Goal: Contribute content: Contribute content

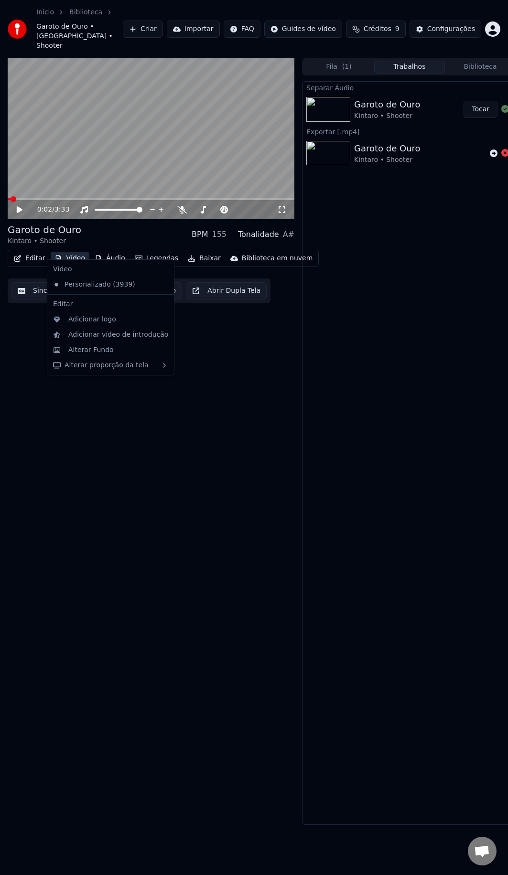
click at [70, 252] on button "Vídeo" at bounding box center [70, 258] width 38 height 13
click at [118, 353] on div "Alterar Fundo" at bounding box center [118, 350] width 100 height 10
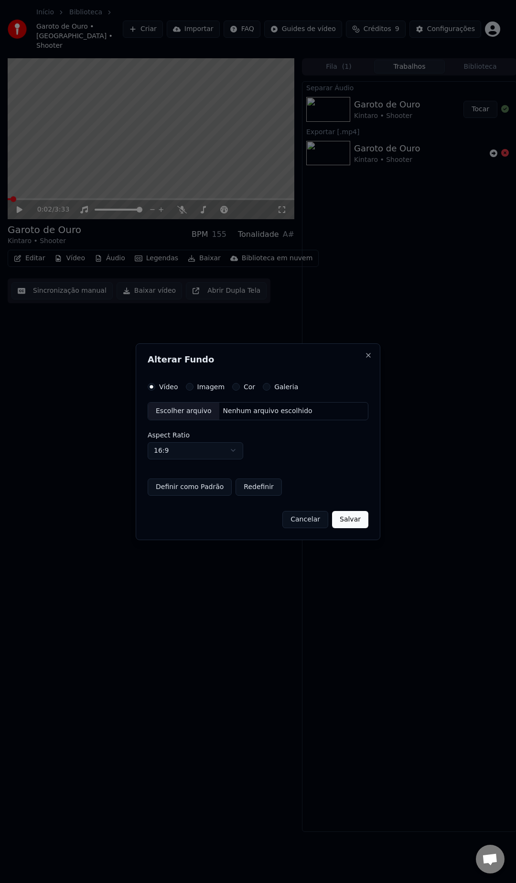
click at [364, 357] on h2 "Alterar Fundo" at bounding box center [258, 359] width 221 height 9
click at [368, 356] on button "Close" at bounding box center [369, 356] width 8 height 8
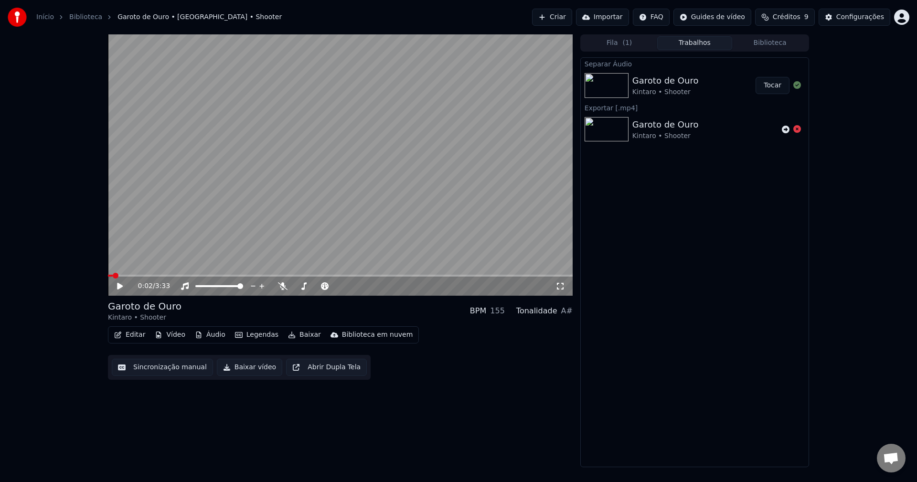
click at [178, 328] on div "Editar Vídeo Áudio Legendas Baixar Biblioteca em nuvem" at bounding box center [263, 334] width 311 height 17
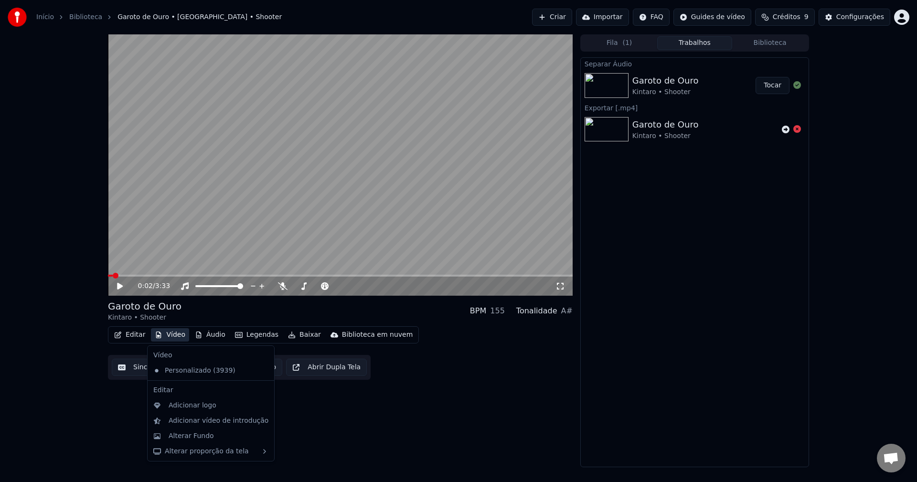
click at [172, 333] on button "Vídeo" at bounding box center [170, 334] width 38 height 13
click at [219, 421] on div "Adicionar vídeo de introdução" at bounding box center [219, 421] width 100 height 10
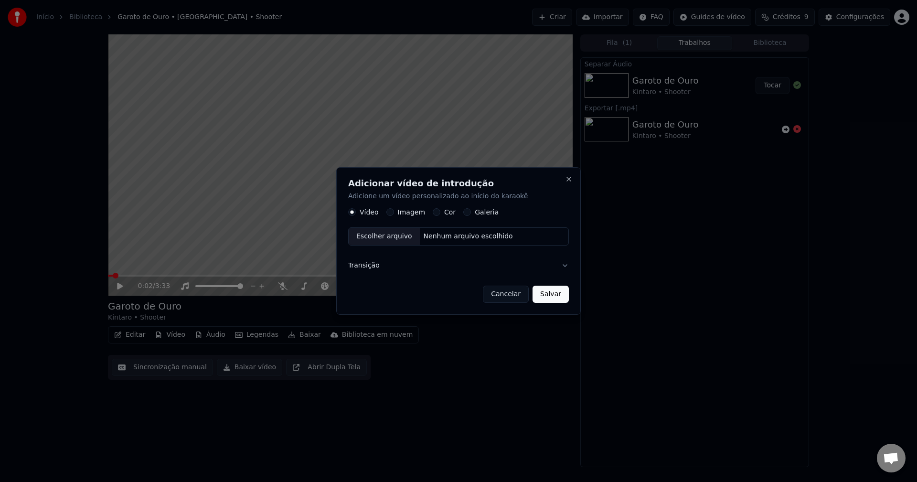
click at [400, 237] on div "Escolher arquivo" at bounding box center [384, 236] width 71 height 17
click at [393, 236] on div "Escolher arquivo" at bounding box center [384, 236] width 71 height 17
click at [392, 240] on div "Escolher arquivo" at bounding box center [384, 236] width 71 height 17
click at [507, 294] on button "Salvar" at bounding box center [557, 294] width 36 height 17
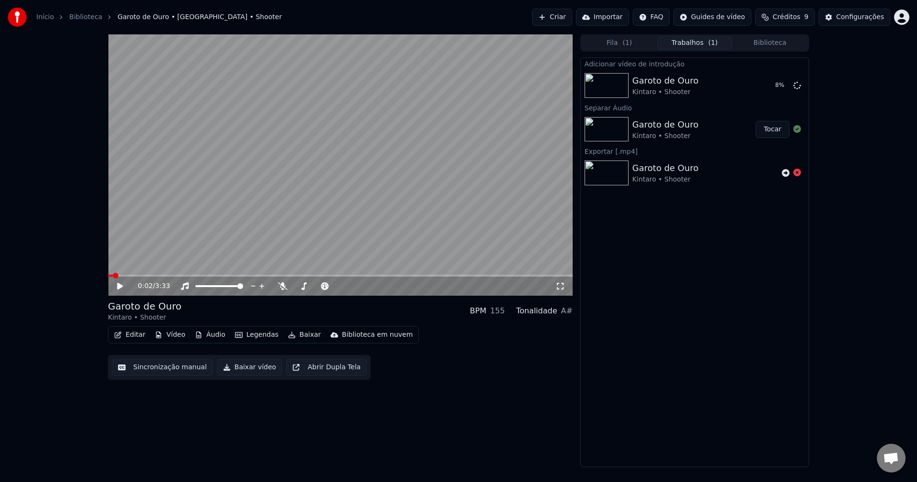
click at [168, 335] on button "Vídeo" at bounding box center [170, 334] width 38 height 13
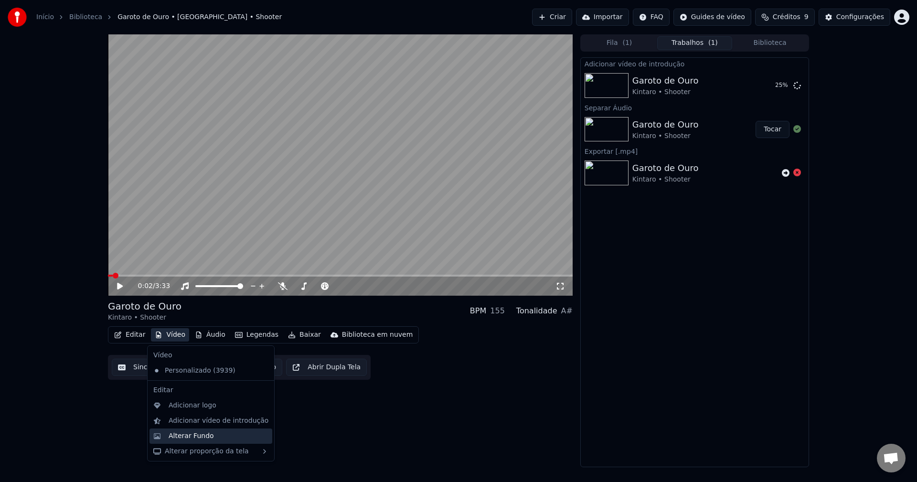
click at [203, 437] on div "Alterar Fundo" at bounding box center [191, 436] width 45 height 10
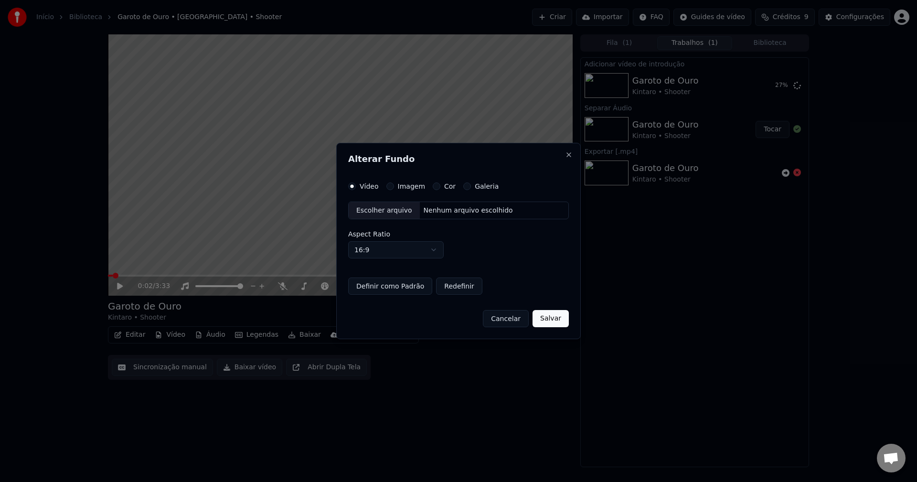
click at [400, 185] on label "Imagem" at bounding box center [411, 186] width 27 height 7
click at [394, 185] on button "Imagem" at bounding box center [391, 187] width 8 height 8
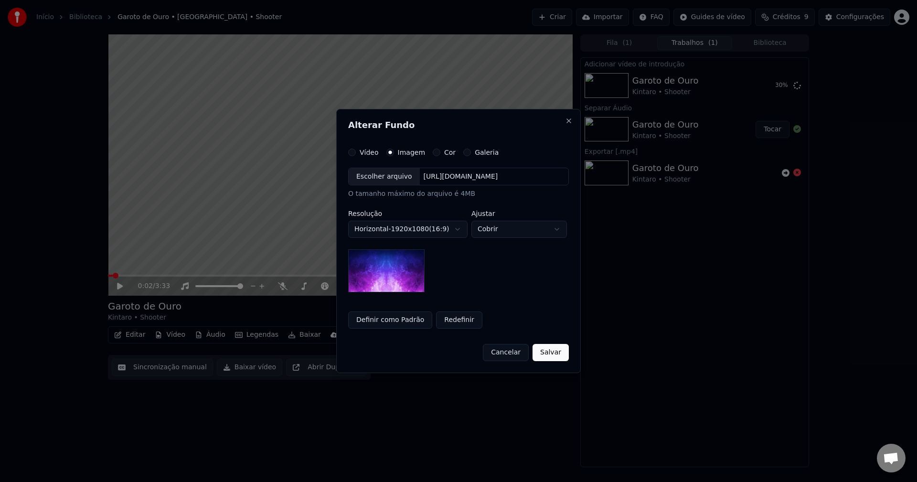
click at [372, 175] on div "Escolher arquivo" at bounding box center [384, 176] width 71 height 17
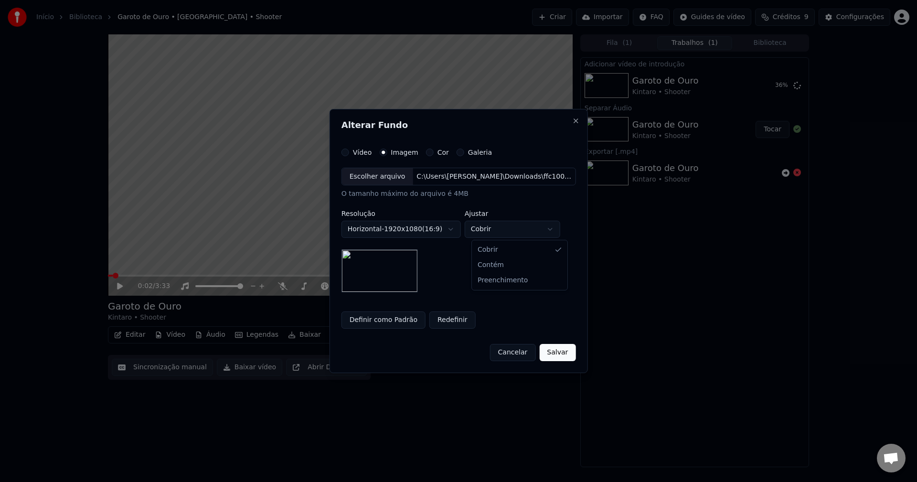
click at [506, 227] on body "**********" at bounding box center [458, 241] width 917 height 482
click at [506, 220] on div "**********" at bounding box center [513, 224] width 96 height 28
click at [507, 232] on body "**********" at bounding box center [458, 241] width 917 height 482
click at [507, 227] on body "**********" at bounding box center [458, 241] width 917 height 482
click at [507, 224] on body "**********" at bounding box center [458, 241] width 917 height 482
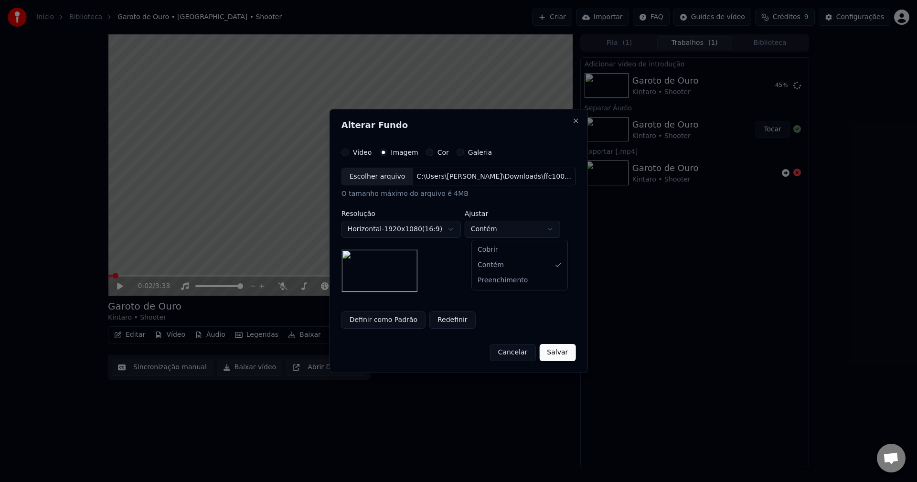
select select "****"
click at [485, 251] on div "**********" at bounding box center [459, 230] width 235 height 125
click at [507, 351] on button "Salvar" at bounding box center [557, 352] width 36 height 17
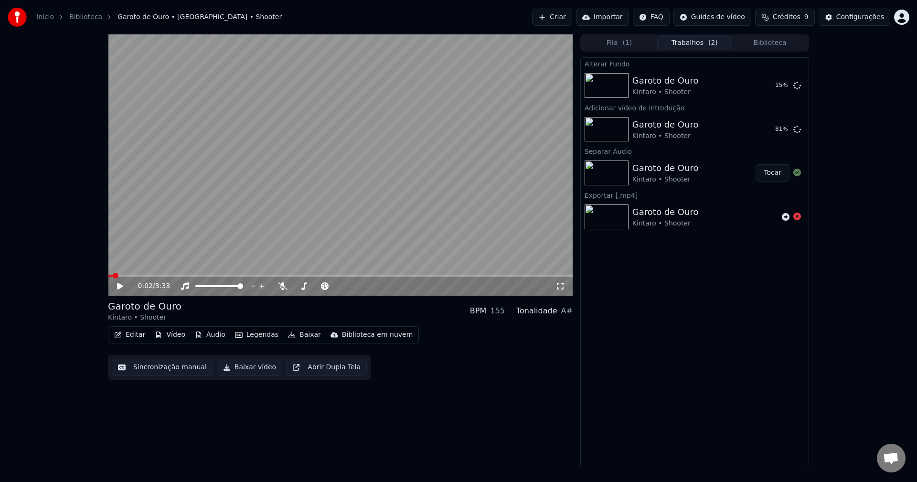
click at [307, 370] on button "Abrir Dupla Tela" at bounding box center [326, 367] width 81 height 17
click at [269, 196] on video at bounding box center [340, 164] width 465 height 261
click at [323, 157] on video at bounding box center [340, 164] width 465 height 261
click at [312, 210] on video at bounding box center [340, 164] width 465 height 261
click at [108, 276] on span at bounding box center [111, 276] width 6 height 6
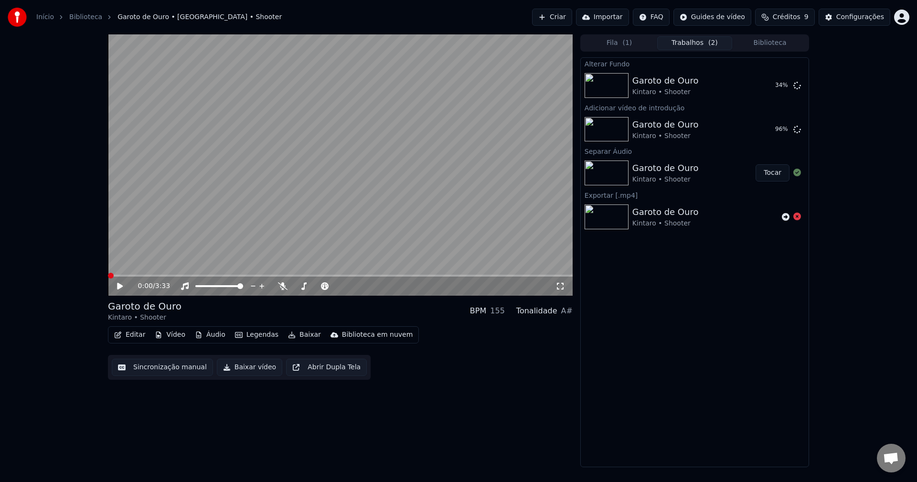
click at [342, 221] on video at bounding box center [340, 164] width 465 height 261
click at [346, 218] on video at bounding box center [340, 164] width 465 height 261
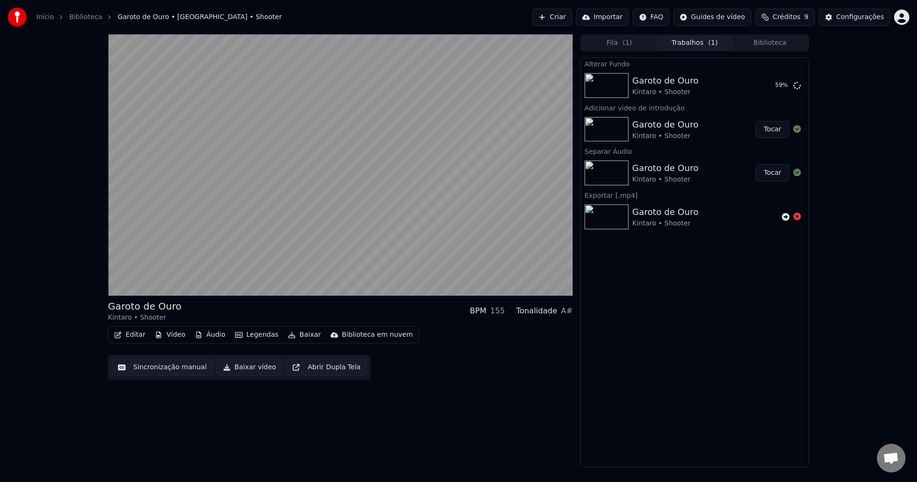
click at [507, 130] on button "Tocar" at bounding box center [773, 129] width 34 height 17
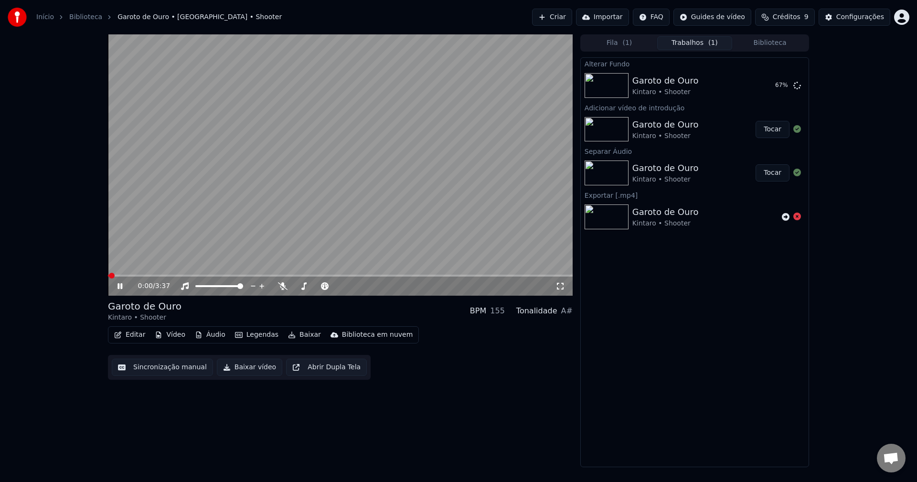
click at [288, 228] on video at bounding box center [340, 164] width 465 height 261
click at [108, 279] on span at bounding box center [111, 276] width 6 height 6
click at [121, 287] on icon at bounding box center [120, 286] width 6 height 7
click at [121, 287] on icon at bounding box center [120, 286] width 5 height 6
click at [118, 287] on icon at bounding box center [120, 286] width 6 height 7
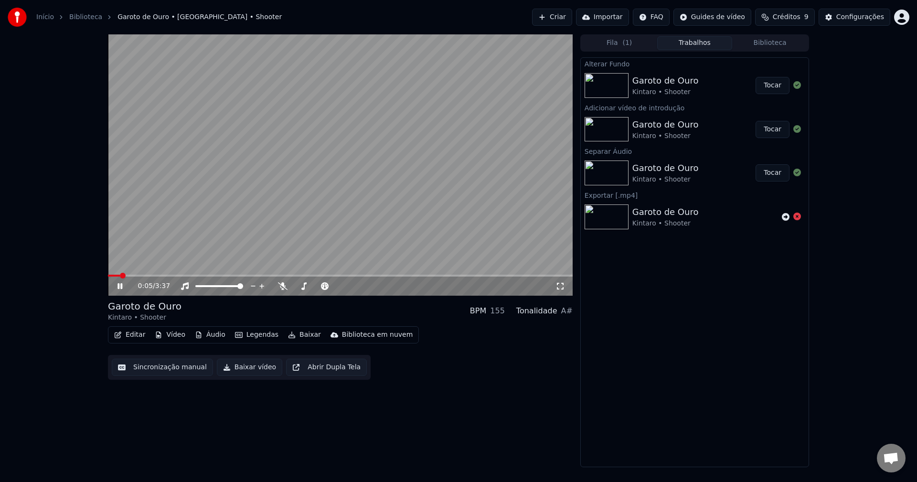
click at [118, 287] on icon at bounding box center [120, 286] width 5 height 6
drag, startPoint x: 126, startPoint y: 272, endPoint x: 116, endPoint y: 274, distance: 9.7
click at [116, 274] on video at bounding box center [340, 164] width 465 height 261
click at [108, 279] on span at bounding box center [111, 276] width 6 height 6
click at [118, 286] on icon at bounding box center [127, 286] width 22 height 8
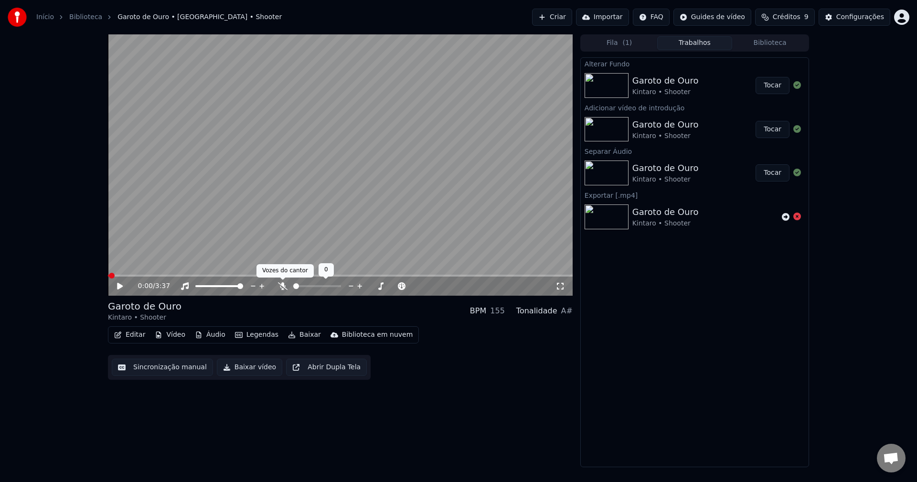
click at [283, 288] on icon at bounding box center [283, 286] width 10 height 8
click at [121, 285] on icon at bounding box center [120, 286] width 6 height 7
click at [121, 286] on icon at bounding box center [120, 286] width 5 height 6
click at [281, 290] on icon at bounding box center [282, 286] width 5 height 8
click at [222, 310] on div "Garoto de Ouro Kintaro • Shooter BPM 155 Tonalidade A#" at bounding box center [340, 311] width 465 height 23
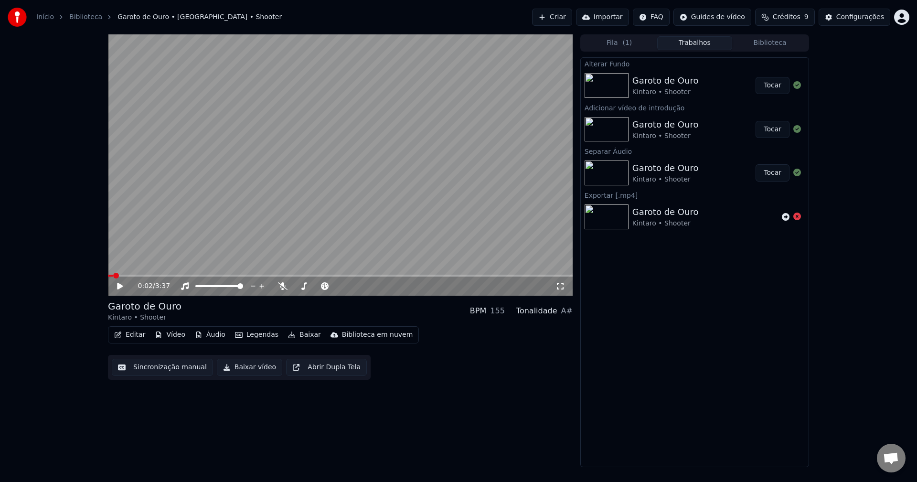
click at [123, 337] on button "Editar" at bounding box center [129, 334] width 39 height 13
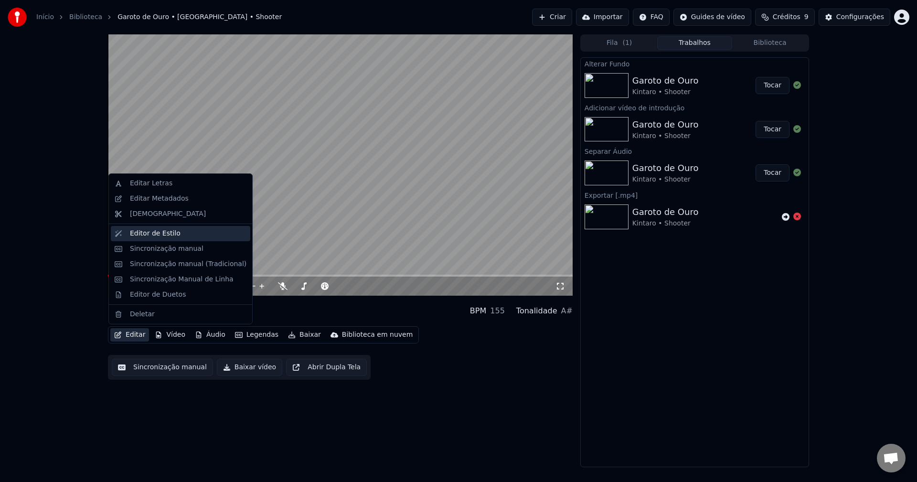
click at [140, 237] on div "Editor de Estilo" at bounding box center [155, 234] width 51 height 10
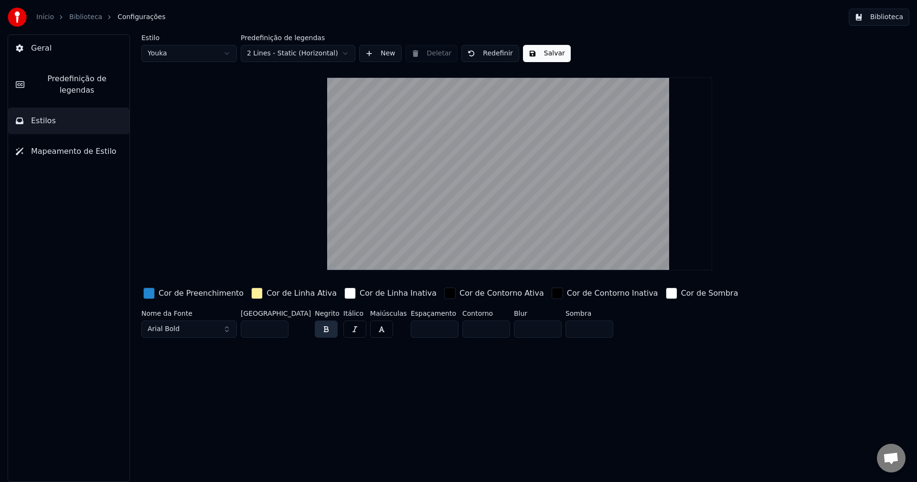
click at [65, 146] on span "Mapeamento de Estilo" at bounding box center [74, 151] width 86 height 11
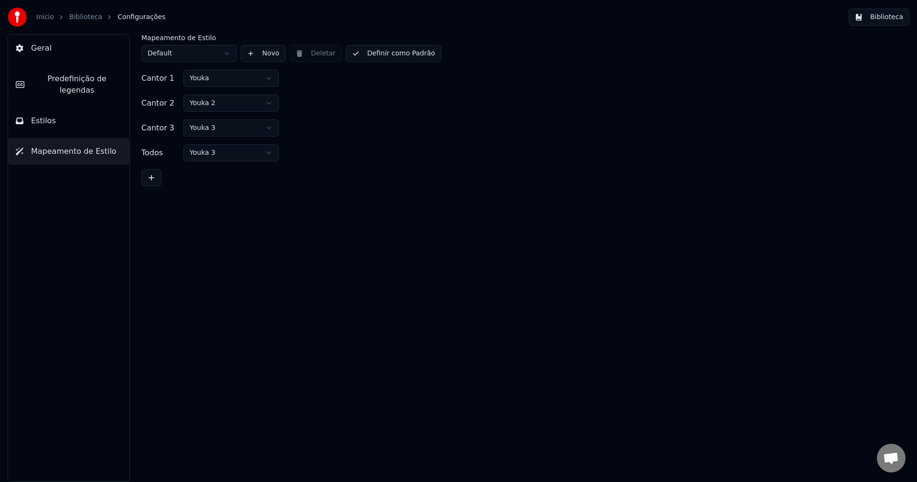
click at [80, 111] on button "Estilos" at bounding box center [68, 121] width 121 height 27
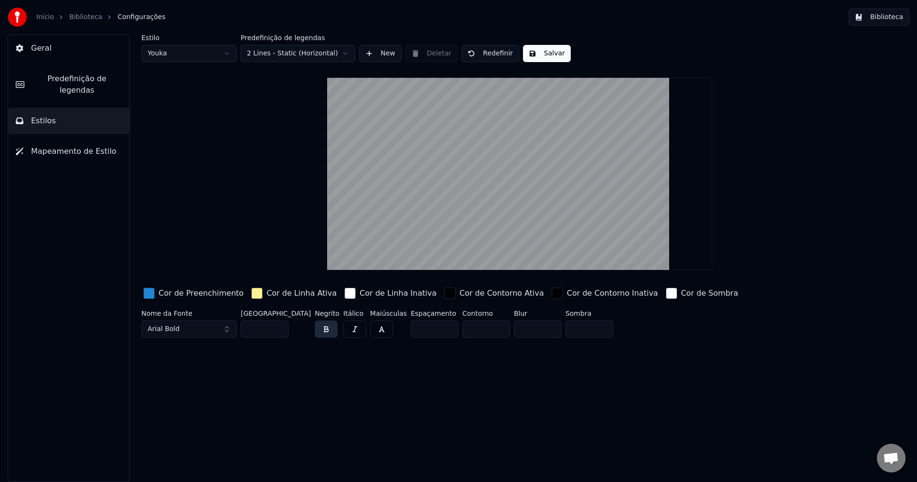
click at [81, 79] on span "Predefinição de legendas" at bounding box center [77, 84] width 90 height 23
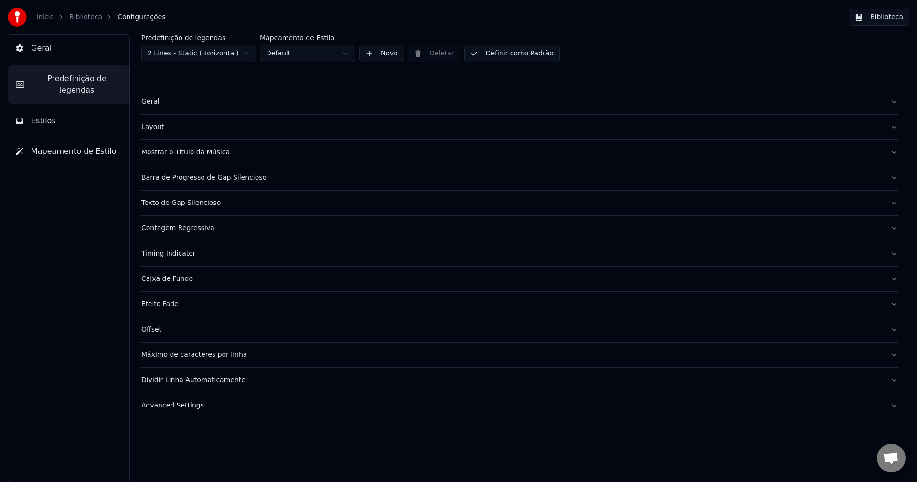
click at [179, 154] on div "Mostrar o Título da Música" at bounding box center [512, 153] width 742 height 10
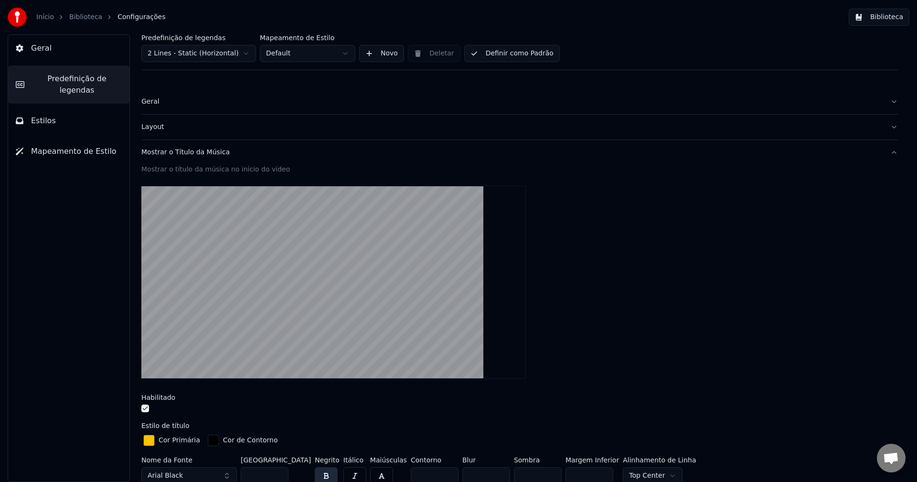
click at [146, 409] on button "button" at bounding box center [145, 409] width 8 height 8
click at [78, 19] on link "Biblioteca" at bounding box center [85, 17] width 33 height 10
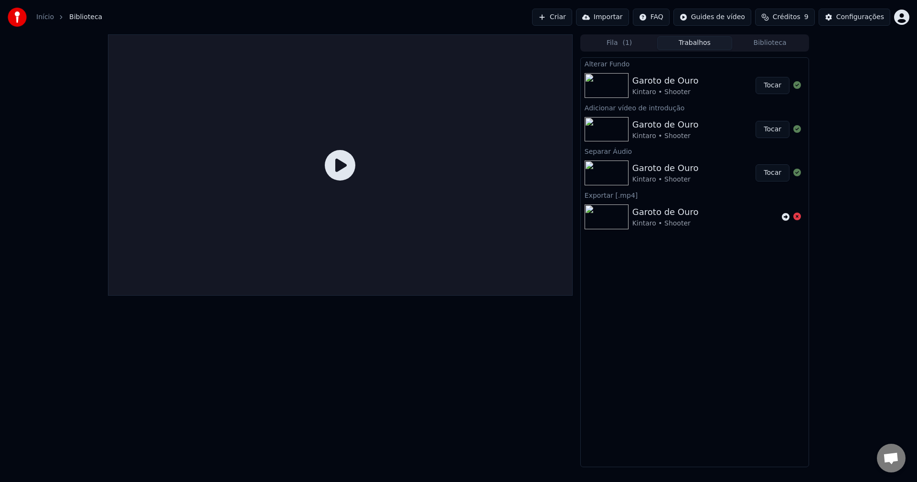
click at [507, 89] on button "Tocar" at bounding box center [773, 85] width 34 height 17
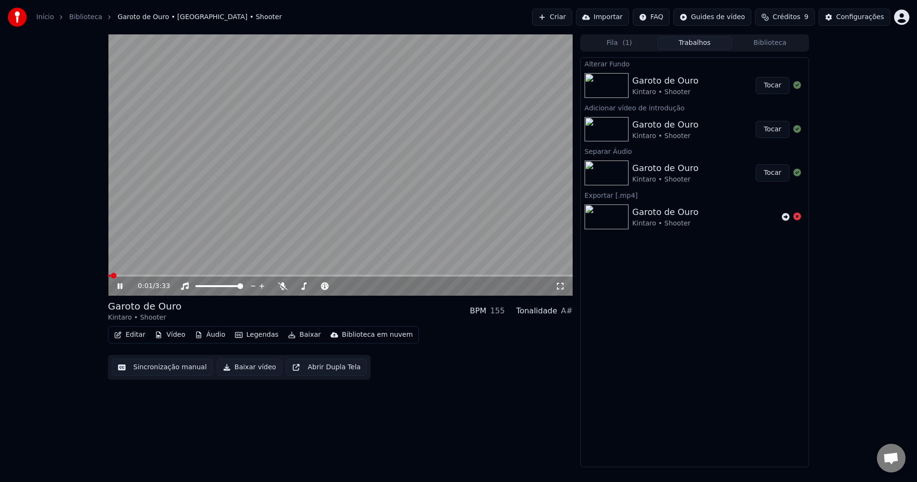
click at [120, 289] on icon at bounding box center [127, 286] width 22 height 8
click at [507, 125] on div "Garoto de Ouro" at bounding box center [666, 124] width 66 height 13
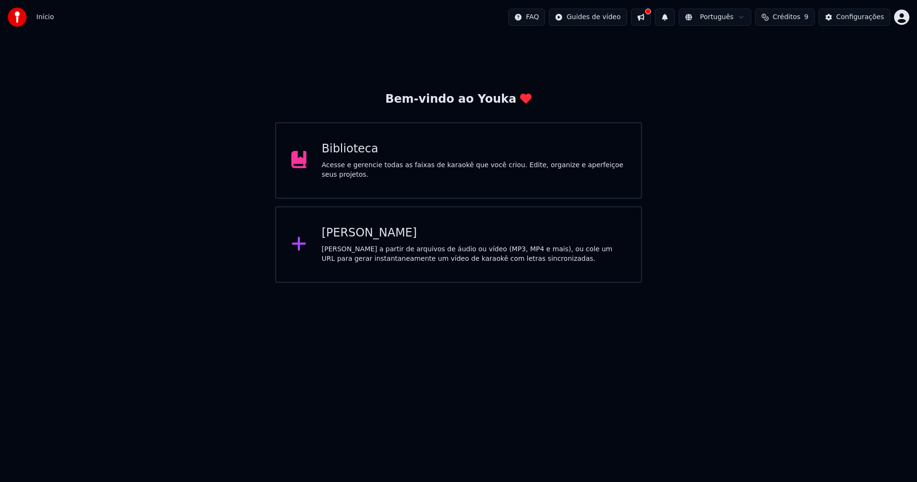
click at [416, 152] on div "Biblioteca" at bounding box center [474, 148] width 304 height 15
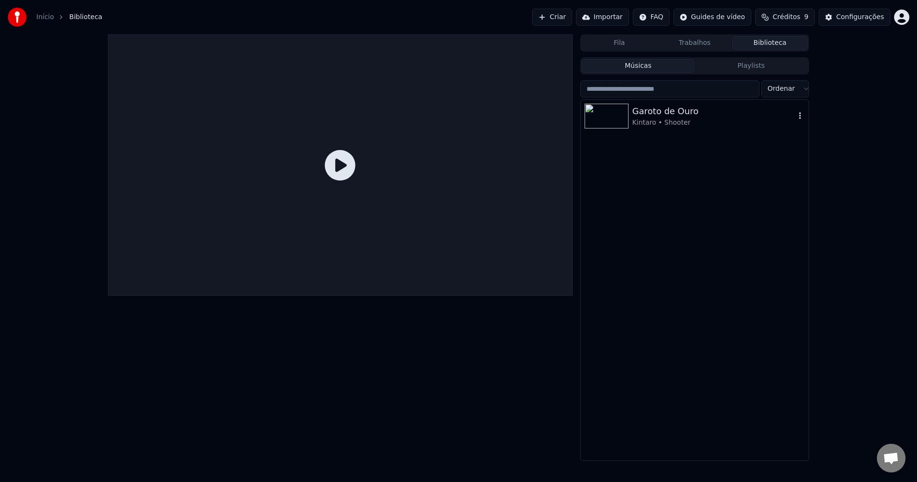
click at [679, 117] on div "Garoto de Ouro Kintaro • Shooter" at bounding box center [714, 116] width 163 height 23
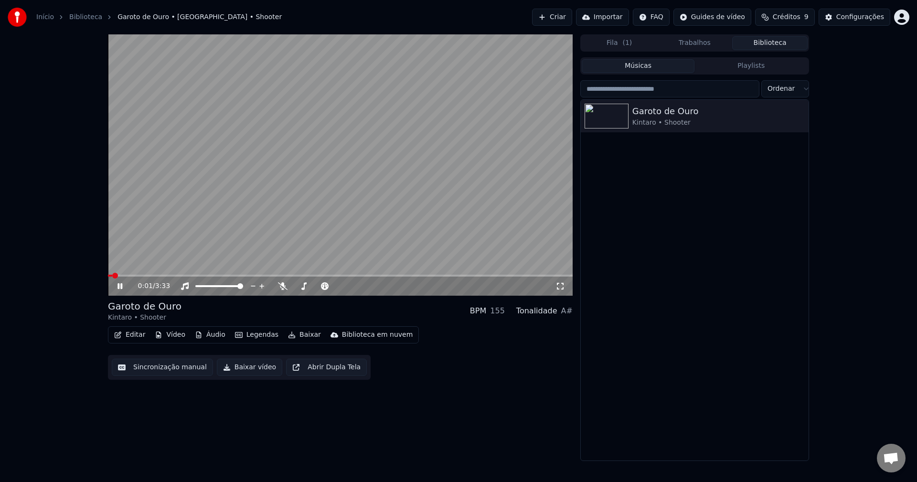
click at [299, 171] on video at bounding box center [340, 164] width 465 height 261
click at [742, 66] on button "Playlists" at bounding box center [751, 66] width 113 height 14
click at [639, 65] on button "Músicas" at bounding box center [638, 66] width 113 height 14
click at [618, 43] on button "Fila ( 1 )" at bounding box center [619, 43] width 75 height 14
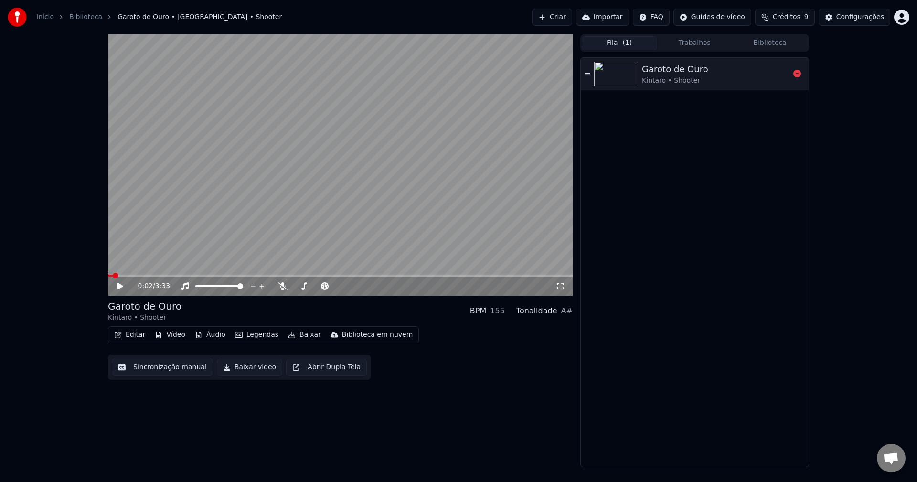
click at [669, 74] on div "Garoto de Ouro" at bounding box center [675, 69] width 66 height 13
click at [294, 177] on video at bounding box center [340, 164] width 465 height 261
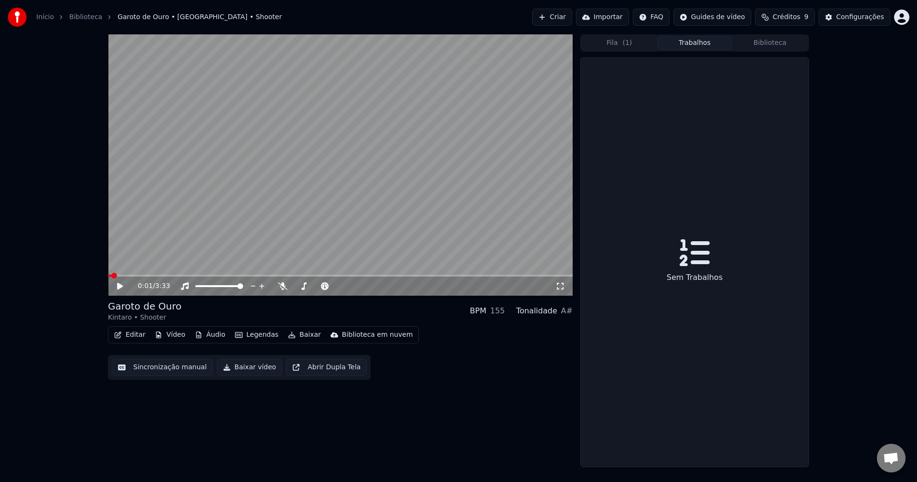
click at [700, 44] on button "Trabalhos" at bounding box center [694, 43] width 75 height 14
click at [767, 43] on button "Biblioteca" at bounding box center [769, 43] width 75 height 14
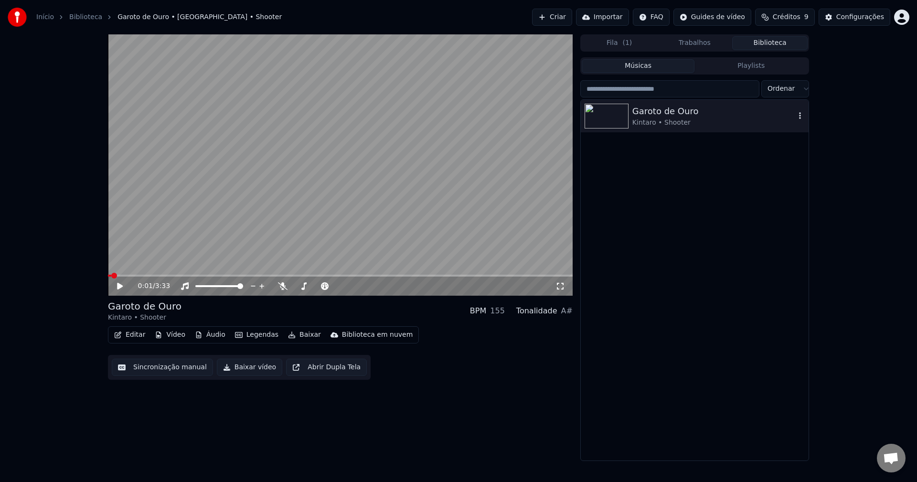
click at [667, 117] on div "Garoto de Ouro" at bounding box center [714, 111] width 163 height 13
click at [799, 114] on icon "button" at bounding box center [801, 116] width 10 height 8
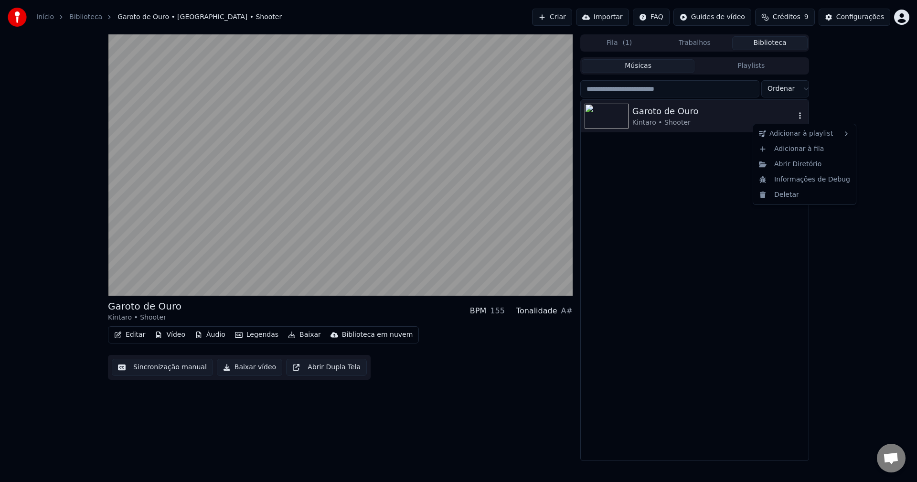
click at [799, 114] on icon "button" at bounding box center [801, 116] width 10 height 8
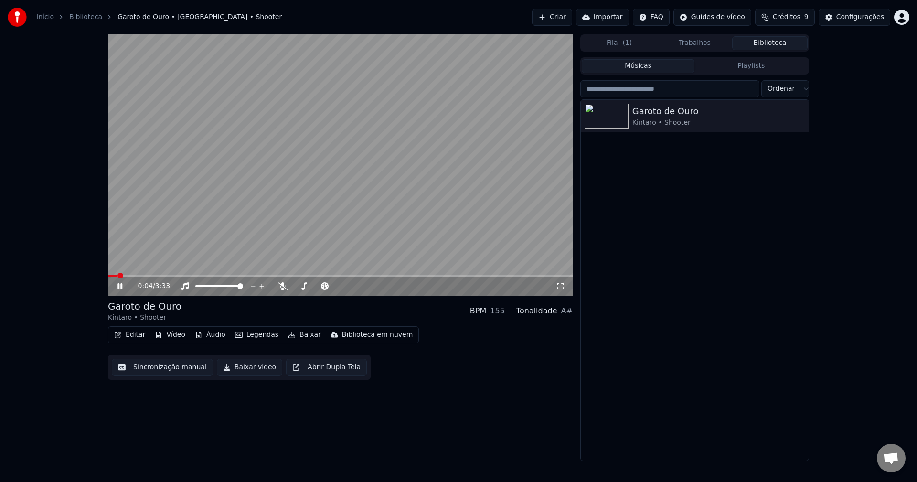
click at [551, 223] on video at bounding box center [340, 164] width 465 height 261
click at [680, 112] on div "Garoto de Ouro" at bounding box center [714, 111] width 163 height 13
click at [211, 244] on video at bounding box center [340, 164] width 465 height 261
click at [108, 276] on span at bounding box center [108, 276] width 0 height 2
click at [269, 194] on video at bounding box center [340, 164] width 465 height 261
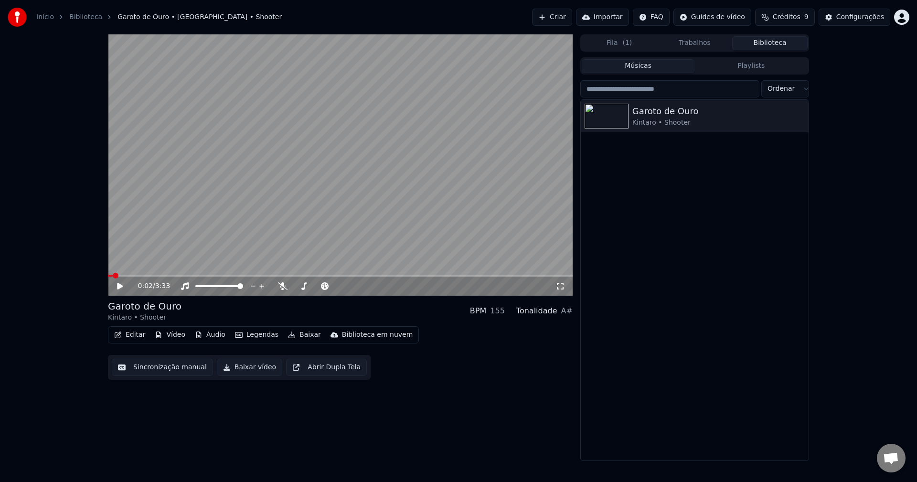
click at [123, 335] on button "Editar" at bounding box center [129, 334] width 39 height 13
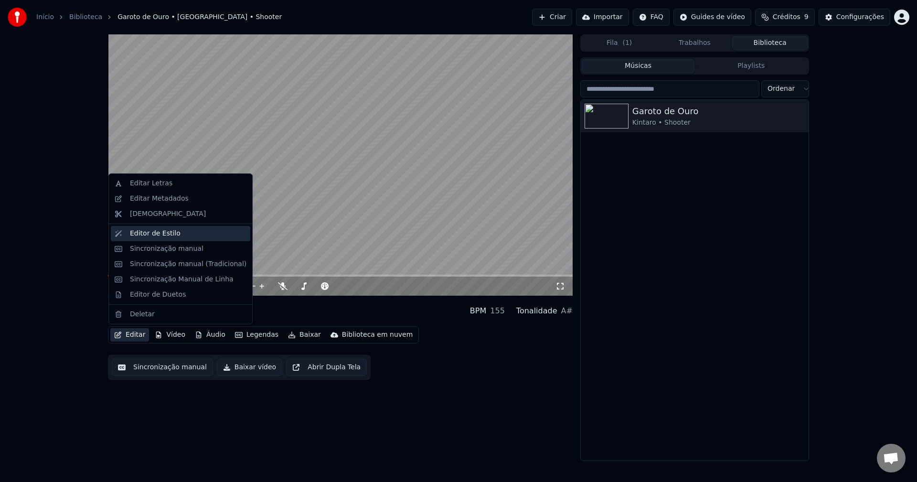
click at [148, 237] on div "Editor de Estilo" at bounding box center [155, 234] width 51 height 10
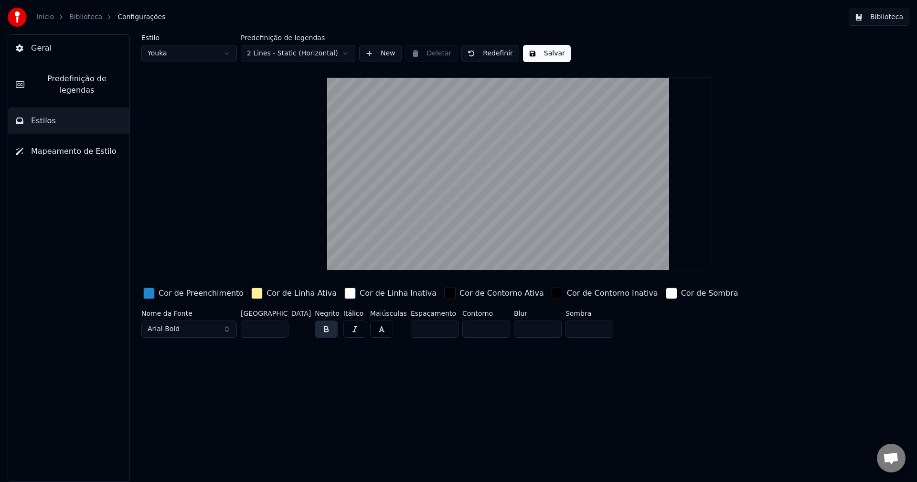
click at [62, 138] on button "Mapeamento de Estilo" at bounding box center [68, 151] width 121 height 27
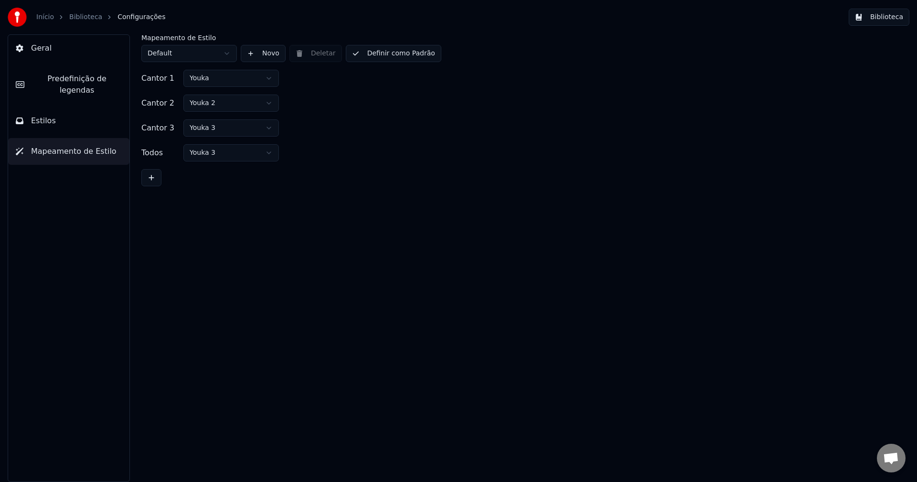
click at [76, 93] on div "Geral Predefinição de legendas Estilos Mapeamento de Estilo" at bounding box center [69, 258] width 122 height 448
click at [69, 65] on div "Geral Predefinição de legendas Estilos Mapeamento de Estilo" at bounding box center [69, 258] width 122 height 448
click at [62, 83] on span "Predefinição de legendas" at bounding box center [77, 84] width 90 height 23
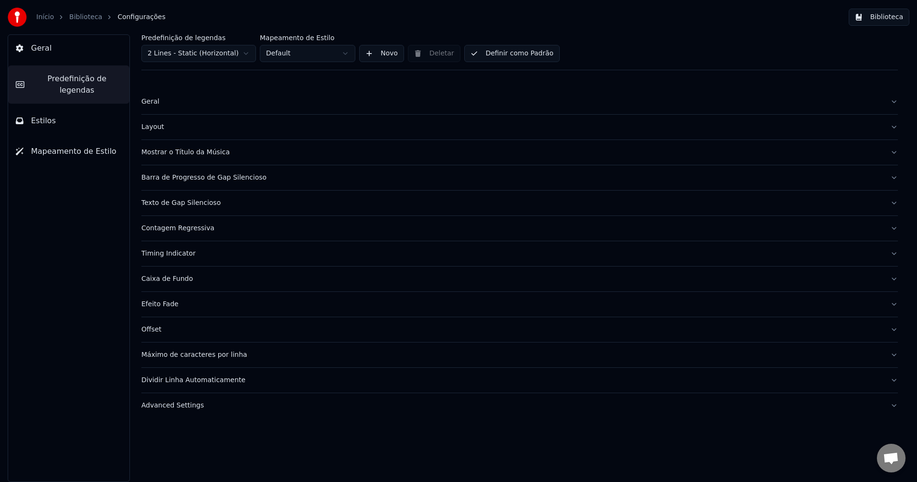
click at [156, 150] on div "Mostrar o Título da Música" at bounding box center [512, 153] width 742 height 10
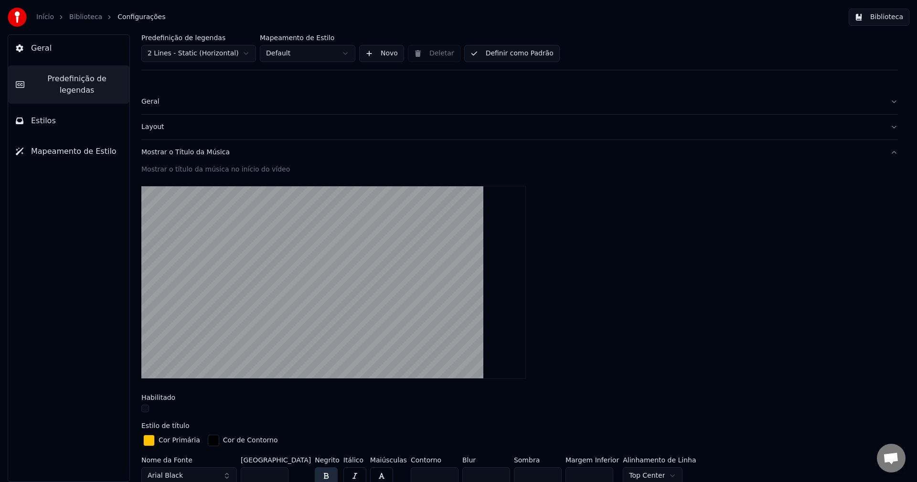
click at [226, 49] on html "Início Biblioteca Configurações Biblioteca Geral Predefinição de legendas Estil…" at bounding box center [458, 241] width 917 height 482
type input "*"
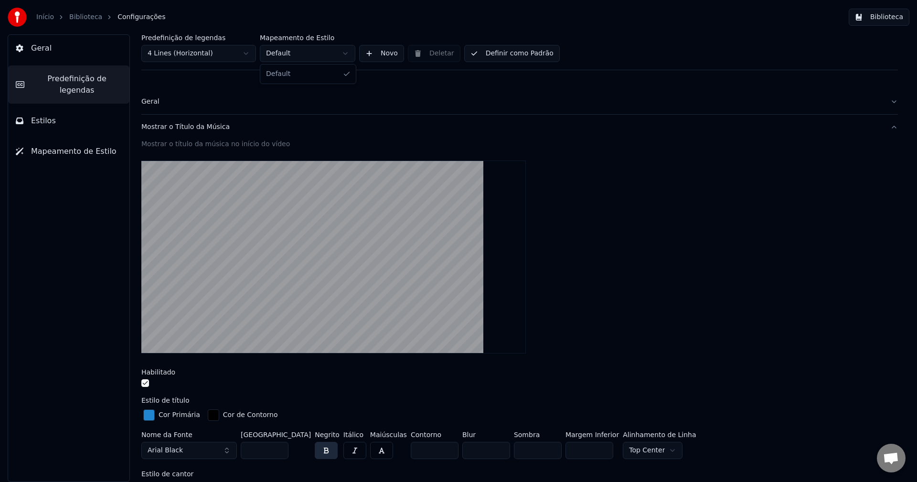
click at [310, 57] on html "Início Biblioteca Configurações Biblioteca Geral Predefinição de legendas Estil…" at bounding box center [458, 241] width 917 height 482
click at [377, 53] on button "Novo" at bounding box center [381, 53] width 45 height 17
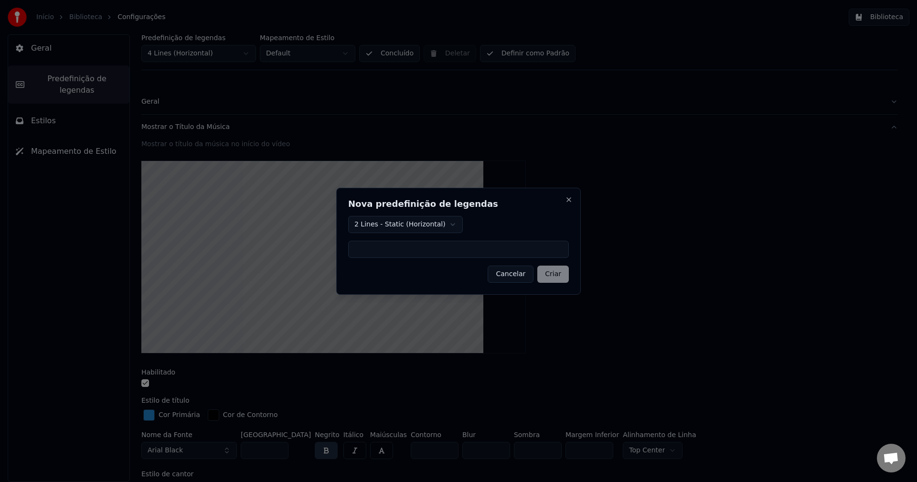
click at [394, 254] on input at bounding box center [458, 249] width 221 height 17
type input "**********"
click at [549, 274] on button "Criar" at bounding box center [554, 274] width 32 height 17
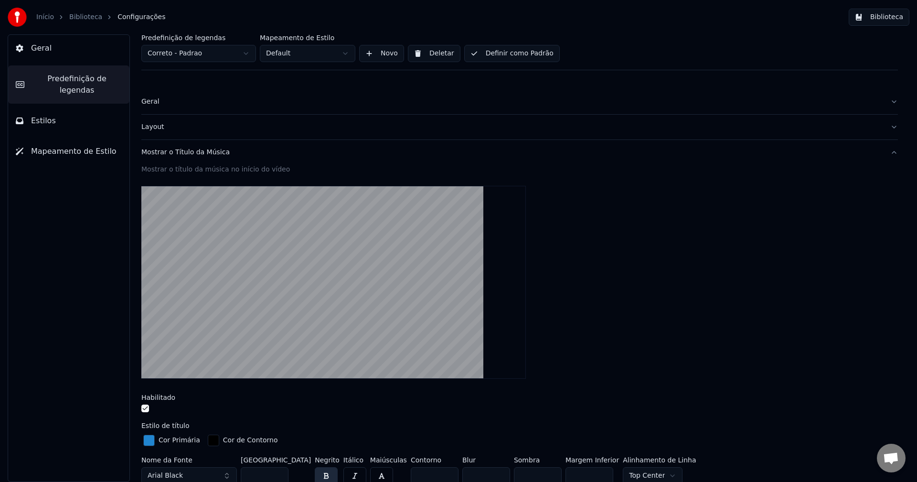
click at [176, 51] on html "Início Biblioteca Configurações Biblioteca Geral Predefinição de legendas Estil…" at bounding box center [458, 241] width 917 height 482
click at [148, 102] on div "Geral" at bounding box center [512, 102] width 742 height 10
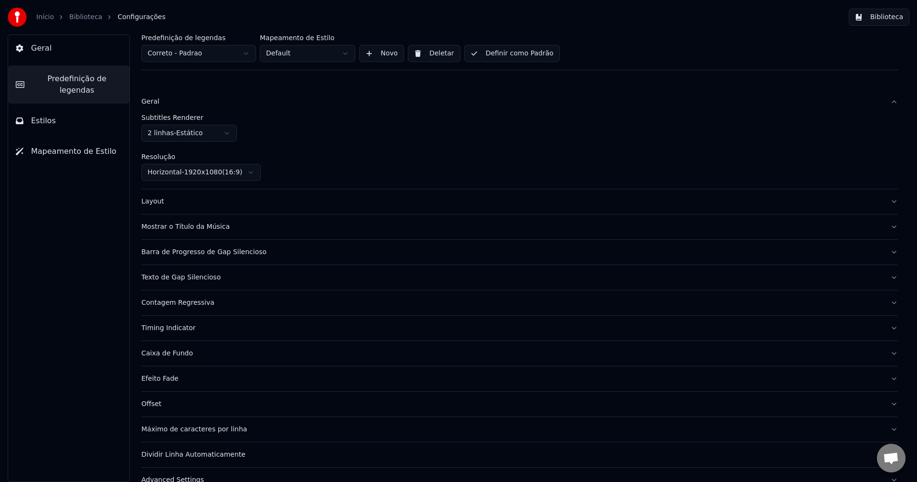
click at [192, 50] on html "Início Biblioteca Configurações Biblioteca Geral Predefinição de legendas Estil…" at bounding box center [458, 241] width 917 height 482
click at [201, 132] on html "Início Biblioteca Configurações Biblioteca Geral Predefinição de legendas Estil…" at bounding box center [458, 241] width 917 height 482
click at [206, 51] on html "Início Biblioteca Configurações Biblioteca Geral Predefinição de legendas Estil…" at bounding box center [458, 241] width 917 height 482
click at [184, 133] on html "Início Biblioteca Configurações Biblioteca Geral Predefinição de legendas Estil…" at bounding box center [458, 241] width 917 height 482
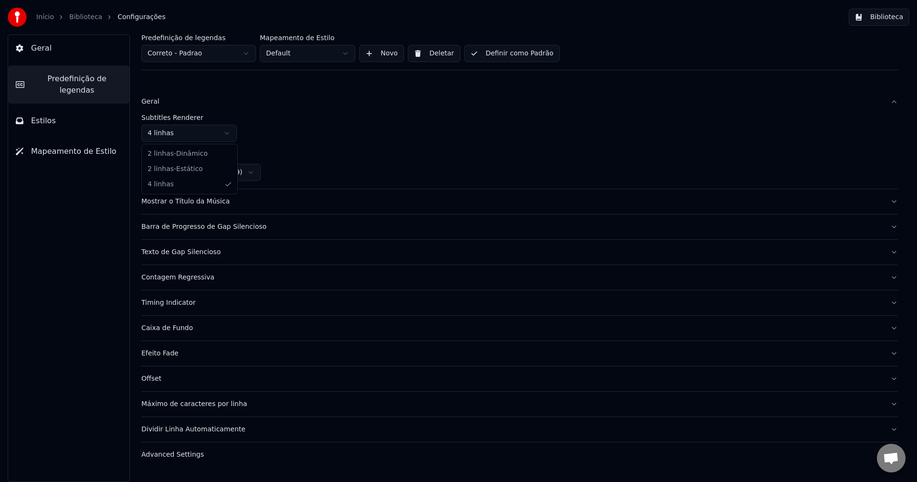
click at [189, 127] on html "Início Biblioteca Configurações Biblioteca Geral Predefinição de legendas Estil…" at bounding box center [458, 241] width 917 height 482
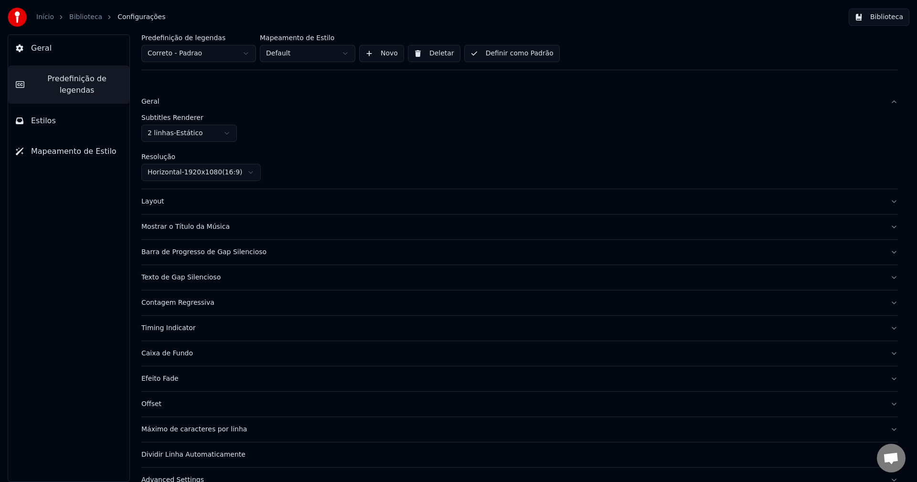
click at [309, 138] on div "Subtitles Renderer 2 linhas - Estático" at bounding box center [519, 128] width 757 height 28
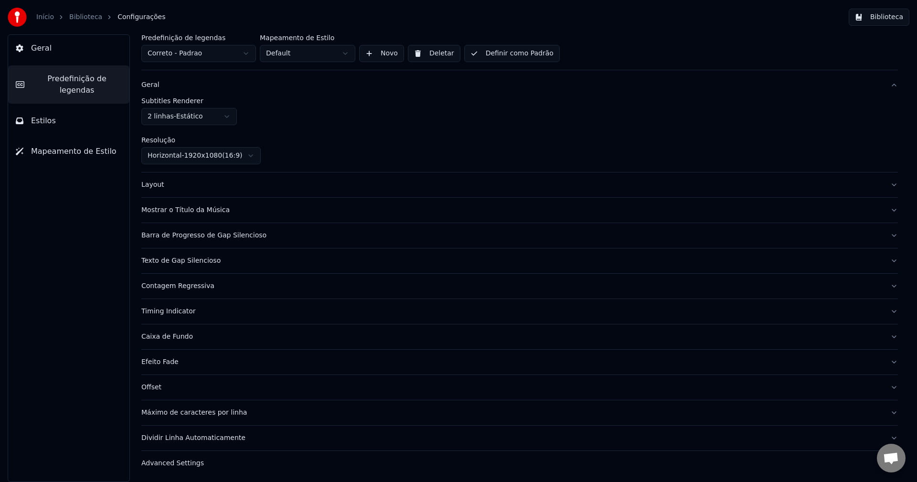
scroll to position [18, 0]
click at [156, 181] on div "Layout" at bounding box center [512, 184] width 742 height 10
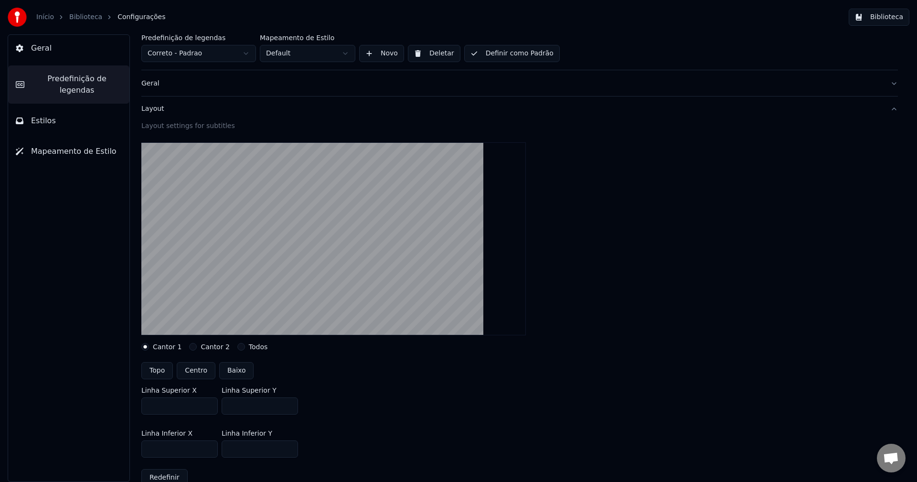
click at [155, 78] on button "Geral" at bounding box center [519, 83] width 757 height 25
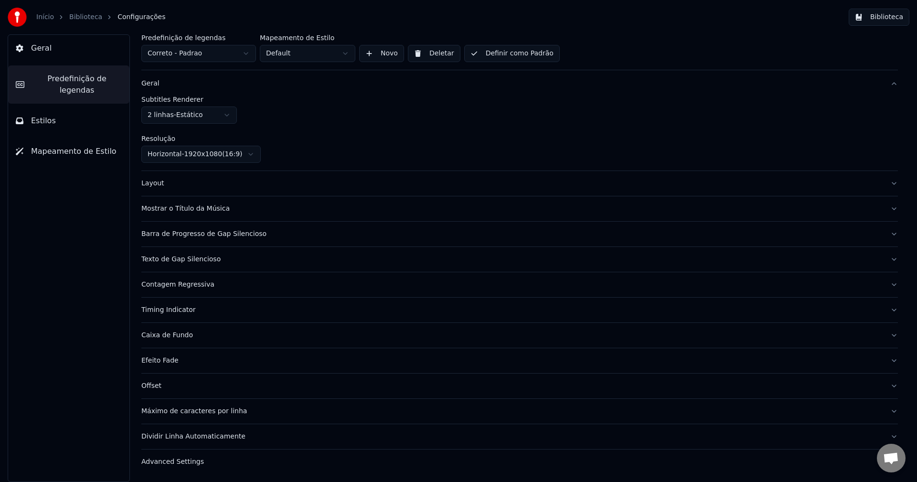
click at [188, 116] on html "Início Biblioteca Configurações Biblioteca Geral Predefinição de legendas Estil…" at bounding box center [458, 241] width 917 height 482
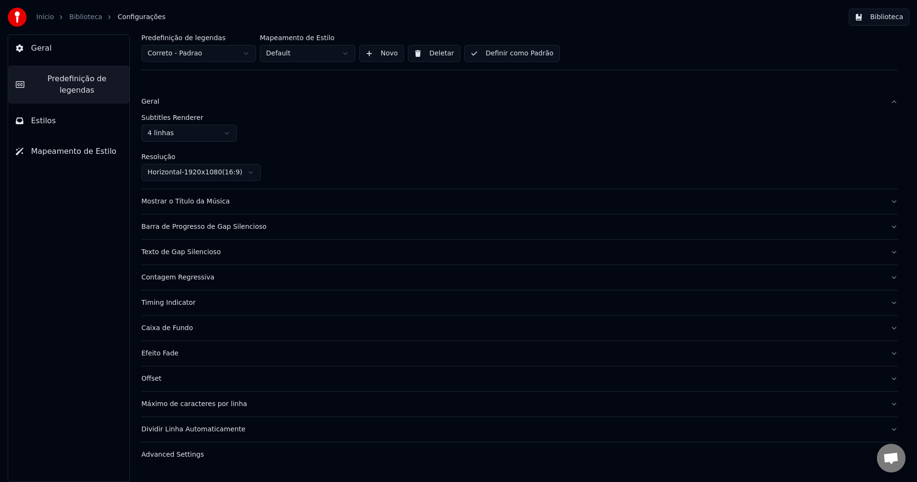
click at [892, 104] on button "Geral" at bounding box center [519, 101] width 757 height 25
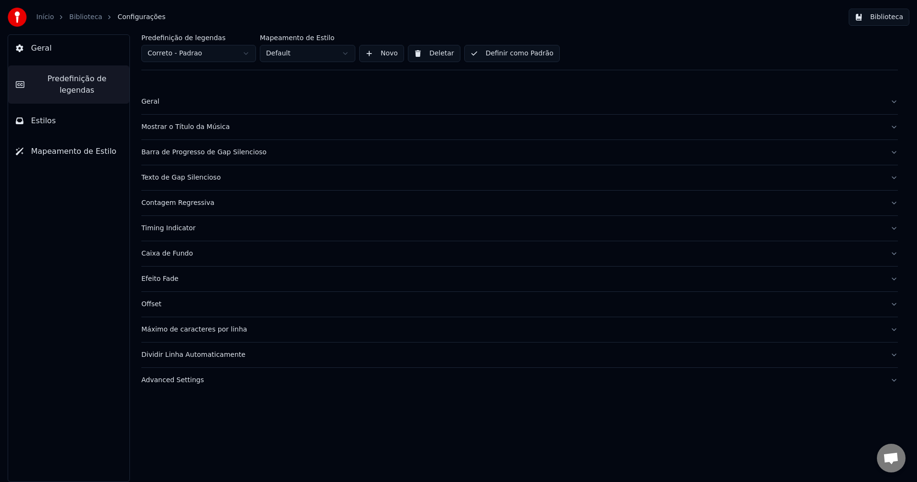
click at [892, 103] on button "Geral" at bounding box center [519, 101] width 757 height 25
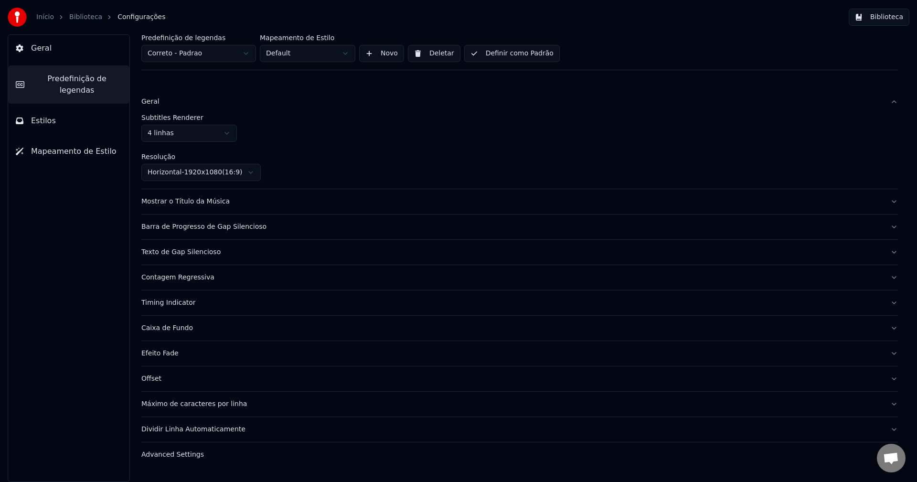
click at [206, 201] on div "Mostrar o Título da Música" at bounding box center [512, 202] width 742 height 10
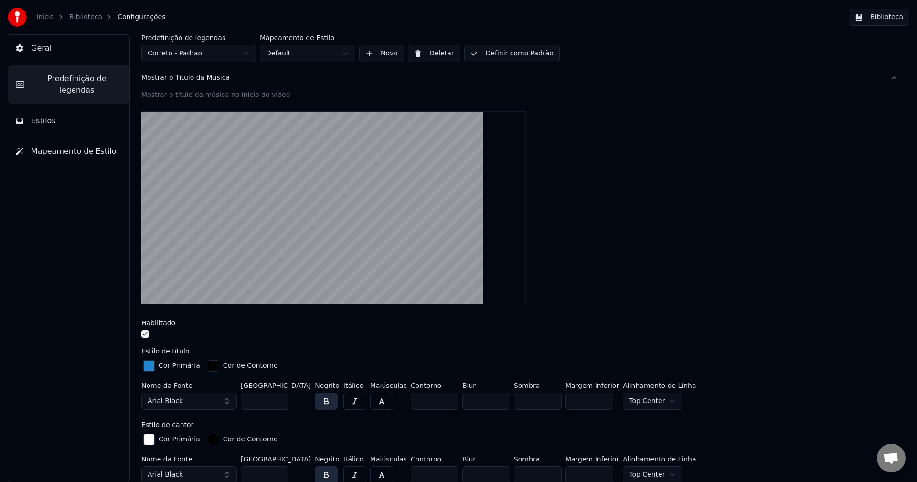
scroll to position [96, 0]
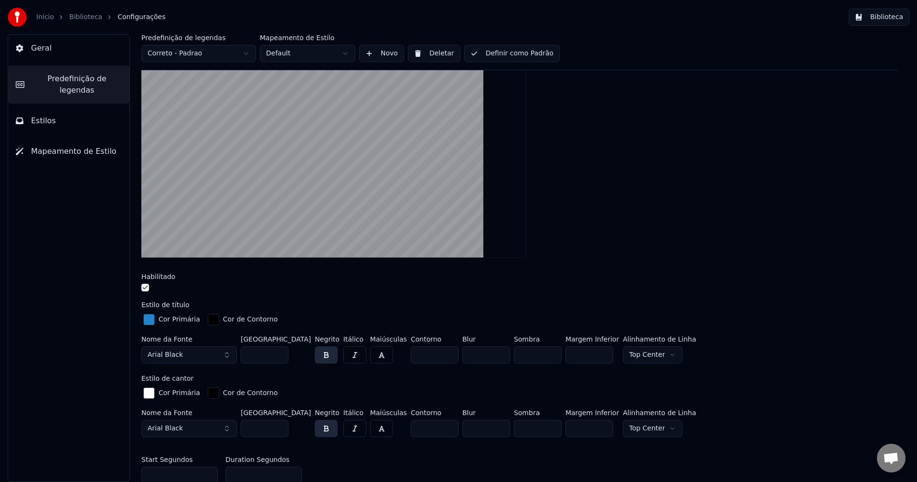
click at [143, 287] on button "button" at bounding box center [145, 288] width 8 height 8
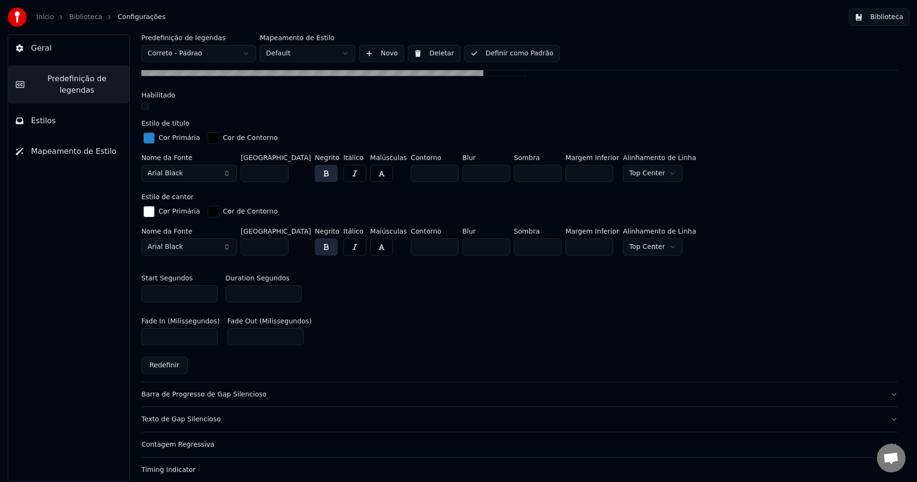
scroll to position [382, 0]
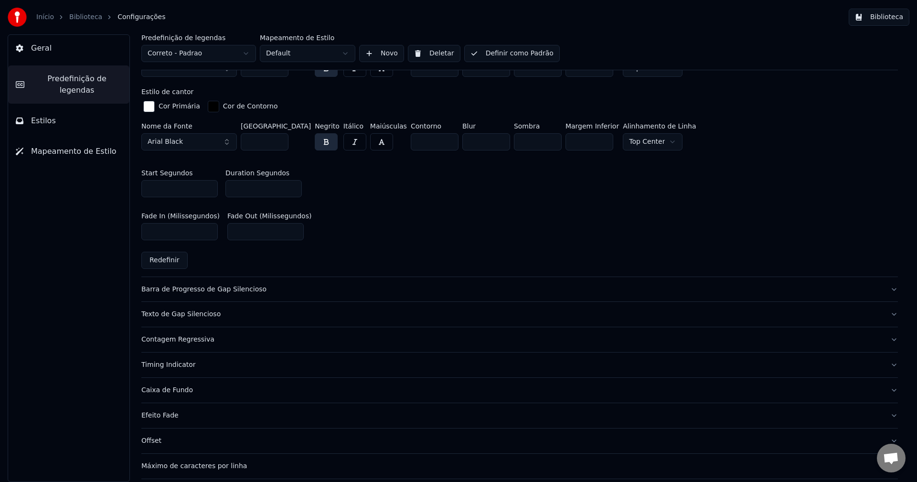
click at [197, 285] on div "Barra de Progresso de Gap Silencioso" at bounding box center [512, 290] width 742 height 10
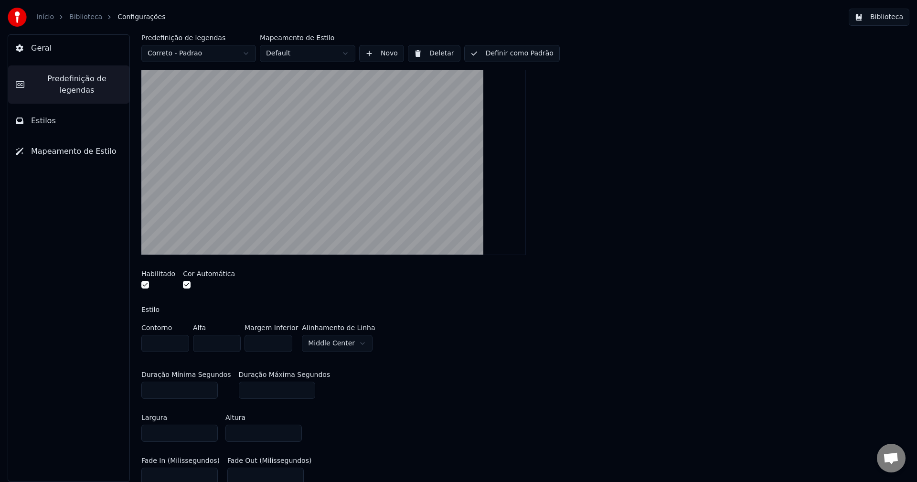
scroll to position [96, 0]
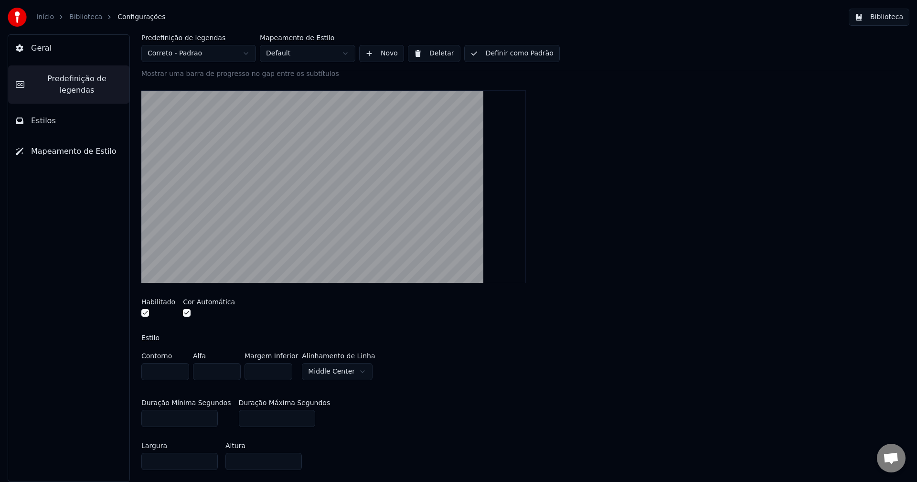
click at [184, 312] on button "button" at bounding box center [187, 313] width 8 height 8
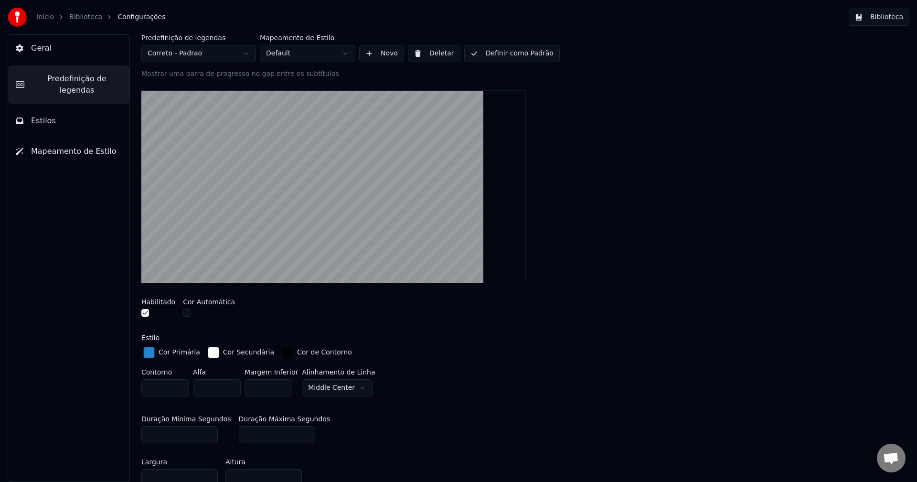
click at [146, 352] on div "button" at bounding box center [148, 352] width 11 height 11
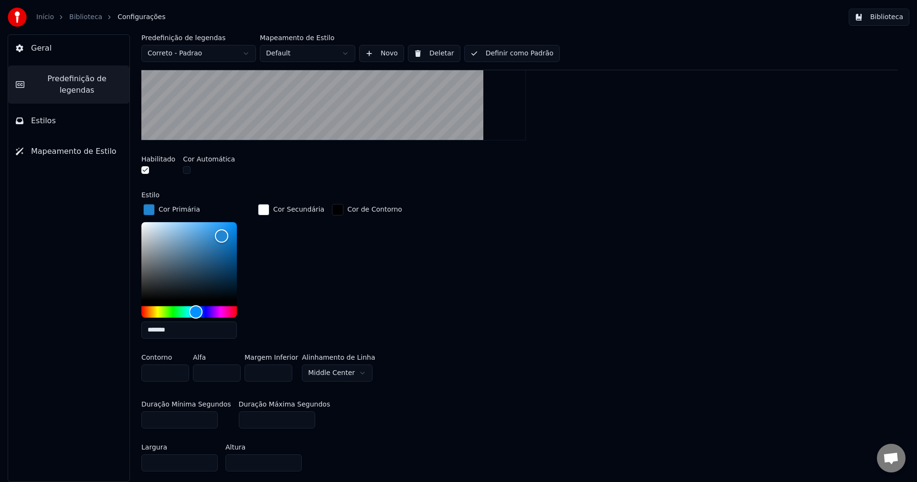
scroll to position [239, 0]
click at [191, 334] on input "*******" at bounding box center [189, 329] width 96 height 17
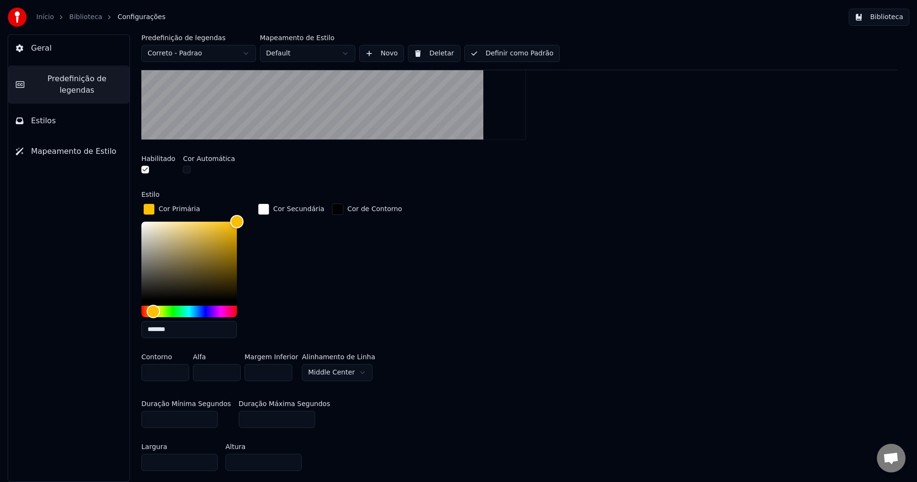
type input "*******"
click at [356, 270] on div "Cor de Contorno" at bounding box center [367, 274] width 74 height 144
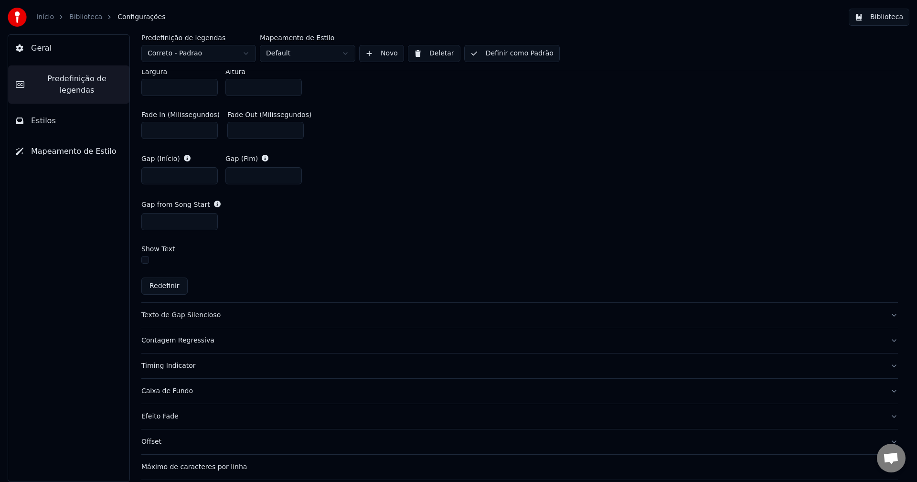
scroll to position [621, 0]
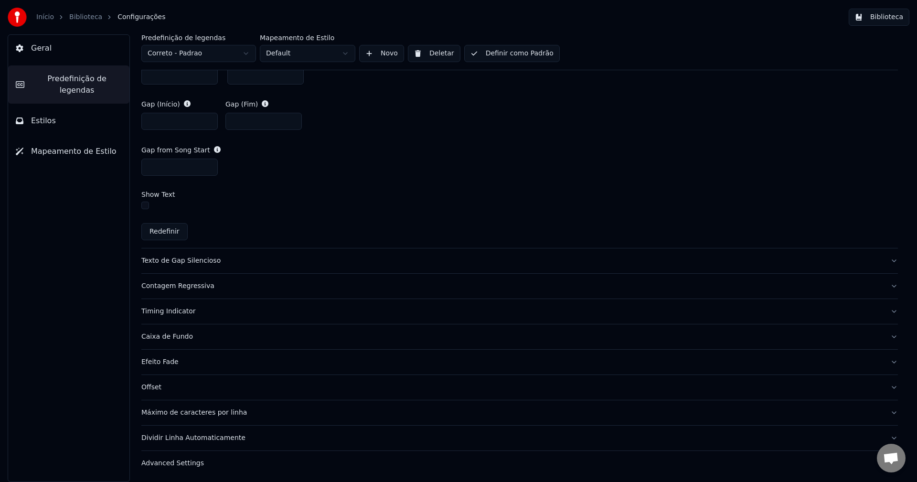
click at [156, 260] on div "Texto de Gap Silencioso" at bounding box center [512, 261] width 742 height 10
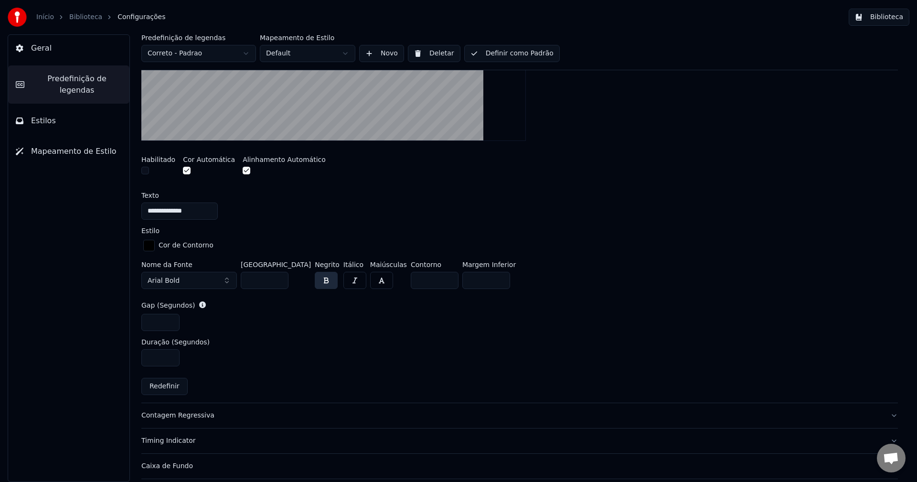
scroll to position [187, 0]
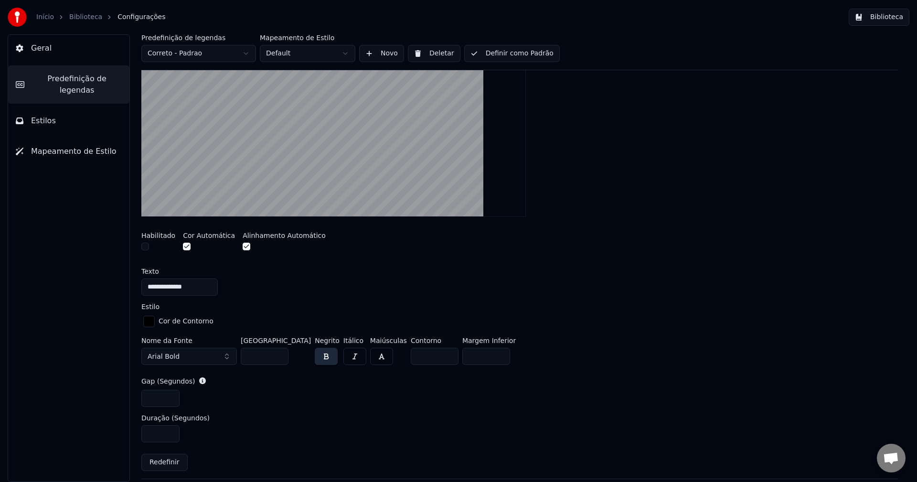
click at [145, 249] on button "button" at bounding box center [145, 247] width 8 height 8
click at [183, 248] on button "button" at bounding box center [187, 247] width 8 height 8
click at [148, 324] on div "button" at bounding box center [148, 321] width 11 height 11
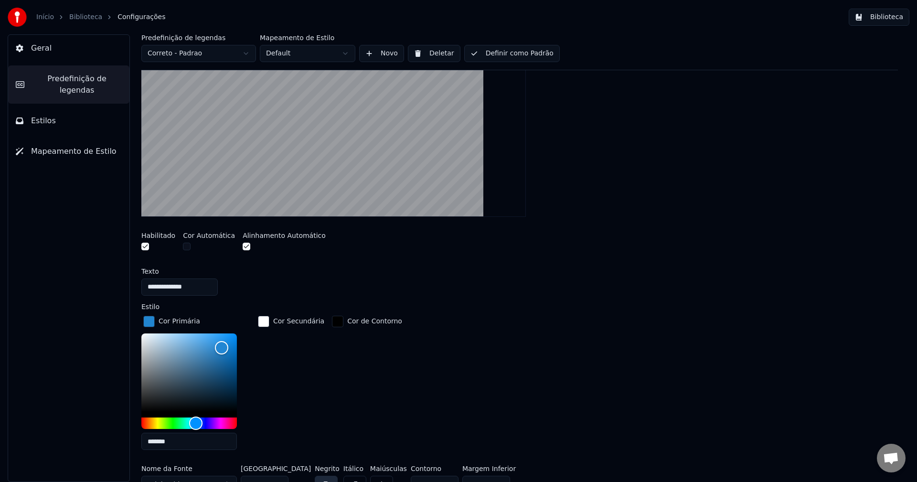
drag, startPoint x: 200, startPoint y: 438, endPoint x: 17, endPoint y: 392, distance: 188.8
click at [18, 392] on div "**********" at bounding box center [458, 258] width 917 height 448
paste input "**********"
type input "*"
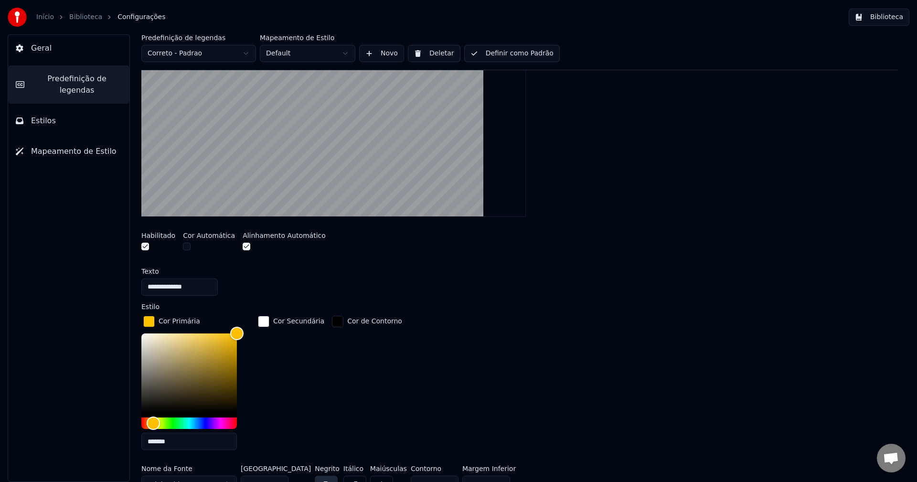
type input "*******"
click at [476, 362] on div "Cor Primária ******* Cor Secundária Cor de Contorno" at bounding box center [519, 386] width 757 height 144
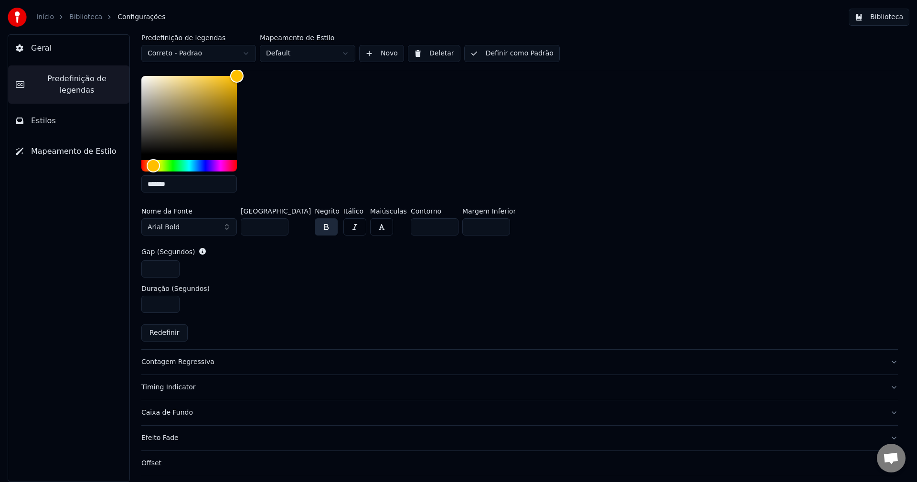
scroll to position [521, 0]
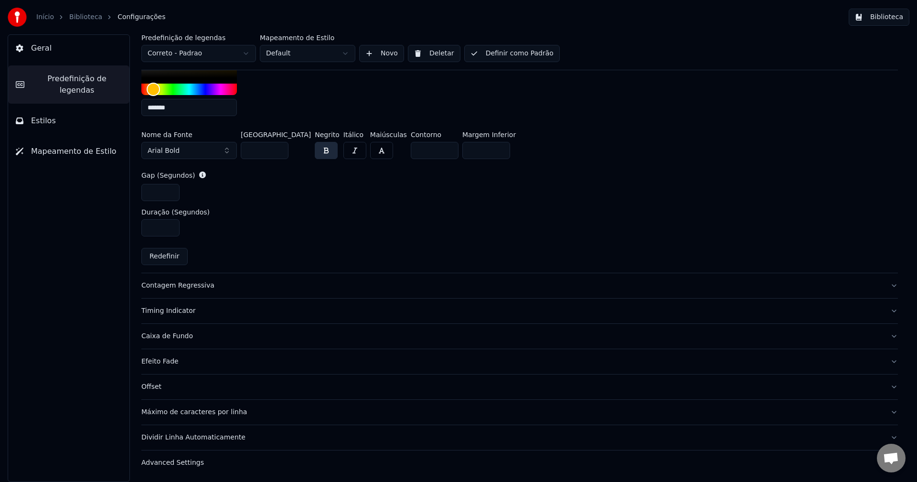
click at [222, 288] on div "Contagem Regressiva" at bounding box center [512, 286] width 742 height 10
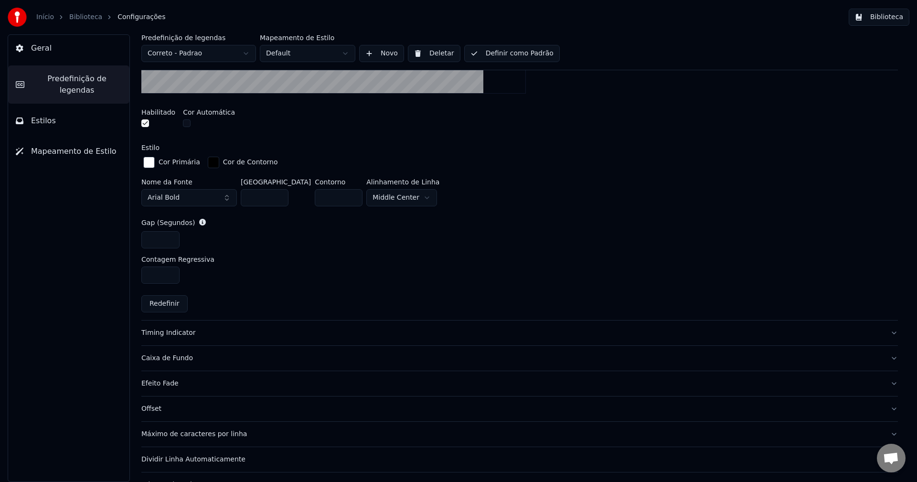
scroll to position [343, 0]
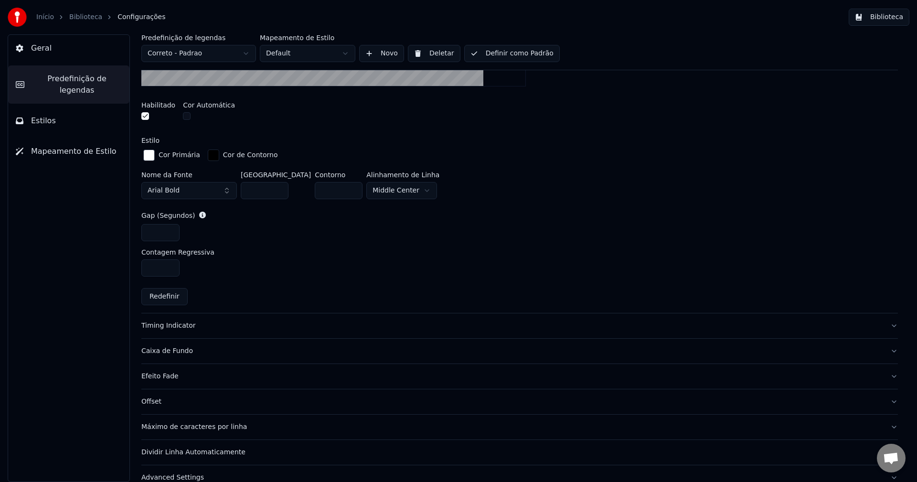
click at [199, 328] on div "Timing Indicator" at bounding box center [512, 326] width 742 height 10
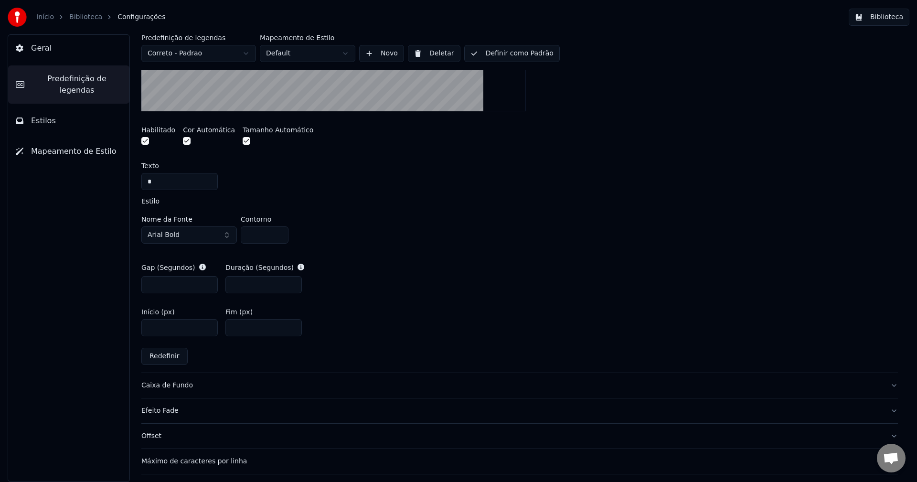
click at [194, 381] on div "Caixa de Fundo" at bounding box center [512, 386] width 742 height 10
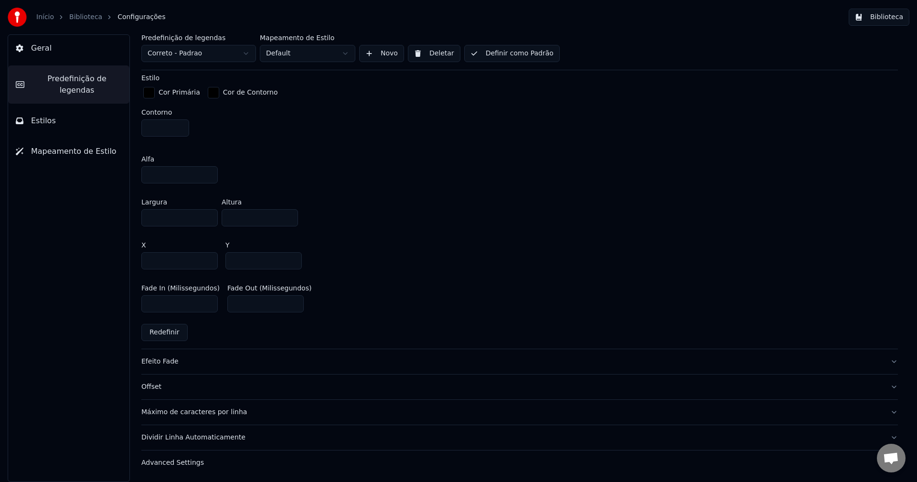
click at [199, 361] on div "Efeito Fade" at bounding box center [512, 362] width 742 height 10
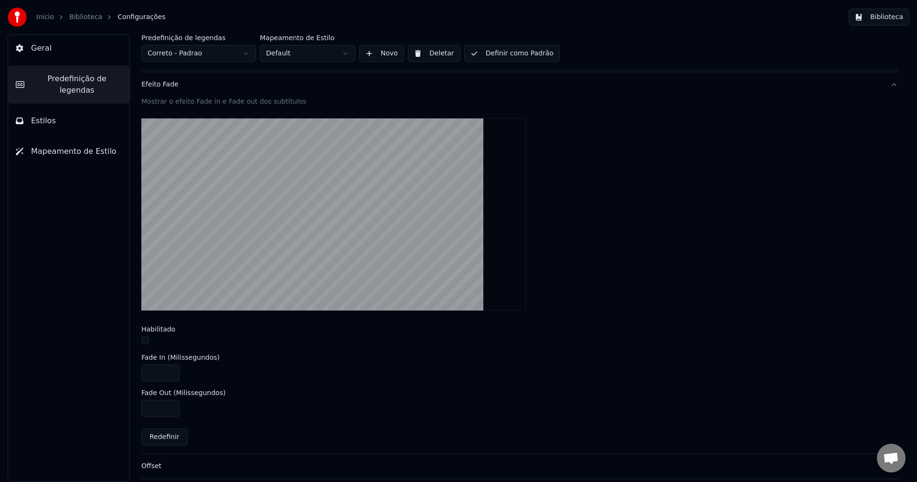
scroll to position [274, 0]
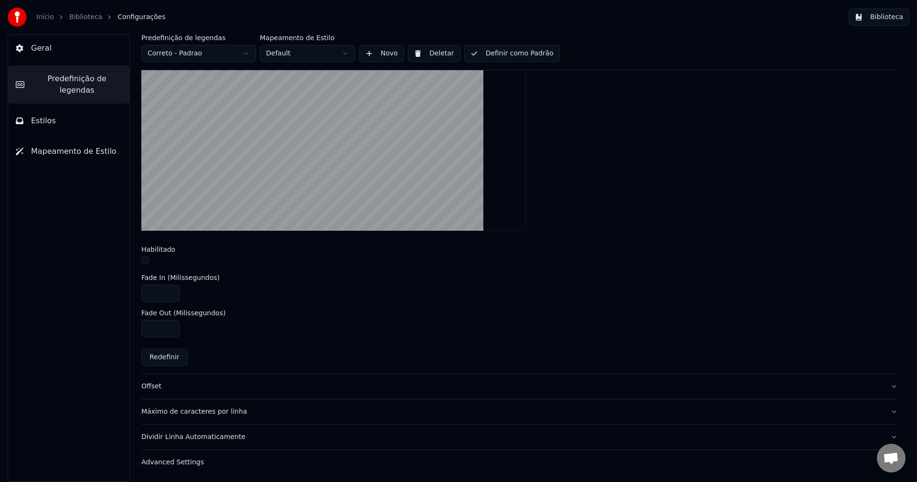
click at [202, 390] on div "Offset" at bounding box center [512, 387] width 742 height 10
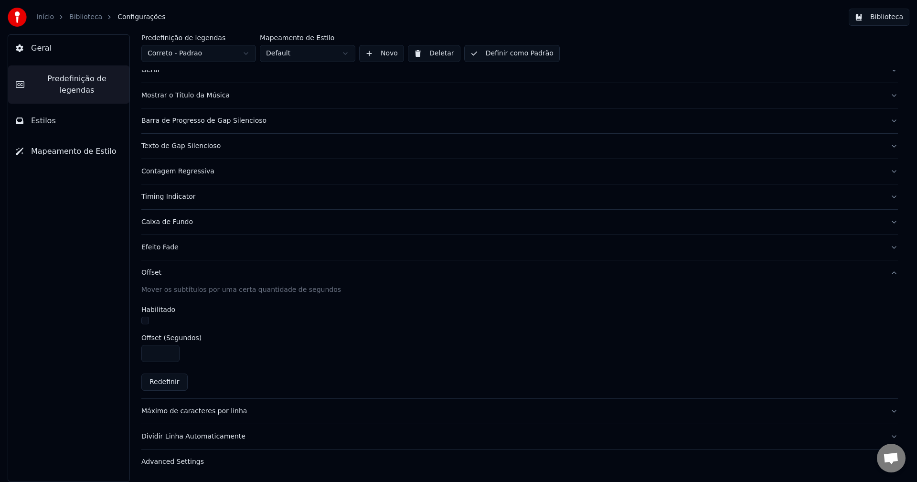
scroll to position [31, 0]
click at [206, 402] on button "Máximo de caracteres por linha" at bounding box center [519, 411] width 757 height 25
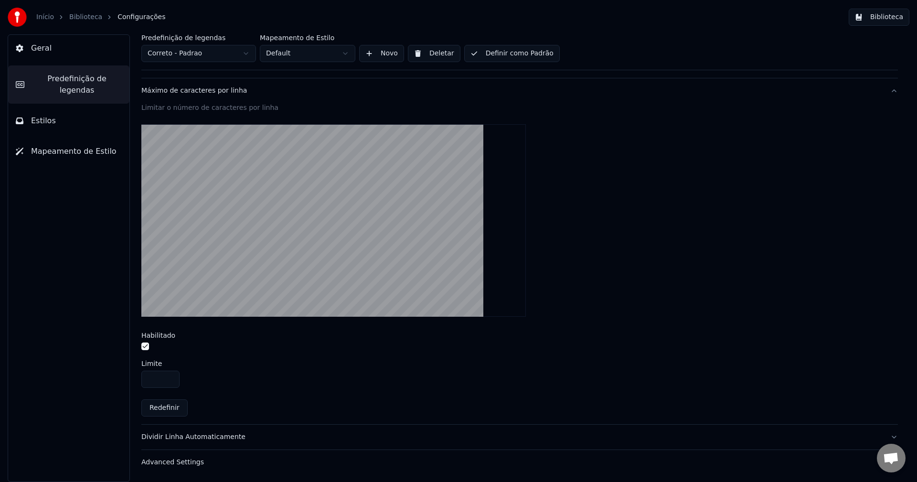
scroll to position [0, 0]
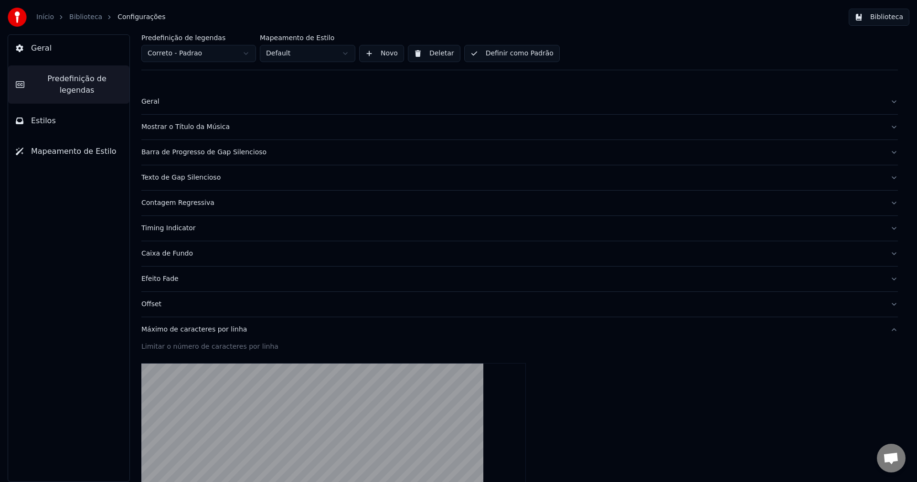
click at [508, 59] on button "Definir como Padrão" at bounding box center [512, 53] width 96 height 17
click at [164, 93] on button "Geral" at bounding box center [519, 101] width 757 height 25
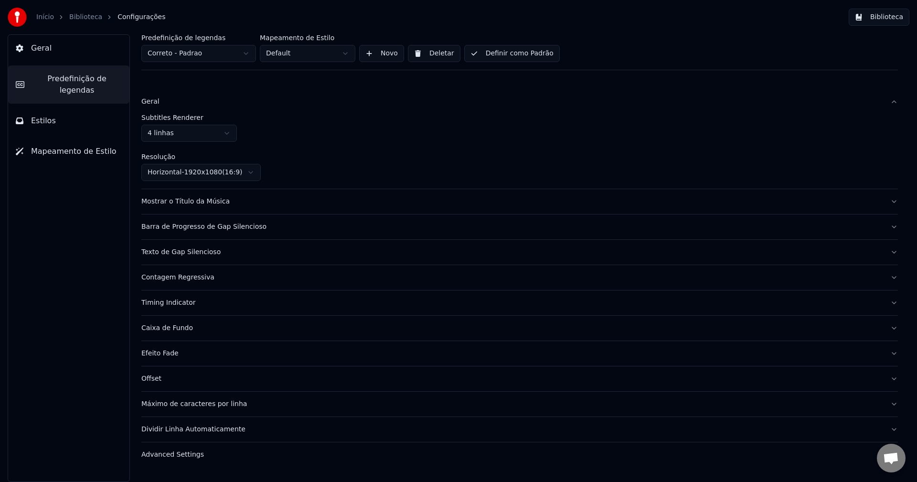
click at [183, 206] on button "Mostrar o Título da Música" at bounding box center [519, 201] width 757 height 25
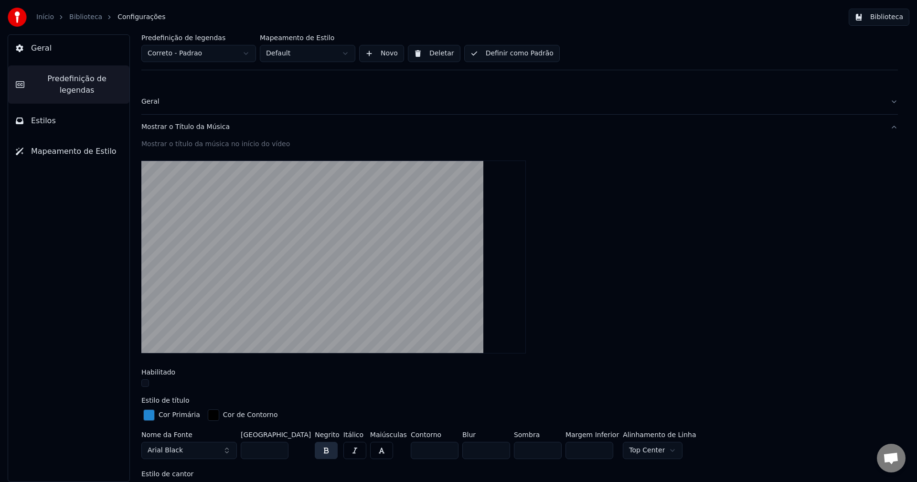
click at [183, 126] on div "Mostrar o Título da Música" at bounding box center [512, 127] width 742 height 10
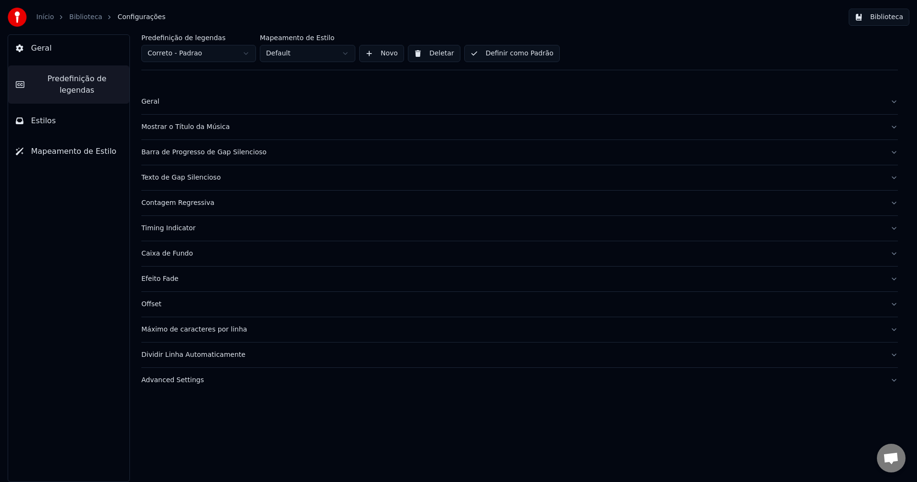
click at [184, 148] on div "Barra de Progresso de Gap Silencioso" at bounding box center [512, 153] width 742 height 10
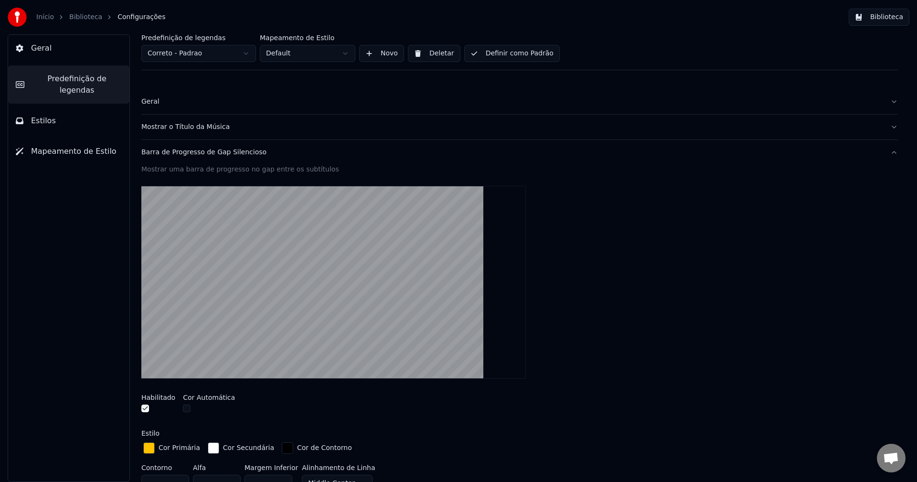
click at [180, 154] on div "Barra de Progresso de Gap Silencioso" at bounding box center [512, 153] width 742 height 10
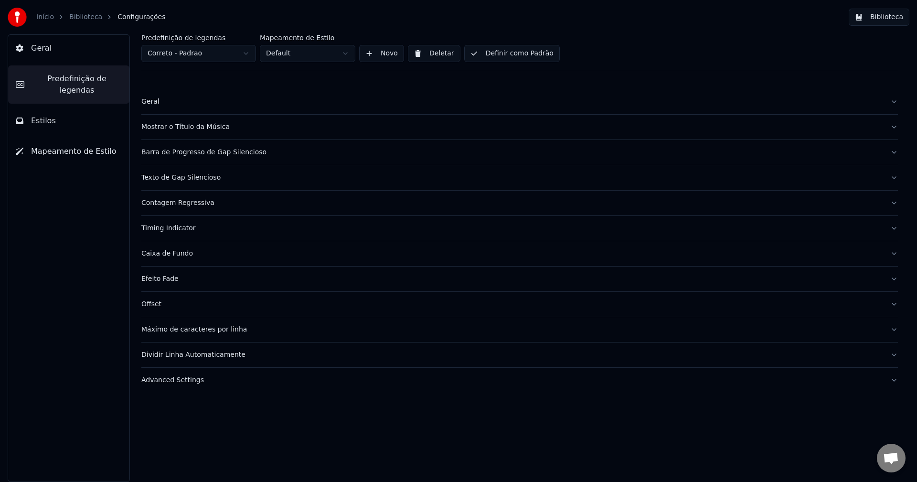
click at [170, 178] on div "Texto de Gap Silencioso" at bounding box center [512, 178] width 742 height 10
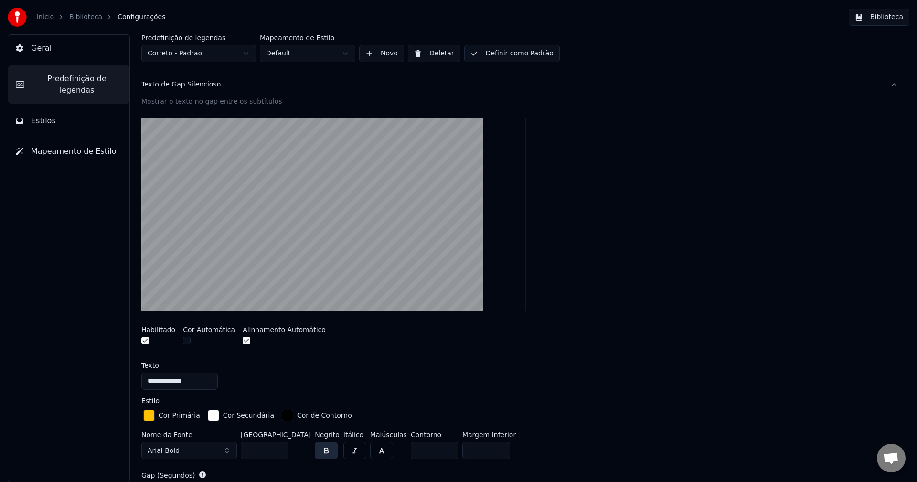
scroll to position [96, 0]
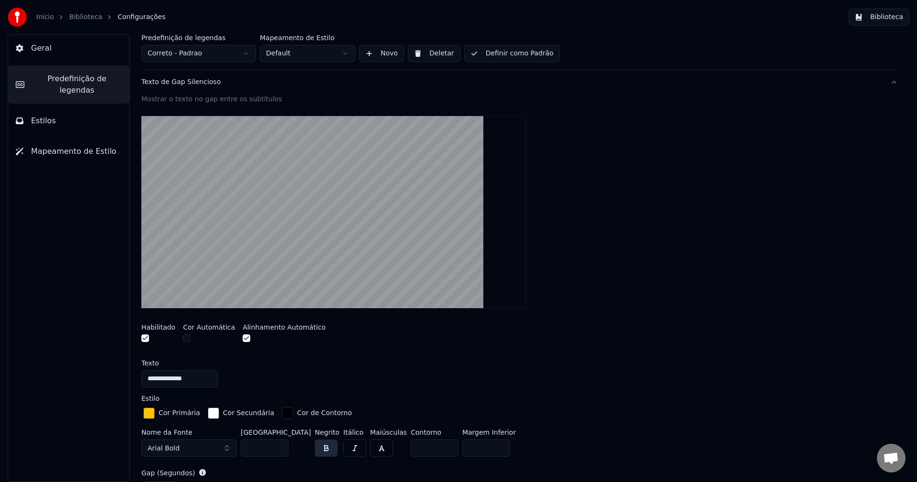
click at [187, 80] on div "Texto de Gap Silencioso" at bounding box center [512, 82] width 742 height 10
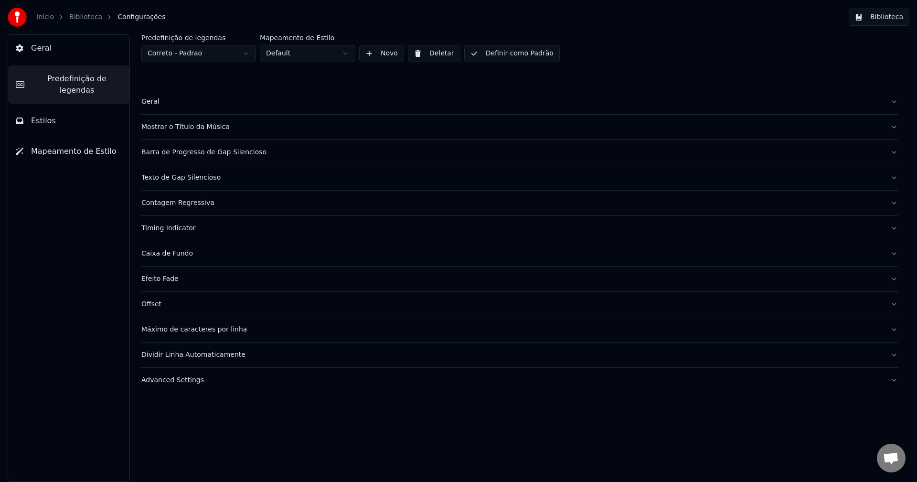
click at [166, 205] on div "Contagem Regressiva" at bounding box center [512, 203] width 742 height 10
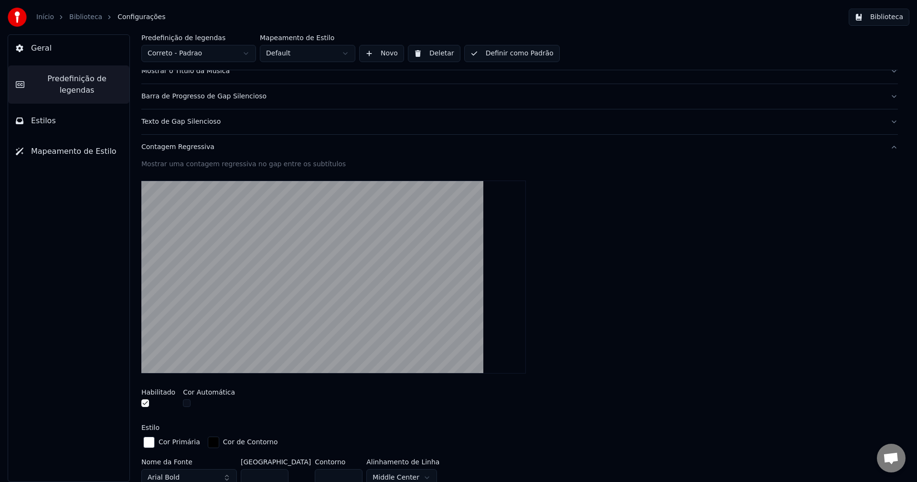
scroll to position [96, 0]
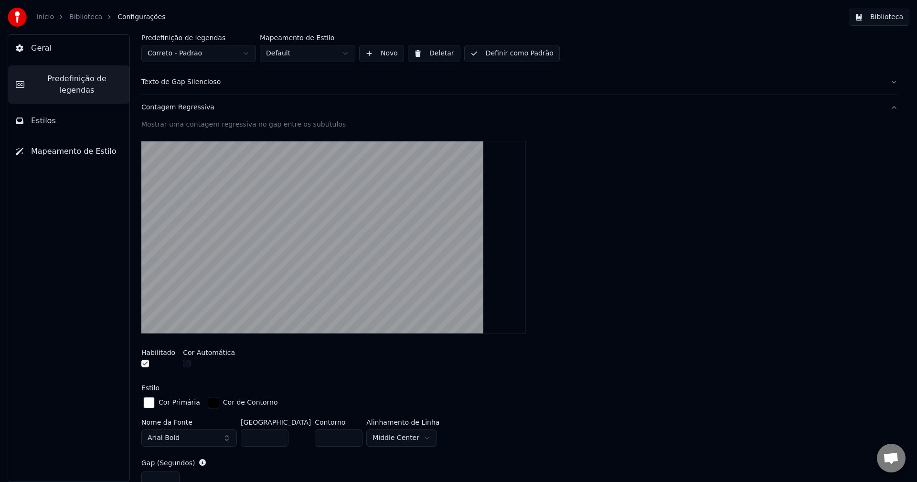
click at [179, 103] on div "Contagem Regressiva" at bounding box center [512, 108] width 742 height 10
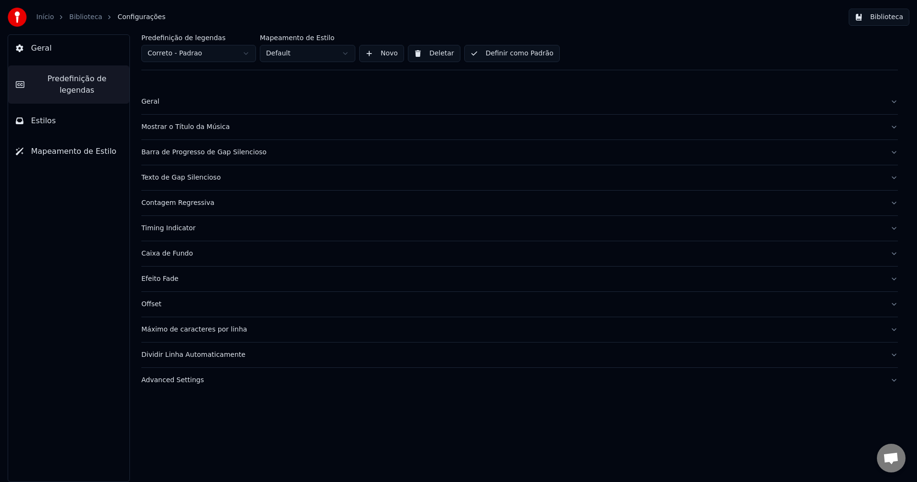
click at [179, 232] on div "Timing Indicator" at bounding box center [512, 229] width 742 height 10
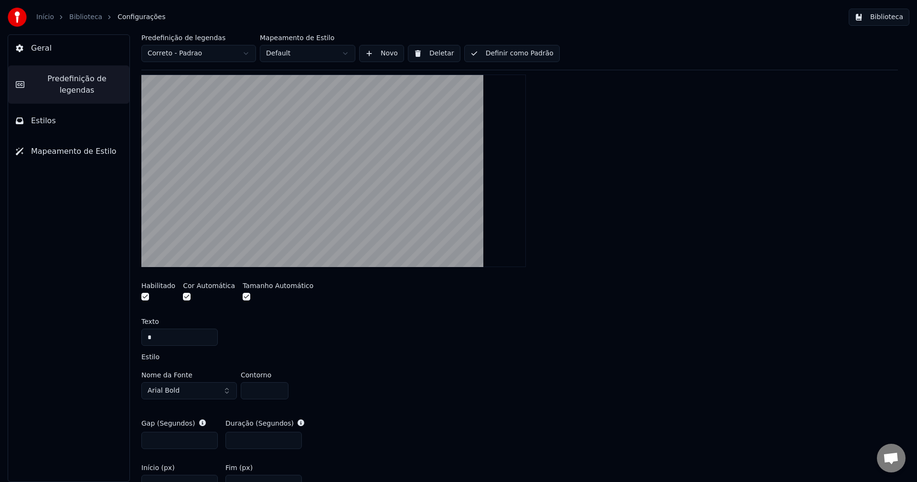
scroll to position [191, 0]
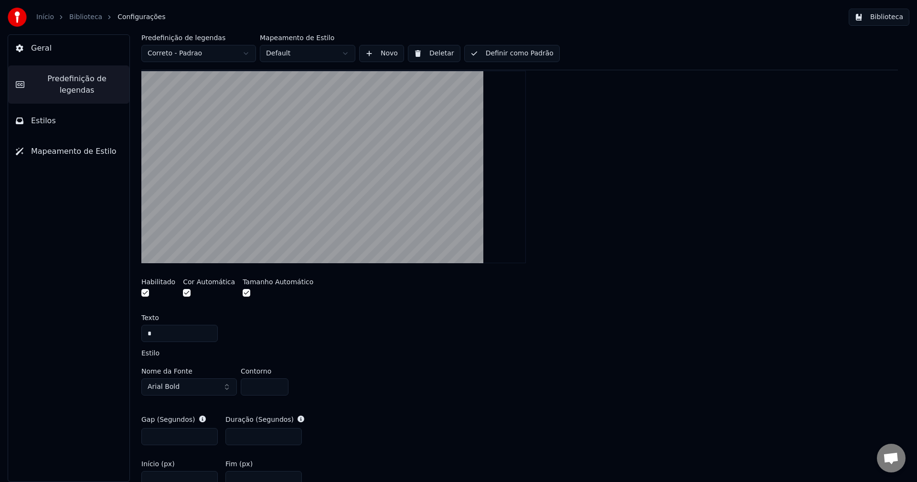
click at [183, 292] on button "button" at bounding box center [187, 293] width 8 height 8
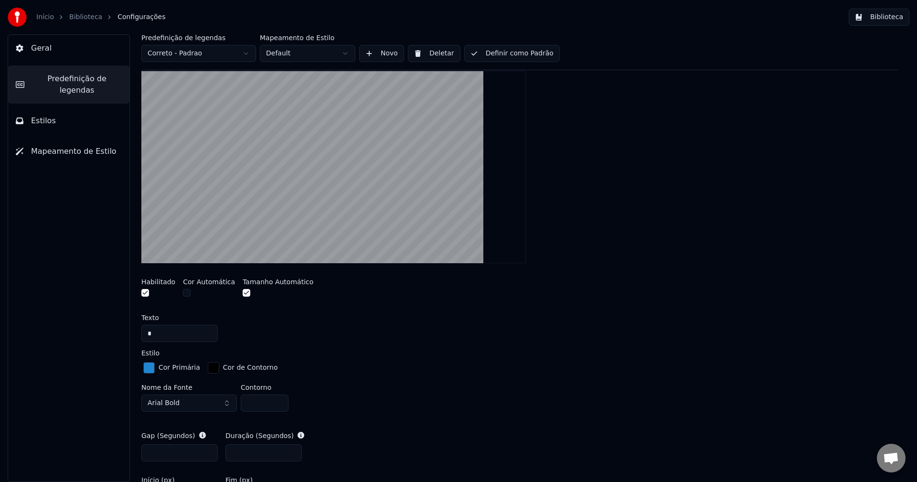
click at [151, 370] on div "button" at bounding box center [148, 367] width 11 height 11
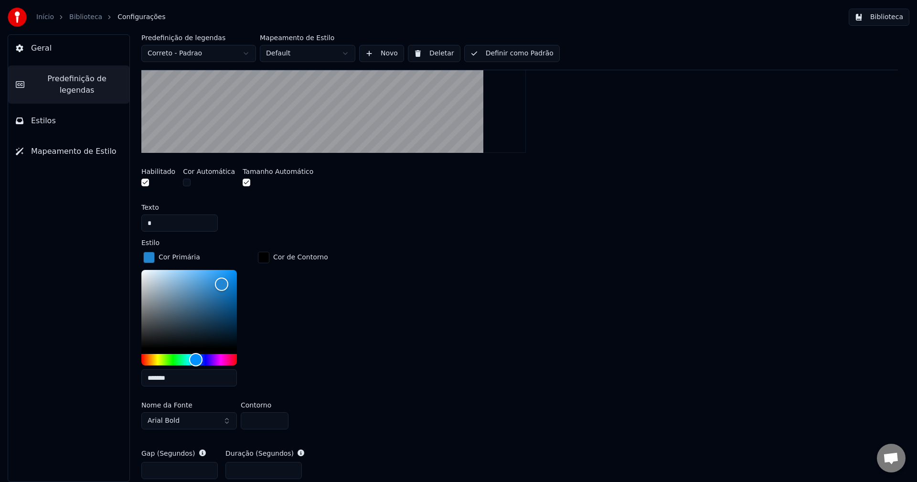
scroll to position [334, 0]
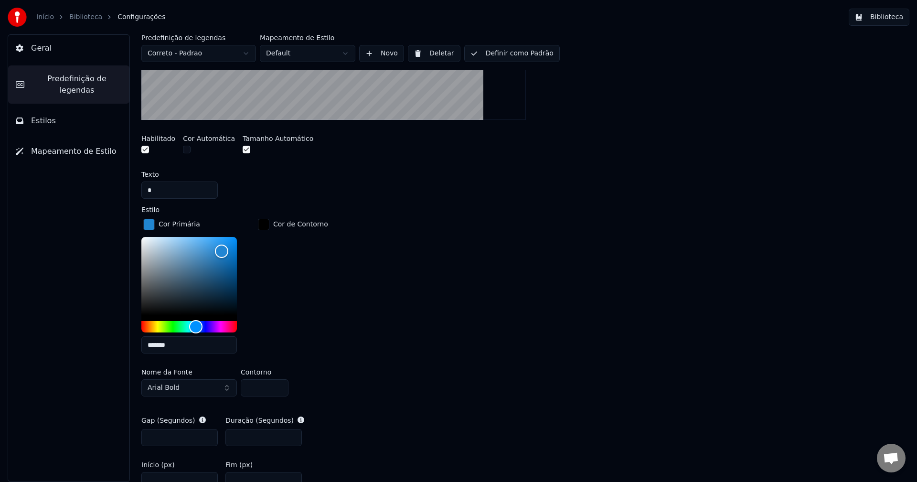
drag, startPoint x: 187, startPoint y: 344, endPoint x: 64, endPoint y: 332, distance: 123.3
click at [64, 332] on div "Geral Predefinição de legendas Estilos Mapeamento de Estilo Predefinição de leg…" at bounding box center [458, 258] width 917 height 448
paste input "text"
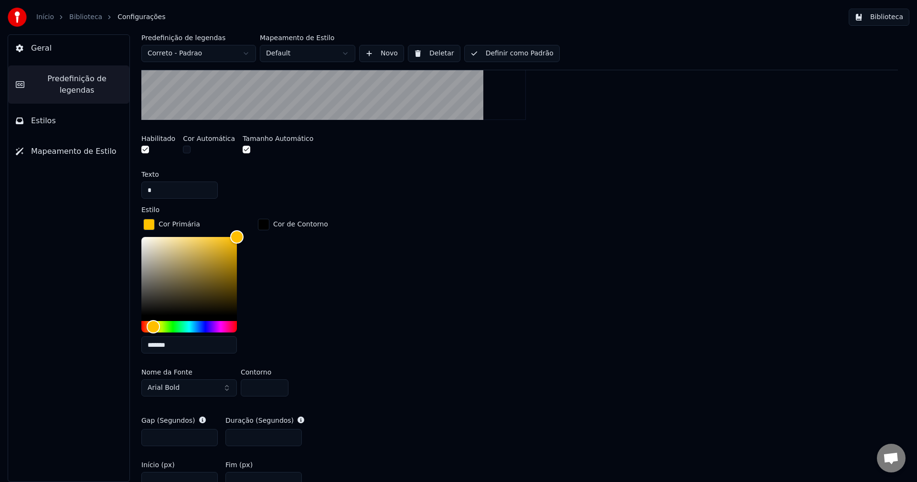
type input "*******"
click at [340, 282] on div "Cor Primária ******* Cor de Contorno" at bounding box center [519, 289] width 757 height 144
click at [287, 319] on div "Cor de Contorno" at bounding box center [293, 289] width 74 height 144
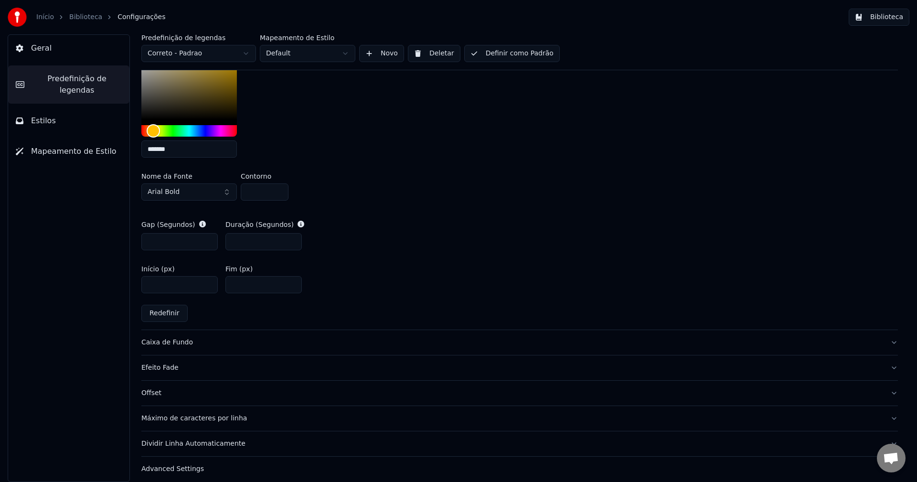
scroll to position [537, 0]
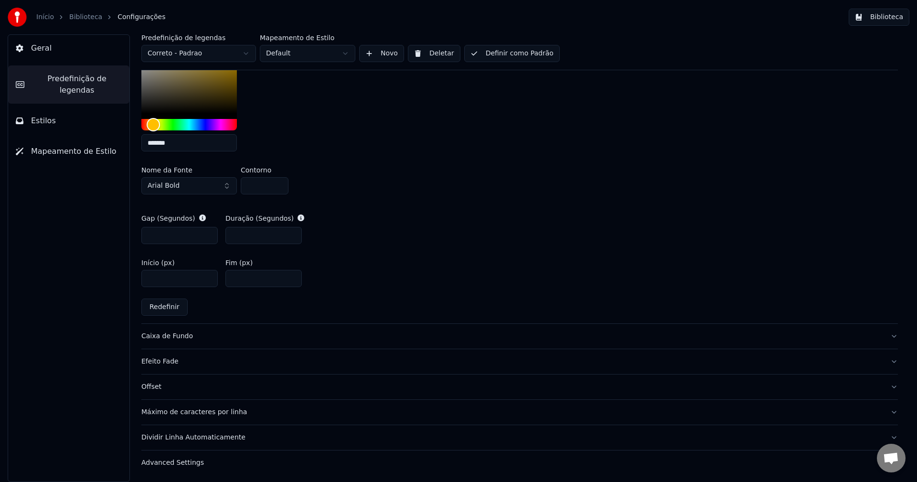
click at [494, 65] on div "Predefinição de legendas Correto - Padrao Mapeamento de Estilo Default Novo Del…" at bounding box center [519, 52] width 757 height 36
click at [501, 52] on button "Definir como Padrão" at bounding box center [512, 53] width 96 height 17
click at [169, 49] on html "Início Biblioteca Configurações Biblioteca Geral Predefinição de legendas Estil…" at bounding box center [458, 241] width 917 height 482
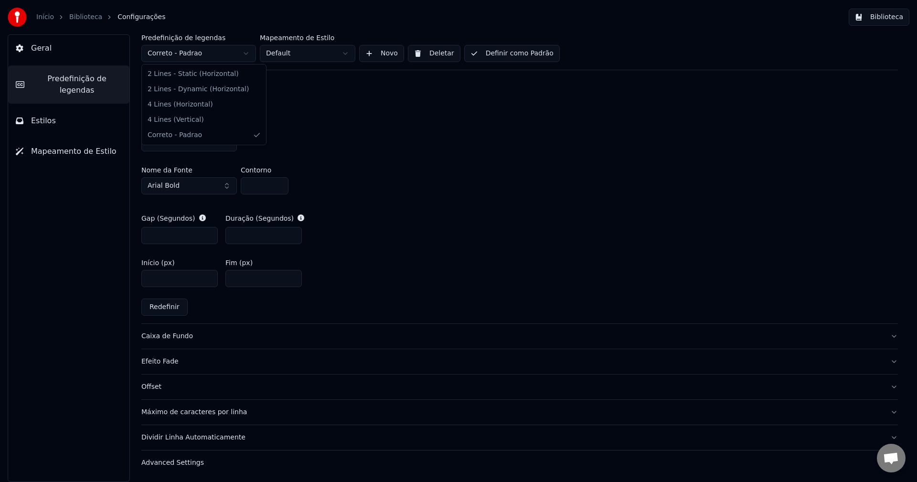
click at [169, 49] on html "Início Biblioteca Configurações Biblioteca Geral Predefinição de legendas Estil…" at bounding box center [458, 241] width 917 height 482
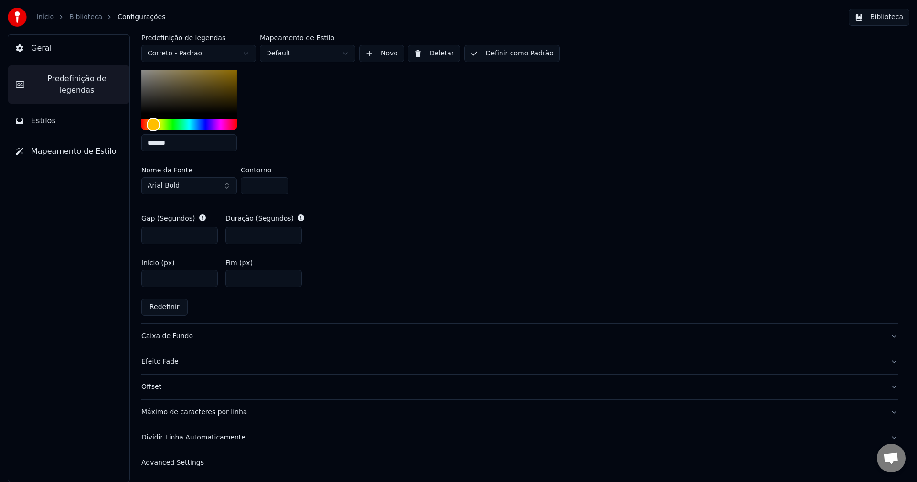
click at [60, 112] on button "Estilos" at bounding box center [68, 121] width 121 height 27
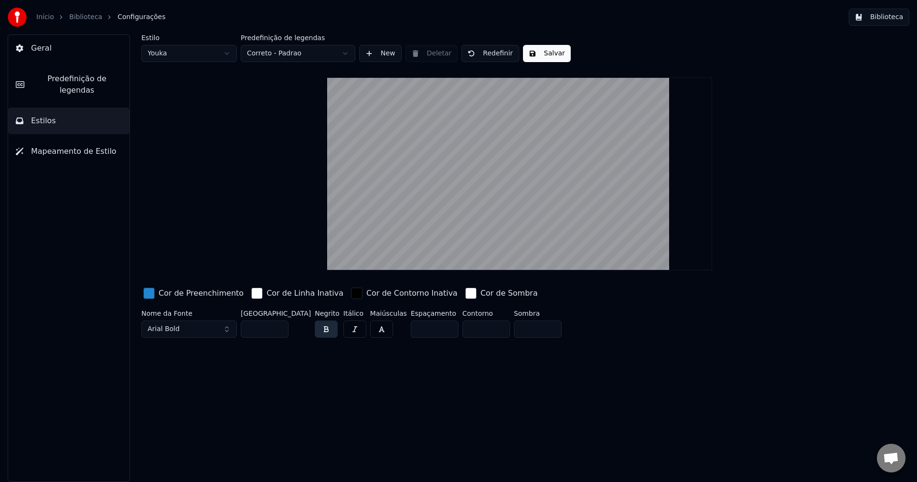
click at [151, 294] on div "button" at bounding box center [148, 293] width 11 height 11
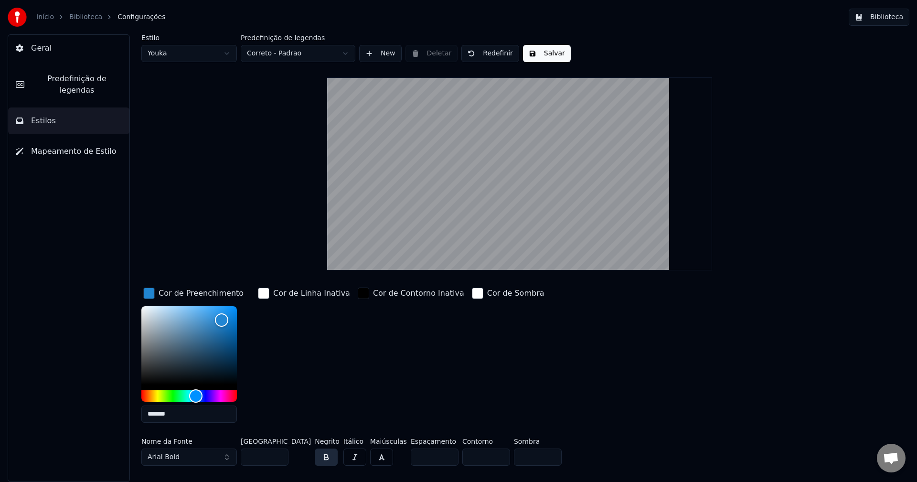
drag, startPoint x: 154, startPoint y: 401, endPoint x: 73, endPoint y: 378, distance: 84.1
click at [74, 379] on div "Geral Predefinição de legendas Estilos Mapeamento de Estilo Estilo Youka Predef…" at bounding box center [458, 258] width 917 height 448
paste input "text"
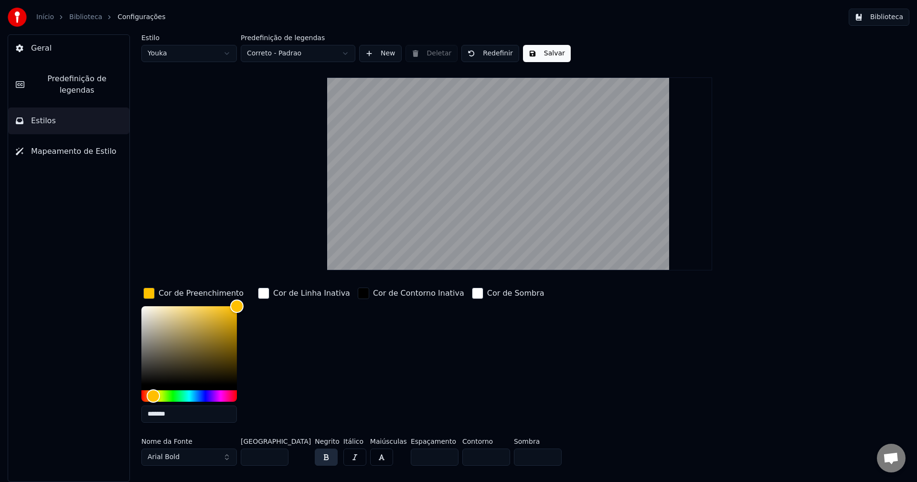
click at [299, 343] on div "Cor de Linha Inativa" at bounding box center [304, 358] width 96 height 145
click at [182, 55] on html "Início Biblioteca Configurações Biblioteca Geral Predefinição de legendas Estil…" at bounding box center [458, 241] width 917 height 482
type input "******"
click at [252, 211] on div "Estilo Teste Predefinição de legendas Correto - Padrao New Deletar Salvar Cor d…" at bounding box center [519, 251] width 757 height 435
click at [330, 359] on div "Cor de Linha Inativa" at bounding box center [304, 358] width 96 height 145
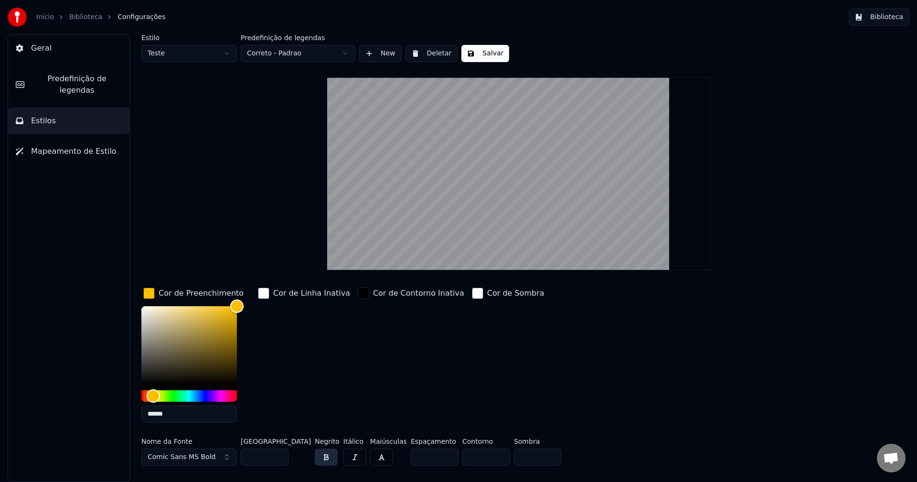
click at [480, 49] on button "Salvar" at bounding box center [486, 53] width 48 height 17
click at [300, 142] on div "Estilo Teste Predefinição de legendas Correto - Padrao New Deletar Concluído Co…" at bounding box center [519, 251] width 757 height 435
click at [94, 53] on button "Geral" at bounding box center [68, 48] width 121 height 27
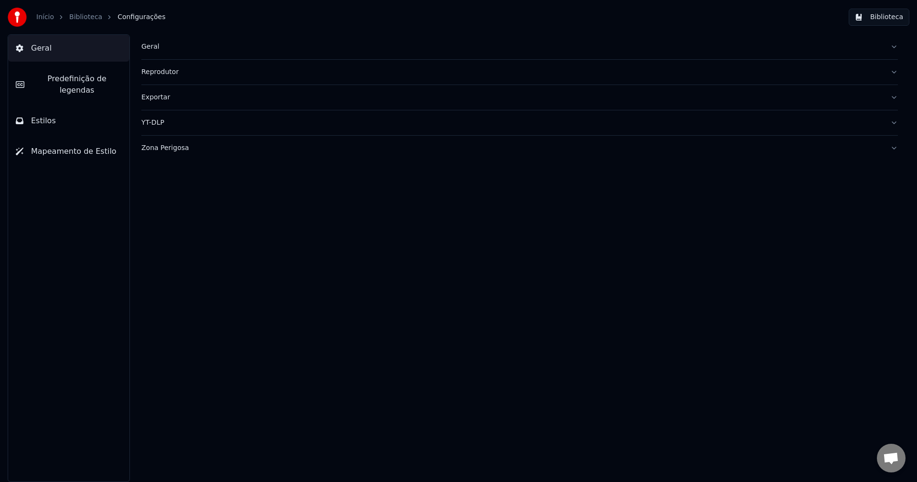
click at [78, 14] on link "Biblioteca" at bounding box center [85, 17] width 33 height 10
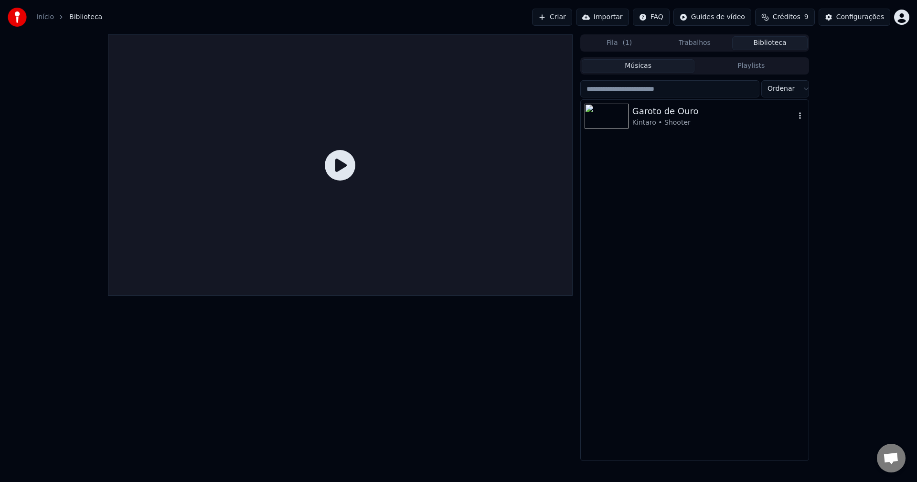
click at [689, 121] on div "Kintaro • Shooter" at bounding box center [714, 123] width 163 height 10
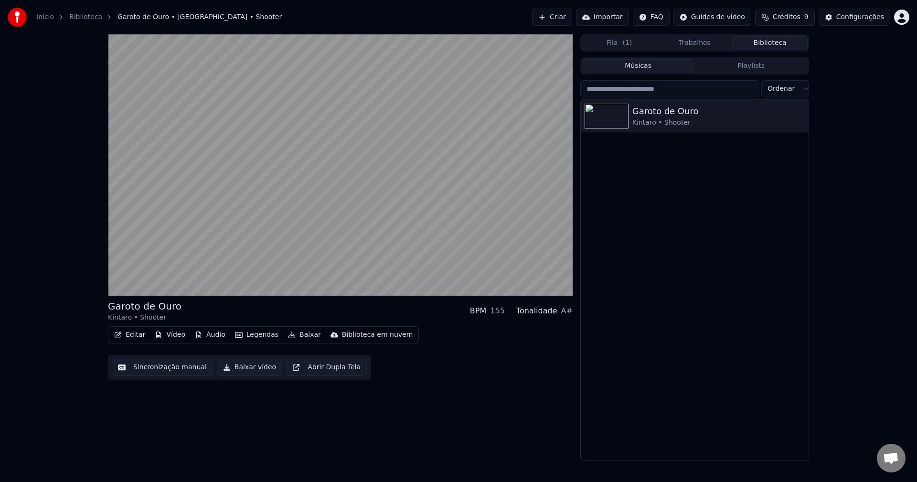
click at [135, 336] on button "Editar" at bounding box center [129, 334] width 39 height 13
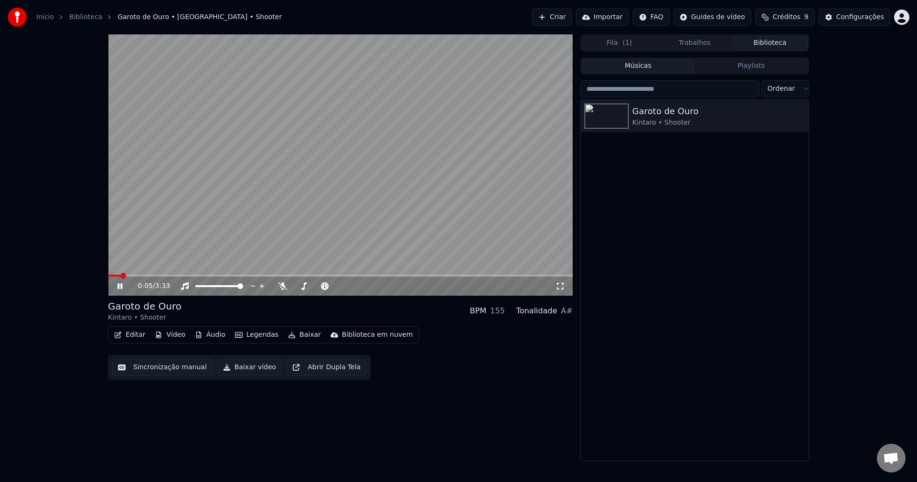
click at [206, 207] on video at bounding box center [340, 164] width 465 height 261
click at [125, 338] on button "Editar" at bounding box center [129, 334] width 39 height 13
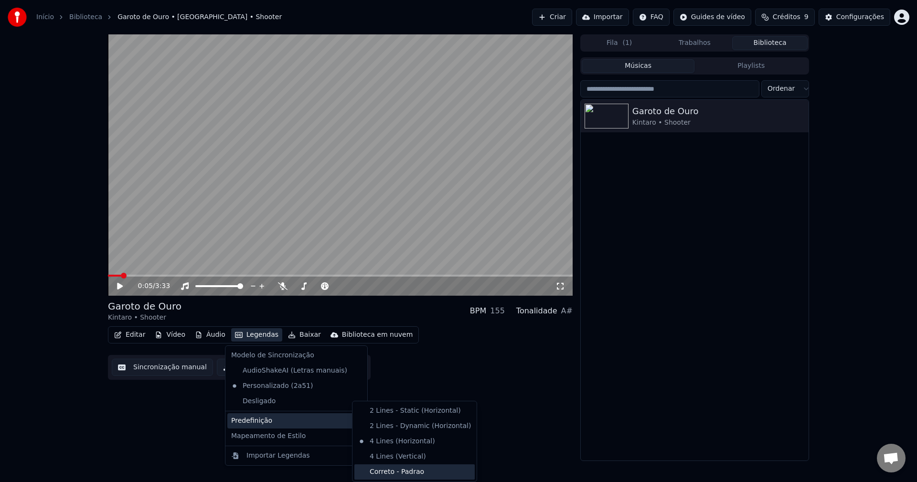
click at [402, 469] on div "Correto - Padrao" at bounding box center [415, 471] width 120 height 15
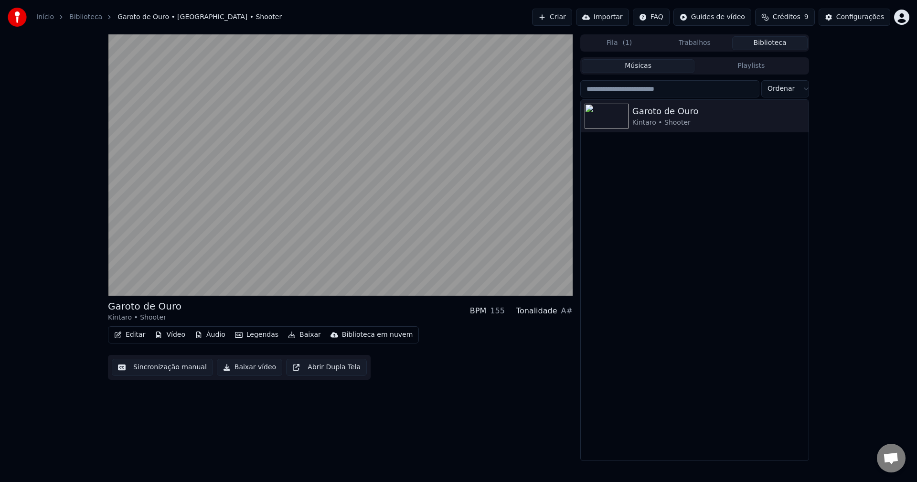
click at [244, 336] on button "Legendas" at bounding box center [256, 334] width 51 height 13
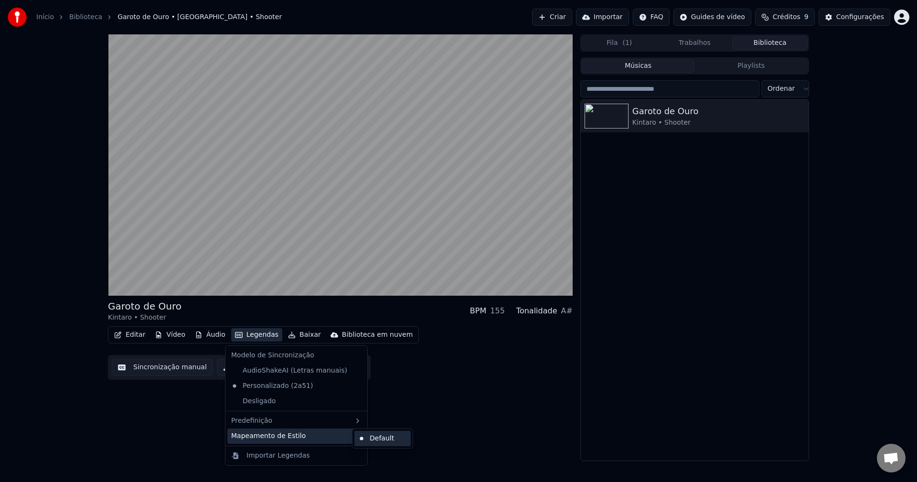
click at [374, 441] on div "Default" at bounding box center [383, 438] width 56 height 15
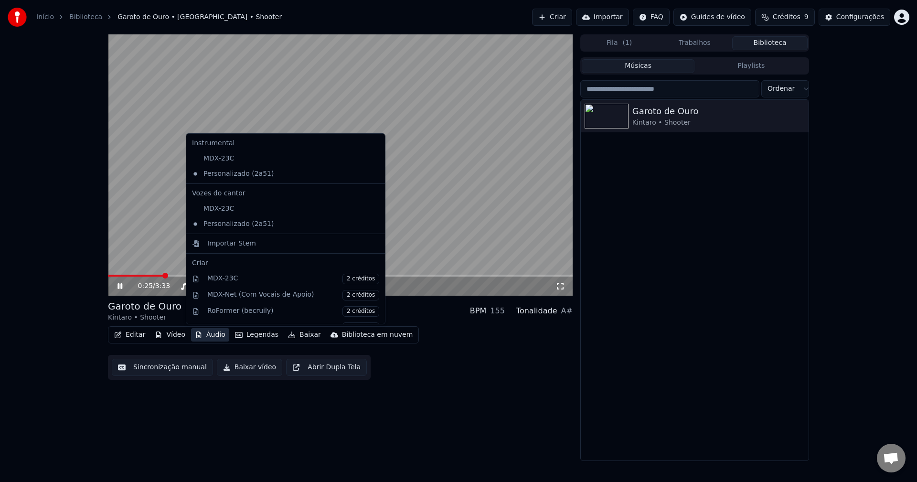
click at [202, 335] on button "Áudio" at bounding box center [210, 334] width 38 height 13
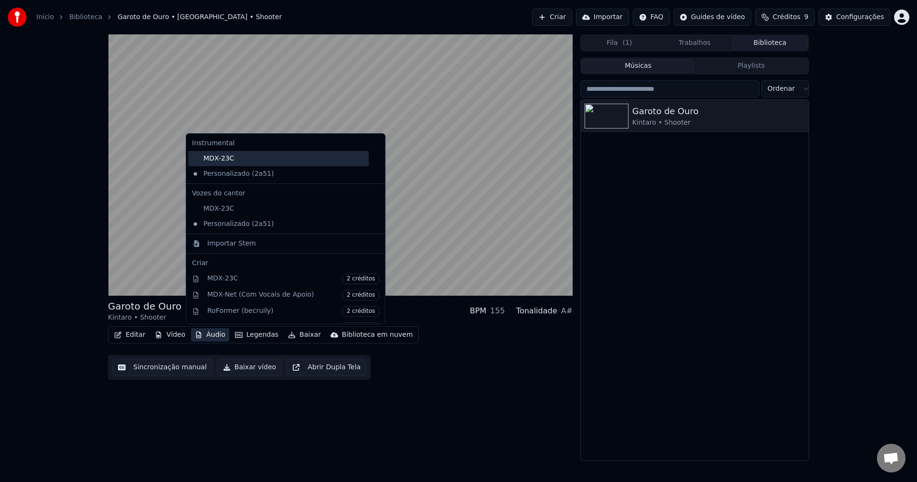
click at [226, 160] on div "MDX-23C" at bounding box center [278, 158] width 181 height 15
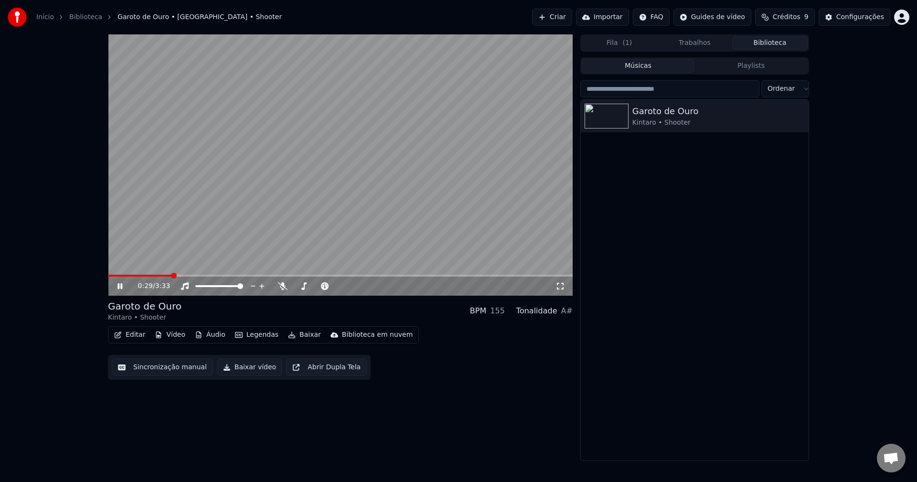
click at [213, 333] on button "Áudio" at bounding box center [210, 334] width 38 height 13
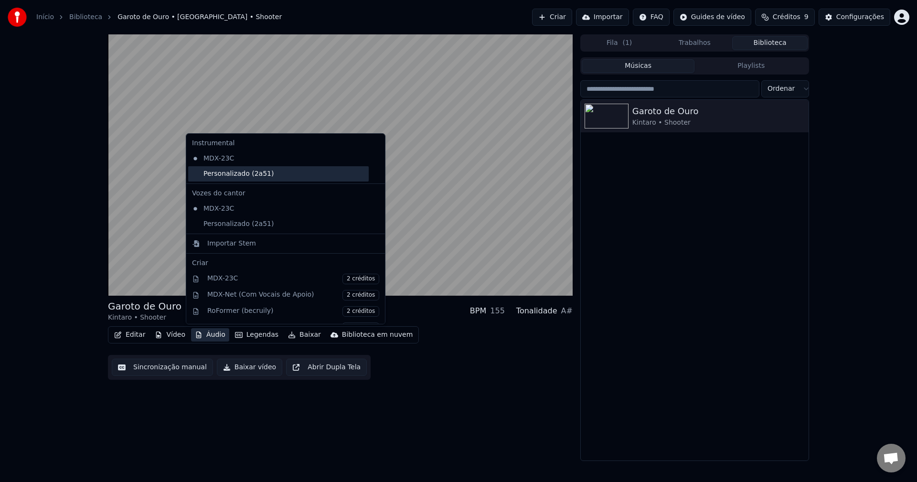
click at [215, 175] on div "Personalizado (2a51)" at bounding box center [278, 173] width 181 height 15
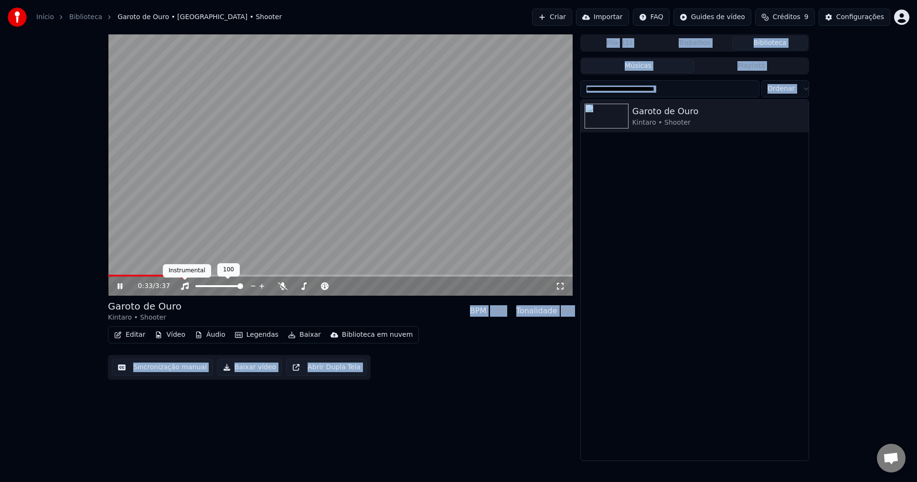
drag, startPoint x: 158, startPoint y: 274, endPoint x: 112, endPoint y: 275, distance: 45.9
click at [241, 215] on video at bounding box center [340, 164] width 465 height 261
click at [108, 276] on span at bounding box center [111, 276] width 6 height 6
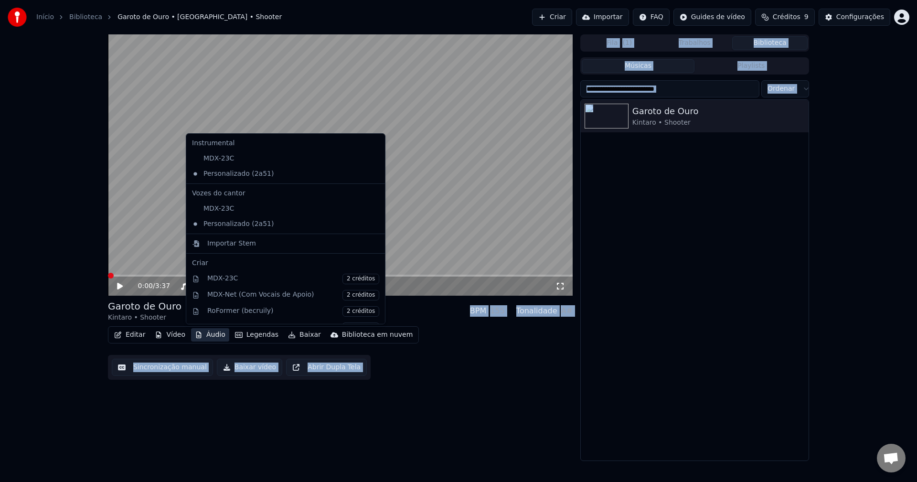
click at [206, 337] on button "Áudio" at bounding box center [210, 334] width 38 height 13
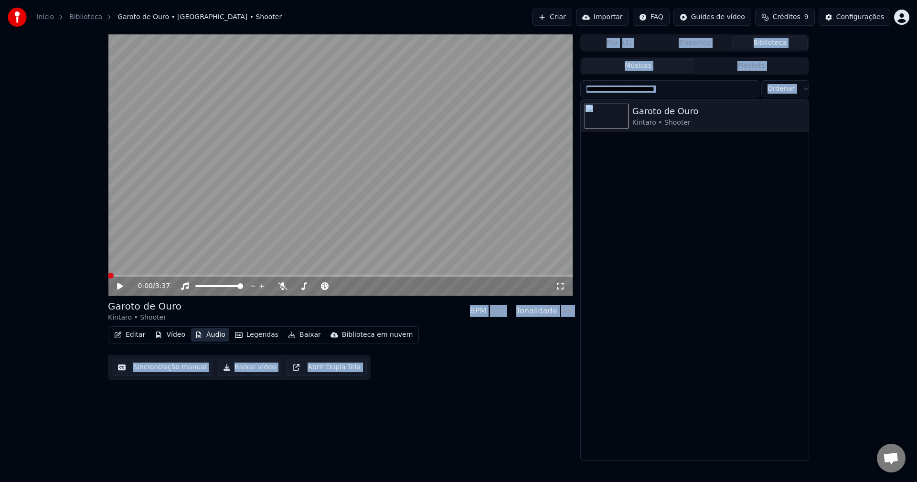
click at [206, 338] on button "Áudio" at bounding box center [210, 334] width 38 height 13
click at [156, 334] on icon "button" at bounding box center [158, 335] width 5 height 7
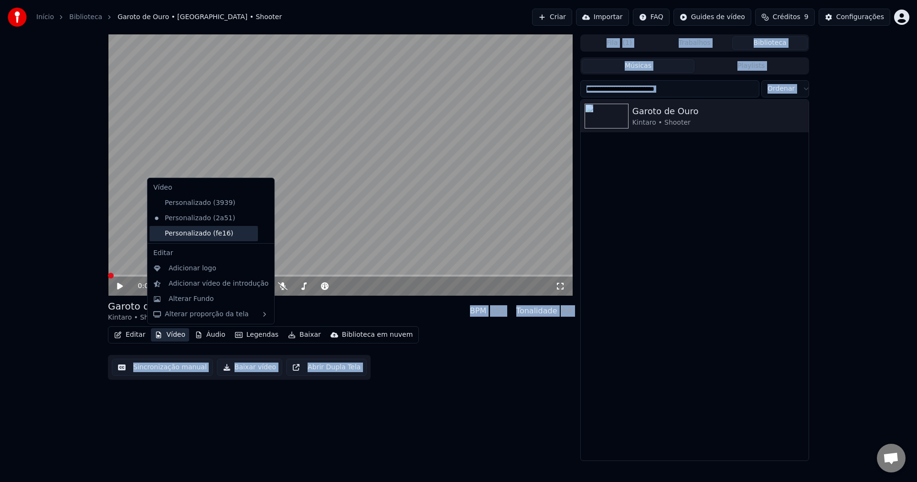
click at [203, 232] on div "Personalizado (fe16)" at bounding box center [204, 233] width 108 height 15
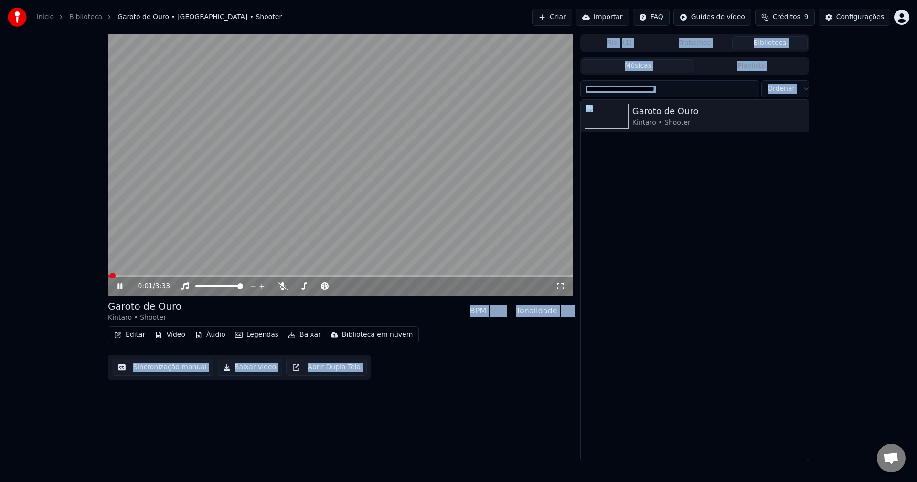
click at [205, 217] on video at bounding box center [340, 164] width 465 height 261
click at [166, 335] on button "Vídeo" at bounding box center [170, 334] width 38 height 13
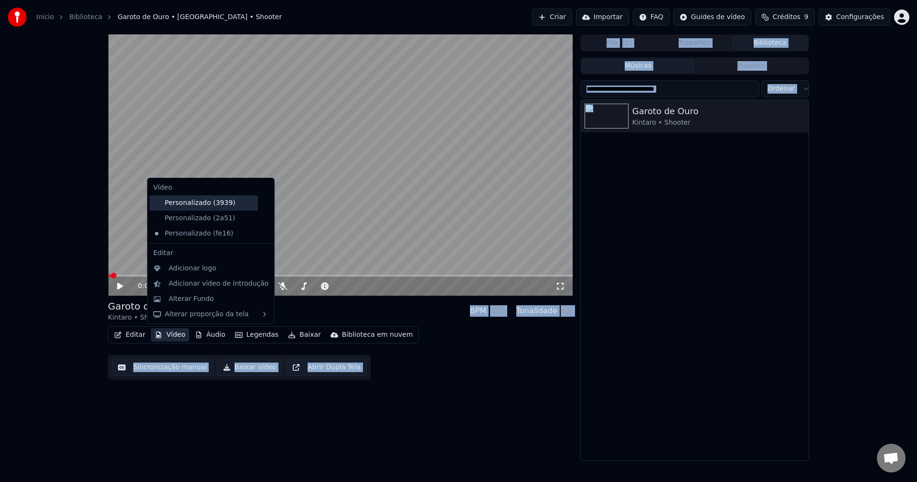
click at [197, 205] on div "Personalizado (3939)" at bounding box center [204, 202] width 108 height 15
click at [176, 332] on button "Vídeo" at bounding box center [170, 334] width 38 height 13
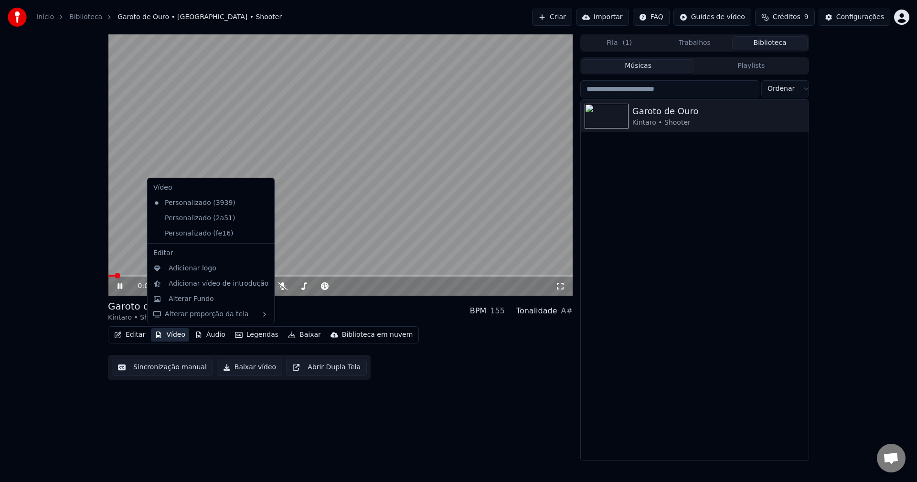
click at [262, 200] on icon at bounding box center [267, 203] width 11 height 8
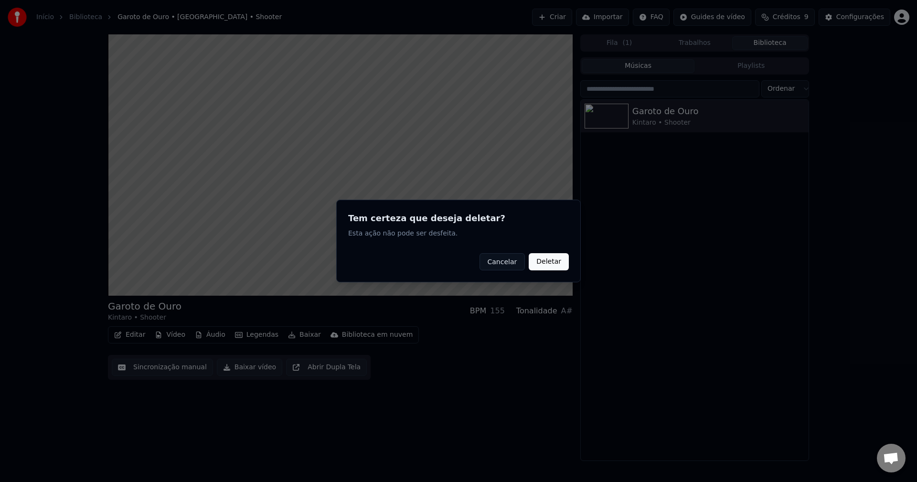
click at [555, 264] on button "Deletar" at bounding box center [549, 261] width 40 height 17
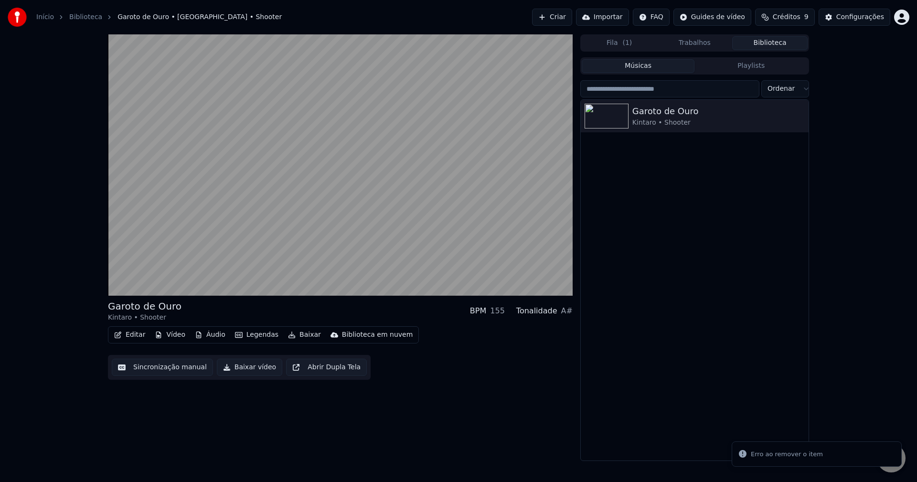
click at [167, 334] on button "Vídeo" at bounding box center [170, 334] width 38 height 13
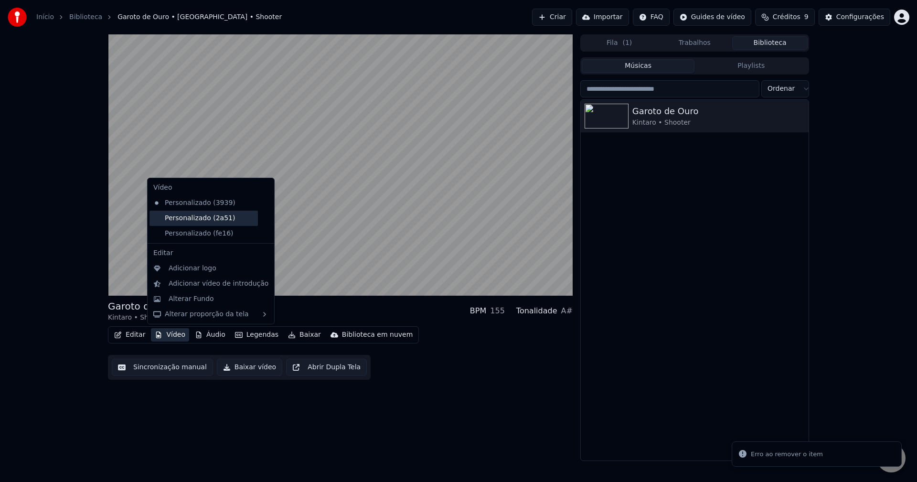
click at [201, 220] on div "Personalizado (2a51)" at bounding box center [204, 218] width 108 height 15
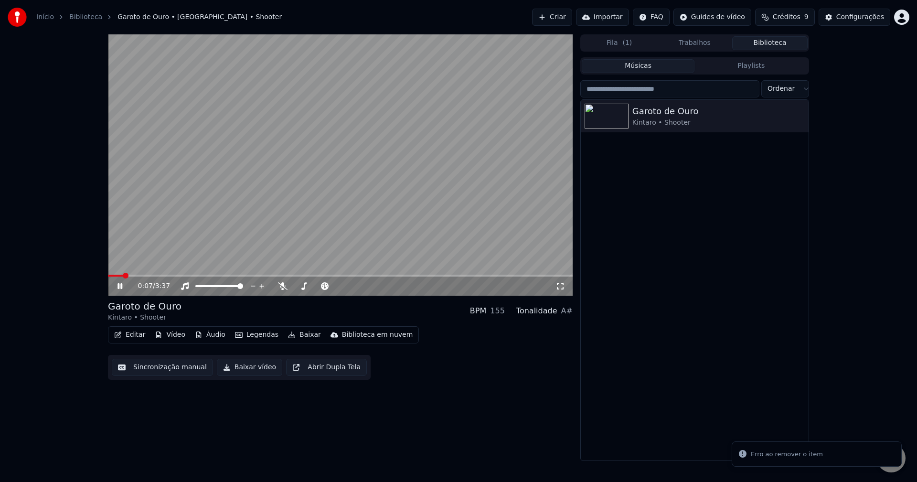
click at [223, 217] on video at bounding box center [340, 164] width 465 height 261
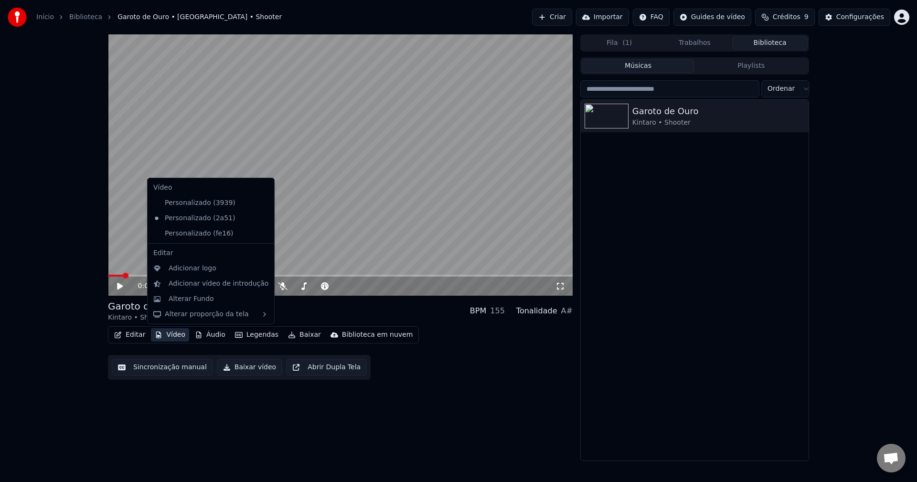
click at [172, 334] on button "Vídeo" at bounding box center [170, 334] width 38 height 13
click at [190, 231] on div "Personalizado (fe16)" at bounding box center [204, 233] width 108 height 15
click at [168, 336] on button "Vídeo" at bounding box center [170, 334] width 38 height 13
click at [192, 215] on div "Personalizado (2a51)" at bounding box center [204, 218] width 108 height 15
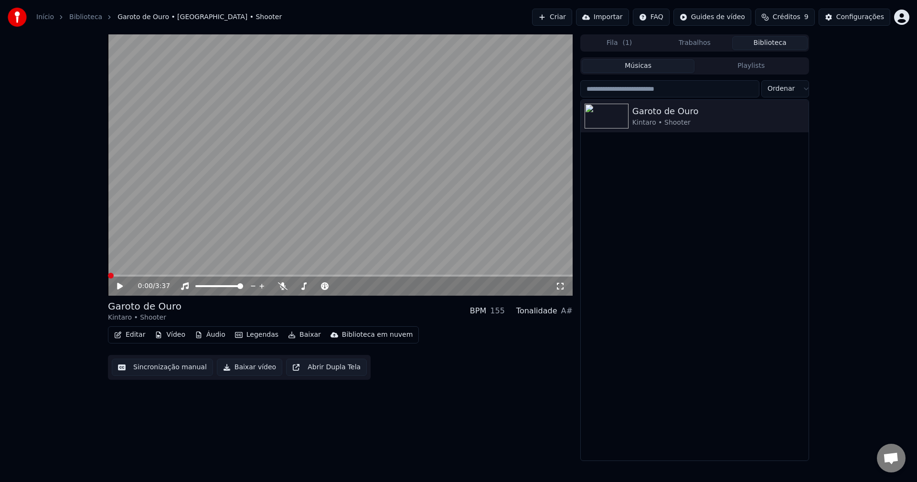
click at [235, 210] on video at bounding box center [340, 164] width 465 height 261
click at [181, 226] on video at bounding box center [340, 164] width 465 height 261
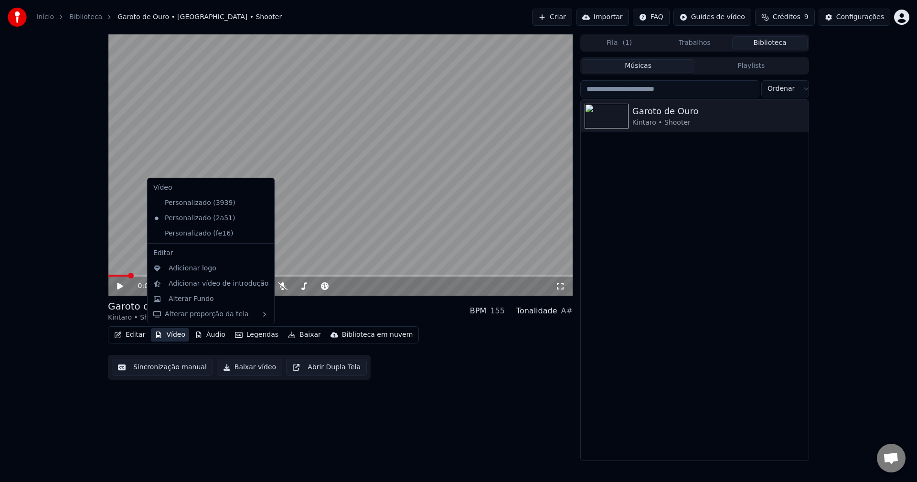
click at [172, 339] on button "Vídeo" at bounding box center [170, 334] width 38 height 13
click at [186, 221] on div "Personalizado (2a51)" at bounding box center [204, 218] width 108 height 15
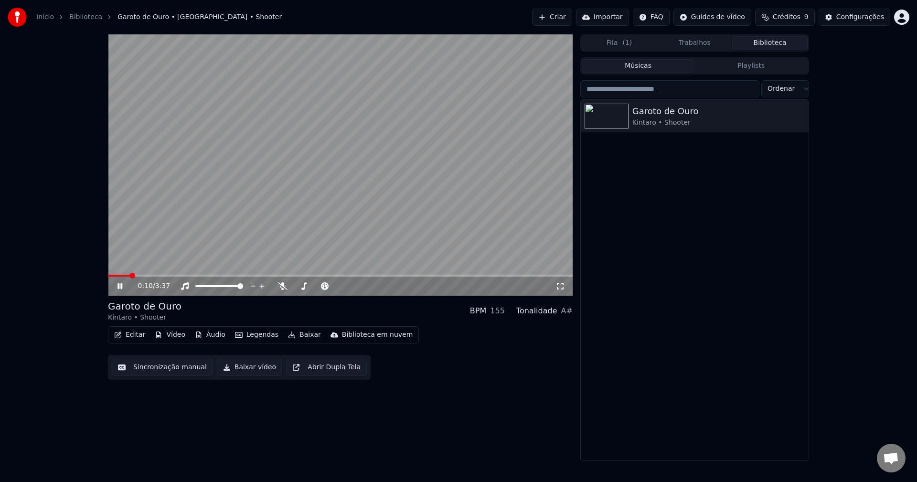
click at [123, 288] on icon at bounding box center [127, 286] width 22 height 8
click at [130, 274] on span at bounding box center [133, 276] width 6 height 6
click at [138, 277] on div "0:01 / 3:37" at bounding box center [340, 286] width 465 height 19
click at [144, 276] on span at bounding box center [340, 276] width 465 height 2
click at [168, 274] on video at bounding box center [340, 164] width 465 height 261
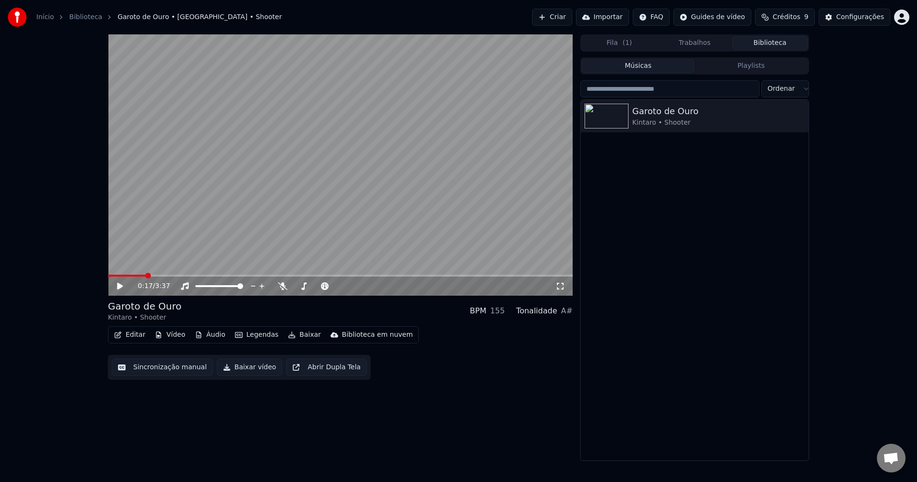
click at [280, 225] on video at bounding box center [340, 164] width 465 height 261
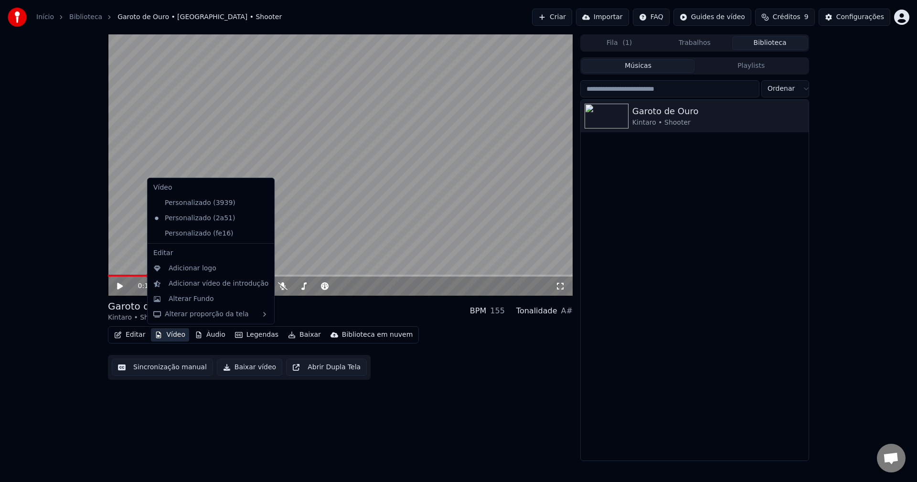
click at [175, 329] on button "Vídeo" at bounding box center [170, 334] width 38 height 13
click at [198, 232] on div "Personalizado (fe16)" at bounding box center [204, 233] width 108 height 15
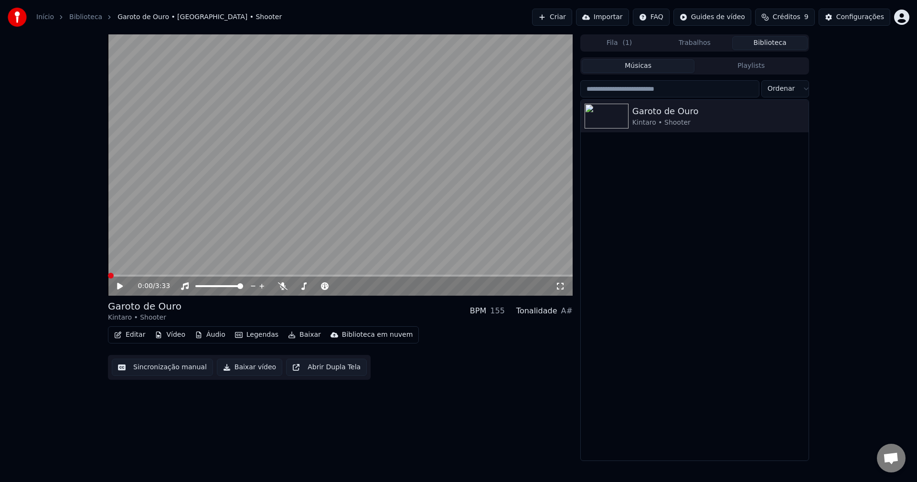
click at [201, 206] on video at bounding box center [340, 164] width 465 height 261
drag, startPoint x: 140, startPoint y: 273, endPoint x: 67, endPoint y: 278, distance: 72.8
click at [67, 278] on div "0:19 / 3:33 Garoto de Ouro Kintaro • Shooter BPM 155 Tonalidade A# Editar Vídeo…" at bounding box center [458, 247] width 917 height 427
click at [108, 277] on span at bounding box center [108, 276] width 0 height 2
click at [191, 242] on video at bounding box center [340, 164] width 465 height 261
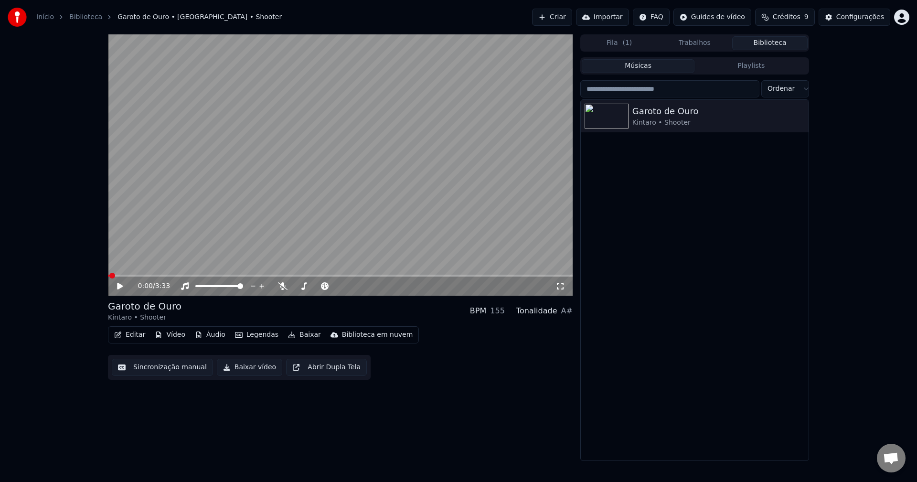
click at [210, 333] on button "Áudio" at bounding box center [210, 334] width 38 height 13
click at [208, 337] on button "Áudio" at bounding box center [210, 334] width 38 height 13
click at [159, 331] on button "Vídeo" at bounding box center [170, 334] width 38 height 13
click at [249, 197] on video at bounding box center [340, 164] width 465 height 261
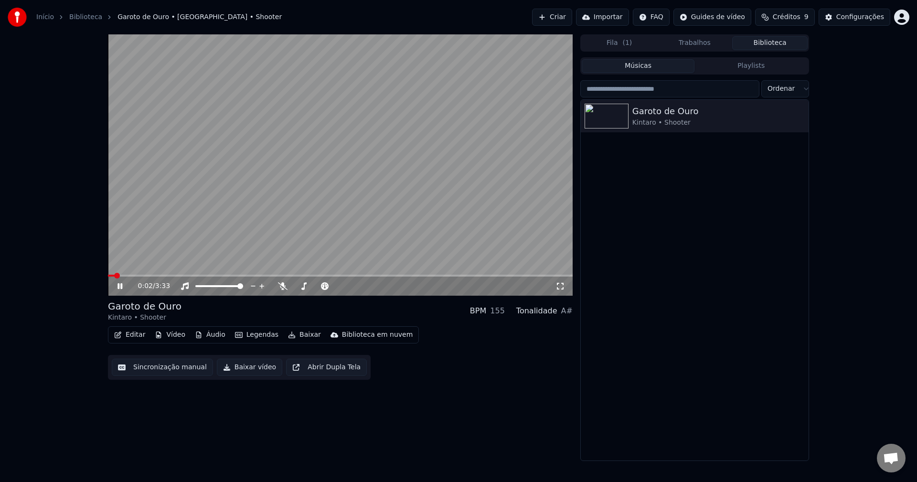
click at [288, 195] on video at bounding box center [340, 164] width 465 height 261
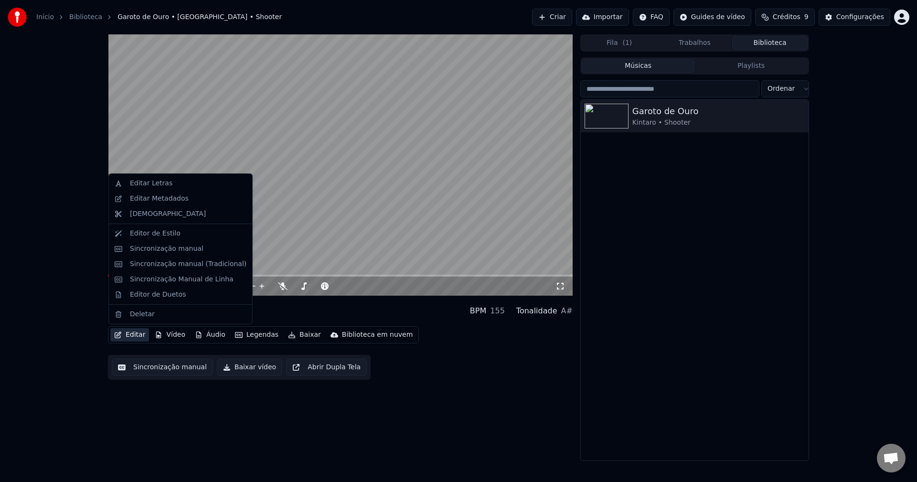
click at [122, 338] on button "Editar" at bounding box center [129, 334] width 39 height 13
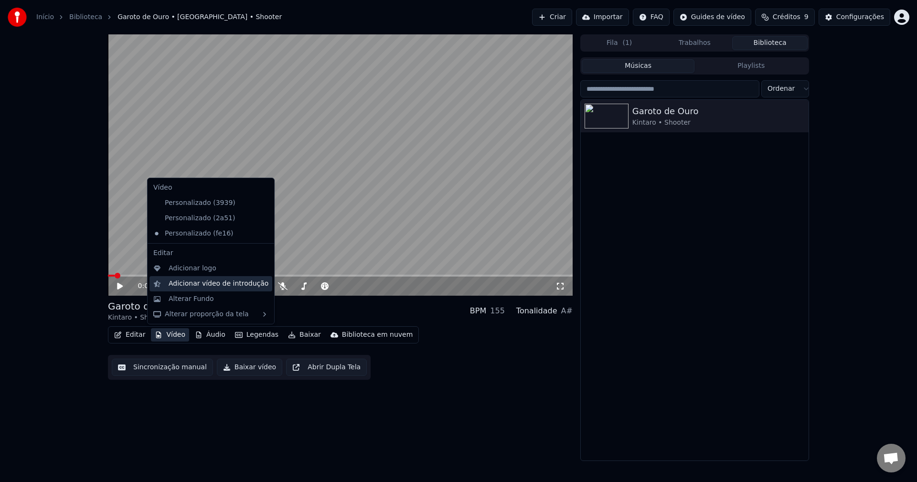
click at [191, 285] on div "Adicionar vídeo de introdução" at bounding box center [219, 284] width 100 height 10
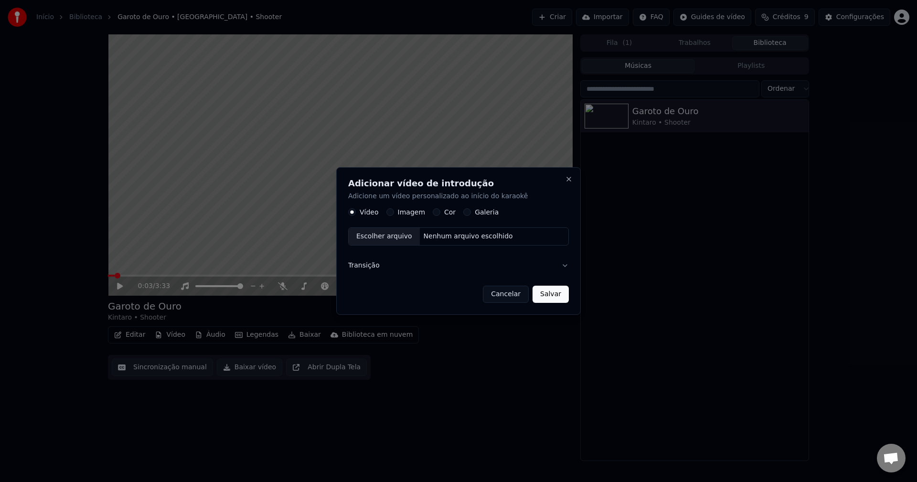
click at [387, 240] on div "Escolher arquivo" at bounding box center [384, 236] width 71 height 17
click at [369, 269] on button "Transição" at bounding box center [459, 265] width 235 height 25
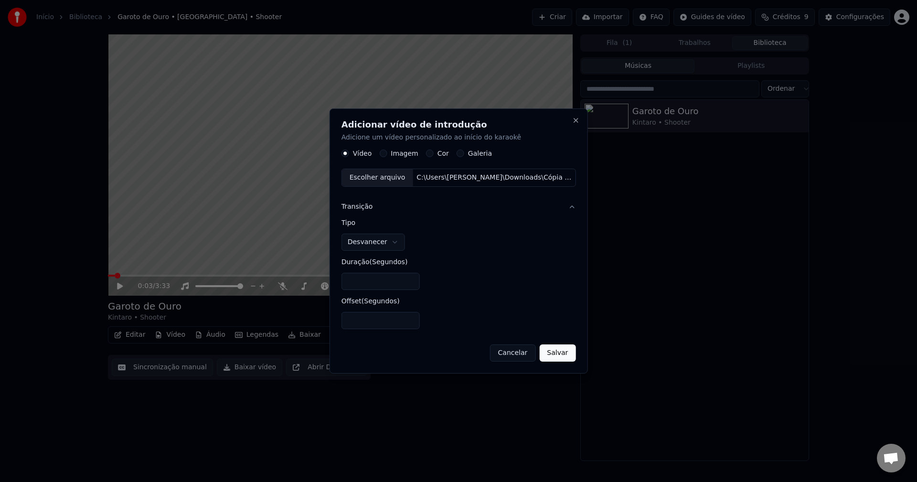
click at [383, 243] on body "**********" at bounding box center [458, 241] width 917 height 482
click at [387, 247] on body "**********" at bounding box center [458, 241] width 917 height 482
click at [556, 354] on button "Salvar" at bounding box center [557, 353] width 36 height 17
select select "****"
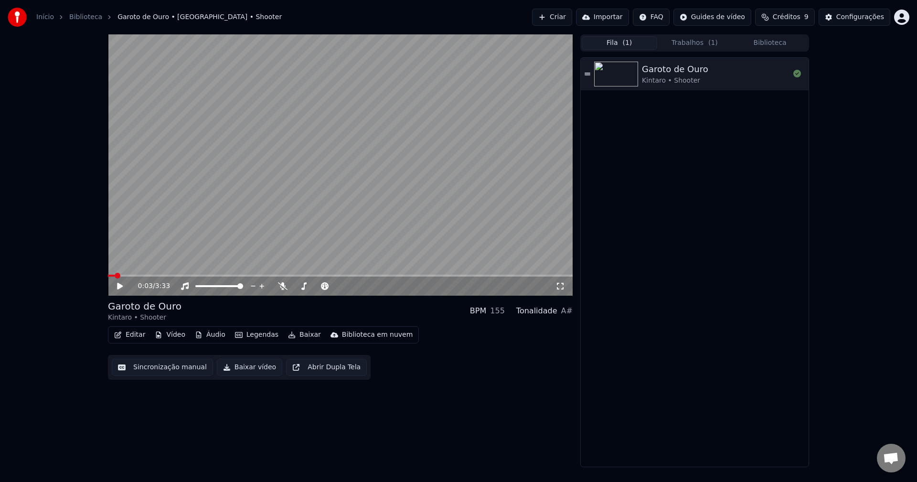
click at [633, 44] on button "Fila ( 1 )" at bounding box center [619, 43] width 75 height 14
click at [678, 41] on button "Trabalhos ( 1 )" at bounding box center [694, 43] width 75 height 14
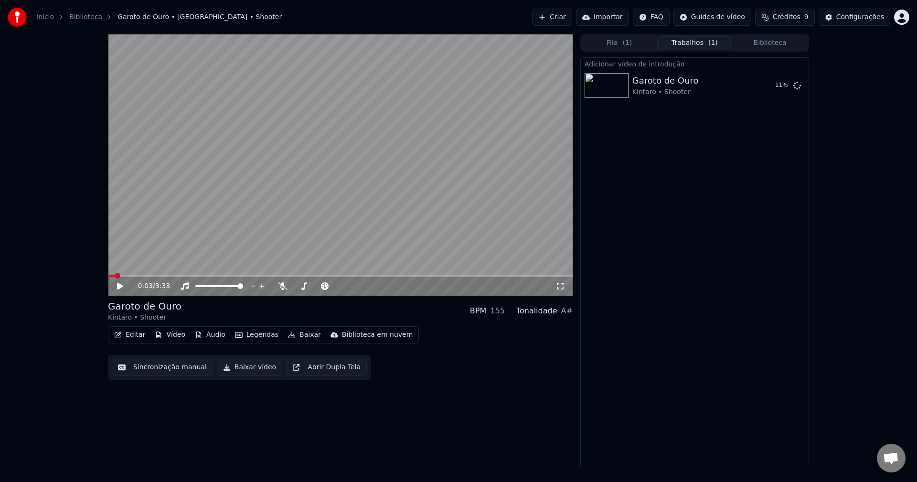
click at [279, 230] on video at bounding box center [340, 164] width 465 height 261
click at [108, 276] on span at bounding box center [340, 276] width 465 height 2
click at [281, 284] on icon at bounding box center [283, 286] width 10 height 8
click at [281, 284] on icon at bounding box center [282, 286] width 5 height 8
click at [276, 286] on div "0:18 / 3:33" at bounding box center [347, 286] width 418 height 10
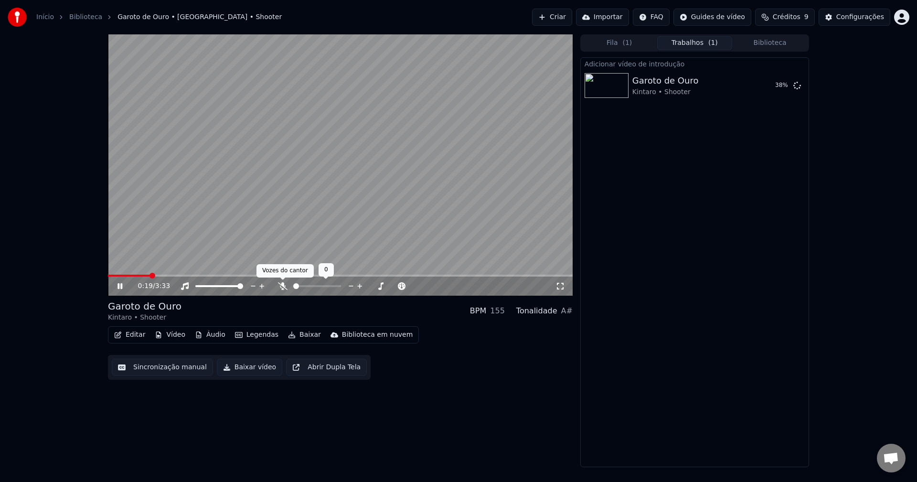
click at [286, 285] on icon at bounding box center [283, 286] width 10 height 8
click at [283, 288] on icon at bounding box center [282, 286] width 5 height 8
click at [315, 183] on video at bounding box center [340, 164] width 465 height 261
click at [108, 277] on span at bounding box center [108, 276] width 0 height 2
click at [271, 184] on video at bounding box center [340, 164] width 465 height 261
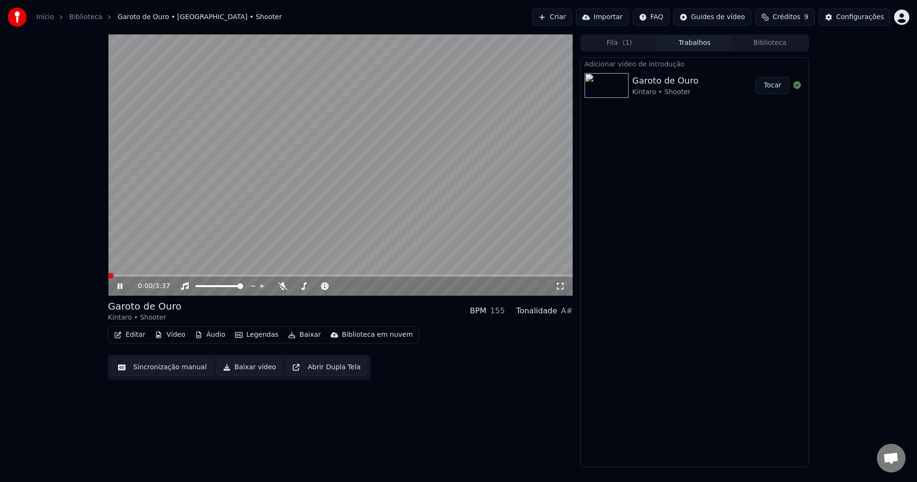
click at [108, 273] on span at bounding box center [111, 276] width 6 height 6
click at [203, 200] on video at bounding box center [340, 164] width 465 height 261
click at [284, 290] on icon at bounding box center [283, 286] width 10 height 8
click at [215, 283] on span at bounding box center [216, 286] width 6 height 6
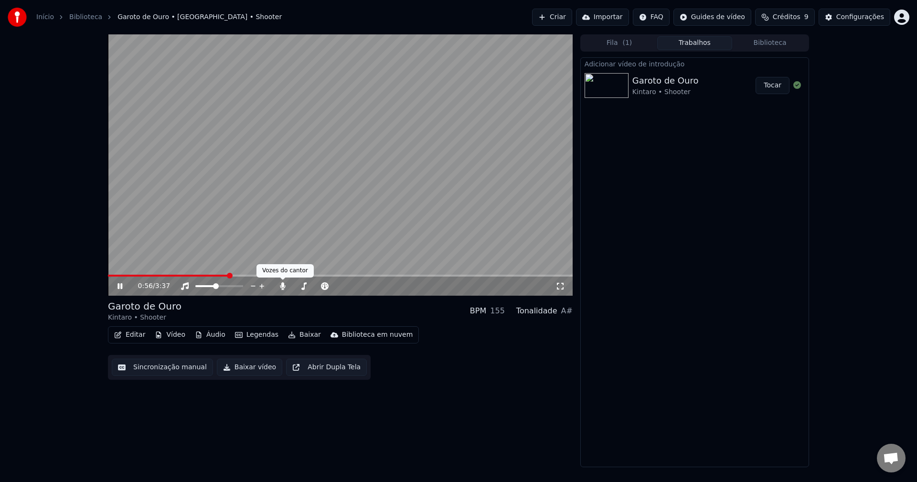
click at [292, 195] on video at bounding box center [340, 164] width 465 height 261
click at [209, 334] on button "Áudio" at bounding box center [210, 334] width 38 height 13
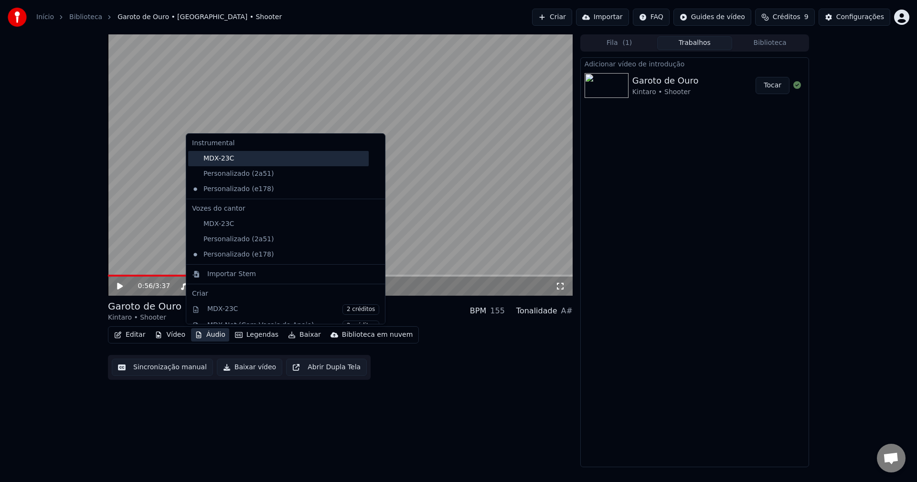
click at [236, 161] on div "MDX-23C" at bounding box center [278, 158] width 181 height 15
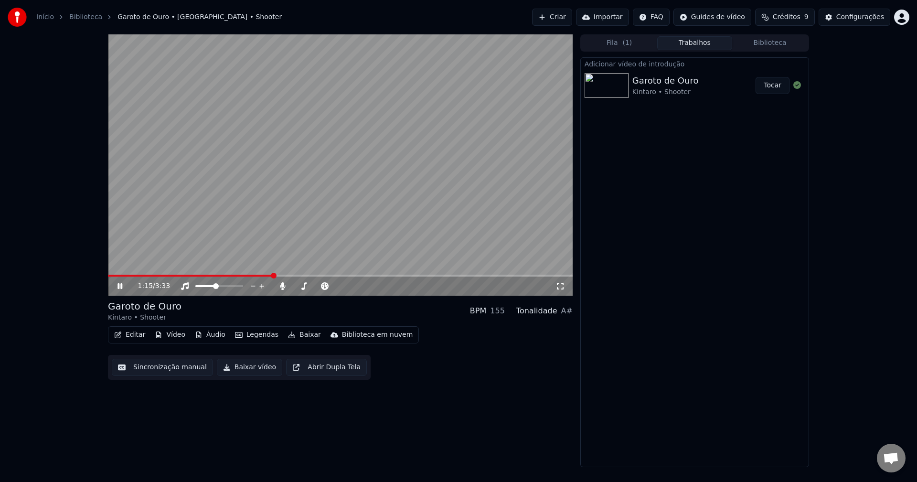
click at [121, 286] on icon at bounding box center [120, 286] width 5 height 6
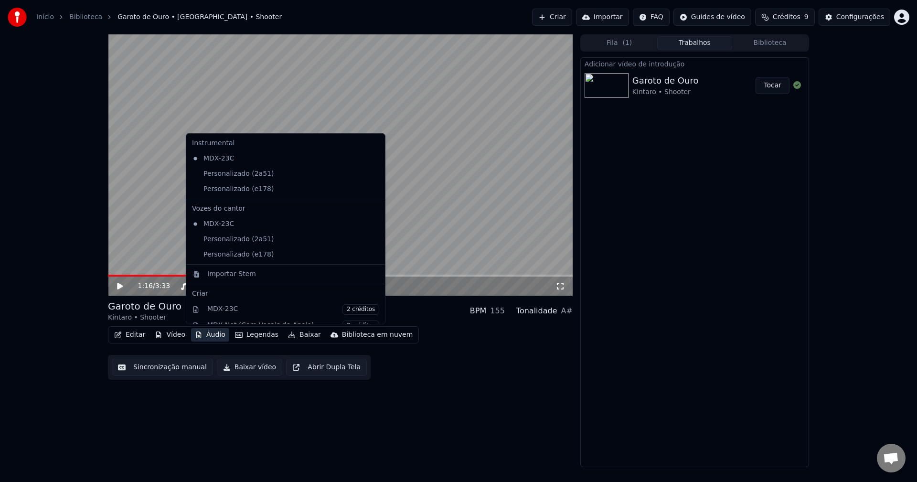
click at [211, 338] on button "Áudio" at bounding box center [210, 334] width 38 height 13
click at [255, 167] on div "Personalizado (2a51)" at bounding box center [278, 173] width 181 height 15
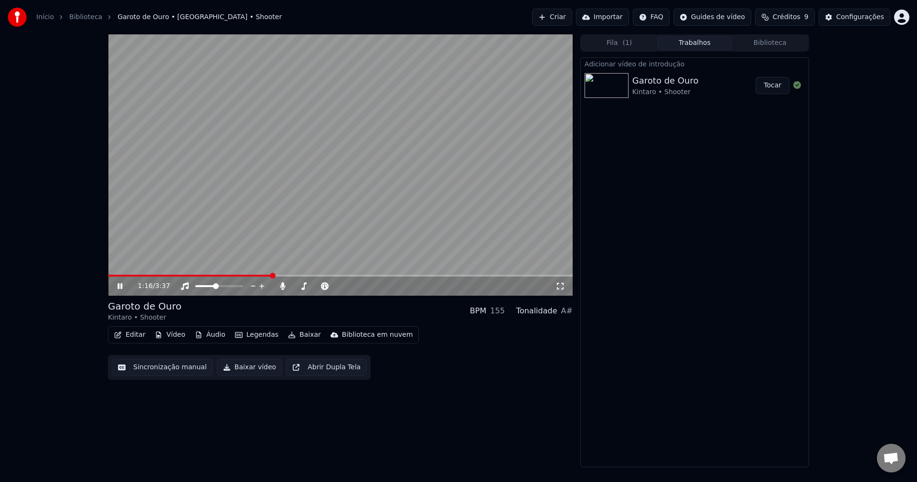
click at [368, 194] on video at bounding box center [340, 164] width 465 height 261
click at [714, 40] on button "Trabalhos" at bounding box center [694, 43] width 75 height 14
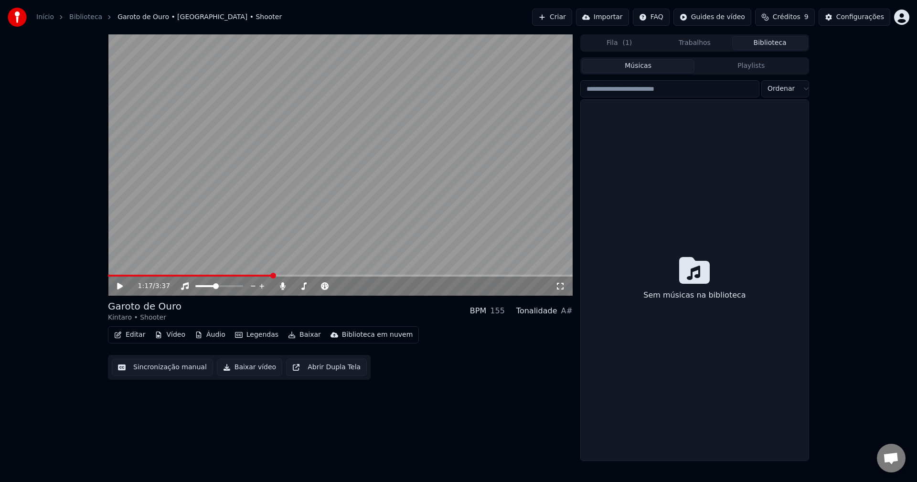
click at [744, 44] on button "Biblioteca" at bounding box center [769, 43] width 75 height 14
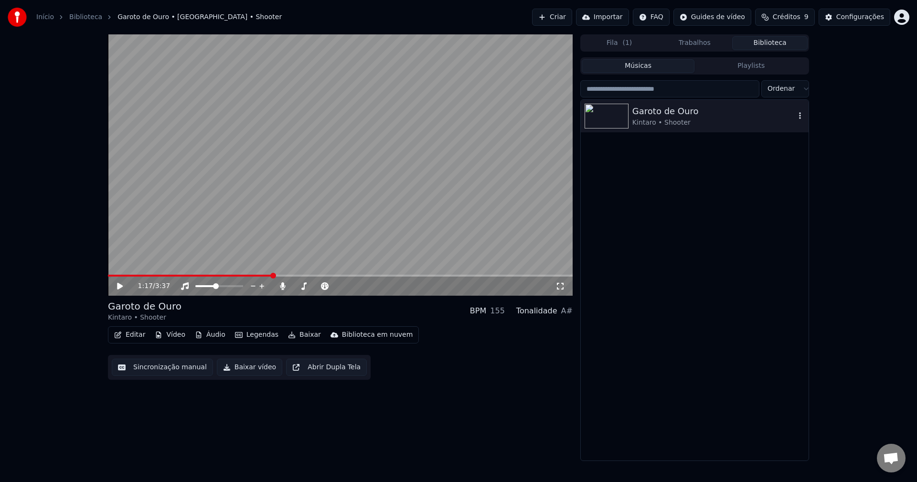
click at [800, 117] on icon "button" at bounding box center [800, 115] width 2 height 7
click at [777, 164] on div "Abrir Diretório" at bounding box center [804, 164] width 99 height 15
click at [512, 402] on div "1:17 / 3:37 Garoto de Ouro Kintaro • Shooter BPM 155 Tonalidade A# Editar Vídeo…" at bounding box center [340, 247] width 465 height 427
click at [126, 335] on button "Editar" at bounding box center [129, 334] width 39 height 13
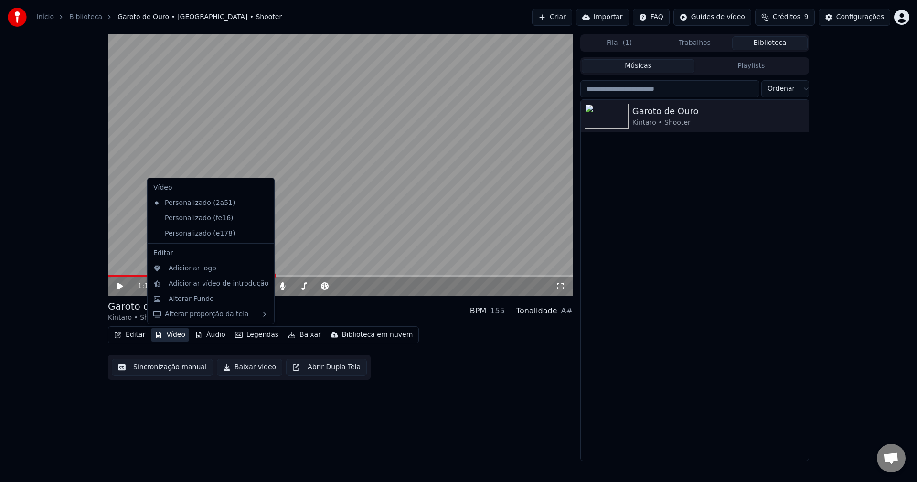
click at [262, 203] on icon at bounding box center [265, 203] width 7 height 8
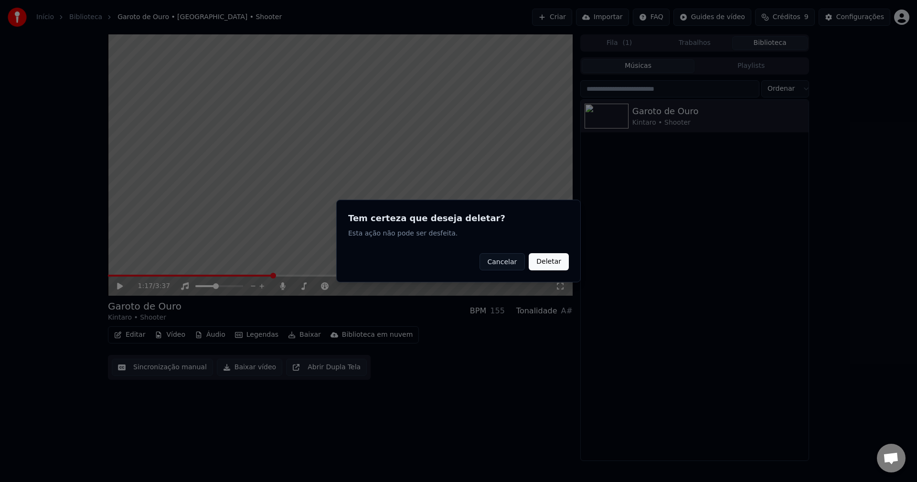
click at [502, 264] on button "Cancelar" at bounding box center [503, 261] width 46 height 17
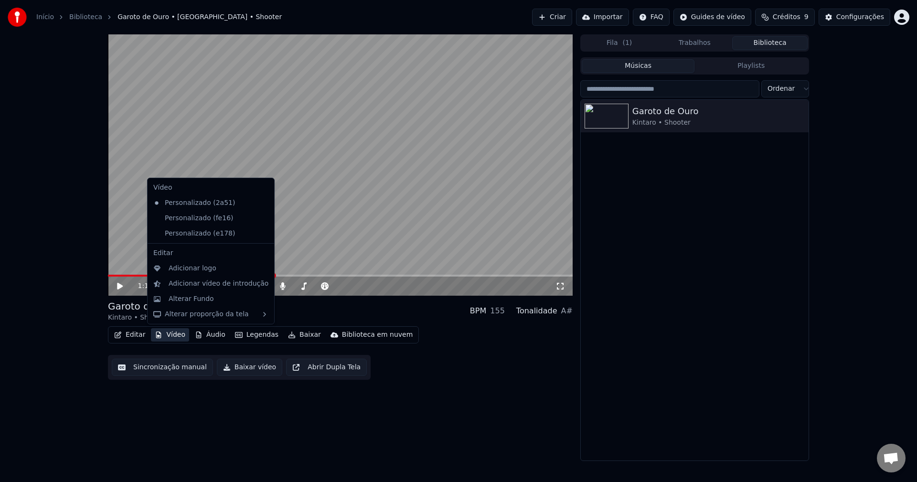
click at [174, 339] on button "Vídeo" at bounding box center [170, 334] width 38 height 13
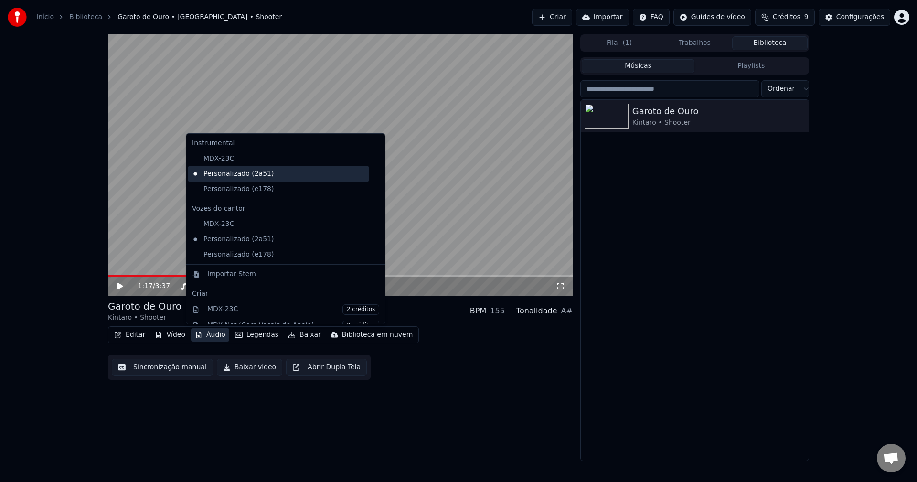
click at [224, 178] on div "Personalizado (2a51)" at bounding box center [278, 173] width 181 height 15
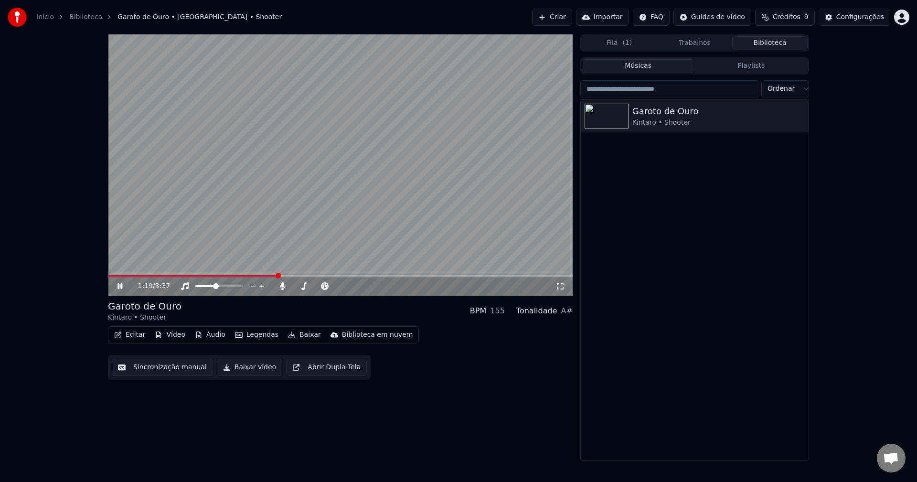
click at [216, 335] on button "Áudio" at bounding box center [210, 334] width 38 height 13
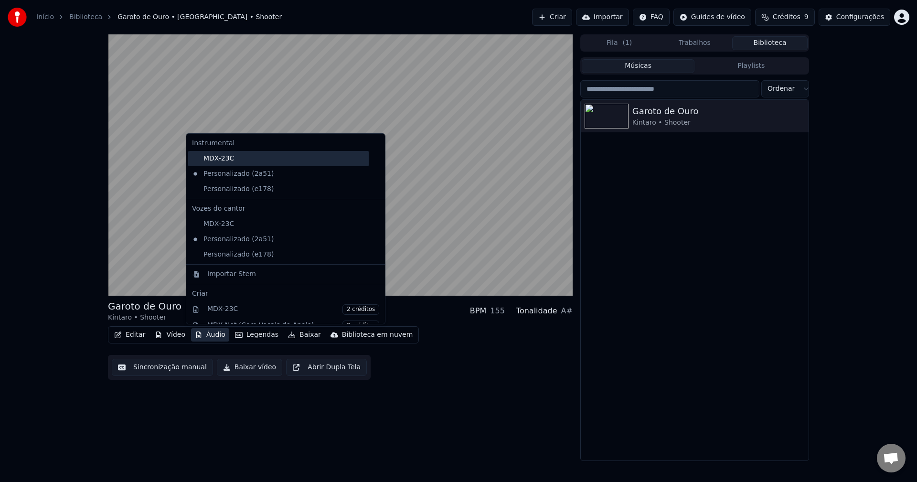
click at [230, 159] on div "MDX-23C" at bounding box center [278, 158] width 181 height 15
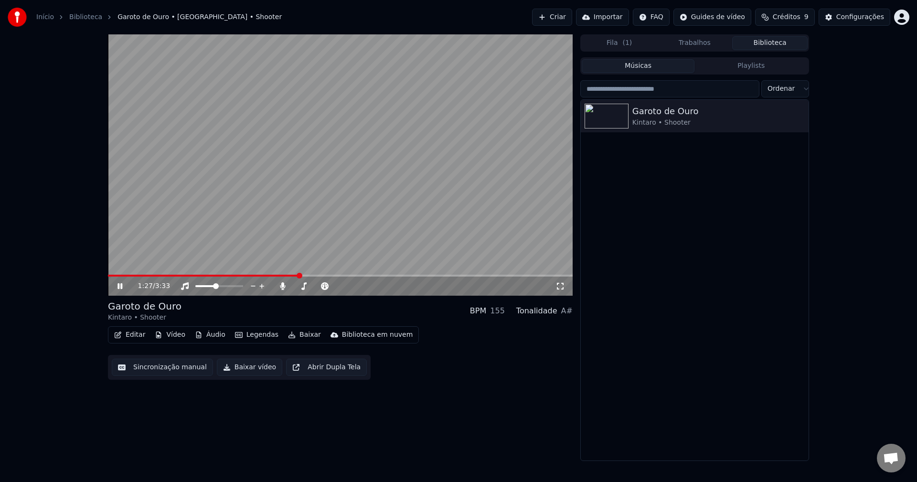
click at [215, 334] on button "Áudio" at bounding box center [210, 334] width 38 height 13
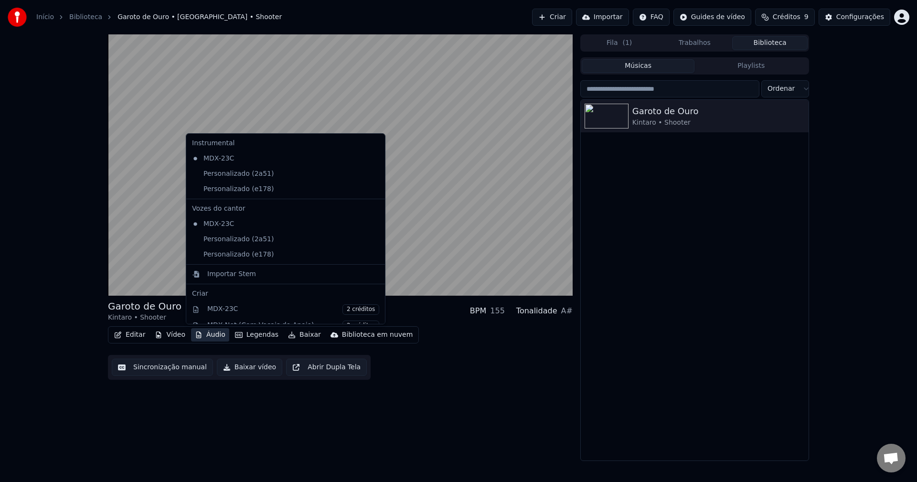
click at [470, 320] on div "Garoto de Ouro Kintaro • Shooter BPM 155 Tonalidade A#" at bounding box center [340, 311] width 465 height 23
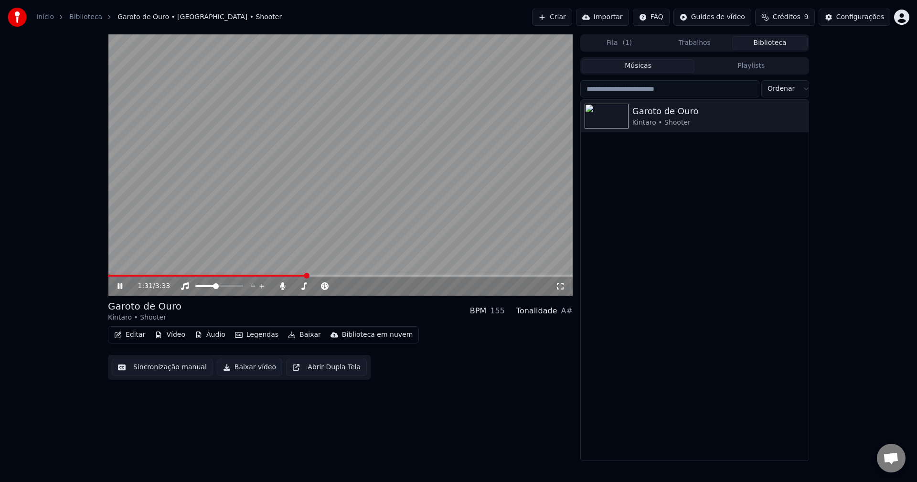
drag, startPoint x: 192, startPoint y: 274, endPoint x: -2, endPoint y: 279, distance: 194.1
click at [0, 279] on html "Início Biblioteca Garoto de Ouro • [GEOGRAPHIC_DATA] • Shooter Criar Importar F…" at bounding box center [458, 241] width 917 height 482
click at [108, 275] on span at bounding box center [108, 276] width 0 height 2
click at [281, 289] on icon at bounding box center [283, 286] width 10 height 8
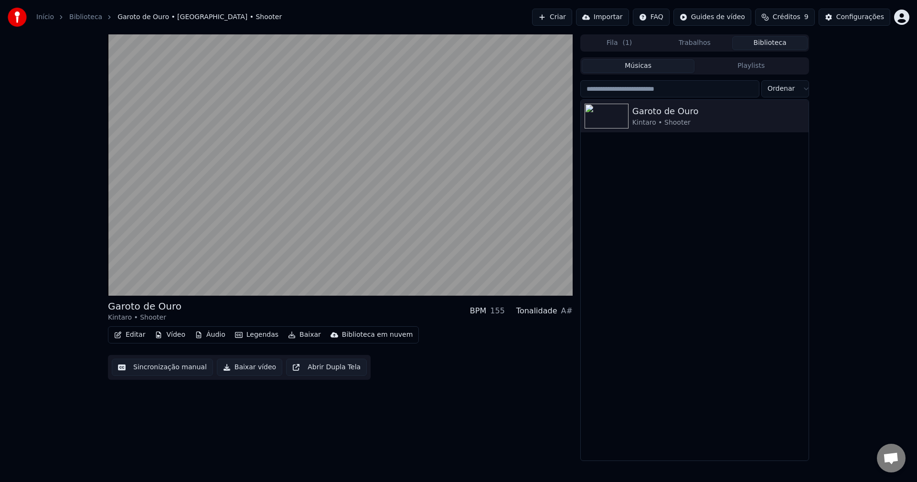
click at [218, 336] on button "Áudio" at bounding box center [210, 334] width 38 height 13
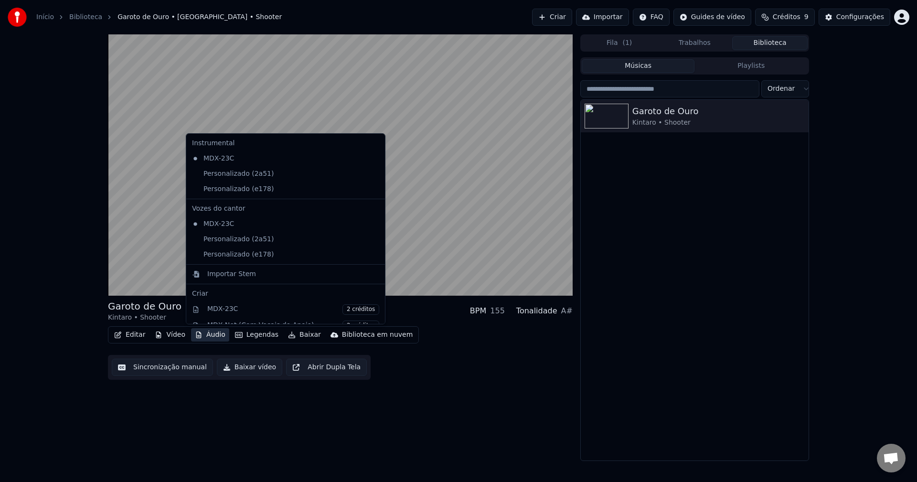
click at [214, 336] on button "Áudio" at bounding box center [210, 334] width 38 height 13
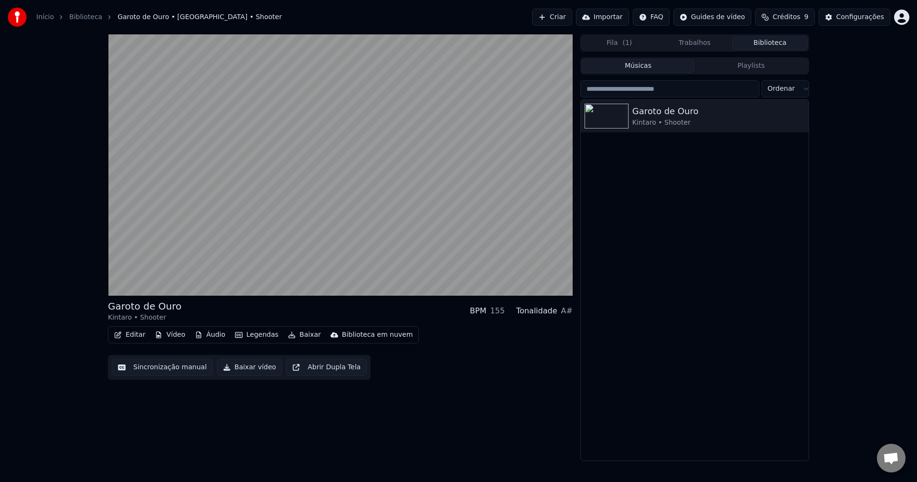
click at [163, 334] on button "Vídeo" at bounding box center [170, 334] width 38 height 13
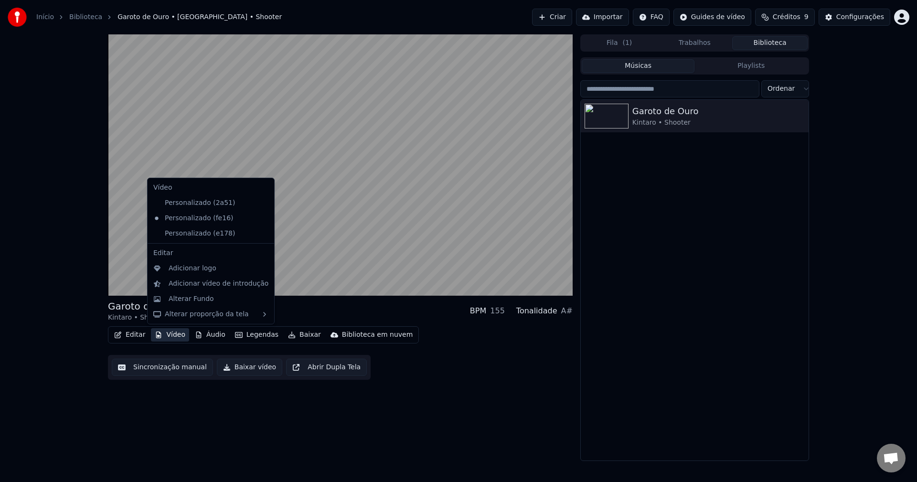
click at [163, 334] on button "Vídeo" at bounding box center [170, 334] width 38 height 13
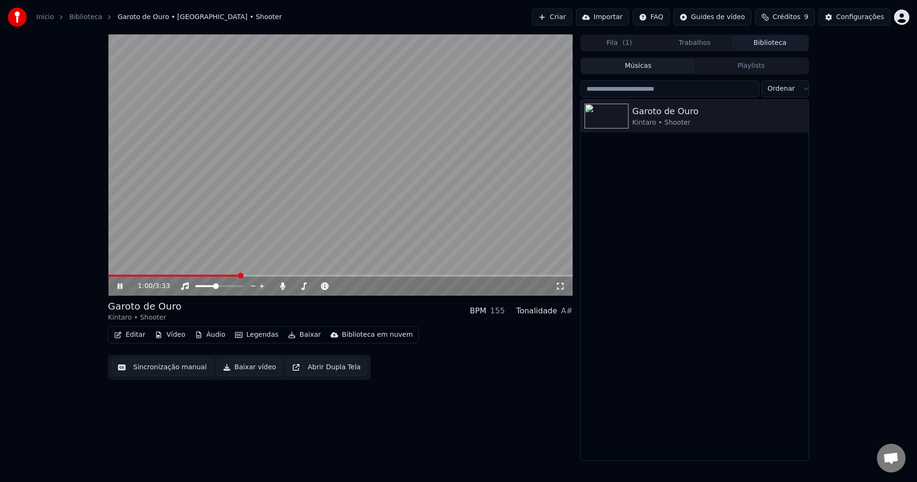
click at [117, 288] on icon at bounding box center [127, 286] width 22 height 8
click at [108, 277] on span at bounding box center [121, 276] width 26 height 2
click at [297, 276] on span at bounding box center [300, 276] width 6 height 6
click at [293, 276] on span at bounding box center [200, 276] width 185 height 2
click at [283, 215] on video at bounding box center [340, 164] width 465 height 261
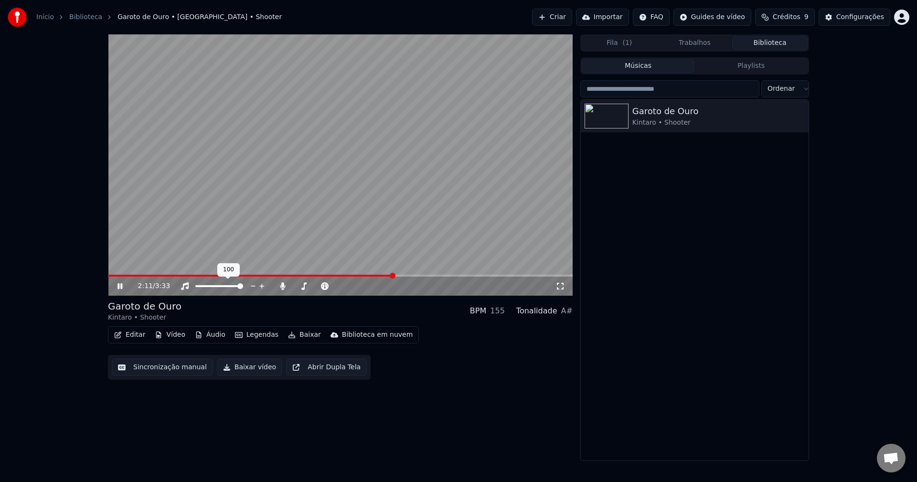
click at [243, 285] on span at bounding box center [219, 286] width 48 height 2
click at [284, 287] on icon at bounding box center [283, 286] width 10 height 8
click at [229, 285] on div at bounding box center [228, 286] width 77 height 10
click at [228, 286] on span at bounding box center [211, 286] width 32 height 2
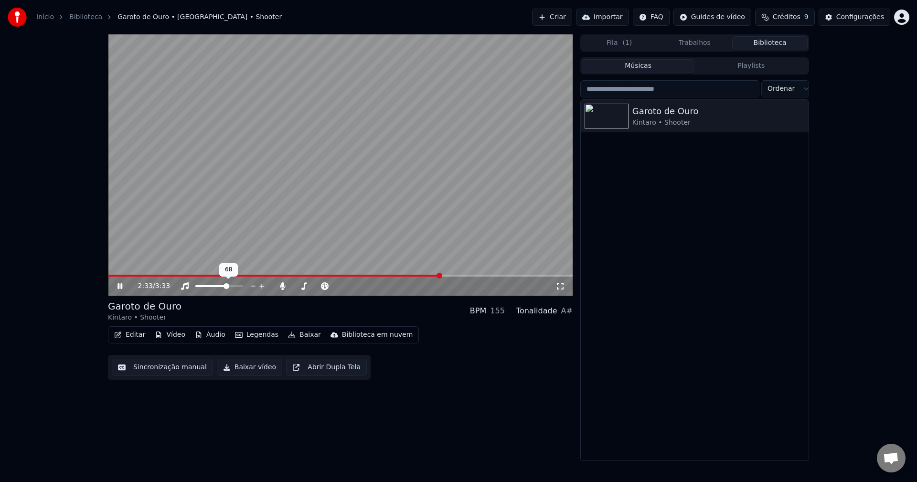
click at [293, 179] on video at bounding box center [340, 164] width 465 height 261
click at [229, 285] on span at bounding box center [228, 286] width 6 height 6
click at [277, 160] on video at bounding box center [340, 164] width 465 height 261
click at [481, 237] on video at bounding box center [340, 164] width 465 height 261
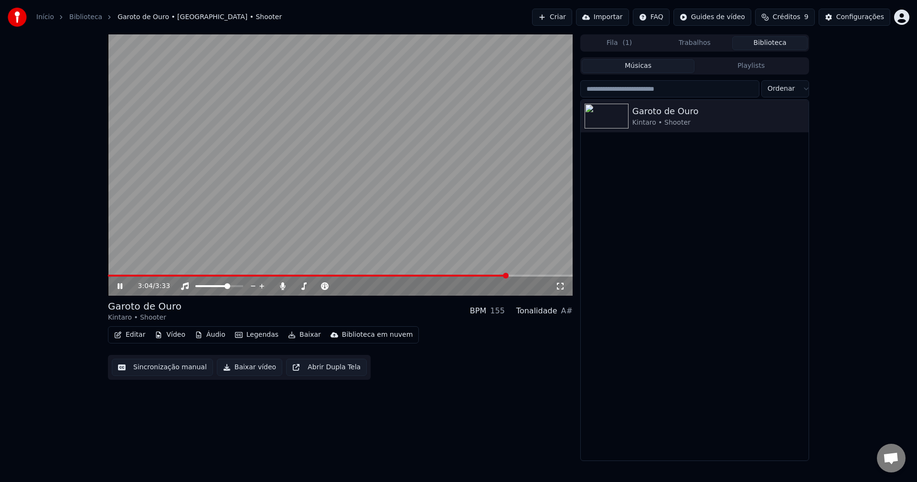
click at [508, 275] on span at bounding box center [308, 276] width 400 height 2
click at [443, 187] on video at bounding box center [340, 164] width 465 height 261
click at [500, 274] on video at bounding box center [340, 164] width 465 height 261
click at [503, 275] on span at bounding box center [310, 276] width 405 height 2
click at [450, 183] on video at bounding box center [340, 164] width 465 height 261
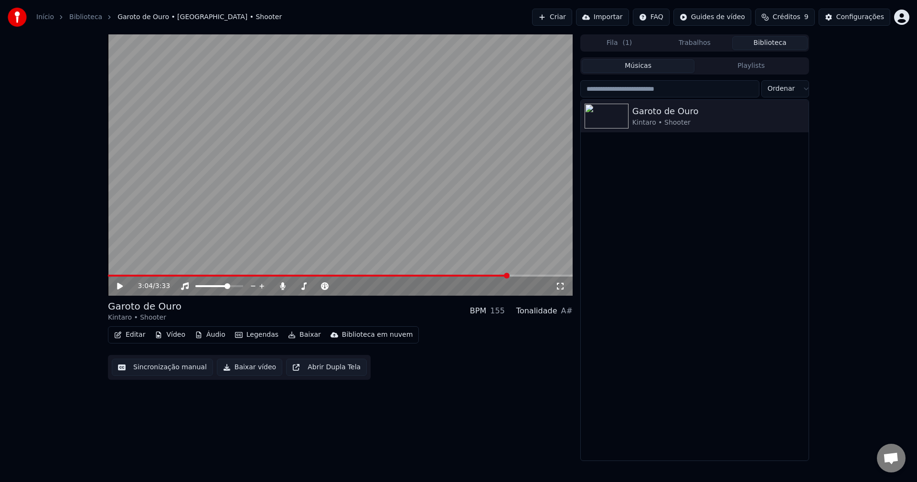
click at [450, 183] on video at bounding box center [340, 164] width 465 height 261
click at [420, 219] on video at bounding box center [340, 164] width 465 height 261
click at [512, 275] on span at bounding box center [310, 276] width 405 height 2
click at [370, 172] on video at bounding box center [340, 164] width 465 height 261
click at [509, 275] on span at bounding box center [314, 276] width 413 height 2
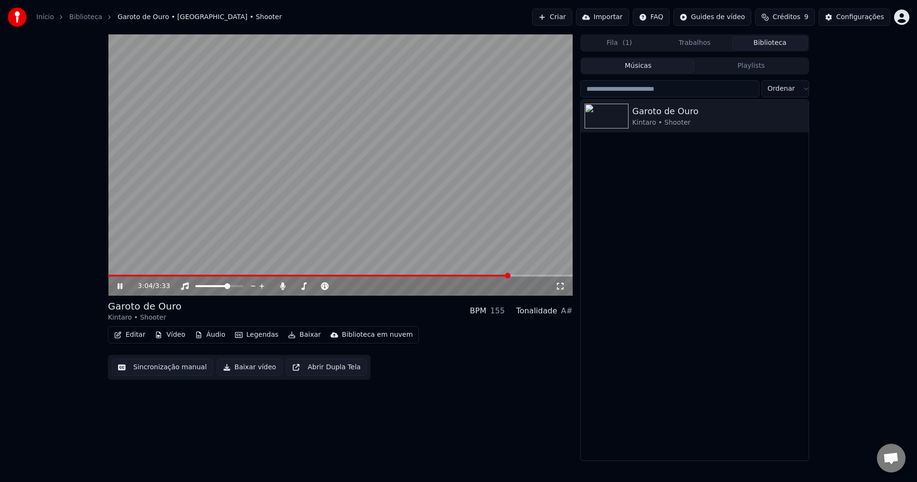
click at [411, 179] on video at bounding box center [340, 164] width 465 height 261
click at [431, 193] on video at bounding box center [340, 164] width 465 height 261
click at [121, 333] on icon "button" at bounding box center [118, 335] width 8 height 7
click at [233, 195] on video at bounding box center [340, 164] width 465 height 261
click at [121, 338] on icon "button" at bounding box center [118, 335] width 8 height 7
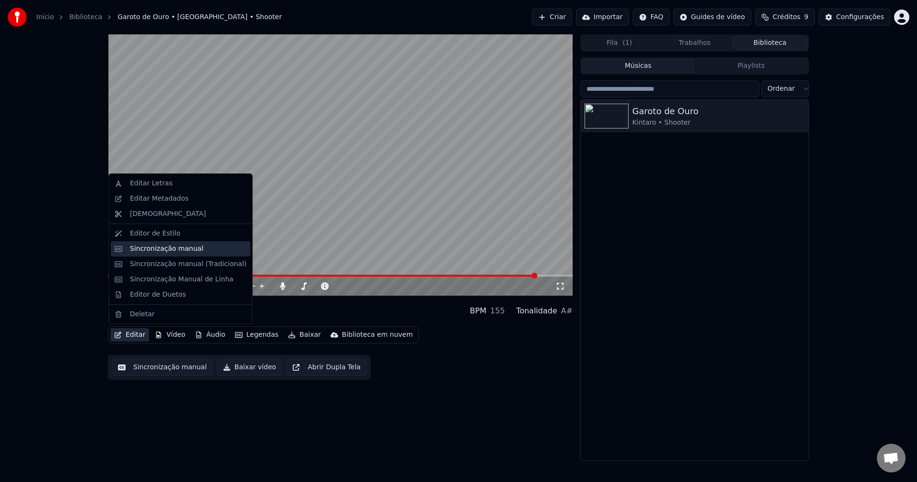
click at [172, 248] on div "Sincronização manual" at bounding box center [167, 249] width 74 height 10
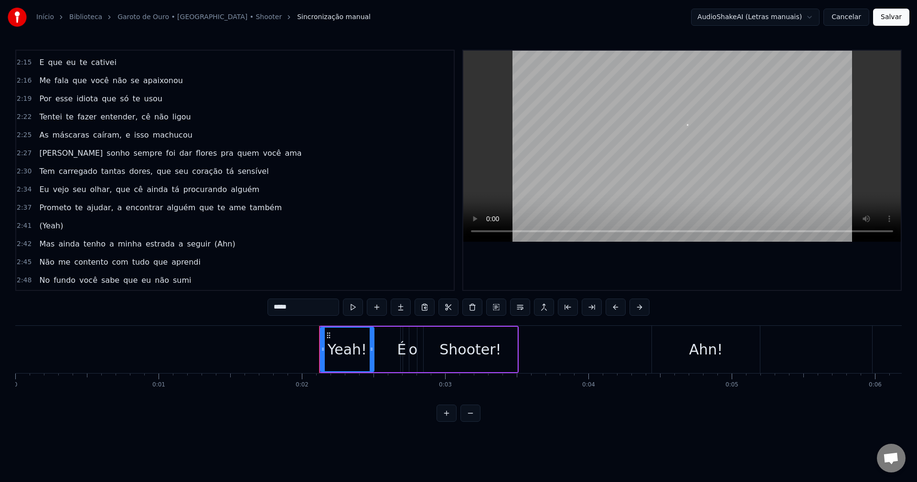
scroll to position [886, 0]
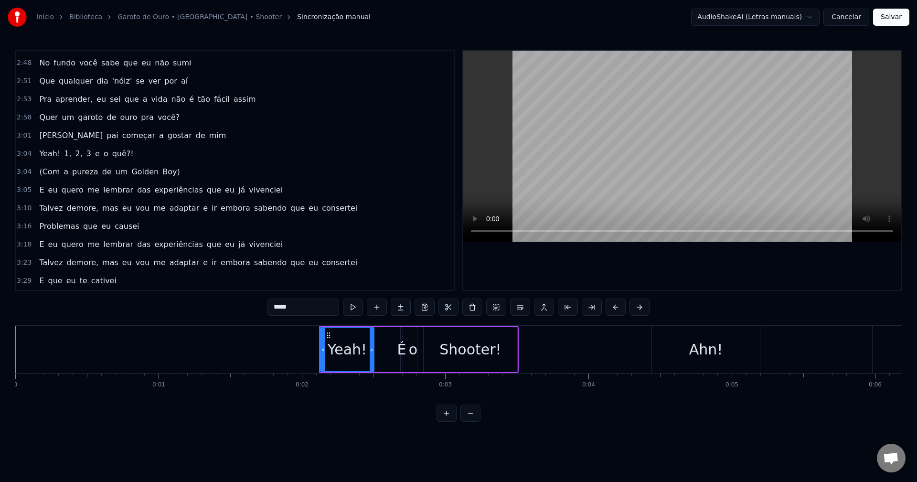
click at [167, 174] on div "(Com a pureza de um Golden Boy)" at bounding box center [109, 171] width 148 height 17
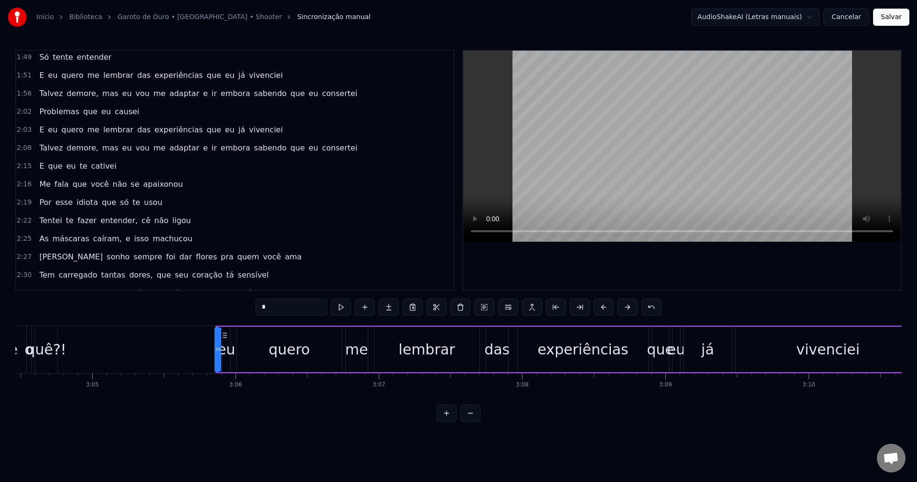
scroll to position [534, 0]
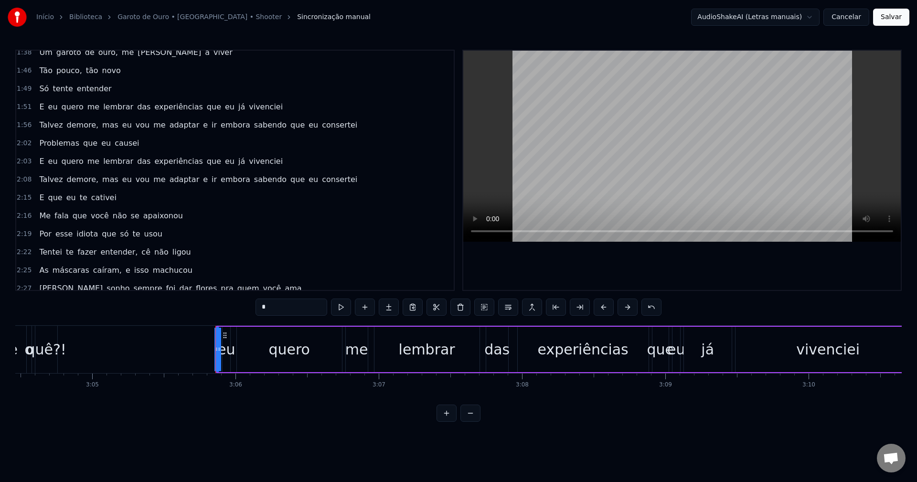
click at [419, 144] on div "2:02 Problemas que eu causei" at bounding box center [235, 143] width 438 height 18
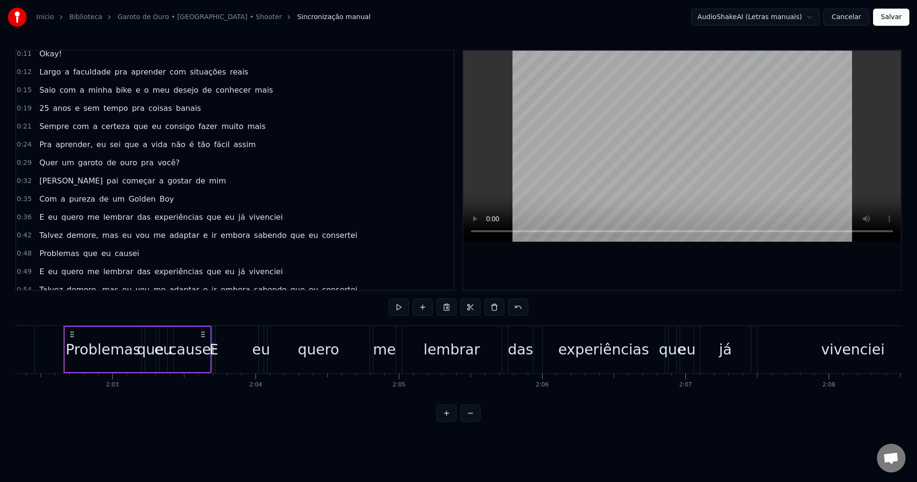
scroll to position [334, 0]
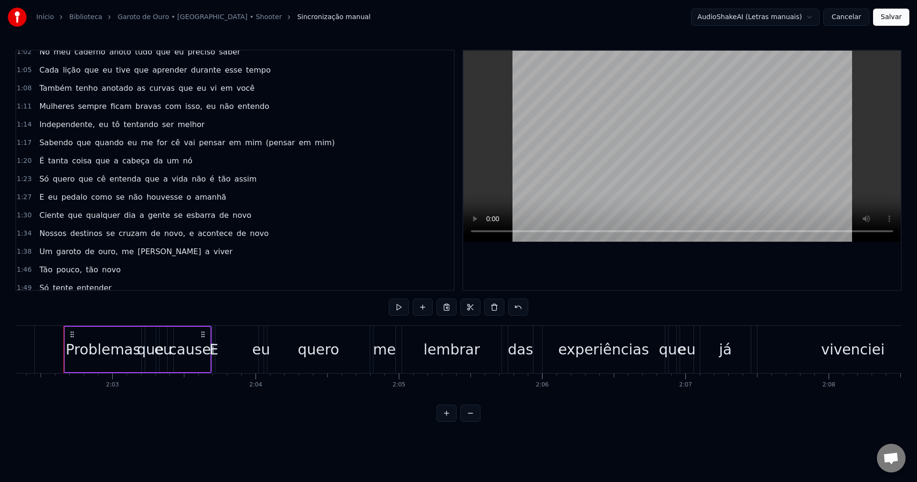
click at [54, 200] on div "E eu pedalo como se não houvesse o amanhã" at bounding box center [132, 197] width 194 height 17
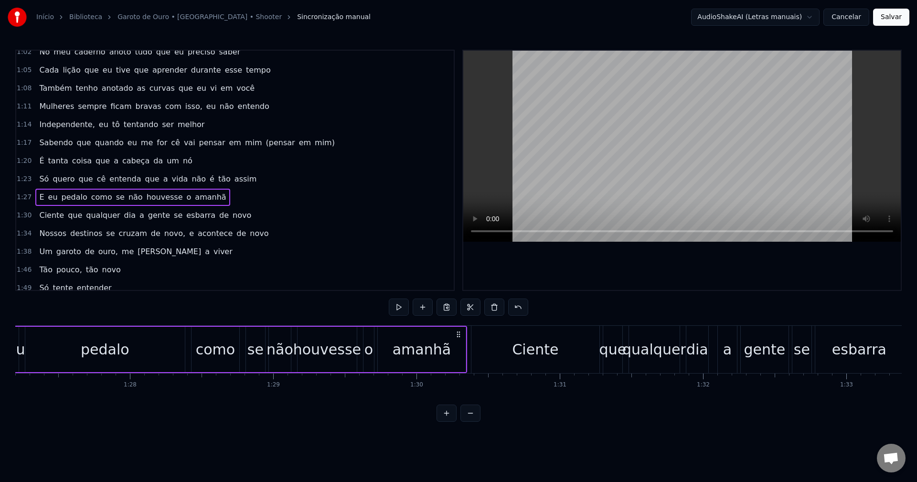
click at [54, 200] on div "E eu pedalo como se não houvesse o amanhã" at bounding box center [132, 197] width 194 height 17
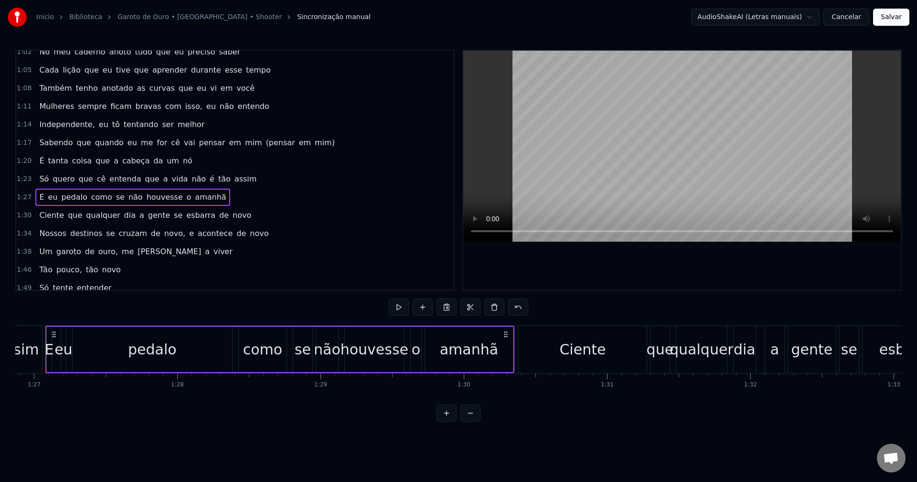
scroll to position [0, 12434]
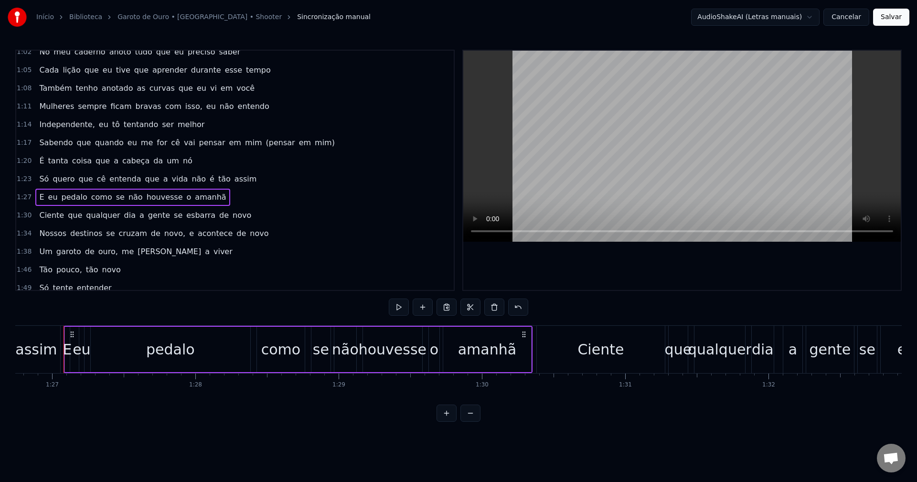
click at [54, 200] on div "E eu pedalo como se não houvesse o amanhã" at bounding box center [132, 197] width 194 height 17
click at [49, 199] on span "eu" at bounding box center [52, 197] width 11 height 11
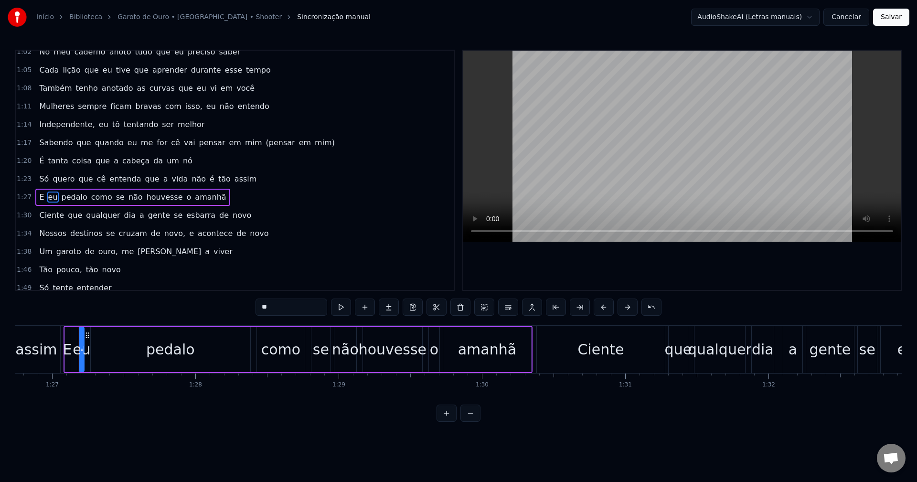
scroll to position [361, 0]
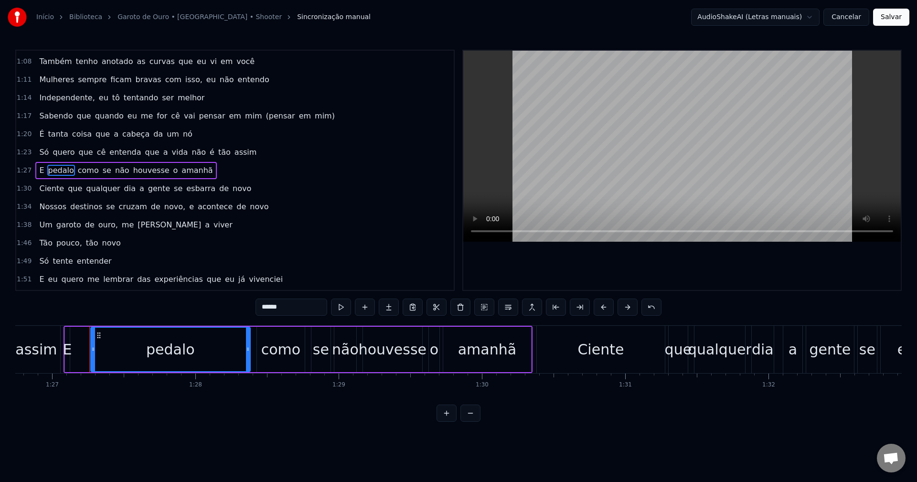
click at [38, 170] on span "E" at bounding box center [41, 170] width 7 height 11
click at [53, 353] on div "assim" at bounding box center [36, 350] width 42 height 22
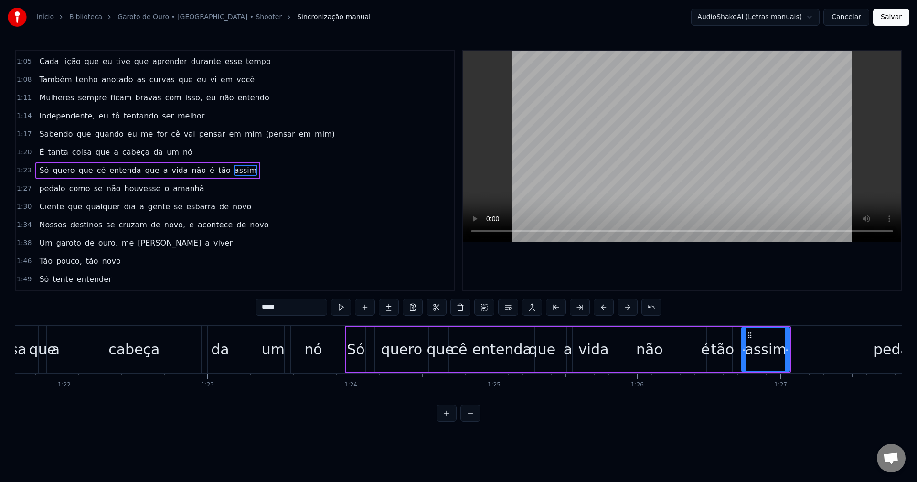
scroll to position [0, 11655]
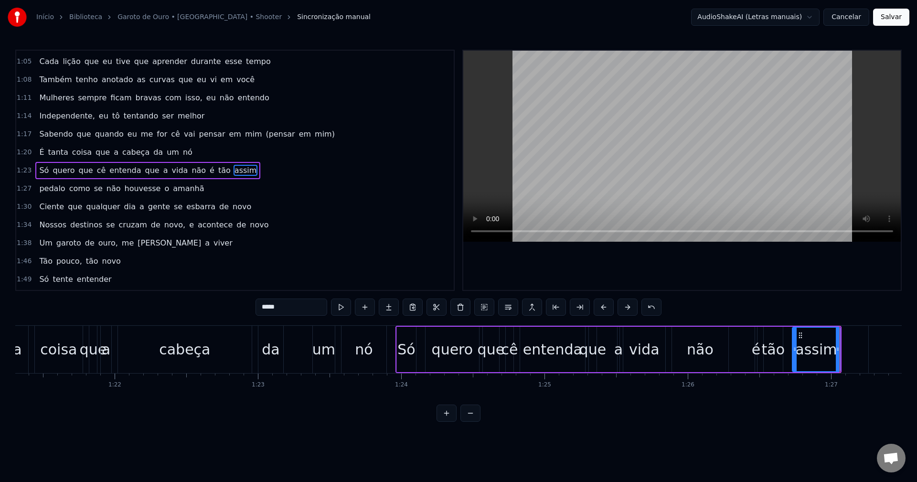
click at [451, 347] on div "quero" at bounding box center [453, 350] width 42 height 22
type input "*****"
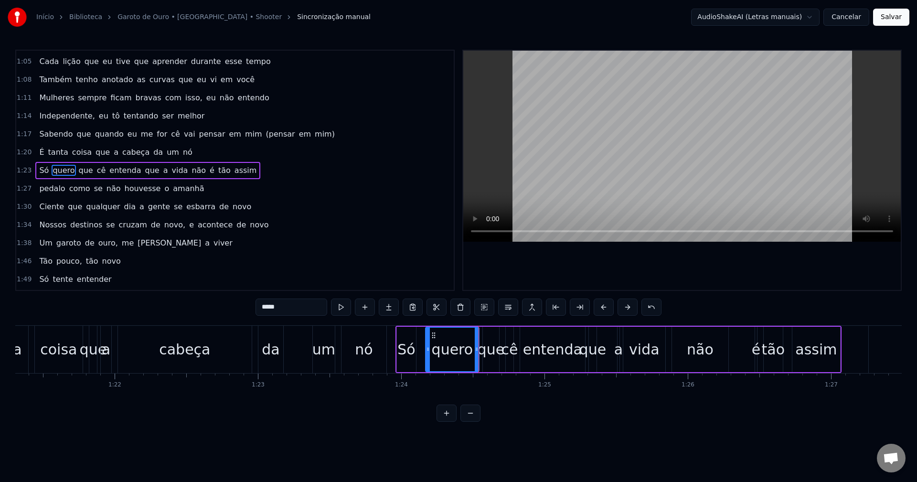
click at [235, 171] on div "Só quero que cê entenda que a vida não é tão assim" at bounding box center [147, 170] width 225 height 17
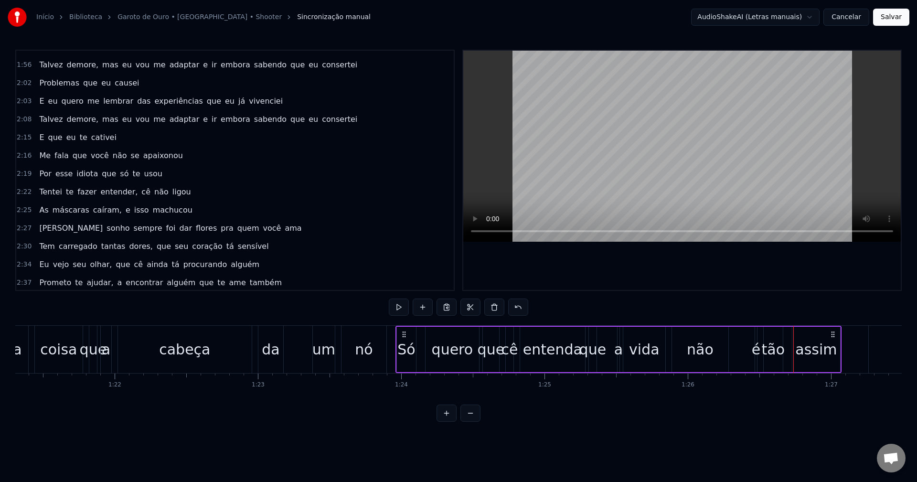
scroll to position [618, 0]
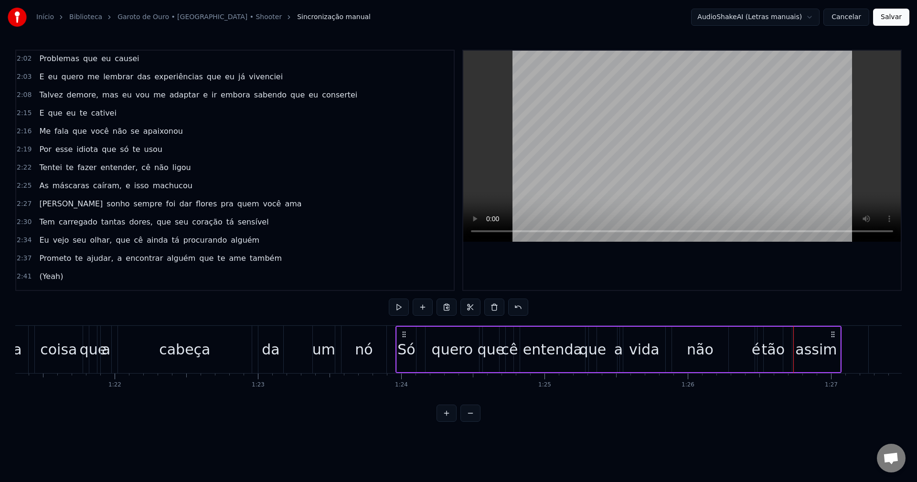
click at [815, 348] on div "assim" at bounding box center [817, 350] width 42 height 22
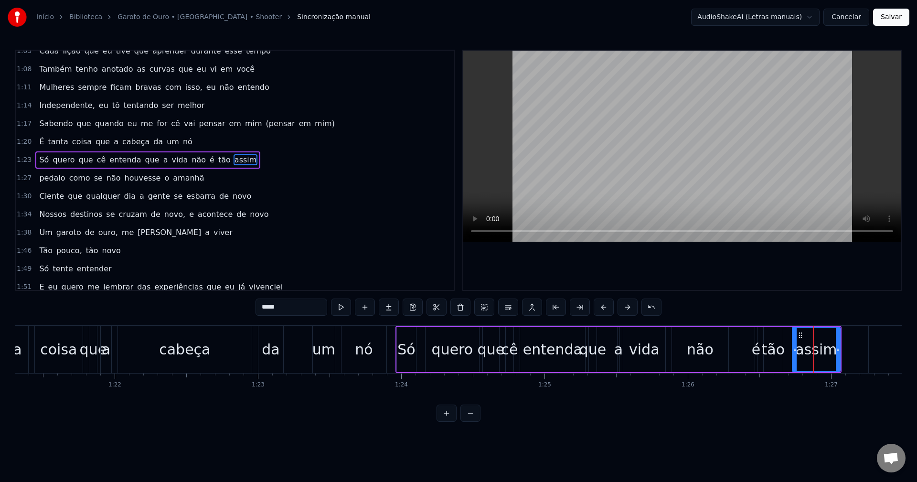
scroll to position [343, 0]
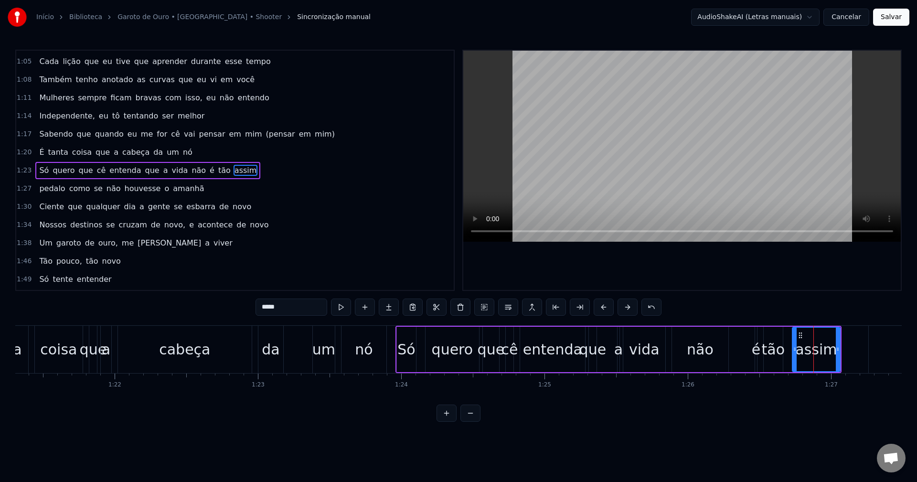
click at [234, 168] on span "assim" at bounding box center [246, 170] width 24 height 11
click at [234, 170] on span "assim" at bounding box center [246, 170] width 24 height 11
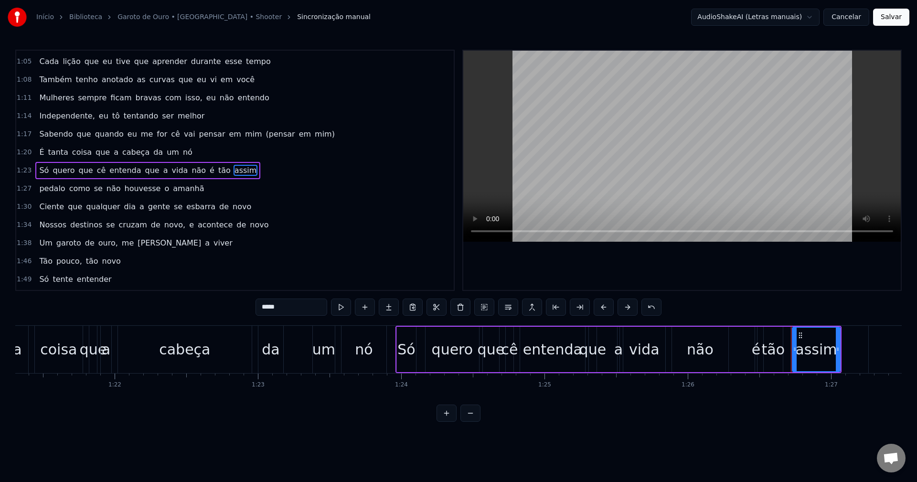
click at [234, 170] on span "assim" at bounding box center [246, 170] width 24 height 11
drag, startPoint x: 292, startPoint y: 307, endPoint x: 98, endPoint y: 289, distance: 194.8
click at [98, 289] on div "0:02 Yeah! É o Shooter! 0:04 Ahn! Woo! 0:08 Ahn! Woo! 0:11 Okay! 0:12 Largo a f…" at bounding box center [458, 236] width 887 height 372
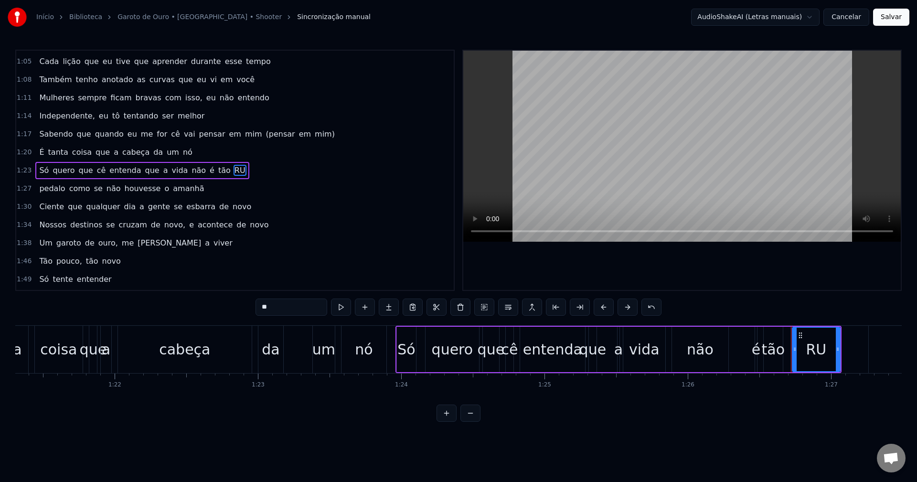
type input "*"
type input "****"
click at [322, 197] on div "0:02 Yeah! É o Shooter! 0:04 Ahn! Woo! 0:08 Ahn! Woo! 0:11 Okay! 0:12 Largo a f…" at bounding box center [235, 170] width 440 height 241
click at [345, 308] on button at bounding box center [341, 307] width 20 height 17
click at [314, 128] on div "1:17 Sabendo que quando eu me for cê vai pensar em mim (pensar em mim)" at bounding box center [235, 134] width 438 height 18
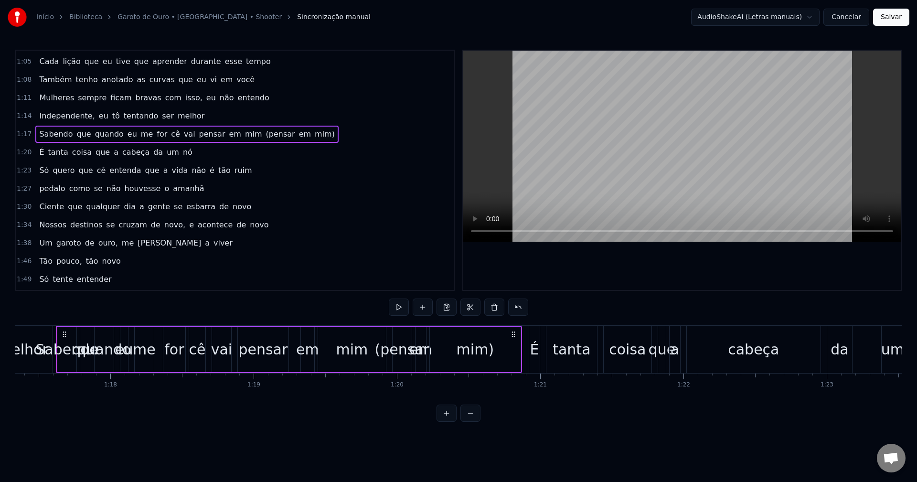
scroll to position [0, 11078]
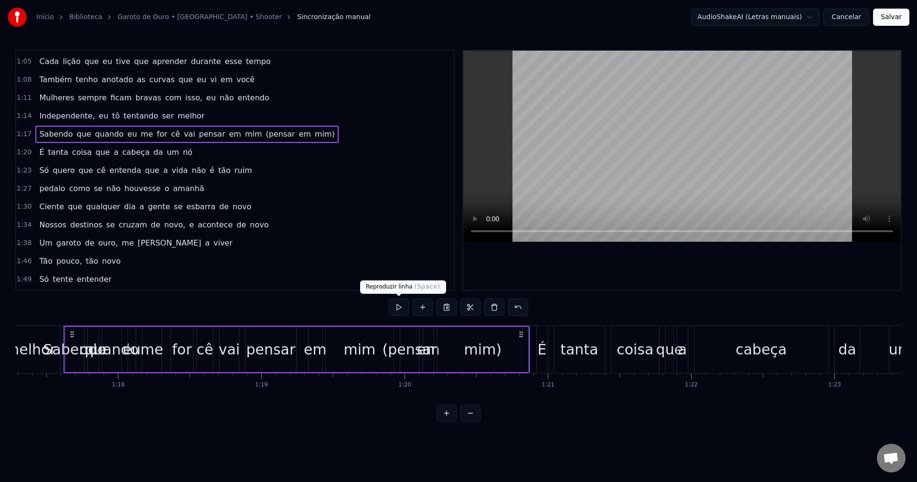
click at [397, 308] on button at bounding box center [399, 307] width 20 height 17
click at [397, 305] on button at bounding box center [399, 307] width 20 height 17
click at [375, 316] on div "0:02 Yeah! É o Shooter! 0:04 Ahn! Woo! 0:08 Ahn! Woo! 0:11 Okay! 0:12 Largo a f…" at bounding box center [458, 236] width 887 height 372
click at [619, 184] on video at bounding box center [682, 146] width 438 height 191
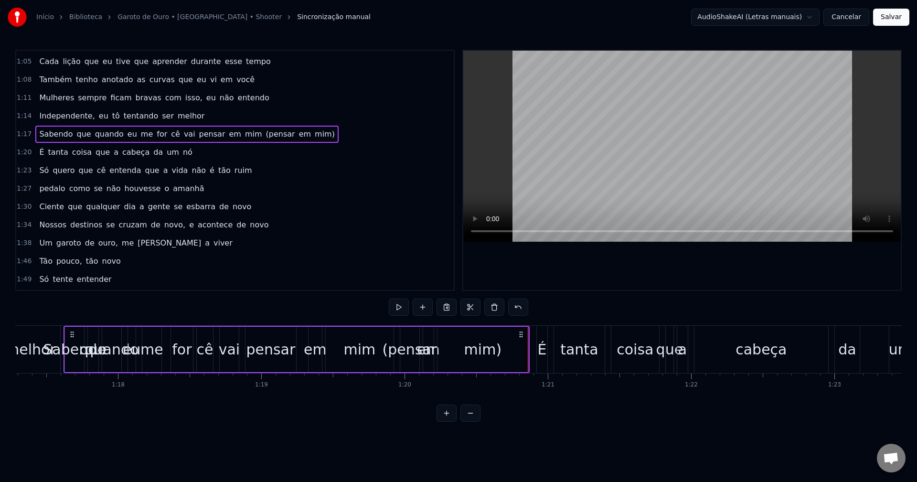
click at [388, 431] on html "Início Biblioteca Garoto de Ouro • [GEOGRAPHIC_DATA] • Shooter Sincronização ma…" at bounding box center [458, 218] width 917 height 437
click at [121, 147] on span "cabeça" at bounding box center [135, 152] width 29 height 11
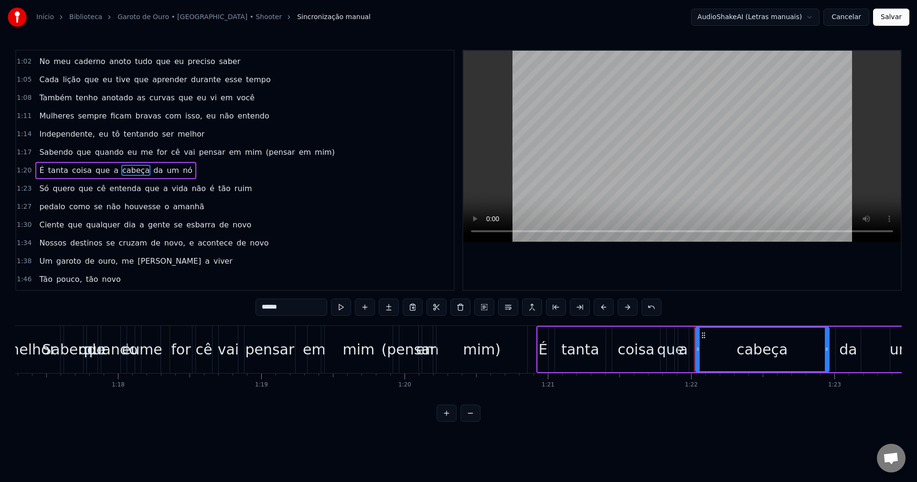
click at [182, 168] on span "nó" at bounding box center [187, 170] width 11 height 11
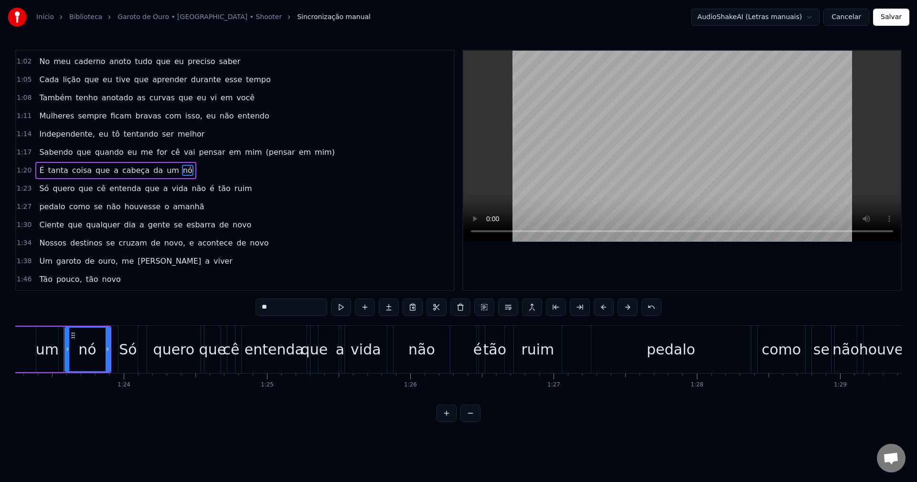
click at [152, 169] on span "da" at bounding box center [157, 170] width 11 height 11
type input "**"
click at [152, 168] on span "da" at bounding box center [157, 170] width 11 height 11
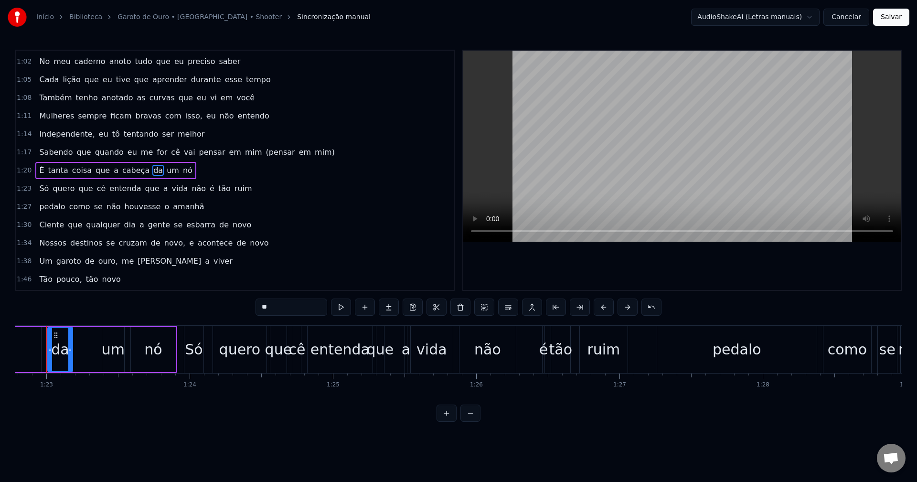
click at [212, 172] on div "1:20 É tanta coisa que a cabeça da um nó" at bounding box center [235, 171] width 438 height 18
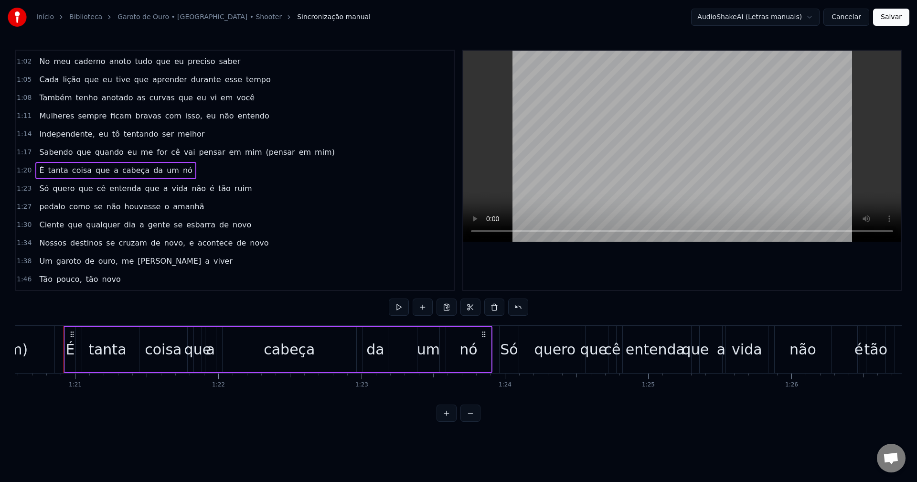
click at [372, 263] on div "1:38 Um garoto de ouro, me ensina a viver" at bounding box center [235, 261] width 438 height 18
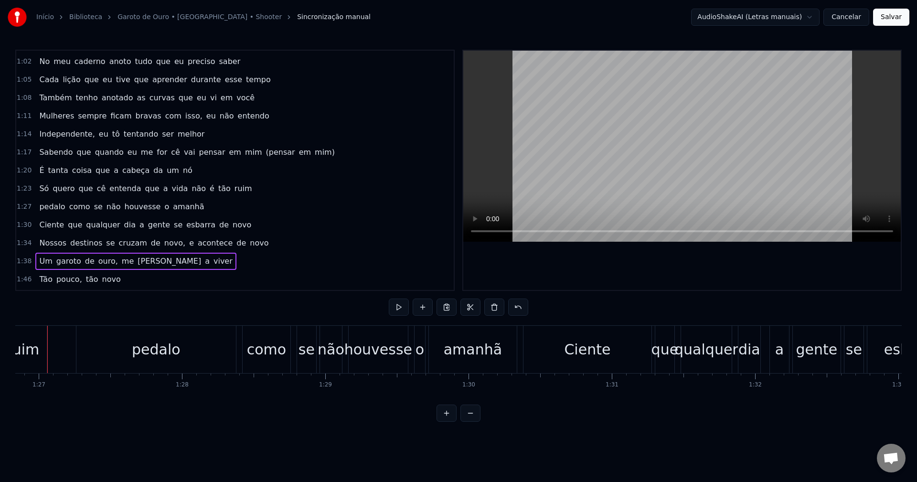
scroll to position [0, 12431]
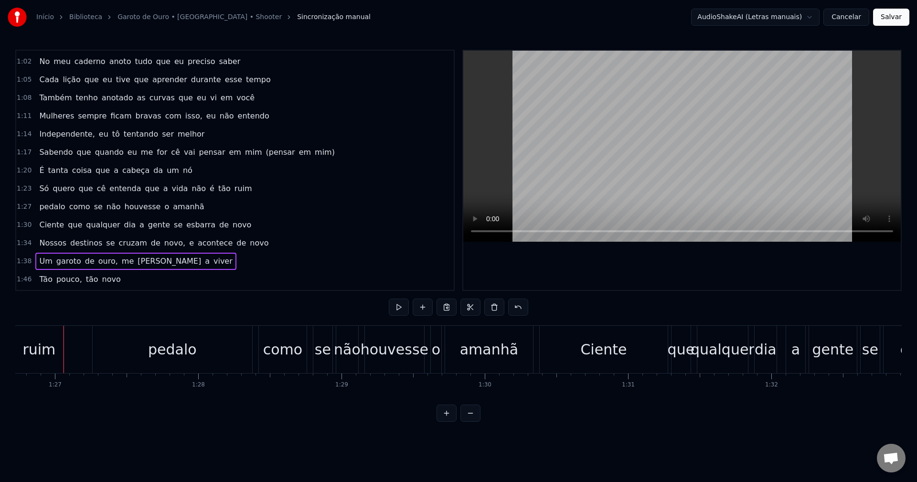
click at [520, 261] on div at bounding box center [682, 170] width 438 height 239
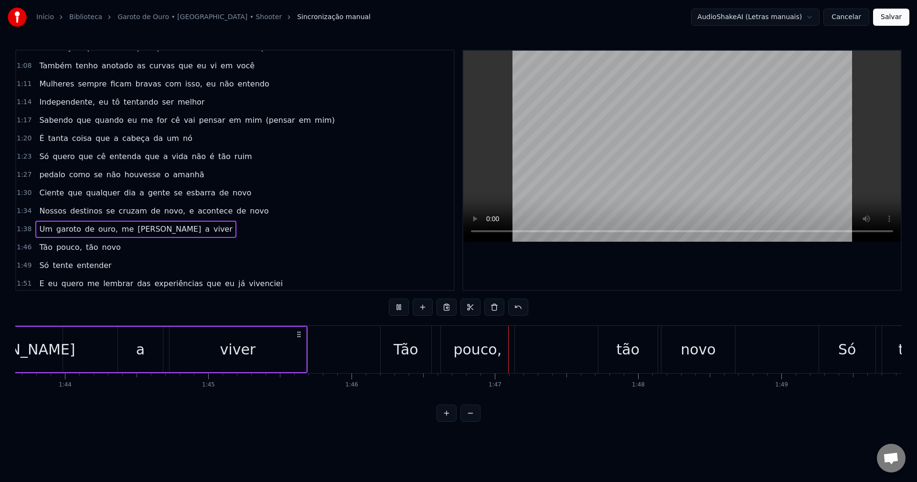
scroll to position [325, 0]
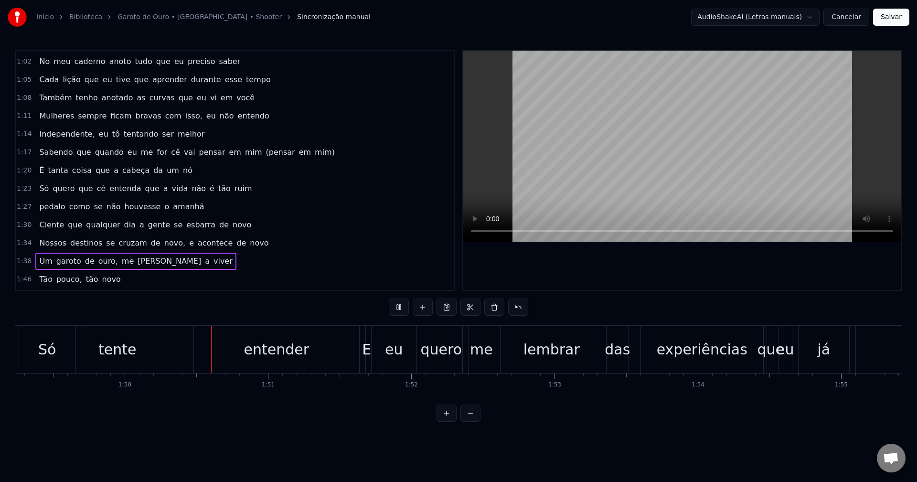
click at [173, 226] on span "se" at bounding box center [178, 224] width 11 height 11
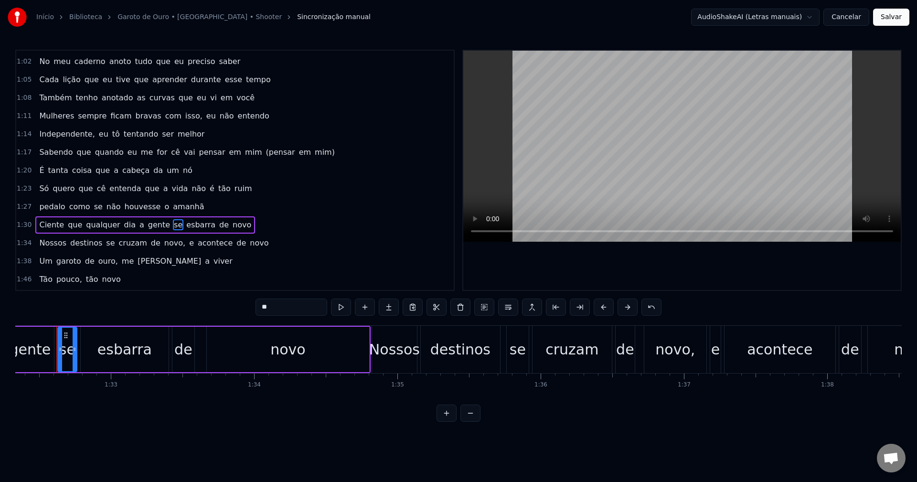
scroll to position [0, 13228]
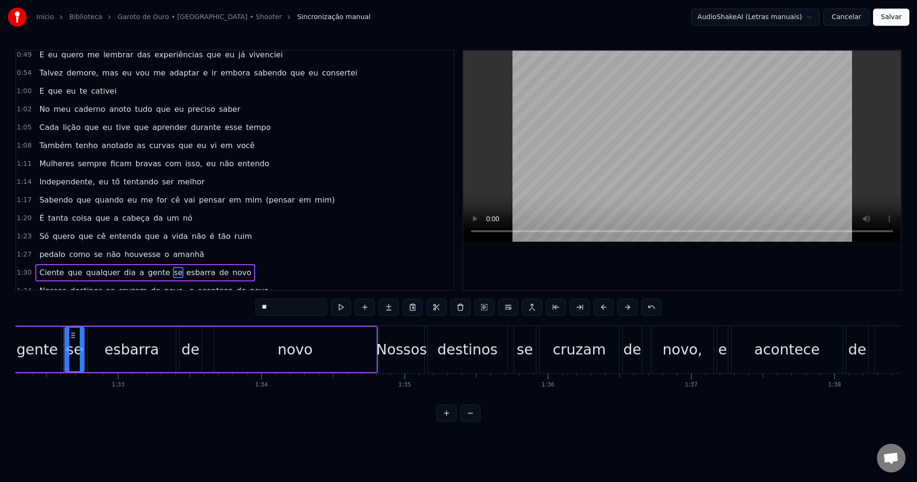
click at [200, 204] on span "pensar" at bounding box center [212, 199] width 28 height 11
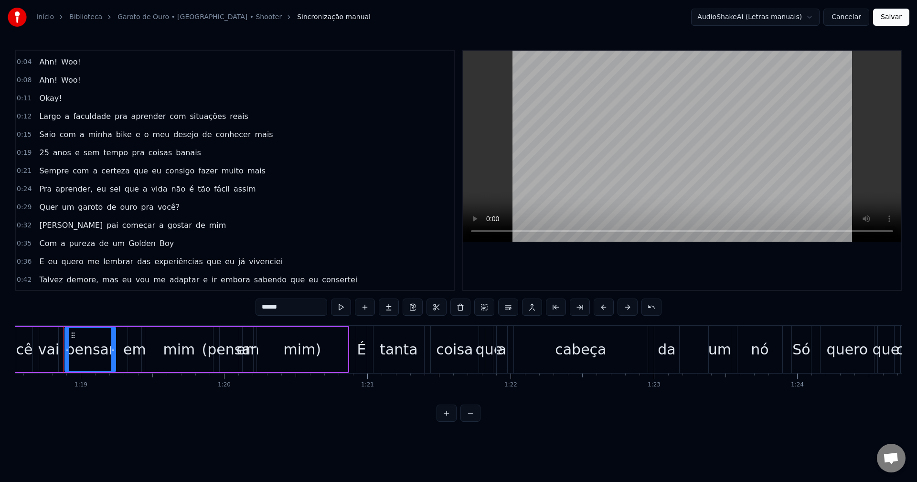
scroll to position [48, 0]
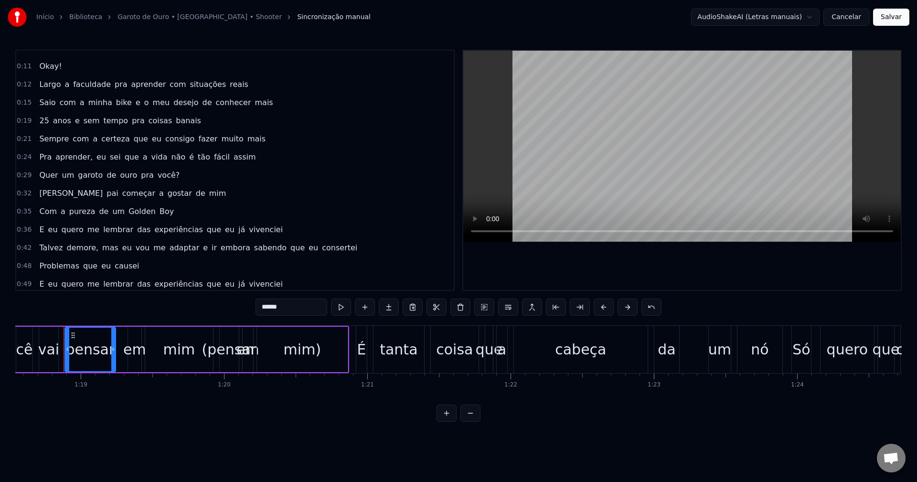
click at [124, 161] on span "que" at bounding box center [132, 156] width 16 height 11
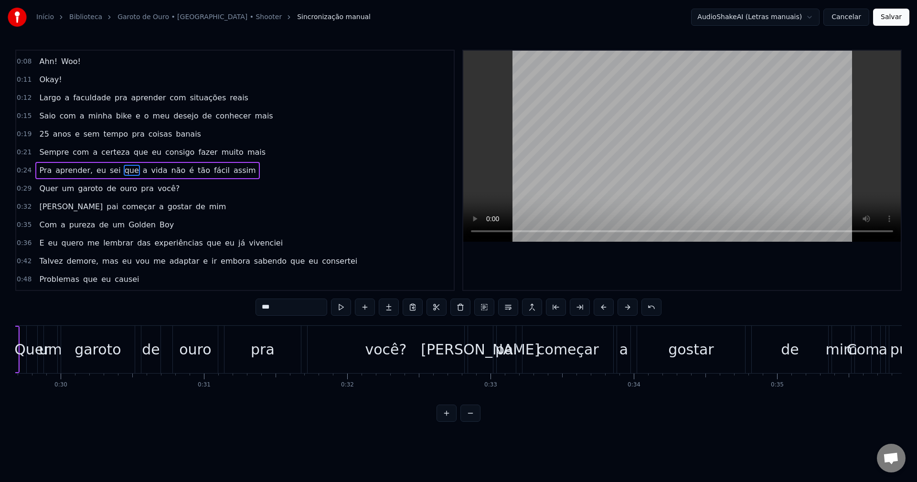
scroll to position [0, 3828]
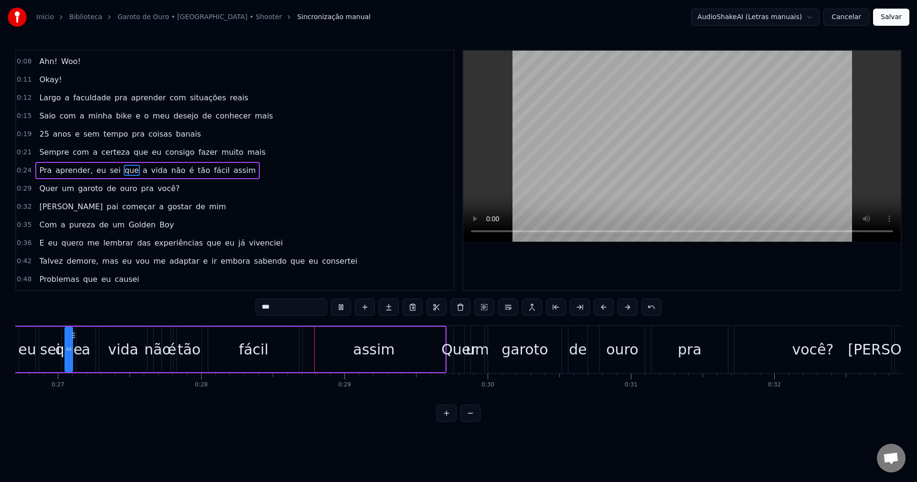
click at [107, 188] on span "de" at bounding box center [111, 188] width 11 height 11
type input "**"
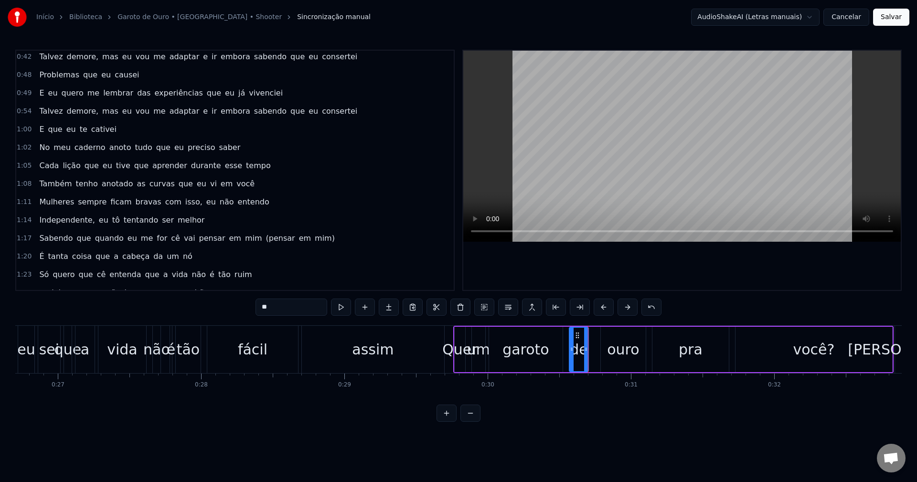
scroll to position [287, 0]
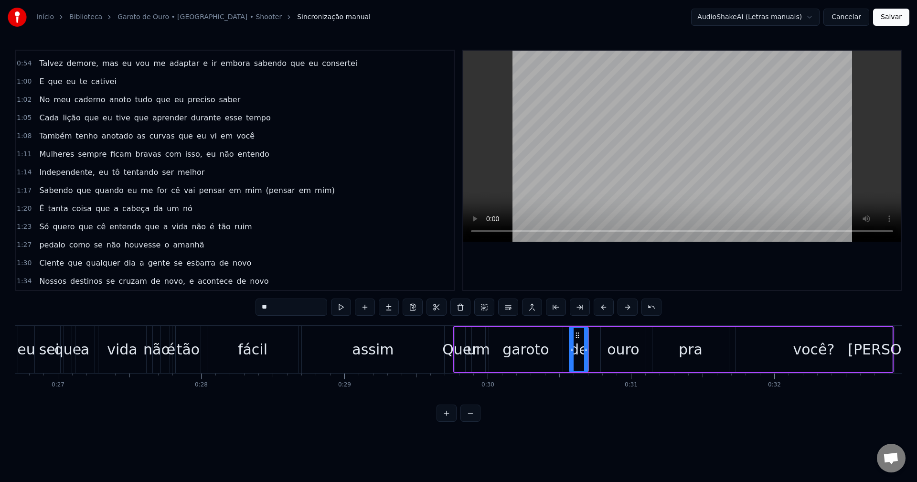
click at [35, 245] on div "pedalo como se não houvesse o amanhã" at bounding box center [121, 245] width 172 height 17
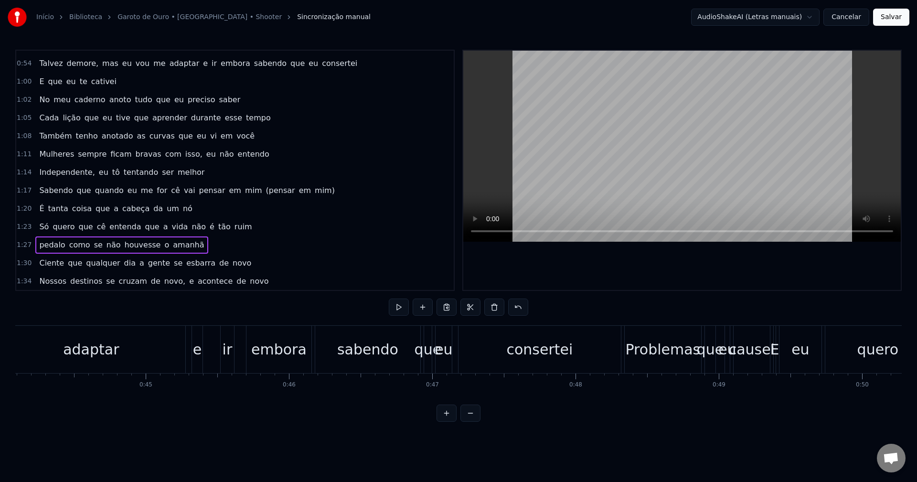
click at [45, 246] on span "pedalo" at bounding box center [52, 244] width 28 height 11
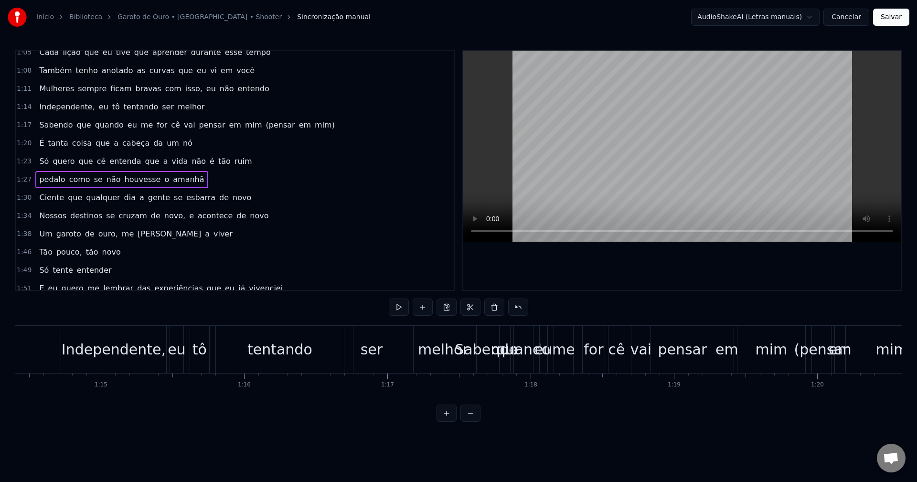
click at [45, 246] on div "0:02 Yeah! É o Shooter! 0:04 Ahn! Woo! 0:08 Ahn! Woo! 0:11 Okay! 0:12 Largo a f…" at bounding box center [235, 170] width 440 height 241
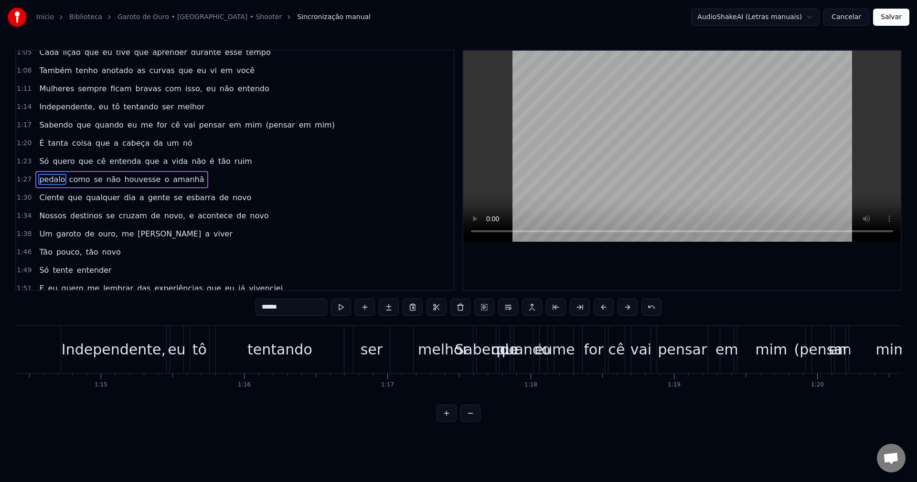
scroll to position [0, 12460]
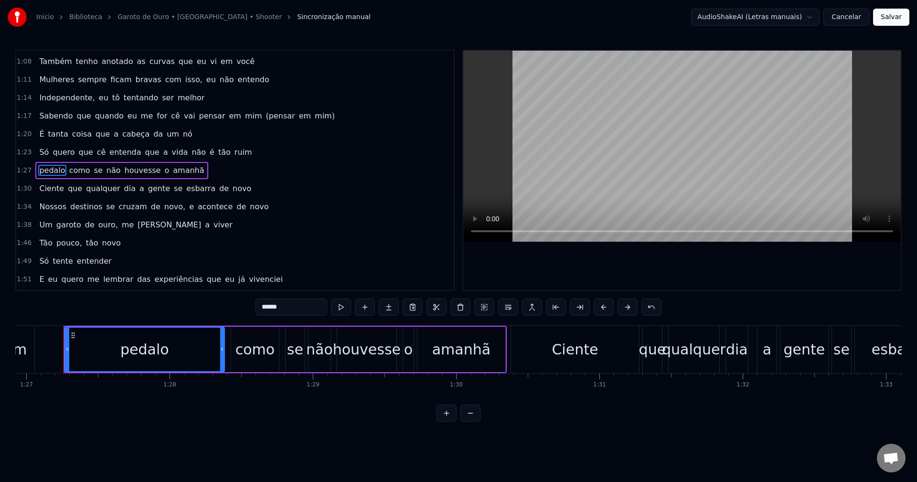
click at [48, 172] on span "pedalo" at bounding box center [52, 170] width 28 height 11
click at [264, 309] on input "******" at bounding box center [292, 307] width 72 height 17
type input "*"
type input "******"
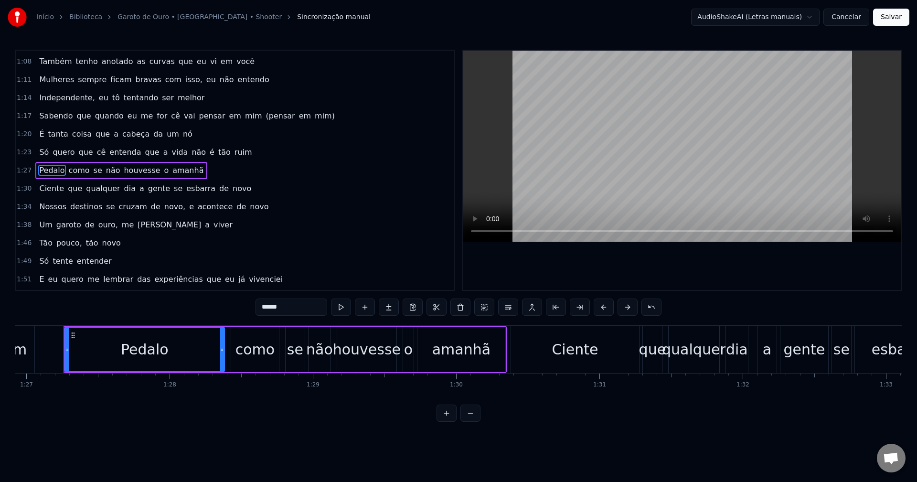
click at [332, 171] on div "1:27 Pedalo como se não houvesse o amanhã" at bounding box center [235, 171] width 438 height 18
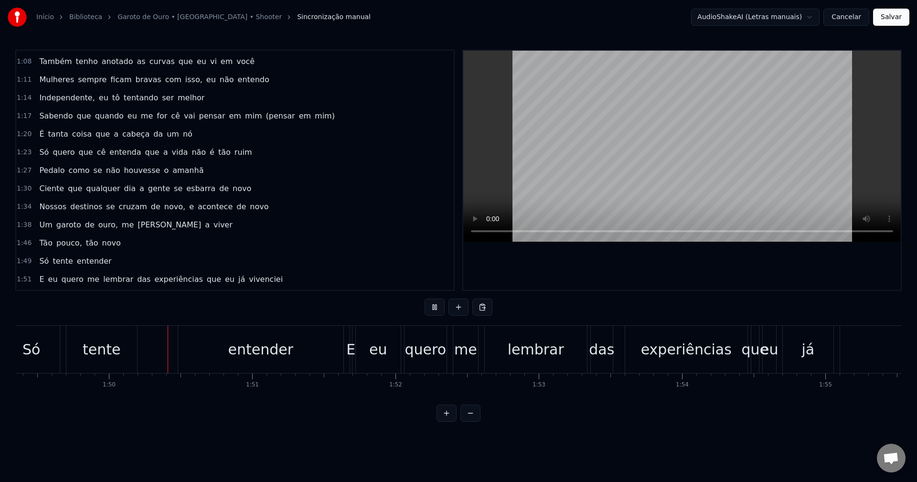
scroll to position [0, 15675]
click at [896, 14] on button "Salvar" at bounding box center [891, 17] width 36 height 17
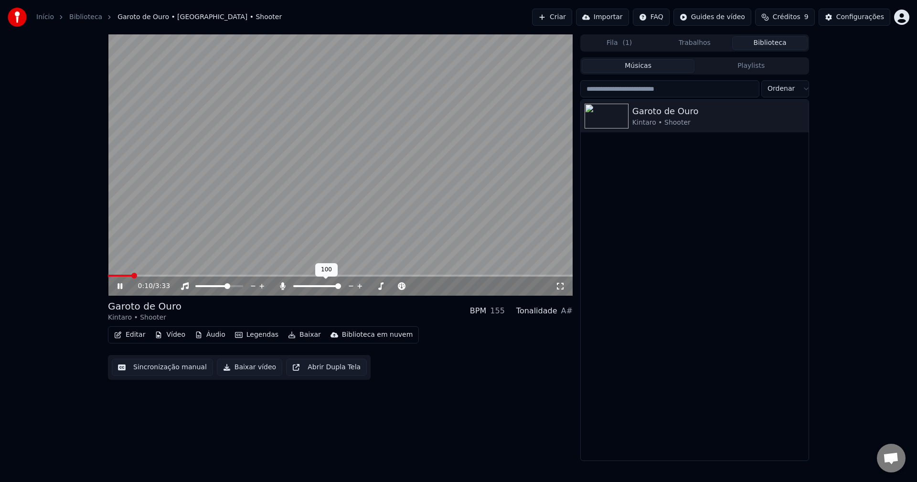
click at [323, 286] on span at bounding box center [317, 286] width 48 height 2
click at [313, 285] on span at bounding box center [308, 286] width 30 height 2
click at [303, 286] on span at bounding box center [305, 286] width 6 height 6
click at [391, 288] on icon at bounding box center [393, 286] width 9 height 10
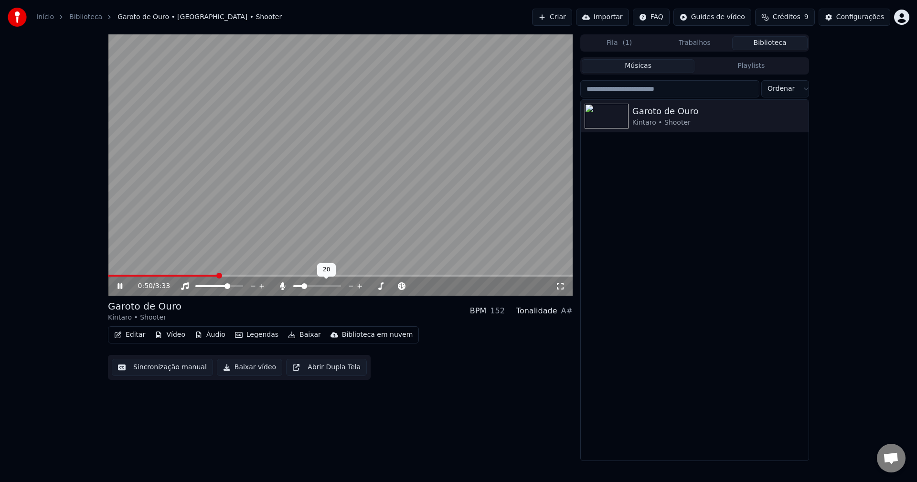
click at [301, 288] on div at bounding box center [326, 286] width 77 height 10
click at [296, 286] on span at bounding box center [298, 286] width 6 height 6
click at [286, 288] on icon at bounding box center [283, 286] width 10 height 8
click at [267, 273] on video at bounding box center [340, 164] width 465 height 261
click at [269, 275] on span at bounding box center [188, 276] width 161 height 2
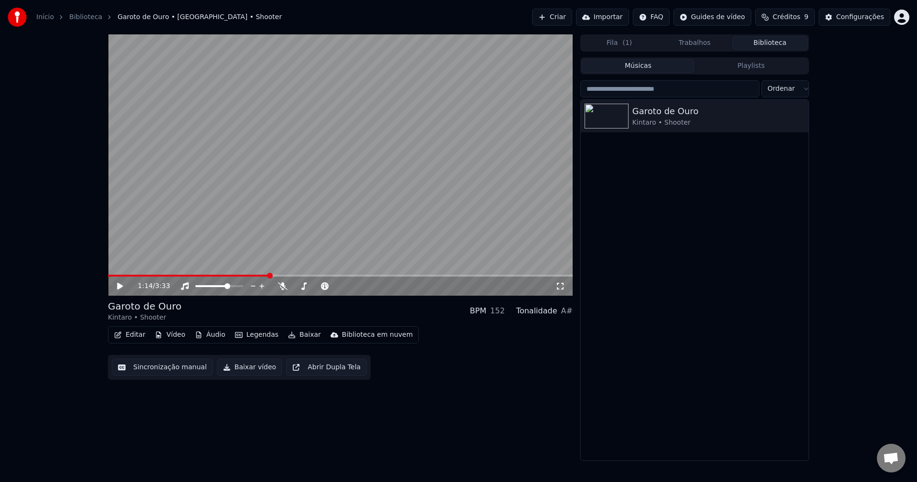
click at [280, 227] on video at bounding box center [340, 164] width 465 height 261
click at [262, 273] on video at bounding box center [340, 164] width 465 height 261
click at [261, 275] on span at bounding box center [185, 276] width 154 height 2
click at [293, 232] on video at bounding box center [340, 164] width 465 height 261
click at [286, 283] on div at bounding box center [321, 286] width 86 height 10
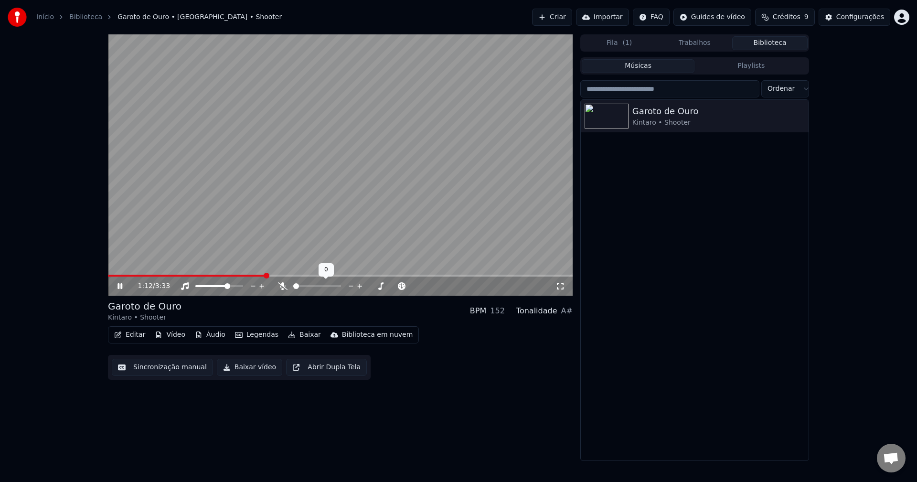
click at [281, 289] on icon at bounding box center [283, 286] width 10 height 8
click at [210, 201] on video at bounding box center [340, 164] width 465 height 261
click at [283, 288] on icon at bounding box center [282, 286] width 5 height 8
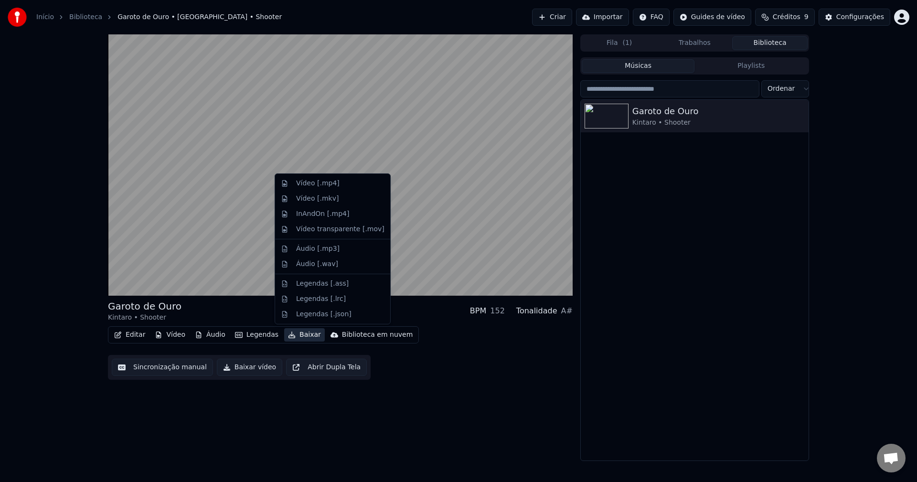
click at [299, 332] on button "Baixar" at bounding box center [304, 334] width 41 height 13
click at [327, 187] on div "Vídeo [.mp4]" at bounding box center [317, 184] width 43 height 10
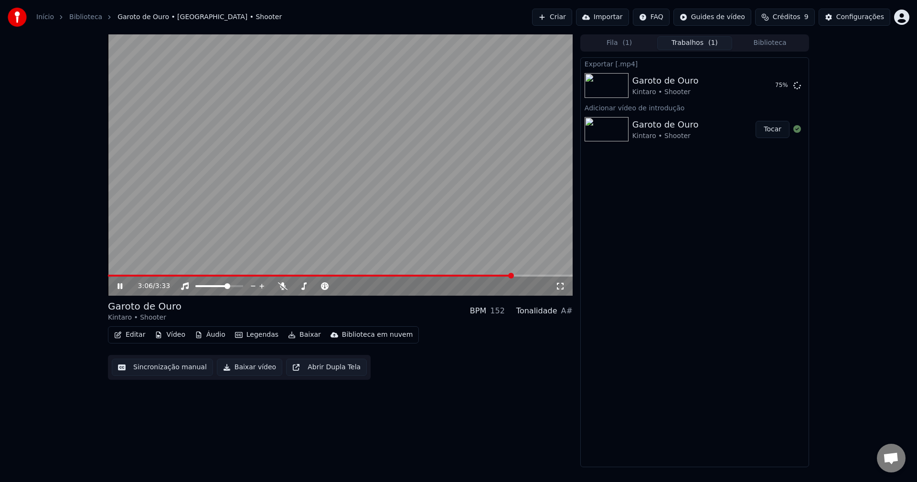
click at [410, 196] on video at bounding box center [340, 164] width 465 height 261
click at [506, 276] on span at bounding box center [311, 276] width 406 height 2
click at [312, 181] on video at bounding box center [340, 164] width 465 height 261
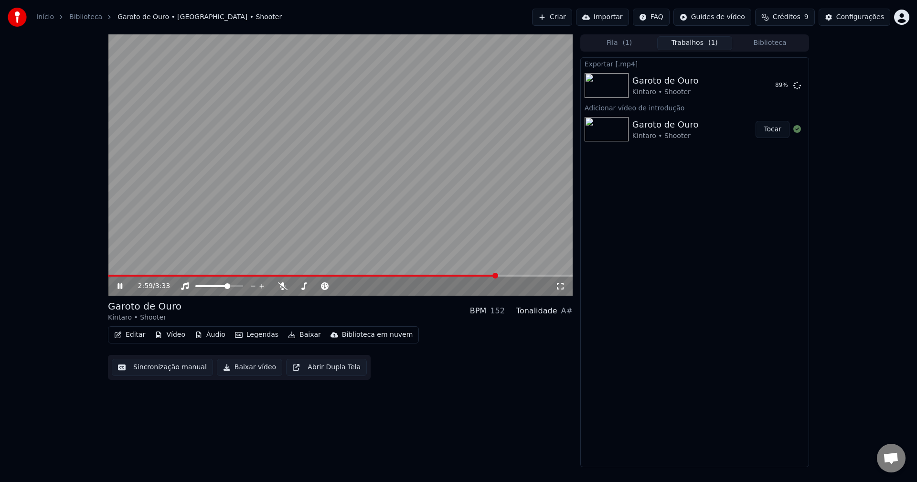
click at [497, 275] on span at bounding box center [302, 276] width 389 height 2
click at [494, 278] on div "3:06 / 3:33" at bounding box center [340, 286] width 465 height 19
click at [487, 275] on span at bounding box center [311, 276] width 407 height 2
click at [353, 223] on video at bounding box center [340, 164] width 465 height 261
click at [248, 202] on video at bounding box center [340, 164] width 465 height 261
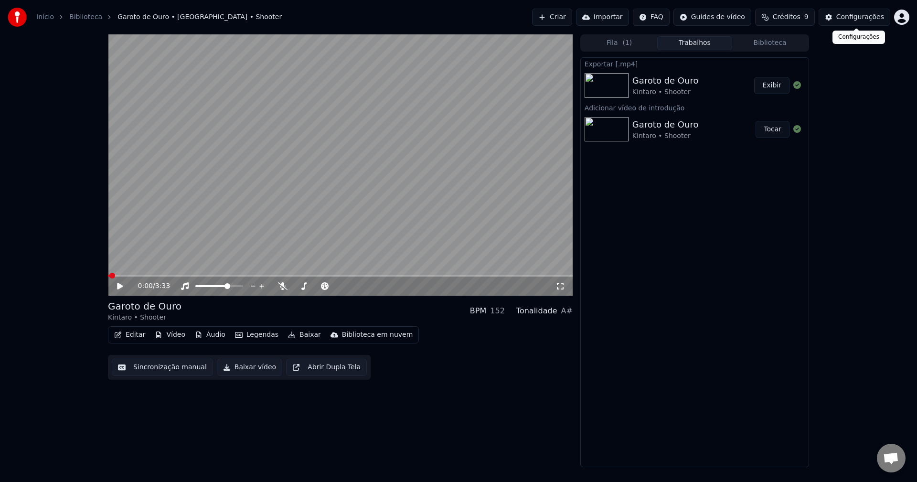
click at [862, 14] on div "Configurações" at bounding box center [861, 17] width 48 height 10
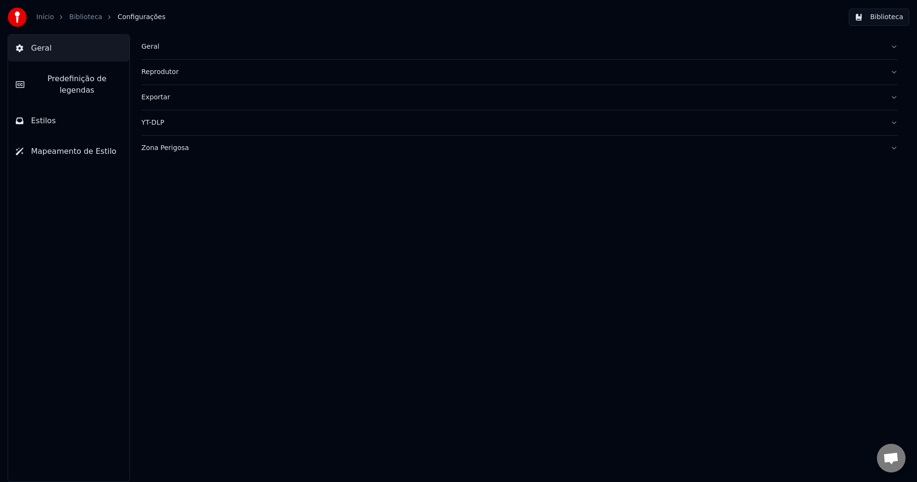
click at [156, 40] on button "Geral" at bounding box center [519, 46] width 757 height 25
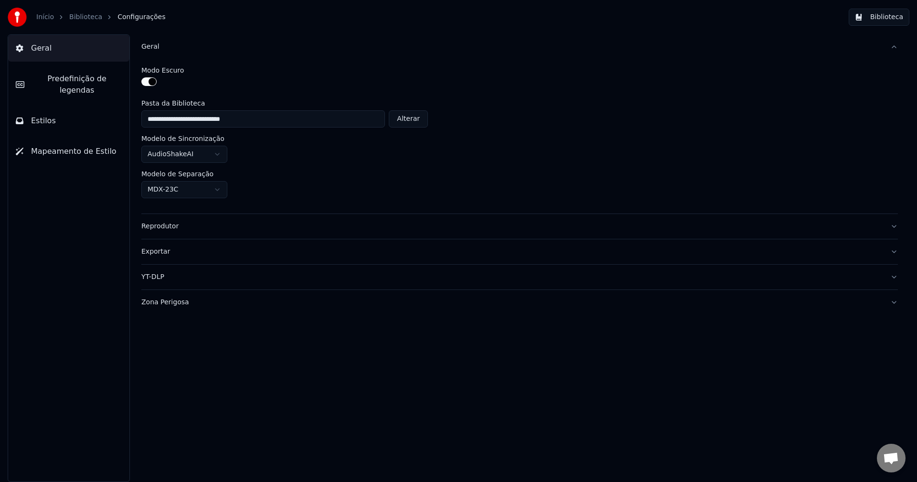
drag, startPoint x: 259, startPoint y: 118, endPoint x: -137, endPoint y: 104, distance: 395.9
click at [0, 104] on html "**********" at bounding box center [458, 241] width 917 height 482
click at [77, 18] on link "Biblioteca" at bounding box center [85, 17] width 33 height 10
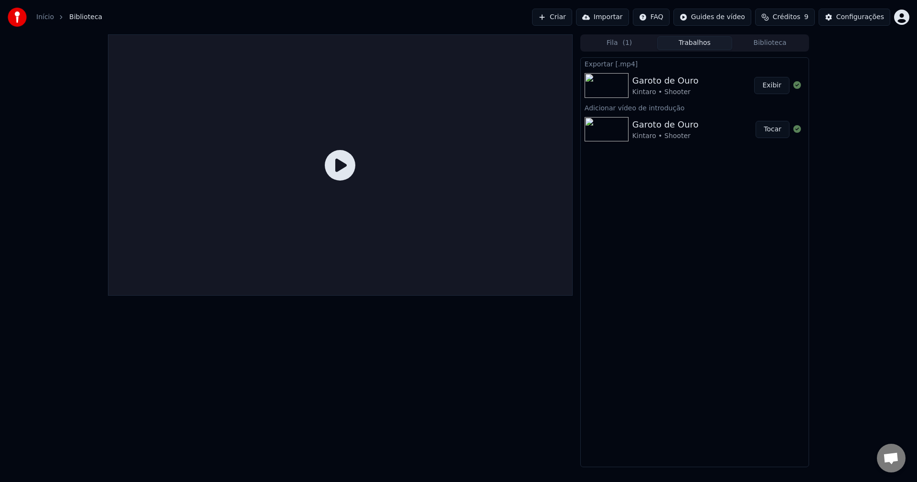
click at [699, 92] on div "Garoto de Ouro Kintaro • Shooter" at bounding box center [694, 85] width 122 height 23
click at [766, 84] on button "Exibir" at bounding box center [771, 85] width 35 height 17
click at [464, 334] on div at bounding box center [340, 250] width 465 height 433
click at [47, 18] on link "Início" at bounding box center [45, 17] width 18 height 10
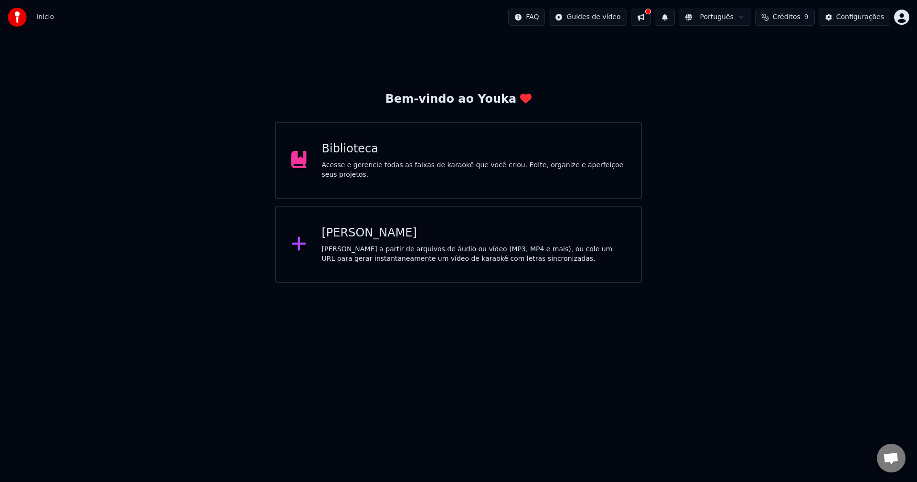
click at [344, 241] on div "Criar Karaokê Crie karaokê a partir de arquivos de áudio ou vídeo (MP3, MP4 e m…" at bounding box center [474, 245] width 304 height 38
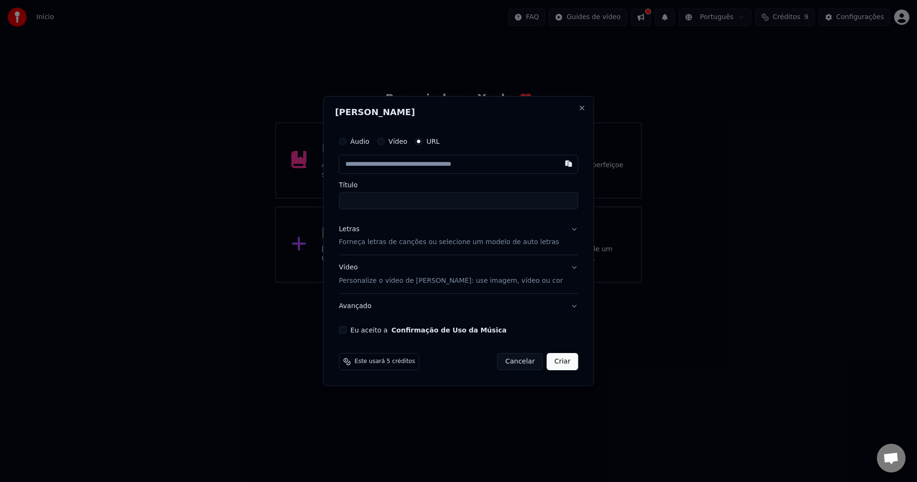
click at [407, 165] on input "text" at bounding box center [458, 164] width 239 height 19
paste input "**********"
type input "**********"
click at [407, 184] on label "Título" at bounding box center [458, 185] width 239 height 7
click at [407, 192] on input "Título" at bounding box center [458, 200] width 239 height 17
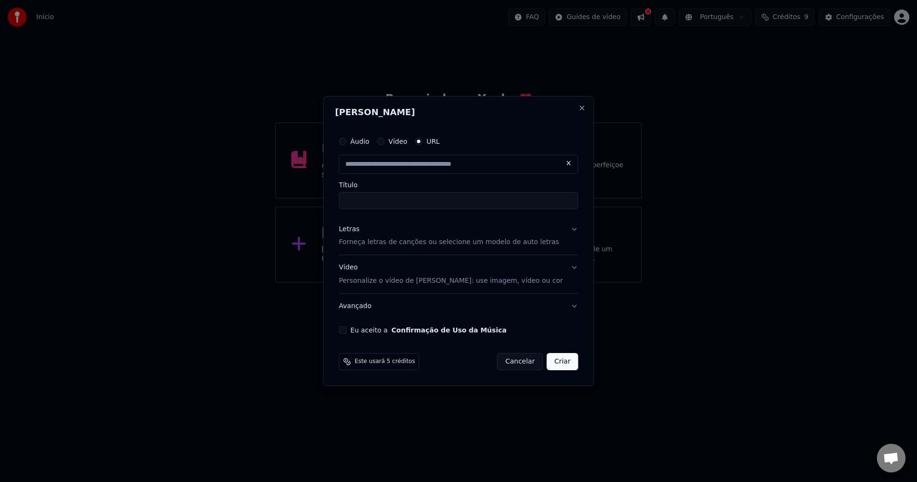
click at [433, 161] on input "text" at bounding box center [458, 164] width 239 height 19
paste input "**********"
type input "**********"
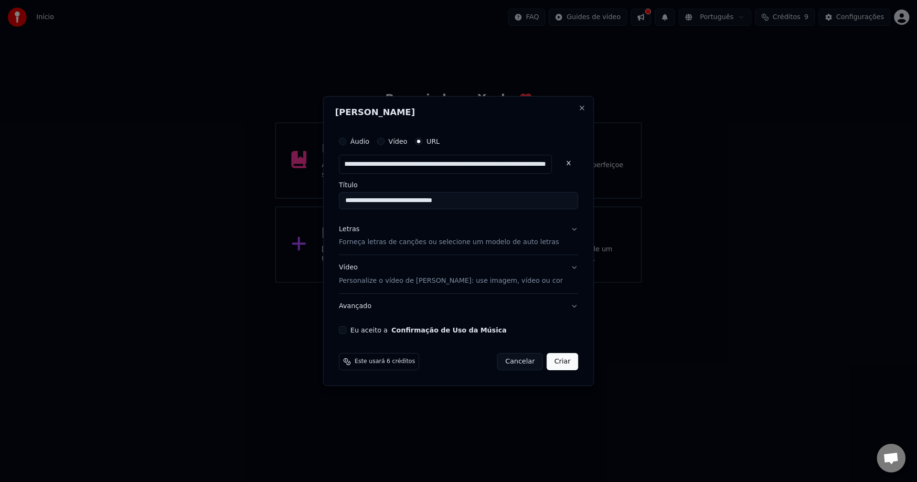
type input "**********"
click at [490, 186] on label "Título" at bounding box center [458, 185] width 239 height 7
click at [490, 192] on input "**********" at bounding box center [458, 200] width 239 height 17
click at [492, 161] on input "text" at bounding box center [445, 164] width 213 height 19
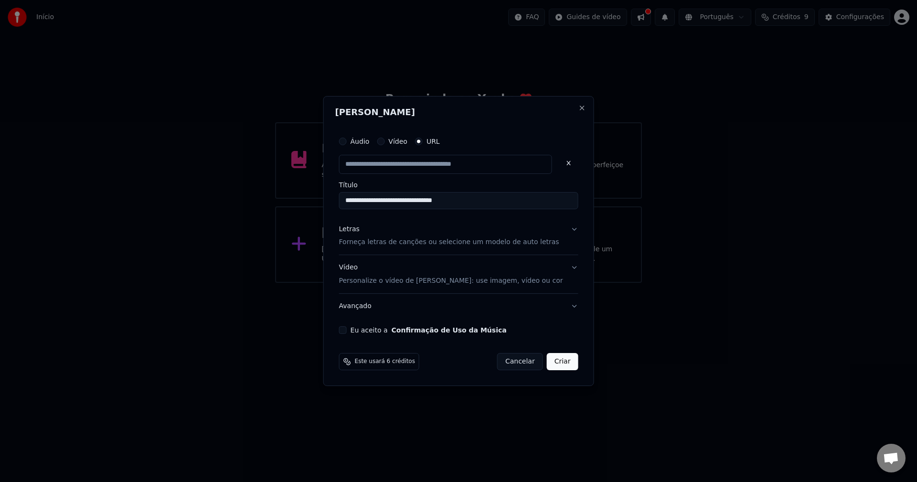
paste input "**********"
type input "**********"
click button at bounding box center [568, 163] width 19 height 17
click at [466, 163] on input "text" at bounding box center [445, 164] width 213 height 19
drag, startPoint x: 492, startPoint y: 201, endPoint x: 262, endPoint y: 186, distance: 230.8
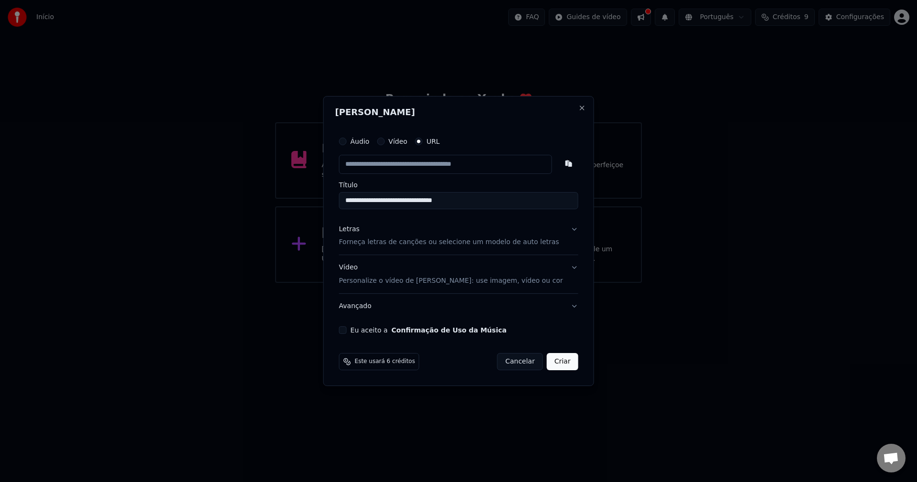
click at [208, 197] on body "**********" at bounding box center [458, 141] width 917 height 283
click at [484, 160] on input "text" at bounding box center [445, 164] width 213 height 19
paste input "**********"
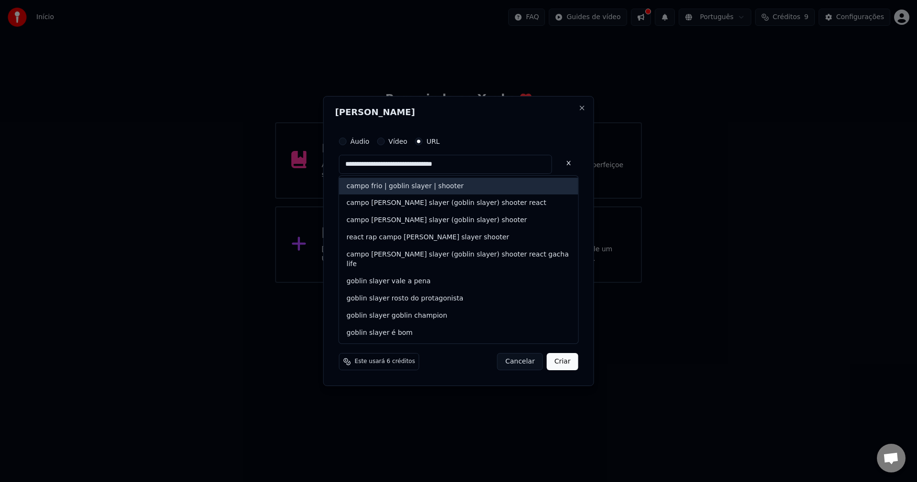
click at [434, 187] on div "campo frio | goblin slayer | shooter" at bounding box center [458, 186] width 239 height 17
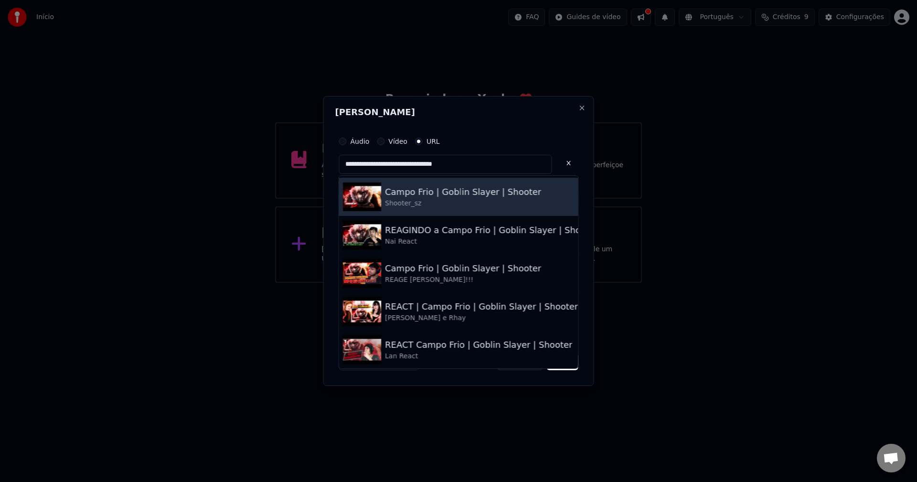
click at [453, 197] on div "Campo Frio | Goblin Slayer | Shooter" at bounding box center [463, 191] width 156 height 13
type input "**********"
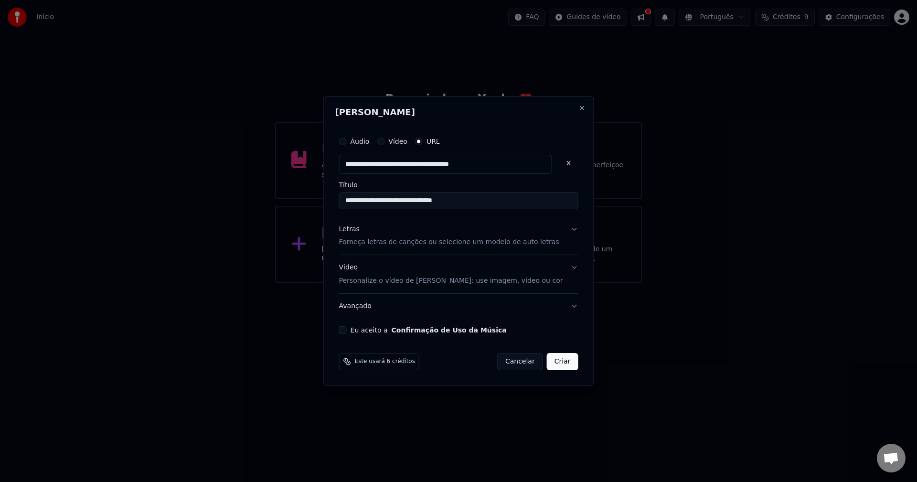
click at [359, 232] on div "Letras" at bounding box center [349, 230] width 21 height 10
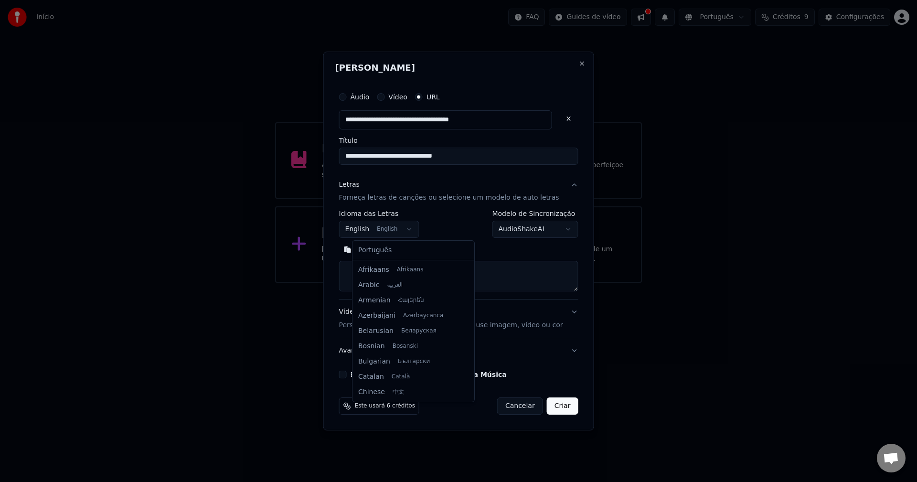
click at [390, 232] on body "**********" at bounding box center [458, 141] width 917 height 283
select select "**"
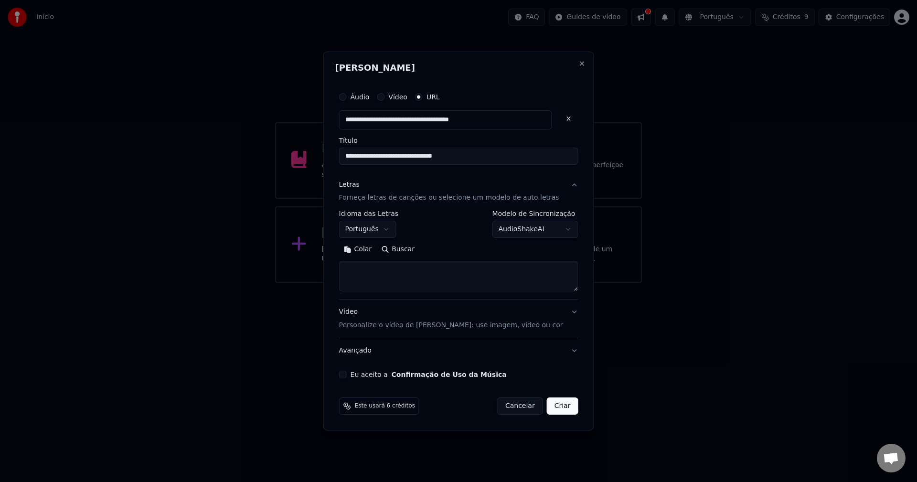
click at [409, 275] on textarea at bounding box center [458, 276] width 239 height 31
click at [393, 277] on textarea at bounding box center [458, 276] width 239 height 31
paste textarea "**********"
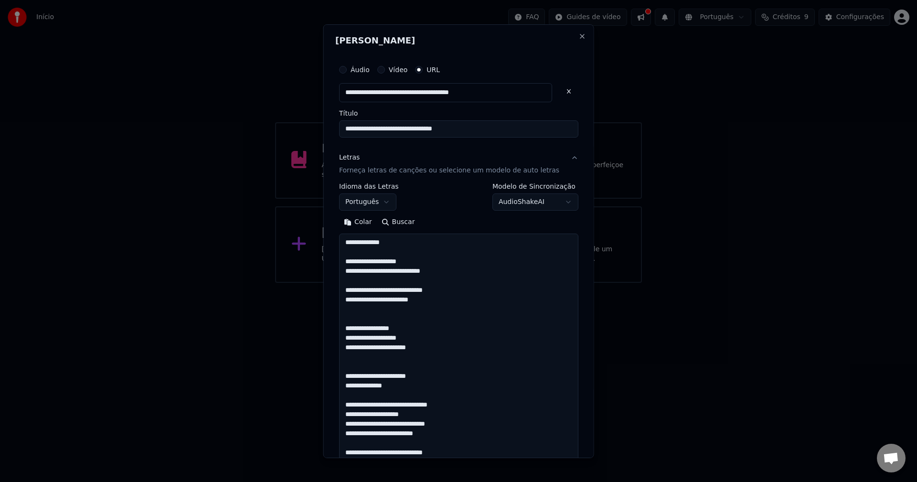
scroll to position [1120, 0]
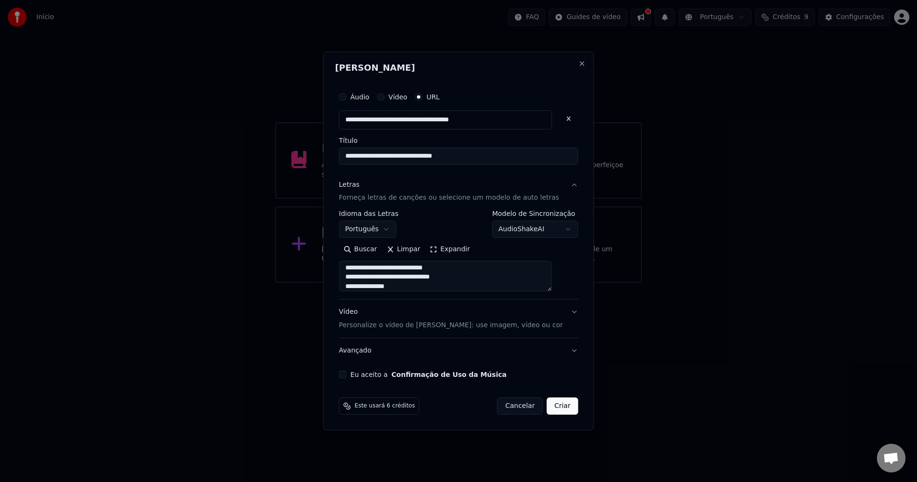
click at [456, 244] on button "Expandir" at bounding box center [450, 249] width 50 height 15
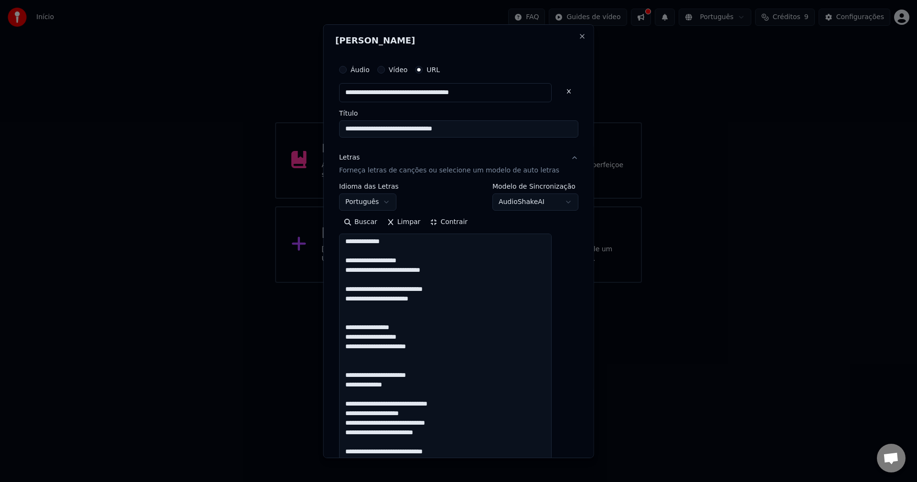
scroll to position [0, 0]
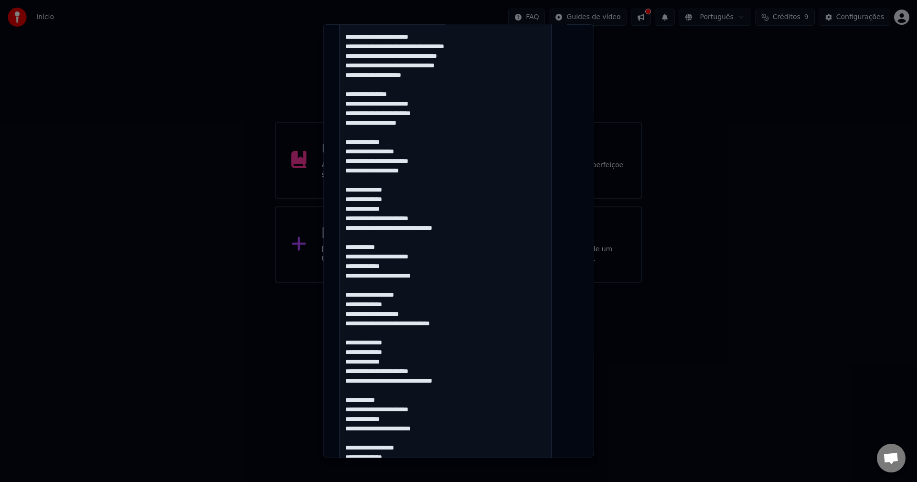
scroll to position [1068, 0]
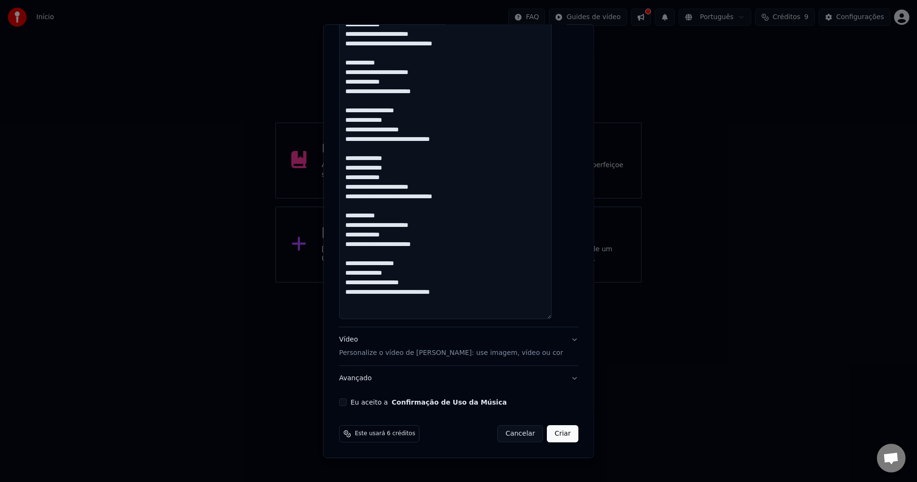
type textarea "**********"
click at [515, 341] on div "Vídeo Personalize o vídeo de karaokê: use imagem, vídeo ou cor" at bounding box center [451, 346] width 224 height 23
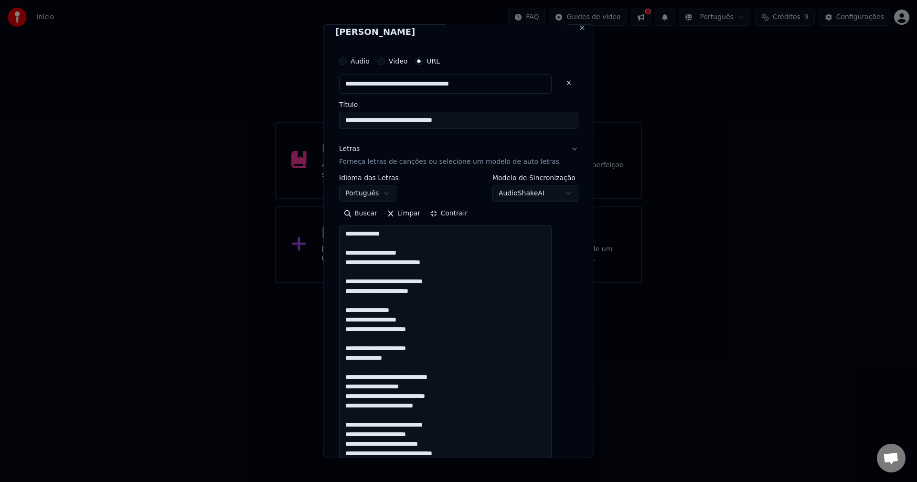
scroll to position [0, 0]
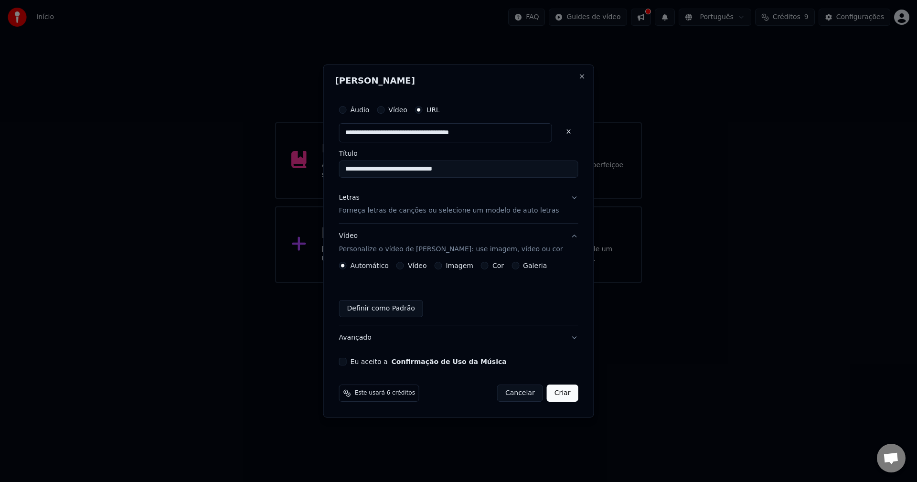
click at [442, 268] on button "Imagem" at bounding box center [438, 266] width 8 height 8
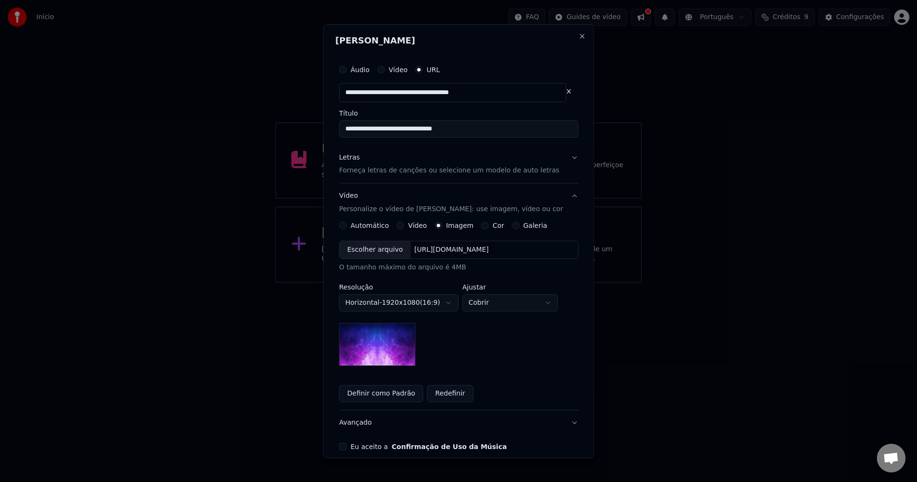
type button "image"
click at [387, 248] on div "Escolher arquivo" at bounding box center [375, 249] width 71 height 17
click at [375, 253] on div "Escolher arquivo" at bounding box center [375, 249] width 71 height 17
click at [381, 241] on div "Escolher arquivo [URL][DOMAIN_NAME]" at bounding box center [458, 250] width 239 height 18
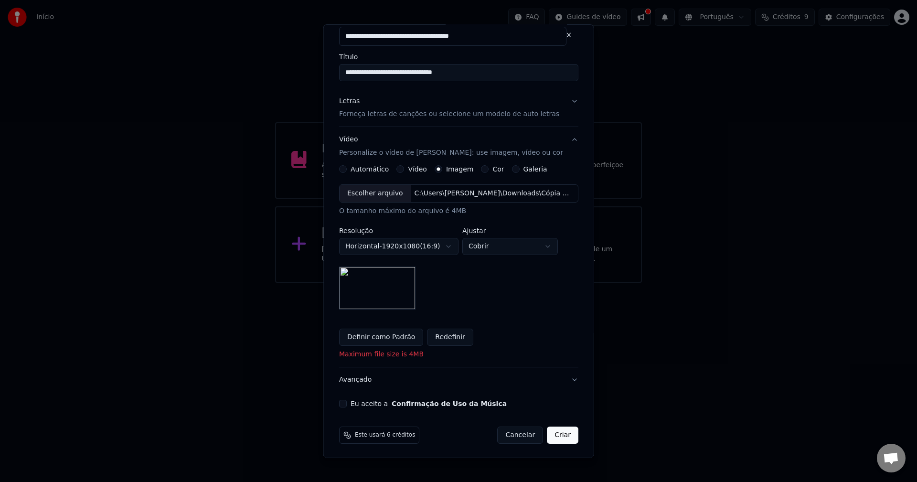
scroll to position [58, 0]
click at [492, 240] on body "**********" at bounding box center [458, 141] width 917 height 283
click at [495, 244] on body "**********" at bounding box center [458, 141] width 917 height 283
click at [498, 245] on body "**********" at bounding box center [458, 141] width 917 height 283
select select "****"
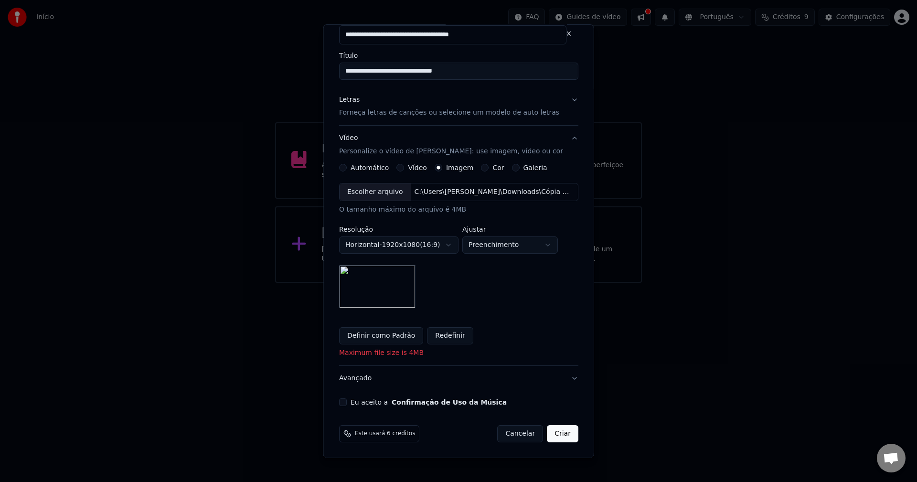
click at [494, 306] on div "**********" at bounding box center [458, 245] width 239 height 125
click at [464, 354] on p "Maximum file size is 4MB" at bounding box center [458, 353] width 239 height 10
click at [377, 193] on div "Escolher arquivo" at bounding box center [375, 191] width 71 height 17
click at [521, 311] on div "**********" at bounding box center [458, 254] width 239 height 181
click at [343, 405] on button "Eu aceito a Confirmação de Uso da Música" at bounding box center [343, 402] width 8 height 8
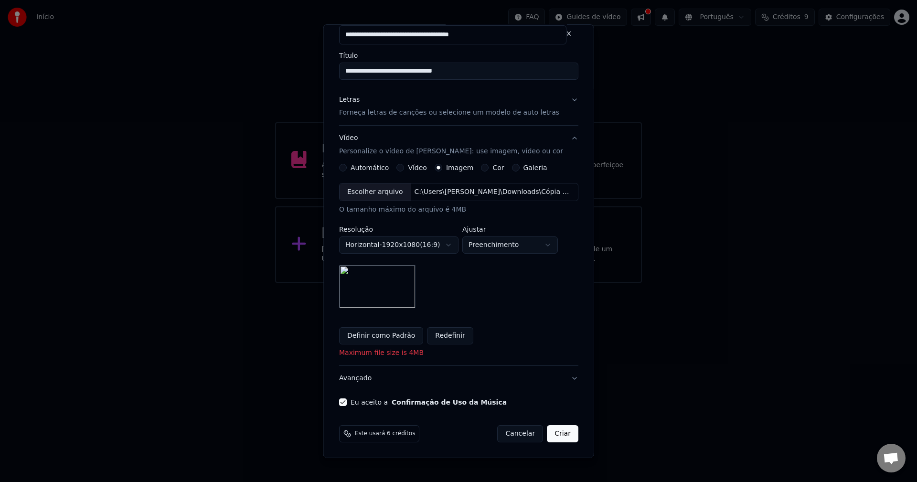
drag, startPoint x: 367, startPoint y: 375, endPoint x: 372, endPoint y: 375, distance: 5.3
click at [366, 375] on button "Avançado" at bounding box center [458, 378] width 239 height 25
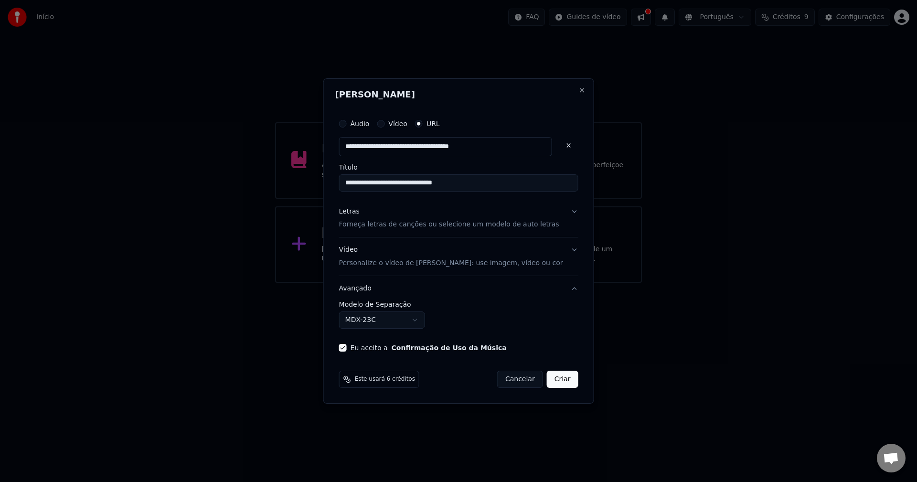
click at [413, 283] on body "**********" at bounding box center [458, 141] width 917 height 283
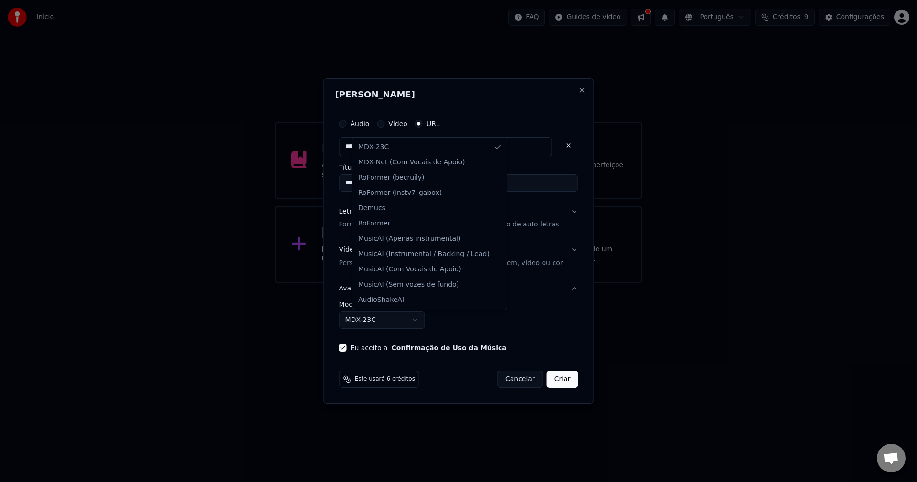
click at [413, 283] on body "**********" at bounding box center [458, 141] width 917 height 283
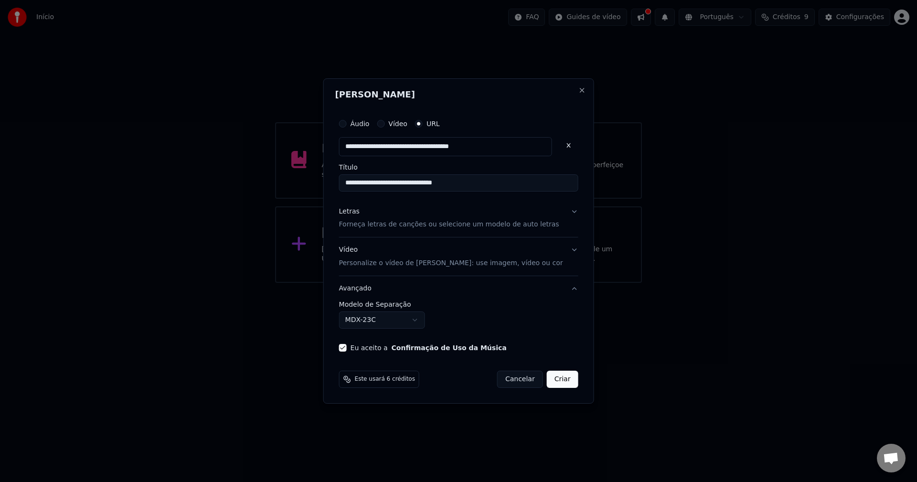
click at [557, 379] on button "Criar" at bounding box center [563, 379] width 32 height 17
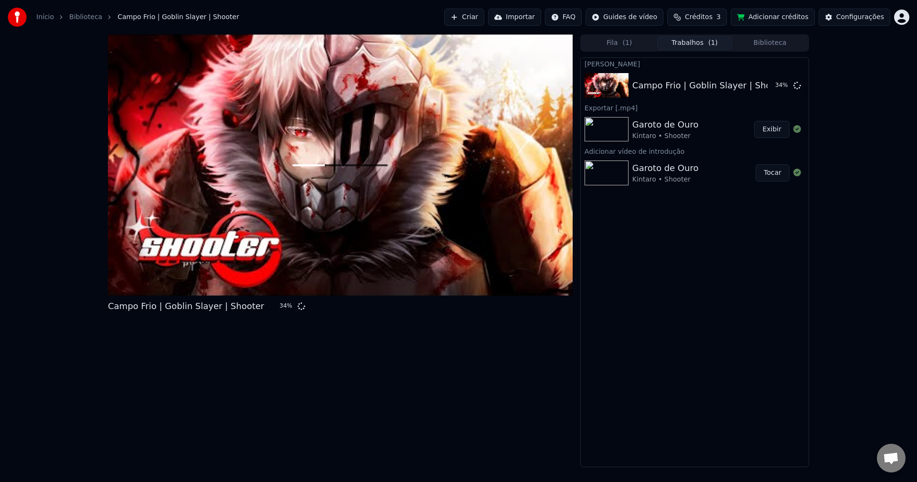
click at [766, 21] on button "Adicionar créditos" at bounding box center [773, 17] width 84 height 17
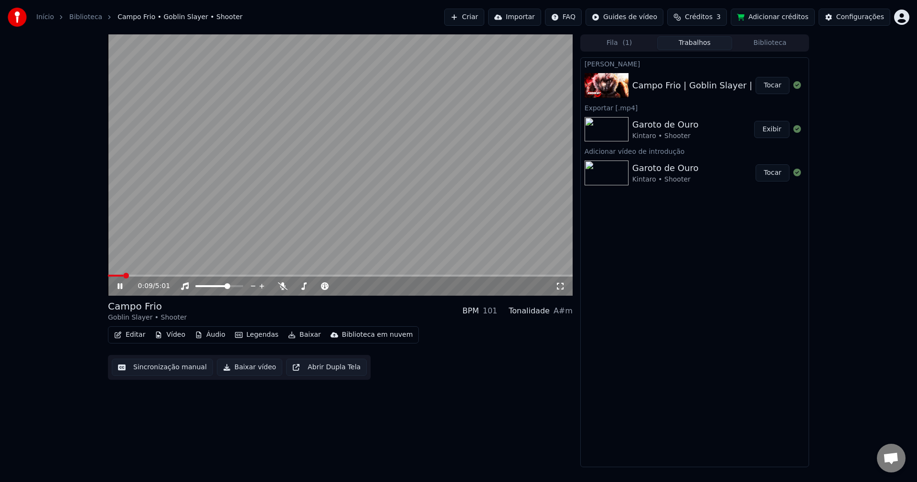
click at [256, 276] on span at bounding box center [340, 276] width 465 height 2
click at [108, 275] on span at bounding box center [114, 276] width 12 height 2
click at [285, 290] on icon at bounding box center [283, 286] width 10 height 8
click at [285, 284] on icon at bounding box center [283, 286] width 10 height 8
click at [280, 285] on icon at bounding box center [283, 286] width 10 height 8
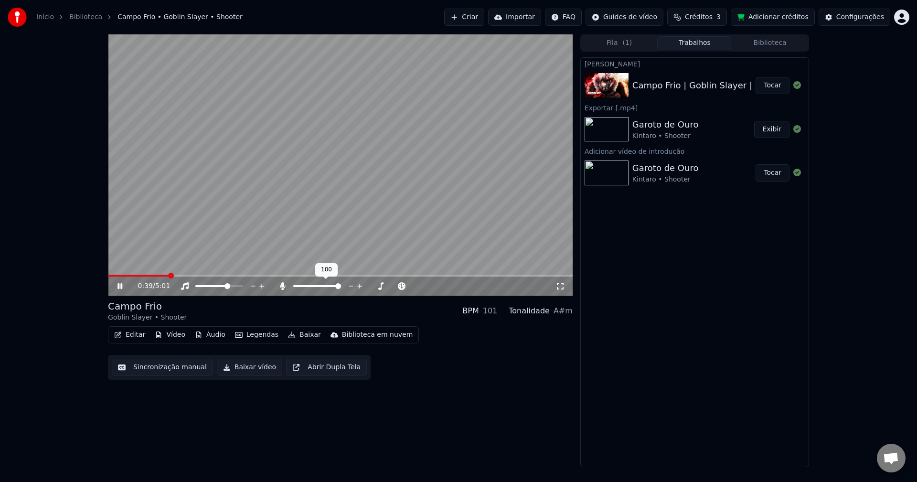
click at [280, 285] on icon at bounding box center [283, 286] width 10 height 8
click at [283, 290] on icon at bounding box center [283, 286] width 10 height 8
click at [283, 290] on icon at bounding box center [282, 286] width 5 height 8
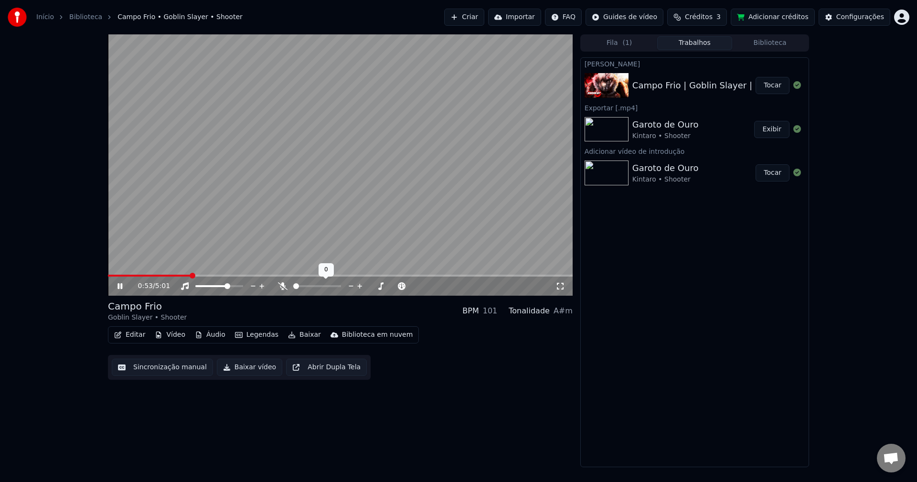
click at [283, 290] on icon at bounding box center [283, 286] width 10 height 8
click at [283, 290] on icon at bounding box center [282, 286] width 5 height 8
click at [280, 287] on icon at bounding box center [283, 286] width 10 height 8
click at [280, 287] on icon at bounding box center [282, 286] width 5 height 8
click at [280, 287] on icon at bounding box center [283, 286] width 10 height 8
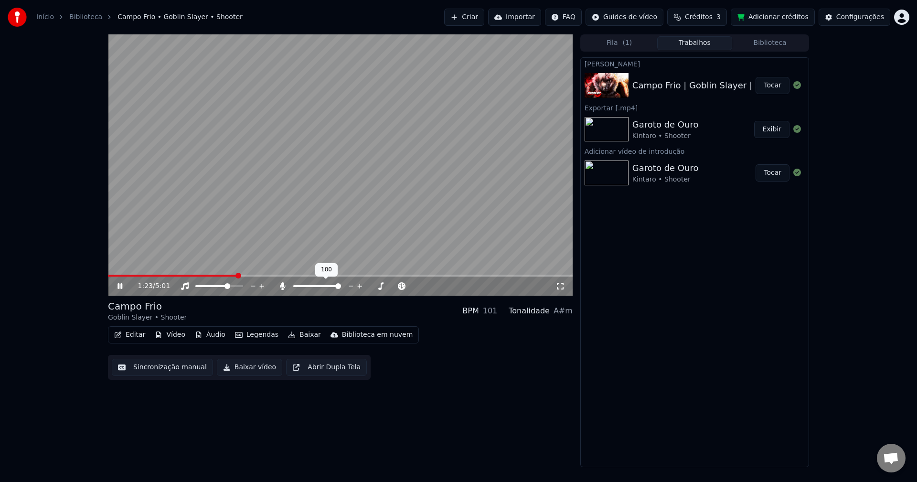
click at [280, 287] on icon at bounding box center [282, 286] width 5 height 8
click at [280, 287] on icon at bounding box center [283, 286] width 10 height 8
click at [280, 287] on icon at bounding box center [282, 286] width 5 height 8
click at [281, 288] on icon at bounding box center [283, 286] width 10 height 8
click at [281, 288] on icon at bounding box center [282, 286] width 5 height 8
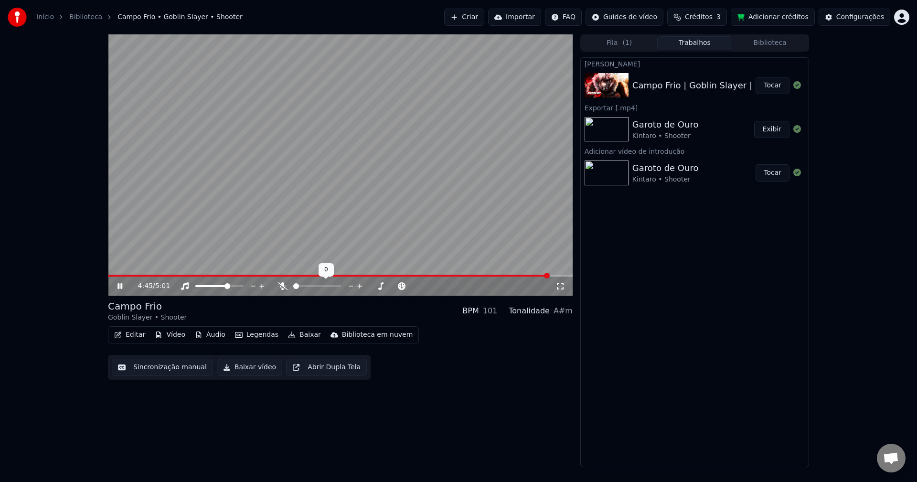
click at [281, 287] on icon at bounding box center [283, 286] width 10 height 8
click at [243, 286] on span at bounding box center [240, 286] width 6 height 6
click at [121, 284] on icon at bounding box center [127, 286] width 22 height 8
click at [213, 214] on video at bounding box center [340, 164] width 465 height 261
click at [130, 334] on button "Editar" at bounding box center [129, 334] width 39 height 13
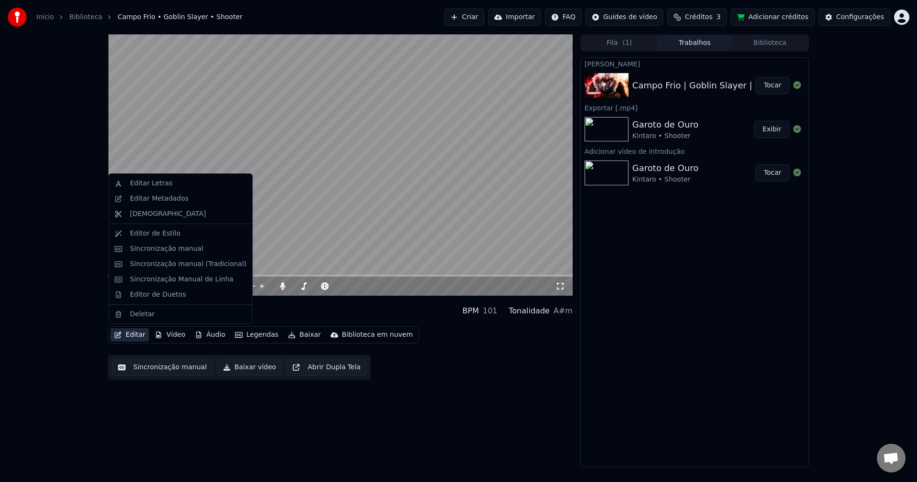
drag, startPoint x: 155, startPoint y: 235, endPoint x: 167, endPoint y: 247, distance: 16.6
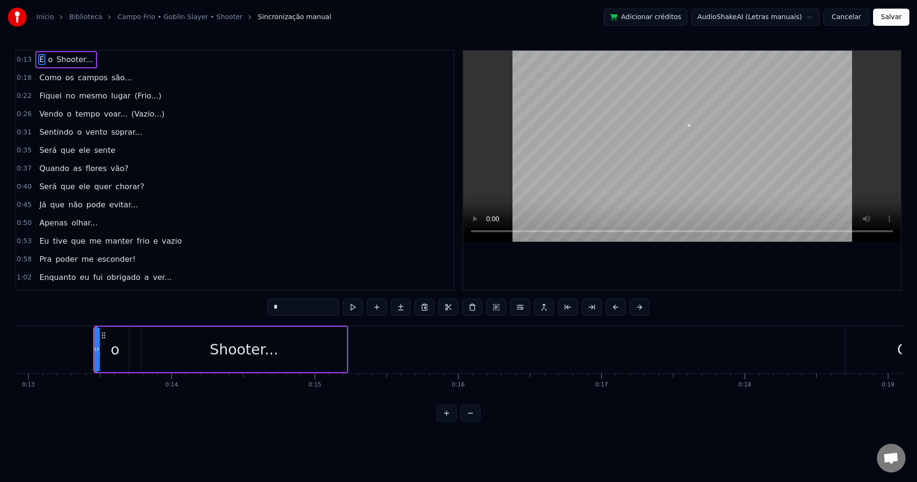
scroll to position [0, 1881]
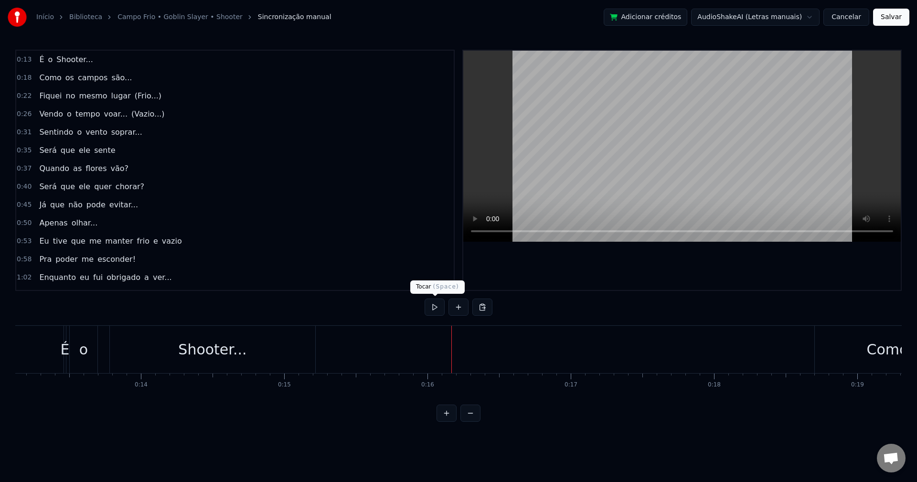
click at [437, 310] on button at bounding box center [435, 307] width 20 height 17
click at [410, 230] on div "0:13 É o Shooter... 0:18 Como os campos são... 0:22 Fiquei no mesmo lugar (Frio…" at bounding box center [458, 170] width 887 height 241
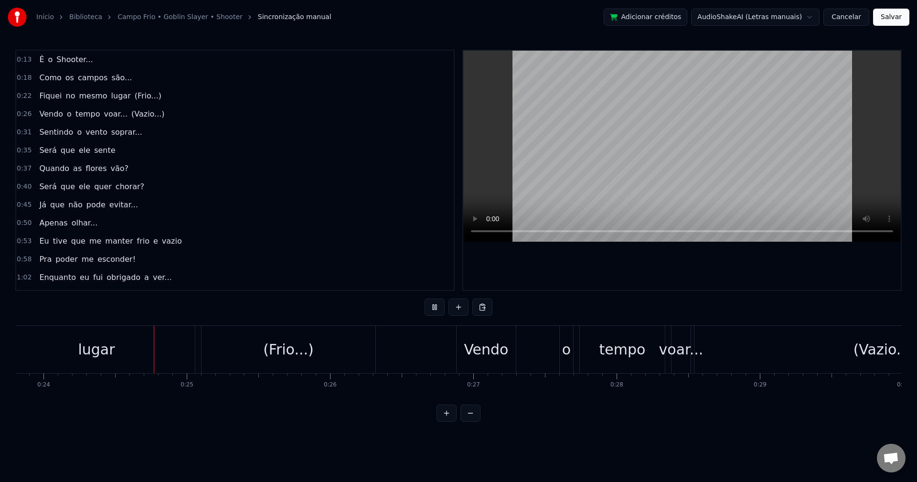
scroll to position [0, 3435]
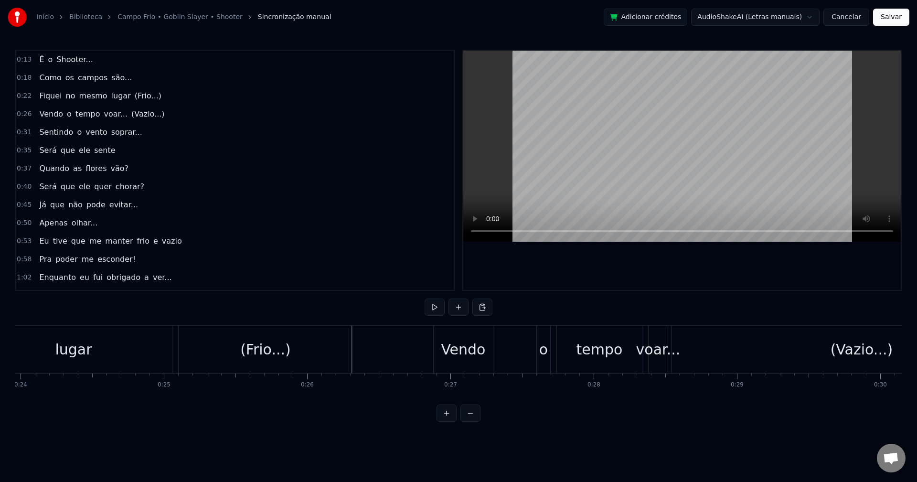
click at [185, 362] on div "(Frio...)" at bounding box center [266, 349] width 174 height 47
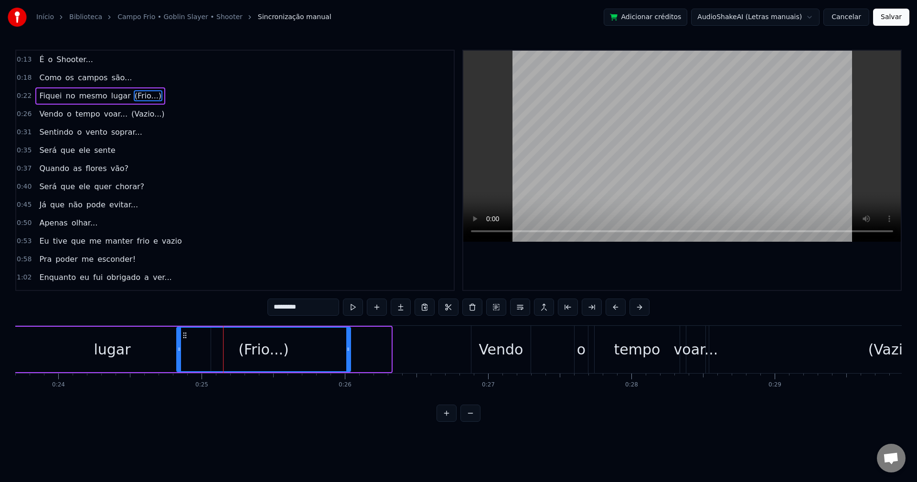
scroll to position [0, 3392]
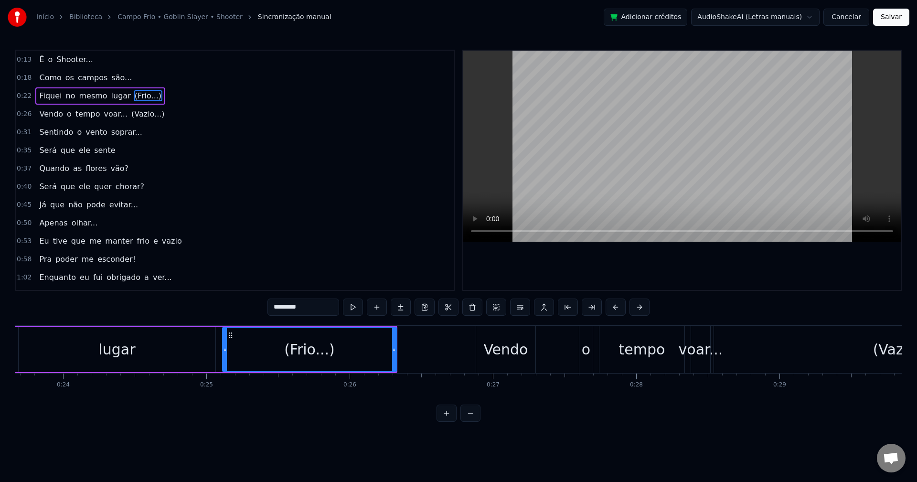
drag, startPoint x: 188, startPoint y: 334, endPoint x: 231, endPoint y: 337, distance: 43.1
click at [231, 337] on icon at bounding box center [231, 336] width 8 height 8
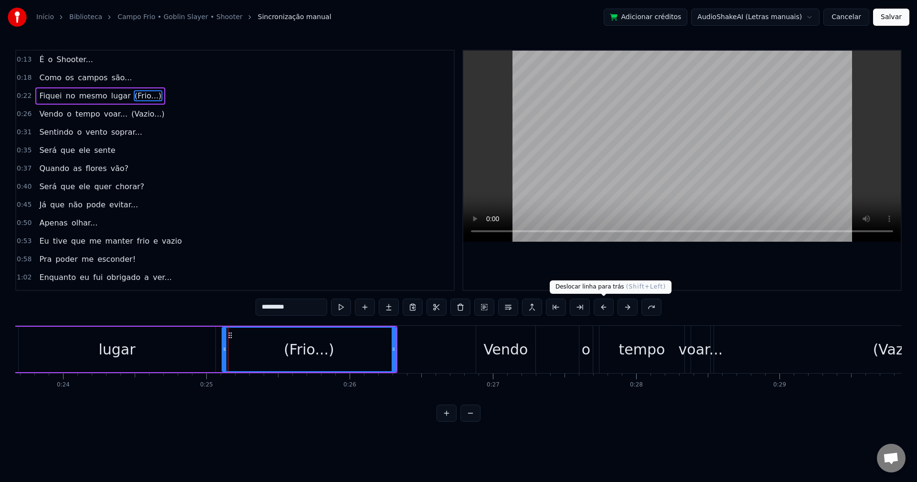
click at [604, 308] on button at bounding box center [604, 307] width 20 height 17
click at [757, 16] on html "Início Biblioteca Campo Frio • Goblin Slayer • Shooter Sincronização manual Adi…" at bounding box center [458, 218] width 917 height 437
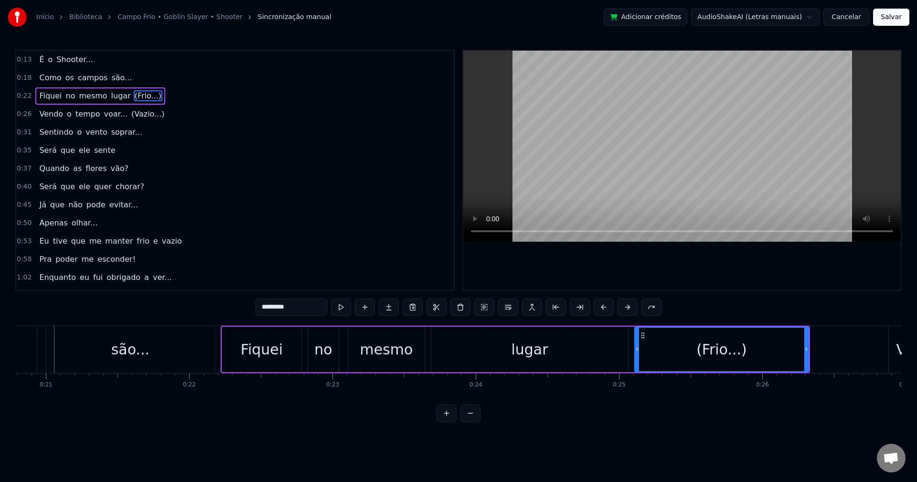
scroll to position [0, 2970]
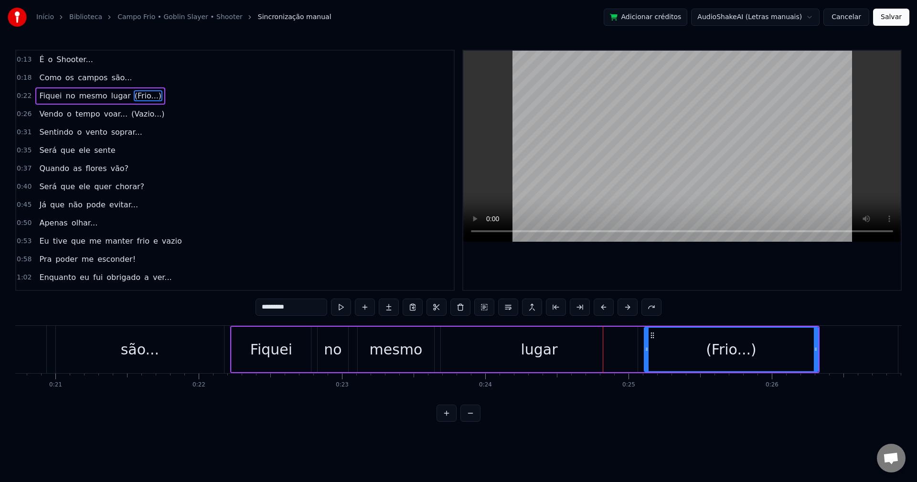
drag, startPoint x: 659, startPoint y: 349, endPoint x: 652, endPoint y: 349, distance: 6.7
click at [652, 349] on div "(Frio...)" at bounding box center [731, 349] width 173 height 43
drag, startPoint x: 647, startPoint y: 352, endPoint x: 640, endPoint y: 352, distance: 7.2
click at [640, 352] on icon at bounding box center [640, 349] width 4 height 8
click at [332, 359] on div "no" at bounding box center [333, 350] width 18 height 22
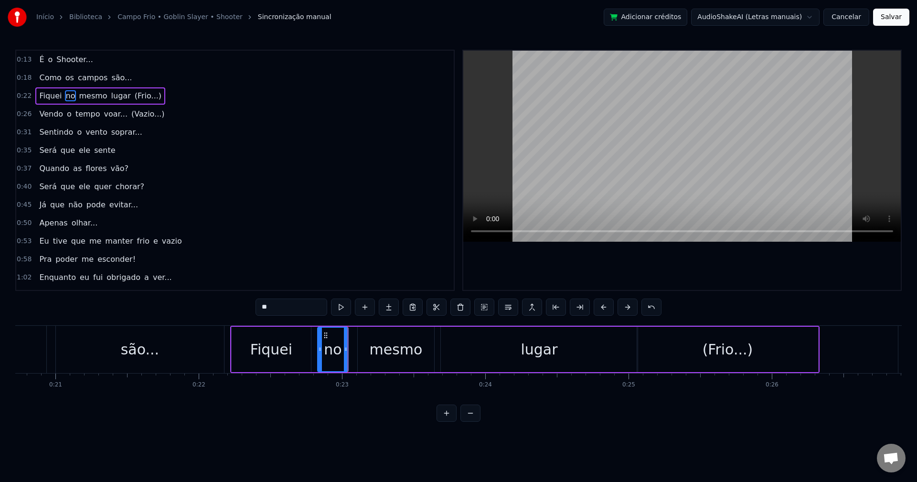
click at [505, 343] on div "lugar" at bounding box center [539, 349] width 197 height 45
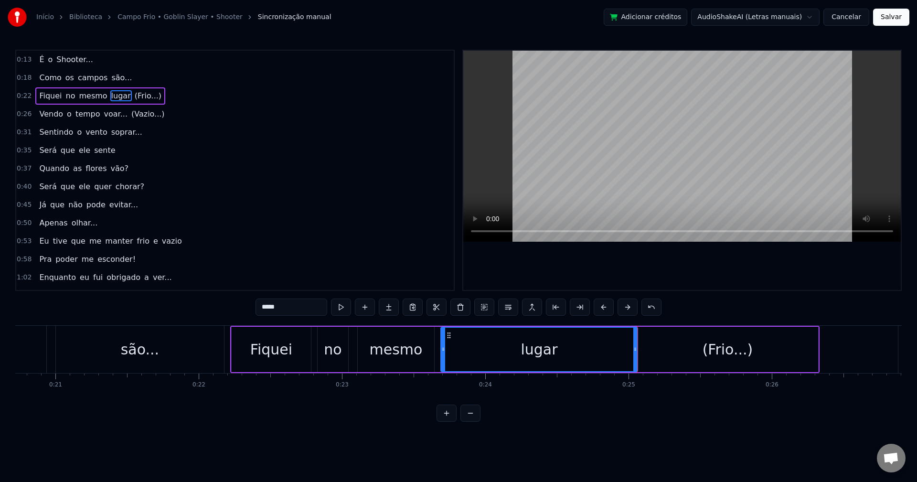
click at [65, 91] on span "no" at bounding box center [70, 95] width 11 height 11
type input "**"
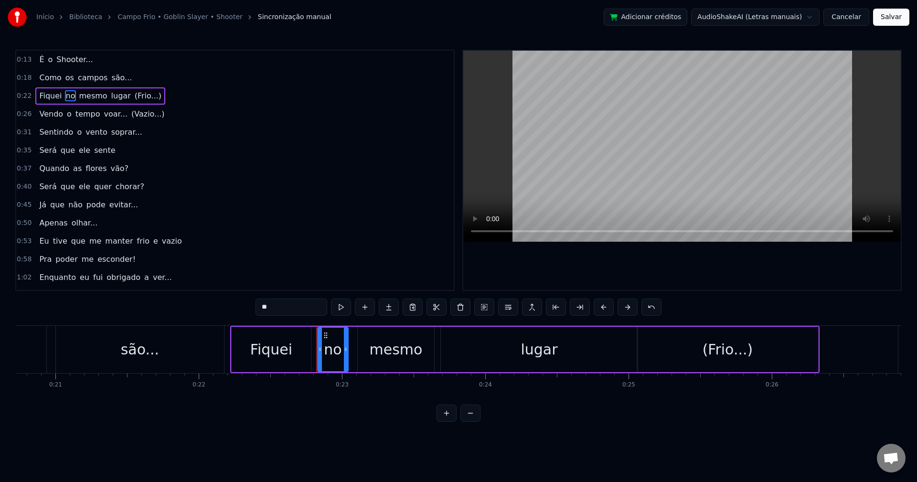
click at [207, 98] on div "0:22 Fiquei no mesmo lugar (Frio...)" at bounding box center [235, 96] width 438 height 18
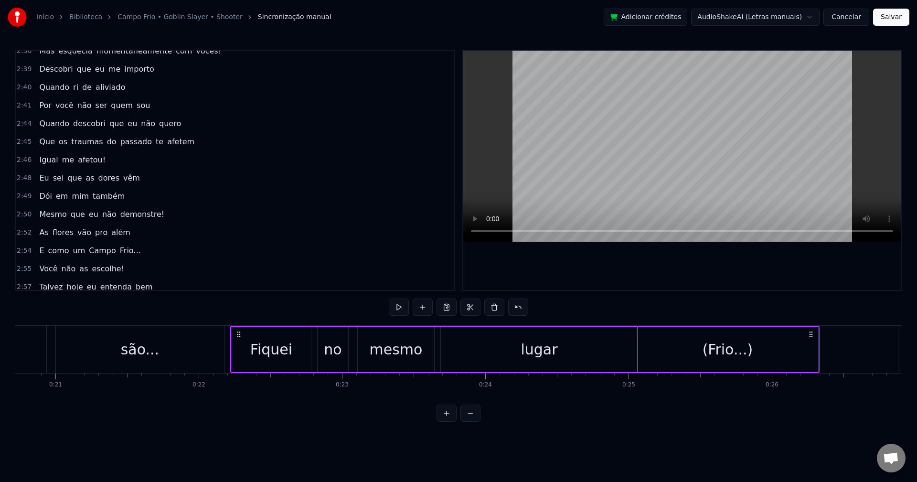
scroll to position [837, 0]
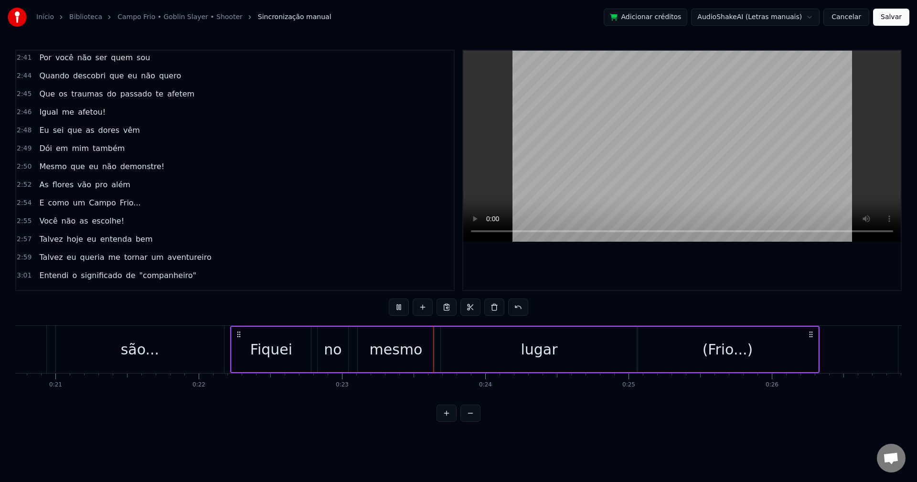
click at [654, 350] on div "(Frio...)" at bounding box center [727, 349] width 181 height 45
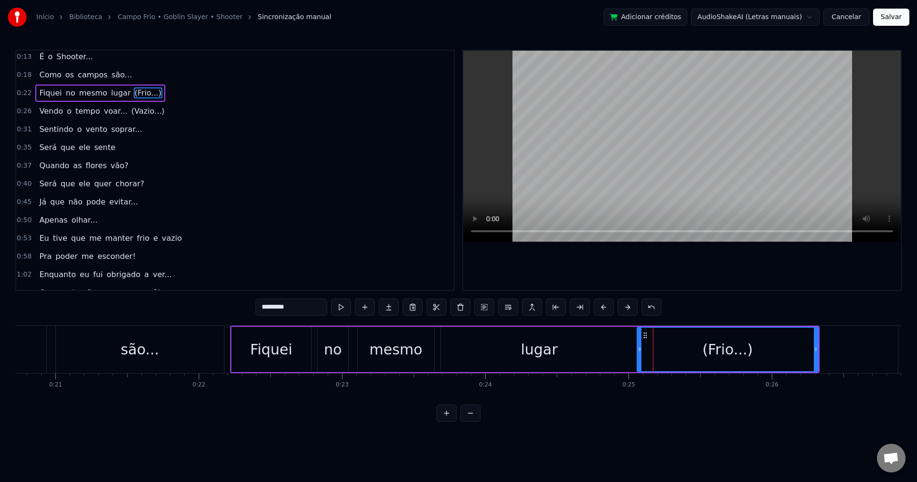
scroll to position [0, 0]
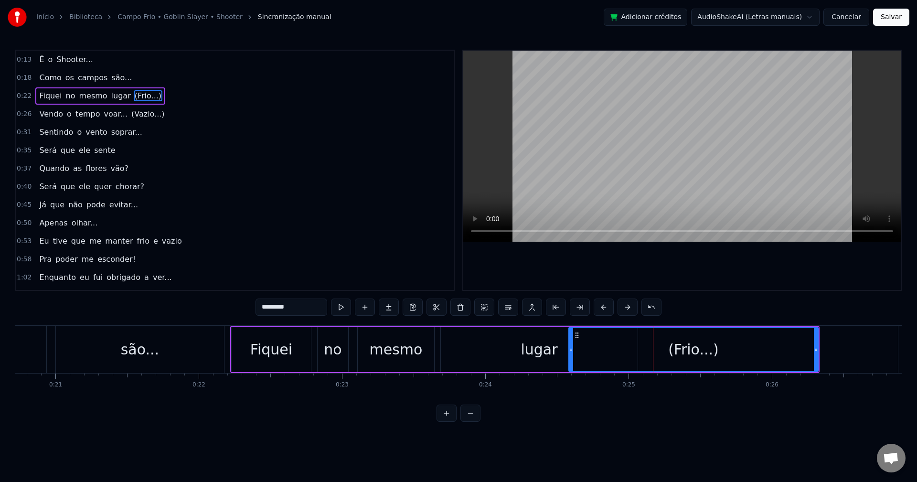
drag, startPoint x: 639, startPoint y: 351, endPoint x: 571, endPoint y: 349, distance: 68.4
click at [571, 349] on icon at bounding box center [572, 349] width 4 height 8
click at [538, 349] on div "lugar" at bounding box center [539, 350] width 37 height 22
type input "*****"
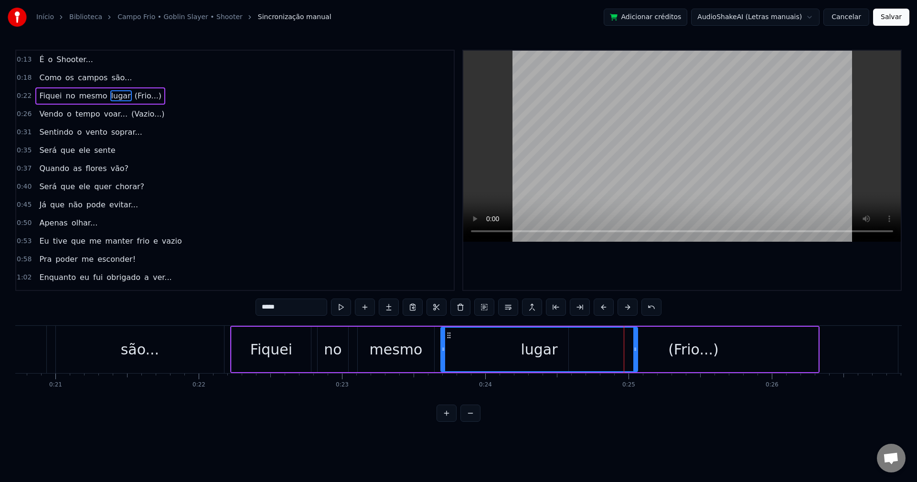
click at [154, 95] on div "0:22 Fiquei no mesmo lugar (Frio...)" at bounding box center [235, 96] width 438 height 18
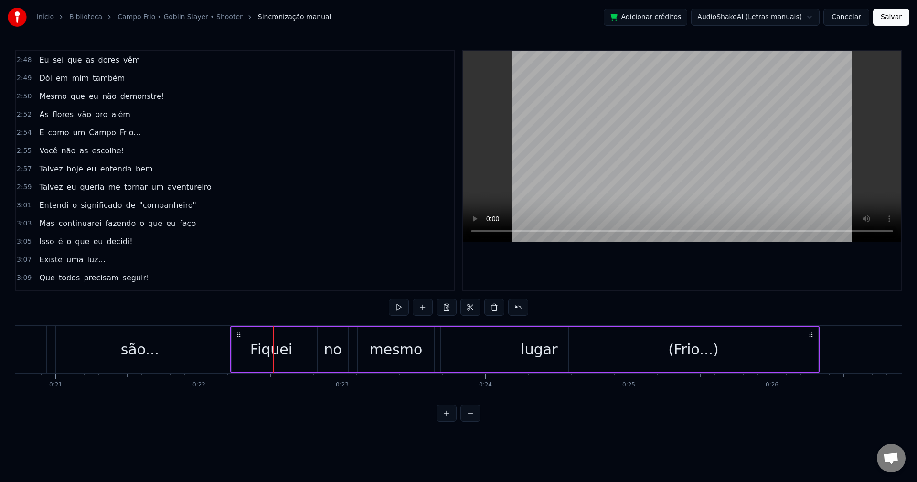
scroll to position [1046, 0]
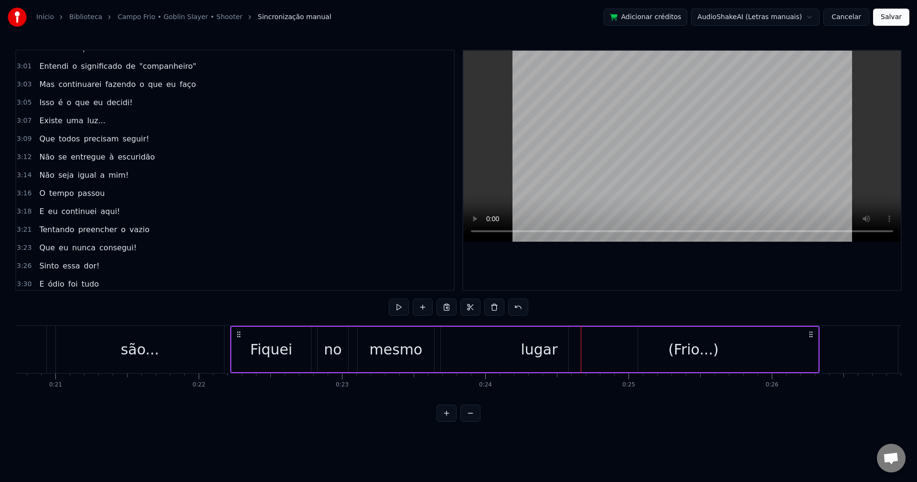
click at [625, 349] on div "(Frio...)" at bounding box center [693, 349] width 249 height 45
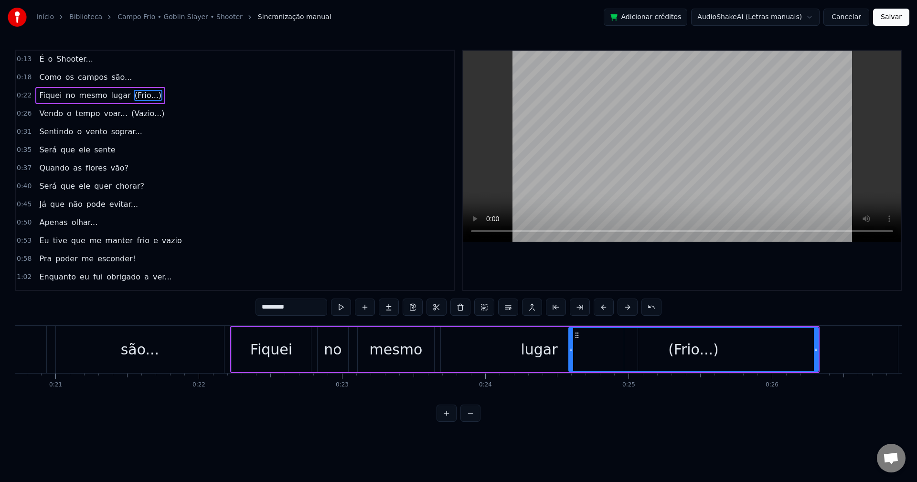
scroll to position [0, 0]
drag, startPoint x: 571, startPoint y: 350, endPoint x: 582, endPoint y: 350, distance: 10.0
click at [582, 350] on icon at bounding box center [582, 349] width 4 height 8
click at [465, 339] on div "lugar" at bounding box center [539, 349] width 197 height 45
type input "*****"
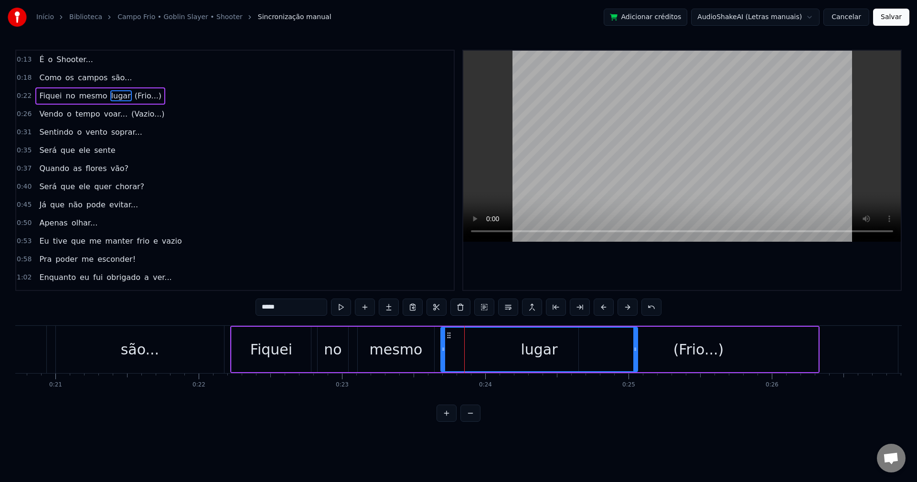
click at [772, 309] on div "0:13 É o Shooter... 0:18 Como os campos são... 0:22 Fiquei no mesmo lugar (Frio…" at bounding box center [458, 236] width 887 height 372
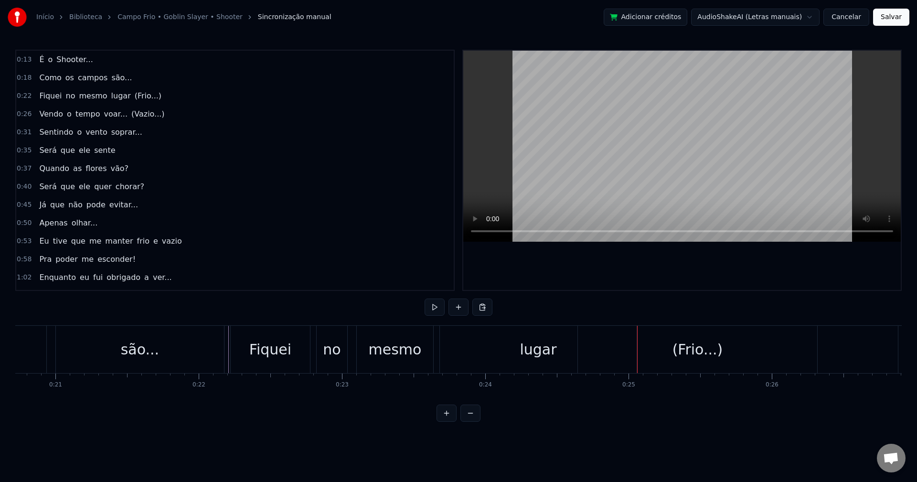
click at [245, 330] on div "Fiquei" at bounding box center [270, 349] width 79 height 47
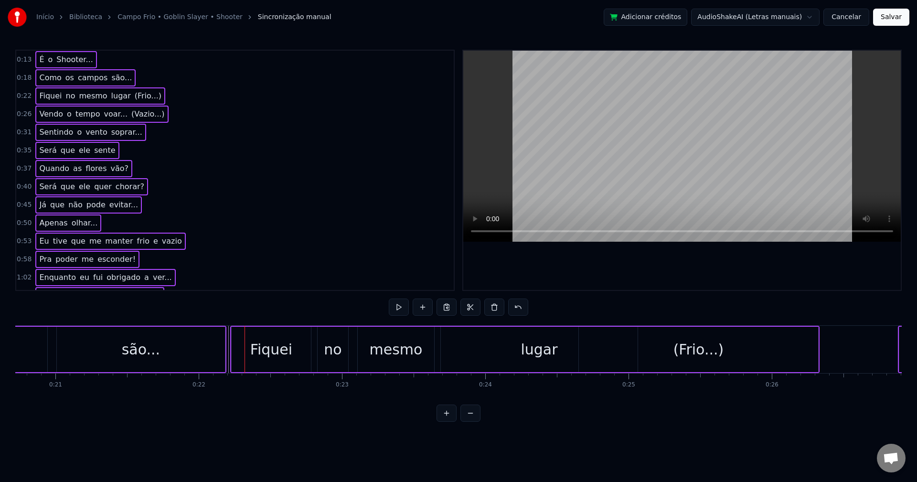
click at [258, 344] on div "Fiquei" at bounding box center [271, 350] width 42 height 22
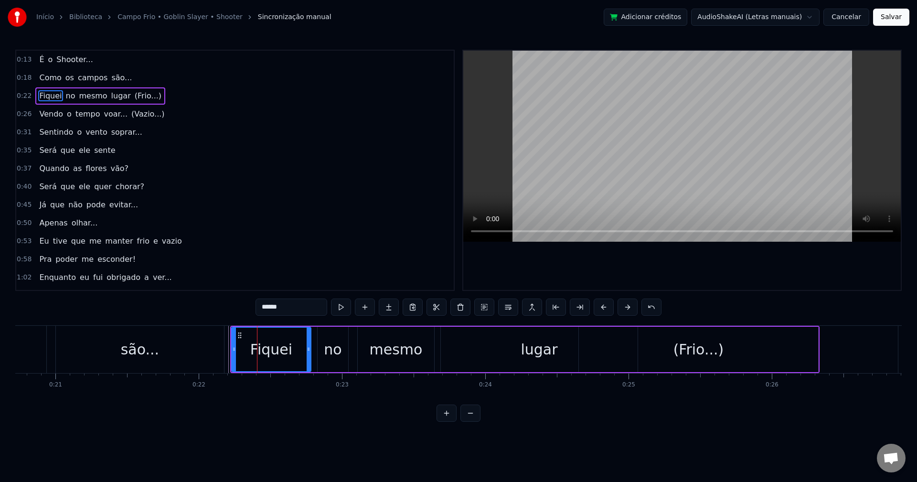
click at [168, 93] on div "0:22 Fiquei no mesmo lugar (Frio...)" at bounding box center [235, 96] width 438 height 18
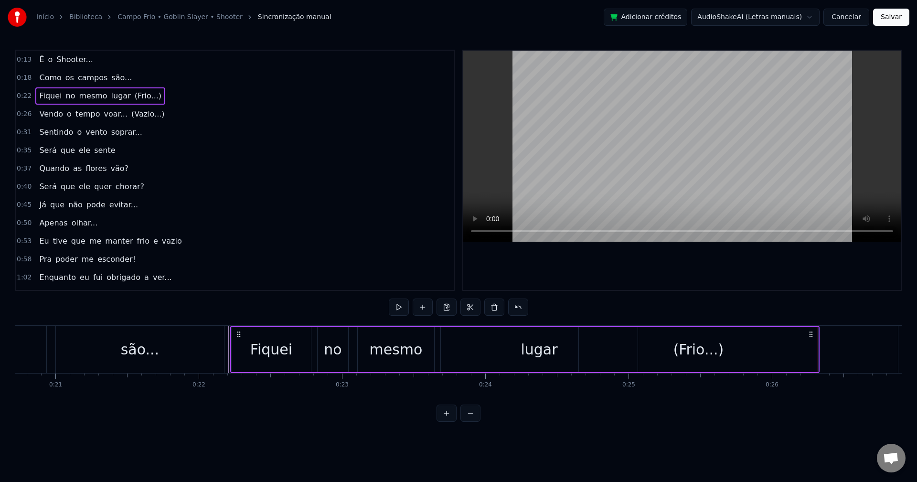
click at [657, 343] on div "(Frio...)" at bounding box center [698, 349] width 239 height 45
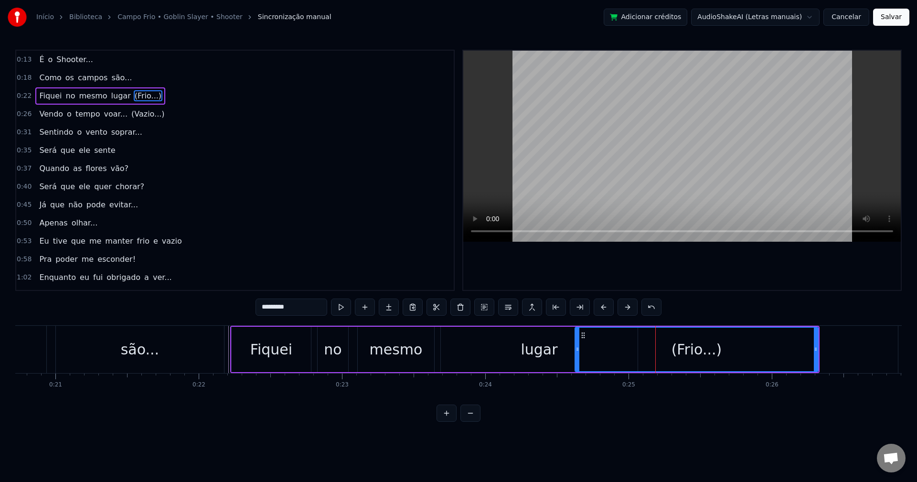
click at [578, 350] on icon at bounding box center [578, 349] width 4 height 8
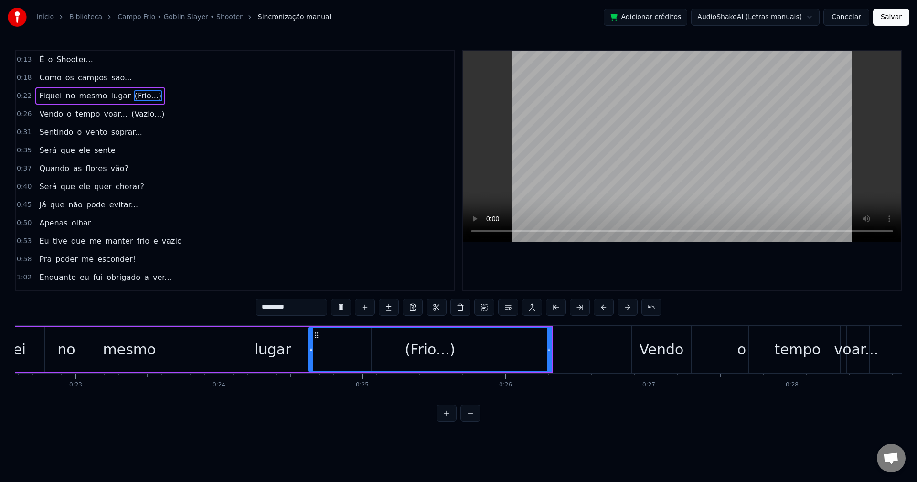
scroll to position [0, 3318]
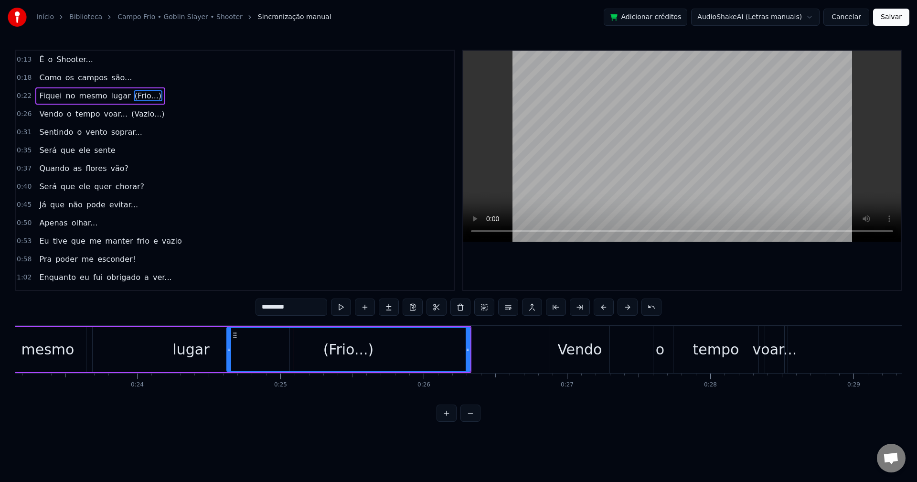
click at [279, 348] on div "(Frio...)" at bounding box center [348, 349] width 242 height 43
click at [184, 358] on div "lugar" at bounding box center [190, 350] width 37 height 22
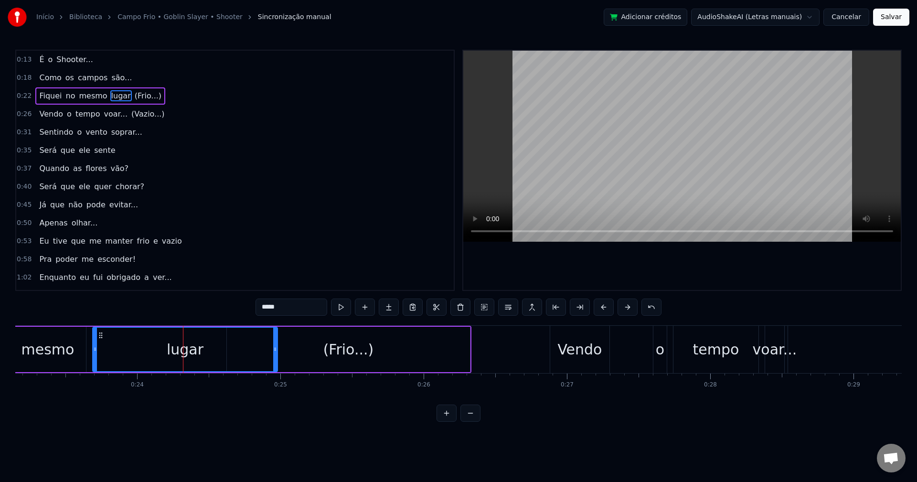
drag, startPoint x: 287, startPoint y: 352, endPoint x: 274, endPoint y: 353, distance: 12.9
click at [274, 353] on div at bounding box center [275, 349] width 4 height 43
drag, startPoint x: 272, startPoint y: 347, endPoint x: 251, endPoint y: 353, distance: 22.1
click at [251, 353] on icon at bounding box center [253, 349] width 4 height 8
click at [302, 340] on div "(Frio...)" at bounding box center [348, 349] width 243 height 45
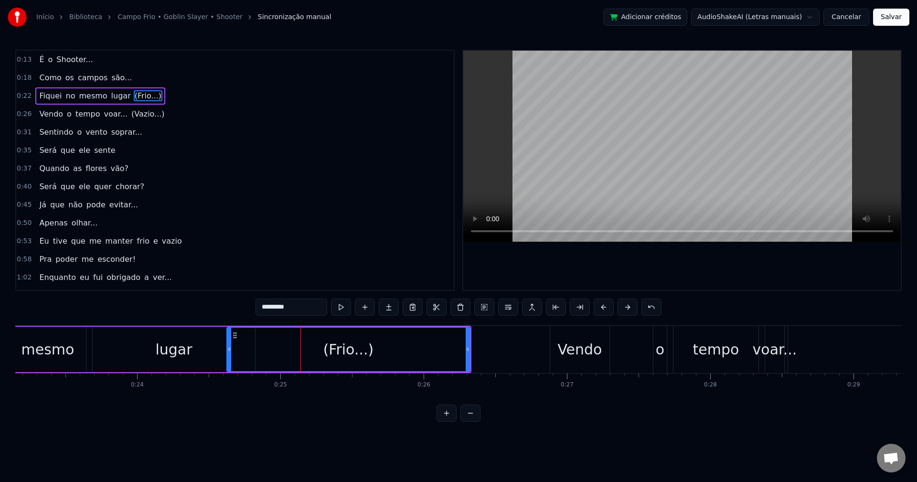
click at [186, 344] on div "lugar" at bounding box center [173, 350] width 37 height 22
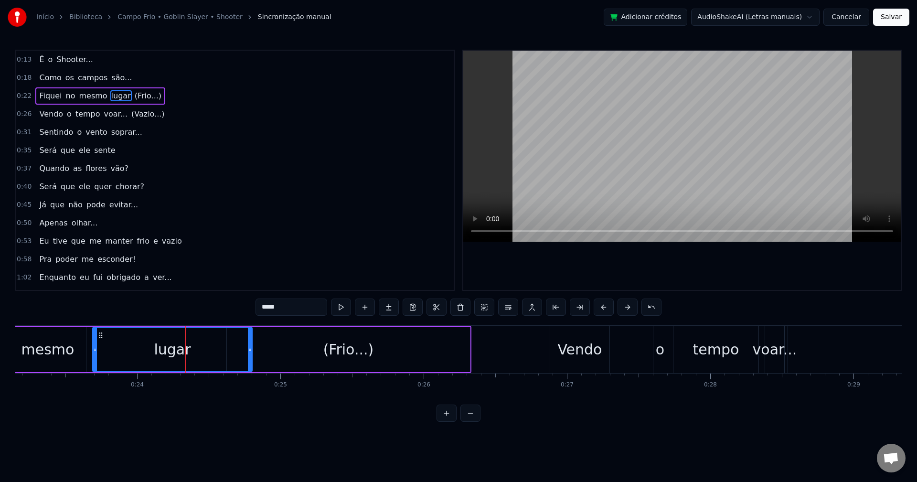
click at [250, 353] on div at bounding box center [250, 349] width 4 height 43
click at [271, 347] on div "(Frio...)" at bounding box center [348, 349] width 243 height 45
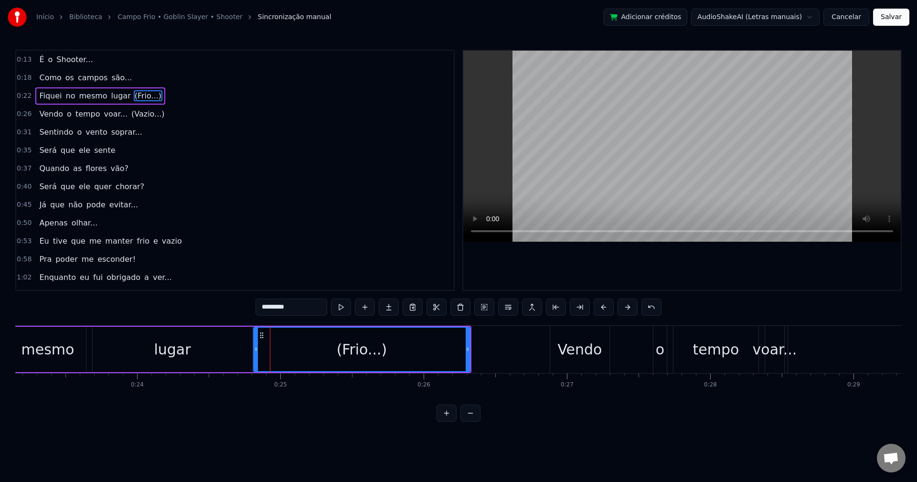
drag, startPoint x: 230, startPoint y: 353, endPoint x: 257, endPoint y: 351, distance: 26.8
click at [257, 351] on icon at bounding box center [256, 349] width 4 height 8
click at [68, 353] on div "mesmo" at bounding box center [47, 350] width 53 height 22
type input "*****"
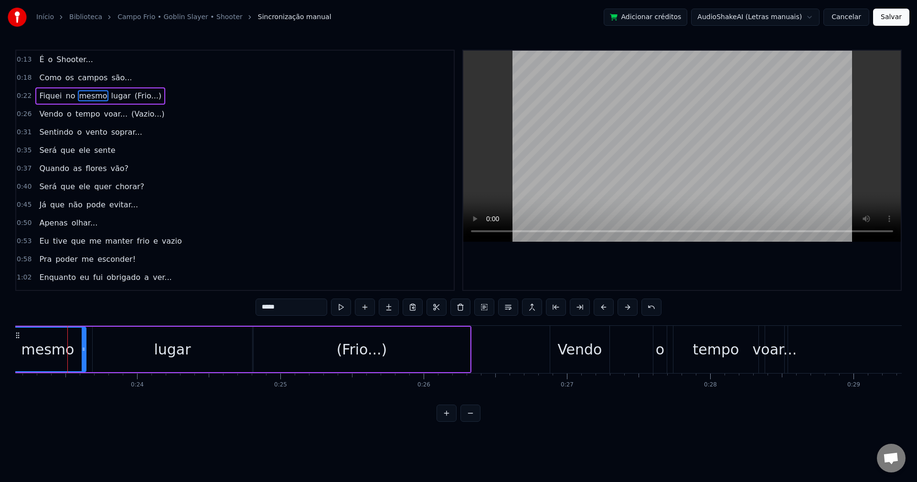
click at [155, 94] on div "0:22 Fiquei no mesmo lugar (Frio...)" at bounding box center [235, 96] width 438 height 18
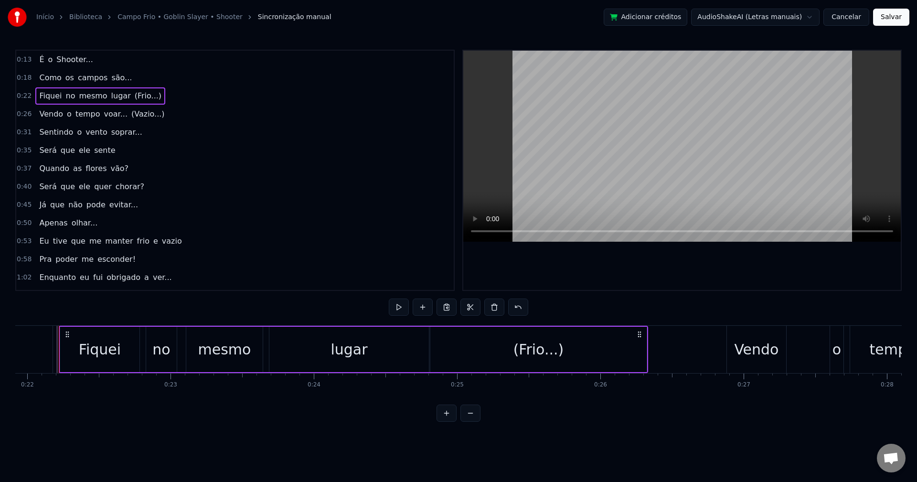
scroll to position [0, 3137]
click at [381, 352] on div "lugar" at bounding box center [354, 349] width 160 height 45
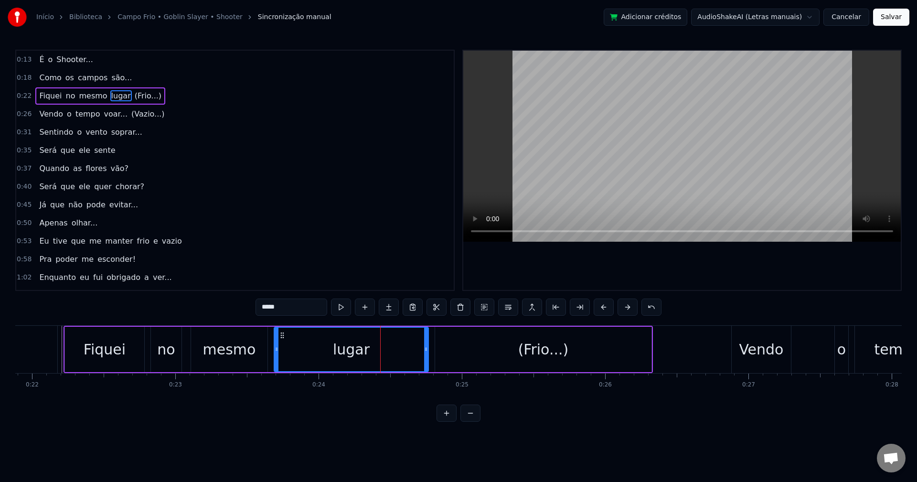
drag, startPoint x: 430, startPoint y: 352, endPoint x: 424, endPoint y: 352, distance: 5.3
click at [424, 352] on icon at bounding box center [426, 349] width 4 height 8
click at [443, 347] on div "(Frio...)" at bounding box center [543, 349] width 216 height 45
type input "*********"
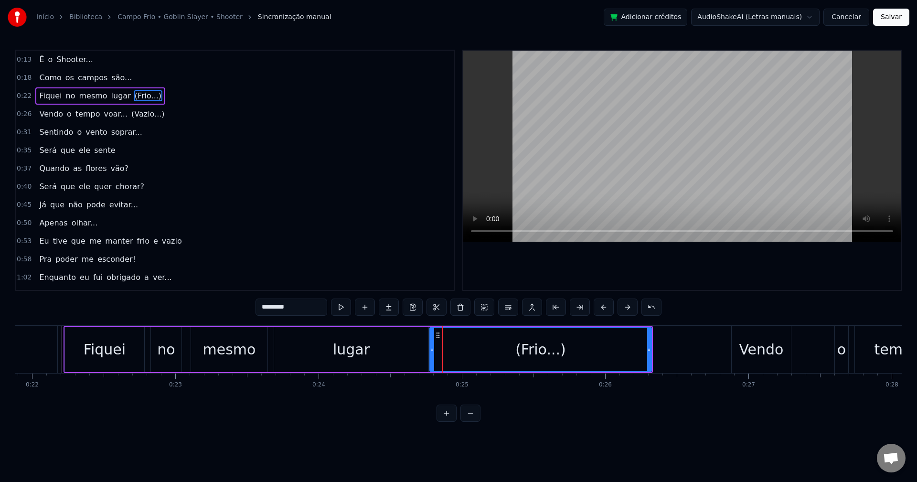
drag, startPoint x: 436, startPoint y: 349, endPoint x: 431, endPoint y: 350, distance: 5.3
click at [431, 350] on icon at bounding box center [433, 349] width 4 height 8
click at [428, 349] on icon at bounding box center [429, 349] width 4 height 8
click at [163, 102] on div "0:22 Fiquei no mesmo lugar (Frio...)" at bounding box center [235, 96] width 438 height 18
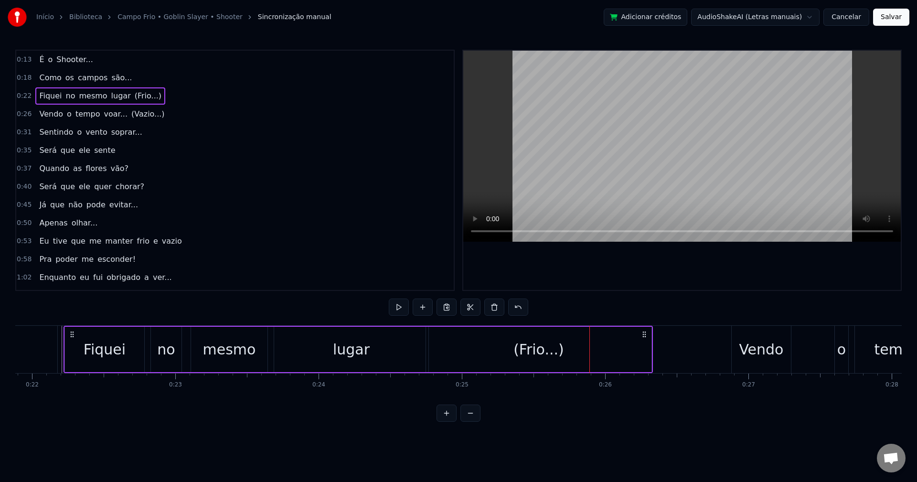
click at [396, 346] on div "lugar" at bounding box center [351, 349] width 154 height 45
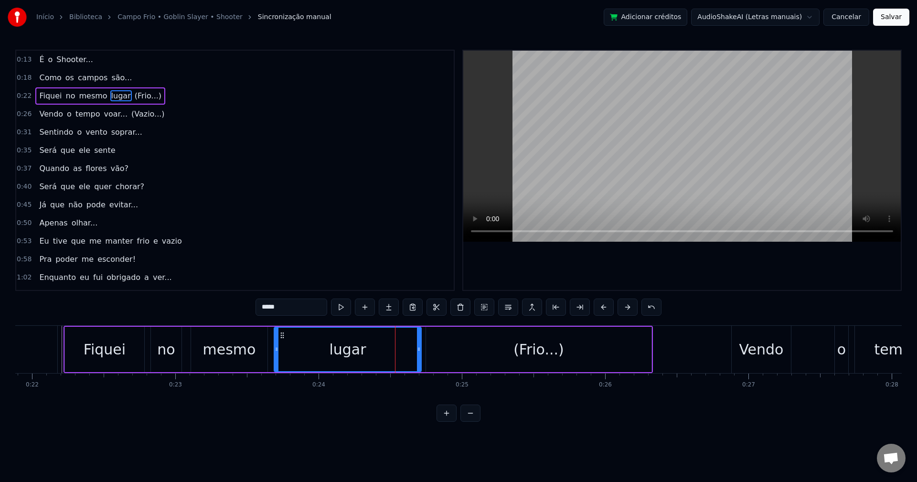
drag, startPoint x: 426, startPoint y: 354, endPoint x: 419, endPoint y: 355, distance: 7.4
click at [419, 355] on div at bounding box center [419, 349] width 4 height 43
click at [449, 350] on div "(Frio...)" at bounding box center [539, 349] width 226 height 45
type input "*********"
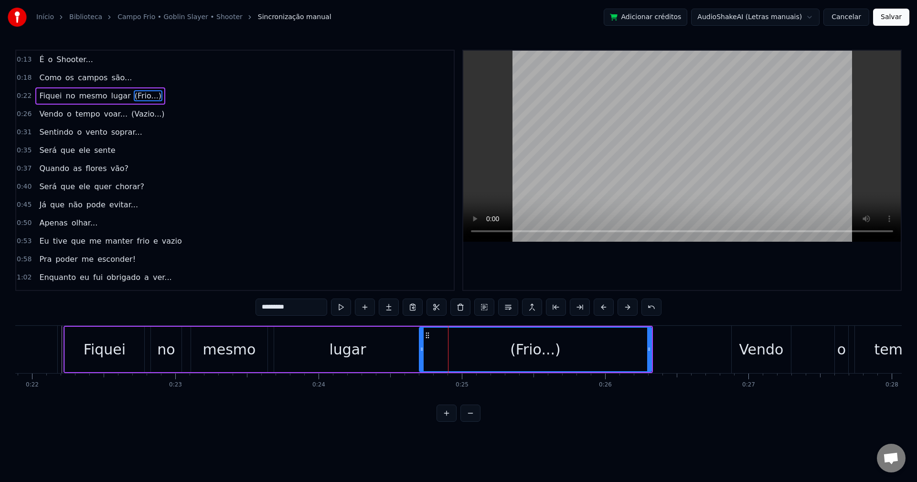
drag, startPoint x: 427, startPoint y: 350, endPoint x: 420, endPoint y: 351, distance: 6.8
click at [420, 351] on icon at bounding box center [422, 349] width 4 height 8
click at [153, 93] on div "0:22 Fiquei no mesmo lugar (Frio...)" at bounding box center [235, 96] width 438 height 18
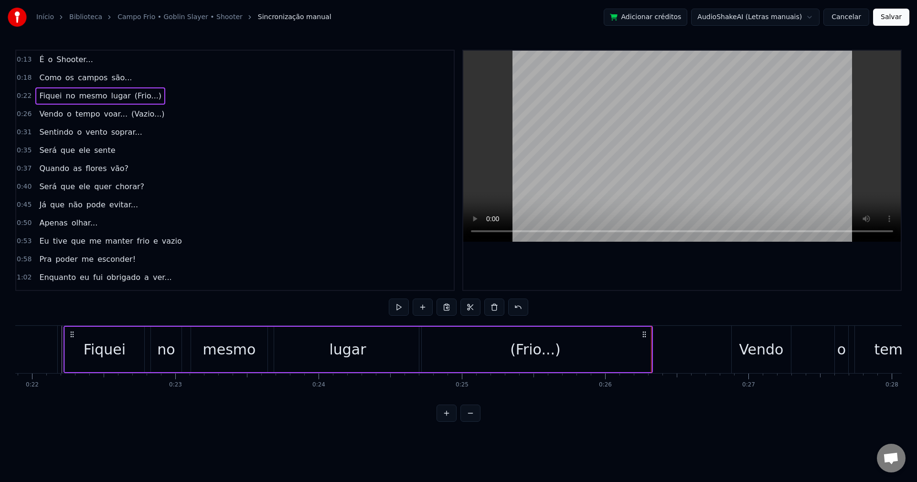
click at [167, 91] on div "0:22 Fiquei no mesmo lugar (Frio...)" at bounding box center [235, 96] width 438 height 18
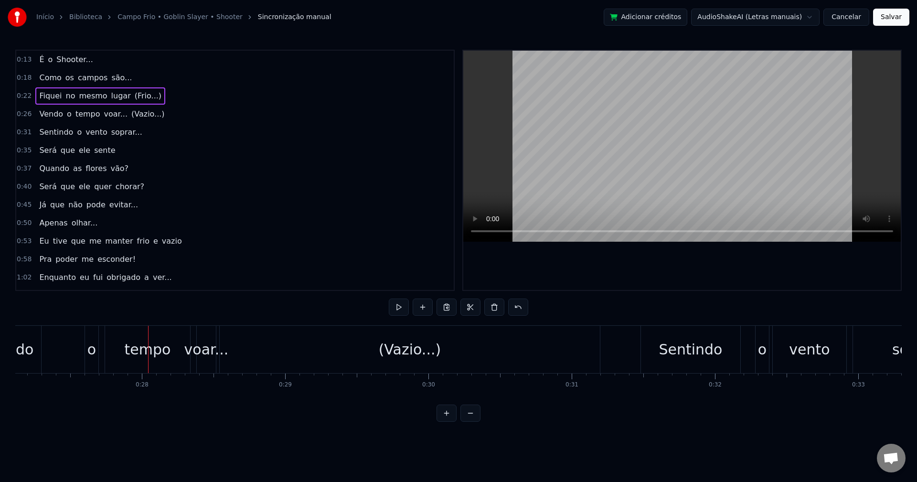
scroll to position [0, 3972]
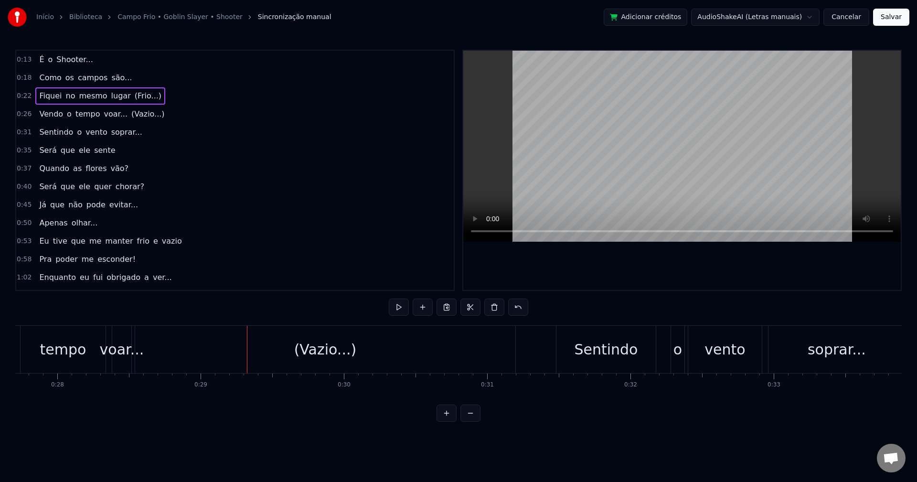
click at [215, 348] on div "(Vazio...)" at bounding box center [325, 349] width 380 height 47
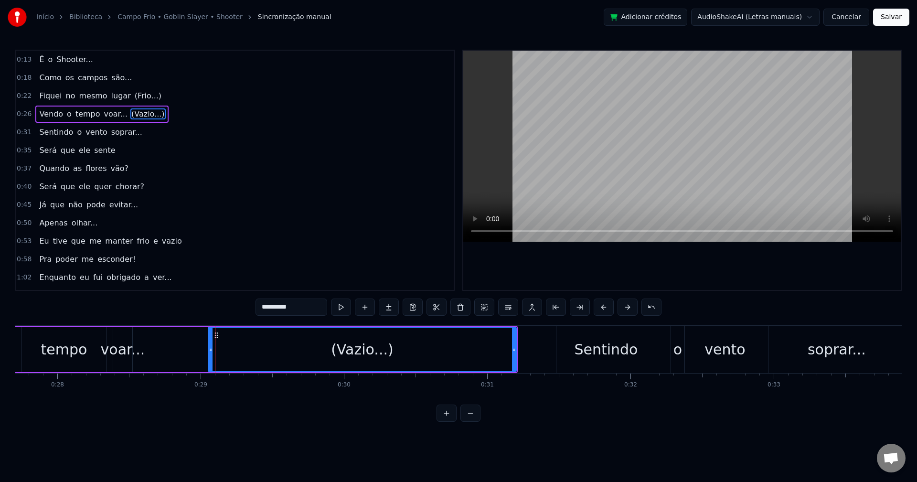
drag, startPoint x: 137, startPoint y: 354, endPoint x: 210, endPoint y: 349, distance: 72.8
click at [210, 349] on div at bounding box center [211, 349] width 4 height 43
drag, startPoint x: 210, startPoint y: 349, endPoint x: 197, endPoint y: 349, distance: 13.4
click at [197, 349] on icon at bounding box center [198, 349] width 4 height 8
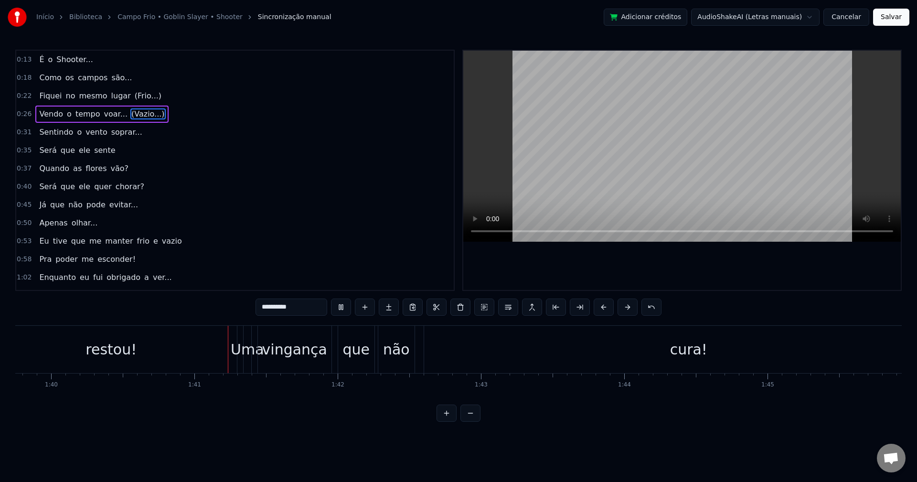
scroll to position [0, 14376]
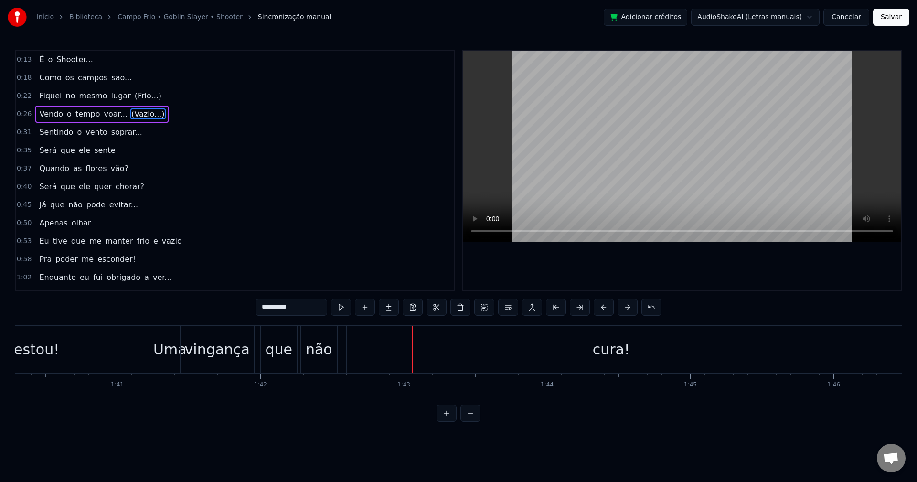
click at [106, 352] on div "restou!" at bounding box center [33, 349] width 251 height 47
type input "*******"
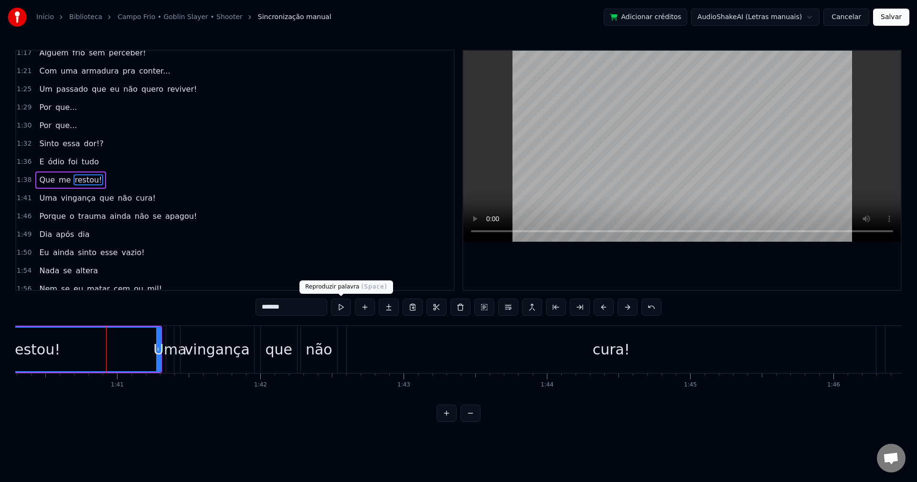
scroll to position [289, 0]
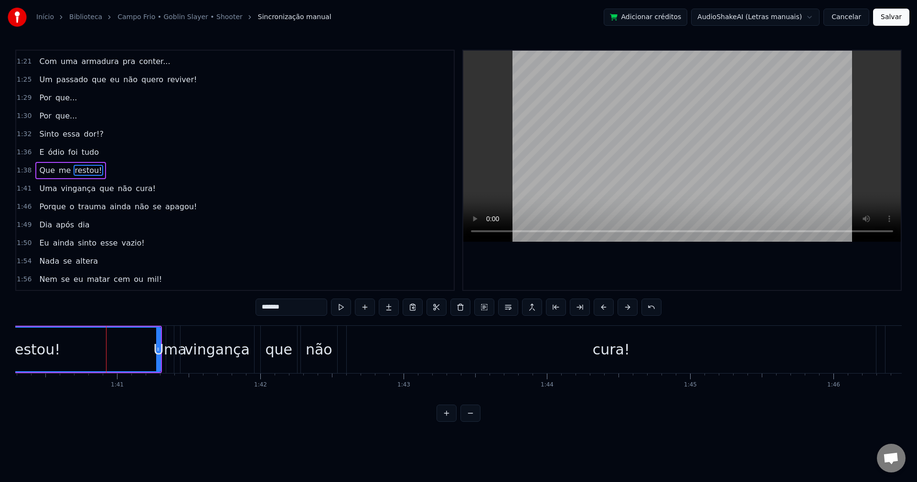
click at [152, 187] on div "1:41 Uma vingança que não cura!" at bounding box center [235, 189] width 438 height 18
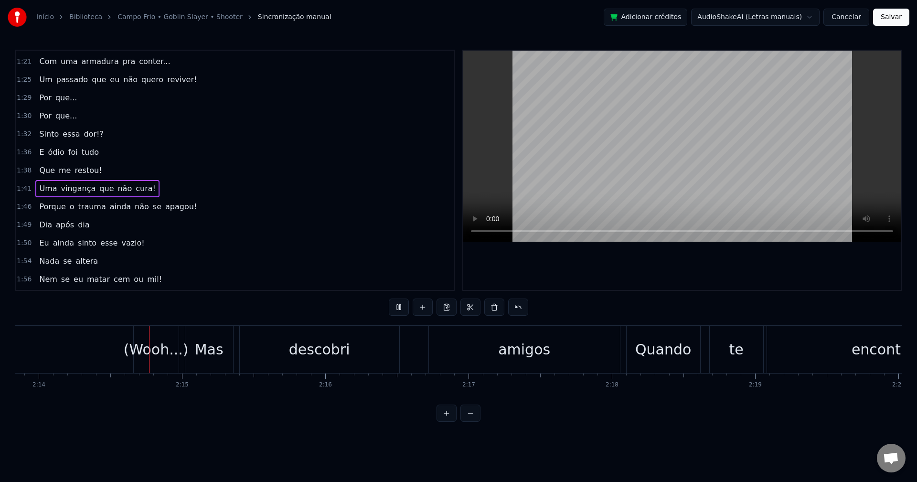
scroll to position [0, 19199]
click at [137, 347] on div "(Wooh...)" at bounding box center [141, 350] width 65 height 22
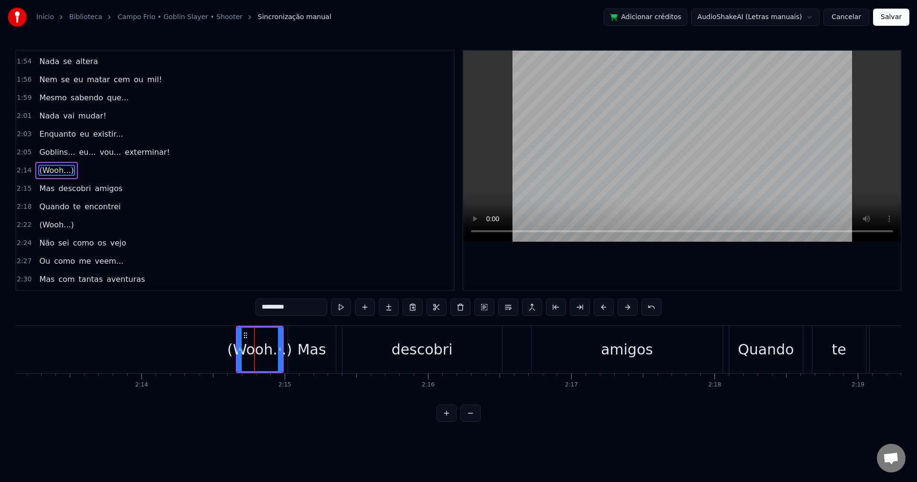
scroll to position [0, 18964]
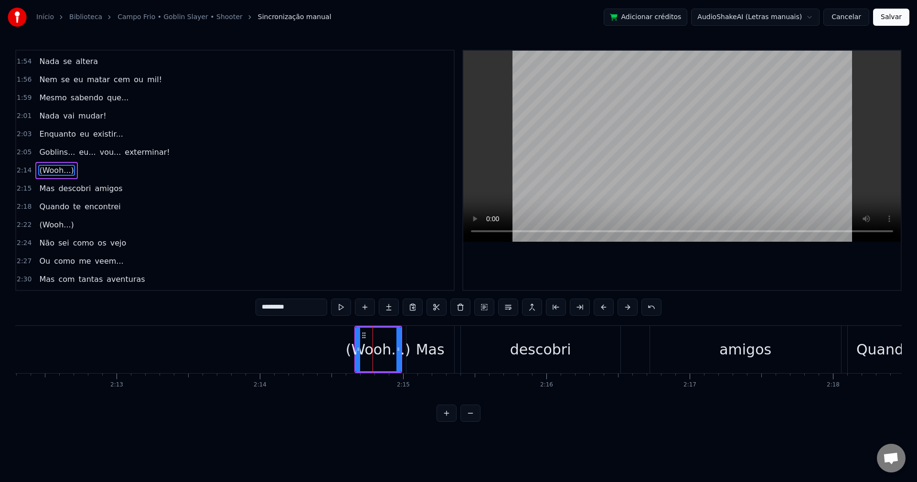
drag, startPoint x: 459, startPoint y: 420, endPoint x: 465, endPoint y: 420, distance: 6.2
click at [463, 420] on div at bounding box center [459, 413] width 44 height 17
click at [465, 420] on button at bounding box center [471, 413] width 20 height 17
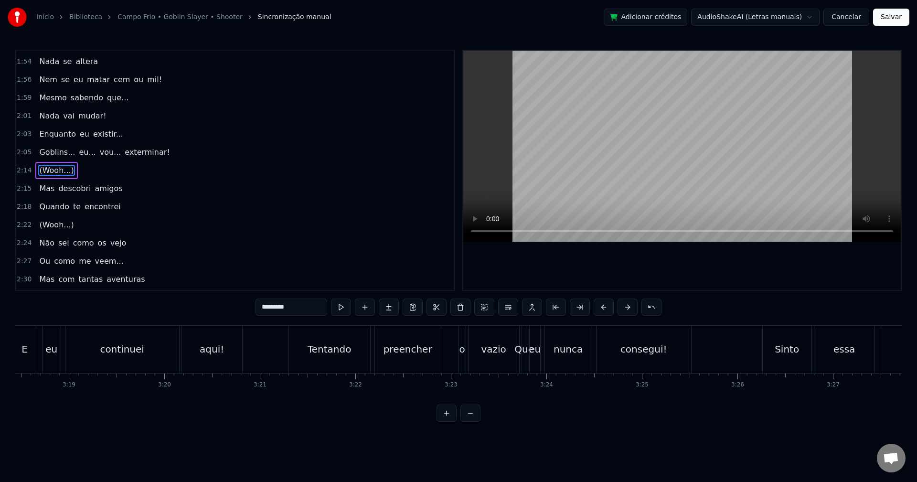
click at [466, 420] on button at bounding box center [471, 413] width 20 height 17
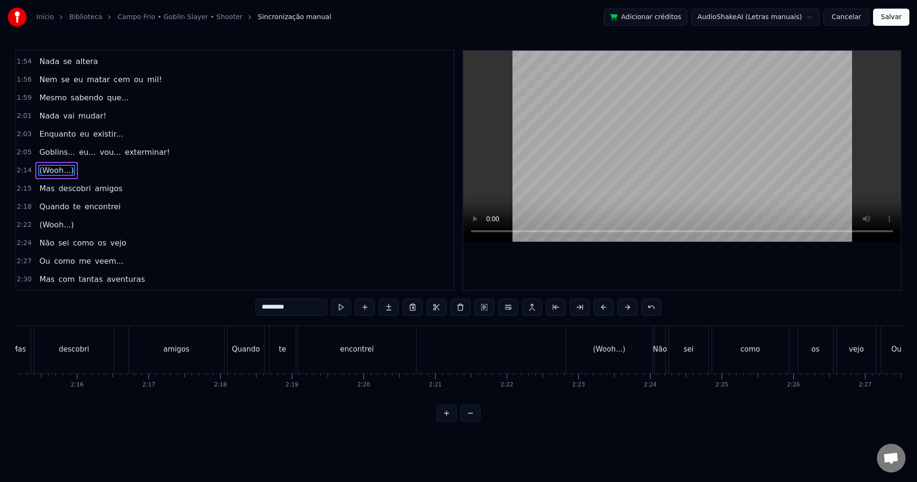
scroll to position [0, 9613]
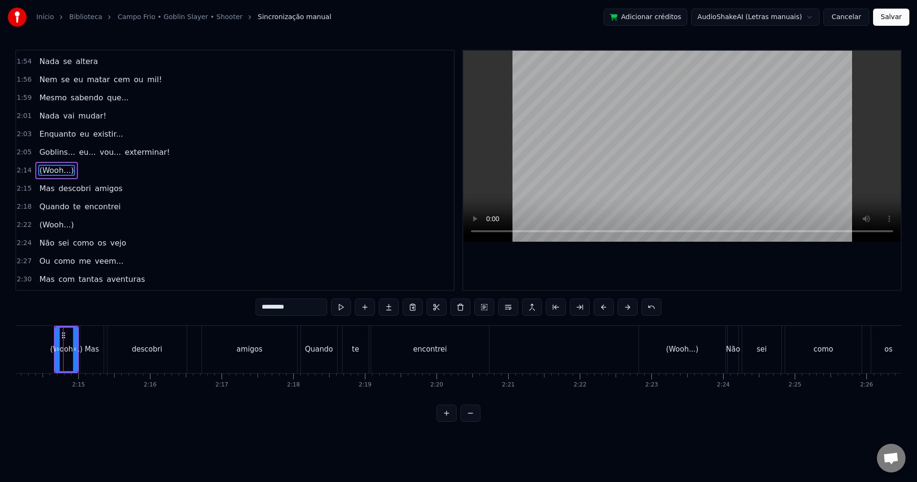
click at [452, 422] on button at bounding box center [447, 413] width 20 height 17
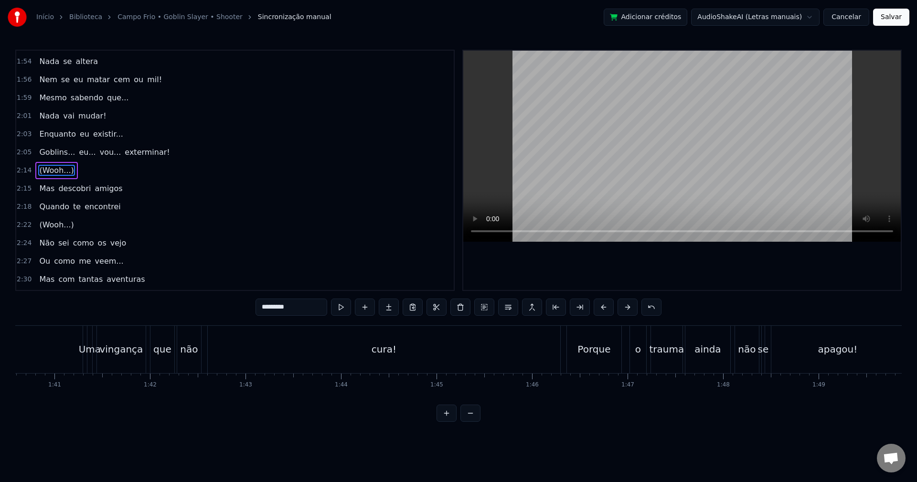
click at [452, 422] on button at bounding box center [447, 413] width 20 height 17
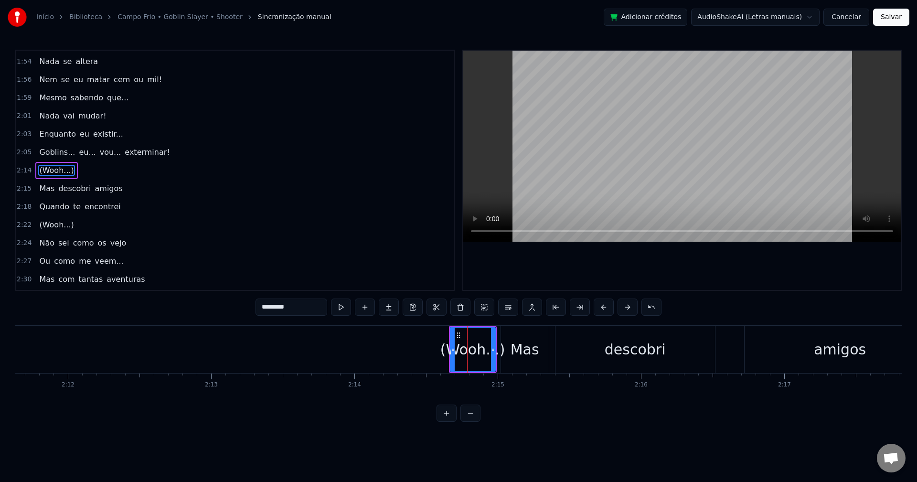
scroll to position [0, 18822]
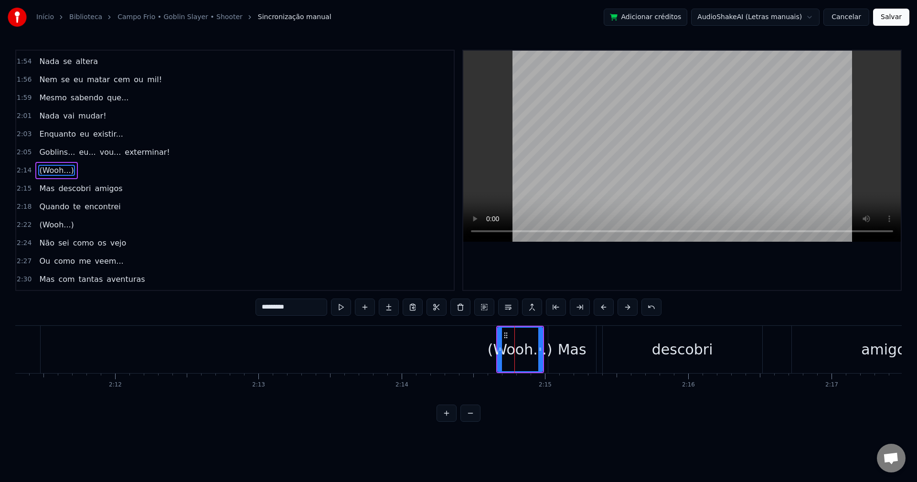
click at [471, 420] on button at bounding box center [471, 413] width 20 height 17
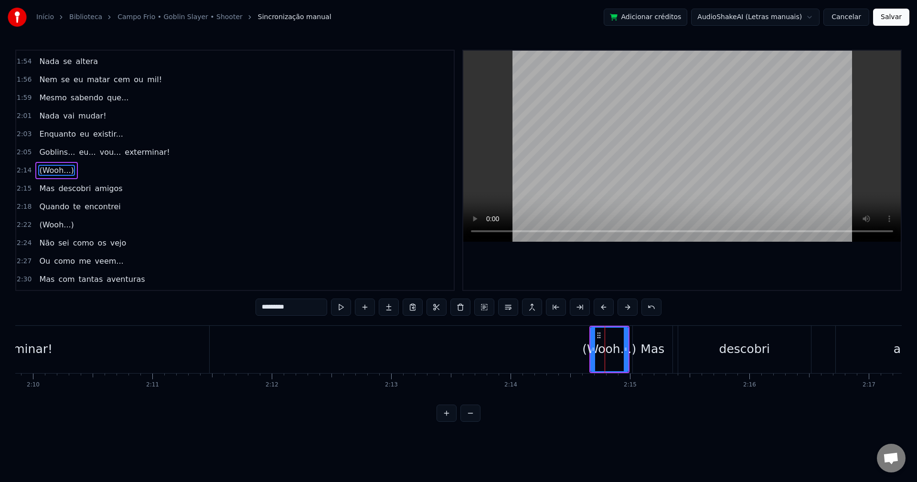
scroll to position [0, 15393]
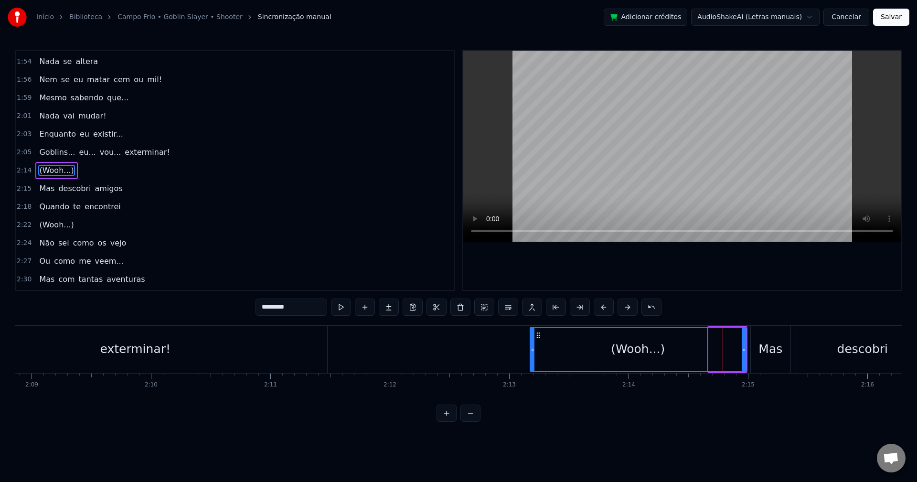
drag, startPoint x: 711, startPoint y: 355, endPoint x: 532, endPoint y: 364, distance: 178.9
click at [532, 364] on div at bounding box center [533, 349] width 4 height 43
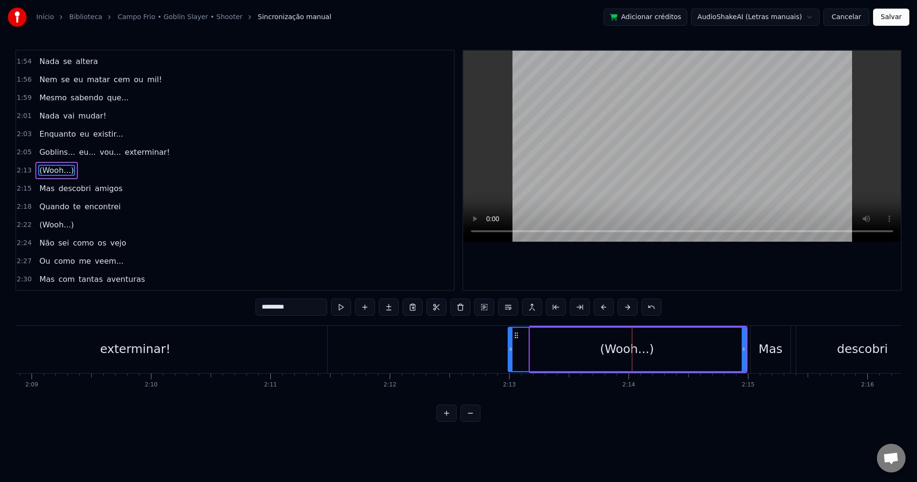
drag, startPoint x: 533, startPoint y: 357, endPoint x: 506, endPoint y: 355, distance: 27.8
click at [509, 355] on div at bounding box center [511, 349] width 4 height 43
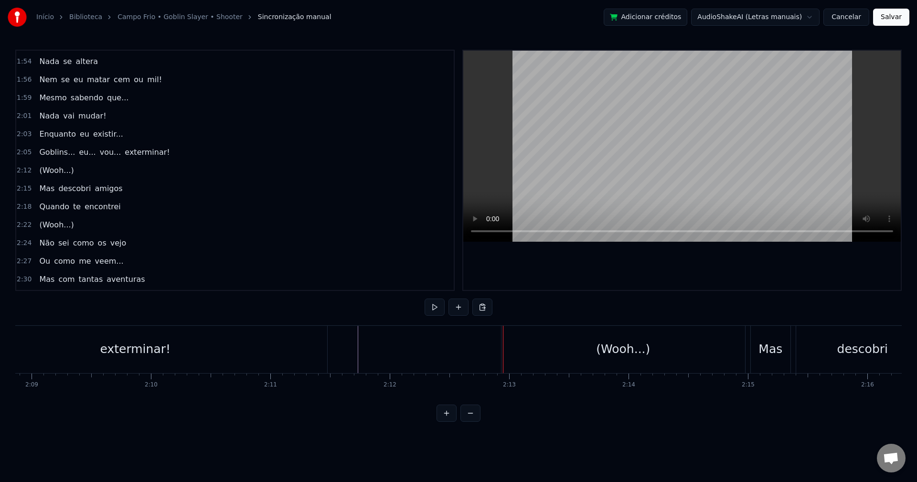
click at [507, 362] on div "(Wooh...)" at bounding box center [624, 349] width 244 height 47
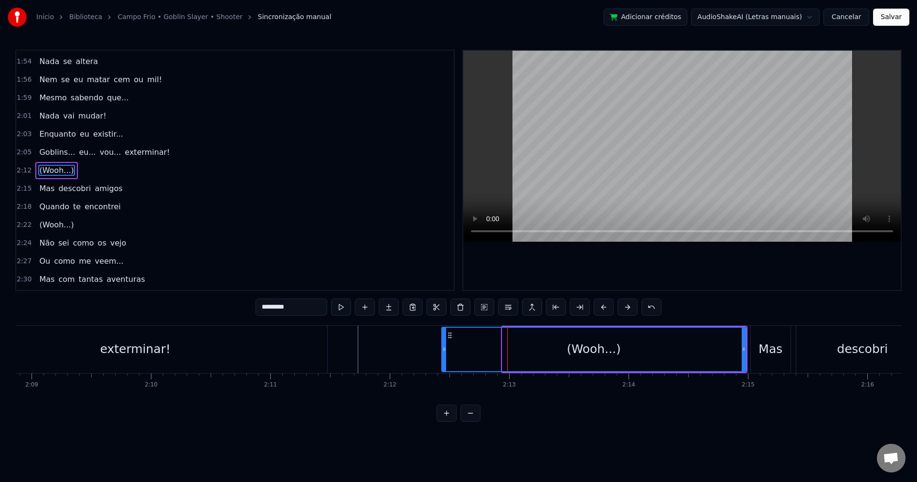
drag, startPoint x: 503, startPoint y: 346, endPoint x: 443, endPoint y: 348, distance: 60.2
click at [443, 348] on icon at bounding box center [444, 349] width 4 height 8
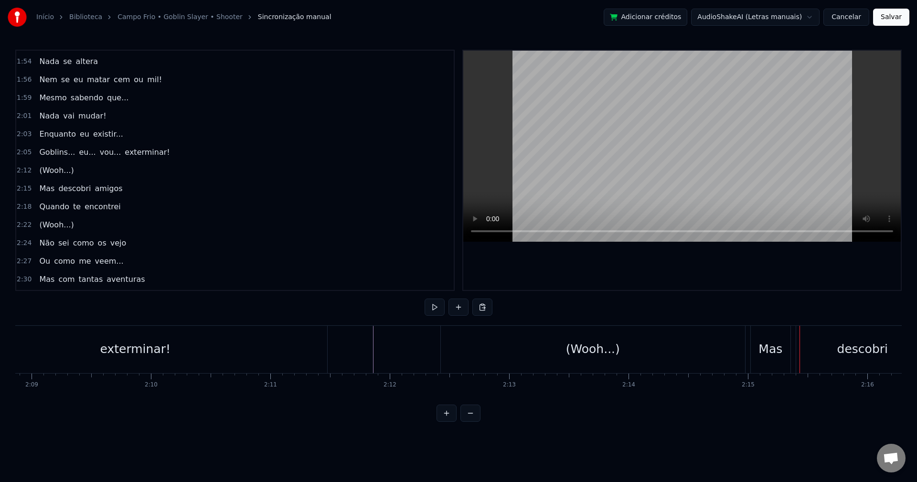
click at [721, 349] on div "(Wooh...)" at bounding box center [593, 349] width 304 height 47
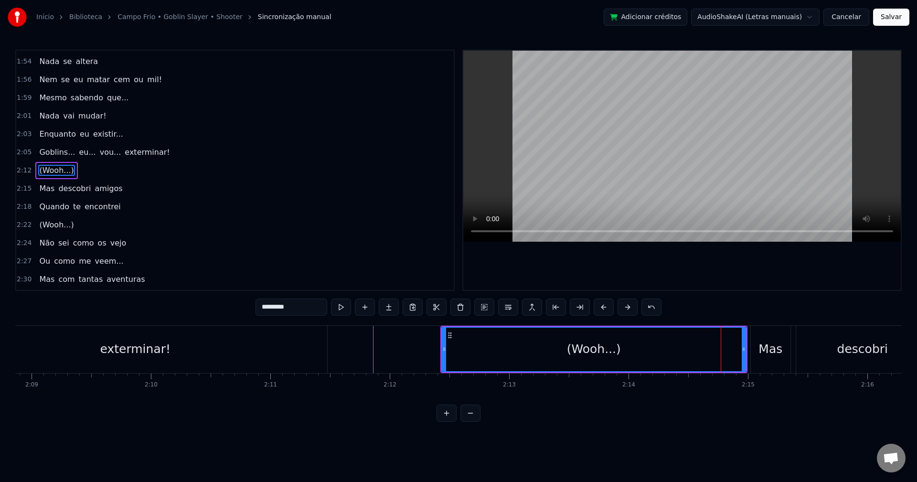
click at [746, 345] on div "(Wooh...)" at bounding box center [594, 349] width 305 height 45
drag, startPoint x: 744, startPoint y: 345, endPoint x: 726, endPoint y: 348, distance: 18.9
click at [727, 348] on icon at bounding box center [729, 349] width 4 height 8
click at [763, 339] on div "Mas" at bounding box center [771, 349] width 40 height 47
type input "***"
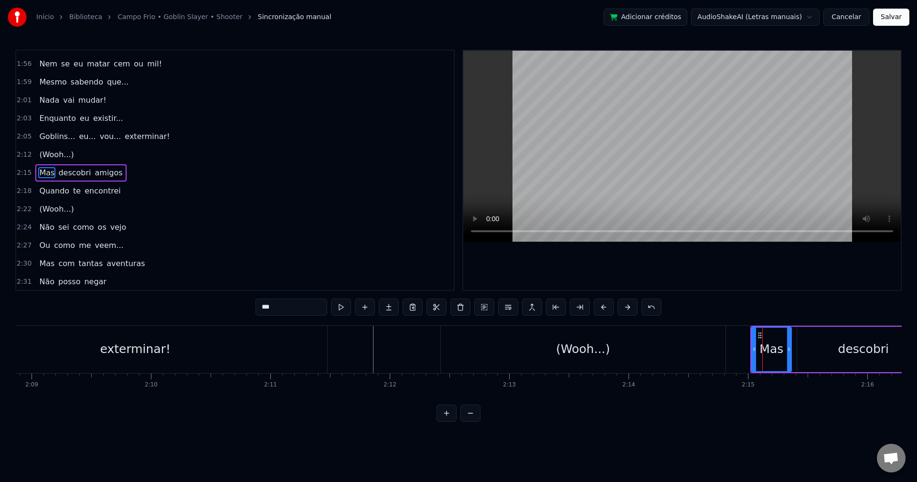
scroll to position [506, 0]
drag, startPoint x: 754, startPoint y: 348, endPoint x: 729, endPoint y: 354, distance: 25.5
click at [729, 354] on div at bounding box center [730, 349] width 4 height 43
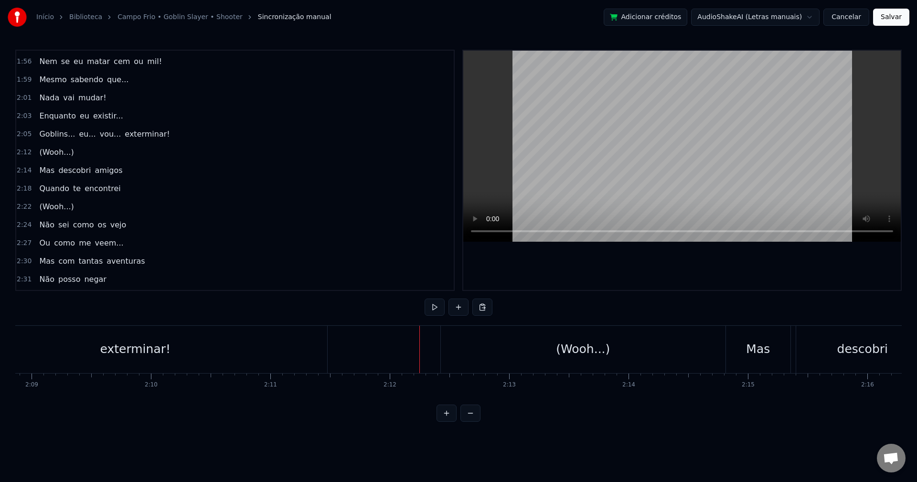
click at [130, 351] on div "exterminar!" at bounding box center [135, 349] width 71 height 18
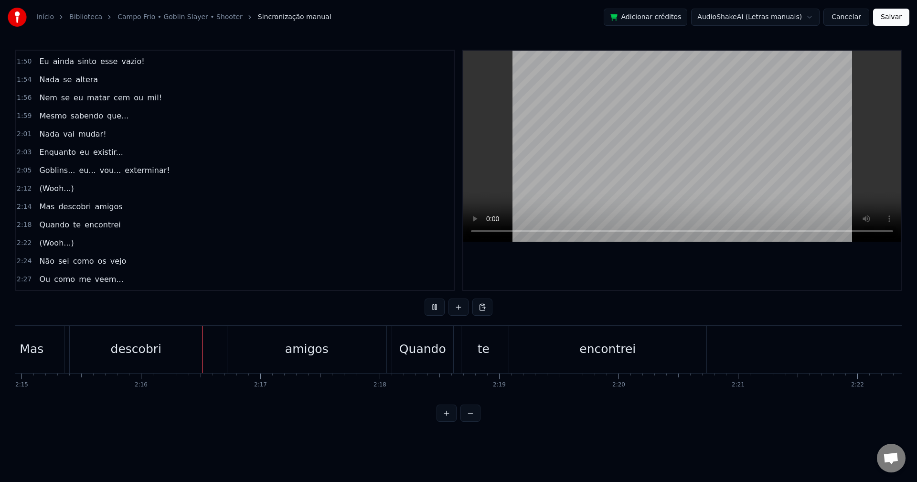
scroll to position [0, 16202]
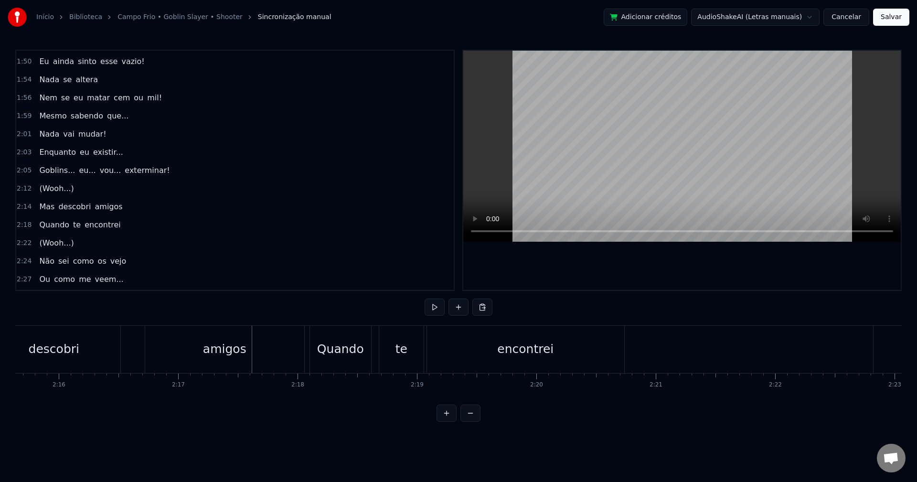
click at [124, 201] on div "2:14 Mas descobri amigos" at bounding box center [235, 207] width 438 height 18
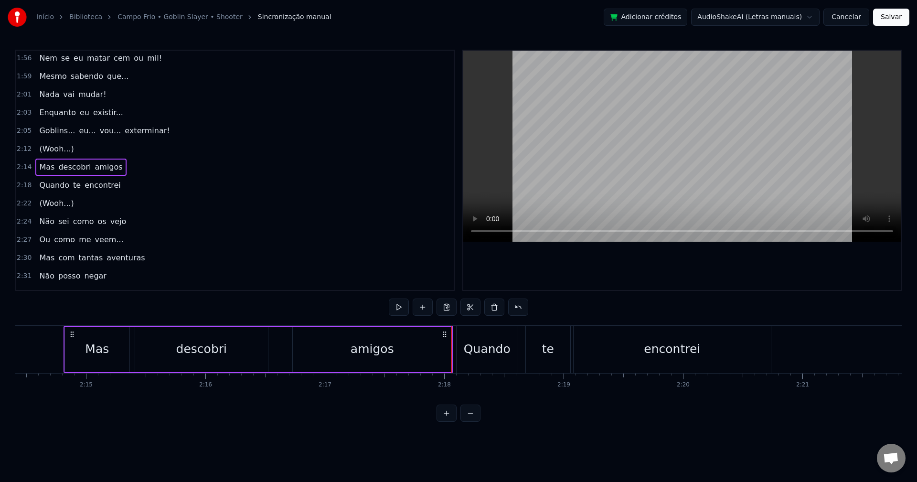
scroll to position [488, 0]
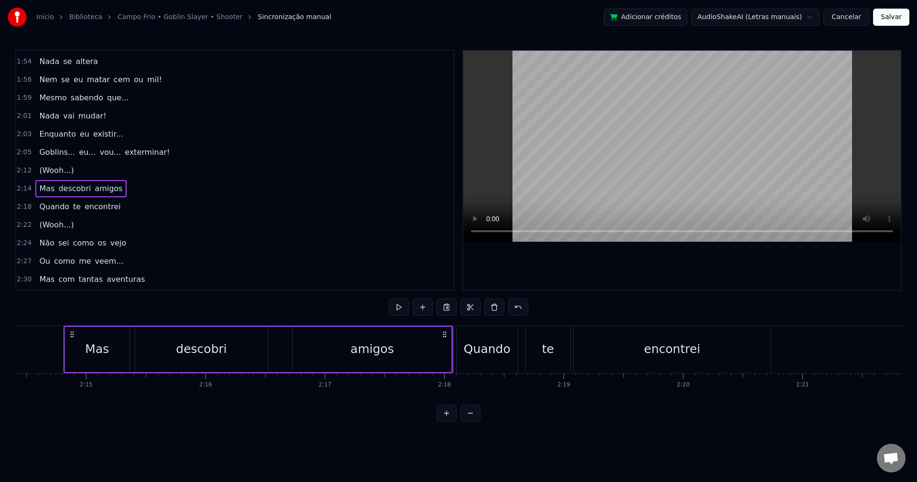
click at [175, 152] on div "2:05 Goblins... eu... vou... exterminar!" at bounding box center [235, 152] width 438 height 18
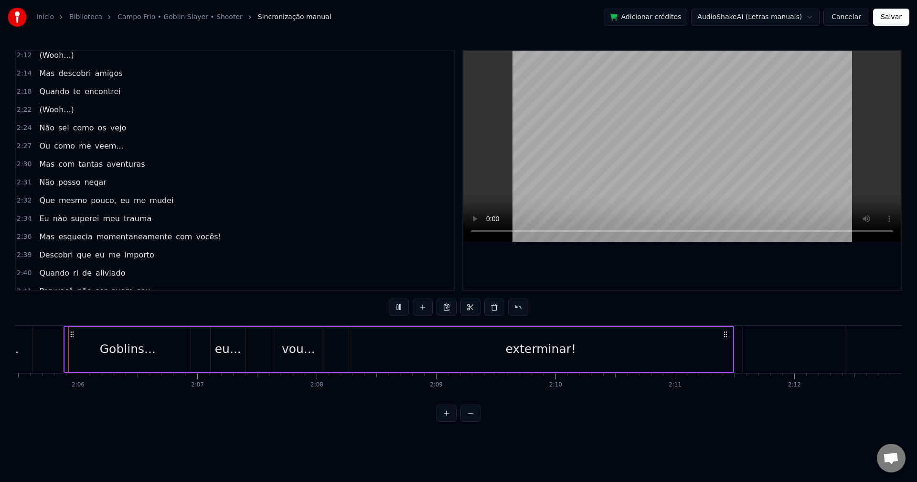
scroll to position [698, 0]
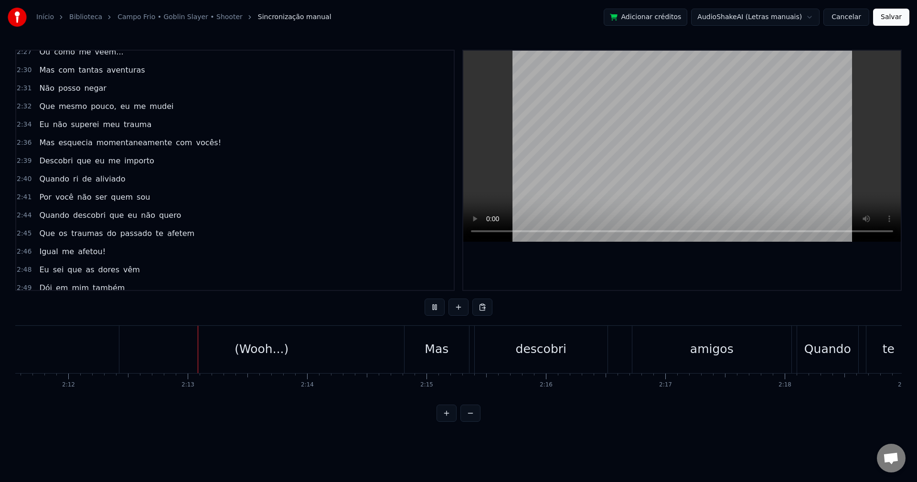
scroll to position [0, 15785]
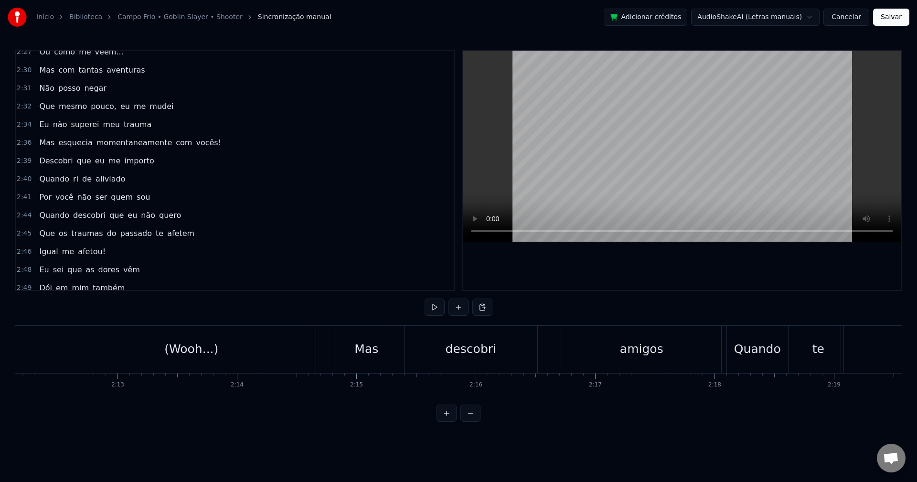
click at [287, 351] on div "(Wooh...)" at bounding box center [191, 349] width 285 height 47
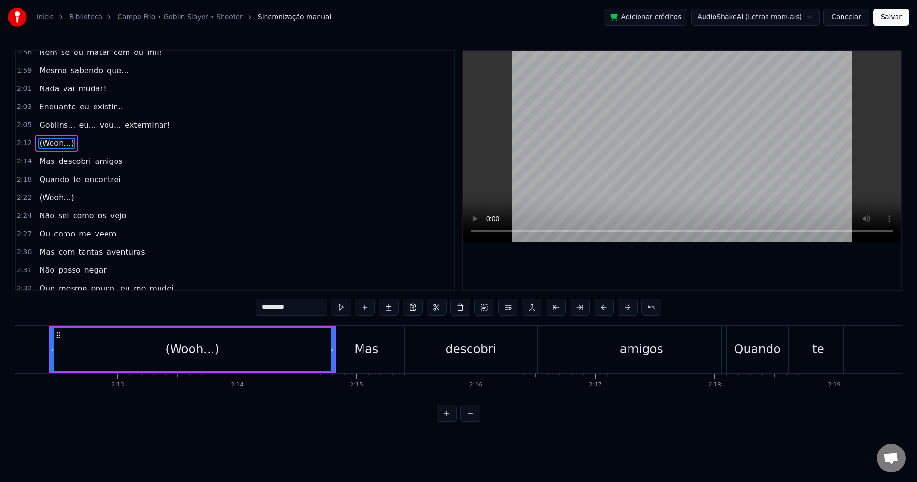
scroll to position [488, 0]
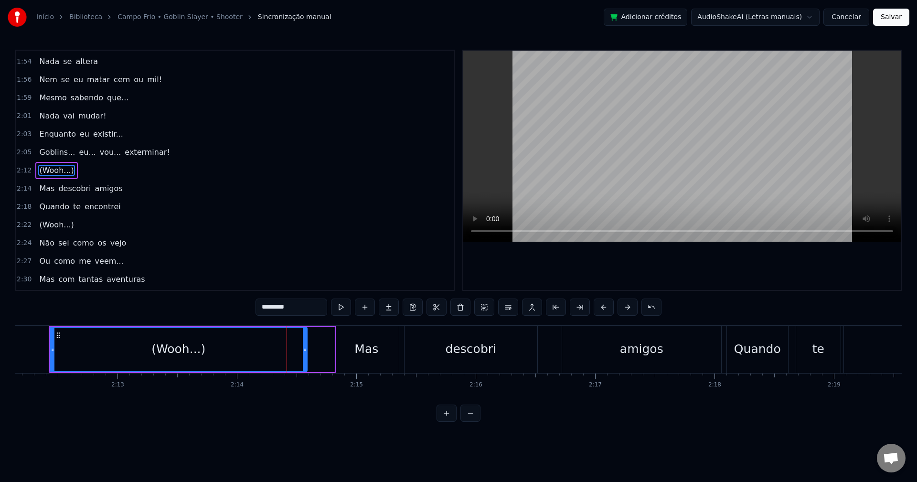
drag, startPoint x: 332, startPoint y: 352, endPoint x: 304, endPoint y: 352, distance: 27.7
click at [304, 352] on icon at bounding box center [305, 349] width 4 height 8
click at [355, 351] on div "Mas" at bounding box center [367, 349] width 24 height 18
type input "***"
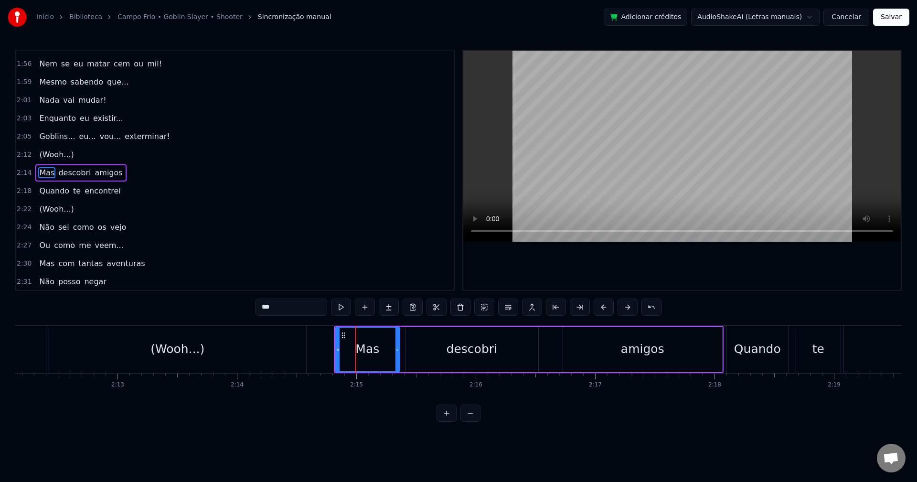
scroll to position [506, 0]
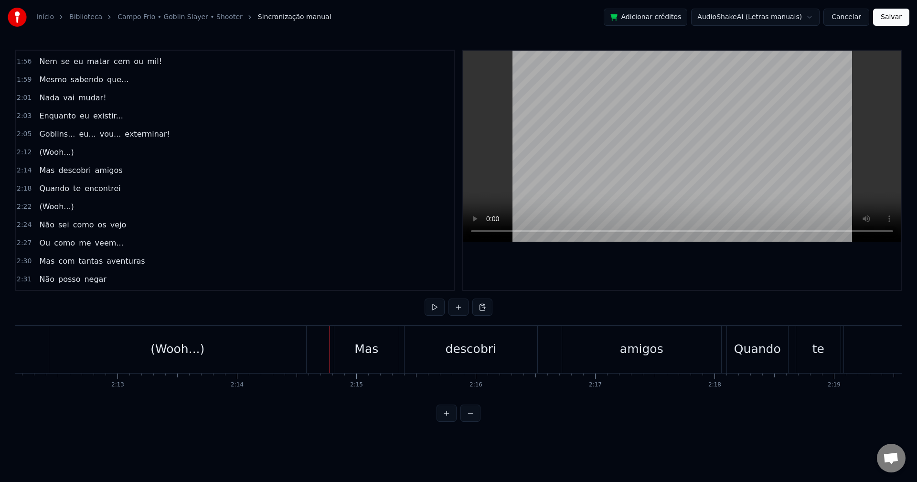
click at [336, 351] on div "Mas" at bounding box center [366, 349] width 65 height 47
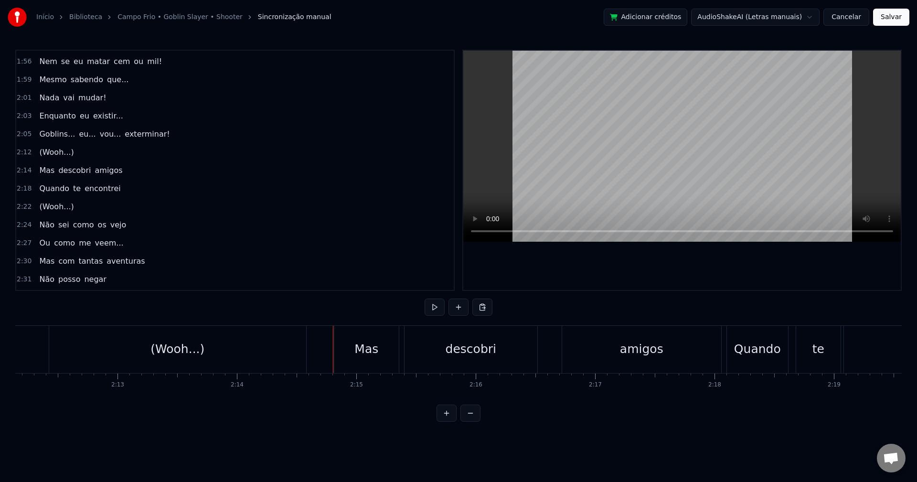
click at [337, 349] on div "Mas" at bounding box center [366, 349] width 65 height 47
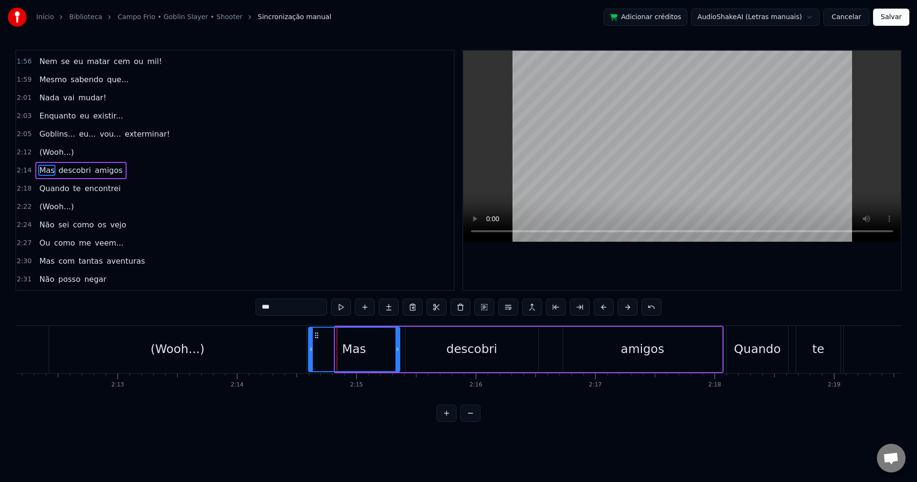
drag, startPoint x: 336, startPoint y: 349, endPoint x: 309, endPoint y: 351, distance: 26.8
click at [309, 351] on icon at bounding box center [311, 349] width 4 height 8
click at [237, 345] on div "(Wooh...)" at bounding box center [177, 349] width 257 height 47
type input "*********"
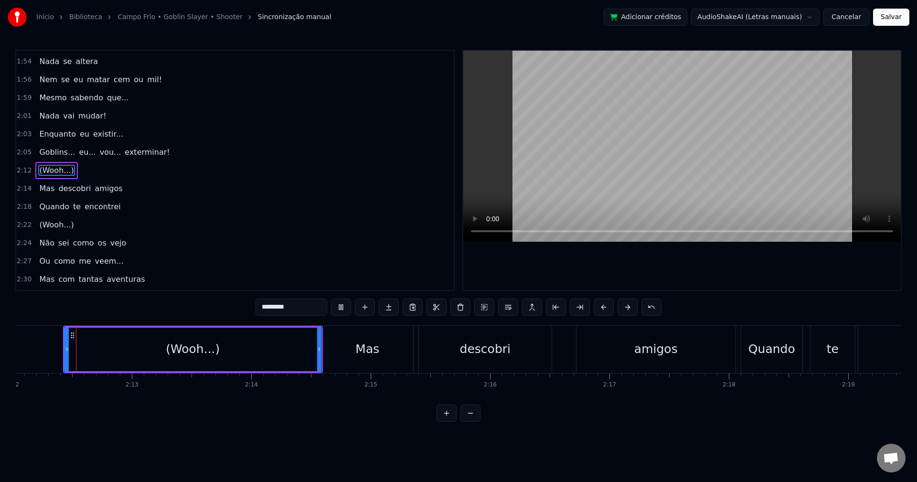
scroll to position [0, 15770]
click at [525, 195] on video at bounding box center [682, 146] width 438 height 191
click at [526, 194] on video at bounding box center [682, 146] width 438 height 191
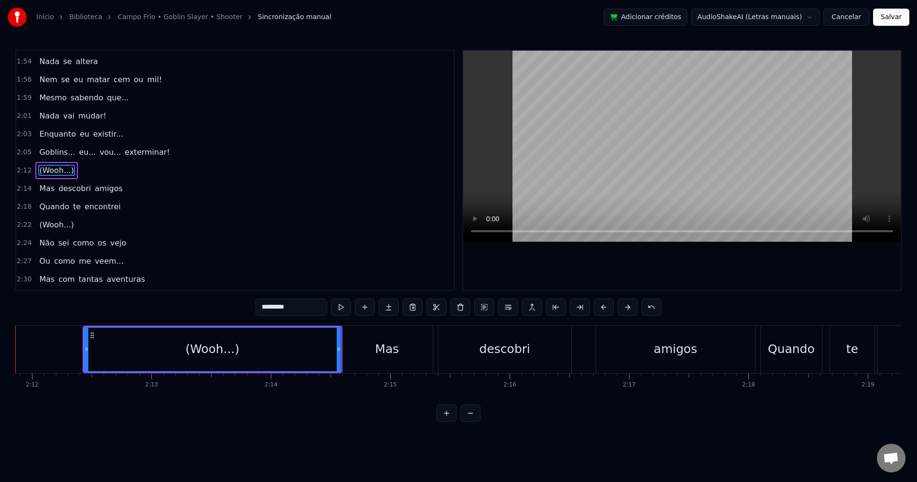
click at [635, 167] on video at bounding box center [682, 146] width 438 height 191
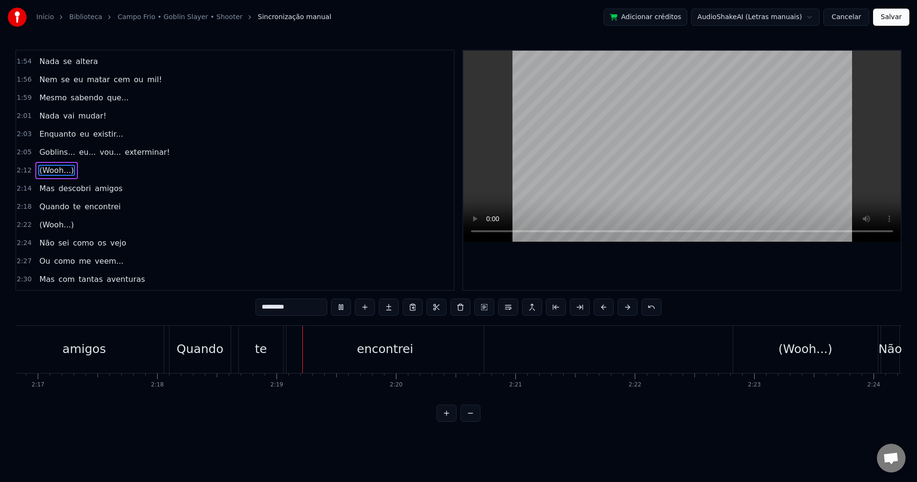
scroll to position [0, 16520]
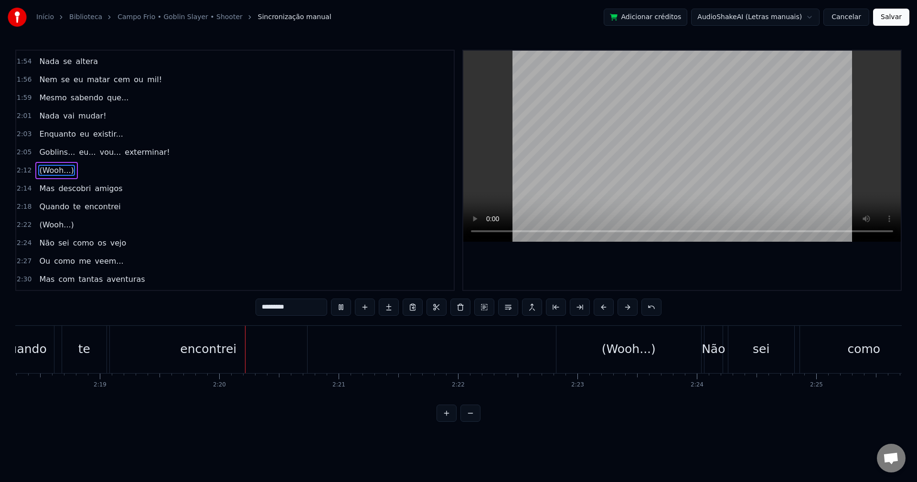
click at [636, 164] on video at bounding box center [682, 146] width 438 height 191
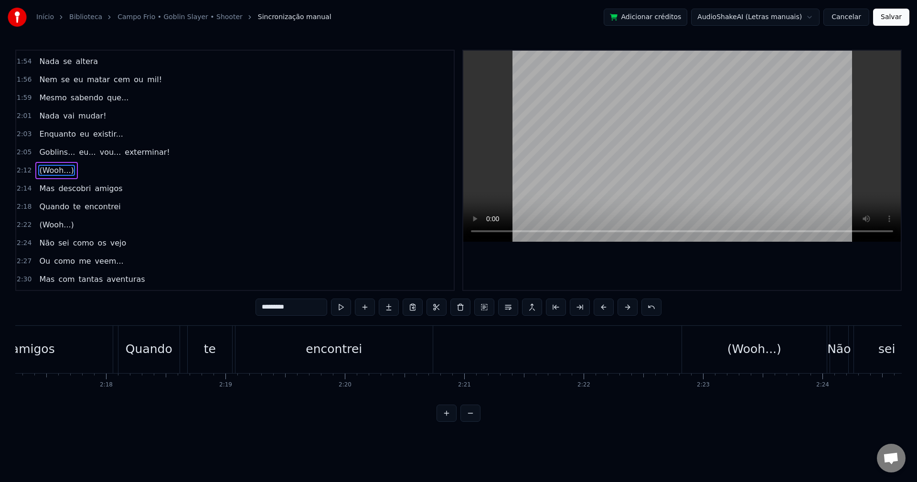
click at [617, 164] on video at bounding box center [682, 146] width 438 height 191
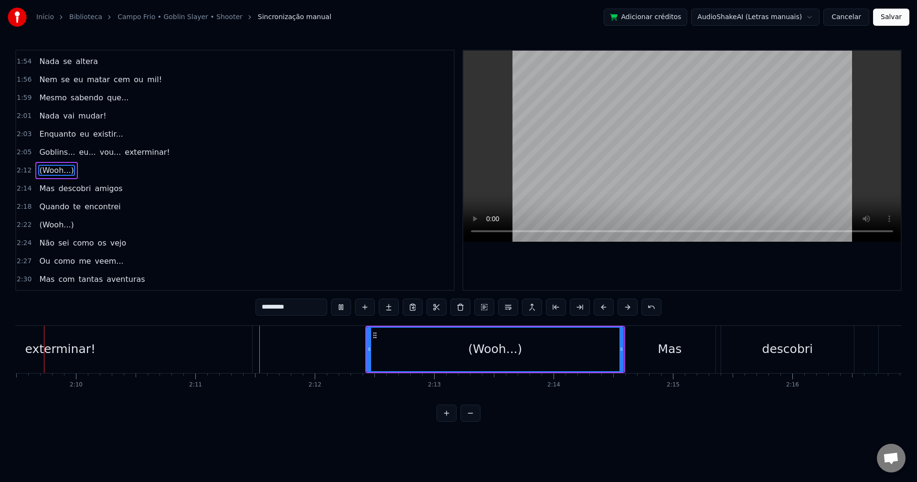
scroll to position [0, 15433]
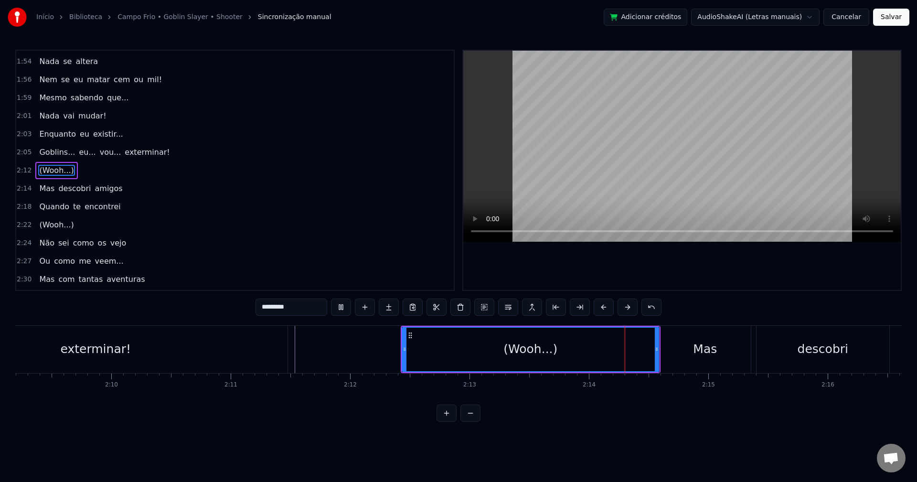
click at [540, 140] on video at bounding box center [682, 146] width 438 height 191
drag, startPoint x: 403, startPoint y: 349, endPoint x: 382, endPoint y: 348, distance: 21.5
click at [382, 348] on icon at bounding box center [383, 349] width 4 height 8
click at [551, 180] on video at bounding box center [682, 146] width 438 height 191
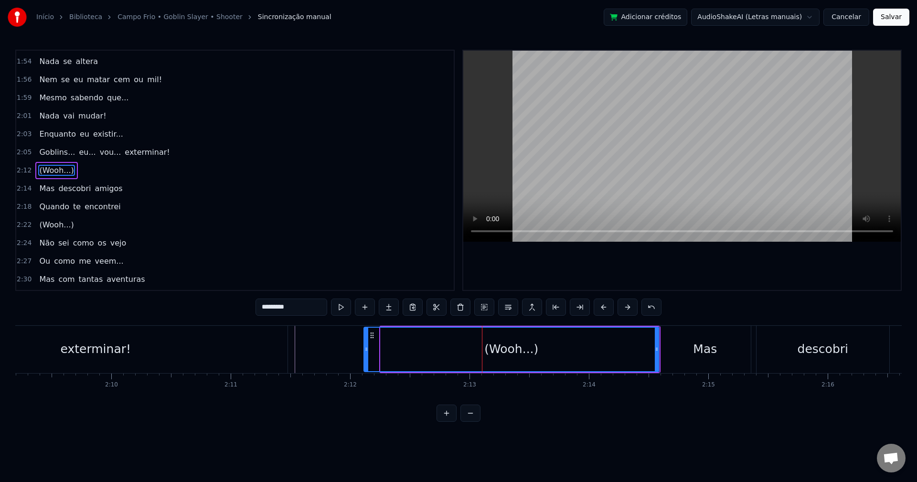
drag, startPoint x: 382, startPoint y: 345, endPoint x: 364, endPoint y: 346, distance: 18.2
click at [365, 346] on div at bounding box center [367, 349] width 4 height 43
click at [615, 122] on video at bounding box center [682, 146] width 438 height 191
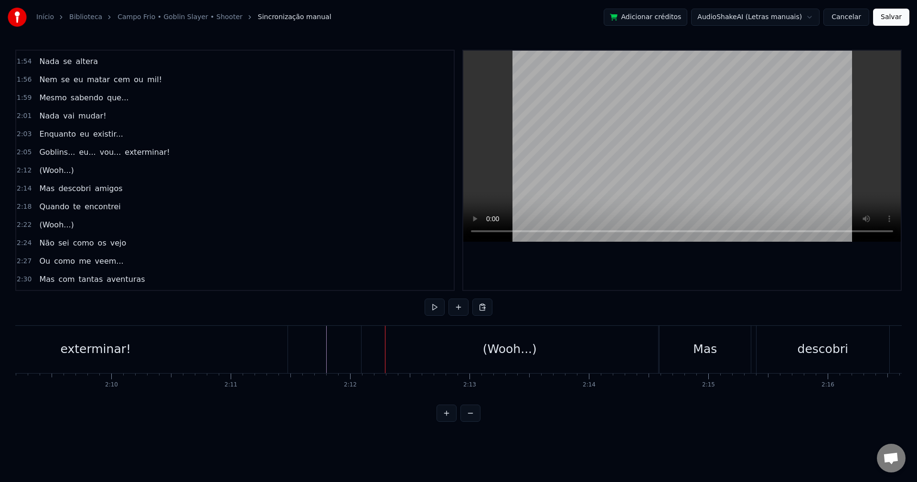
click at [268, 343] on div "exterminar!" at bounding box center [96, 349] width 384 height 47
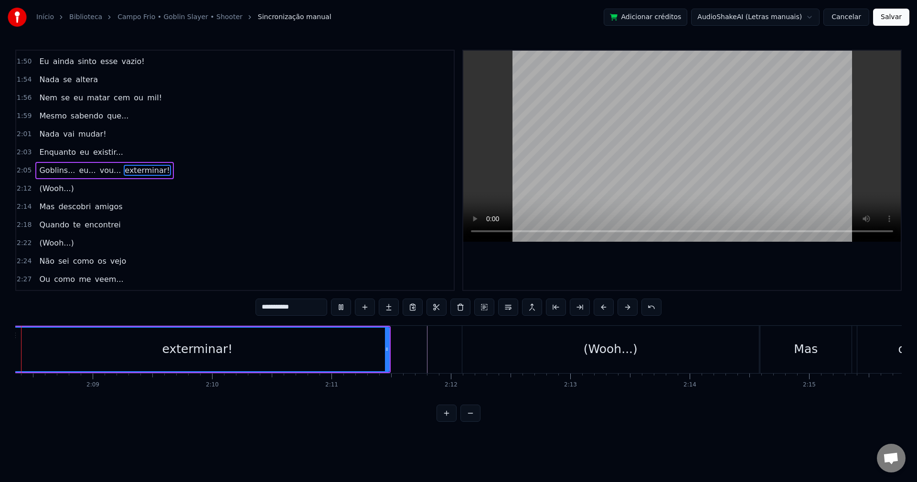
scroll to position [0, 15273]
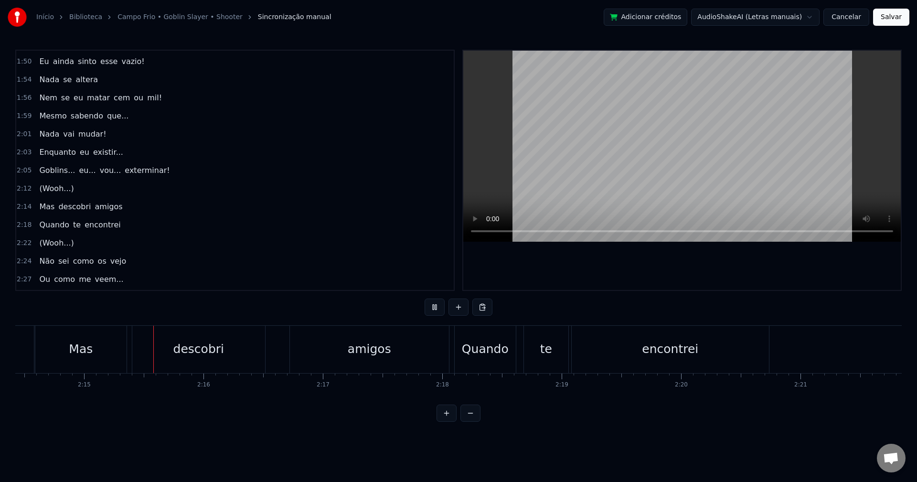
scroll to position [0, 16068]
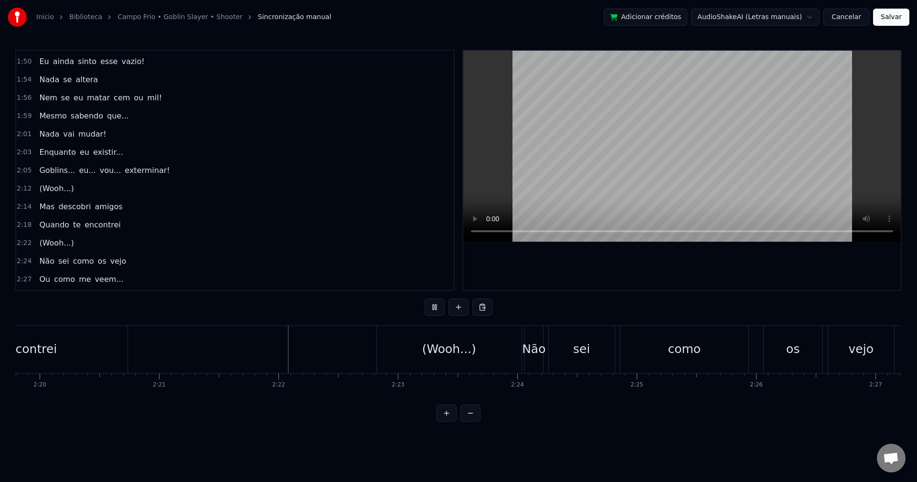
click at [591, 156] on video at bounding box center [682, 146] width 438 height 191
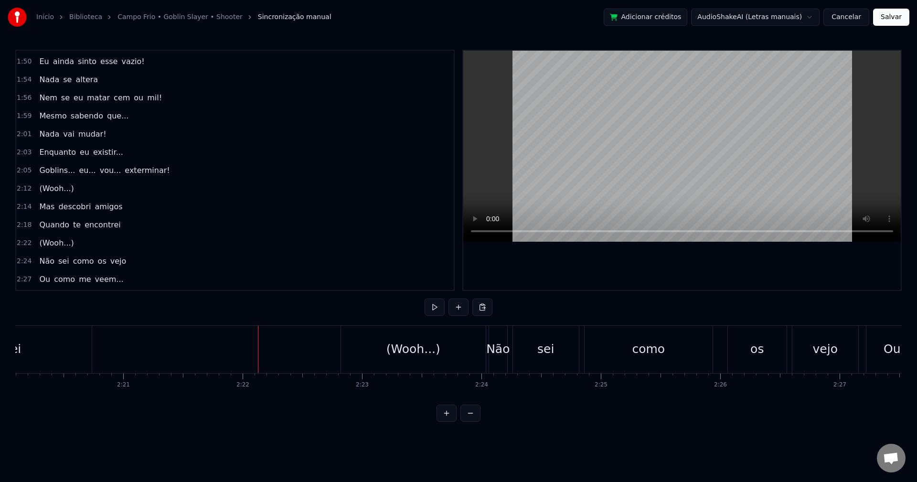
scroll to position [0, 16617]
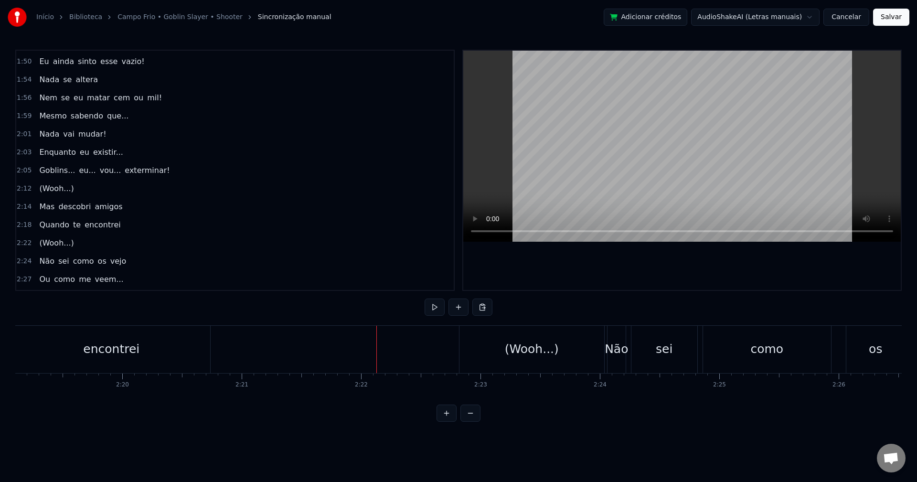
click at [514, 337] on div "(Wooh...)" at bounding box center [532, 349] width 145 height 47
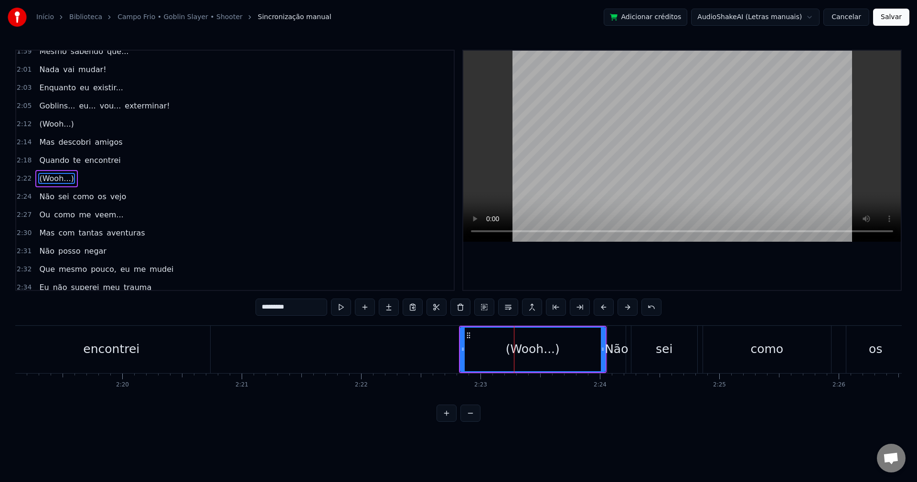
scroll to position [543, 0]
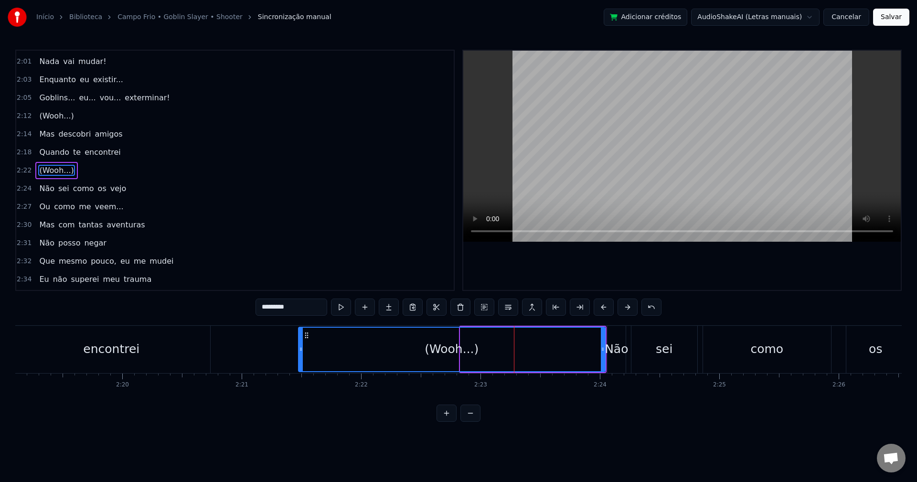
drag, startPoint x: 461, startPoint y: 348, endPoint x: 299, endPoint y: 357, distance: 162.2
click at [299, 357] on div at bounding box center [301, 349] width 4 height 43
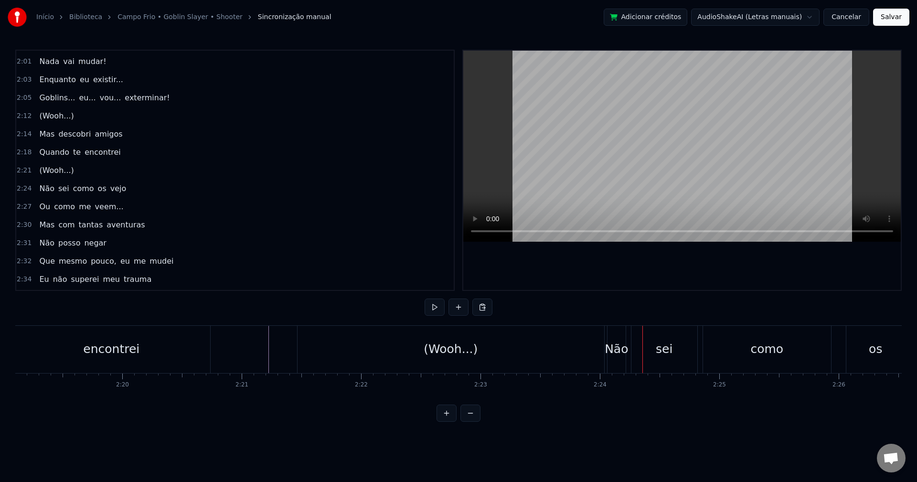
click at [600, 356] on div "(Wooh...)" at bounding box center [451, 349] width 307 height 47
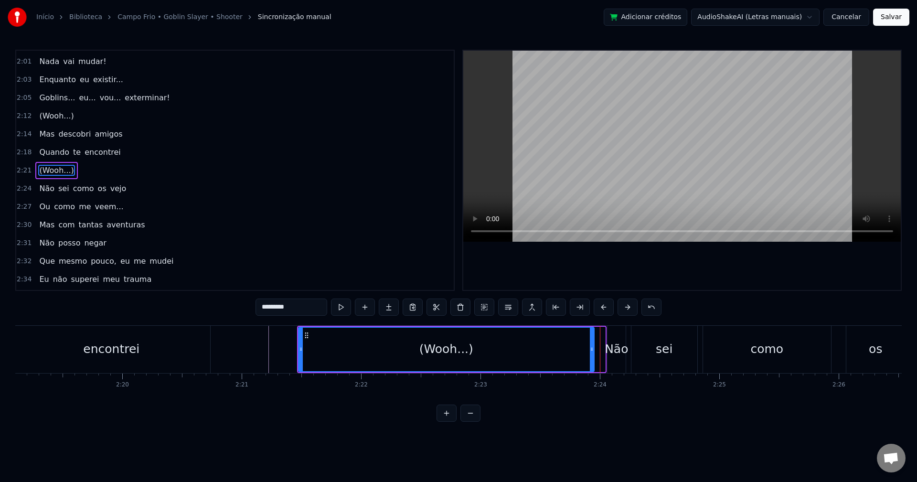
drag, startPoint x: 601, startPoint y: 355, endPoint x: 588, endPoint y: 354, distance: 13.4
click at [590, 354] on div at bounding box center [592, 349] width 4 height 43
click at [612, 350] on div "Não" at bounding box center [616, 349] width 23 height 18
type input "***"
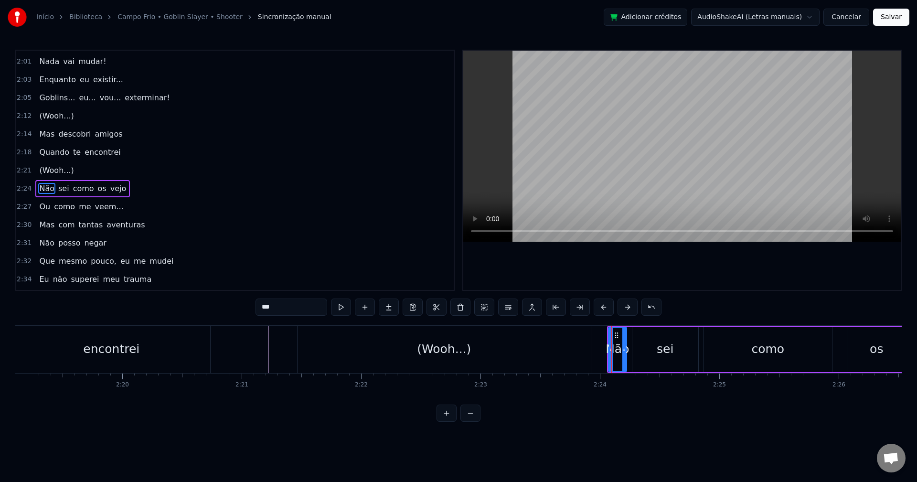
scroll to position [561, 0]
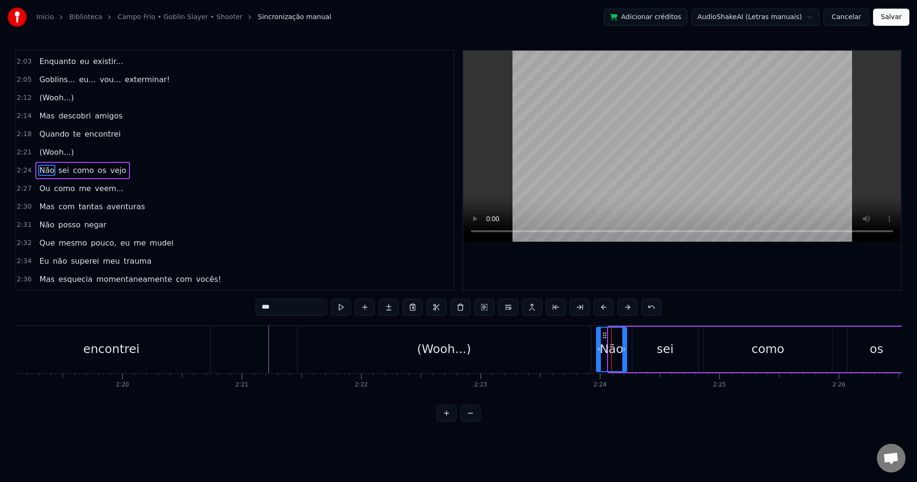
drag, startPoint x: 610, startPoint y: 350, endPoint x: 596, endPoint y: 350, distance: 13.4
click at [597, 350] on icon at bounding box center [599, 349] width 4 height 8
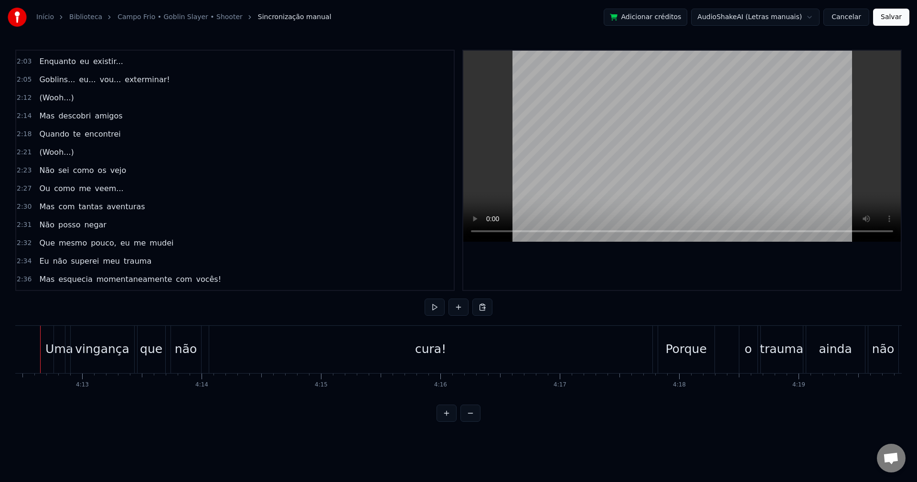
scroll to position [0, 30132]
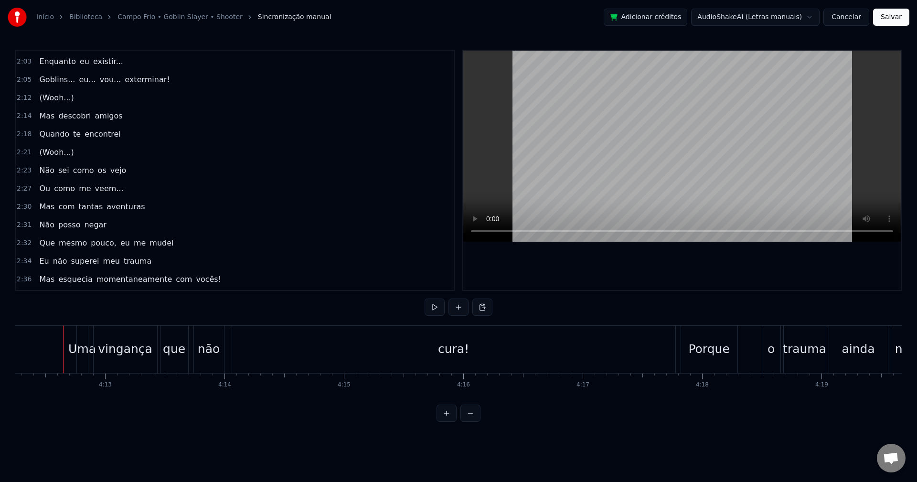
click at [85, 353] on div "Uma" at bounding box center [82, 349] width 28 height 18
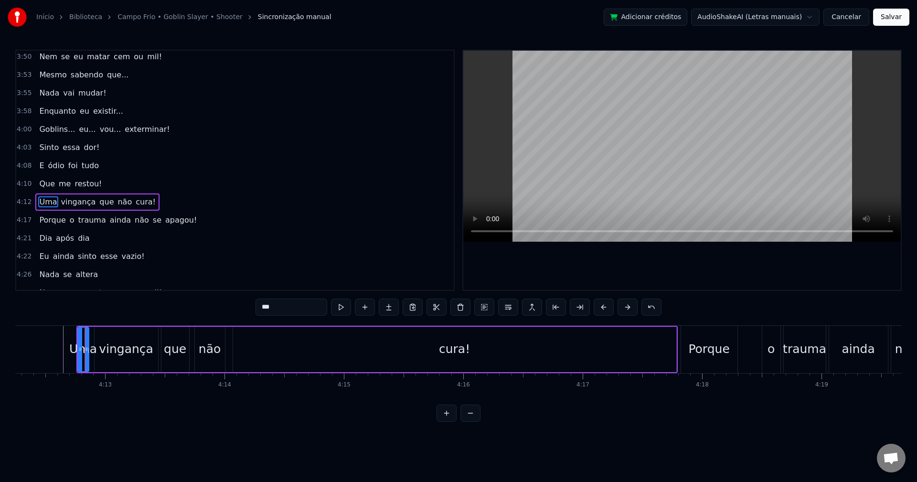
scroll to position [1432, 0]
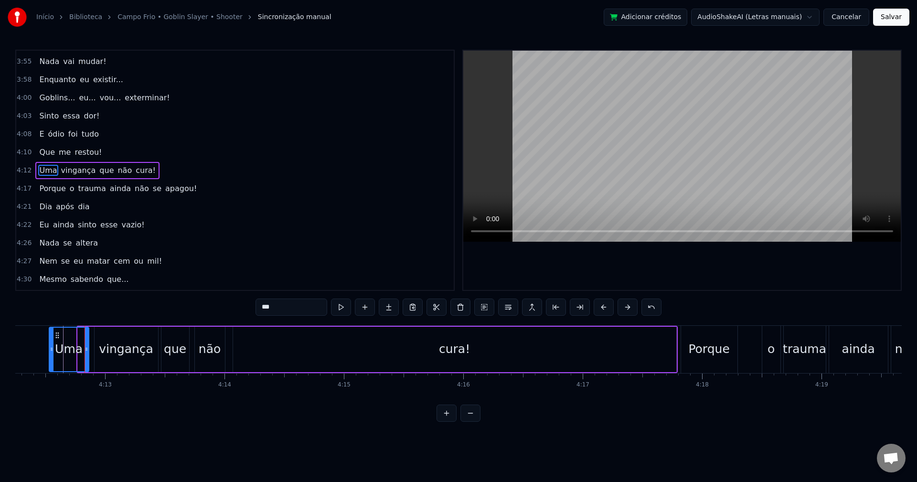
drag, startPoint x: 80, startPoint y: 351, endPoint x: 50, endPoint y: 350, distance: 30.1
click at [50, 350] on icon at bounding box center [52, 349] width 4 height 8
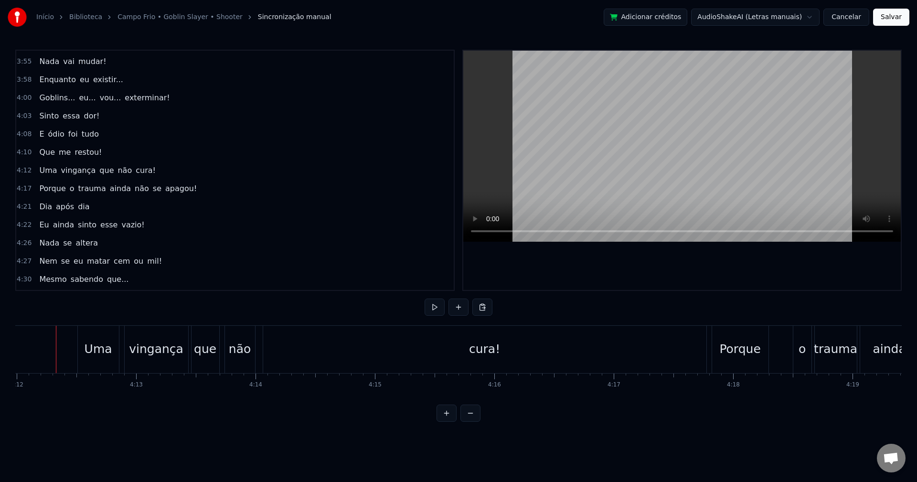
scroll to position [0, 30094]
click at [105, 347] on div "Uma" at bounding box center [106, 349] width 28 height 18
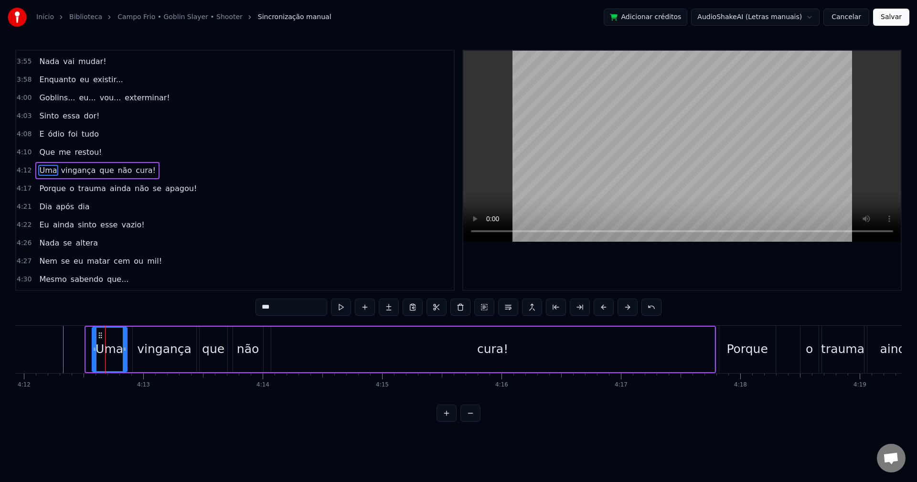
drag, startPoint x: 87, startPoint y: 352, endPoint x: 94, endPoint y: 352, distance: 6.2
click at [94, 352] on icon at bounding box center [95, 349] width 4 height 8
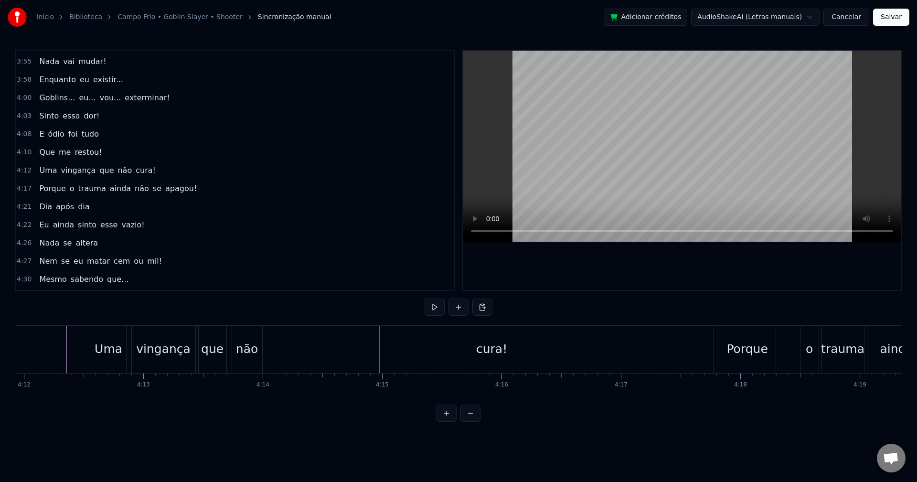
click at [167, 166] on div "4:12 Uma vingança que não cura!" at bounding box center [235, 171] width 438 height 18
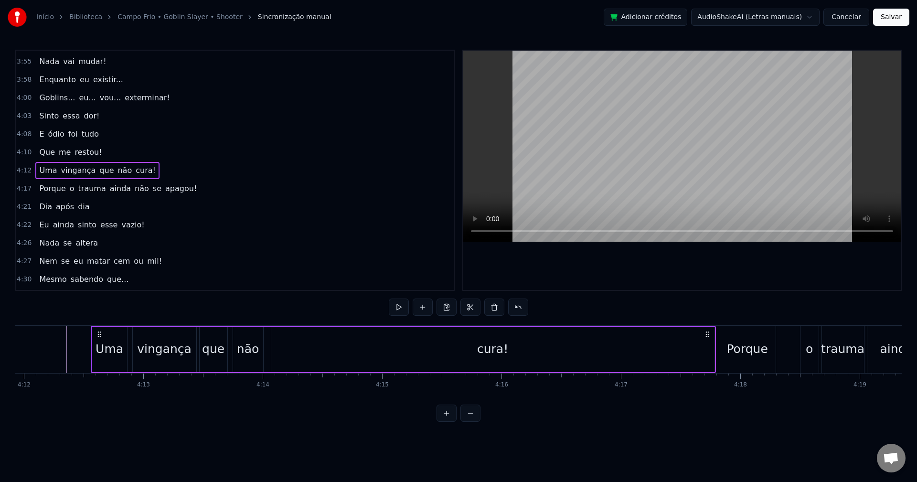
click at [147, 153] on div "4:10 Que me restou!" at bounding box center [235, 152] width 438 height 18
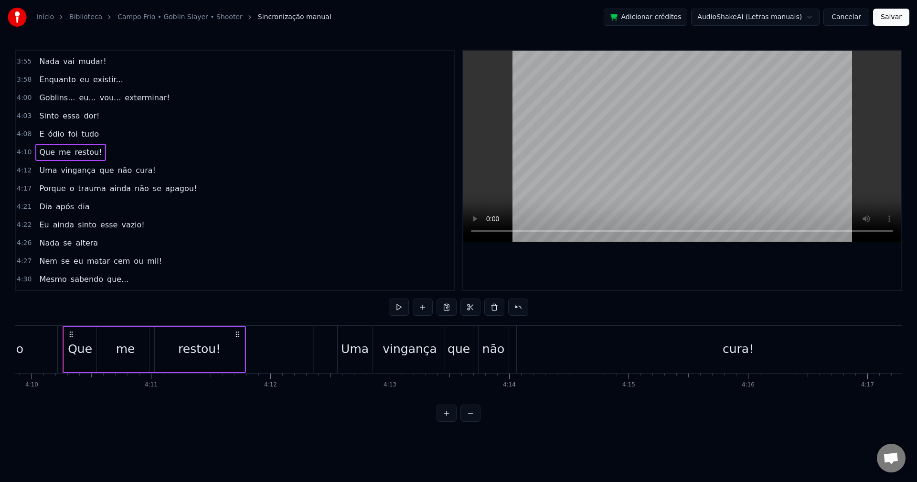
scroll to position [1486, 0]
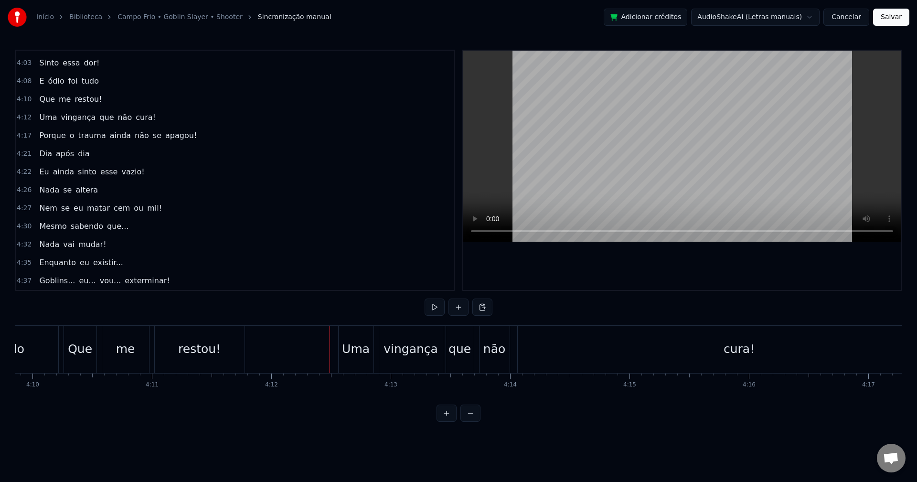
click at [345, 353] on div "Uma" at bounding box center [356, 349] width 28 height 18
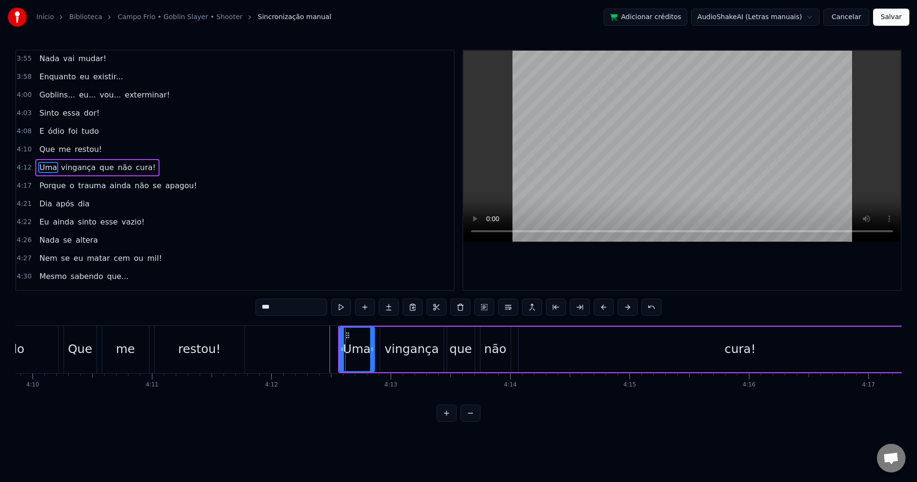
scroll to position [1432, 0]
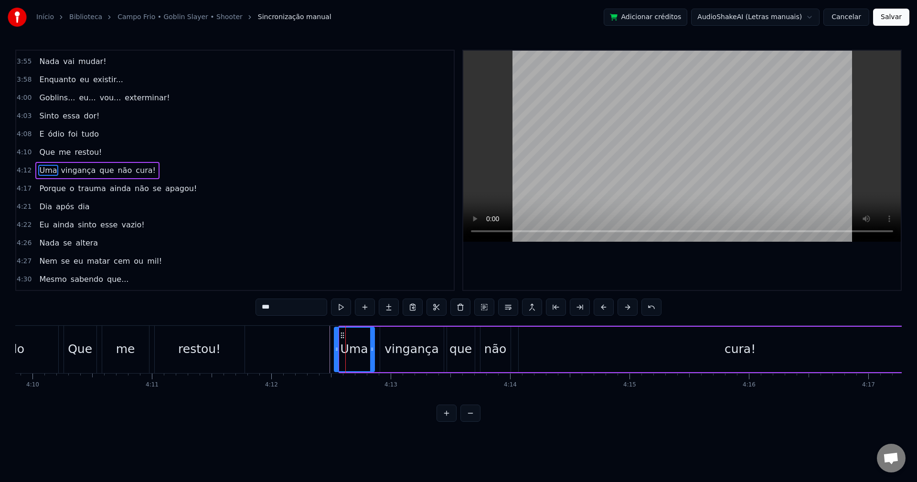
drag, startPoint x: 340, startPoint y: 349, endPoint x: 334, endPoint y: 348, distance: 5.8
click at [335, 348] on icon at bounding box center [337, 349] width 4 height 8
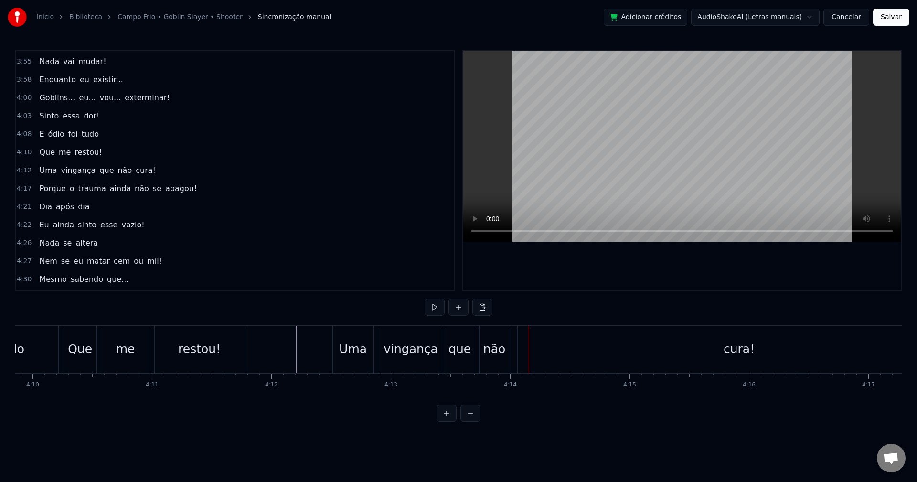
click at [176, 356] on div "restou!" at bounding box center [200, 349] width 90 height 47
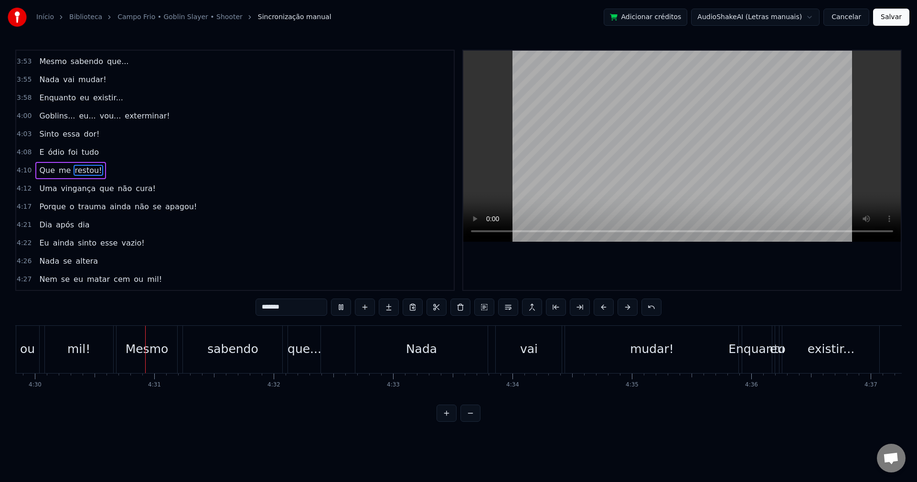
scroll to position [0, 32246]
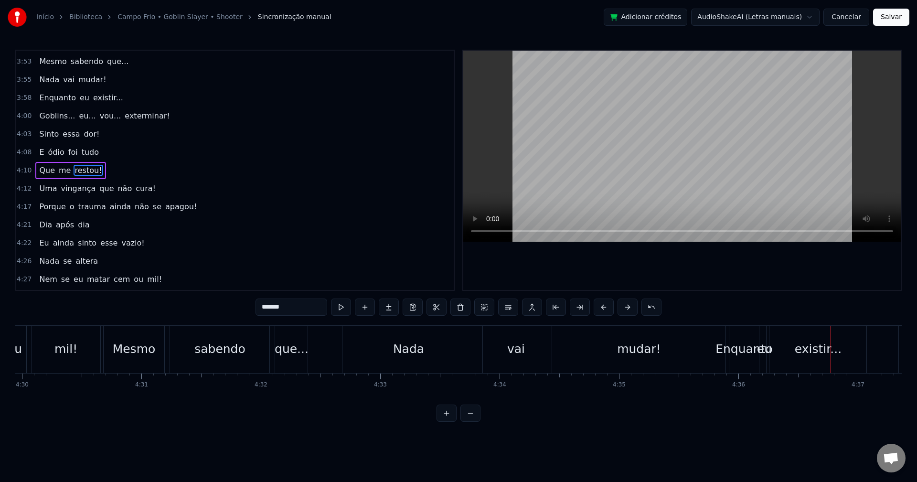
click at [686, 351] on div "mudar!" at bounding box center [638, 349] width 173 height 47
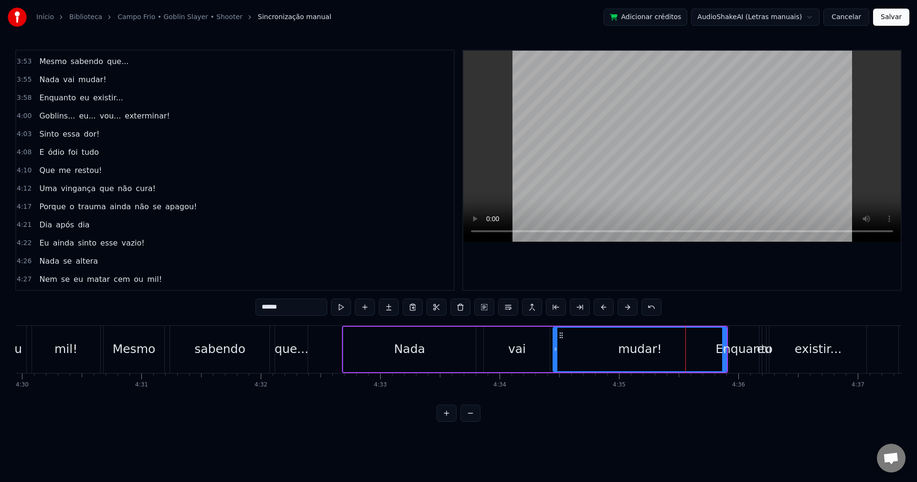
scroll to position [1486, 0]
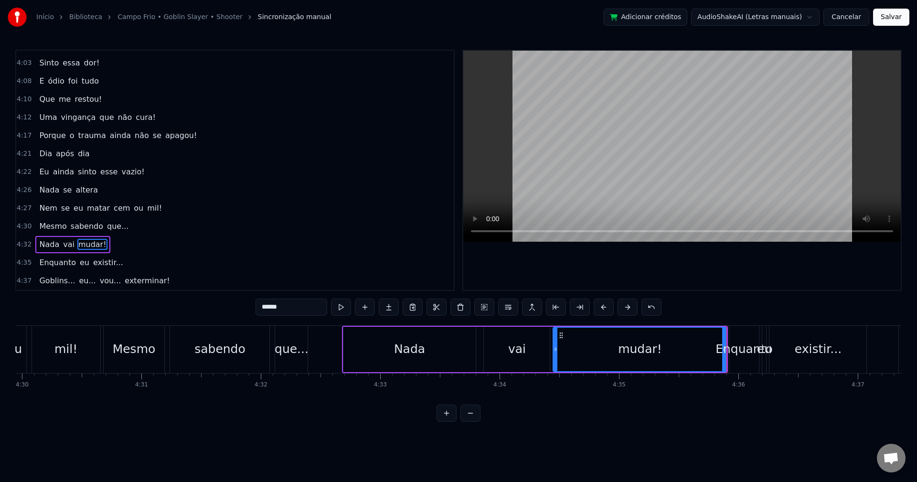
click at [740, 351] on div "Enquanto" at bounding box center [744, 349] width 57 height 18
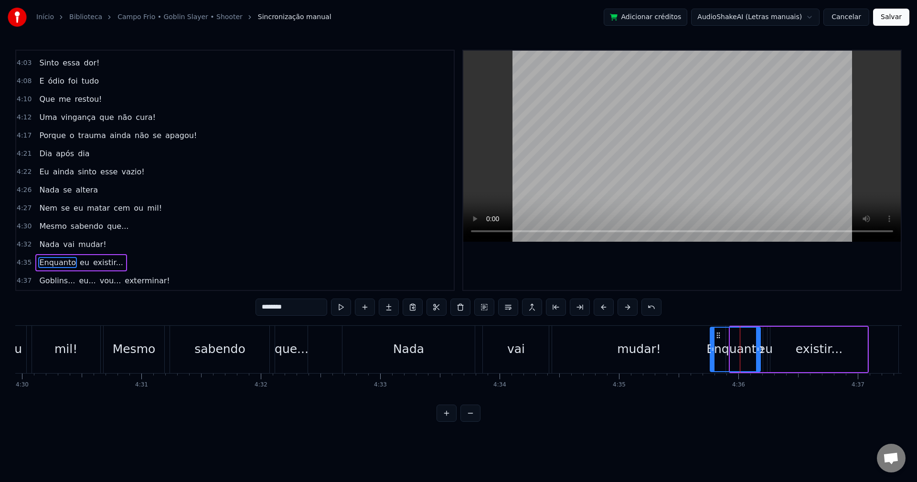
drag, startPoint x: 733, startPoint y: 347, endPoint x: 713, endPoint y: 347, distance: 20.1
click at [713, 347] on icon at bounding box center [713, 349] width 4 height 8
click at [629, 366] on div "mudar!" at bounding box center [638, 349] width 173 height 47
type input "******"
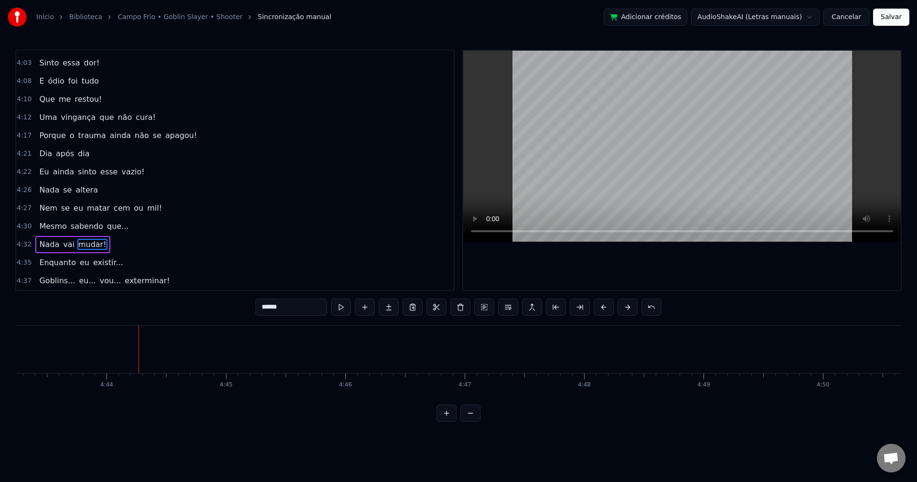
scroll to position [0, 33855]
click at [885, 20] on button "Salvar" at bounding box center [891, 17] width 36 height 17
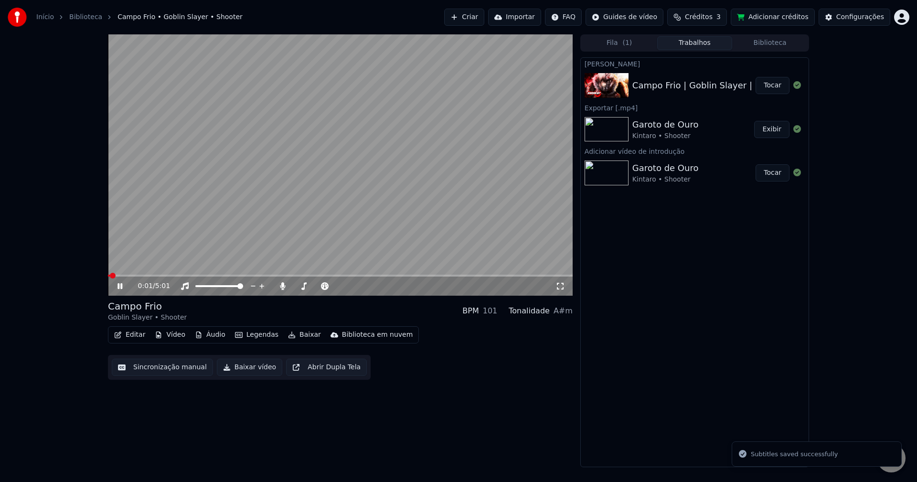
click at [369, 132] on video at bounding box center [340, 164] width 465 height 261
click at [124, 334] on button "Editar" at bounding box center [129, 334] width 39 height 13
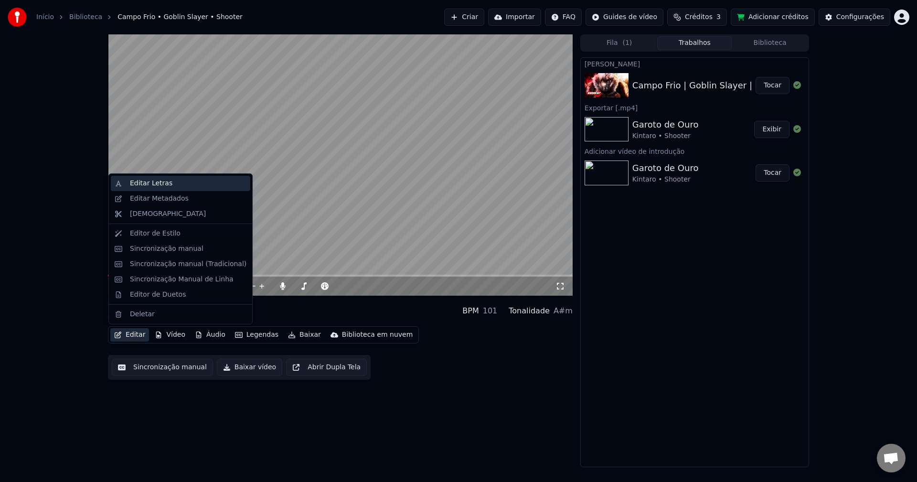
click at [160, 184] on div "Editar Letras" at bounding box center [151, 184] width 43 height 10
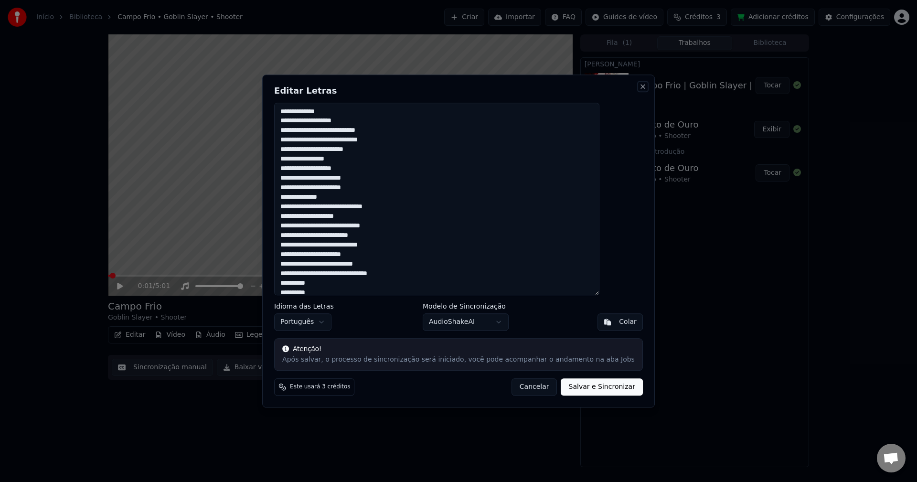
click at [639, 86] on button "Close" at bounding box center [643, 87] width 8 height 8
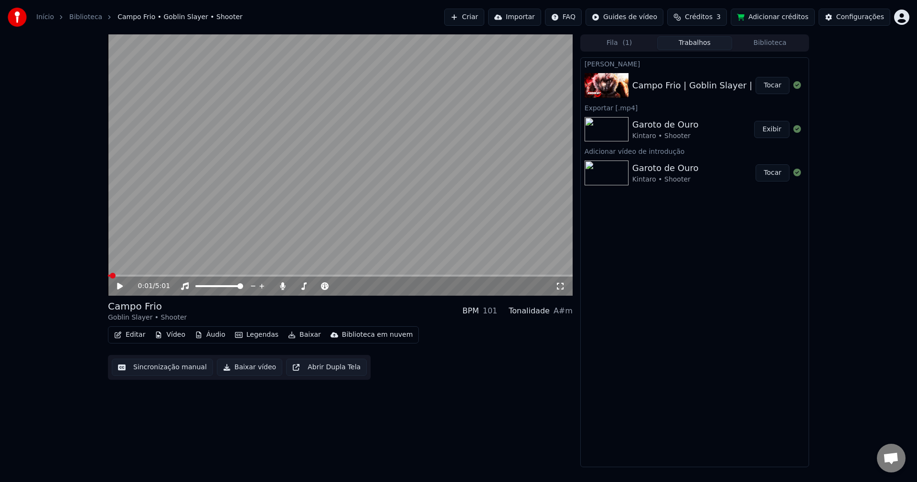
click at [127, 333] on button "Editar" at bounding box center [129, 334] width 39 height 13
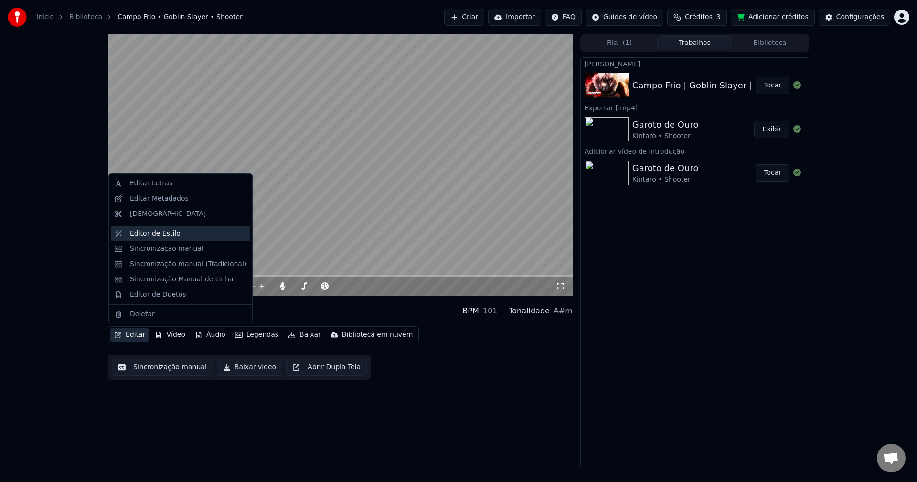
click at [158, 236] on div "Editor de Estilo" at bounding box center [155, 234] width 51 height 10
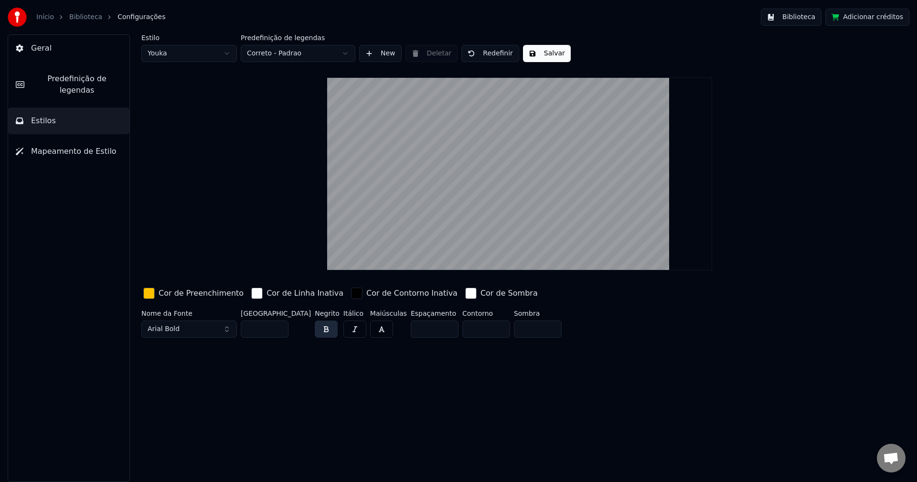
click at [259, 329] on input "**" at bounding box center [265, 329] width 48 height 17
click at [199, 55] on html "Início Biblioteca Configurações Biblioteca Adicionar créditos Geral Predefiniçã…" at bounding box center [458, 241] width 917 height 482
click at [304, 54] on html "Início Biblioteca Configurações Biblioteca Adicionar créditos Geral Predefiniçã…" at bounding box center [458, 241] width 917 height 482
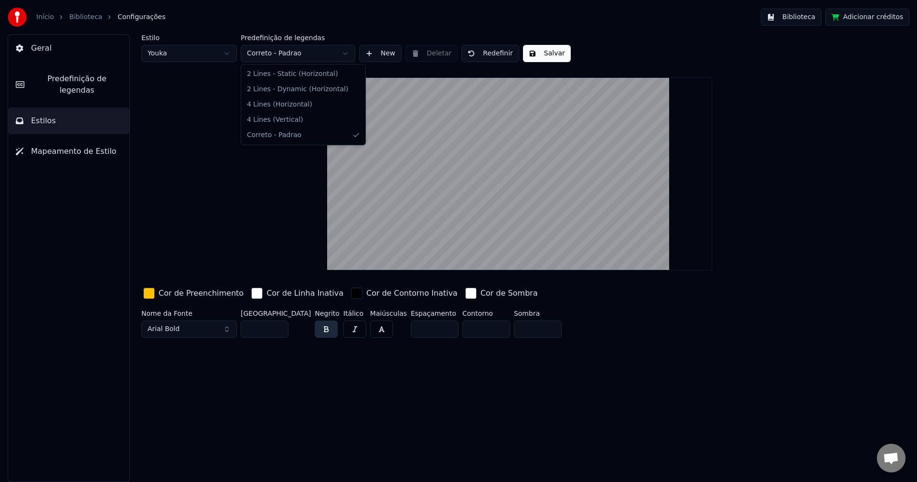
click at [304, 54] on html "Início Biblioteca Configurações Biblioteca Adicionar créditos Geral Predefiniçã…" at bounding box center [458, 241] width 917 height 482
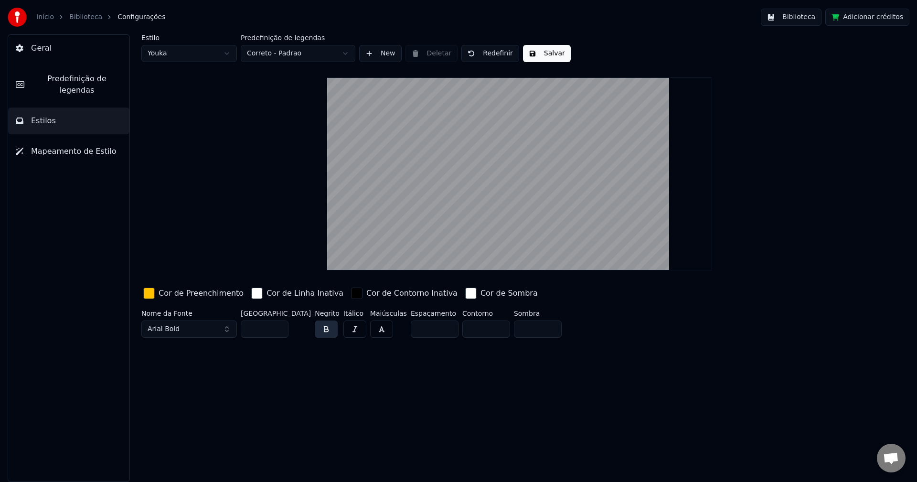
click at [201, 54] on html "Início Biblioteca Configurações Biblioteca Adicionar créditos Geral Predefiniçã…" at bounding box center [458, 241] width 917 height 482
click at [271, 52] on html "Início Biblioteca Configurações Biblioteca Adicionar créditos Geral Predefiniçã…" at bounding box center [458, 241] width 917 height 482
click at [166, 52] on html "Início Biblioteca Configurações Biblioteca Adicionar créditos Geral Predefiniçã…" at bounding box center [458, 241] width 917 height 482
click at [276, 51] on html "Início Biblioteca Configurações Biblioteca Adicionar créditos Geral Predefiniçã…" at bounding box center [458, 241] width 917 height 482
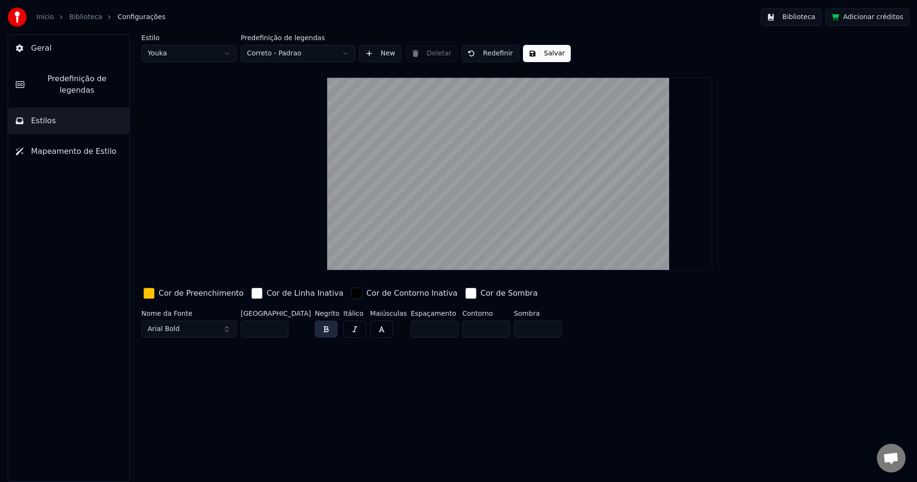
click at [276, 51] on html "Início Biblioteca Configurações Biblioteca Adicionar créditos Geral Predefiniçã…" at bounding box center [458, 241] width 917 height 482
drag, startPoint x: 264, startPoint y: 328, endPoint x: 226, endPoint y: 331, distance: 38.8
click at [226, 331] on div "Nome da Fonte Arial Bold Tamanho da Fonte ** Negrito Itálico Maiúsculas Espaçam…" at bounding box center [462, 326] width 642 height 32
drag, startPoint x: 260, startPoint y: 325, endPoint x: 230, endPoint y: 326, distance: 29.7
click at [230, 326] on div "Nome da Fonte Arial Bold Tamanho da Fonte ** Negrito Itálico Maiúsculas Espaçam…" at bounding box center [462, 326] width 642 height 32
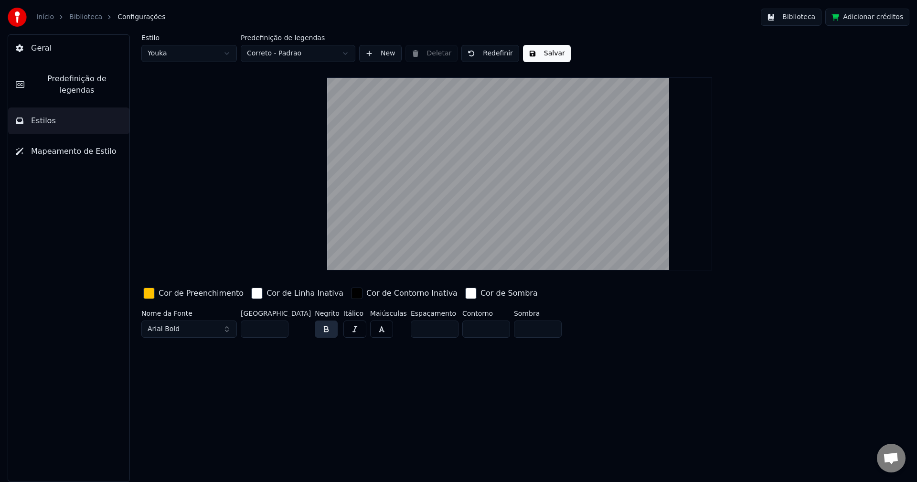
drag, startPoint x: 262, startPoint y: 327, endPoint x: 215, endPoint y: 328, distance: 46.8
click at [215, 328] on div "Nome da Fonte Arial Bold Tamanho da Fonte ** Negrito Itálico Maiúsculas Espaçam…" at bounding box center [462, 326] width 642 height 32
type input "**"
click at [544, 56] on button "Salvar" at bounding box center [547, 53] width 48 height 17
click at [54, 146] on span "Mapeamento de Estilo" at bounding box center [74, 151] width 86 height 11
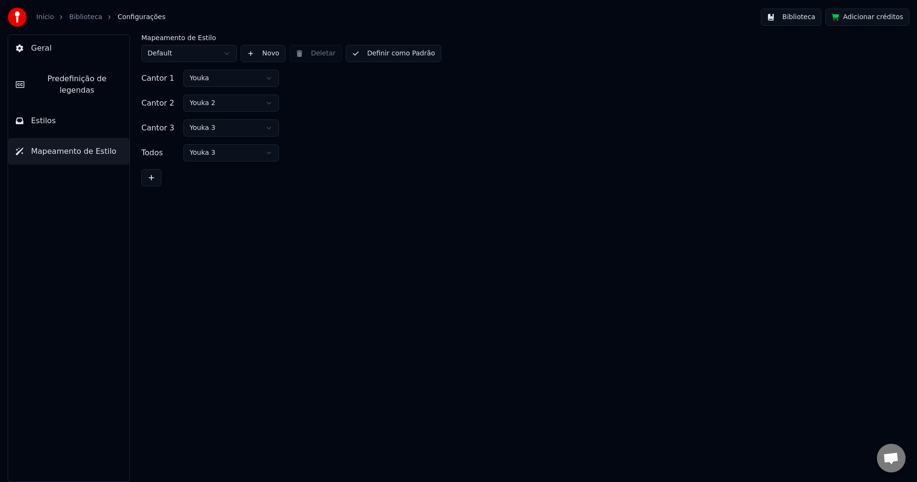
click at [84, 108] on button "Estilos" at bounding box center [68, 121] width 121 height 27
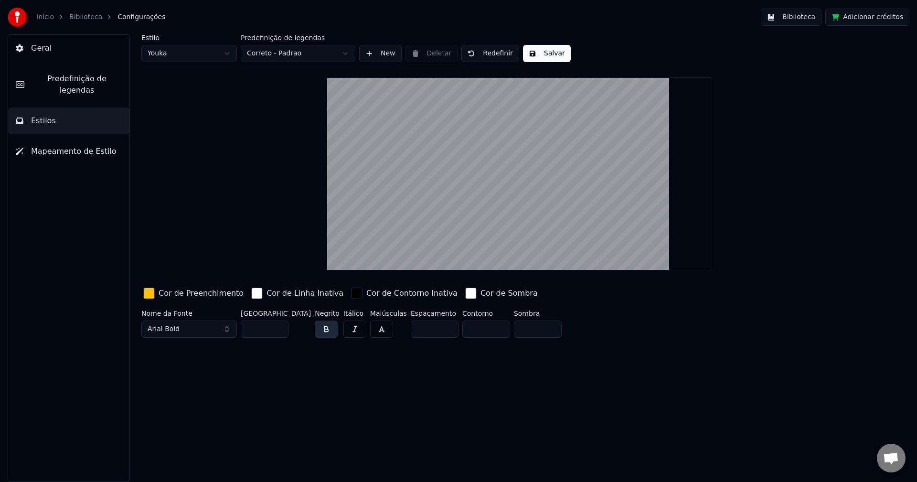
click at [102, 71] on button "Predefinição de legendas" at bounding box center [68, 84] width 121 height 38
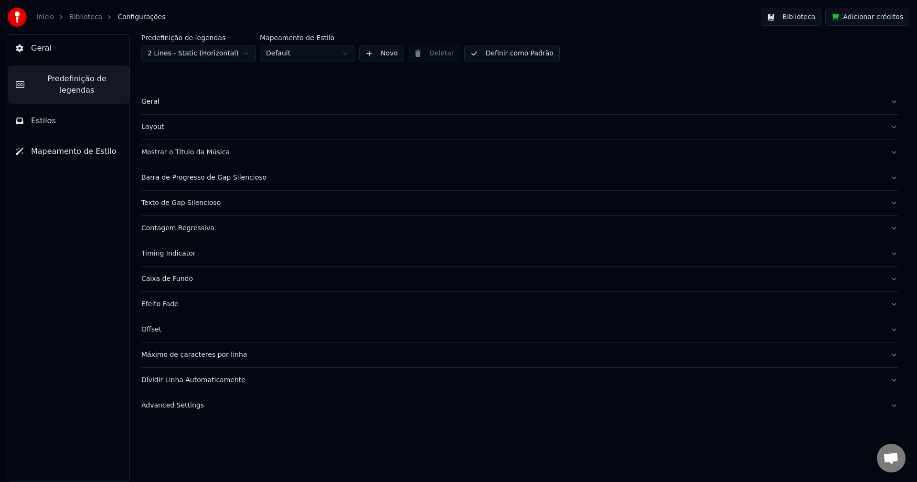
click at [182, 229] on div "Contagem Regressiva" at bounding box center [512, 229] width 742 height 10
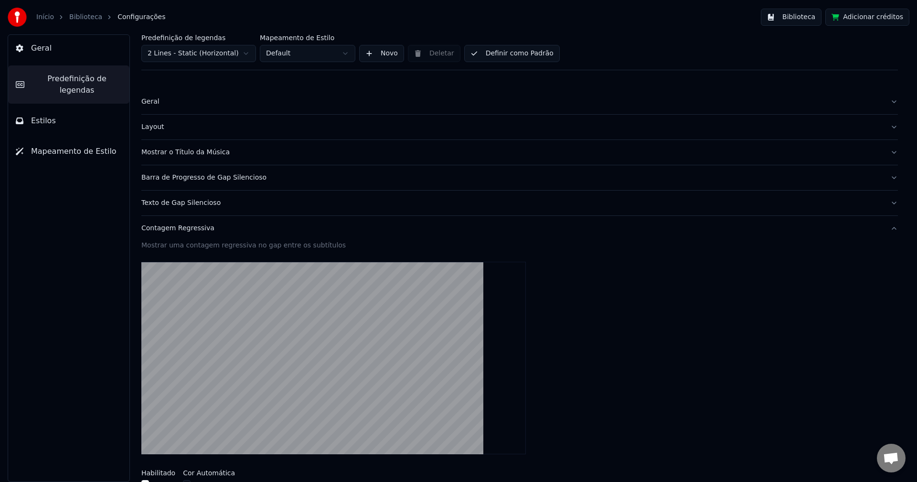
click at [177, 205] on div "Texto de Gap Silencioso" at bounding box center [512, 203] width 742 height 10
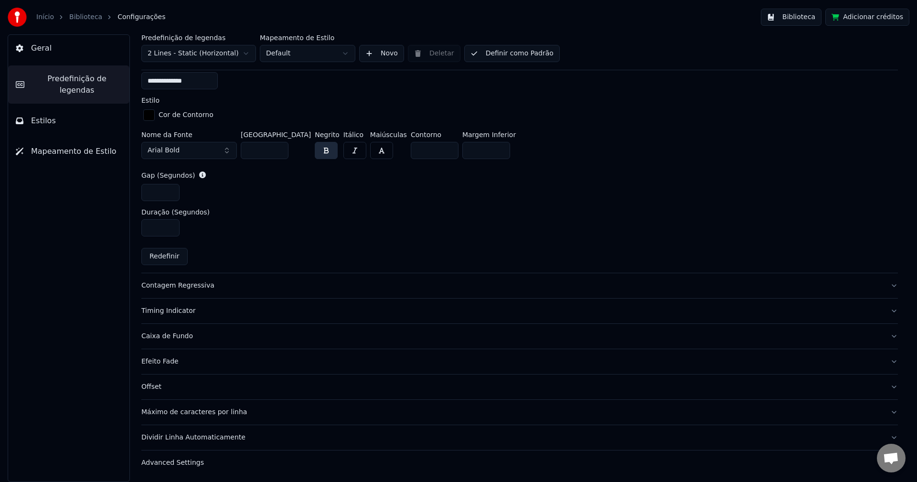
click at [177, 284] on div "Contagem Regressiva" at bounding box center [512, 286] width 742 height 10
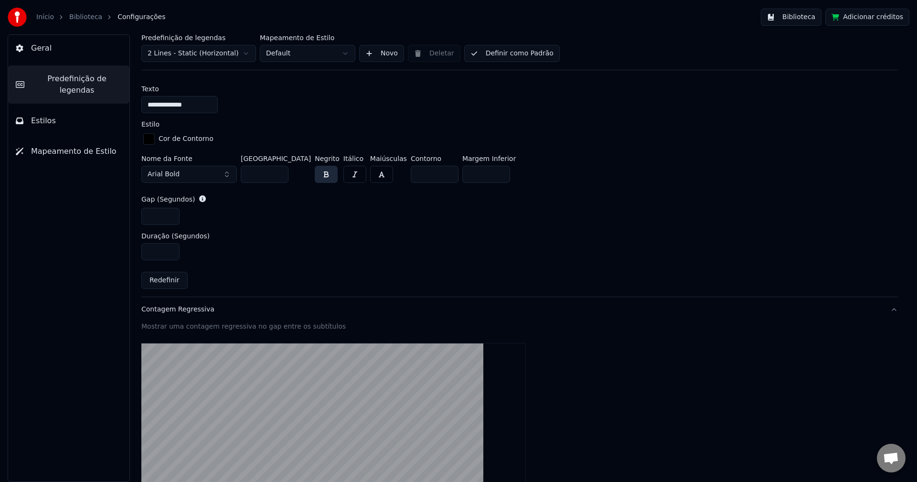
scroll to position [194, 0]
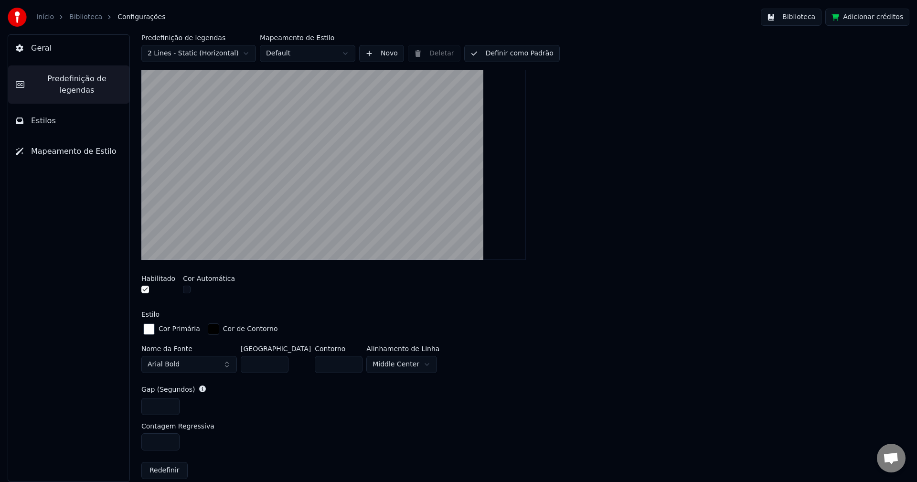
click at [144, 289] on button "button" at bounding box center [145, 290] width 8 height 8
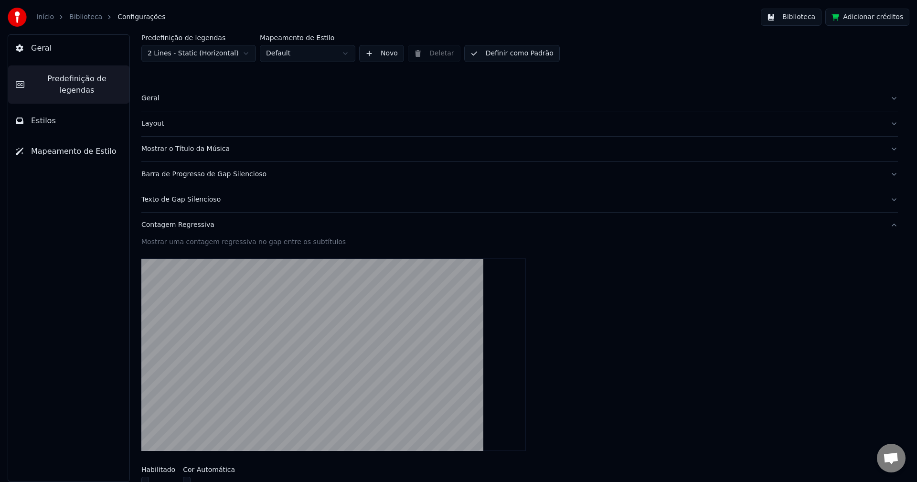
scroll to position [0, 0]
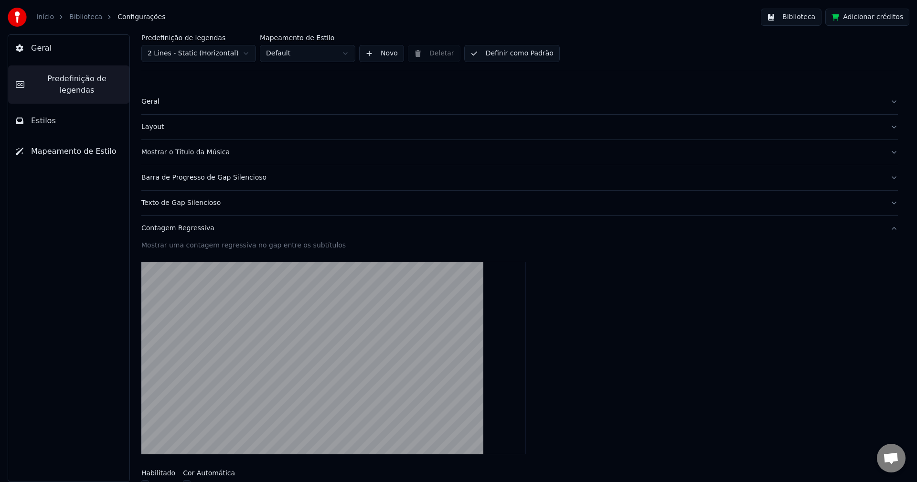
click at [60, 48] on button "Geral" at bounding box center [68, 48] width 121 height 27
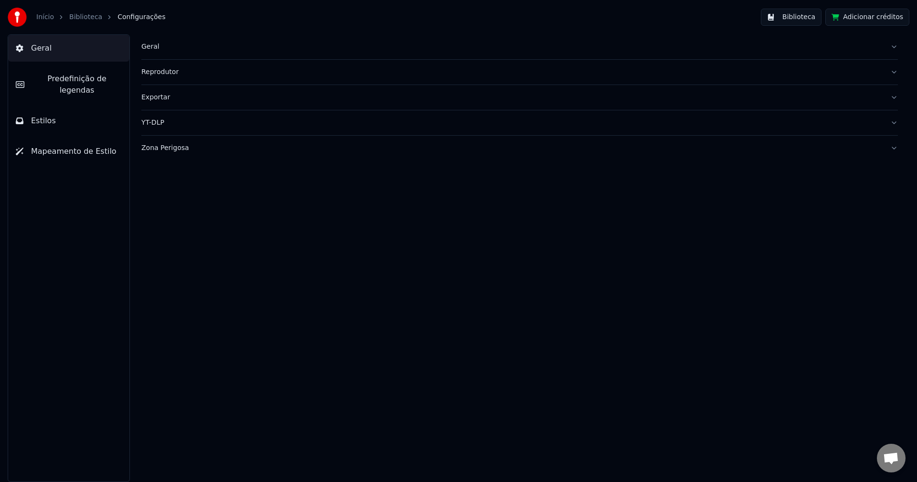
click at [83, 20] on link "Biblioteca" at bounding box center [85, 17] width 33 height 10
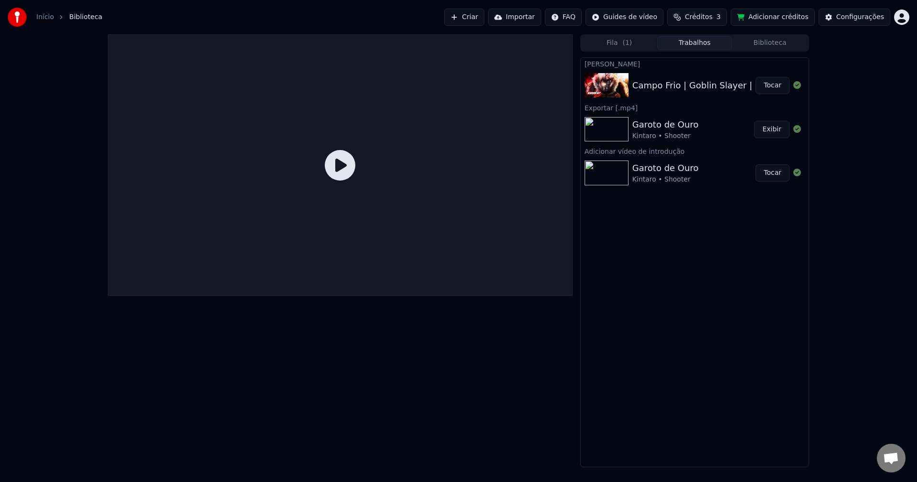
click at [347, 166] on icon at bounding box center [340, 165] width 31 height 31
click at [776, 91] on button "Tocar" at bounding box center [773, 85] width 34 height 17
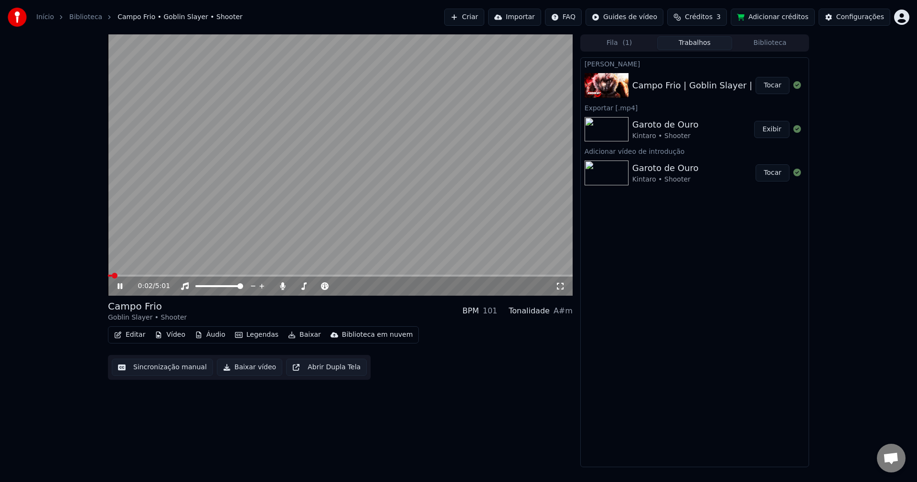
click at [560, 287] on icon at bounding box center [561, 286] width 10 height 8
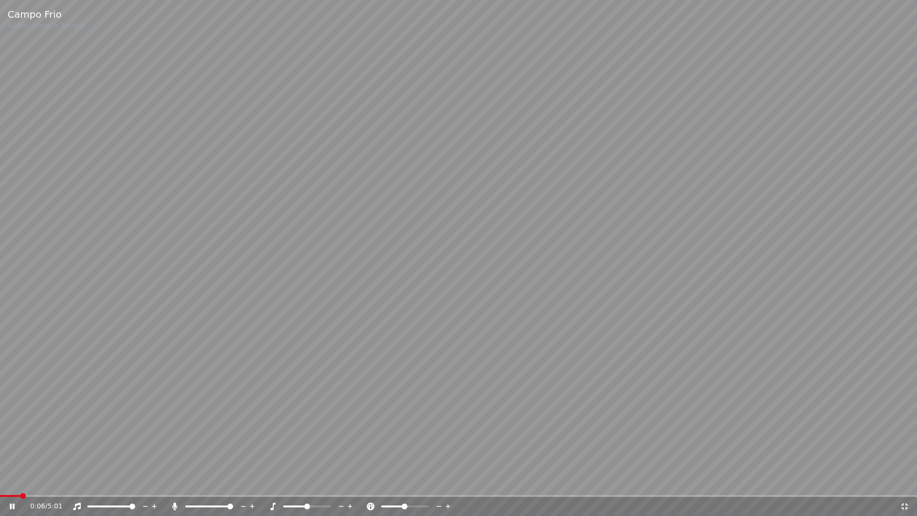
click at [196, 312] on video at bounding box center [458, 258] width 917 height 516
click at [264, 369] on video at bounding box center [458, 258] width 917 height 516
click at [273, 482] on icon at bounding box center [273, 507] width 10 height 8
click at [411, 348] on video at bounding box center [458, 258] width 917 height 516
click at [904, 482] on div "0:08 / 5:01" at bounding box center [458, 506] width 917 height 19
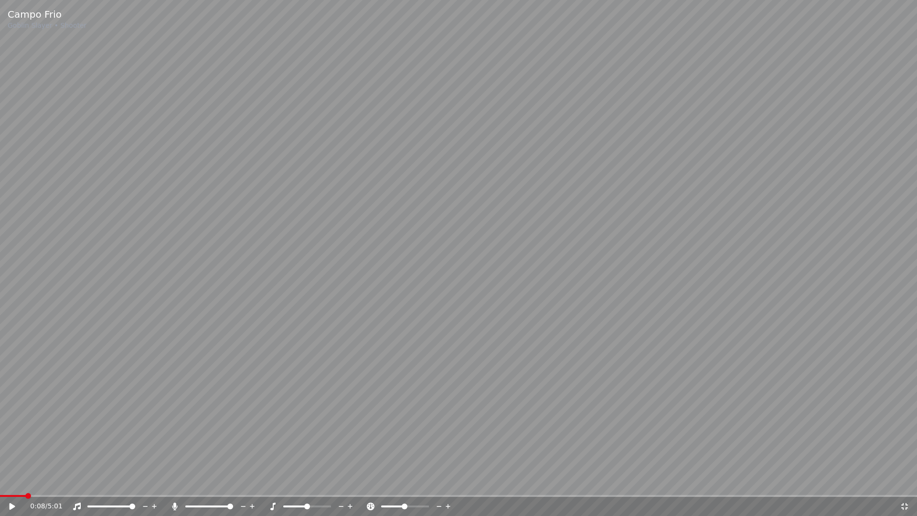
click at [906, 482] on icon at bounding box center [905, 507] width 10 height 8
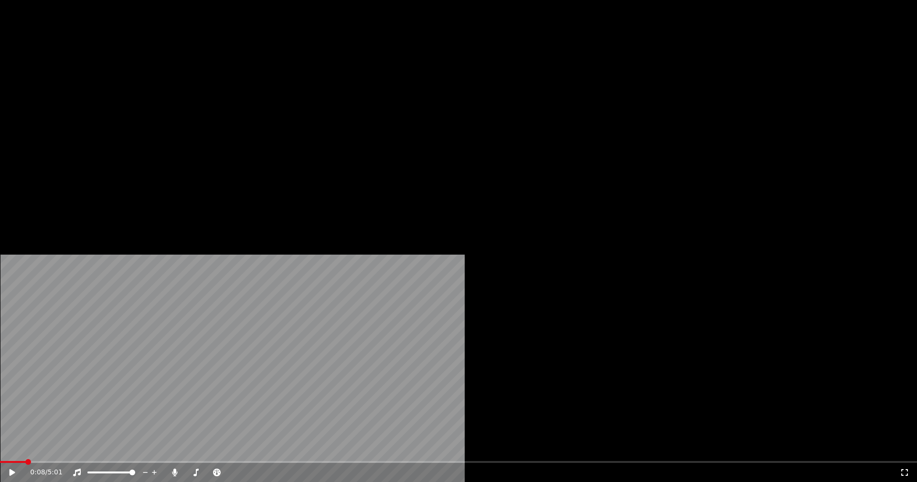
click at [253, 175] on video at bounding box center [458, 258] width 917 height 516
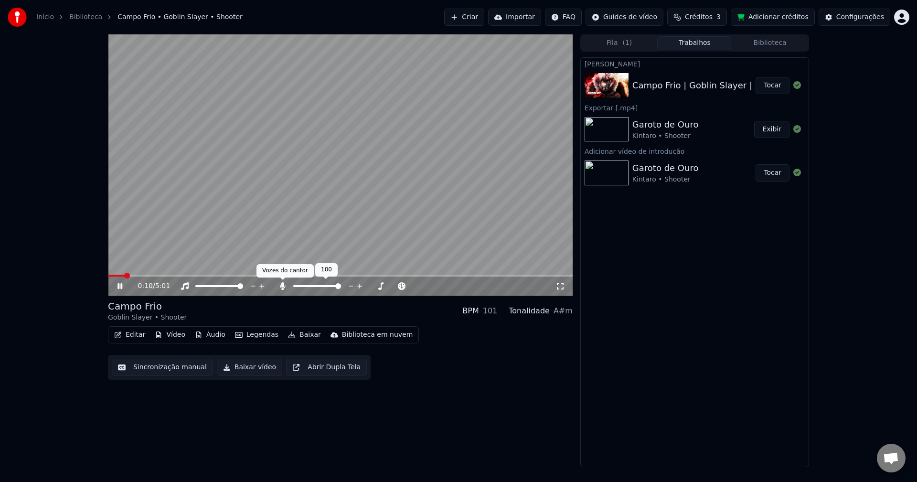
click at [283, 289] on icon at bounding box center [282, 286] width 5 height 8
click at [303, 168] on video at bounding box center [340, 164] width 465 height 261
click at [108, 279] on span at bounding box center [111, 276] width 6 height 6
click at [376, 198] on video at bounding box center [340, 164] width 465 height 261
click at [495, 388] on div "0:01 / 5:01 Campo Frio Goblin Slayer • Shooter BPM 101 Tonalidade A#m Editar Ví…" at bounding box center [340, 250] width 465 height 433
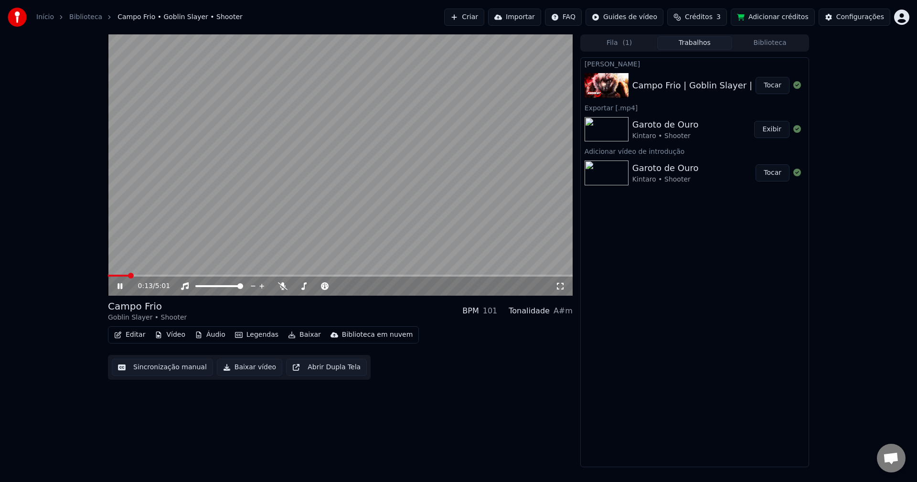
click at [362, 192] on video at bounding box center [340, 164] width 465 height 261
click at [247, 217] on video at bounding box center [340, 164] width 465 height 261
click at [108, 279] on span at bounding box center [111, 276] width 6 height 6
click at [220, 198] on video at bounding box center [340, 164] width 465 height 261
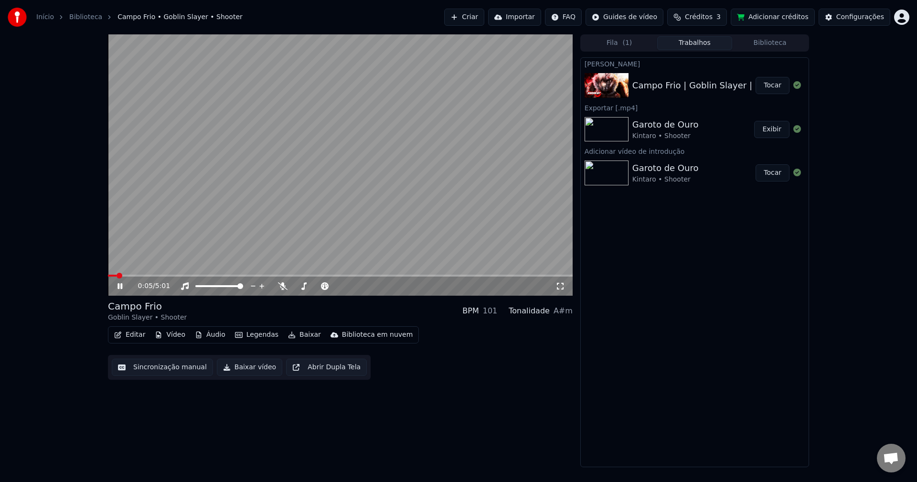
click at [562, 287] on icon at bounding box center [561, 286] width 10 height 8
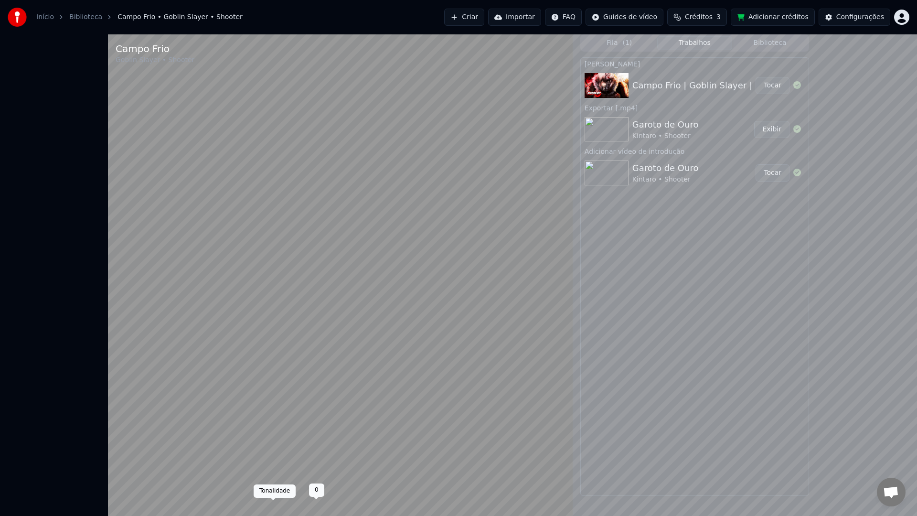
click at [343, 363] on video at bounding box center [340, 292] width 465 height 516
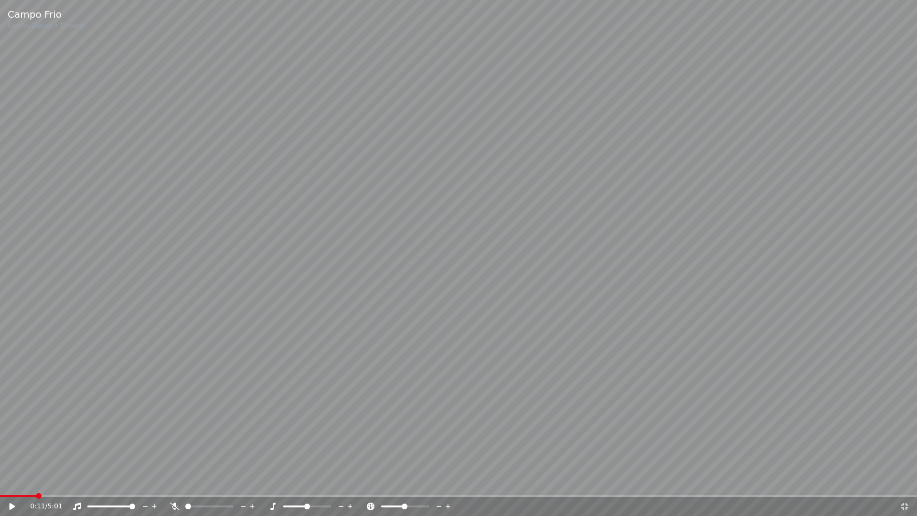
click at [348, 294] on video at bounding box center [458, 258] width 917 height 516
click at [908, 482] on icon at bounding box center [905, 507] width 10 height 8
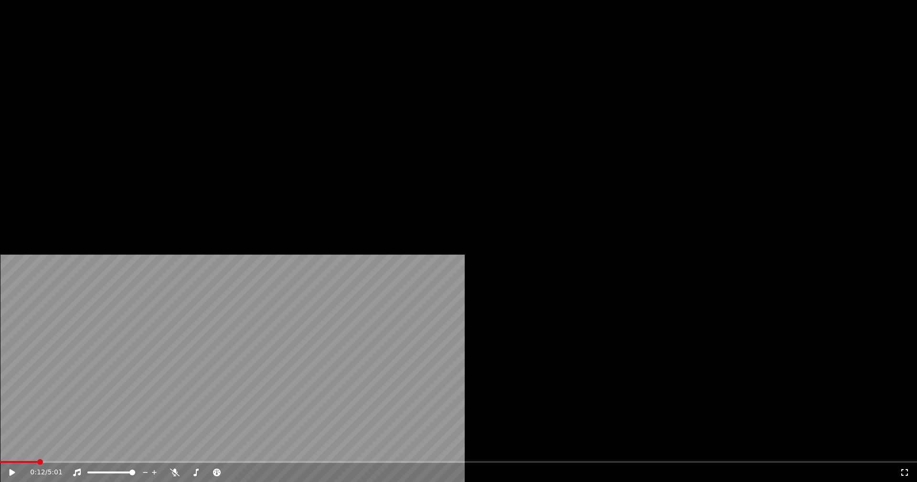
click at [161, 80] on button "Vídeo" at bounding box center [170, 73] width 38 height 13
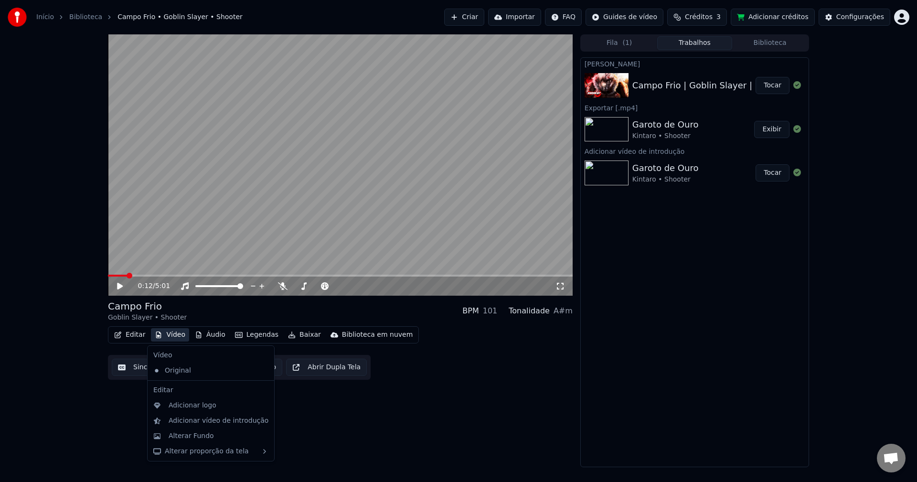
click at [161, 334] on button "Vídeo" at bounding box center [170, 334] width 38 height 13
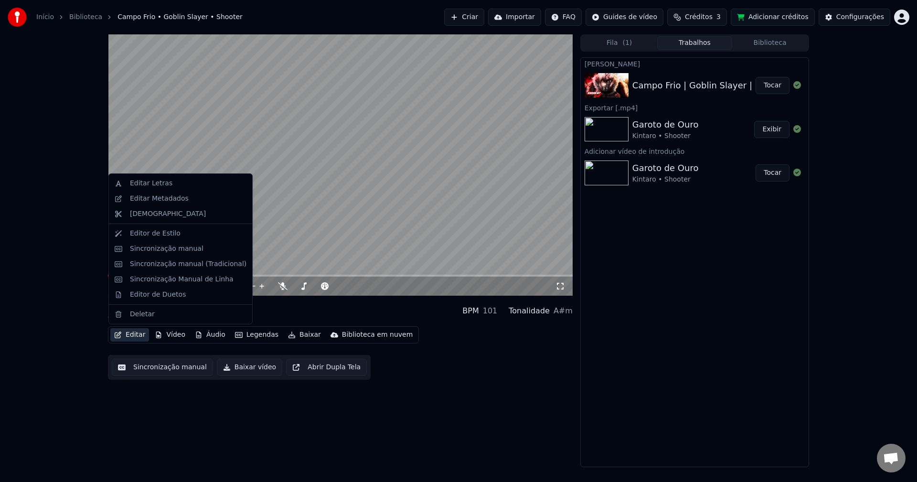
click at [138, 340] on button "Editar" at bounding box center [129, 334] width 39 height 13
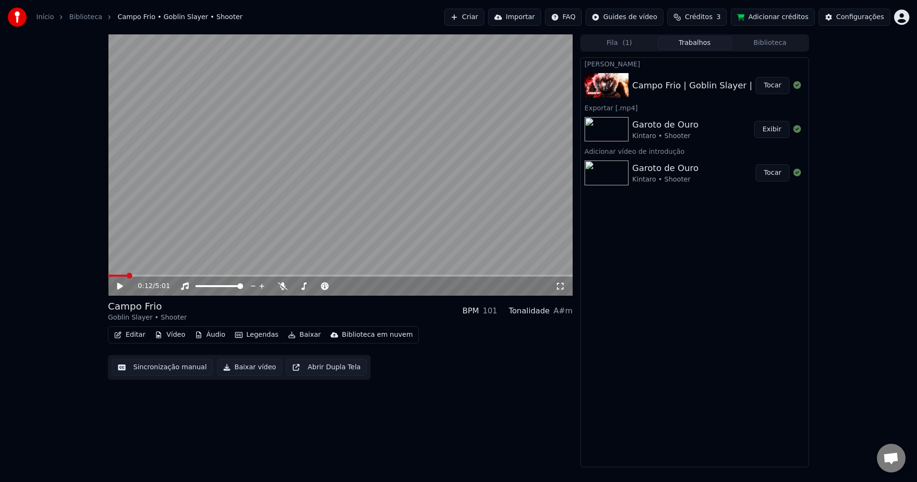
click at [210, 310] on div "Campo Frio Goblin Slayer • Shooter BPM 101 Tonalidade A#m" at bounding box center [340, 311] width 465 height 23
click at [248, 341] on button "Legendas" at bounding box center [256, 334] width 51 height 13
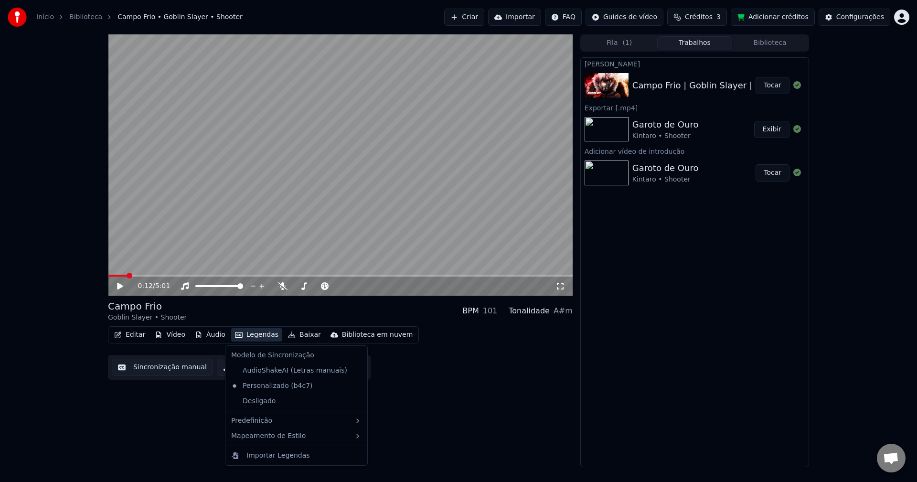
click at [167, 402] on div "0:12 / 5:01 Campo Frio Goblin Slayer • Shooter BPM 101 Tonalidade A#m Editar Ví…" at bounding box center [340, 250] width 465 height 433
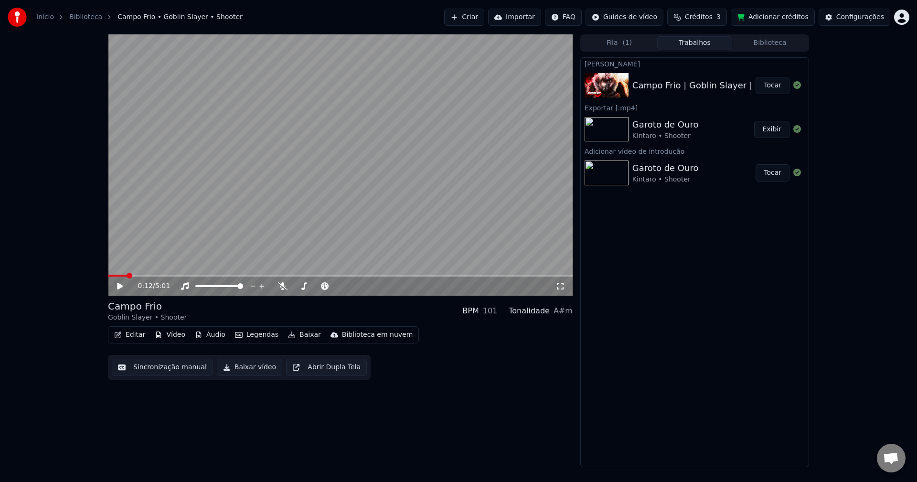
click at [130, 334] on button "Editar" at bounding box center [129, 334] width 39 height 13
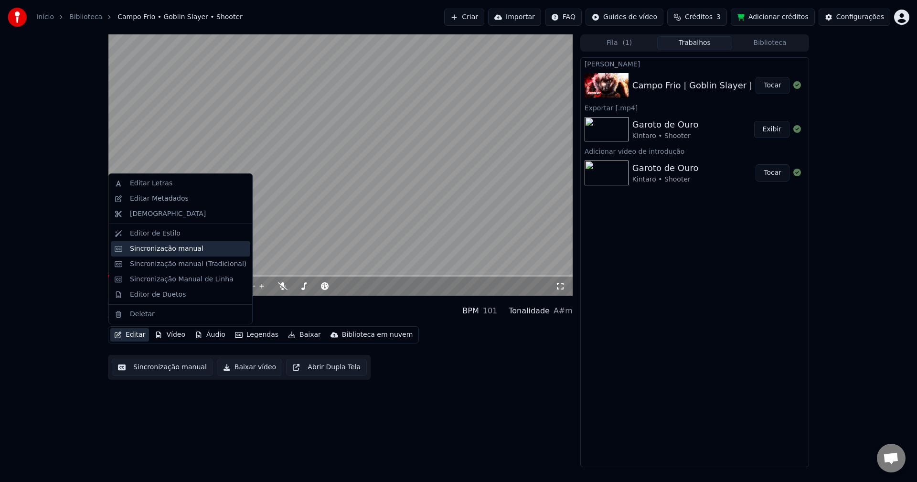
click at [141, 247] on div "Sincronização manual" at bounding box center [167, 249] width 74 height 10
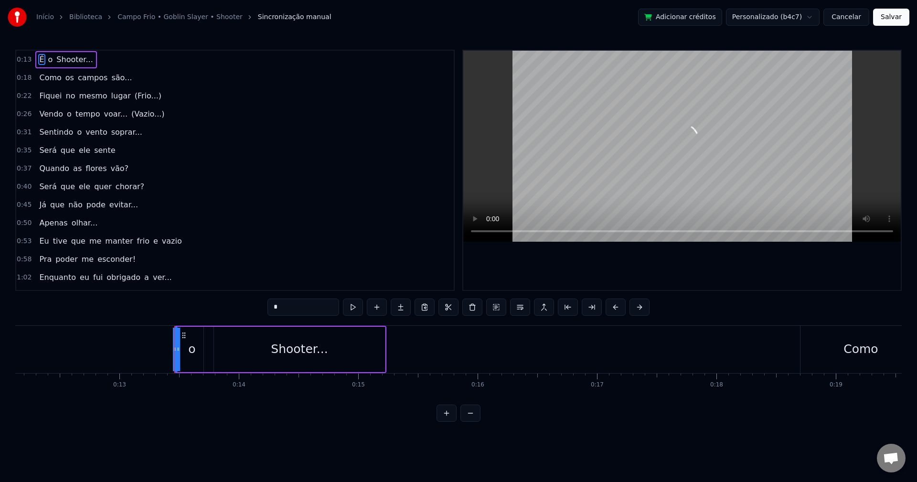
scroll to position [0, 1560]
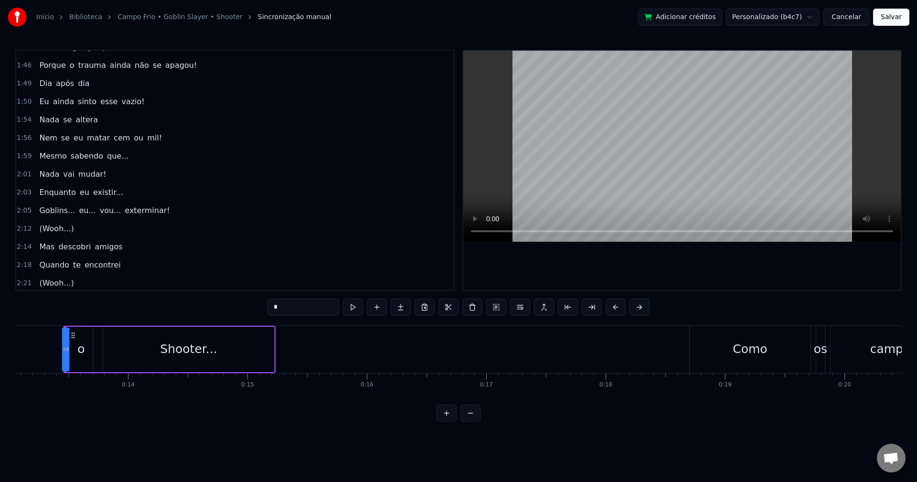
click at [54, 225] on span "(Wooh...)" at bounding box center [56, 228] width 36 height 11
type input "*********"
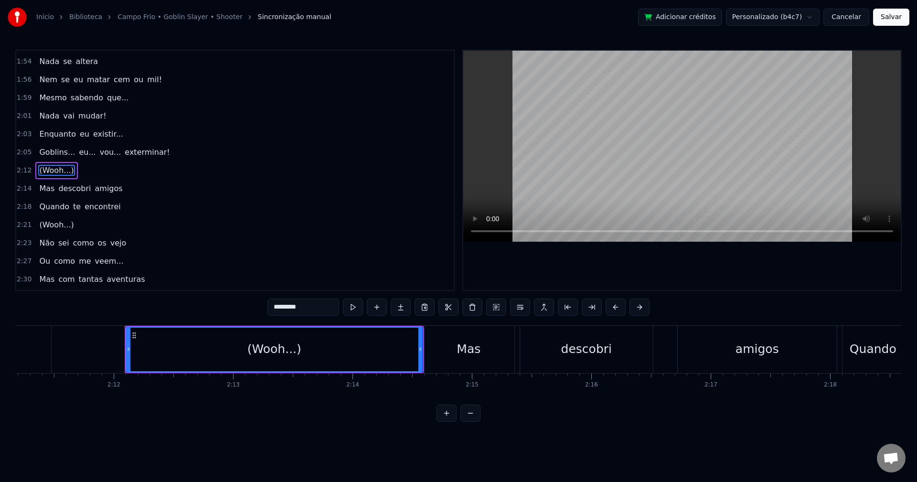
scroll to position [0, 15731]
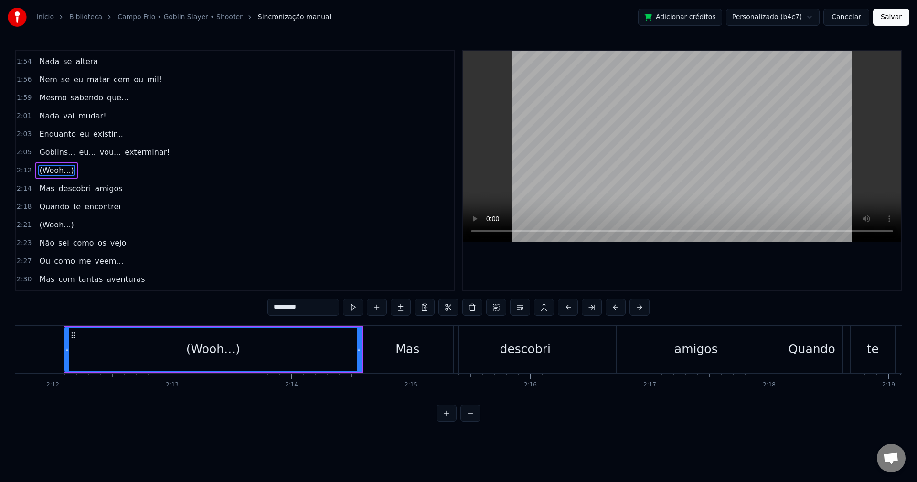
click at [857, 16] on button "Cancelar" at bounding box center [847, 17] width 46 height 17
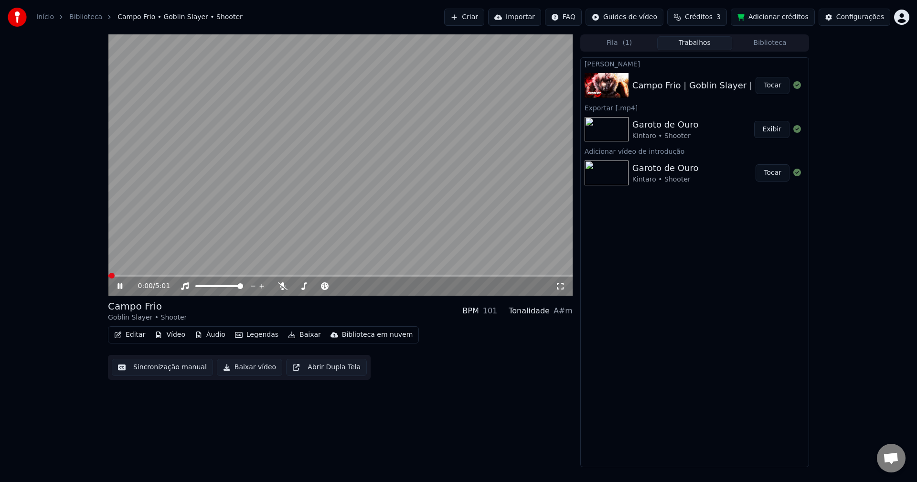
click at [134, 335] on button "Editar" at bounding box center [129, 334] width 39 height 13
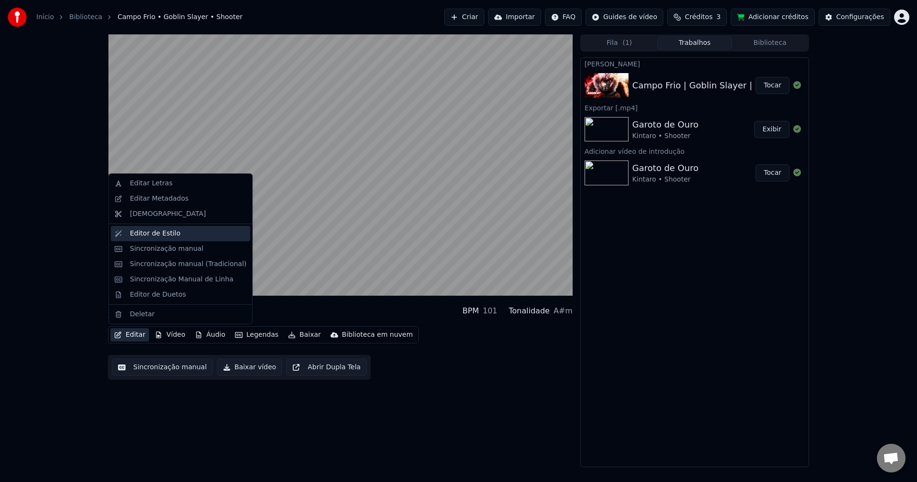
click at [139, 238] on div "Editor de Estilo" at bounding box center [181, 233] width 140 height 15
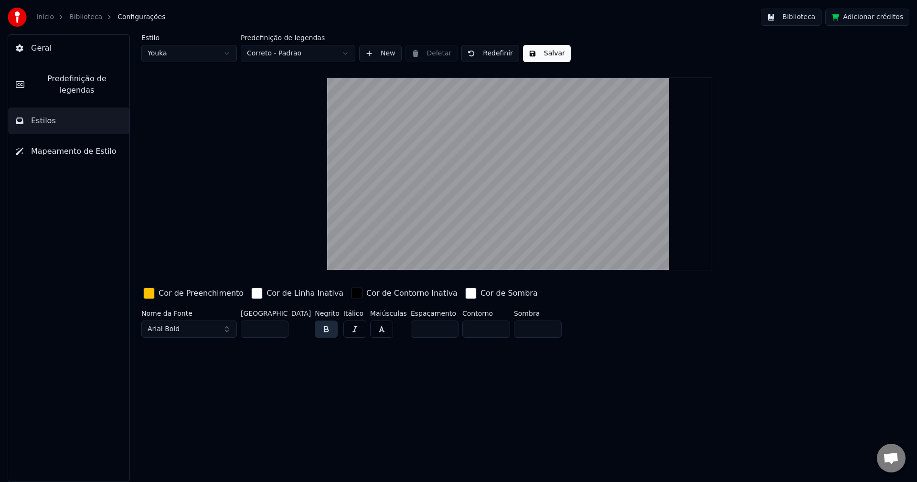
drag, startPoint x: 262, startPoint y: 331, endPoint x: 173, endPoint y: 321, distance: 89.9
click at [173, 321] on div "Nome da Fonte Arial Bold Tamanho da Fonte ** Negrito Itálico Maiúsculas Espaçam…" at bounding box center [462, 326] width 642 height 32
click at [536, 53] on button "Salvar" at bounding box center [547, 53] width 48 height 17
drag, startPoint x: 258, startPoint y: 329, endPoint x: 213, endPoint y: 323, distance: 46.3
click at [213, 323] on div "Nome da Fonte Arial Bold Tamanho da Fonte ** Negrito Itálico Maiúsculas Espaçam…" at bounding box center [462, 326] width 642 height 32
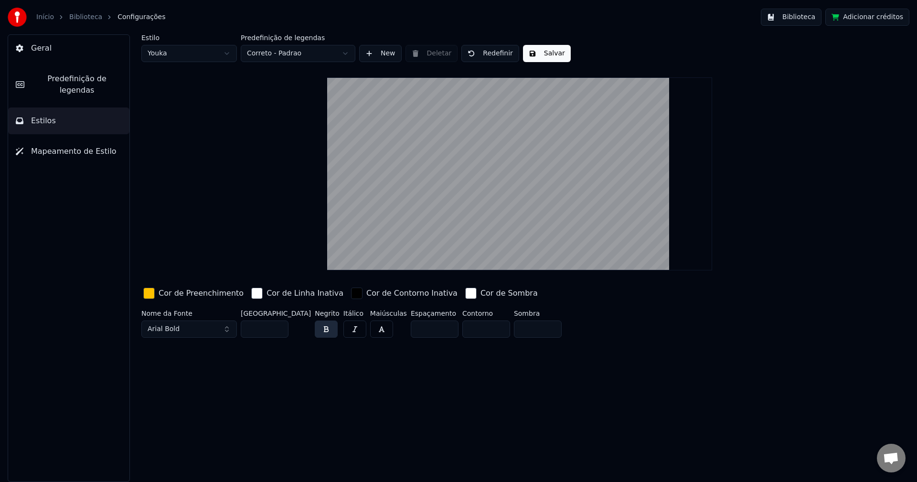
type input "**"
click at [530, 45] on button "Salvar" at bounding box center [547, 53] width 48 height 17
click at [711, 367] on div "Estilo Youka Predefinição de legendas Correto - Padrao New Deletar Redefinir Co…" at bounding box center [519, 258] width 795 height 448
click at [43, 47] on span "Geral" at bounding box center [41, 48] width 21 height 11
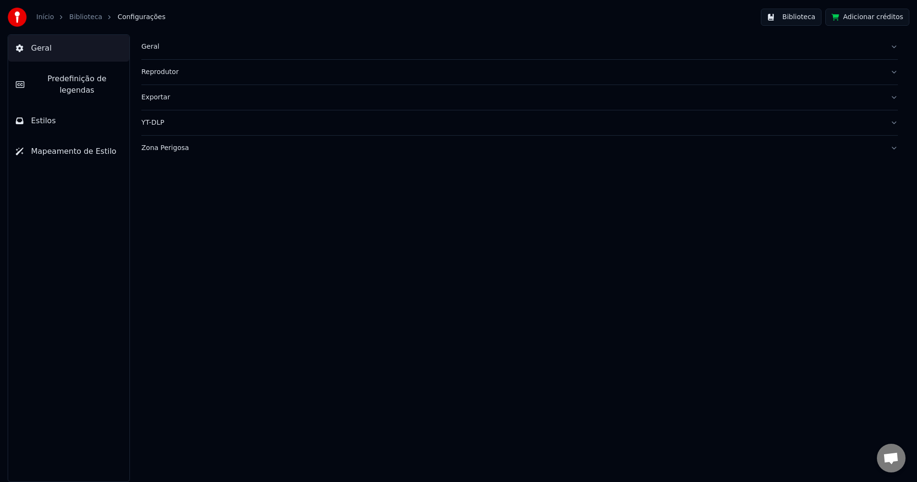
click at [92, 19] on link "Biblioteca" at bounding box center [85, 17] width 33 height 10
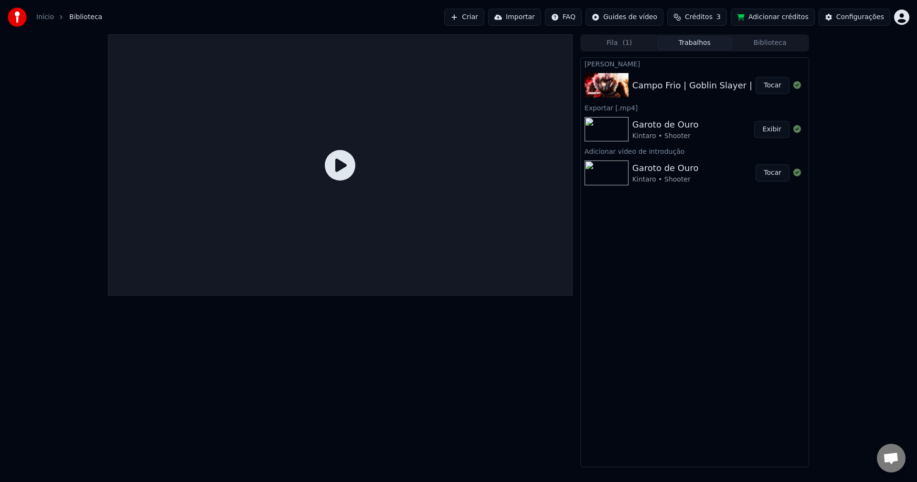
click at [776, 89] on button "Tocar" at bounding box center [773, 85] width 34 height 17
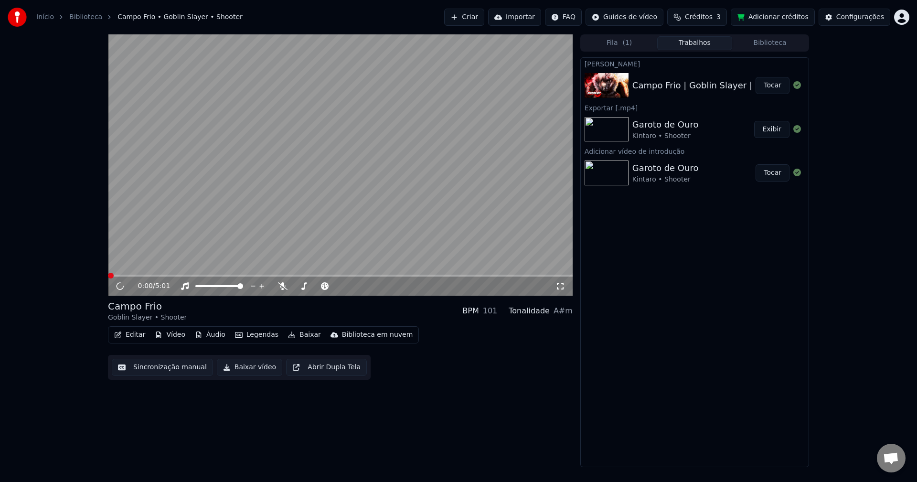
click at [378, 146] on video at bounding box center [340, 164] width 465 height 261
click at [148, 277] on div "0:01 / 5:01" at bounding box center [340, 286] width 465 height 19
click at [151, 276] on span at bounding box center [340, 276] width 465 height 2
click at [277, 175] on video at bounding box center [340, 164] width 465 height 261
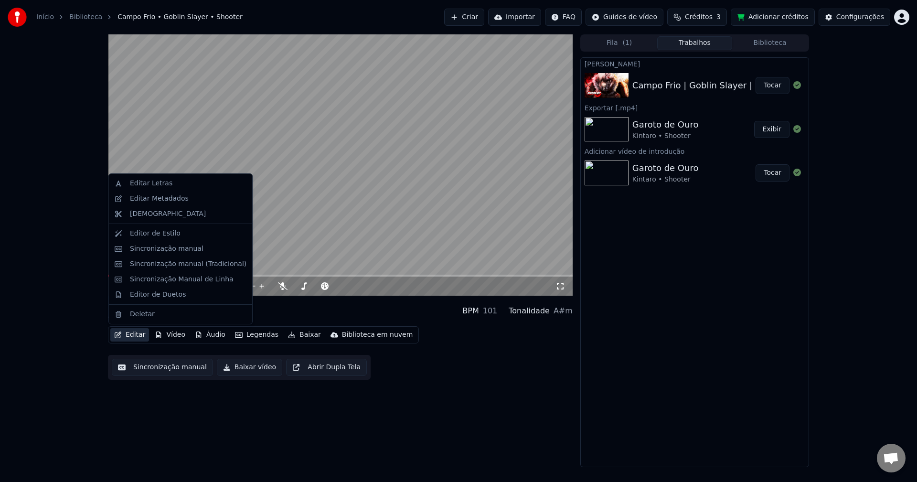
click at [127, 334] on button "Editar" at bounding box center [129, 334] width 39 height 13
click at [162, 188] on div "Editar Letras" at bounding box center [151, 184] width 43 height 10
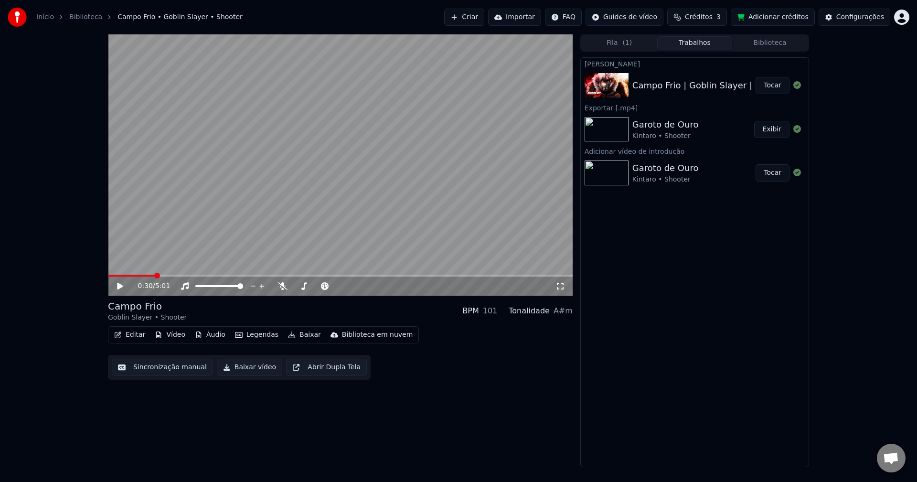
click at [124, 335] on button "Editar" at bounding box center [129, 334] width 39 height 13
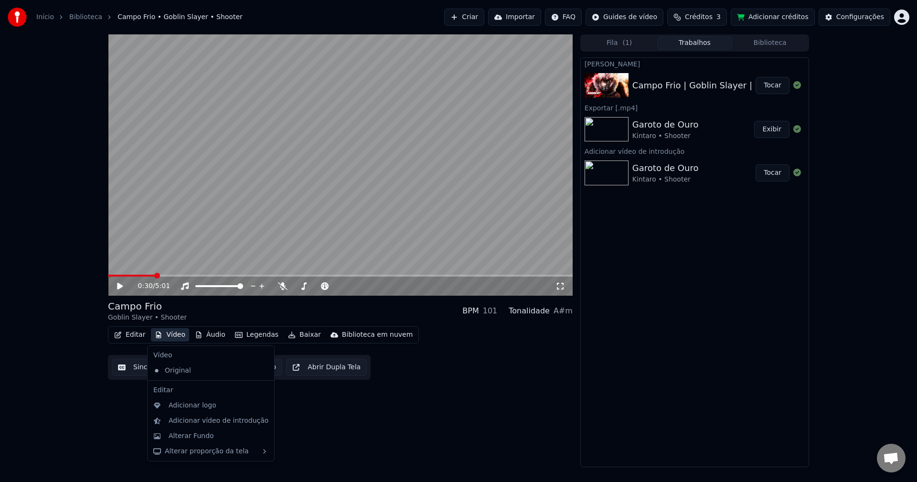
click at [389, 369] on div "Editar Vídeo Áudio Legendas Baixar Biblioteca em nuvem Sincronização manual Bai…" at bounding box center [340, 353] width 465 height 54
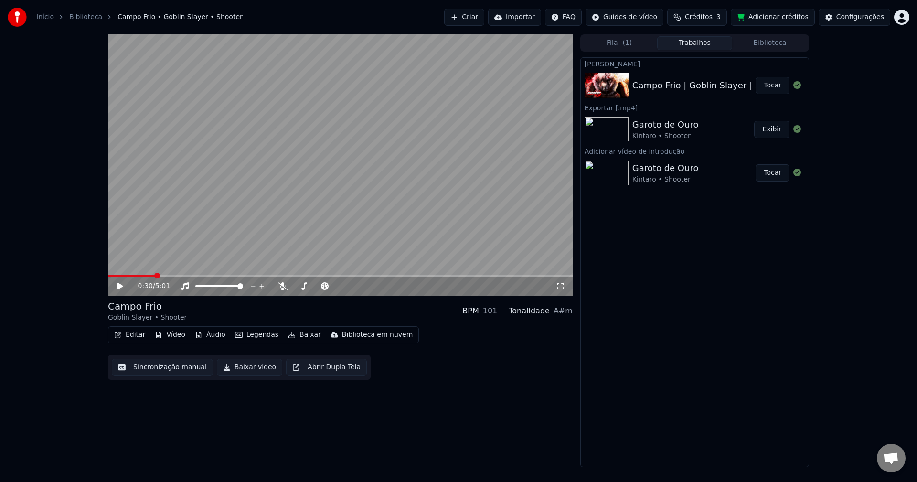
click at [178, 365] on button "Sincronização manual" at bounding box center [162, 367] width 101 height 17
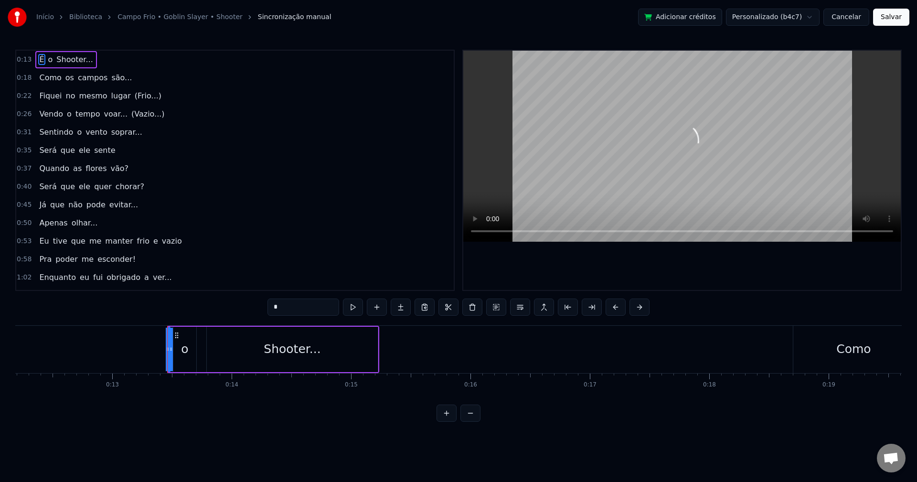
scroll to position [0, 1560]
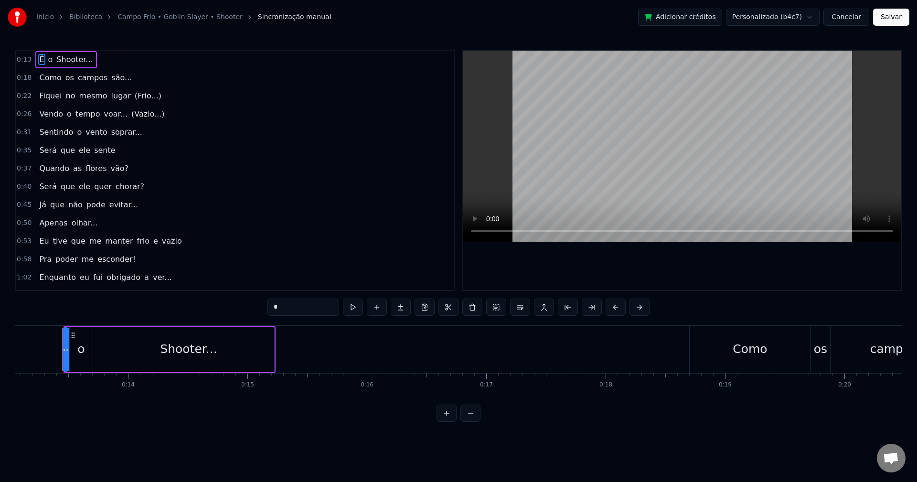
click at [87, 18] on link "Biblioteca" at bounding box center [85, 17] width 33 height 10
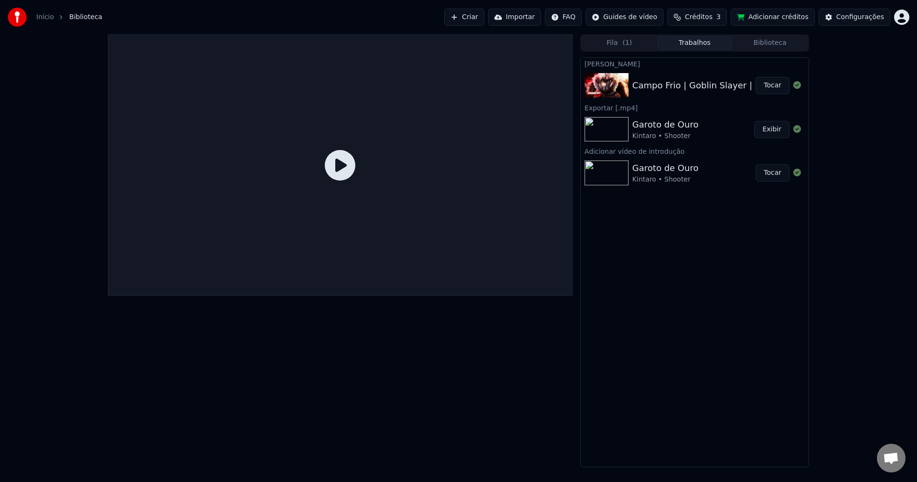
click at [777, 90] on button "Tocar" at bounding box center [773, 85] width 34 height 17
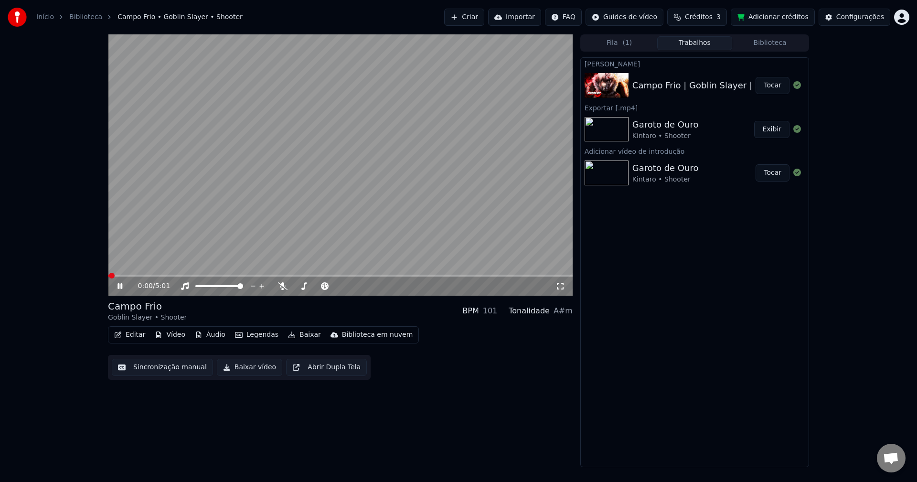
click at [357, 194] on video at bounding box center [340, 164] width 465 height 261
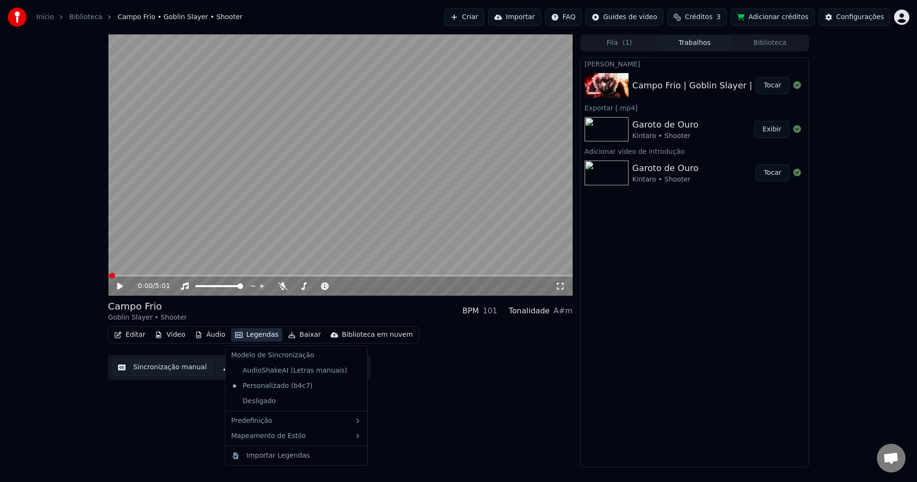
click at [254, 333] on button "Legendas" at bounding box center [256, 334] width 51 height 13
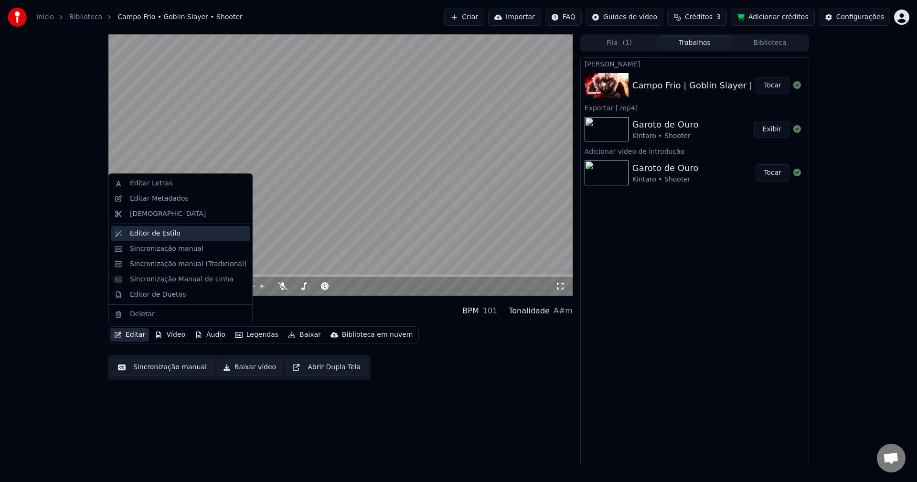
click at [143, 234] on div "Editor de Estilo" at bounding box center [155, 234] width 51 height 10
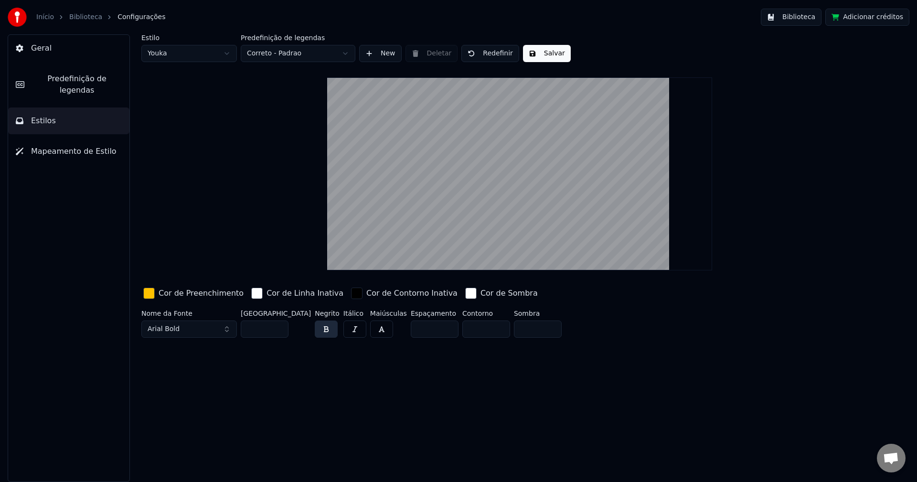
drag, startPoint x: 261, startPoint y: 328, endPoint x: 243, endPoint y: 328, distance: 17.7
click at [243, 328] on input "**" at bounding box center [265, 329] width 48 height 17
type input "**"
click at [382, 373] on div "Estilo Youka Predefinição de legendas Correto - Padrao New Deletar Redefinir Sa…" at bounding box center [519, 258] width 795 height 448
click at [62, 52] on button "Geral" at bounding box center [68, 48] width 121 height 27
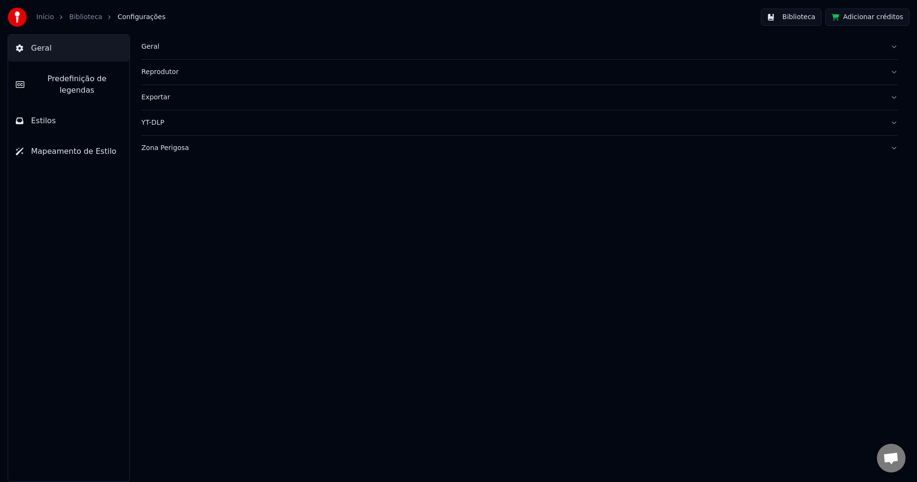
click at [88, 16] on link "Biblioteca" at bounding box center [85, 17] width 33 height 10
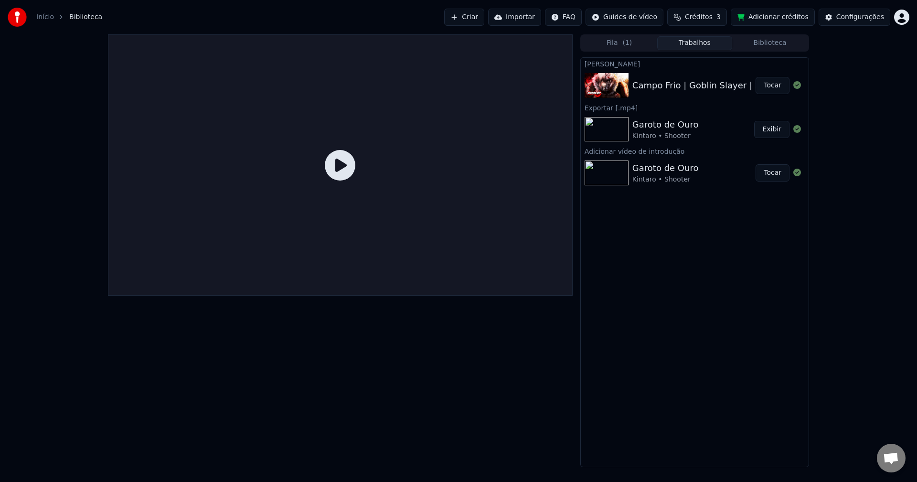
click at [345, 164] on icon at bounding box center [340, 165] width 31 height 31
click at [773, 88] on button "Tocar" at bounding box center [773, 85] width 34 height 17
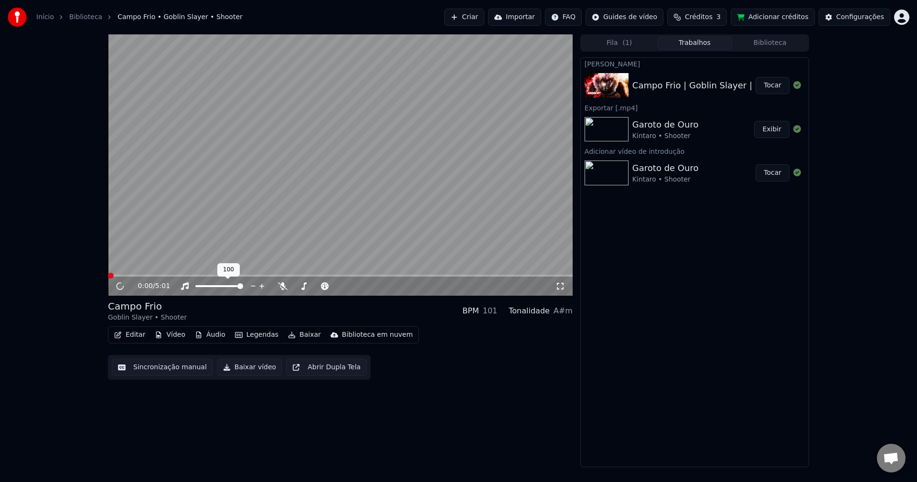
click at [347, 187] on video at bounding box center [340, 164] width 465 height 261
click at [564, 289] on icon at bounding box center [561, 286] width 10 height 8
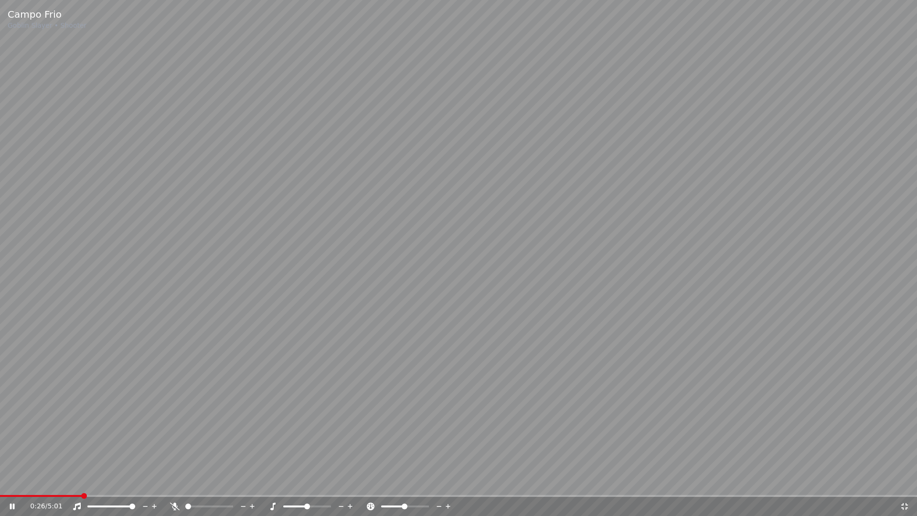
click at [716, 391] on video at bounding box center [458, 258] width 917 height 516
click at [906, 482] on icon at bounding box center [905, 507] width 10 height 8
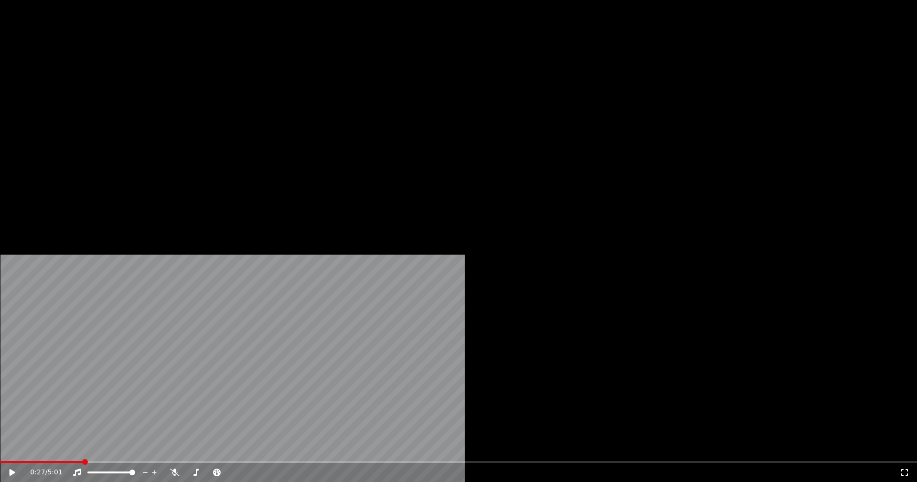
click at [139, 80] on button "Editar" at bounding box center [129, 73] width 39 height 13
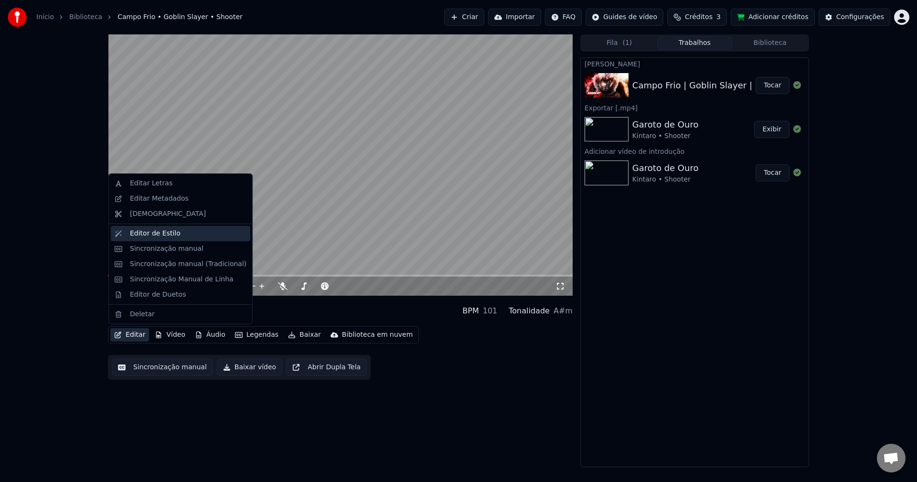
click at [161, 232] on div "Editor de Estilo" at bounding box center [155, 234] width 51 height 10
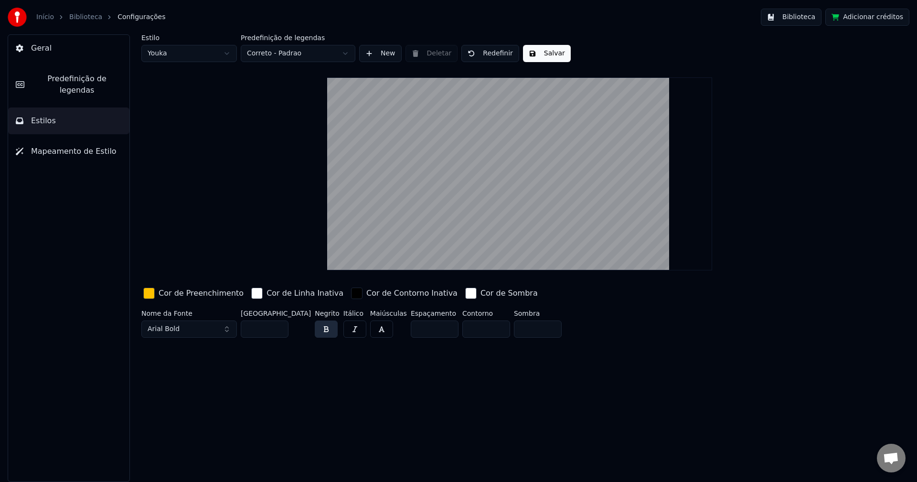
drag, startPoint x: 263, startPoint y: 328, endPoint x: 235, endPoint y: 328, distance: 28.2
click at [235, 328] on div "Nome da Fonte Arial Bold Tamanho da Fonte ** Negrito Itálico Maiúsculas Espaçam…" at bounding box center [462, 326] width 642 height 32
type input "**"
click at [541, 397] on div "Estilo Youka Predefinição de legendas Correto - Padrao New Deletar Redefinir Sa…" at bounding box center [519, 258] width 795 height 448
click at [536, 50] on button "Salvar" at bounding box center [547, 53] width 48 height 17
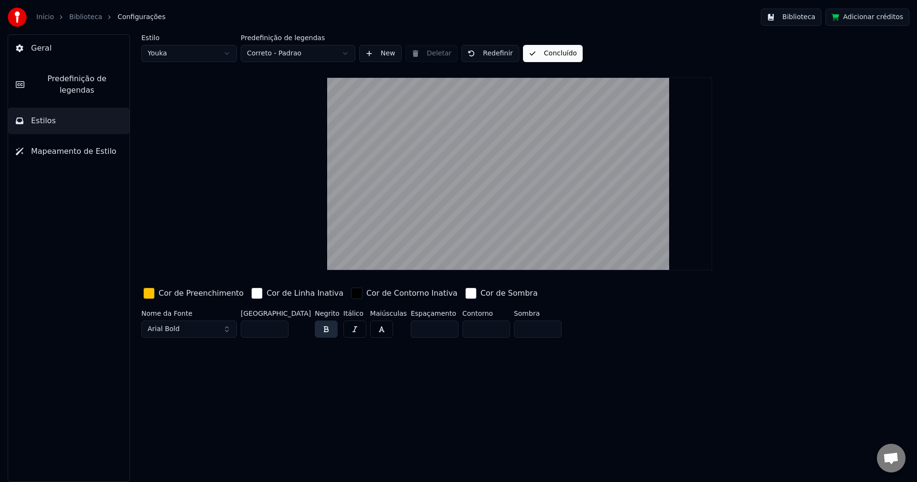
click at [536, 50] on button "Concluído" at bounding box center [553, 53] width 60 height 17
click at [46, 55] on button "Geral" at bounding box center [68, 48] width 121 height 27
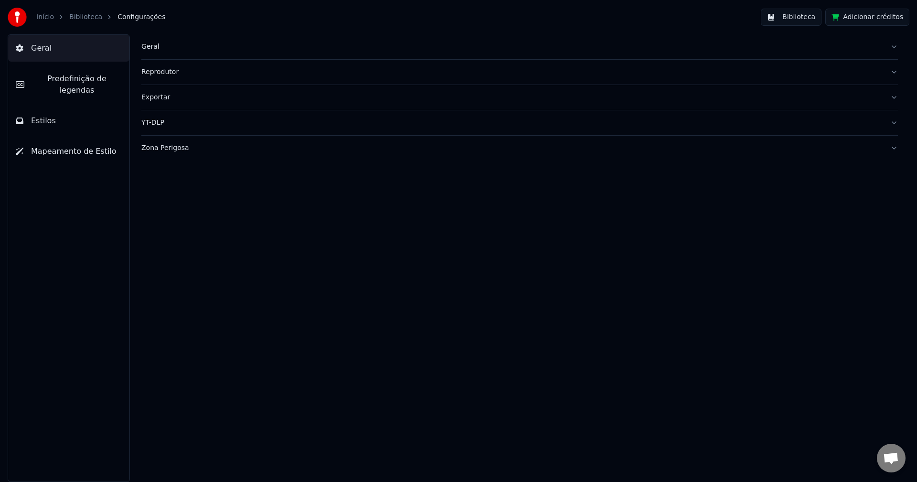
click at [94, 18] on link "Biblioteca" at bounding box center [85, 17] width 33 height 10
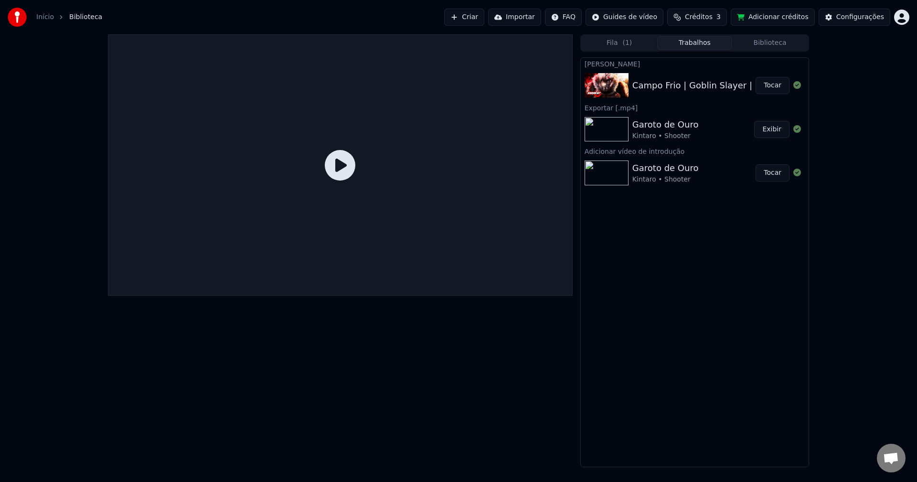
click at [773, 85] on button "Tocar" at bounding box center [773, 85] width 34 height 17
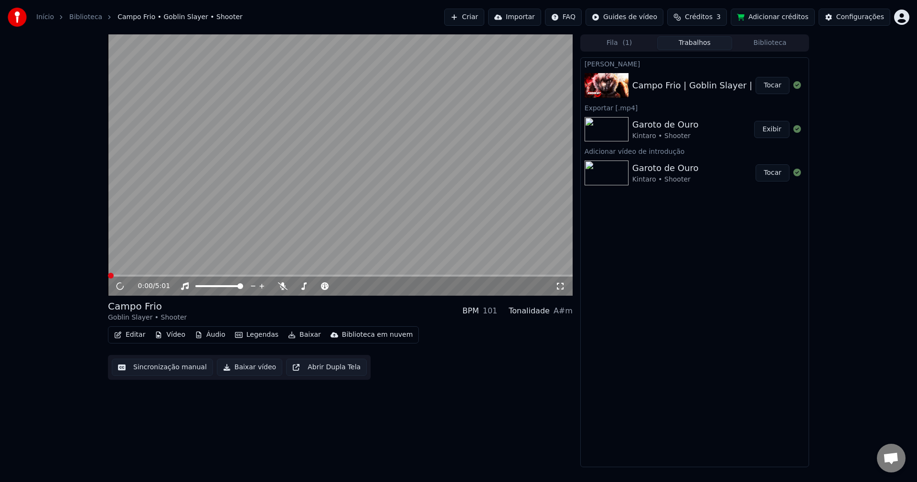
click at [271, 218] on video at bounding box center [340, 164] width 465 height 261
click at [130, 274] on video at bounding box center [340, 164] width 465 height 261
click at [141, 275] on span at bounding box center [340, 276] width 465 height 2
click at [265, 188] on video at bounding box center [340, 164] width 465 height 261
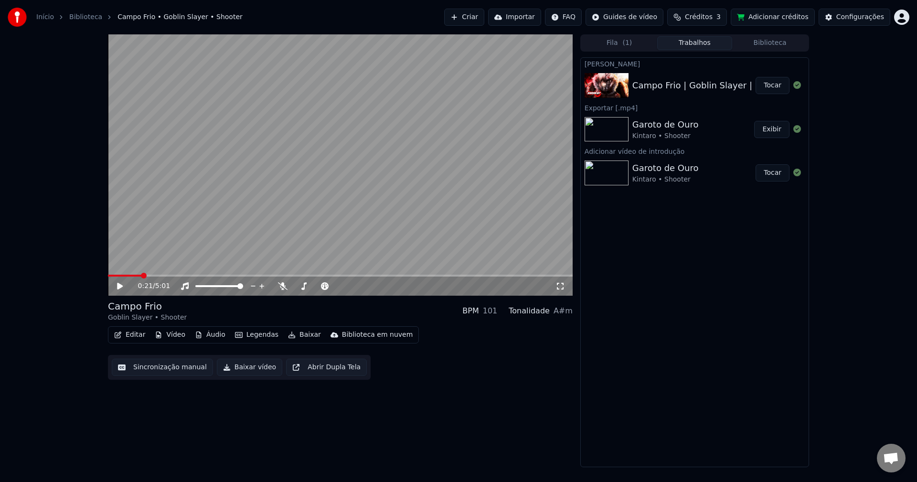
click at [139, 337] on button "Editar" at bounding box center [129, 334] width 39 height 13
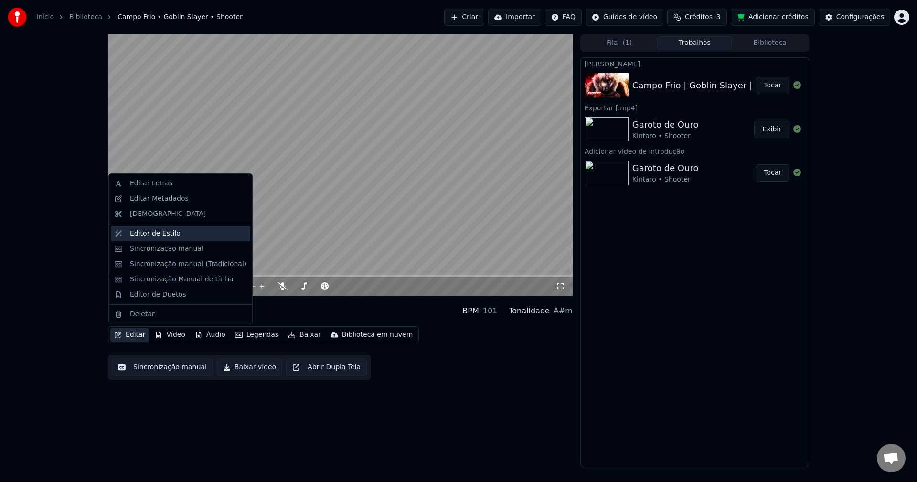
click at [169, 238] on div "Editor de Estilo" at bounding box center [155, 234] width 51 height 10
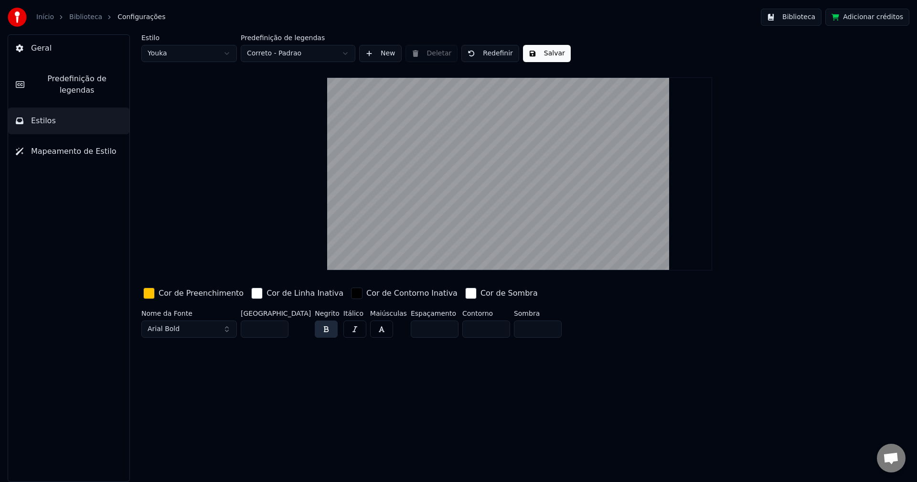
drag, startPoint x: 255, startPoint y: 332, endPoint x: 198, endPoint y: 332, distance: 56.9
click at [198, 332] on div "Nome da Fonte Arial Bold Tamanho da Fonte ** Negrito Itálico Maiúsculas Espaçam…" at bounding box center [462, 326] width 642 height 32
type input "**"
click at [551, 53] on button "Salvar" at bounding box center [547, 53] width 48 height 17
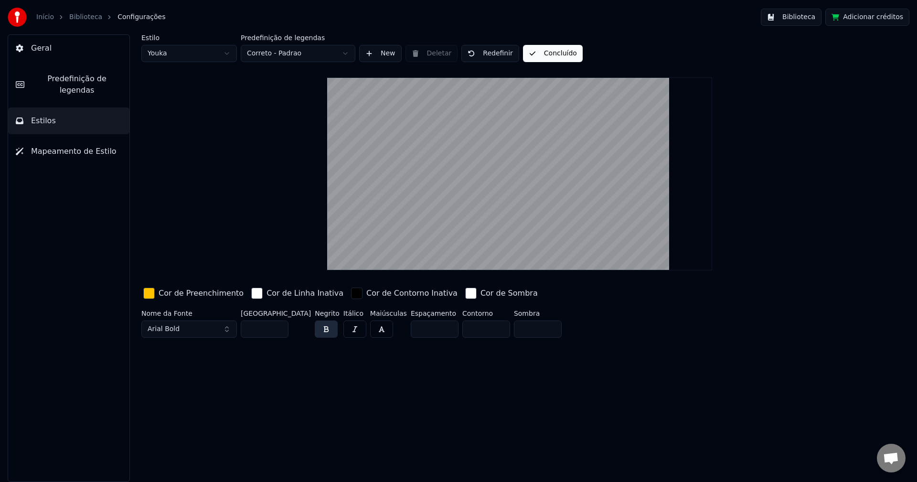
click at [235, 132] on div "Estilo Youka Predefinição de legendas Correto - Padrao New Deletar Redefinir Co…" at bounding box center [519, 187] width 757 height 307
click at [43, 19] on link "Início" at bounding box center [45, 17] width 18 height 10
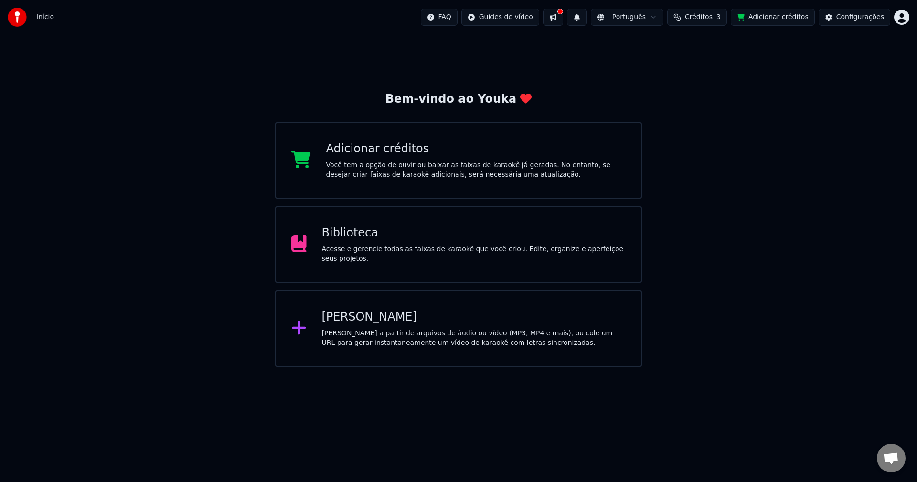
click at [388, 246] on div "Biblioteca Acesse e gerencie todas as faixas de karaokê que você criou. Edite, …" at bounding box center [474, 245] width 304 height 38
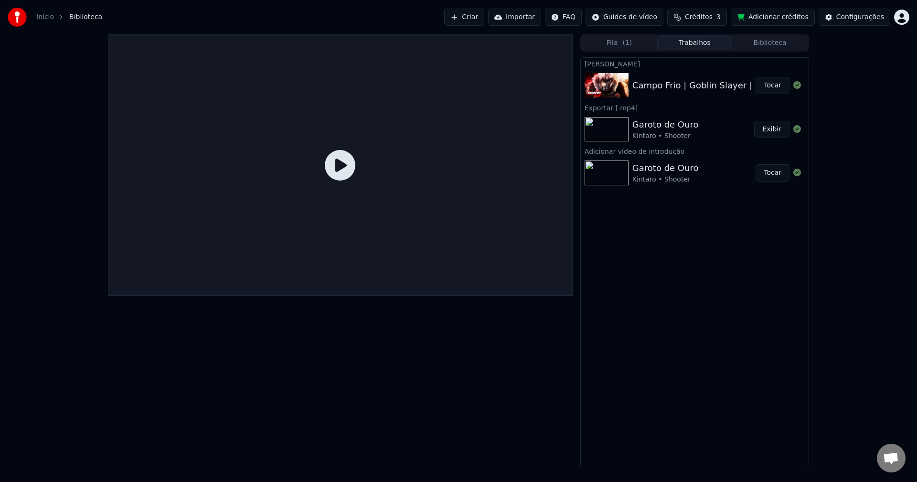
click at [767, 86] on button "Tocar" at bounding box center [773, 85] width 34 height 17
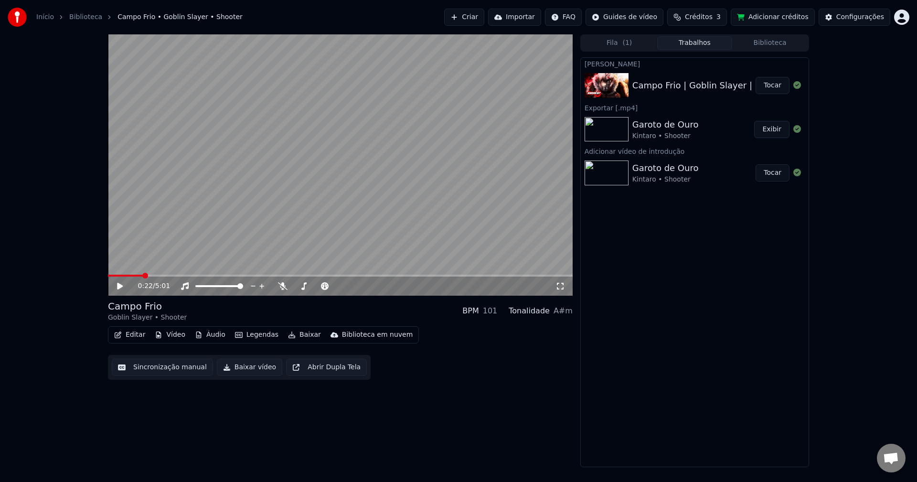
click at [756, 77] on button "Tocar" at bounding box center [773, 85] width 34 height 17
click at [127, 276] on span at bounding box center [340, 276] width 465 height 2
click at [135, 276] on span at bounding box center [340, 276] width 465 height 2
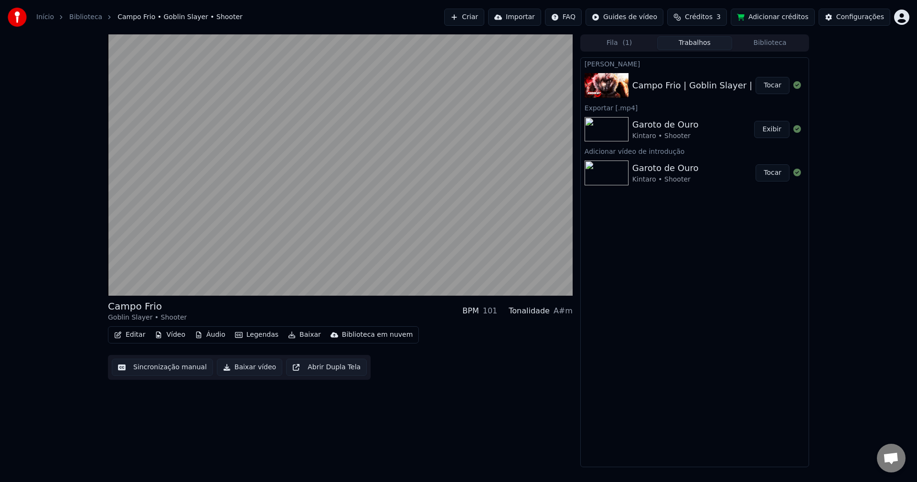
click at [269, 235] on video at bounding box center [340, 164] width 465 height 261
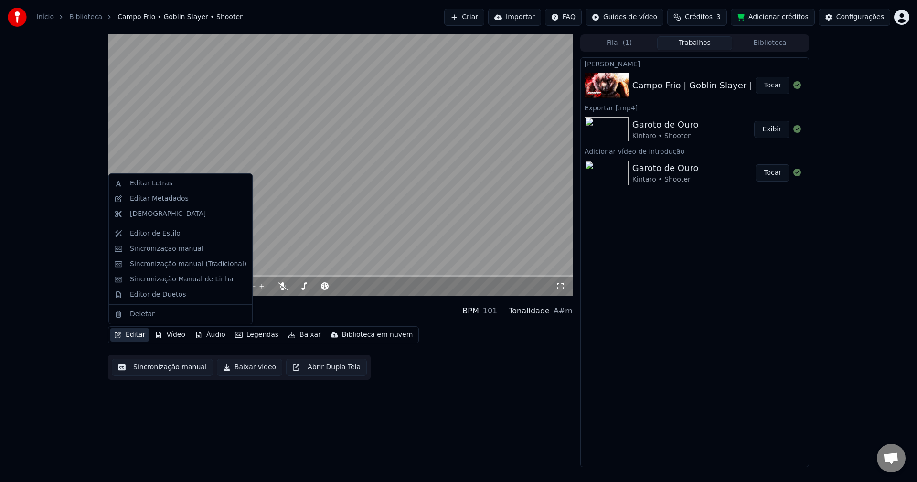
click at [135, 335] on button "Editar" at bounding box center [129, 334] width 39 height 13
click at [142, 236] on div "Editor de Estilo" at bounding box center [155, 234] width 51 height 10
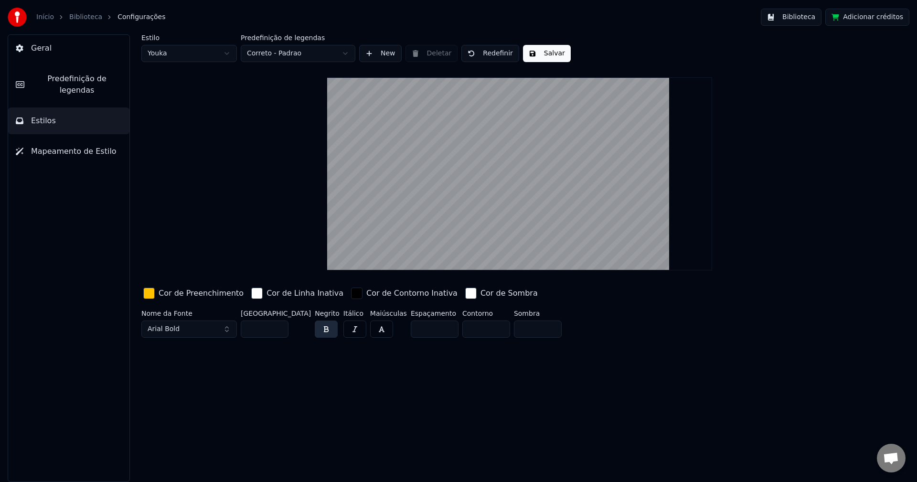
drag, startPoint x: 265, startPoint y: 327, endPoint x: 192, endPoint y: 326, distance: 72.6
click at [192, 326] on div "Nome da Fonte Arial Bold Tamanho da Fonte ** Negrito Itálico Maiúsculas Espaçam…" at bounding box center [462, 326] width 642 height 32
type input "**"
click at [527, 49] on button "Salvar" at bounding box center [547, 53] width 48 height 17
click at [527, 48] on button "Concluído" at bounding box center [553, 53] width 60 height 17
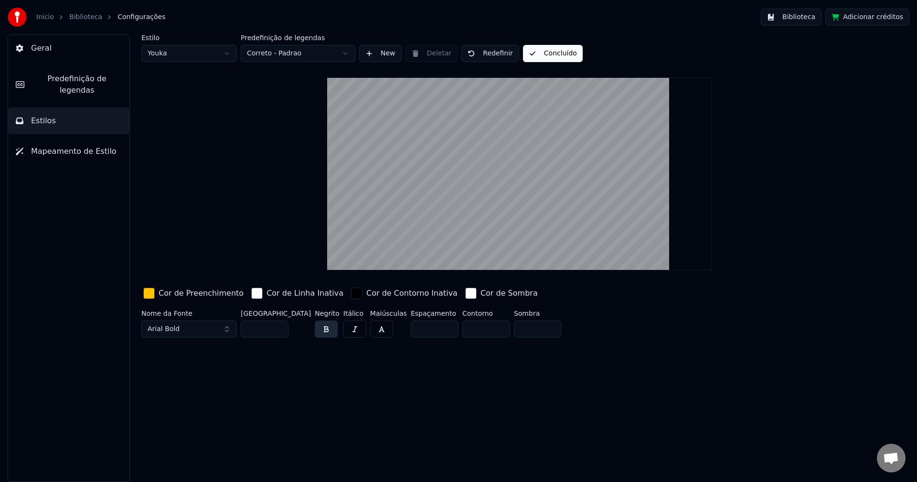
click at [527, 48] on button "Concluído" at bounding box center [553, 53] width 60 height 17
click at [78, 19] on link "Biblioteca" at bounding box center [85, 17] width 33 height 10
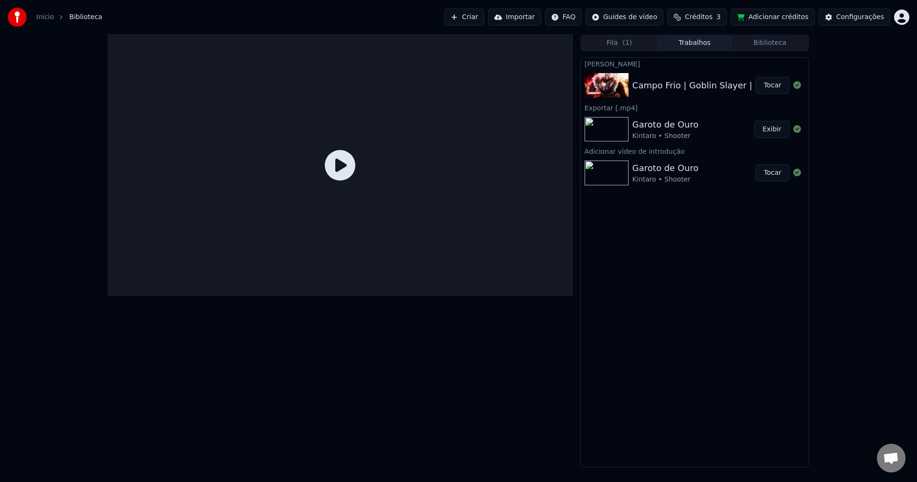
click at [785, 88] on button "Tocar" at bounding box center [773, 85] width 34 height 17
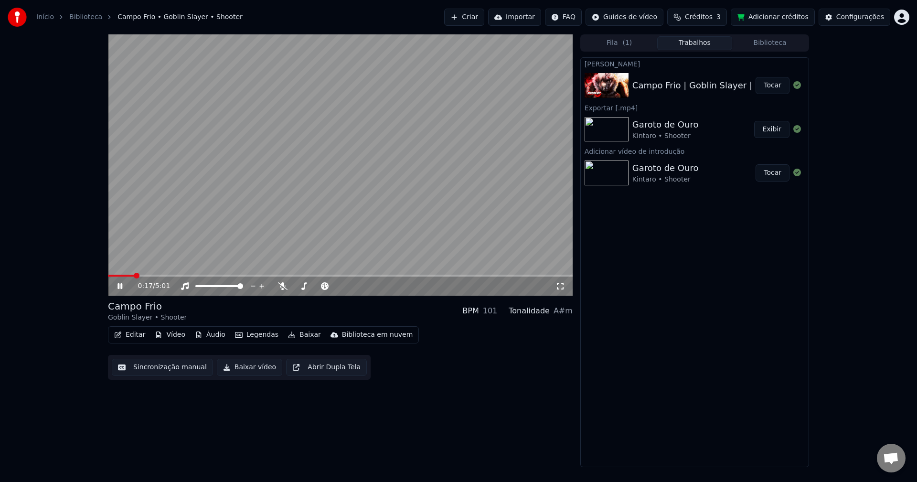
click at [135, 275] on span at bounding box center [340, 276] width 465 height 2
click at [214, 218] on video at bounding box center [340, 164] width 465 height 261
click at [244, 365] on button "Baixar vídeo" at bounding box center [249, 367] width 65 height 17
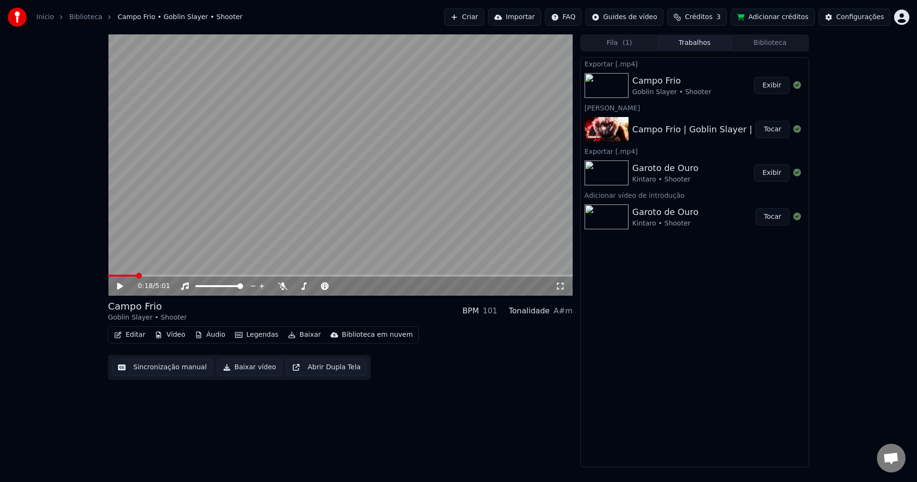
click at [773, 88] on button "Exibir" at bounding box center [771, 85] width 35 height 17
click at [138, 338] on button "Editar" at bounding box center [129, 334] width 39 height 13
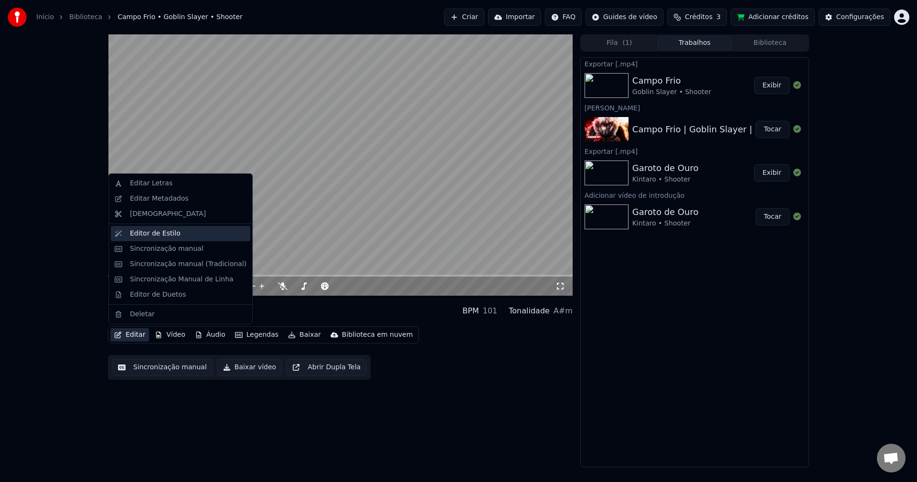
click at [162, 236] on div "Editor de Estilo" at bounding box center [155, 234] width 51 height 10
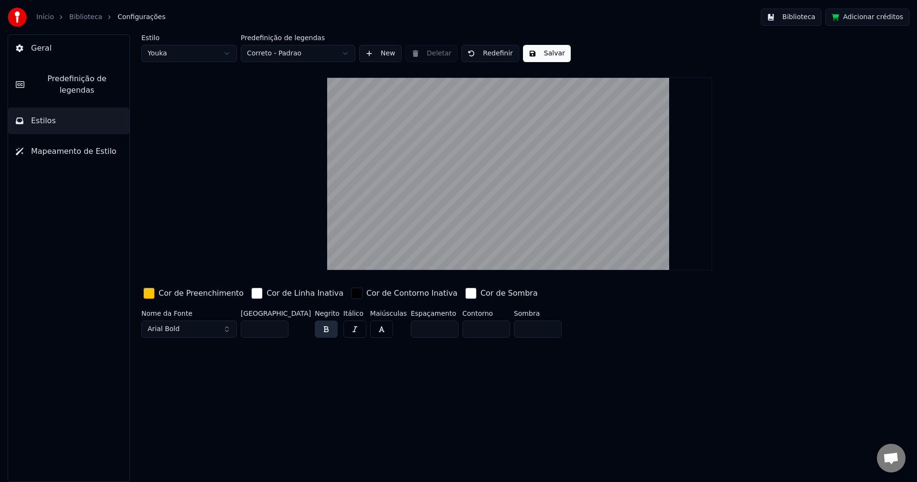
click at [54, 84] on span "Predefinição de legendas" at bounding box center [77, 84] width 90 height 23
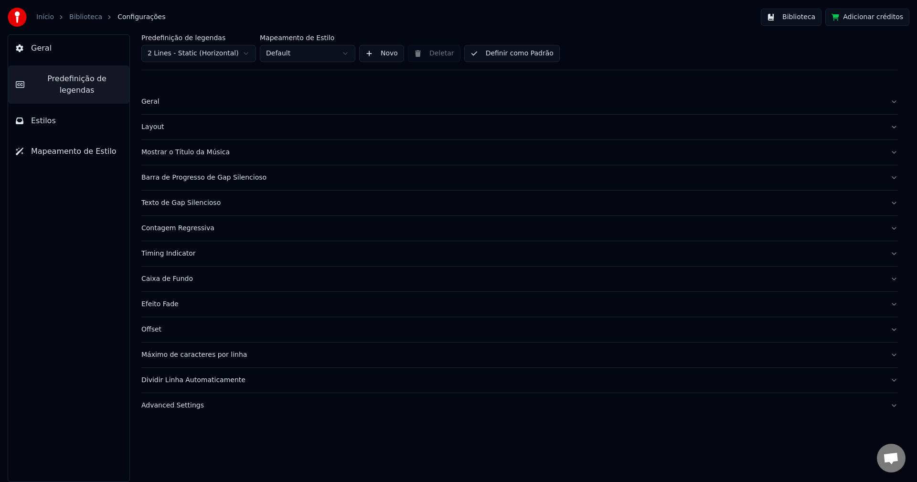
click at [179, 228] on div "Contagem Regressiva" at bounding box center [512, 229] width 742 height 10
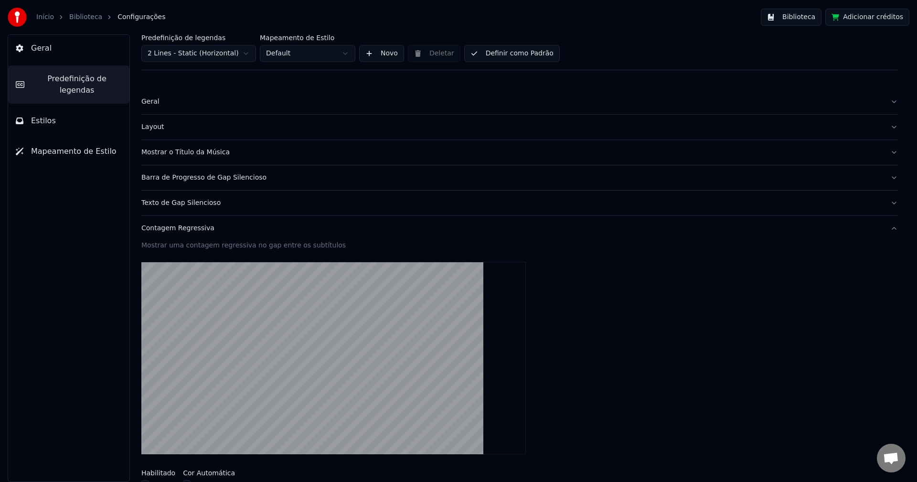
click at [183, 202] on div "Texto de Gap Silencioso" at bounding box center [512, 203] width 742 height 10
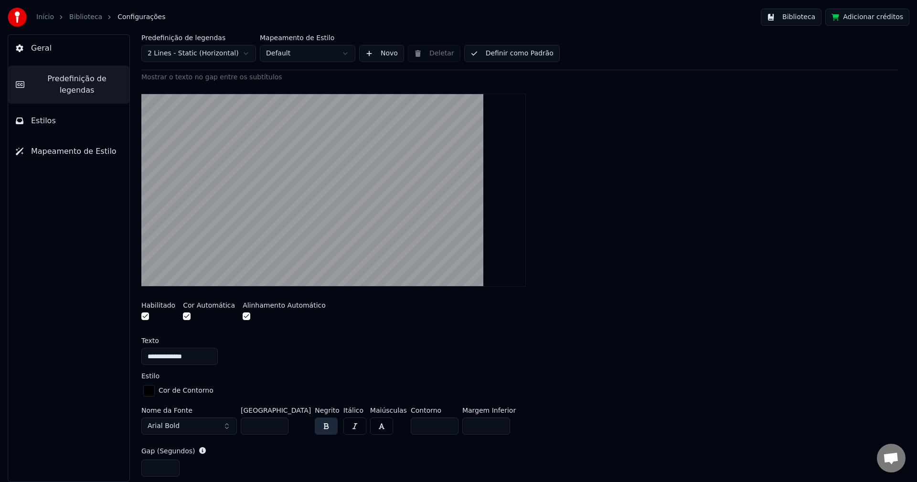
scroll to position [143, 0]
click at [148, 315] on button "button" at bounding box center [145, 316] width 8 height 8
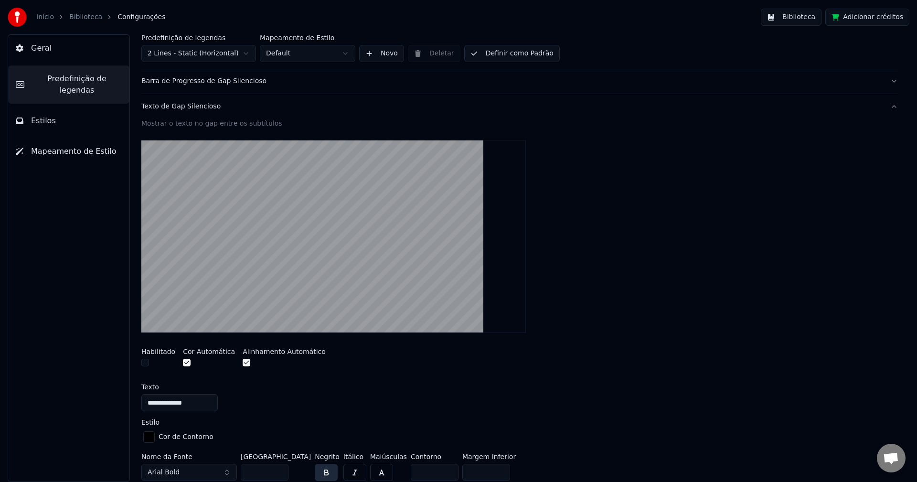
scroll to position [334, 0]
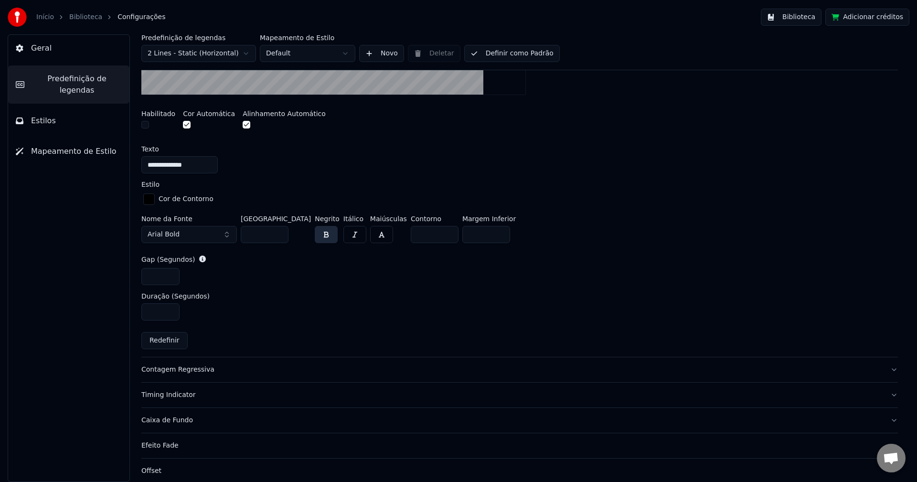
click at [187, 392] on div "Timing Indicator" at bounding box center [512, 395] width 742 height 10
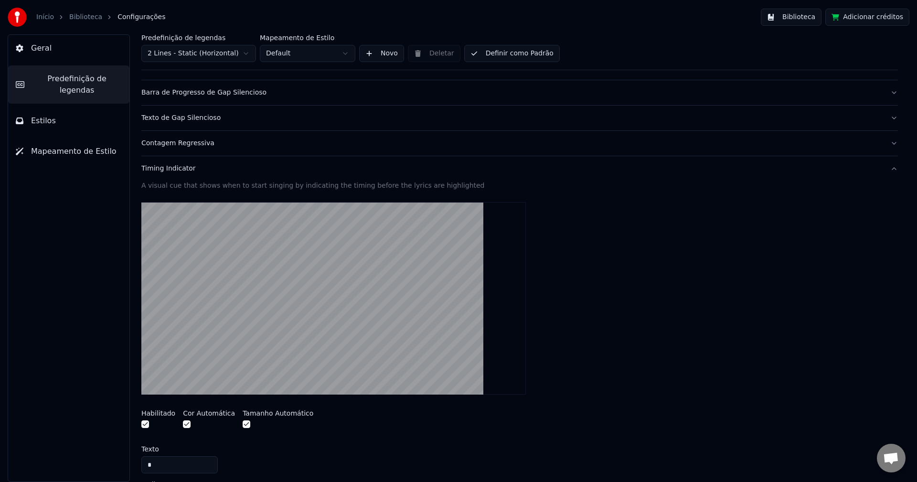
scroll to position [84, 0]
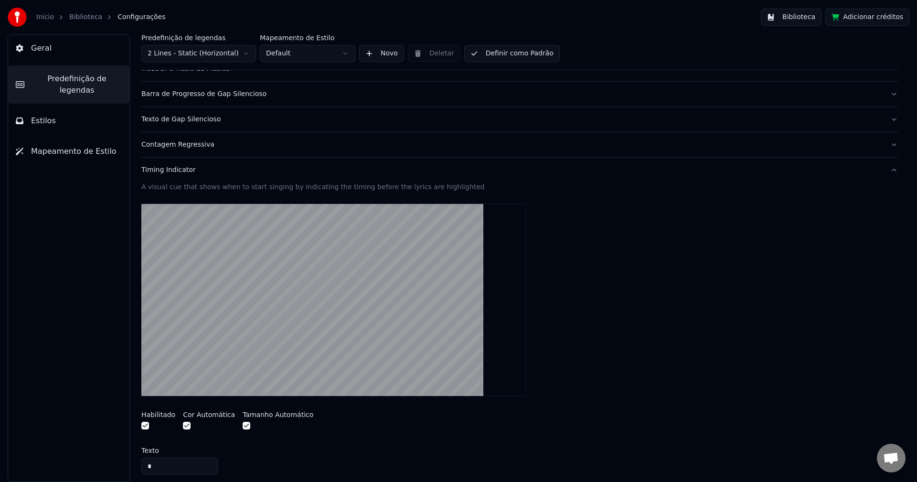
click at [178, 136] on button "Contagem Regressiva" at bounding box center [519, 144] width 757 height 25
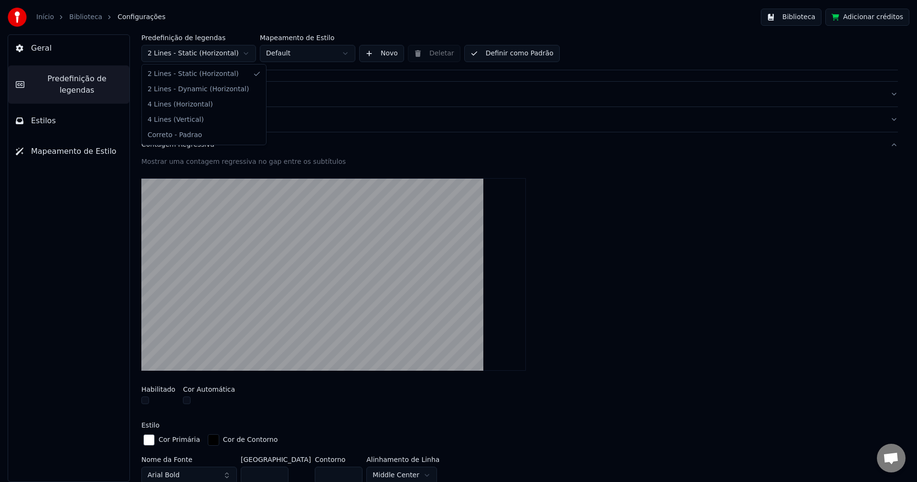
click at [216, 51] on html "Início Biblioteca Configurações Biblioteca Adicionar créditos Geral Predefiniçã…" at bounding box center [458, 241] width 917 height 482
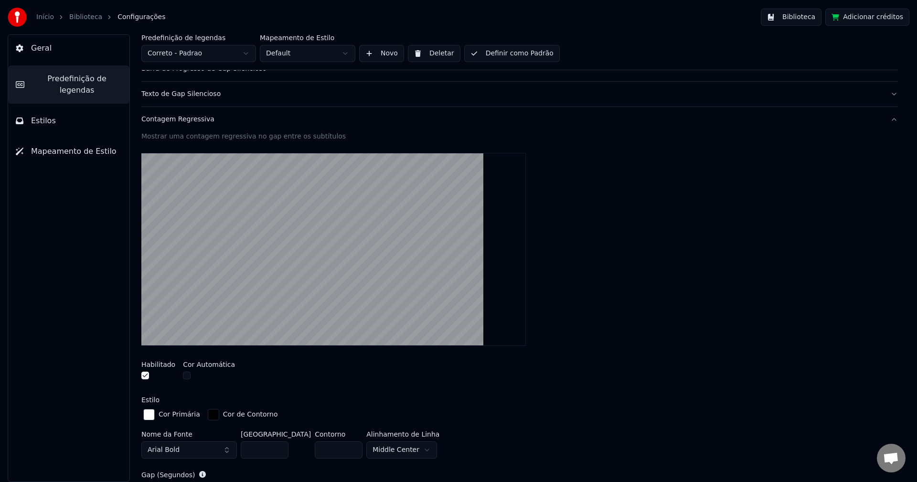
scroll to position [58, 0]
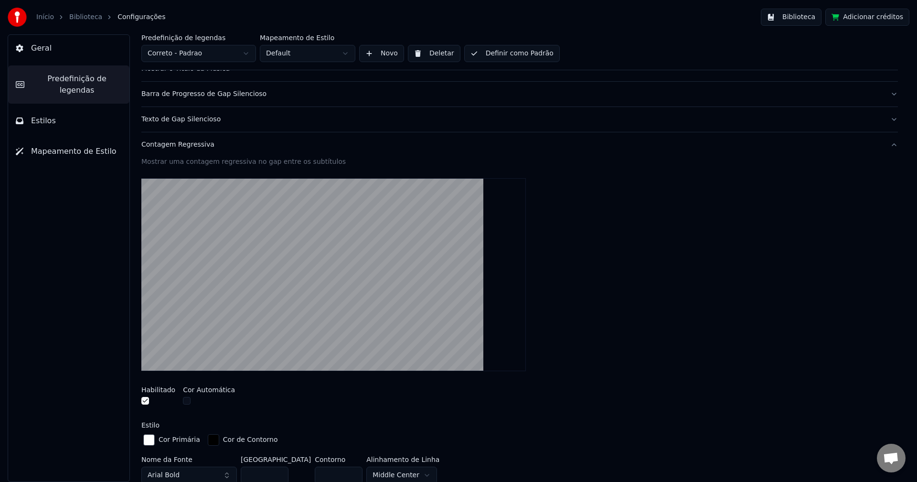
click at [148, 402] on button "button" at bounding box center [145, 401] width 8 height 8
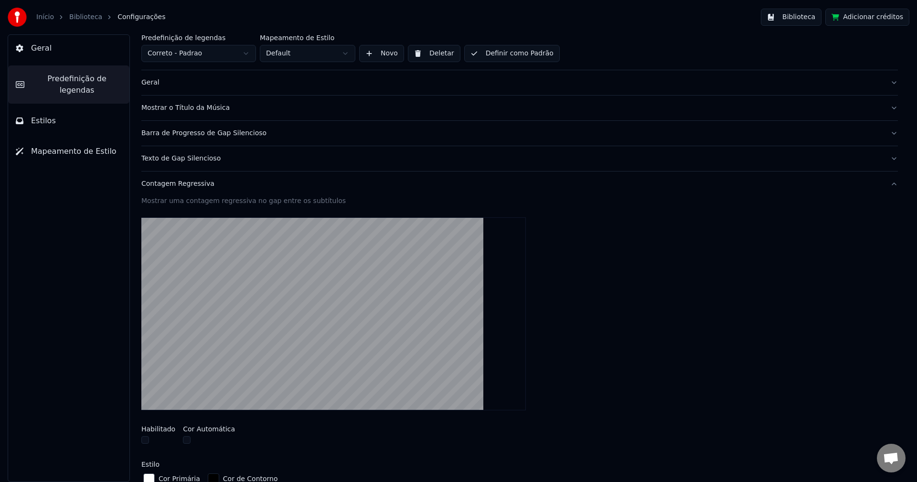
scroll to position [0, 0]
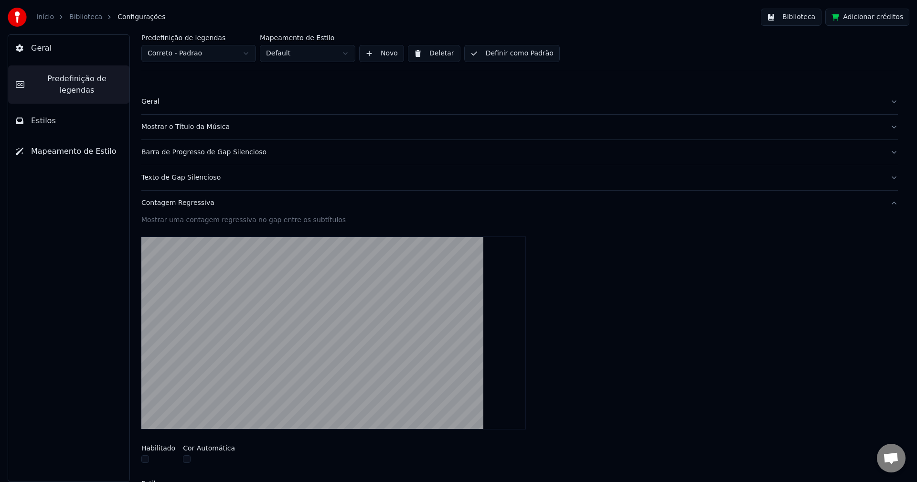
click at [205, 179] on div "Texto de Gap Silencioso" at bounding box center [512, 178] width 742 height 10
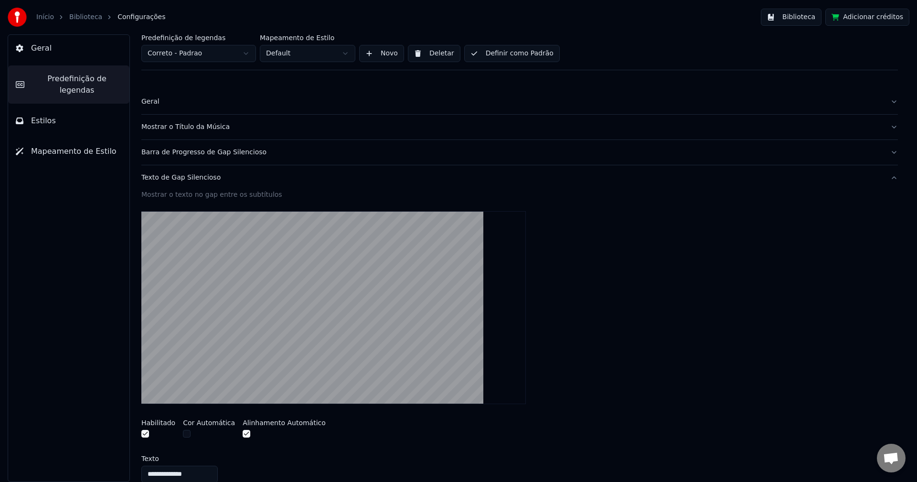
click at [44, 47] on span "Geral" at bounding box center [41, 48] width 21 height 11
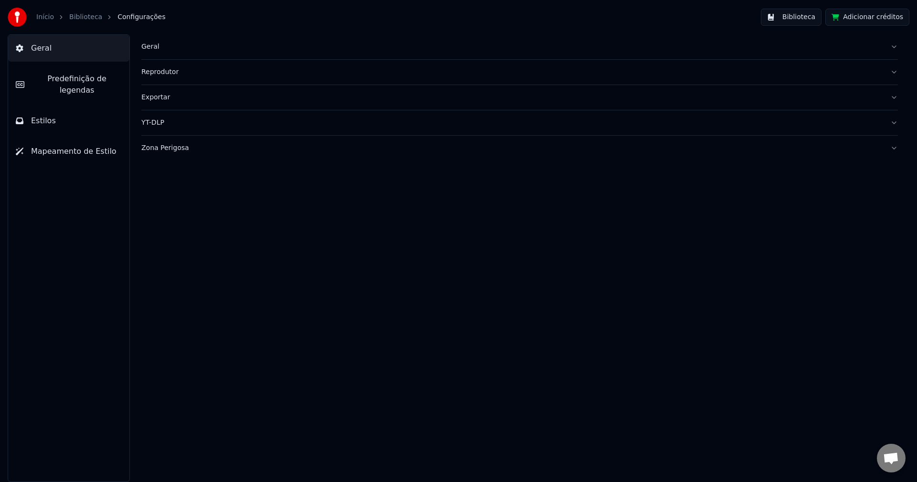
click at [87, 19] on link "Biblioteca" at bounding box center [85, 17] width 33 height 10
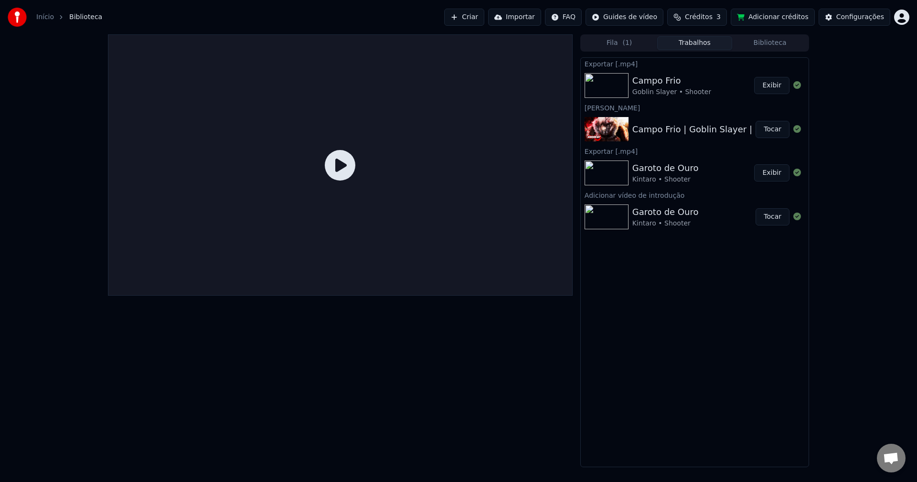
click at [786, 19] on button "Adicionar créditos" at bounding box center [773, 17] width 84 height 17
click at [708, 17] on span "Créditos" at bounding box center [699, 17] width 28 height 10
click at [715, 87] on button "Atualizar" at bounding box center [708, 88] width 54 height 17
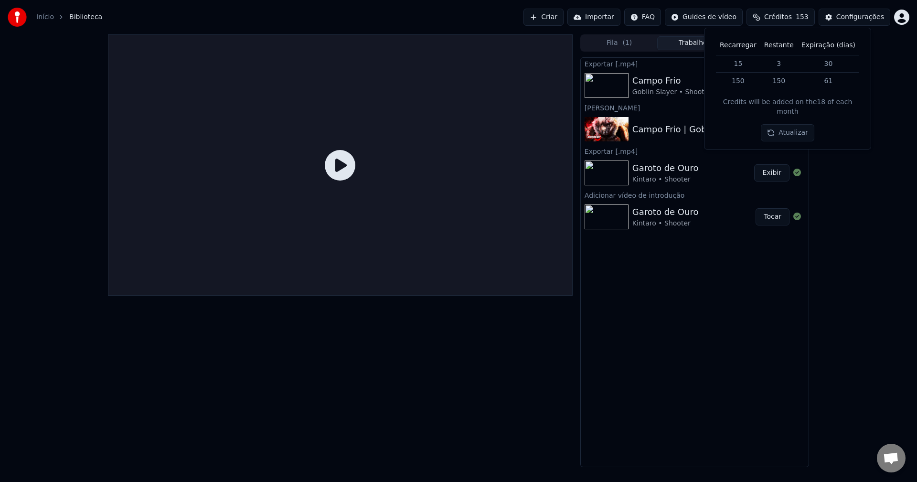
click at [861, 207] on div "Fila ( 1 ) Trabalhos Biblioteca Exportar [.mp4] Campo Frio Goblin Slayer • Shoo…" at bounding box center [458, 250] width 917 height 433
click at [564, 16] on button "Criar" at bounding box center [544, 17] width 40 height 17
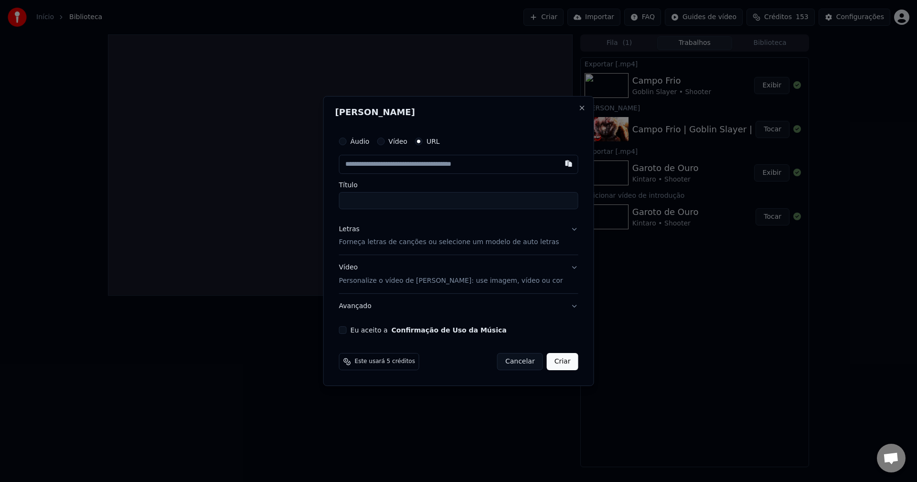
click at [423, 142] on button "URL" at bounding box center [419, 142] width 8 height 8
click at [419, 164] on input "text" at bounding box center [458, 164] width 239 height 19
click at [404, 162] on input "text" at bounding box center [458, 164] width 239 height 19
paste input "**********"
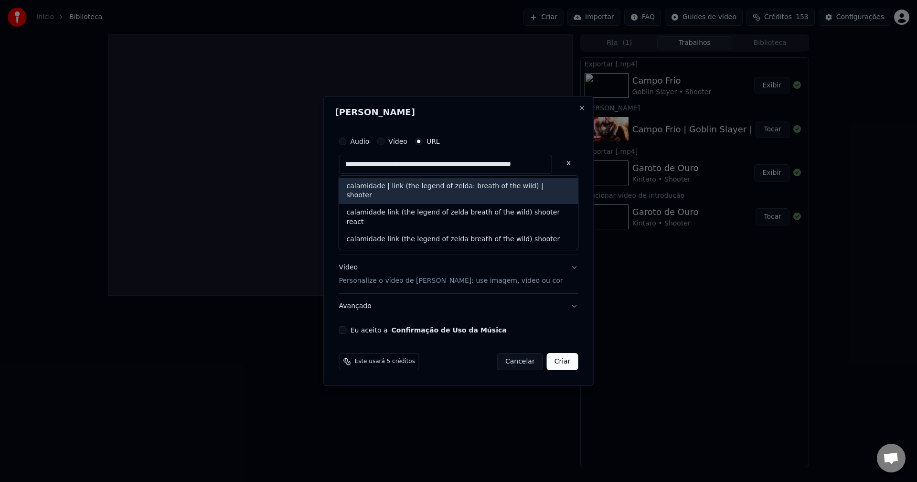
click at [394, 187] on div "calamidade | link (the legend of zelda: breath of the wild) | shooter" at bounding box center [458, 191] width 239 height 27
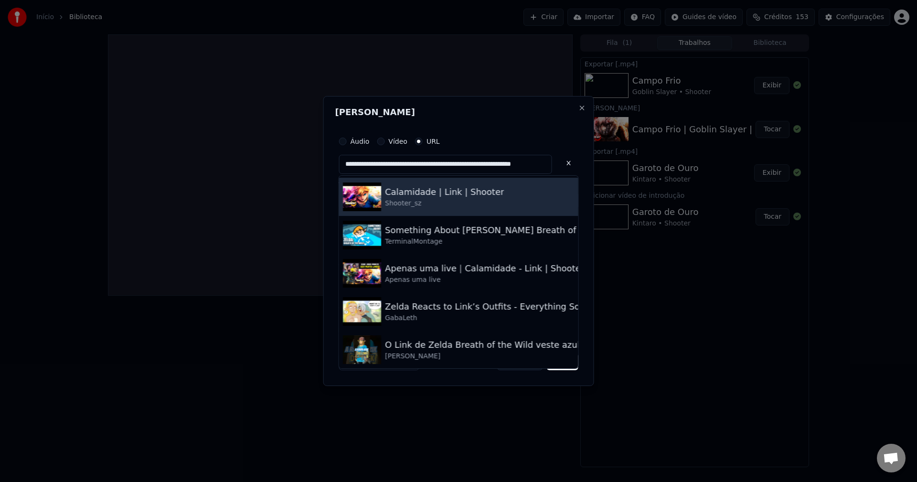
click at [445, 191] on div "Calamidade | Link | Shooter" at bounding box center [444, 191] width 119 height 13
type input "**********"
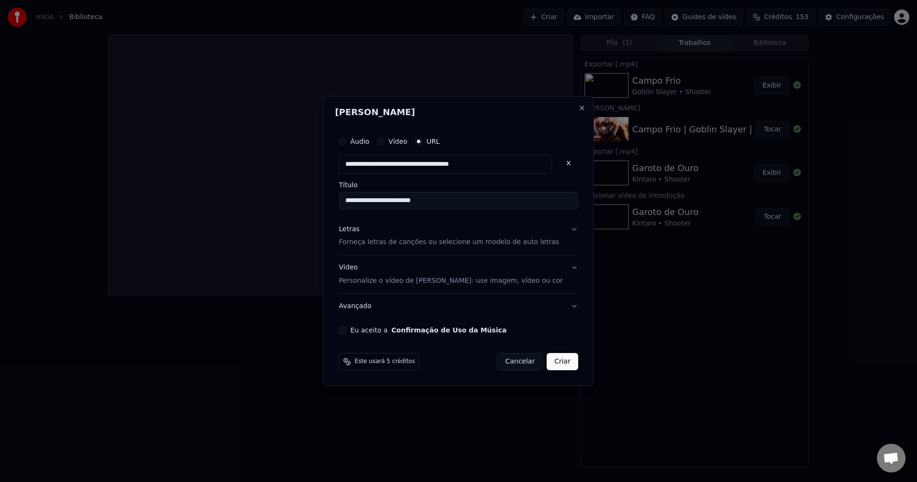
click at [360, 231] on div "Letras" at bounding box center [349, 230] width 21 height 10
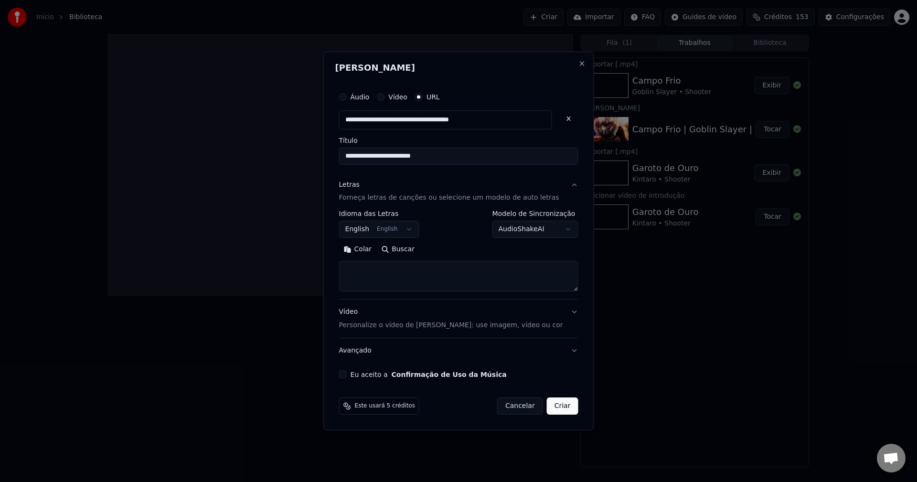
click at [393, 231] on body "**********" at bounding box center [458, 241] width 917 height 482
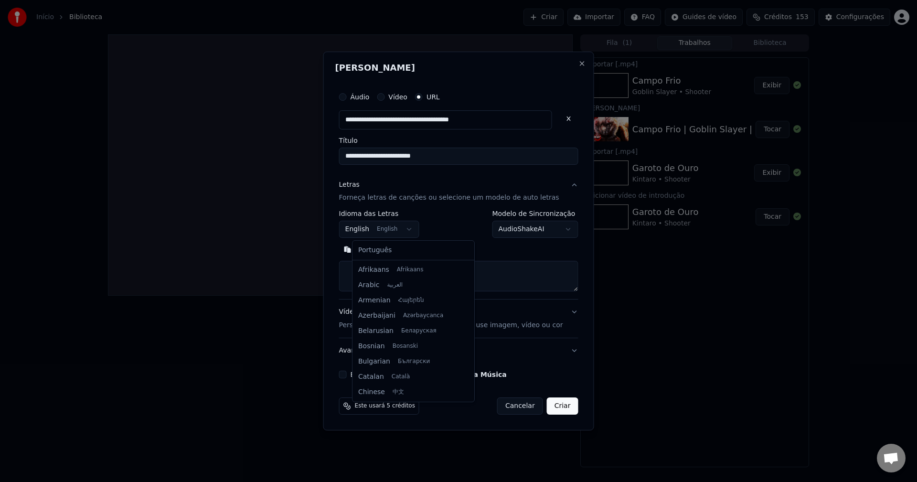
scroll to position [76, 0]
select select "**"
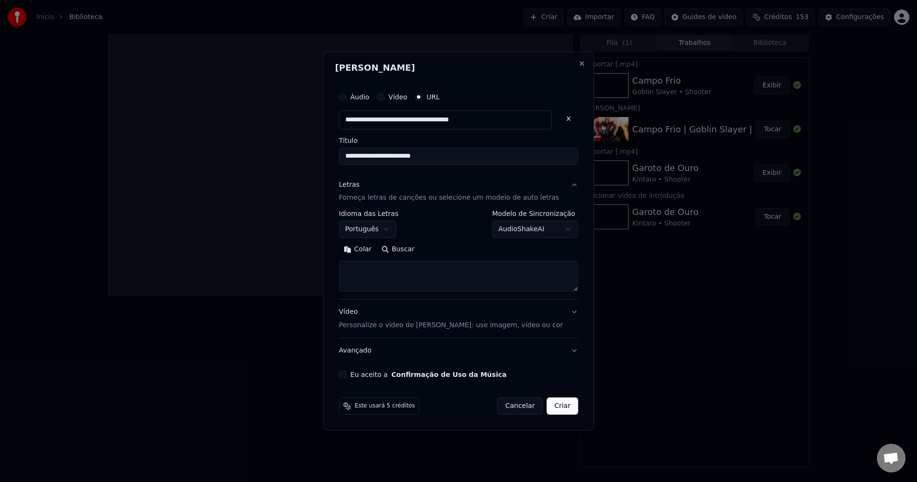
click at [418, 277] on textarea at bounding box center [458, 276] width 239 height 31
click at [443, 258] on div "Colar Buscar" at bounding box center [458, 267] width 239 height 50
click at [431, 269] on textarea at bounding box center [458, 276] width 239 height 31
paste textarea "**********"
type textarea "**********"
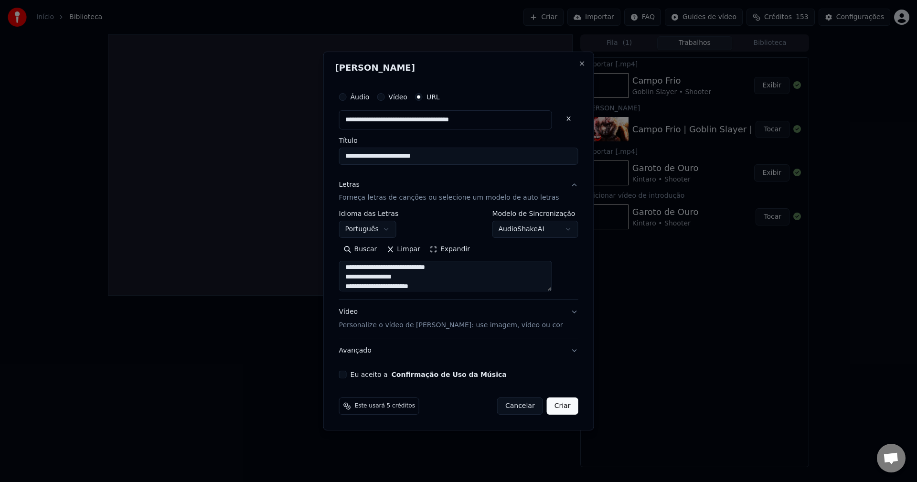
click at [445, 250] on button "Expandir" at bounding box center [450, 249] width 50 height 15
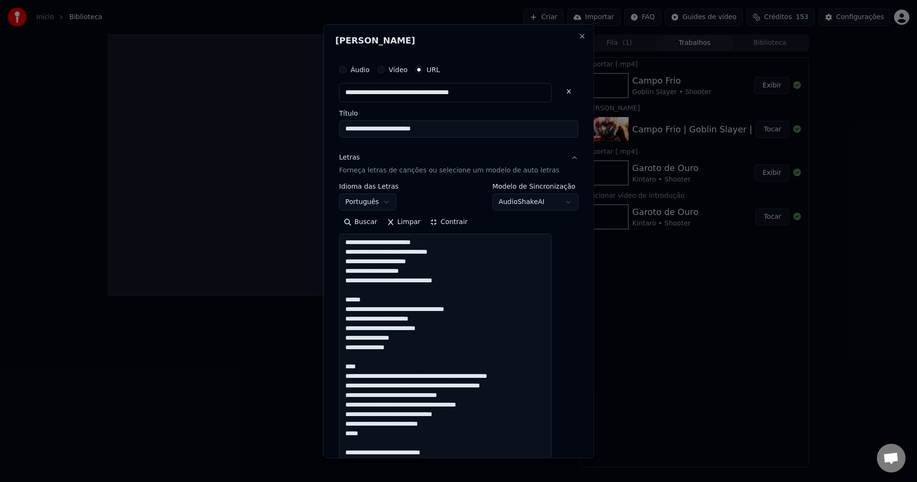
scroll to position [1, 0]
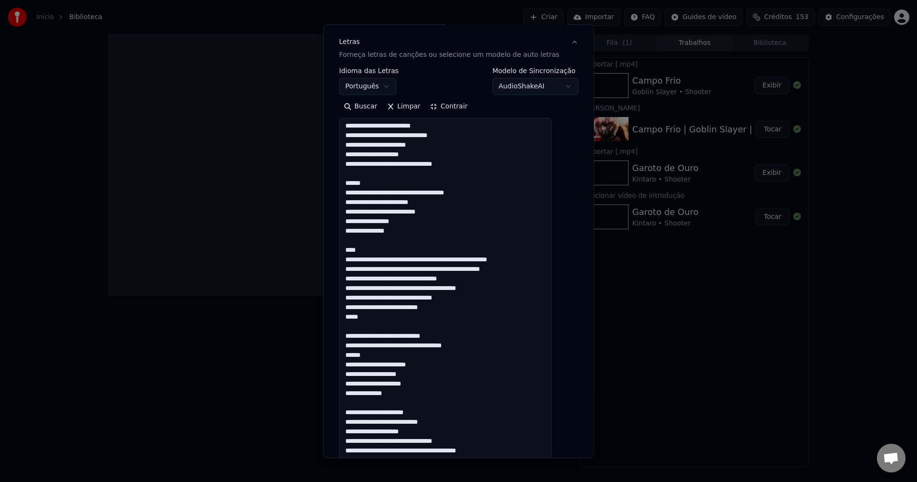
scroll to position [239, 0]
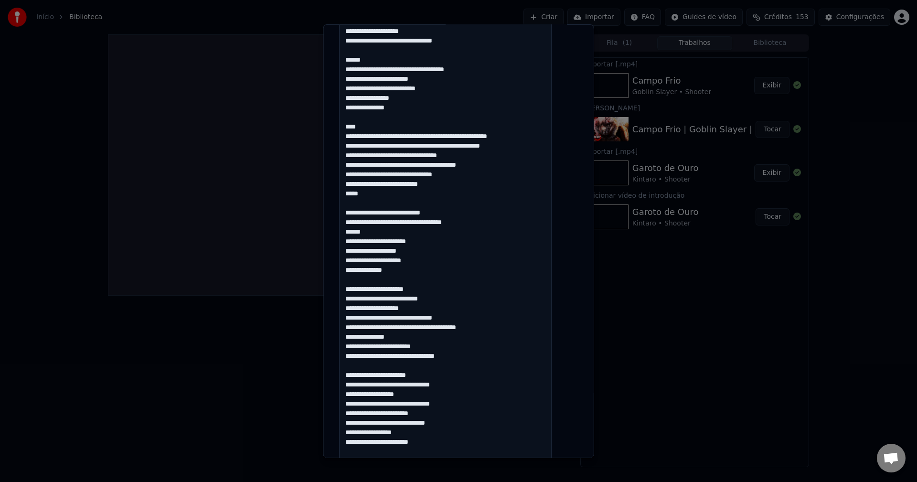
click at [445, 207] on textarea at bounding box center [445, 390] width 213 height 791
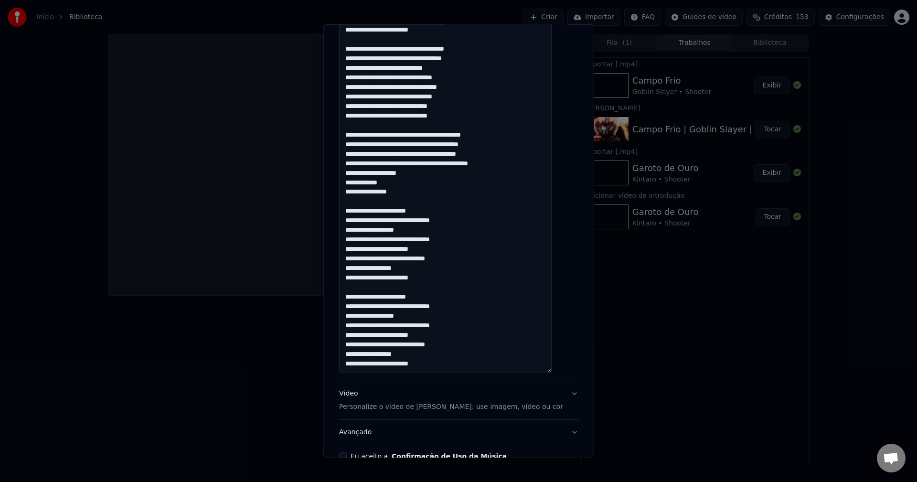
scroll to position [705, 0]
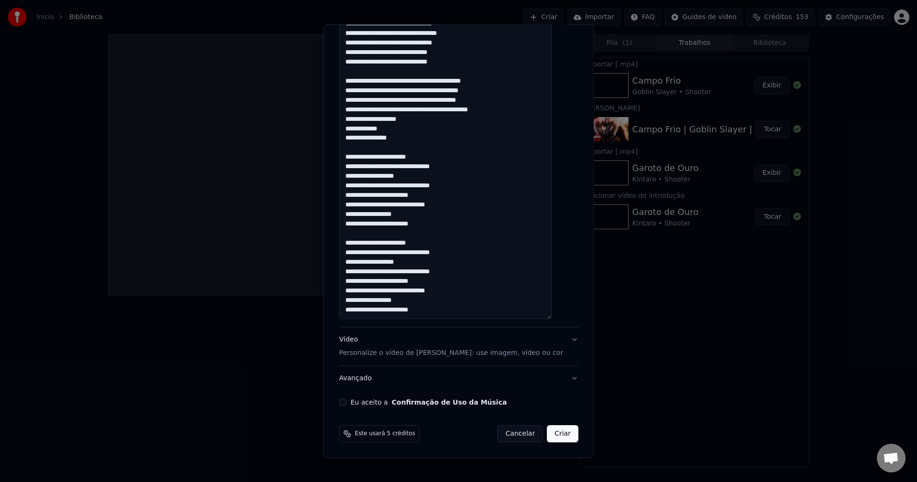
click at [347, 404] on button "Eu aceito a Confirmação de Uso da Música" at bounding box center [343, 402] width 8 height 8
click at [482, 346] on div "Vídeo Personalize o vídeo de karaokê: use imagem, vídeo ou cor" at bounding box center [451, 346] width 224 height 23
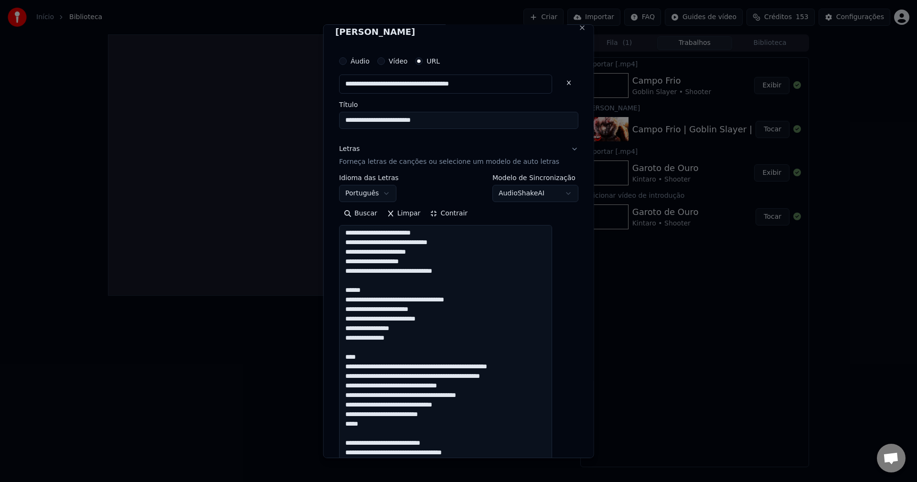
scroll to position [0, 0]
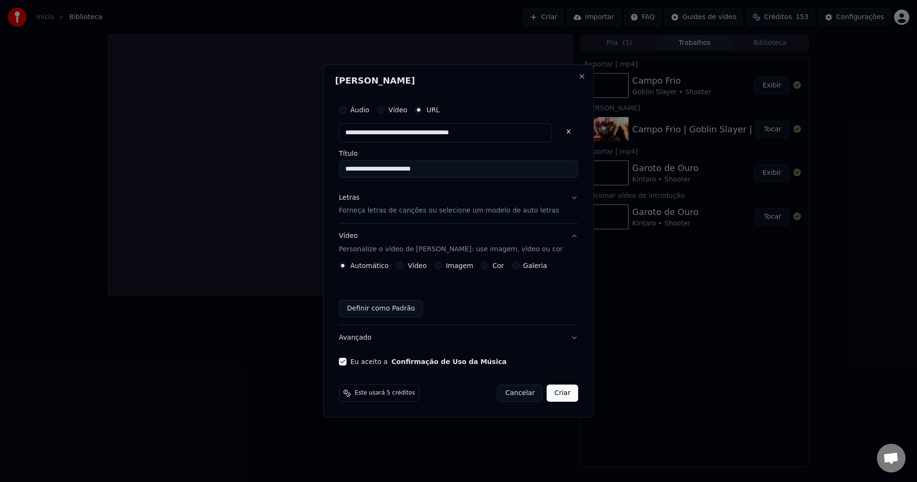
click at [458, 265] on label "Imagem" at bounding box center [459, 265] width 27 height 7
click at [442, 265] on button "Imagem" at bounding box center [438, 266] width 8 height 8
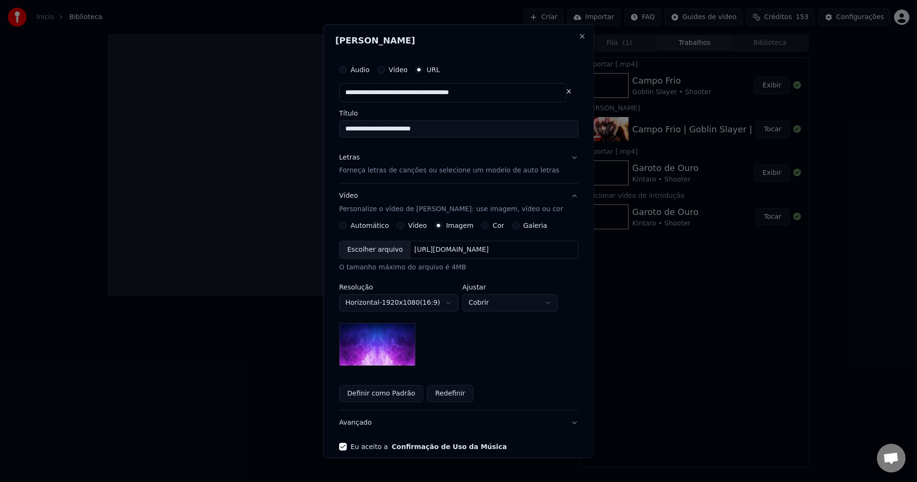
click at [397, 340] on img at bounding box center [377, 344] width 76 height 43
click at [347, 248] on div "Escolher arquivo" at bounding box center [375, 249] width 71 height 17
click at [380, 251] on div "Escolher arquivo" at bounding box center [375, 249] width 71 height 17
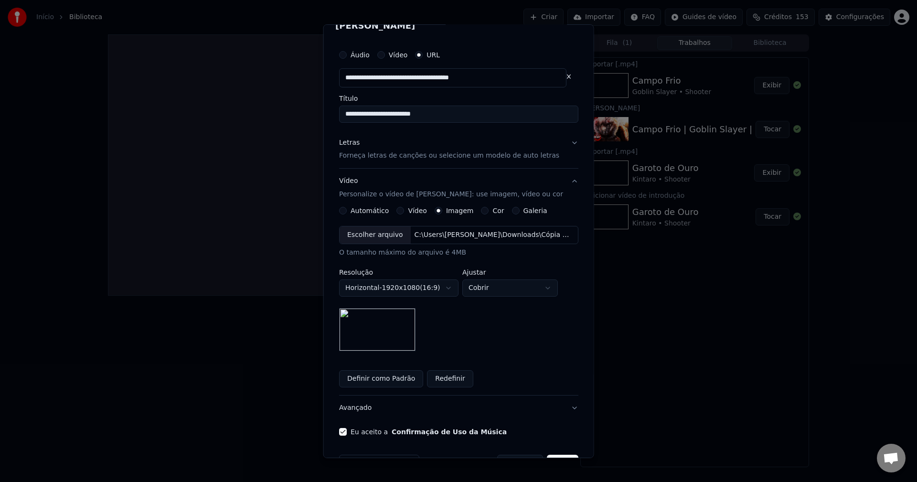
scroll to position [44, 0]
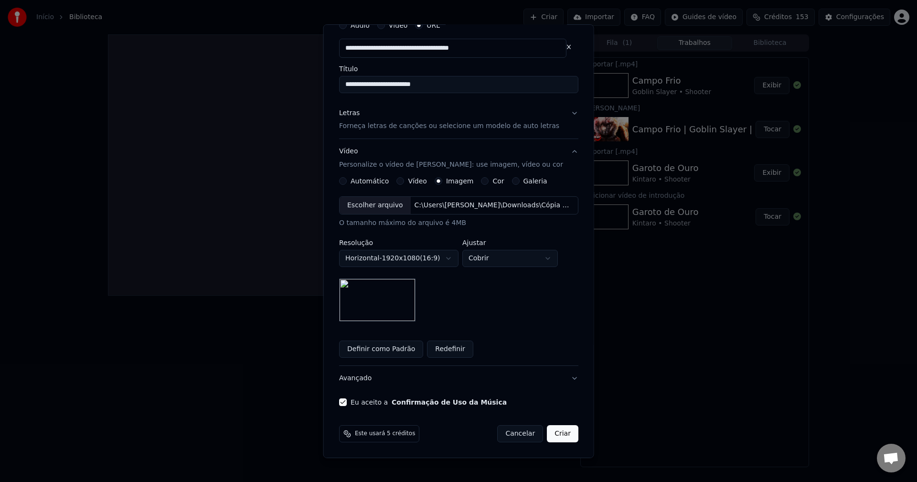
click at [498, 261] on body "**********" at bounding box center [458, 241] width 917 height 482
select select "****"
click at [497, 308] on div "**********" at bounding box center [458, 258] width 239 height 125
click at [557, 434] on button "Criar" at bounding box center [563, 433] width 32 height 17
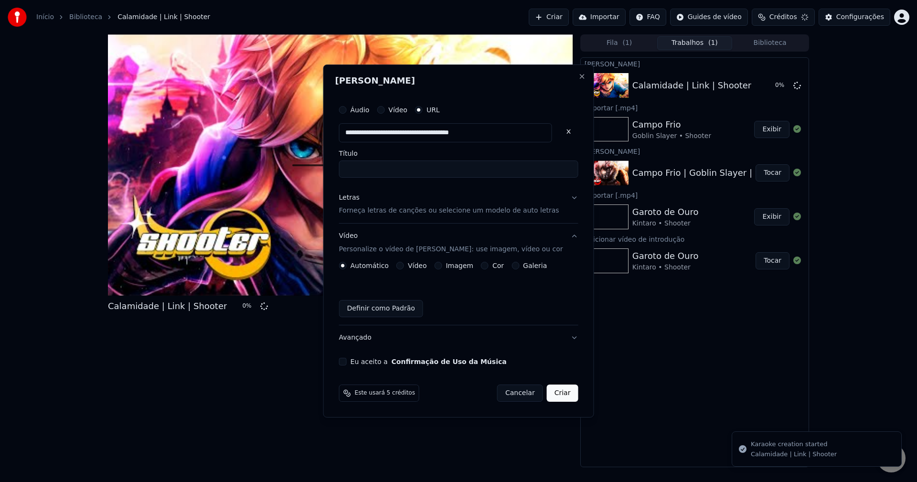
scroll to position [0, 0]
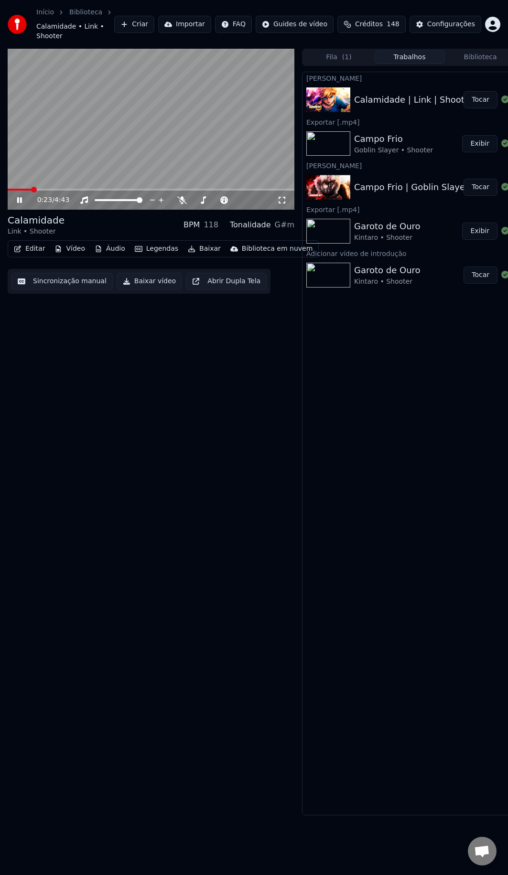
click at [172, 124] on video at bounding box center [151, 130] width 287 height 162
click at [170, 95] on video at bounding box center [151, 130] width 287 height 162
drag, startPoint x: 32, startPoint y: 179, endPoint x: 20, endPoint y: 181, distance: 12.7
click at [20, 181] on div "0:26 / 4:43" at bounding box center [151, 130] width 287 height 162
click at [8, 188] on span at bounding box center [11, 190] width 6 height 6
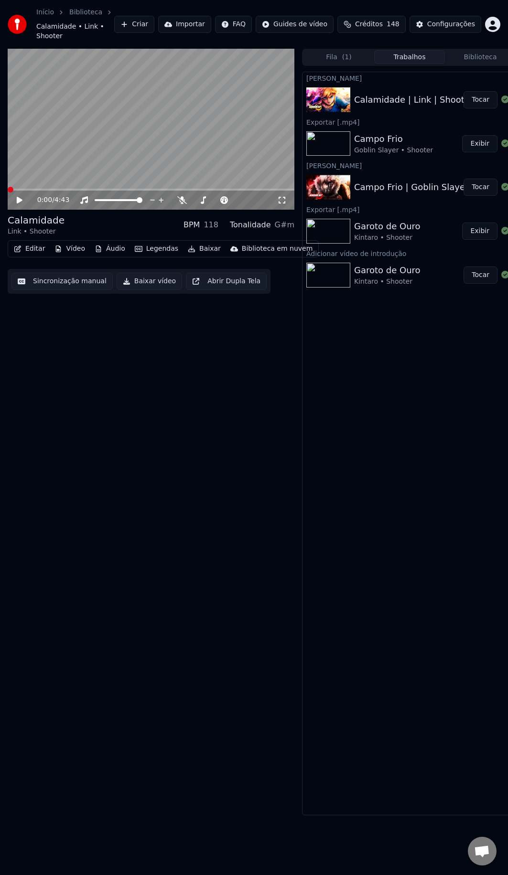
click at [172, 141] on video at bounding box center [151, 130] width 287 height 162
click at [177, 196] on icon at bounding box center [178, 200] width 10 height 8
click at [218, 159] on video at bounding box center [151, 130] width 287 height 162
click at [188, 115] on video at bounding box center [151, 130] width 287 height 162
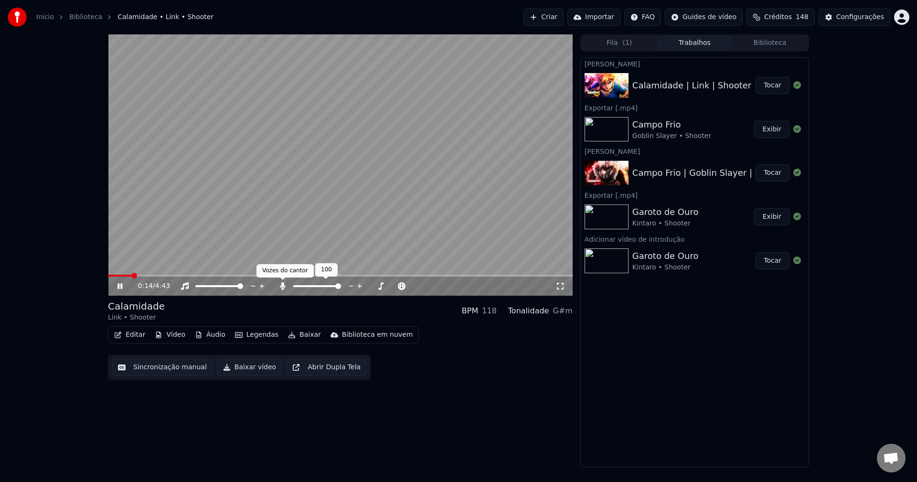
click at [285, 288] on icon at bounding box center [283, 286] width 10 height 8
click at [284, 288] on icon at bounding box center [283, 286] width 10 height 8
click at [284, 288] on icon at bounding box center [282, 286] width 5 height 8
click at [281, 289] on icon at bounding box center [283, 286] width 10 height 8
click at [281, 289] on icon at bounding box center [282, 286] width 5 height 8
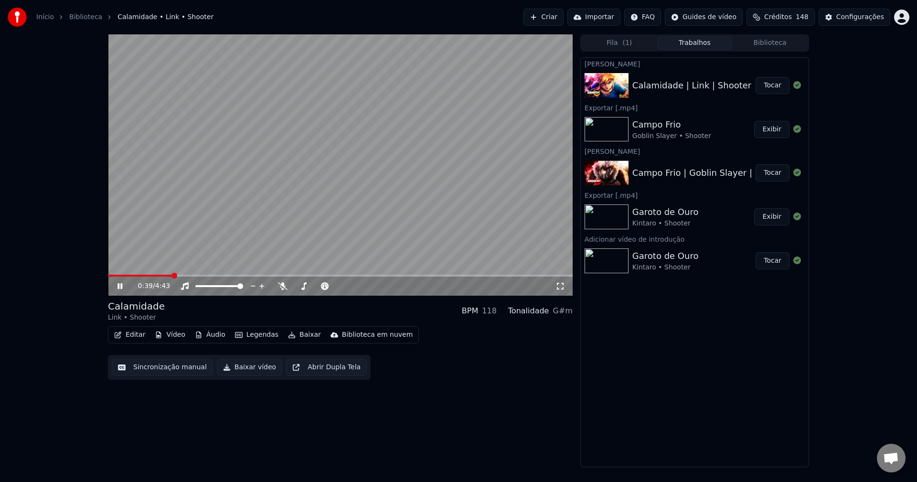
click at [456, 178] on video at bounding box center [340, 164] width 465 height 261
click at [234, 105] on video at bounding box center [340, 164] width 465 height 261
click at [284, 288] on icon at bounding box center [283, 286] width 10 height 8
click at [284, 290] on icon at bounding box center [282, 286] width 5 height 8
click at [284, 290] on icon at bounding box center [283, 286] width 10 height 8
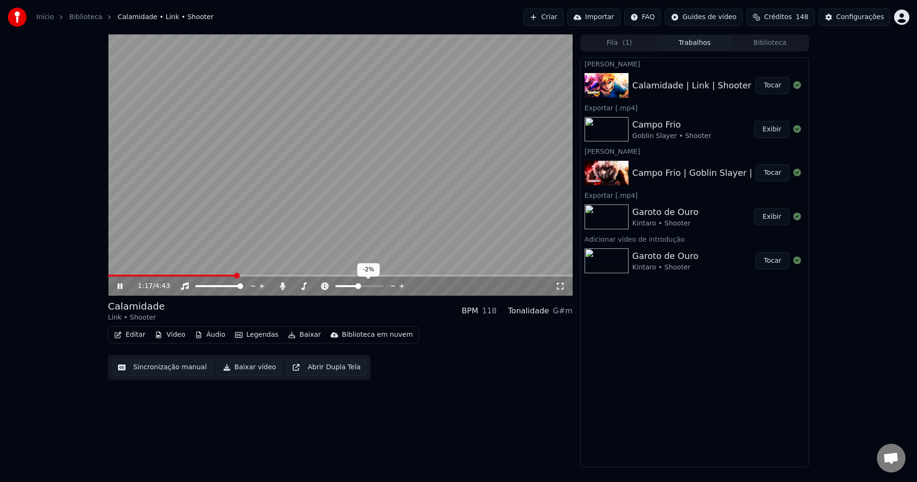
click at [402, 289] on icon at bounding box center [402, 286] width 9 height 10
click at [402, 288] on icon at bounding box center [401, 286] width 5 height 5
click at [465, 336] on div "Editar Vídeo Áudio Legendas Baixar Biblioteca em nuvem Sincronização manual Bai…" at bounding box center [340, 353] width 465 height 54
click at [374, 150] on video at bounding box center [340, 164] width 465 height 261
click at [306, 196] on video at bounding box center [340, 164] width 465 height 261
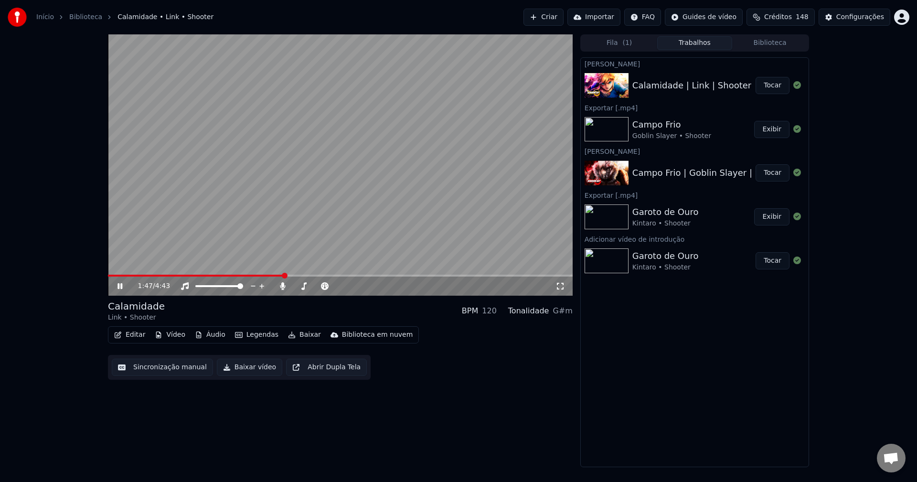
click at [359, 176] on video at bounding box center [340, 164] width 465 height 261
click at [295, 171] on video at bounding box center [340, 164] width 465 height 261
click at [291, 287] on div at bounding box center [326, 286] width 77 height 10
click at [283, 289] on icon at bounding box center [282, 286] width 5 height 8
click at [284, 287] on icon at bounding box center [283, 286] width 10 height 8
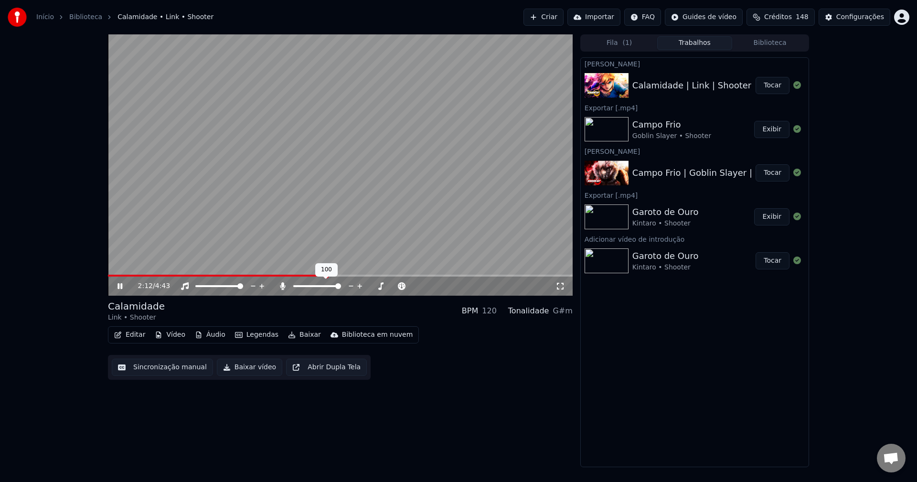
click at [284, 287] on icon at bounding box center [283, 286] width 10 height 8
click at [316, 275] on span at bounding box center [223, 276] width 231 height 2
click at [328, 208] on video at bounding box center [340, 164] width 465 height 261
click at [416, 274] on video at bounding box center [340, 164] width 465 height 261
click at [413, 276] on span at bounding box center [269, 276] width 323 height 2
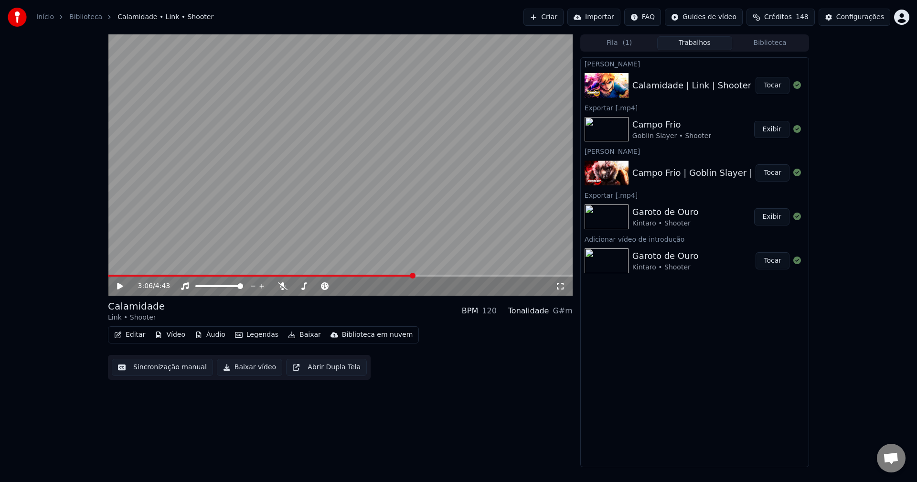
click at [368, 172] on video at bounding box center [340, 164] width 465 height 261
click at [420, 277] on span at bounding box center [264, 276] width 312 height 2
click at [376, 181] on video at bounding box center [340, 164] width 465 height 261
click at [282, 287] on icon at bounding box center [283, 286] width 10 height 8
click at [282, 287] on icon at bounding box center [282, 286] width 5 height 8
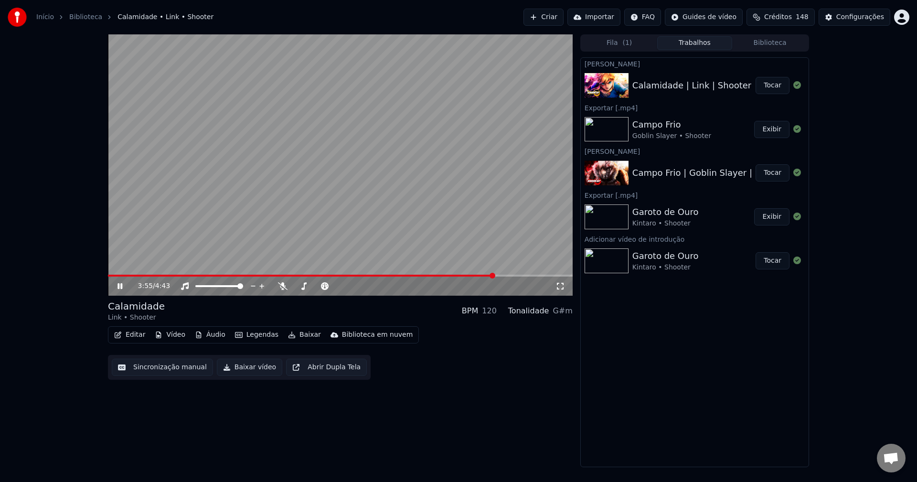
drag, startPoint x: 424, startPoint y: 189, endPoint x: 417, endPoint y: 185, distance: 7.7
click at [417, 185] on video at bounding box center [340, 164] width 465 height 261
click at [357, 153] on video at bounding box center [340, 164] width 465 height 261
click at [383, 148] on video at bounding box center [340, 164] width 465 height 261
click at [285, 290] on icon at bounding box center [283, 286] width 10 height 8
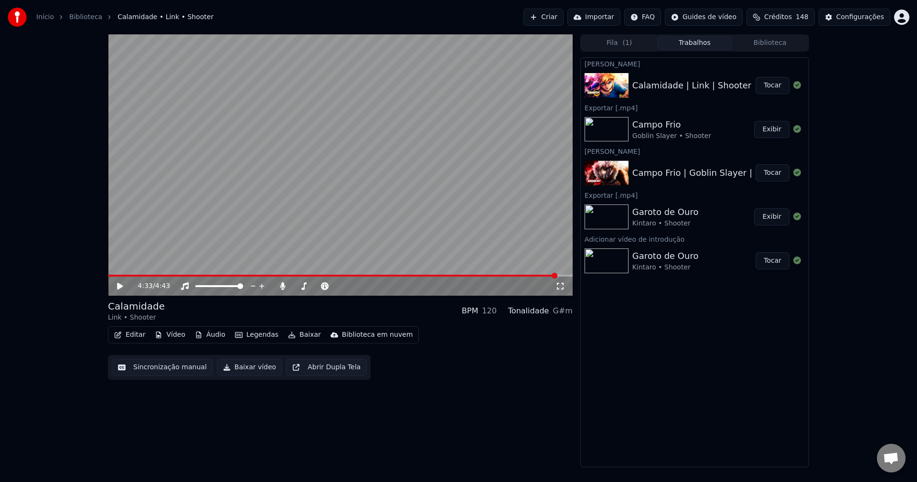
click at [218, 272] on video at bounding box center [340, 164] width 465 height 261
click at [108, 275] on span at bounding box center [161, 276] width 107 height 2
click at [379, 188] on video at bounding box center [340, 164] width 465 height 261
click at [378, 188] on video at bounding box center [340, 164] width 465 height 261
click at [562, 292] on div "0:12 / 4:43" at bounding box center [340, 286] width 465 height 19
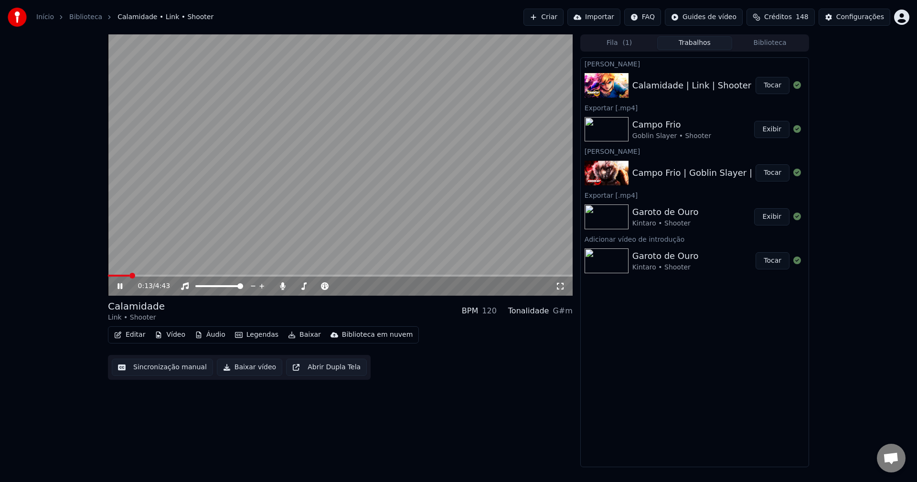
click at [562, 289] on icon at bounding box center [560, 286] width 7 height 7
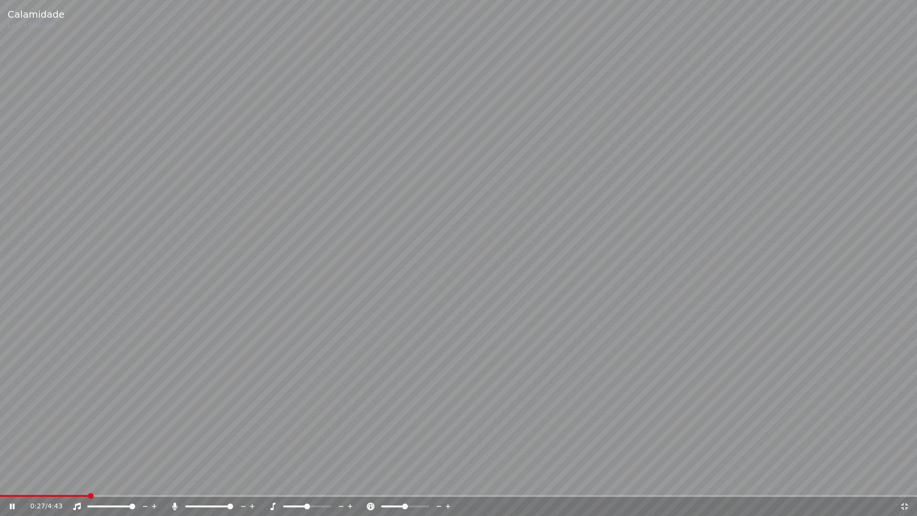
click at [547, 222] on video at bounding box center [458, 258] width 917 height 516
click at [85, 482] on span at bounding box center [44, 496] width 89 height 2
click at [251, 341] on video at bounding box center [458, 258] width 917 height 516
click at [78, 482] on video at bounding box center [458, 258] width 917 height 516
click at [78, 482] on span at bounding box center [39, 496] width 78 height 2
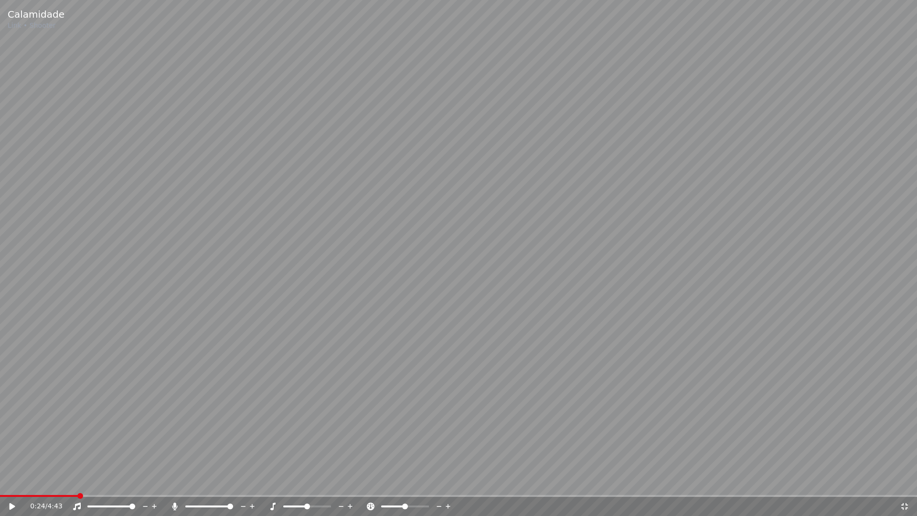
click at [191, 341] on video at bounding box center [458, 258] width 917 height 516
click at [66, 482] on span at bounding box center [41, 496] width 83 height 2
click at [300, 215] on video at bounding box center [458, 258] width 917 height 516
click at [98, 388] on video at bounding box center [458, 258] width 917 height 516
click at [412, 108] on video at bounding box center [458, 258] width 917 height 516
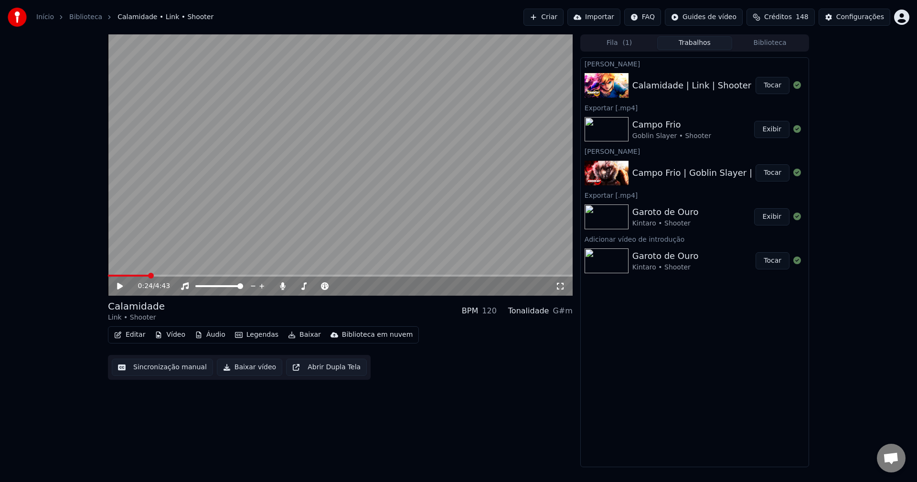
click at [384, 125] on video at bounding box center [340, 164] width 465 height 261
click at [263, 199] on video at bounding box center [340, 164] width 465 height 261
click at [348, 183] on video at bounding box center [340, 164] width 465 height 261
click at [563, 289] on icon at bounding box center [560, 286] width 7 height 7
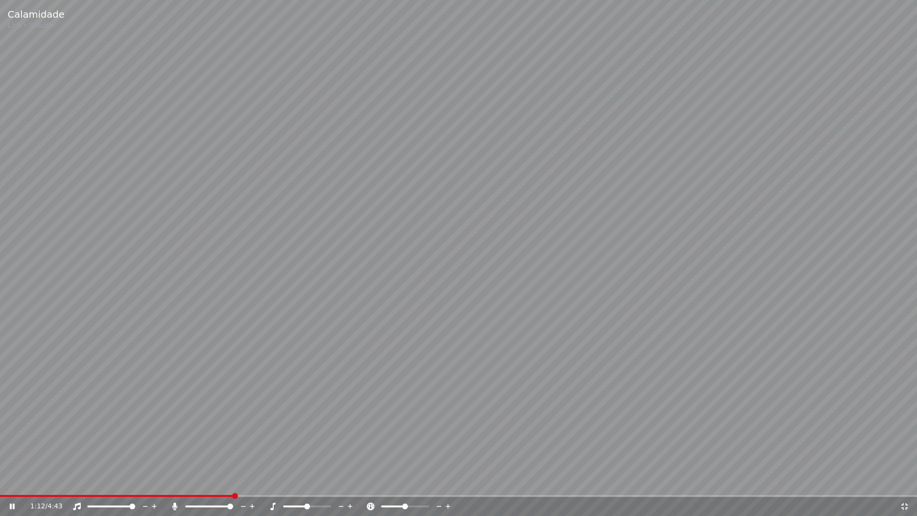
click at [271, 482] on icon at bounding box center [273, 507] width 10 height 8
click at [176, 482] on icon at bounding box center [174, 507] width 5 height 8
click at [176, 482] on icon at bounding box center [175, 507] width 10 height 8
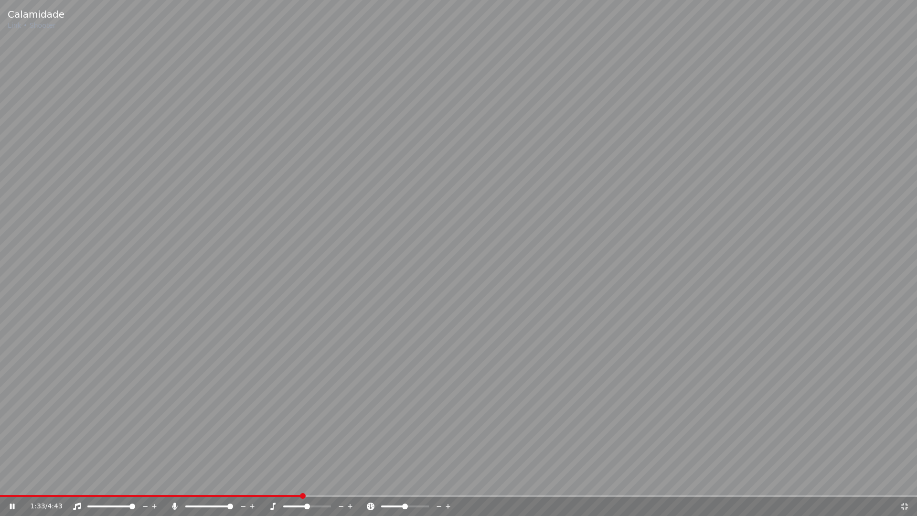
click at [813, 151] on video at bounding box center [458, 258] width 917 height 516
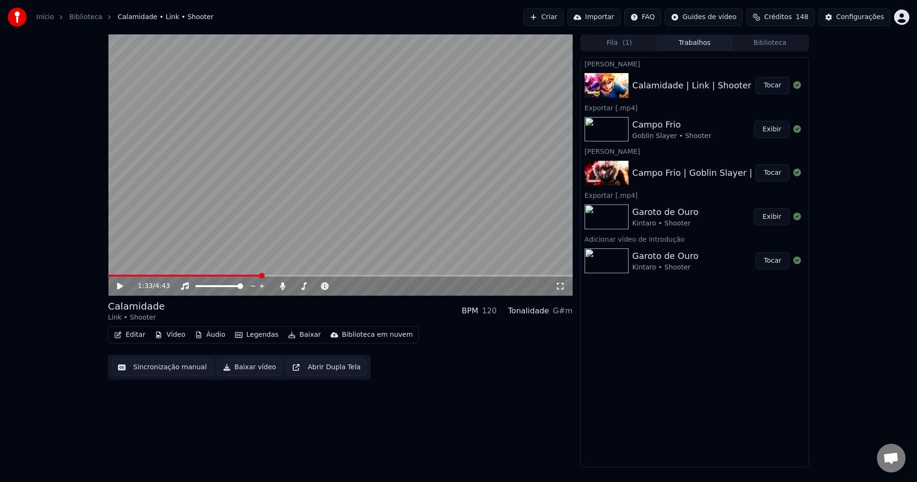
click at [395, 184] on video at bounding box center [340, 164] width 465 height 261
click at [560, 285] on icon at bounding box center [561, 286] width 10 height 8
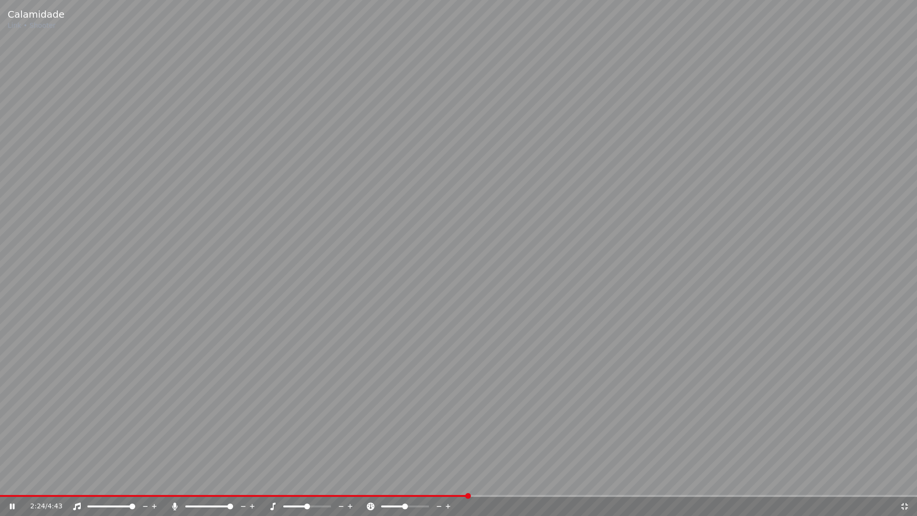
click at [173, 482] on icon at bounding box center [175, 507] width 10 height 8
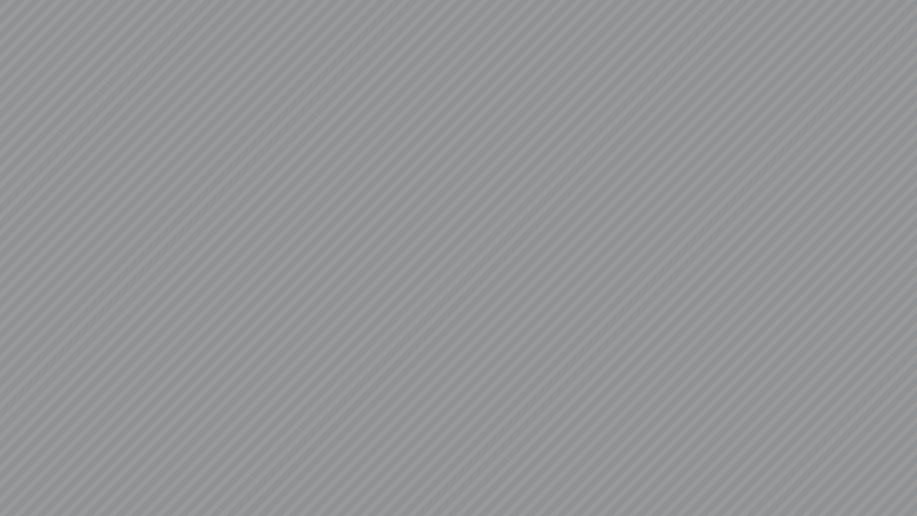
click at [173, 482] on video at bounding box center [458, 258] width 917 height 516
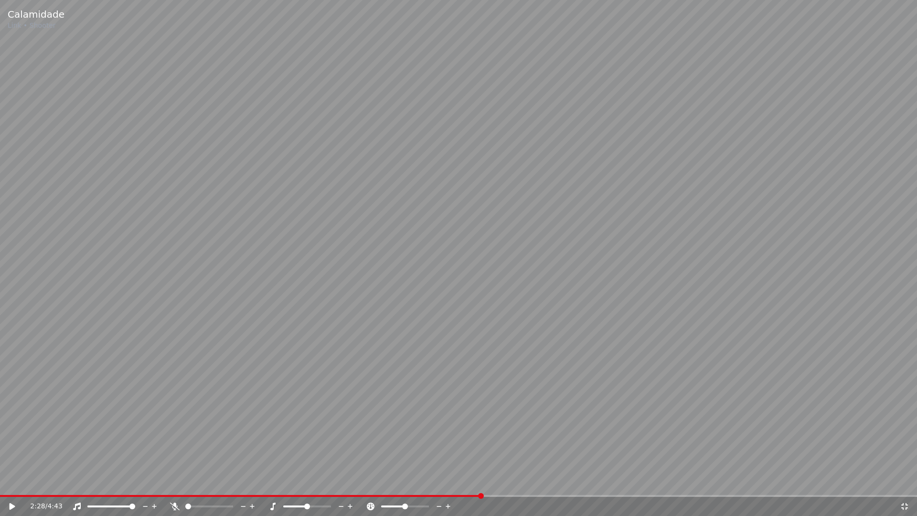
click at [174, 482] on icon at bounding box center [175, 507] width 10 height 8
click at [205, 419] on video at bounding box center [458, 258] width 917 height 516
click at [912, 482] on div "4:07 / 4:43" at bounding box center [459, 507] width 910 height 10
click at [907, 482] on icon at bounding box center [905, 507] width 10 height 8
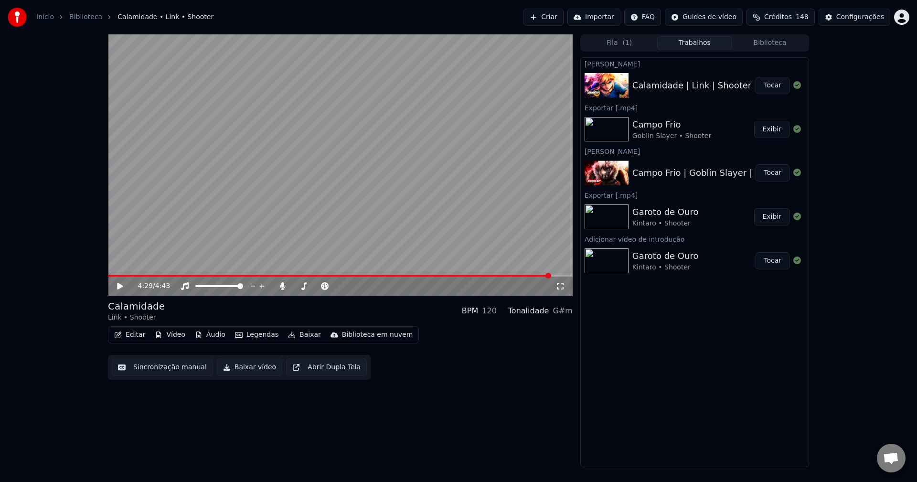
click at [289, 312] on div "Calamidade Link • Shooter BPM 120 Tonalidade G#m" at bounding box center [340, 311] width 465 height 23
click at [135, 337] on button "Editar" at bounding box center [129, 334] width 39 height 13
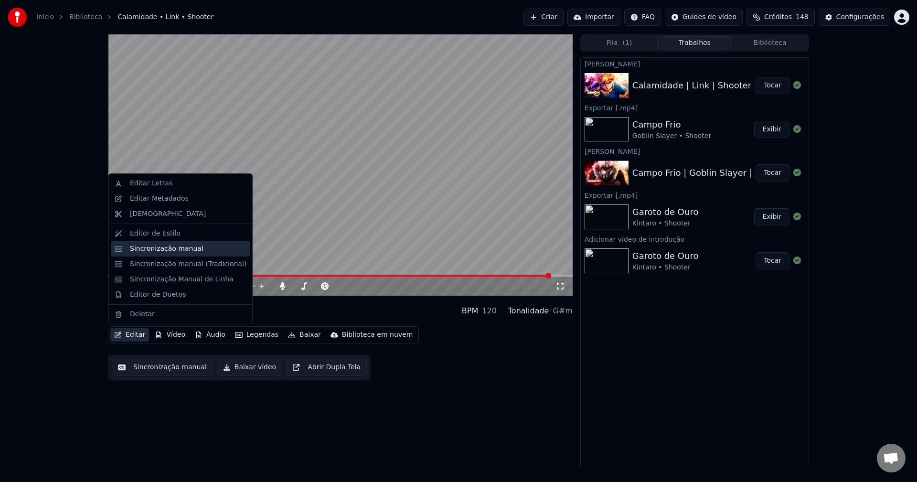
click at [146, 248] on div "Sincronização manual" at bounding box center [167, 249] width 74 height 10
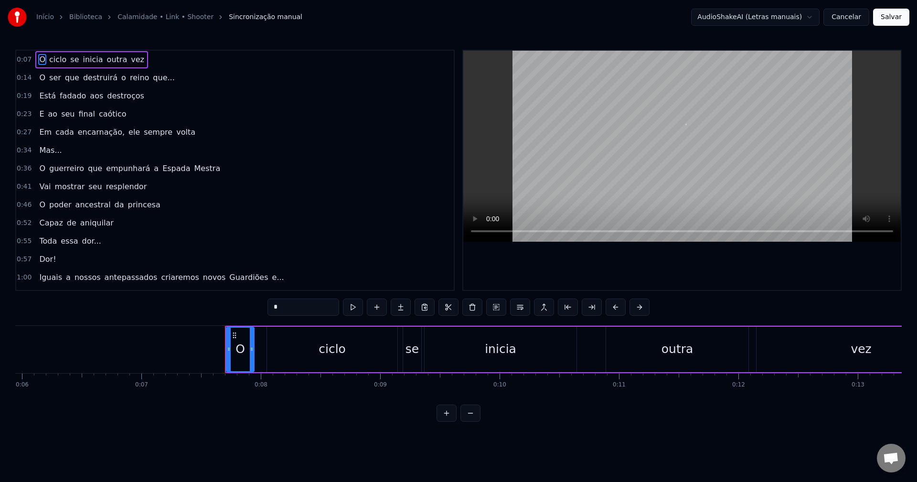
scroll to position [0, 872]
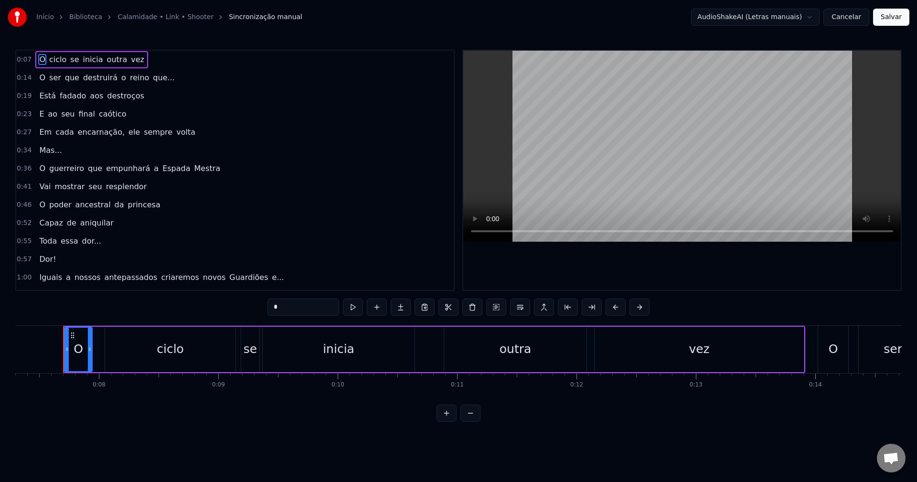
click at [48, 154] on span "Mas..." at bounding box center [50, 150] width 24 height 11
type input "******"
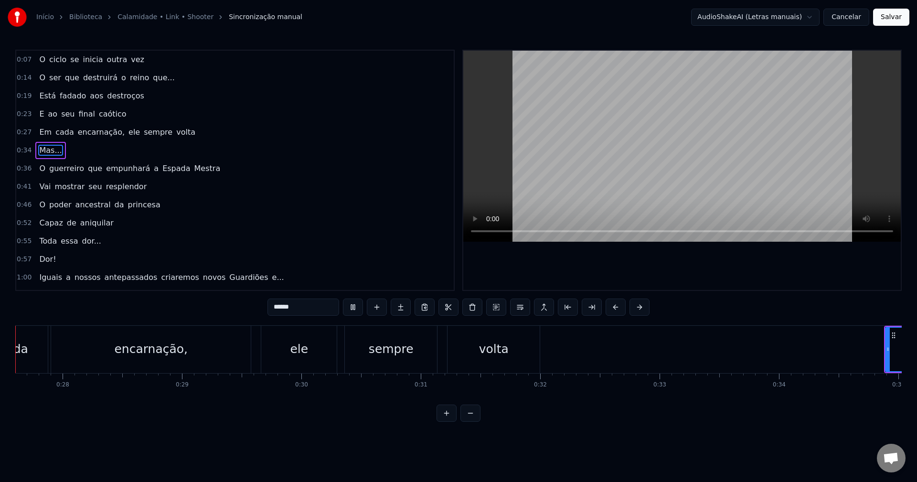
scroll to position [0, 3247]
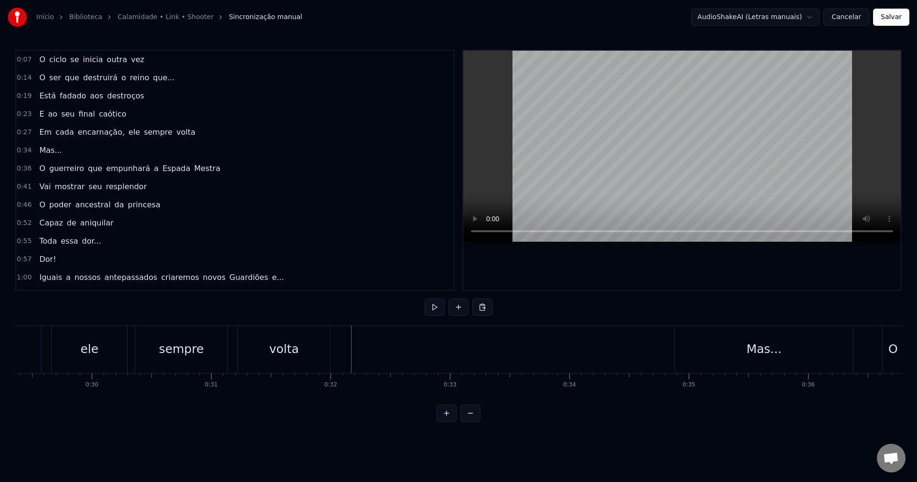
scroll to position [0, 3544]
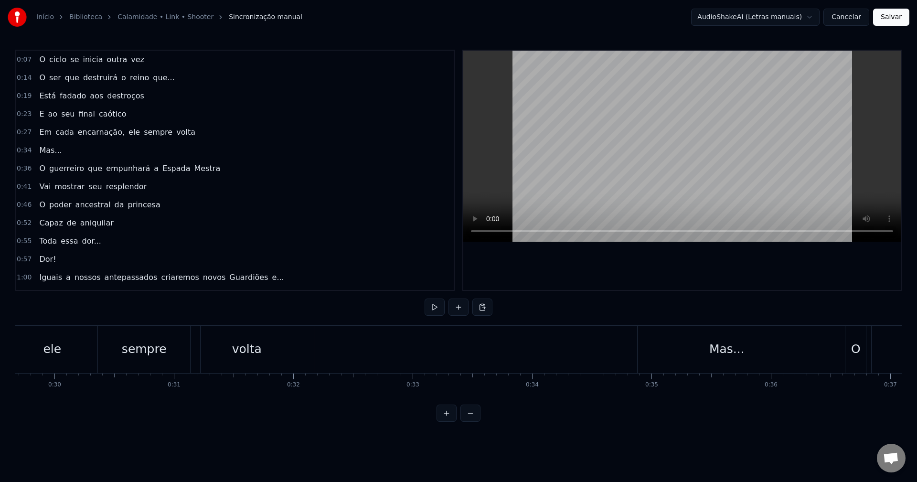
click at [649, 346] on div "Mas..." at bounding box center [727, 349] width 178 height 47
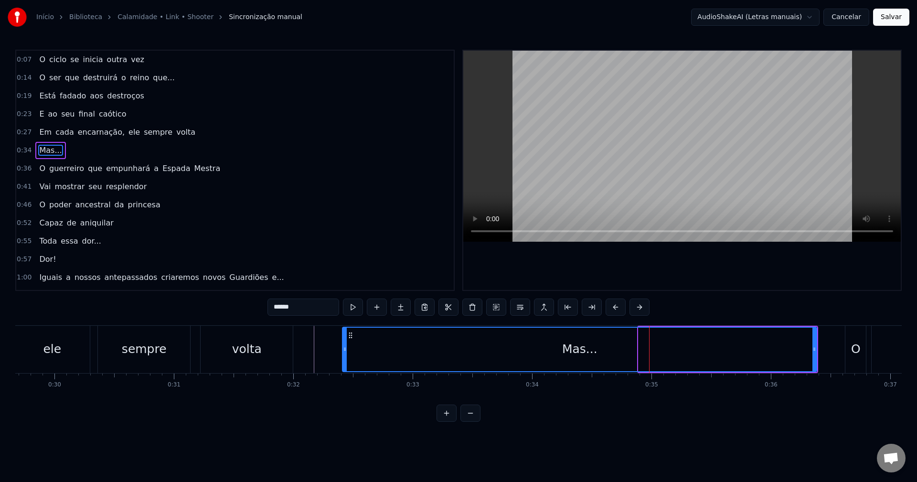
drag, startPoint x: 641, startPoint y: 350, endPoint x: 345, endPoint y: 351, distance: 296.2
click at [345, 351] on icon at bounding box center [345, 349] width 4 height 8
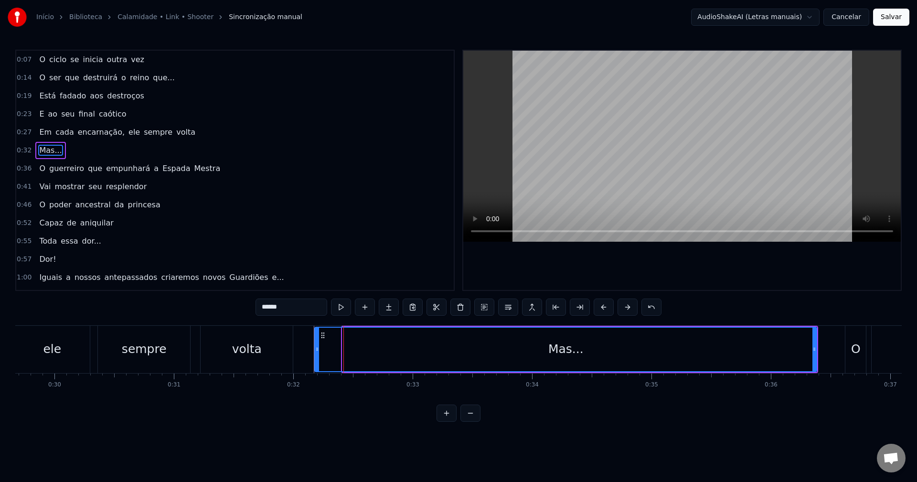
drag, startPoint x: 346, startPoint y: 346, endPoint x: 319, endPoint y: 348, distance: 27.8
click at [319, 348] on icon at bounding box center [317, 349] width 4 height 8
click at [286, 353] on div "volta" at bounding box center [247, 349] width 92 height 47
type input "*****"
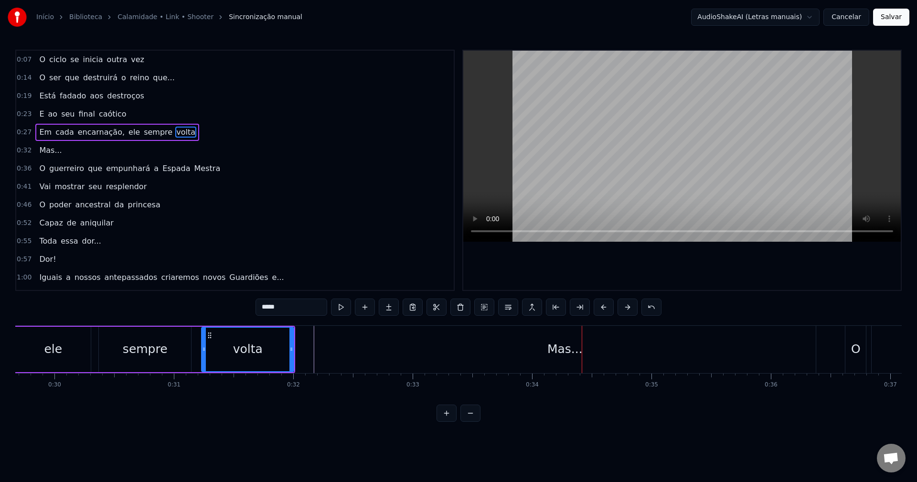
click at [474, 419] on button at bounding box center [471, 413] width 20 height 17
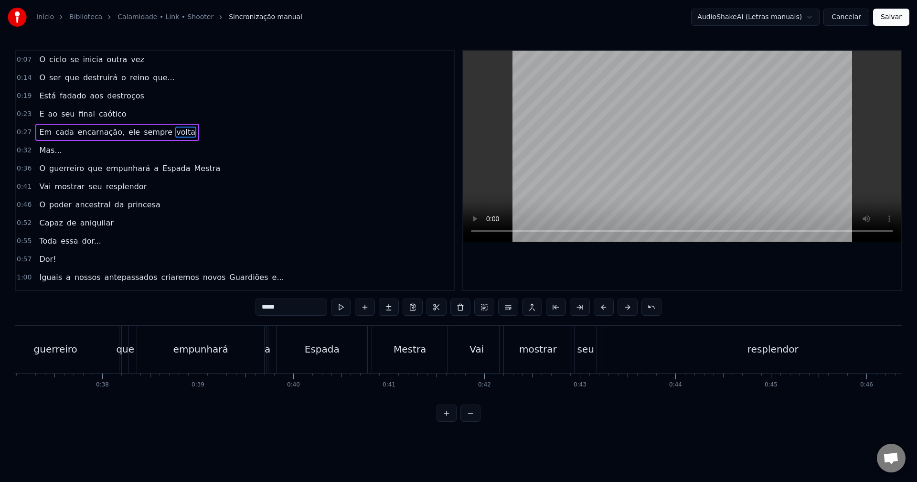
click at [475, 419] on button at bounding box center [471, 413] width 20 height 17
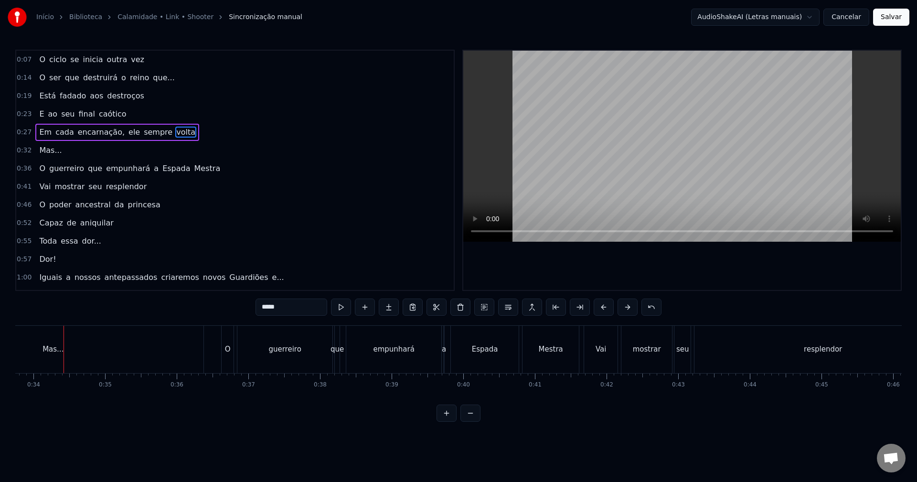
click at [444, 420] on button at bounding box center [447, 413] width 20 height 17
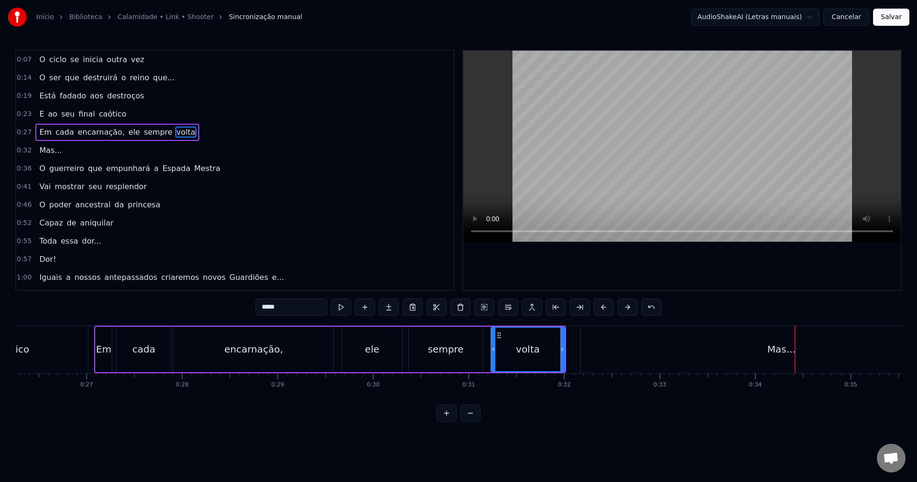
scroll to position [0, 2465]
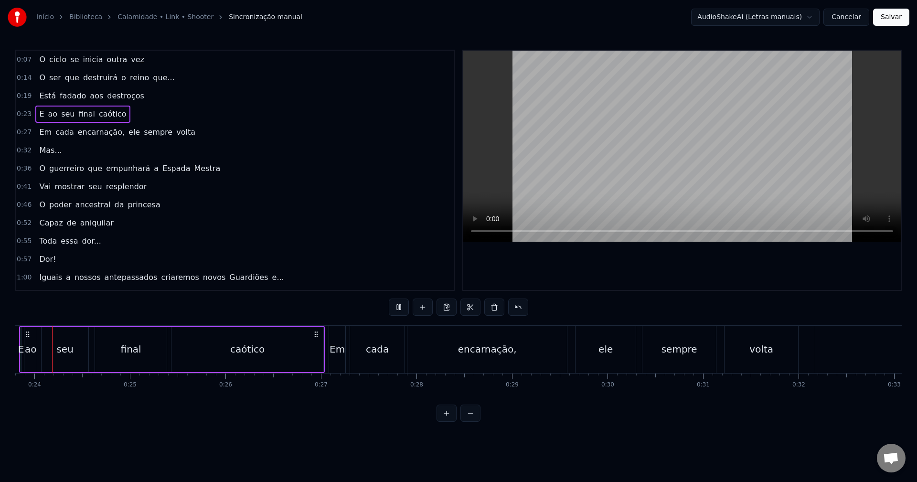
scroll to position [0, 2252]
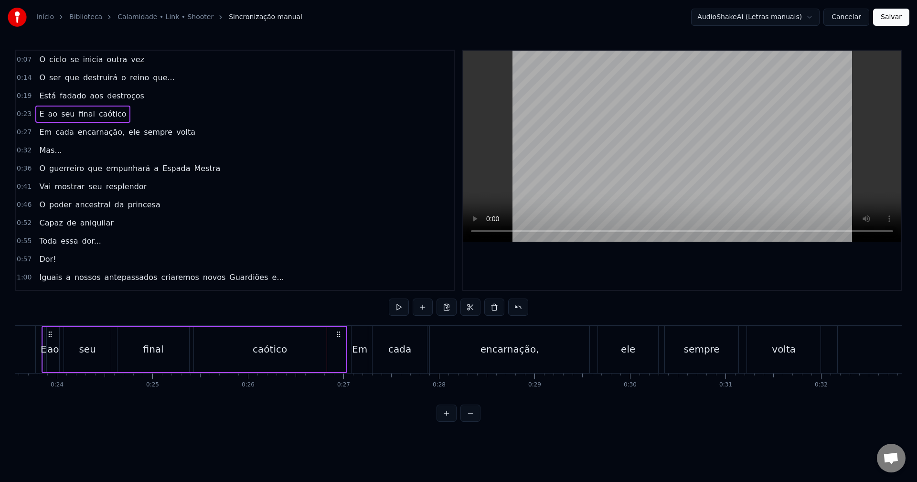
click at [50, 114] on span "ao" at bounding box center [52, 113] width 11 height 11
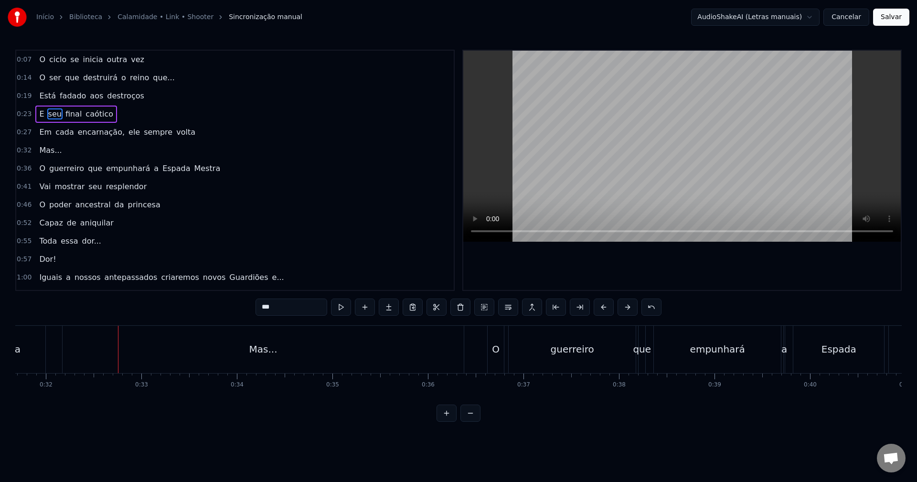
scroll to position [0, 3037]
click at [184, 352] on div "Mas..." at bounding box center [254, 349] width 401 height 47
type input "******"
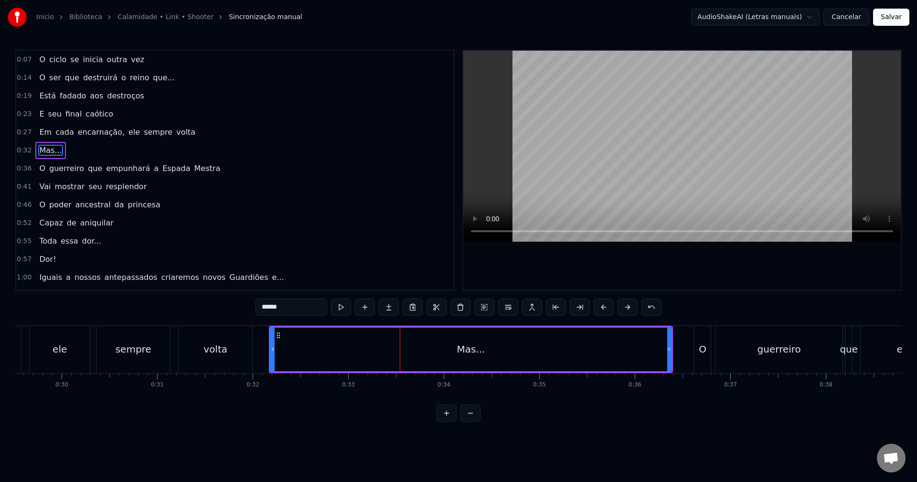
scroll to position [0, 2791]
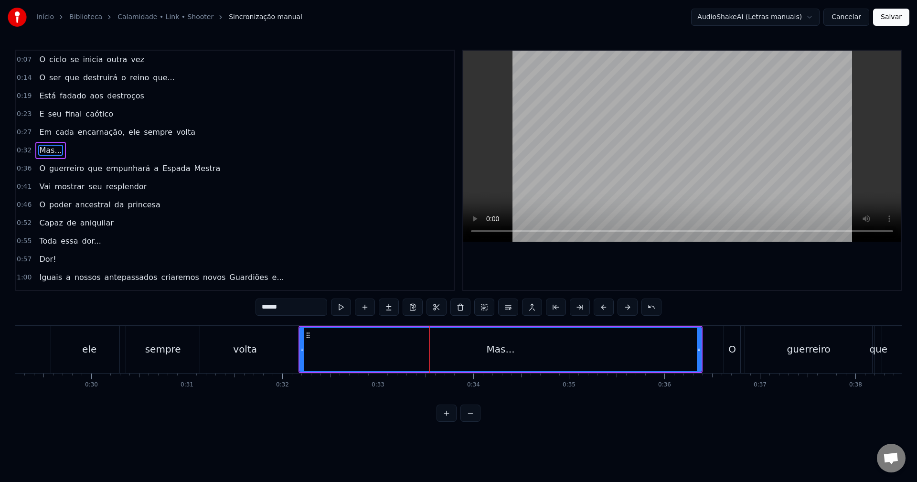
click at [203, 345] on div "Em cada encarnação, ele sempre volta" at bounding box center [48, 349] width 472 height 47
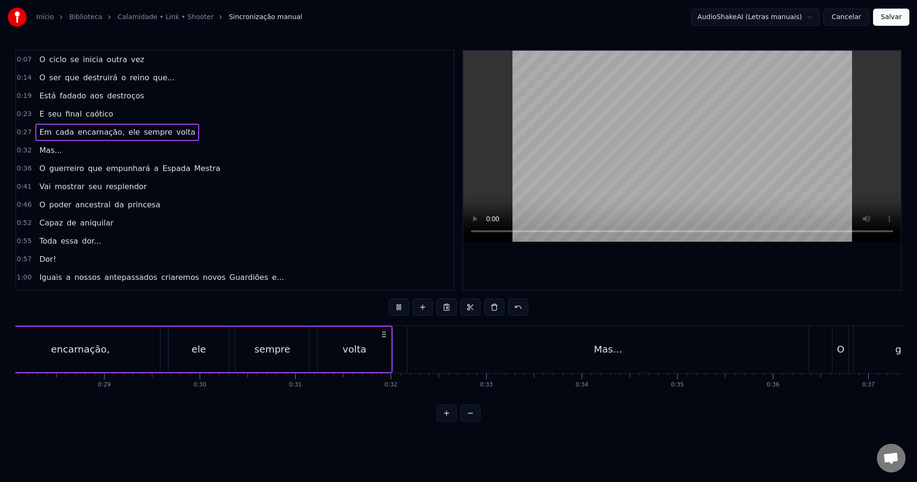
scroll to position [0, 2561]
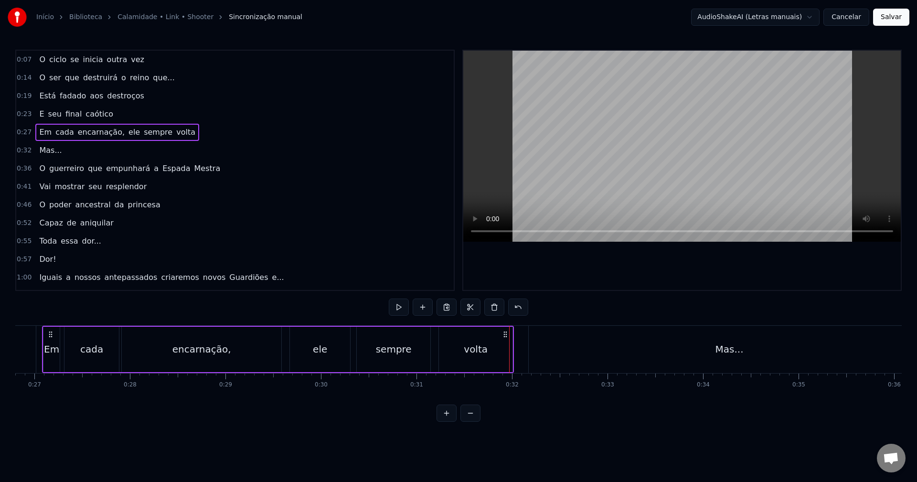
click at [556, 358] on div "Mas..." at bounding box center [729, 349] width 401 height 47
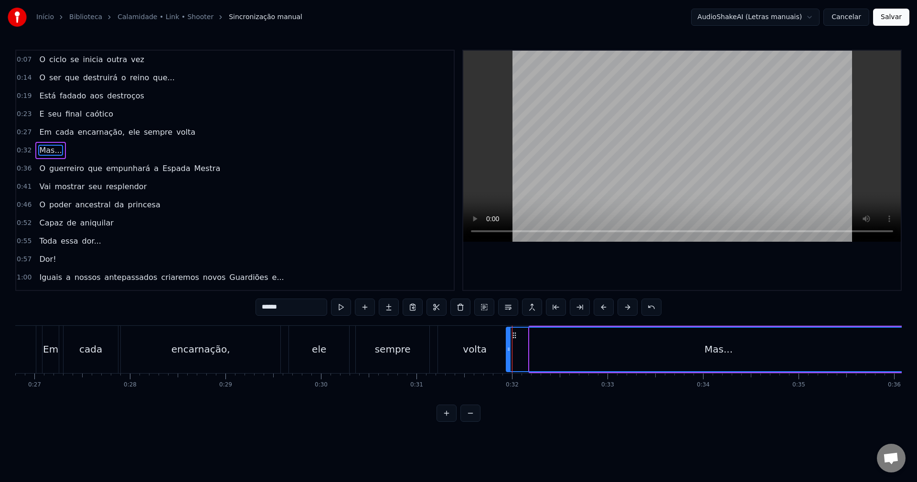
drag, startPoint x: 532, startPoint y: 354, endPoint x: 509, endPoint y: 355, distance: 23.4
click at [509, 355] on div at bounding box center [509, 349] width 4 height 43
click at [435, 349] on div "Em cada encarnação, ele sempre volta" at bounding box center [278, 349] width 472 height 47
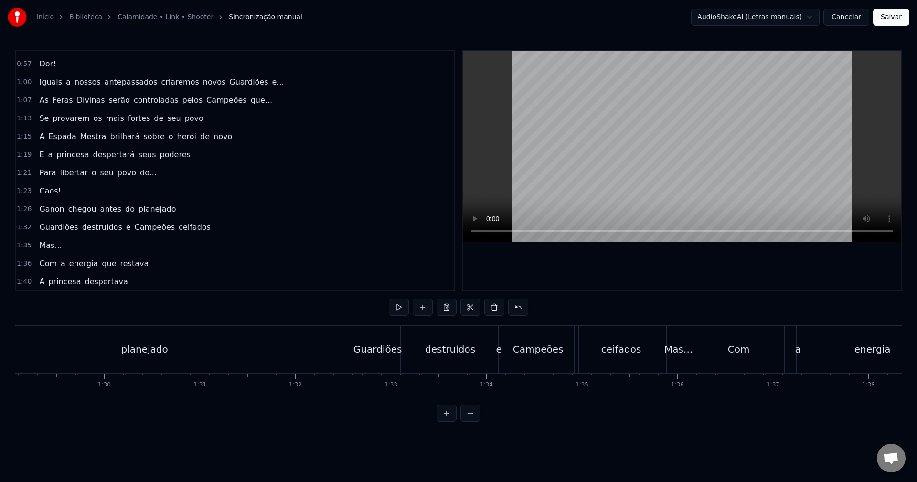
scroll to position [239, 0]
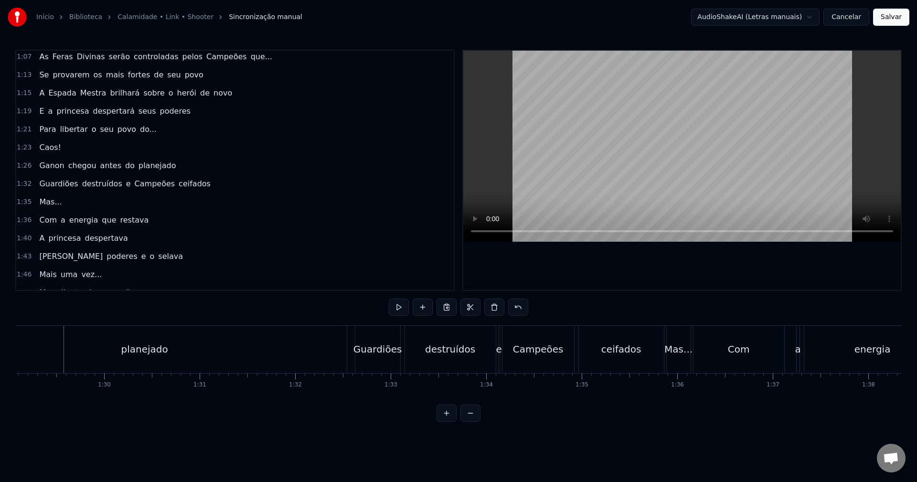
click at [222, 181] on div "1:32 Guardiões destruídos e Campeões ceifados" at bounding box center [235, 184] width 438 height 18
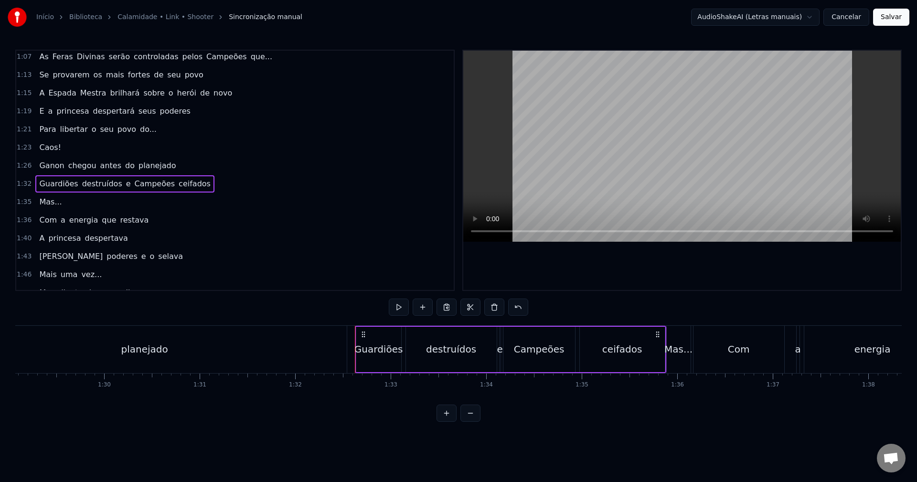
click at [181, 164] on div "1:26 Ganon chegou antes do planejado" at bounding box center [235, 166] width 438 height 18
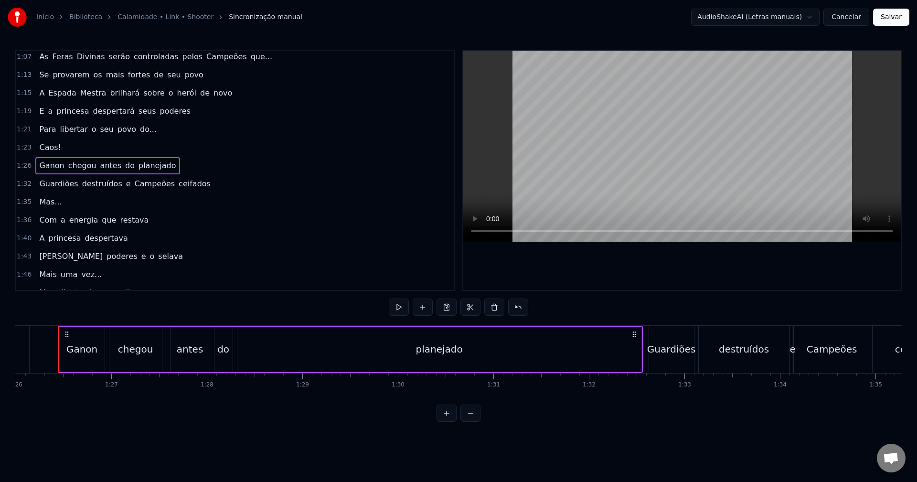
scroll to position [0, 8213]
click at [445, 363] on div "planejado" at bounding box center [445, 349] width 404 height 45
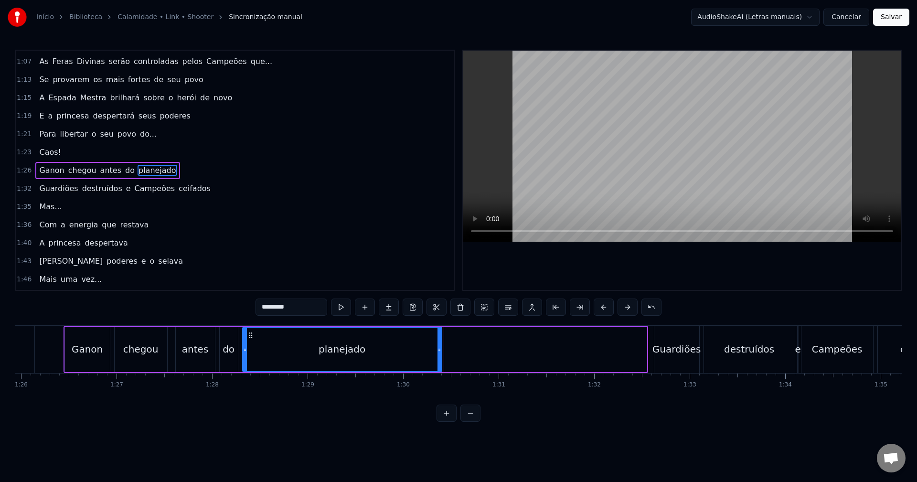
drag, startPoint x: 646, startPoint y: 351, endPoint x: 441, endPoint y: 360, distance: 205.7
click at [441, 360] on div at bounding box center [440, 349] width 4 height 43
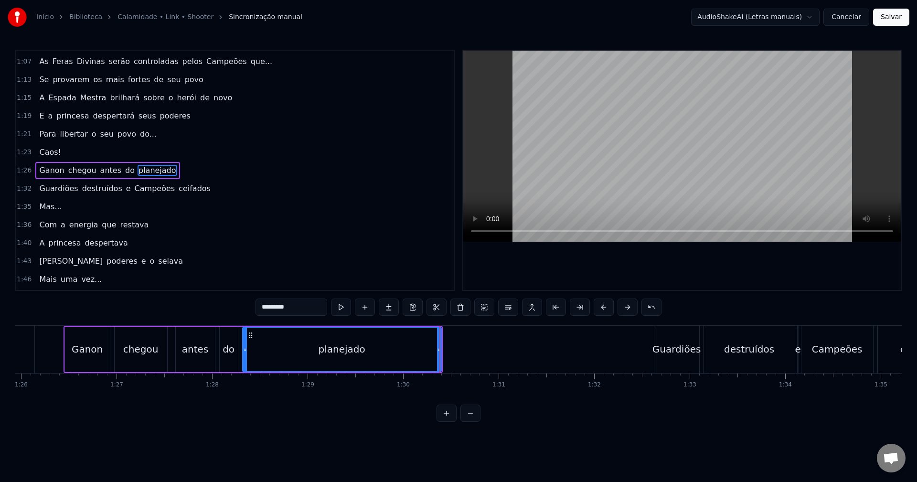
click at [240, 347] on div "Ganon chegou antes do planejado" at bounding box center [253, 349] width 379 height 47
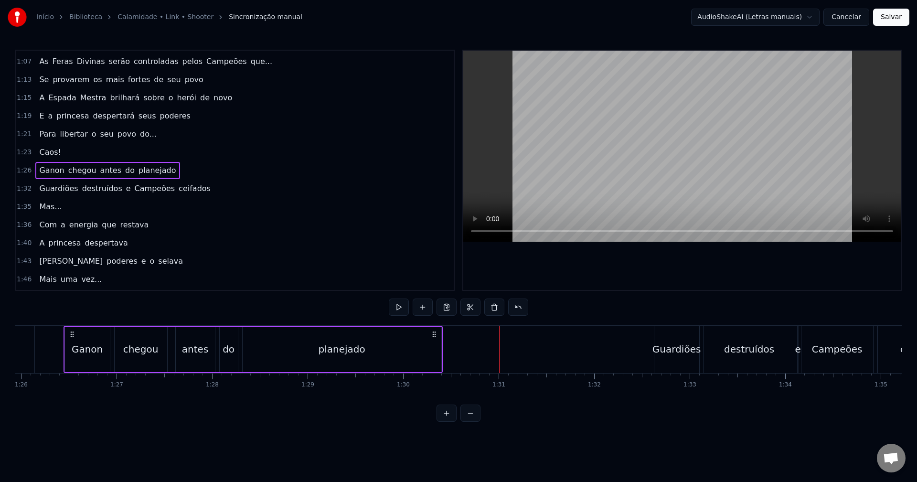
click at [398, 354] on div "planejado" at bounding box center [342, 349] width 199 height 45
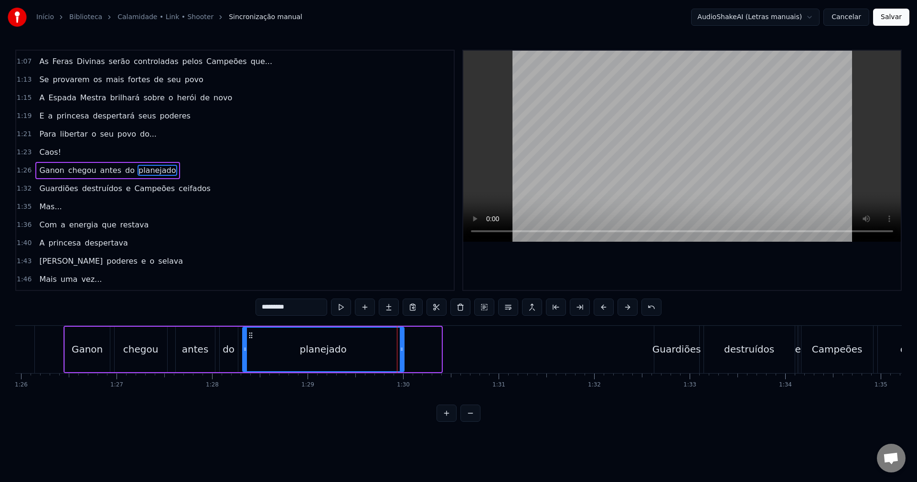
drag, startPoint x: 439, startPoint y: 349, endPoint x: 401, endPoint y: 352, distance: 37.4
click at [401, 352] on icon at bounding box center [402, 349] width 4 height 8
click at [69, 146] on div "1:23 Caos!" at bounding box center [235, 152] width 438 height 18
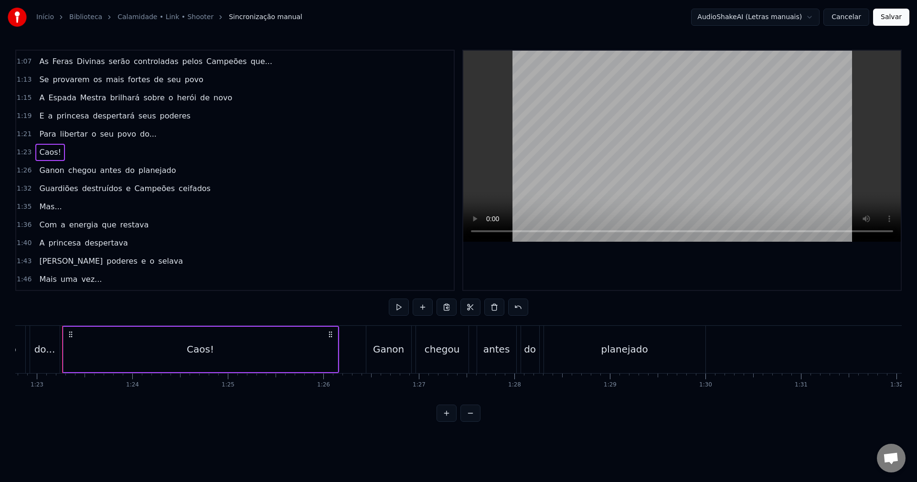
scroll to position [0, 7909]
click at [684, 349] on div "planejado" at bounding box center [627, 349] width 162 height 47
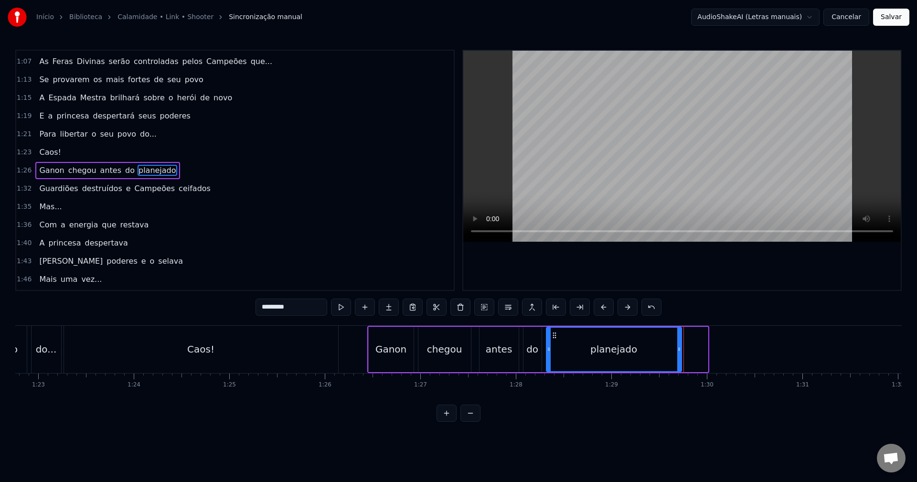
drag, startPoint x: 705, startPoint y: 350, endPoint x: 679, endPoint y: 352, distance: 26.3
click at [679, 352] on icon at bounding box center [680, 349] width 4 height 8
click at [442, 336] on div "chegou" at bounding box center [445, 349] width 53 height 45
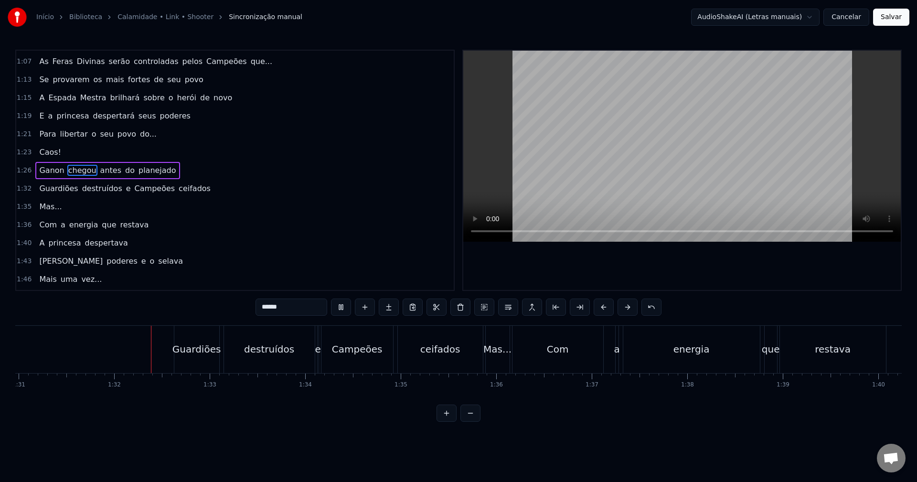
scroll to position [0, 8718]
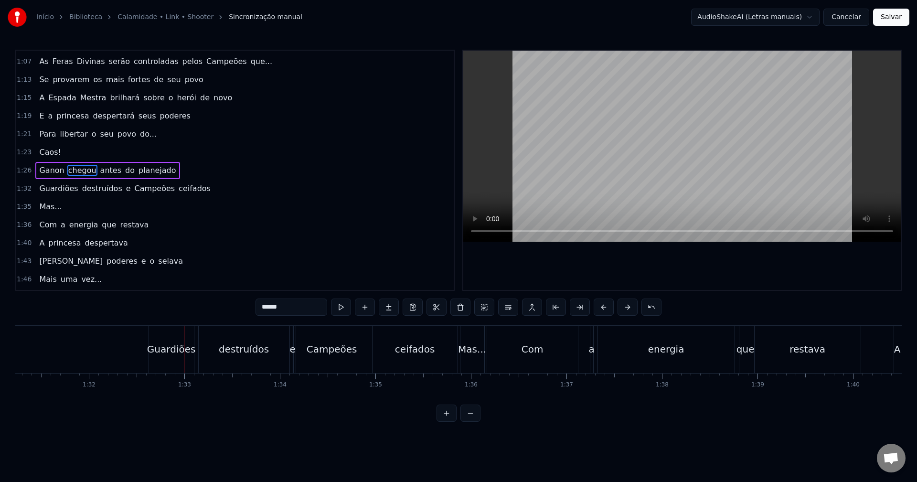
click at [175, 345] on div "Guardiões" at bounding box center [171, 349] width 49 height 14
type input "*********"
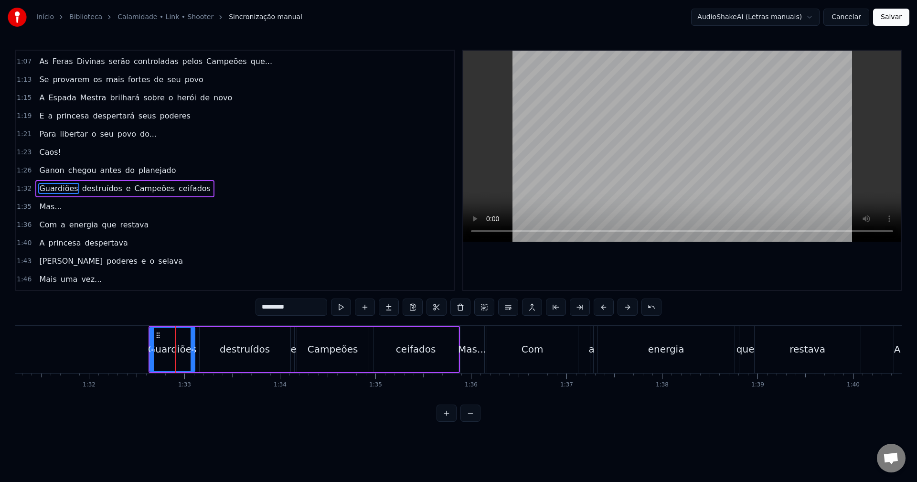
scroll to position [252, 0]
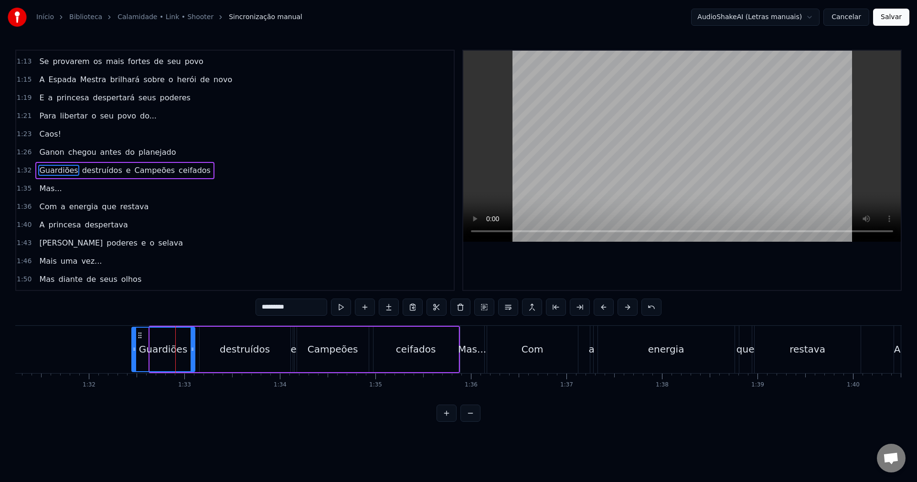
drag, startPoint x: 151, startPoint y: 354, endPoint x: 133, endPoint y: 357, distance: 18.4
click at [133, 357] on div at bounding box center [134, 349] width 4 height 43
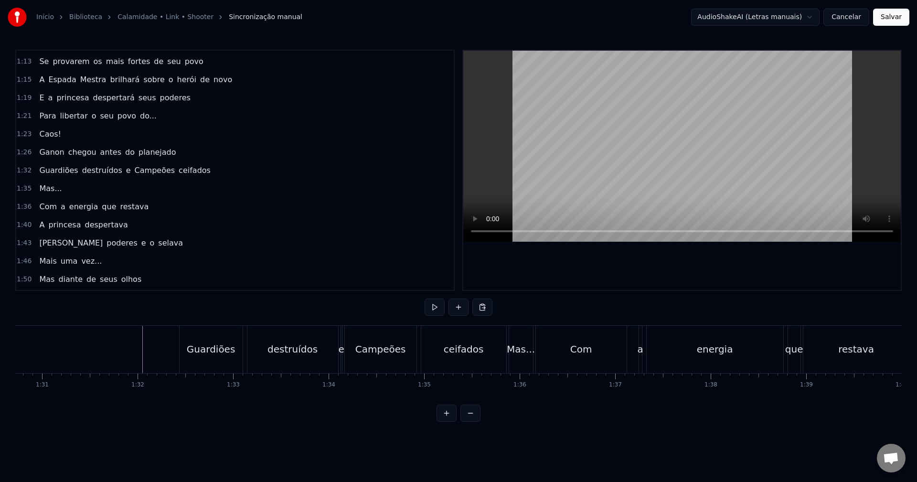
scroll to position [0, 8462]
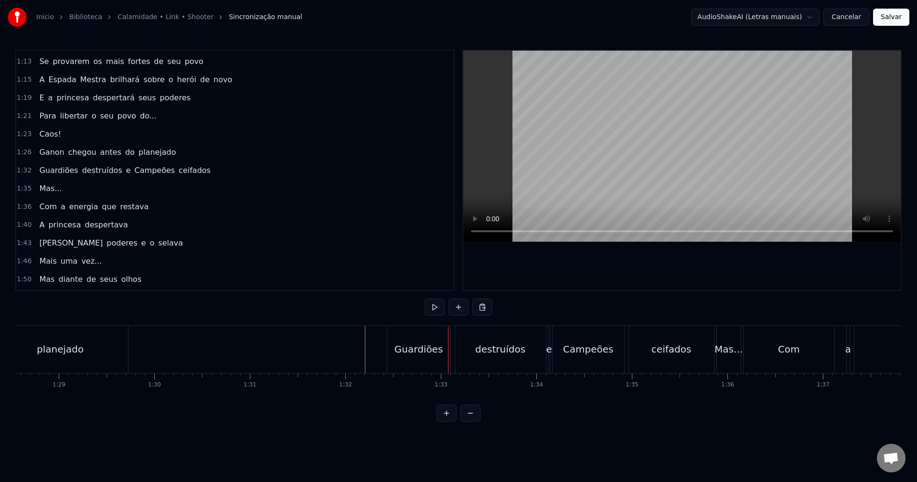
click at [154, 116] on div "1:21 Para libertar o seu povo do..." at bounding box center [235, 116] width 438 height 18
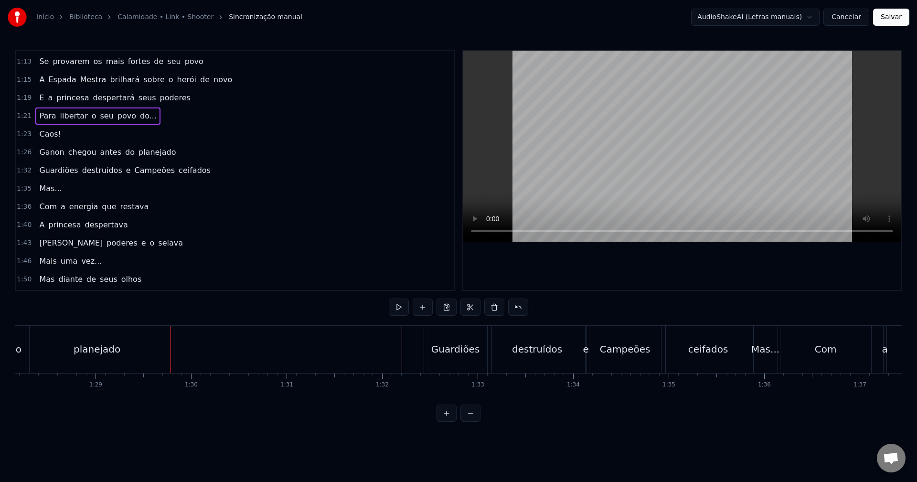
scroll to position [0, 8519]
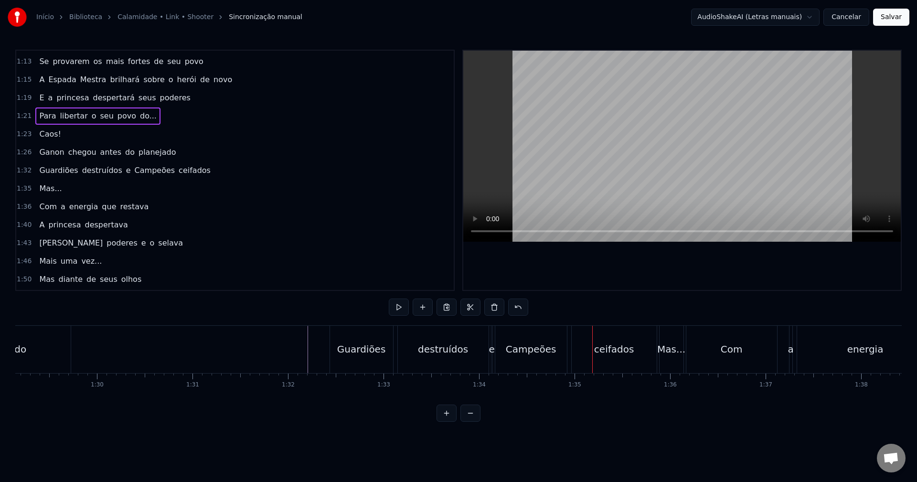
click at [176, 97] on div "1:19 E a princesa despertará seus poderes" at bounding box center [235, 98] width 438 height 18
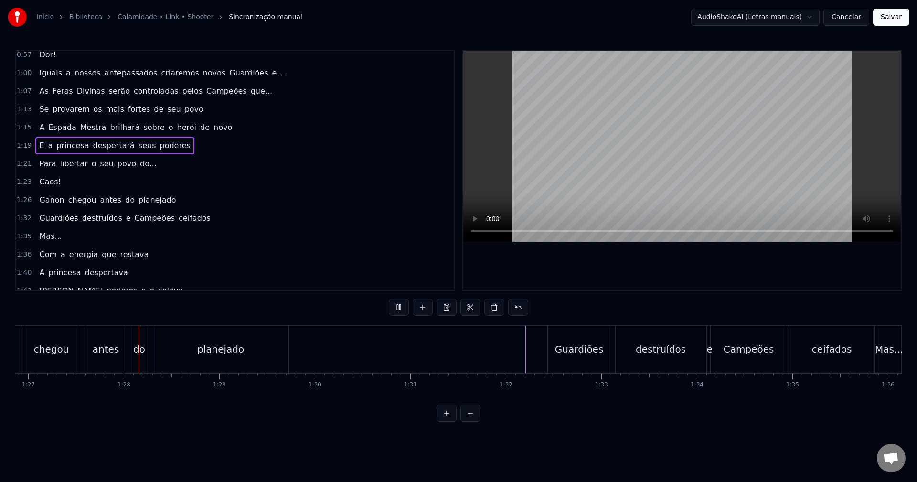
scroll to position [0, 8314]
click at [545, 342] on div "Guardiões" at bounding box center [566, 349] width 49 height 14
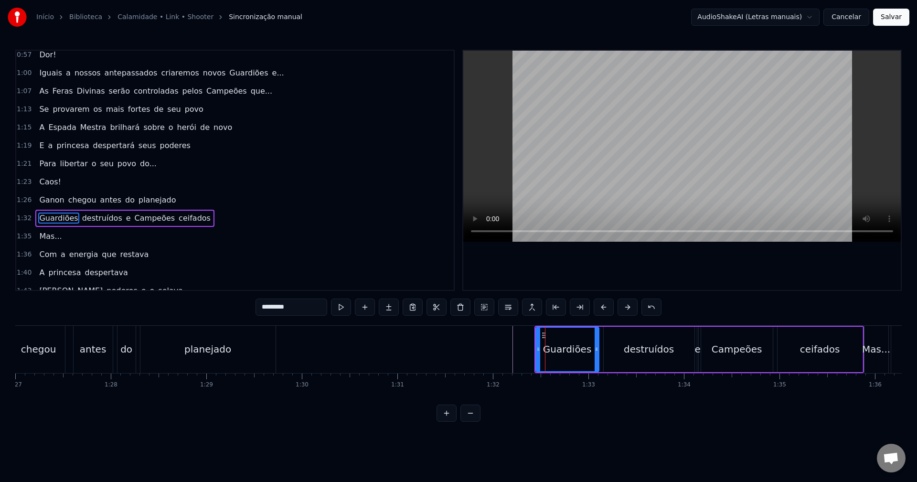
scroll to position [252, 0]
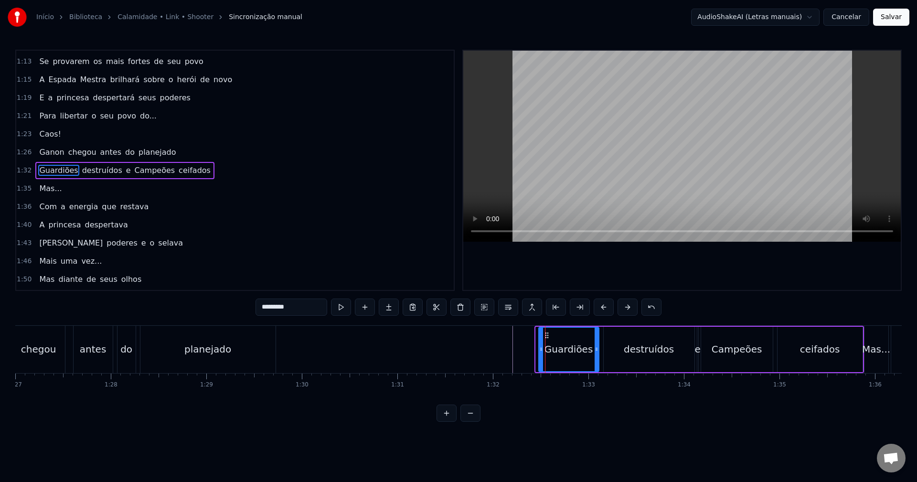
click at [540, 347] on icon at bounding box center [541, 349] width 4 height 8
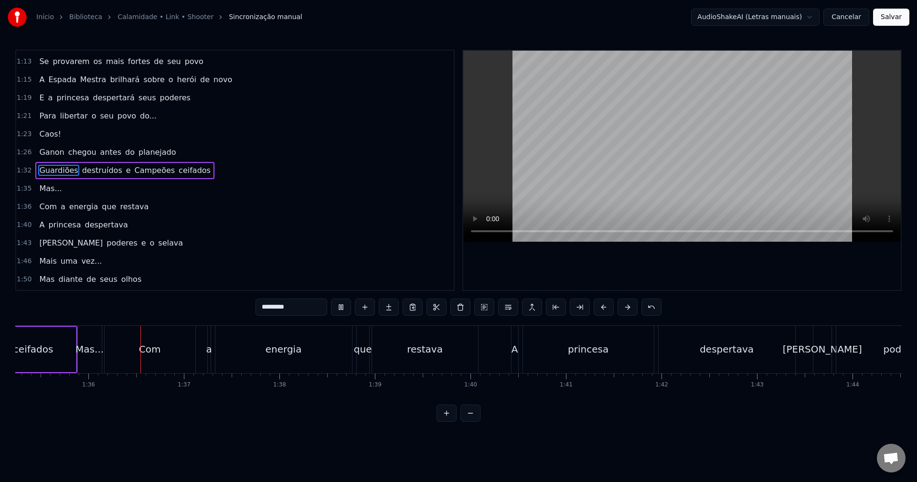
scroll to position [0, 9115]
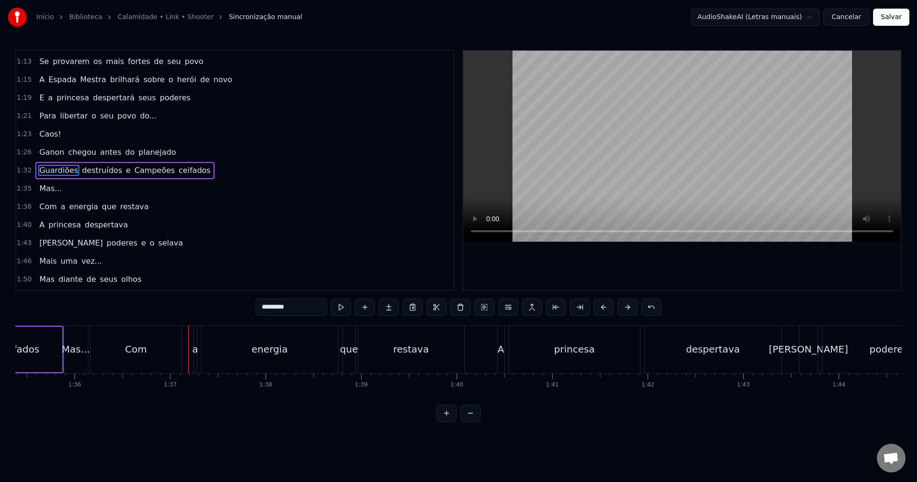
click at [139, 354] on div "Com" at bounding box center [136, 349] width 22 height 14
type input "***"
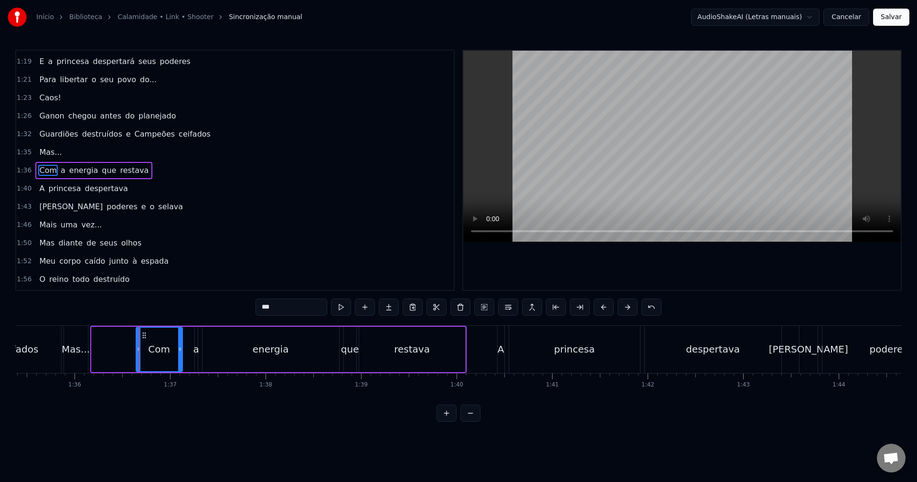
drag, startPoint x: 92, startPoint y: 355, endPoint x: 136, endPoint y: 351, distance: 44.6
click at [137, 351] on div at bounding box center [139, 349] width 4 height 43
drag, startPoint x: 138, startPoint y: 349, endPoint x: 149, endPoint y: 349, distance: 11.5
click at [149, 349] on icon at bounding box center [148, 349] width 4 height 8
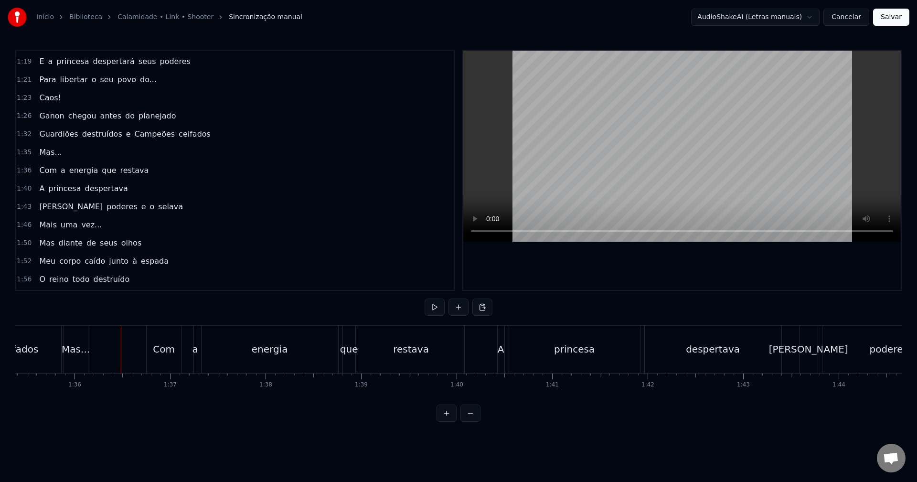
click at [157, 347] on div "Com" at bounding box center [164, 349] width 22 height 14
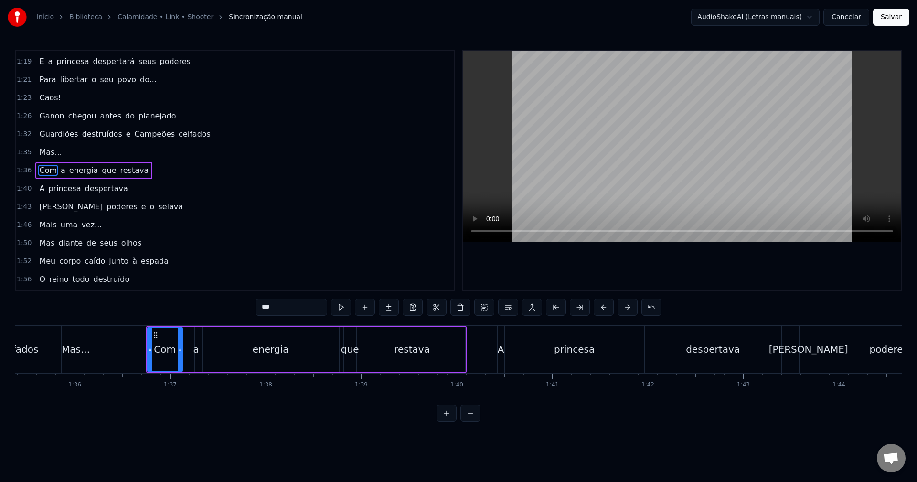
click at [43, 170] on span "Com" at bounding box center [48, 170] width 20 height 11
click at [42, 171] on span "Com" at bounding box center [48, 170] width 20 height 11
click at [60, 174] on span "a" at bounding box center [63, 170] width 7 height 11
type input "*"
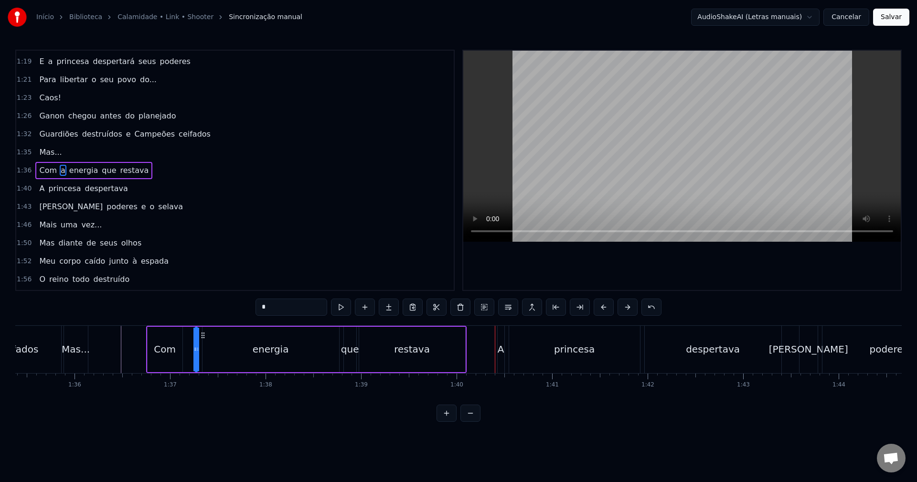
click at [123, 147] on div "1:35 Mas..." at bounding box center [235, 152] width 438 height 18
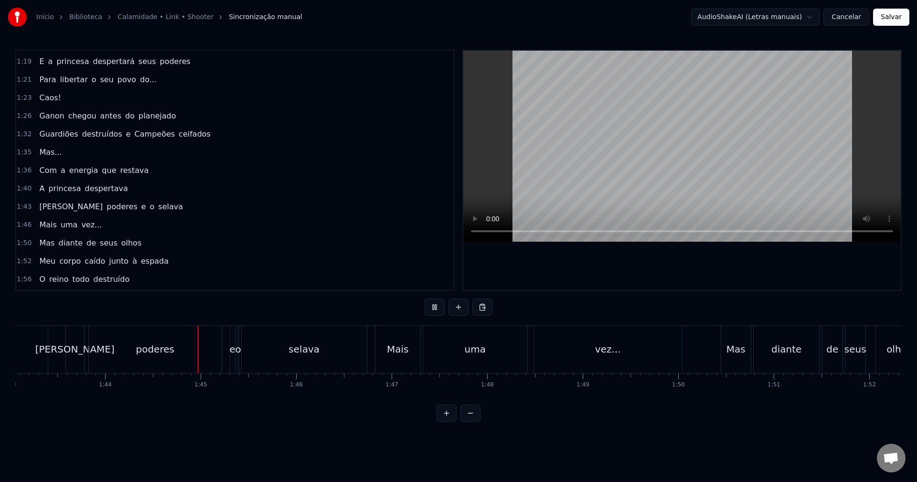
scroll to position [0, 9924]
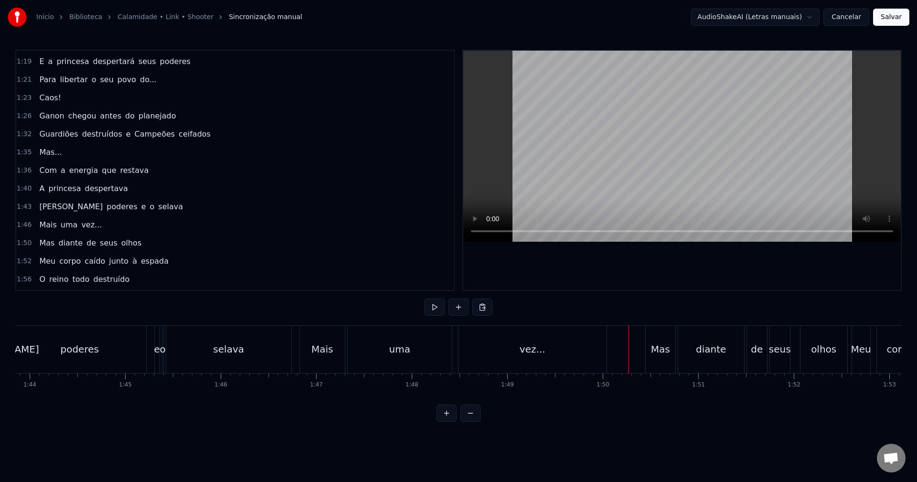
click at [190, 344] on div "selava" at bounding box center [228, 349] width 125 height 47
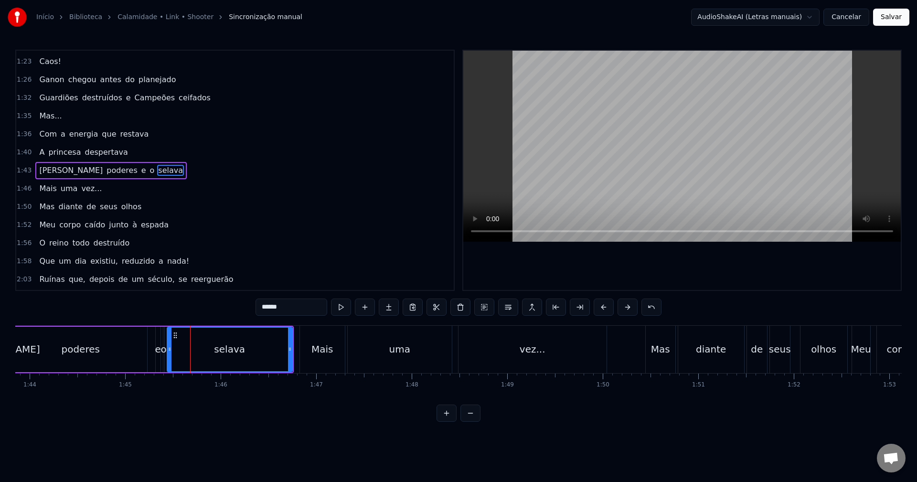
click at [149, 171] on span "o" at bounding box center [152, 170] width 7 height 11
click at [343, 308] on button at bounding box center [341, 307] width 20 height 17
click at [71, 341] on div "poderes" at bounding box center [80, 349] width 133 height 45
type input "*******"
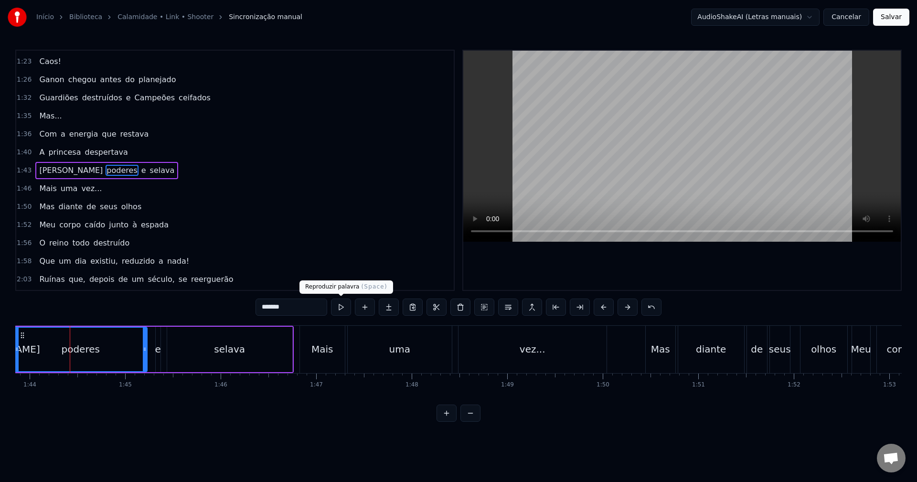
click at [343, 312] on button at bounding box center [341, 307] width 20 height 17
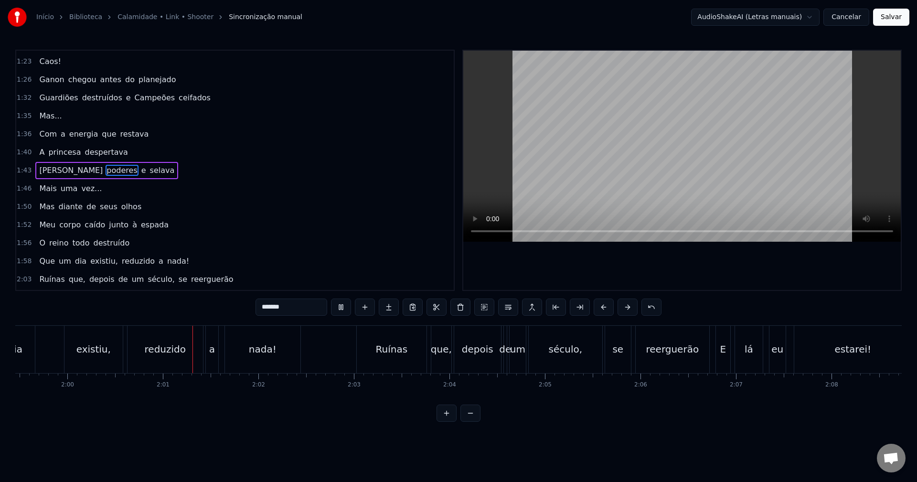
scroll to position [0, 11493]
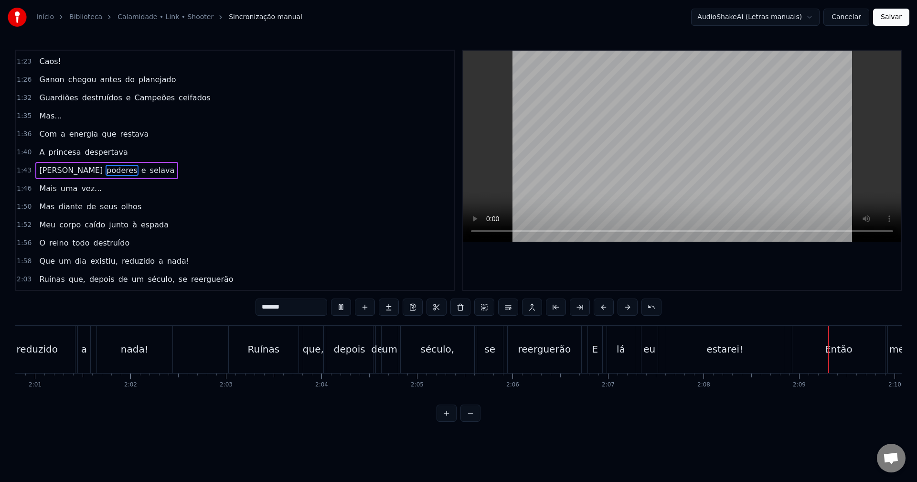
click at [414, 242] on div "1:56 O reino todo destruído" at bounding box center [235, 243] width 438 height 18
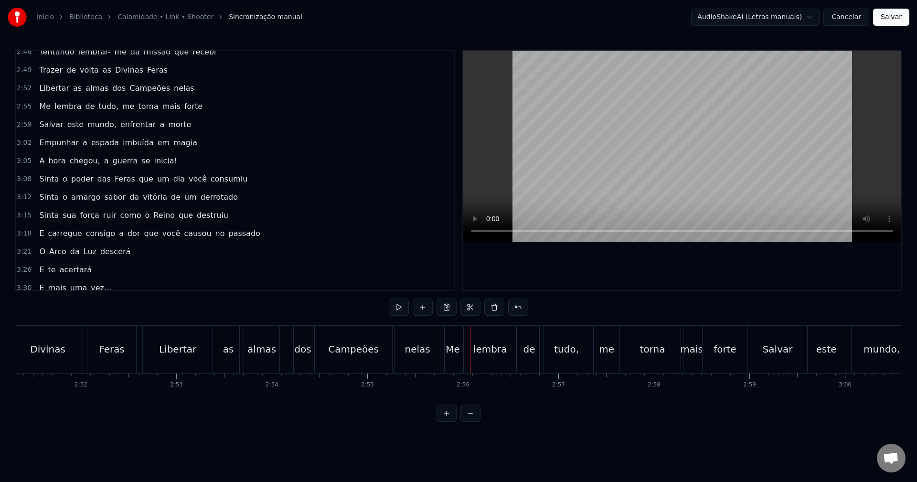
scroll to position [803, 0]
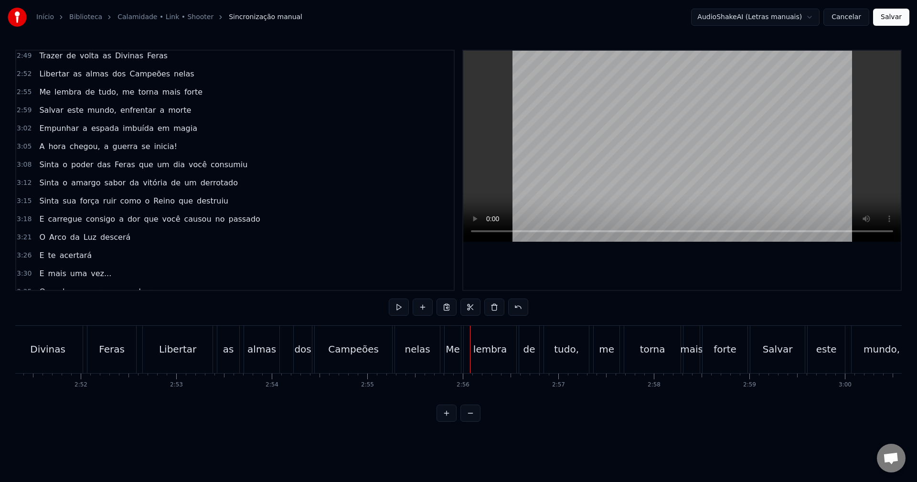
click at [183, 71] on div "2:52 Libertar as almas dos Campeões nelas" at bounding box center [235, 74] width 438 height 18
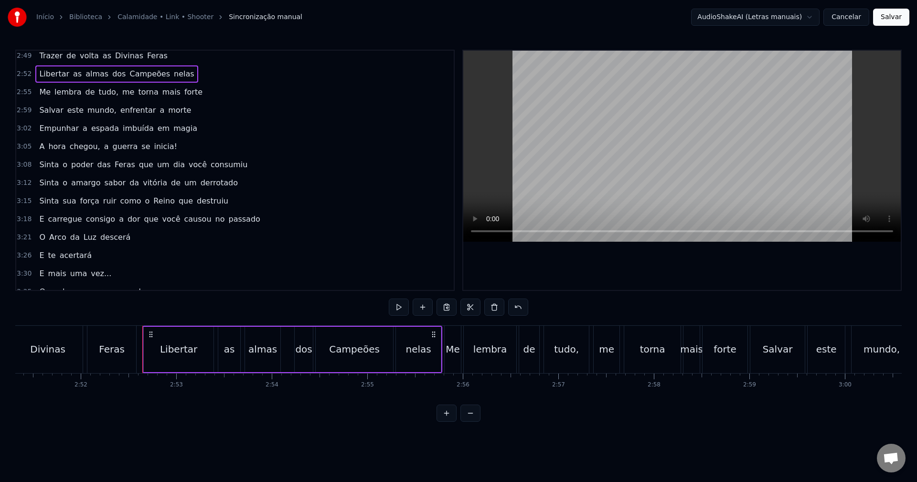
click at [129, 73] on span "Campeões" at bounding box center [150, 73] width 43 height 11
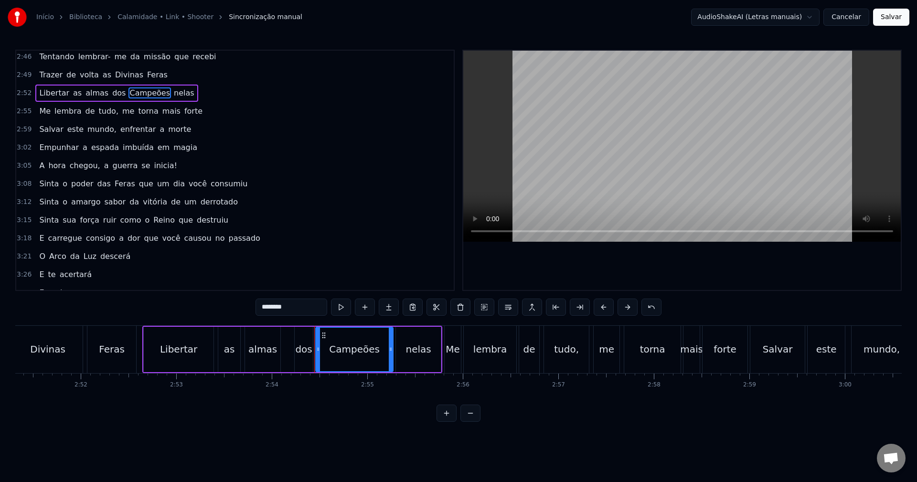
scroll to position [706, 0]
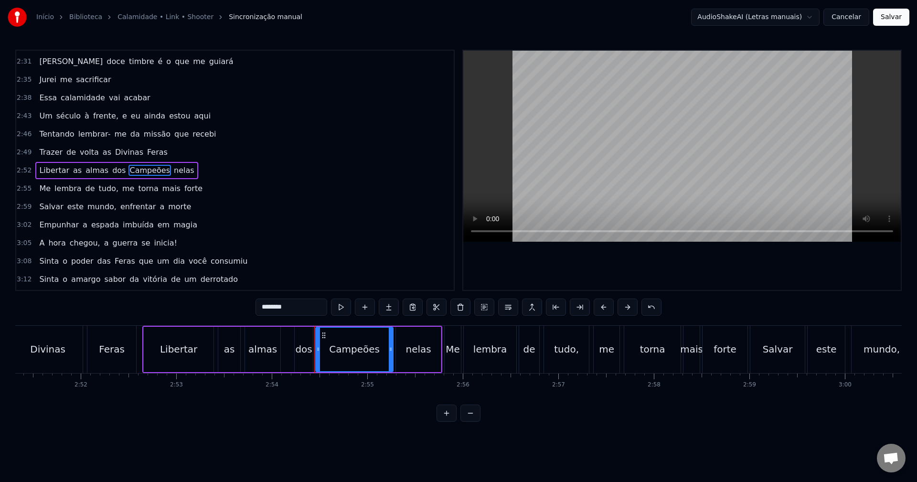
click at [146, 149] on span "Feras" at bounding box center [157, 152] width 22 height 11
type input "*****"
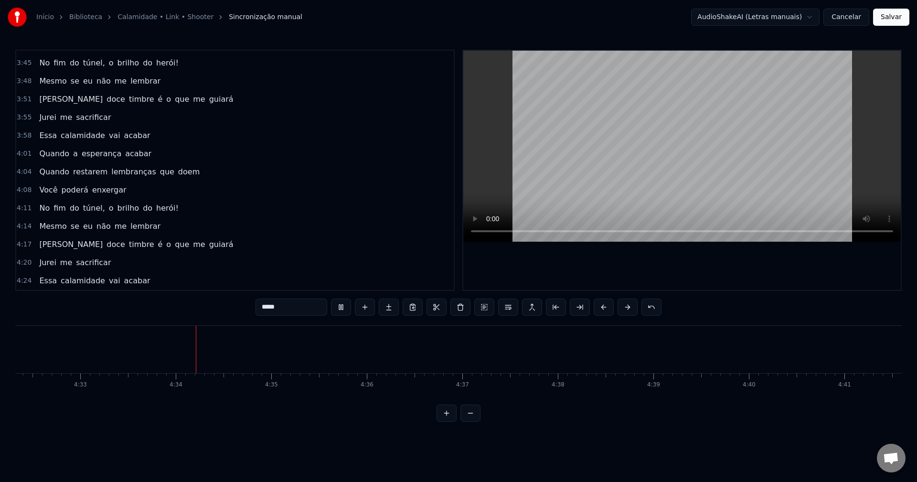
scroll to position [0, 26115]
click at [899, 20] on button "Salvar" at bounding box center [891, 17] width 36 height 17
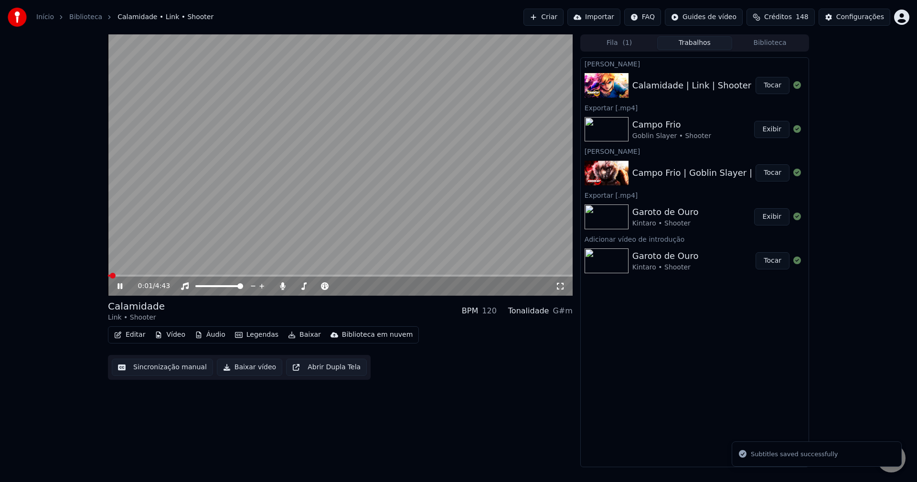
click at [363, 192] on video at bounding box center [340, 164] width 465 height 261
click at [283, 287] on icon at bounding box center [282, 286] width 5 height 8
click at [214, 190] on video at bounding box center [340, 164] width 465 height 261
click at [132, 273] on video at bounding box center [340, 164] width 465 height 261
click at [132, 275] on span at bounding box center [340, 276] width 465 height 2
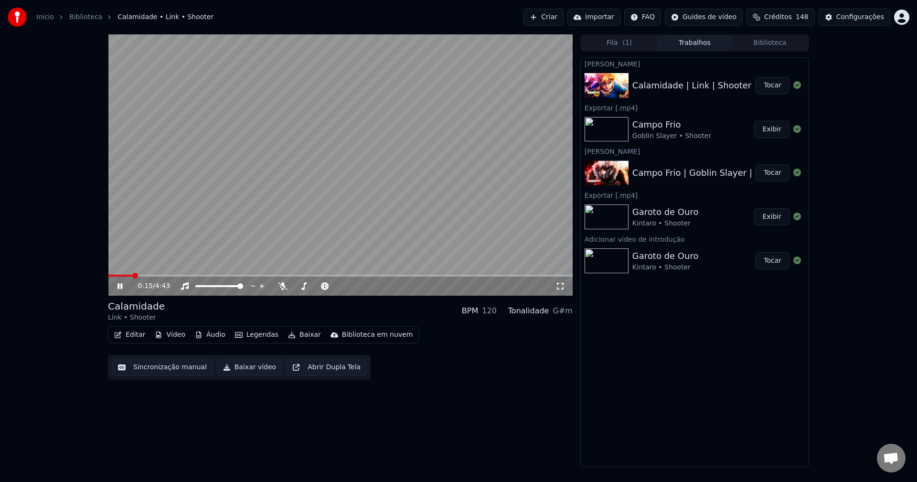
click at [156, 276] on span at bounding box center [340, 276] width 465 height 2
click at [119, 277] on span at bounding box center [122, 276] width 6 height 6
click at [216, 215] on video at bounding box center [340, 164] width 465 height 261
click at [562, 288] on icon at bounding box center [561, 286] width 10 height 8
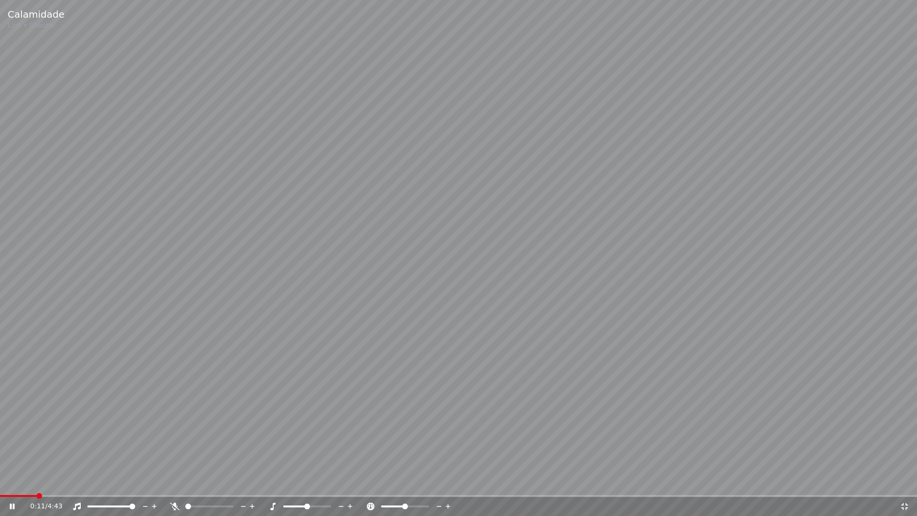
drag, startPoint x: 32, startPoint y: 515, endPoint x: 71, endPoint y: 464, distance: 63.7
click at [906, 482] on icon at bounding box center [905, 506] width 7 height 7
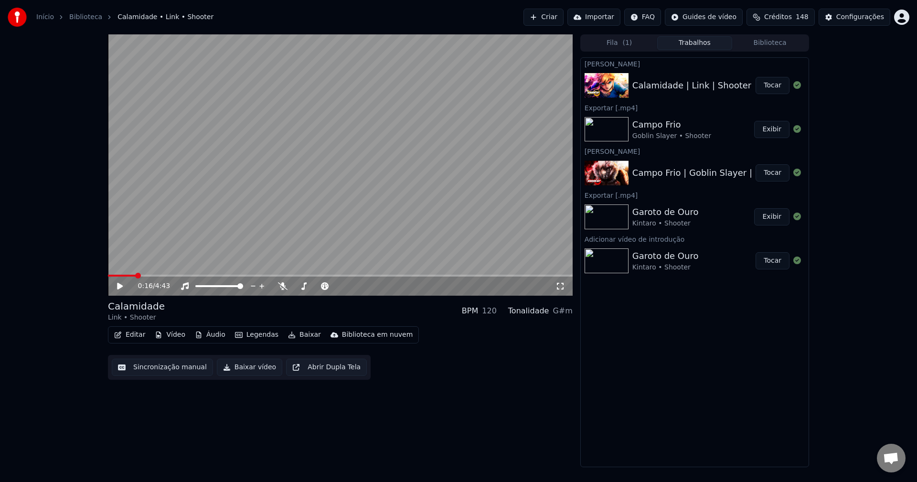
click at [382, 190] on video at bounding box center [340, 164] width 465 height 261
click at [311, 177] on video at bounding box center [340, 164] width 465 height 261
click at [450, 326] on div "Calamidade Link • Shooter BPM 120 Tonalidade G#m Editar Vídeo Áudio Legendas Ba…" at bounding box center [340, 340] width 465 height 80
click at [338, 54] on video at bounding box center [340, 164] width 465 height 261
click at [282, 287] on icon at bounding box center [283, 286] width 10 height 8
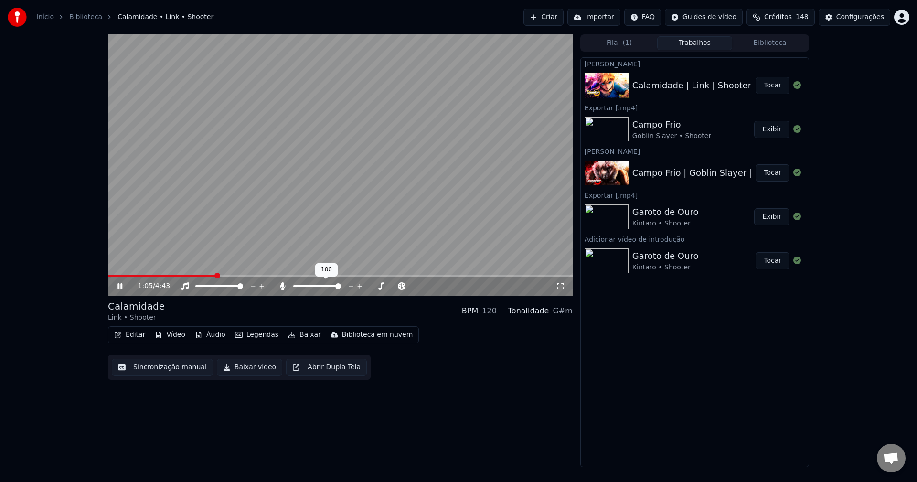
click at [282, 287] on icon at bounding box center [282, 286] width 5 height 8
click at [450, 403] on div "4:42 / 4:43 Calamidade Link • Shooter BPM 120 Tonalidade G#m Editar Vídeo Áudio…" at bounding box center [340, 250] width 465 height 433
click at [292, 338] on button "Baixar" at bounding box center [304, 334] width 41 height 13
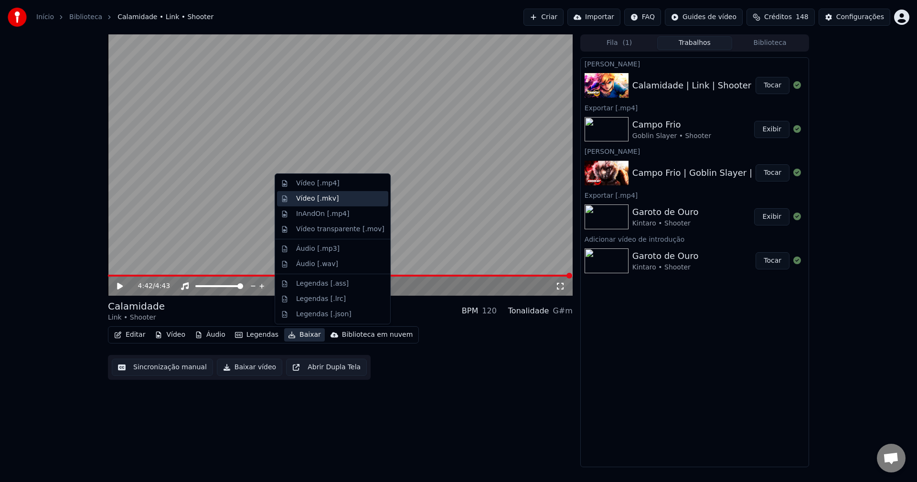
click at [325, 199] on div "Vídeo [.mkv]" at bounding box center [317, 199] width 43 height 10
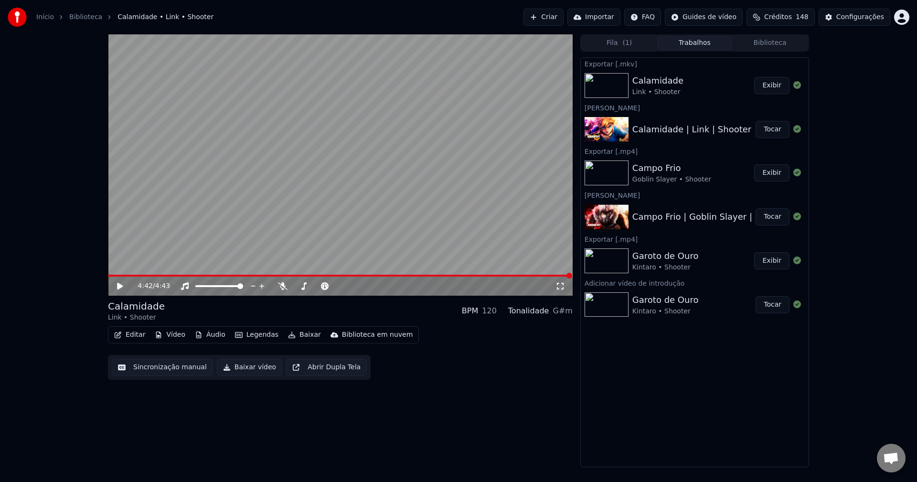
click at [763, 87] on button "Exibir" at bounding box center [771, 85] width 35 height 17
click at [553, 384] on div "4:42 / 4:43 Calamidade Link • Shooter BPM 120 Tonalidade G#m Editar Vídeo Áudio…" at bounding box center [340, 250] width 465 height 433
click at [227, 288] on div at bounding box center [228, 286] width 77 height 10
click at [228, 289] on span at bounding box center [227, 286] width 6 height 6
click at [229, 289] on span at bounding box center [228, 286] width 6 height 6
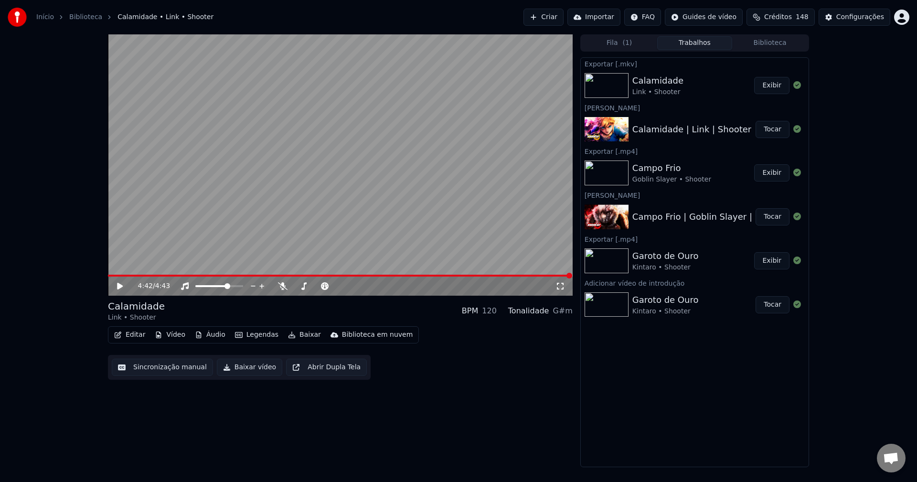
click at [304, 302] on div "Calamidade Link • Shooter BPM 120 Tonalidade G#m" at bounding box center [340, 311] width 465 height 23
click at [561, 431] on div "4:42 / 4:43 Calamidade Link • Shooter BPM 120 Tonalidade G#m Editar Vídeo Áudio…" at bounding box center [340, 250] width 465 height 433
click at [300, 335] on button "Baixar" at bounding box center [304, 334] width 41 height 13
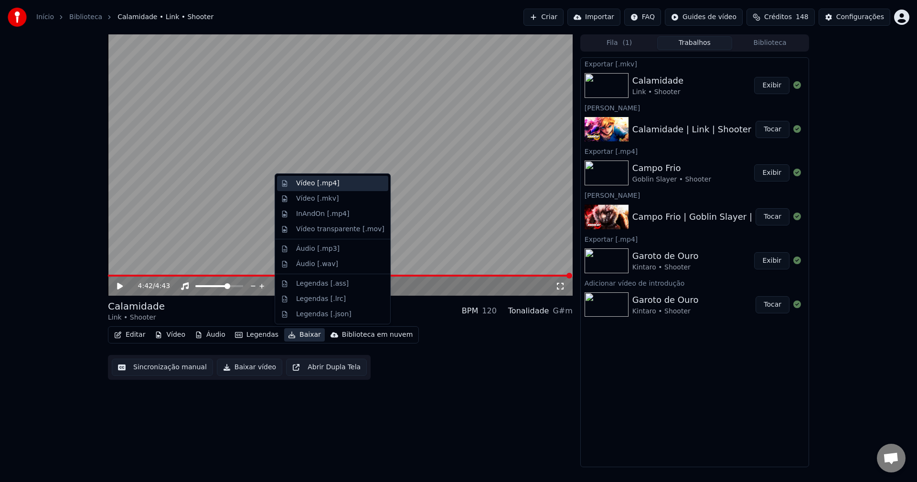
click at [323, 181] on div "Vídeo [.mp4]" at bounding box center [317, 184] width 43 height 10
